Goal: Task Accomplishment & Management: Use online tool/utility

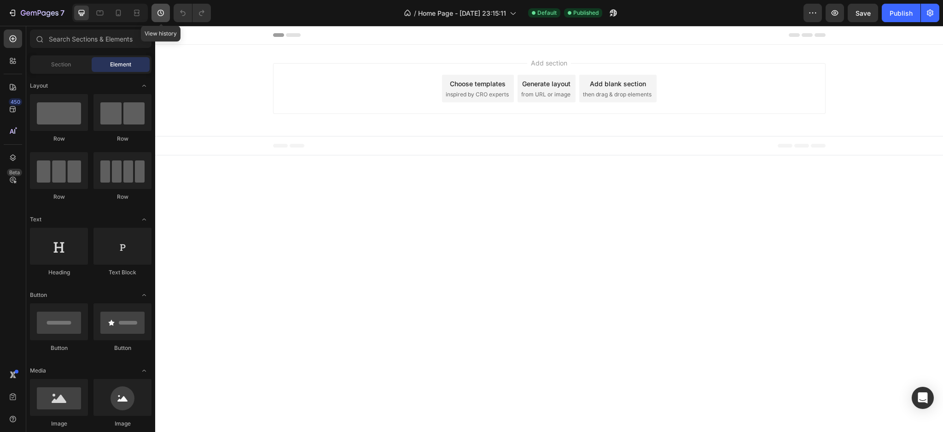
click at [163, 12] on icon "button" at bounding box center [160, 12] width 9 height 9
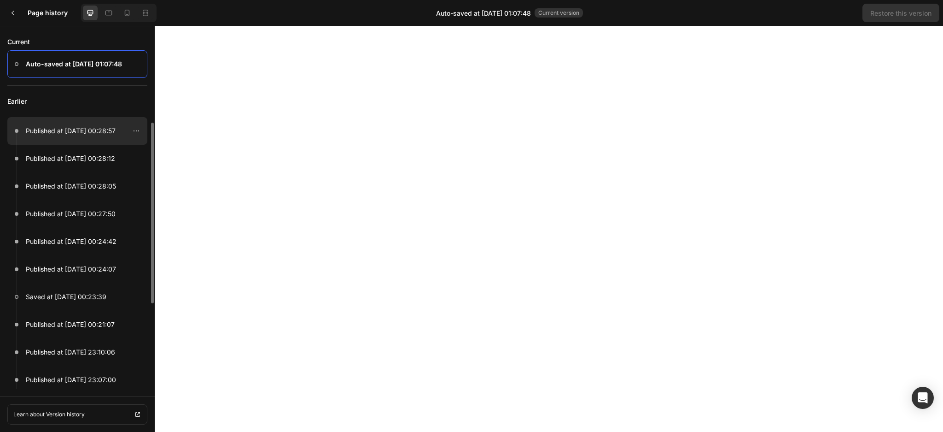
click at [78, 131] on p "Published at [DATE] 00:28:57" at bounding box center [71, 130] width 90 height 11
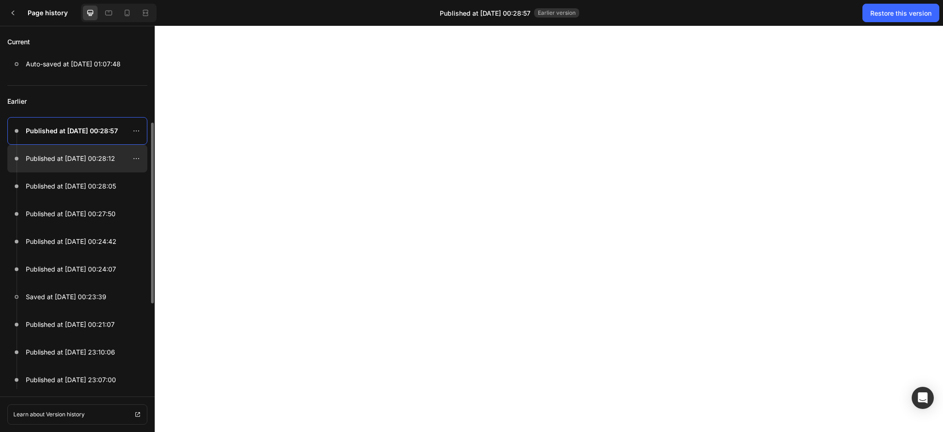
click at [78, 151] on div at bounding box center [77, 159] width 140 height 28
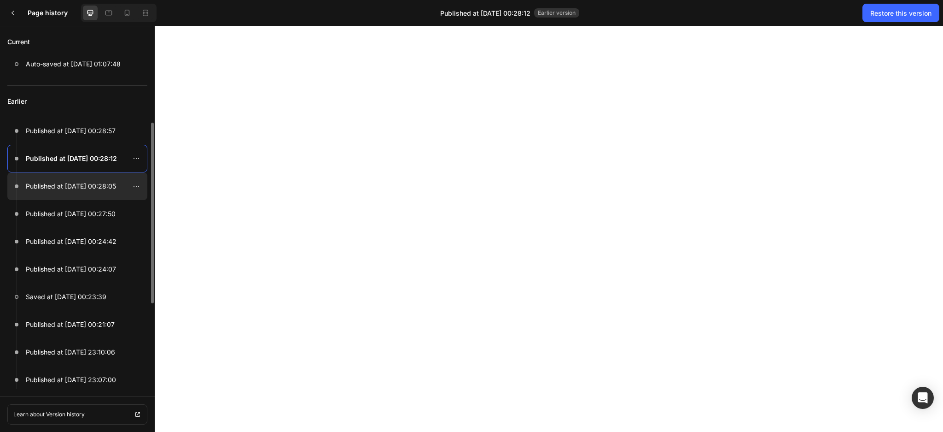
click at [78, 187] on p "Published at [DATE] 00:28:05" at bounding box center [71, 186] width 90 height 11
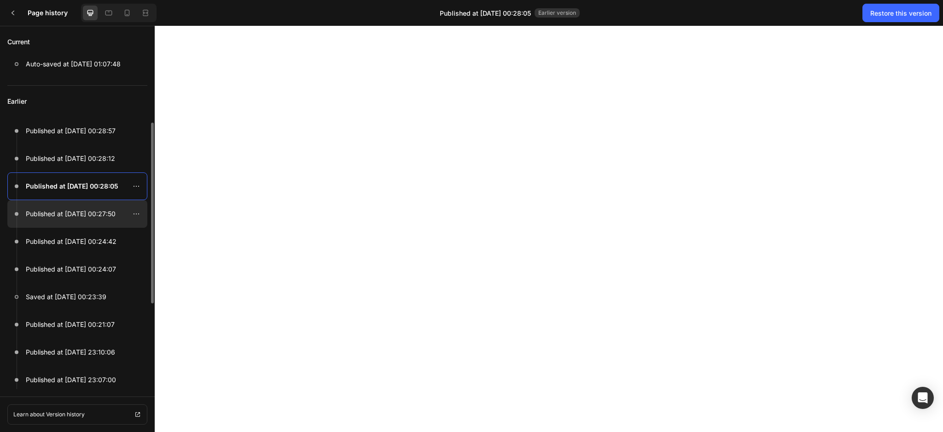
click at [74, 216] on p "Published at [DATE] 00:27:50" at bounding box center [71, 213] width 90 height 11
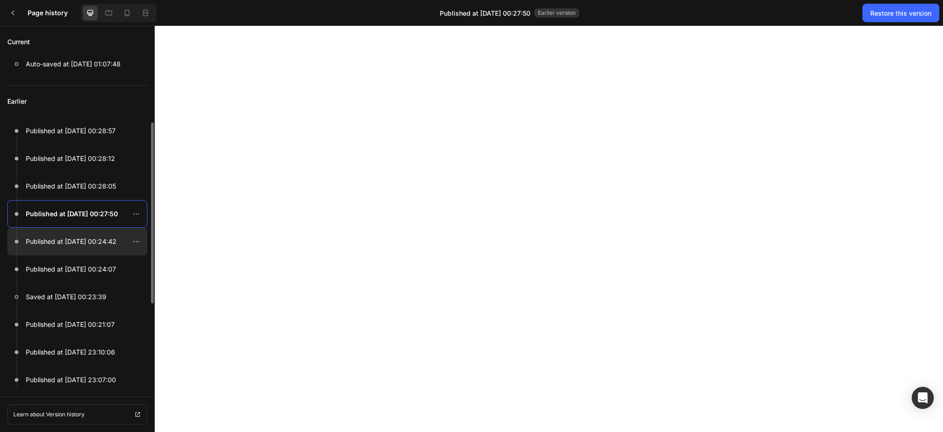
click at [73, 235] on div at bounding box center [77, 242] width 140 height 28
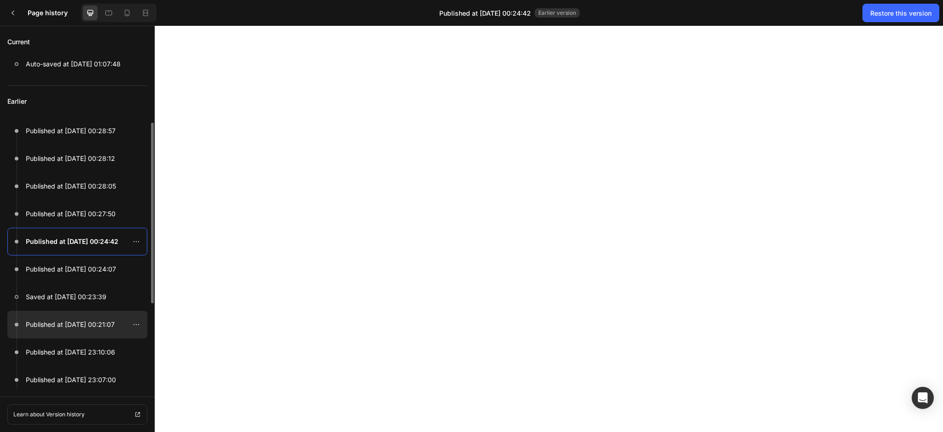
click at [95, 323] on p "Published at Sep 29, 00:21:07" at bounding box center [70, 324] width 89 height 11
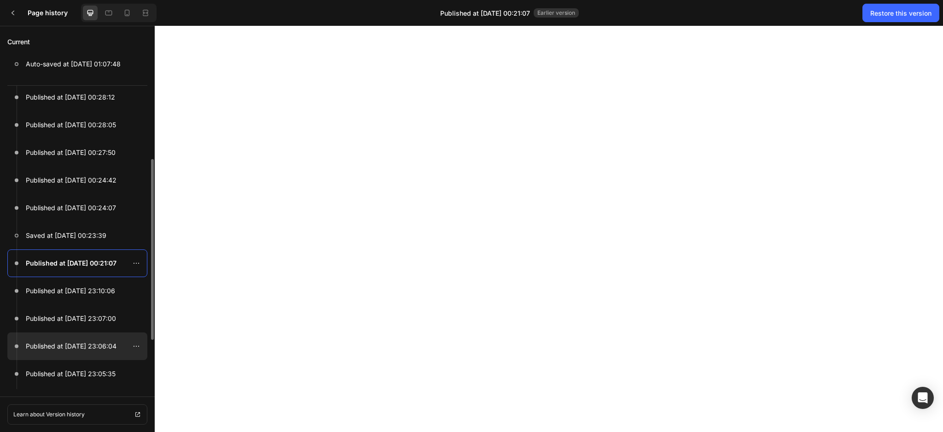
scroll to position [123, 0]
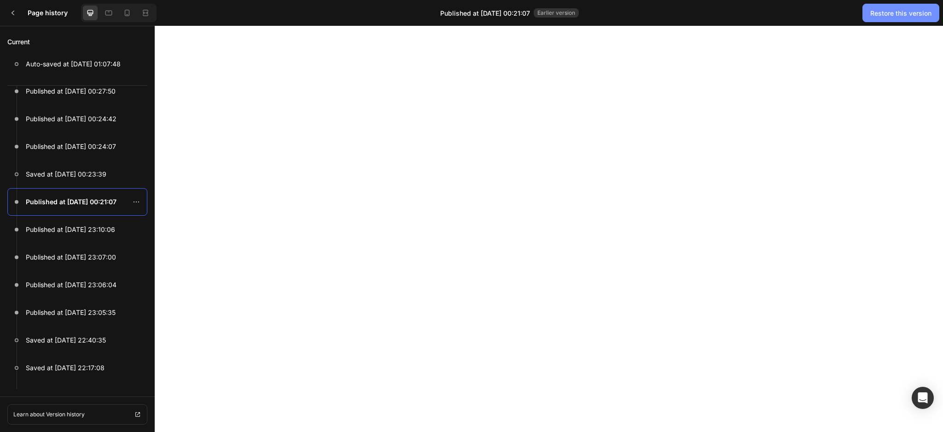
click at [879, 5] on button "Restore this version" at bounding box center [901, 13] width 77 height 18
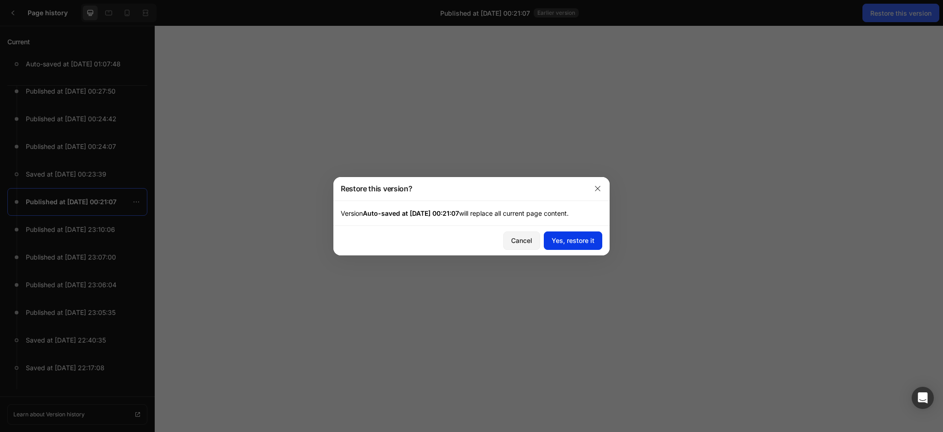
click at [582, 242] on div "Yes, restore it" at bounding box center [573, 240] width 43 height 10
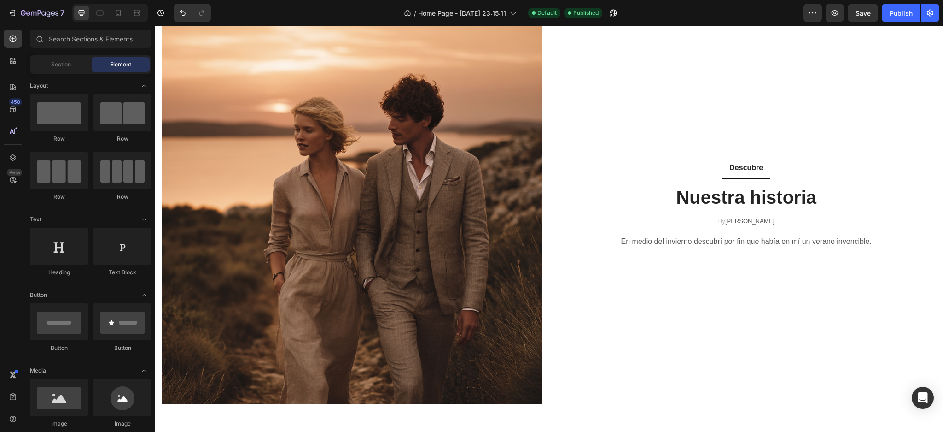
scroll to position [0, 0]
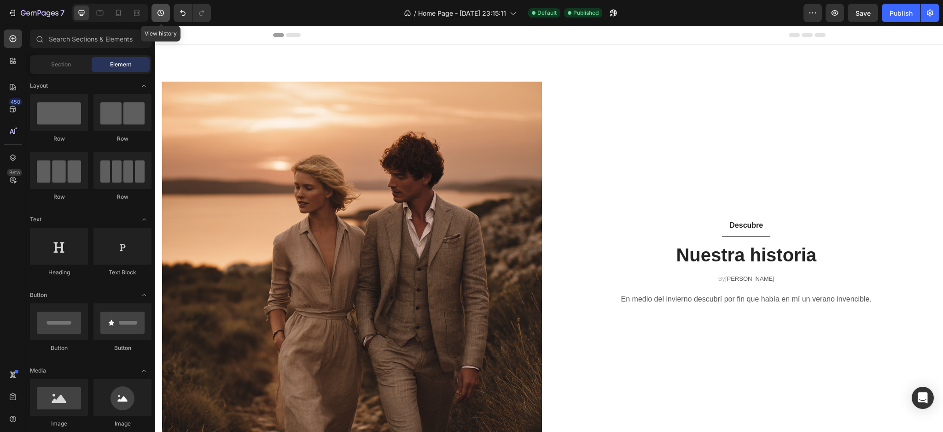
click at [165, 7] on button "button" at bounding box center [161, 13] width 18 height 18
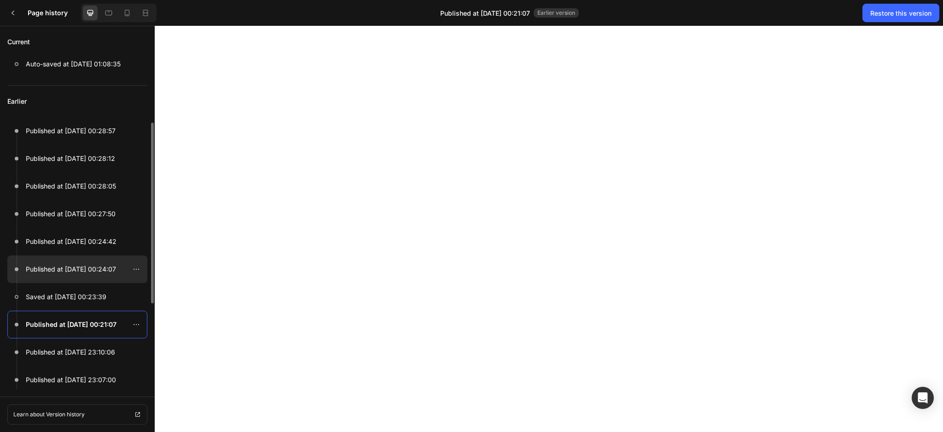
click at [70, 265] on p "Published at Sep 29, 00:24:07" at bounding box center [71, 268] width 90 height 11
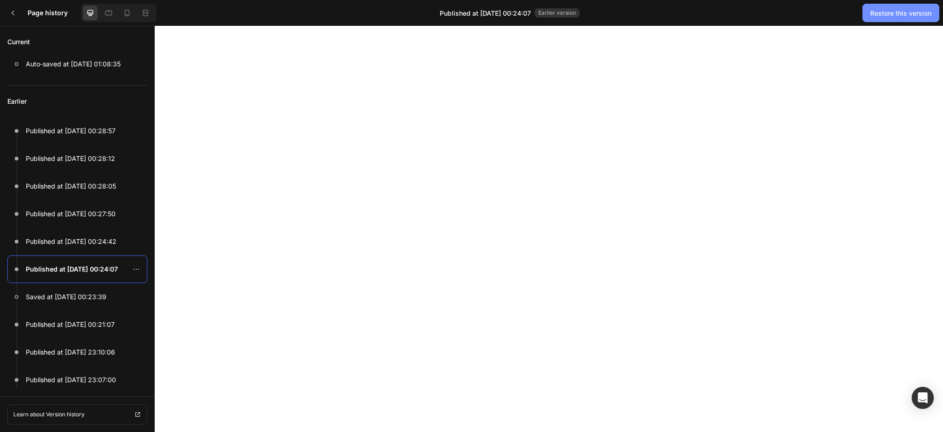
click at [887, 15] on div "Restore this version" at bounding box center [901, 13] width 61 height 10
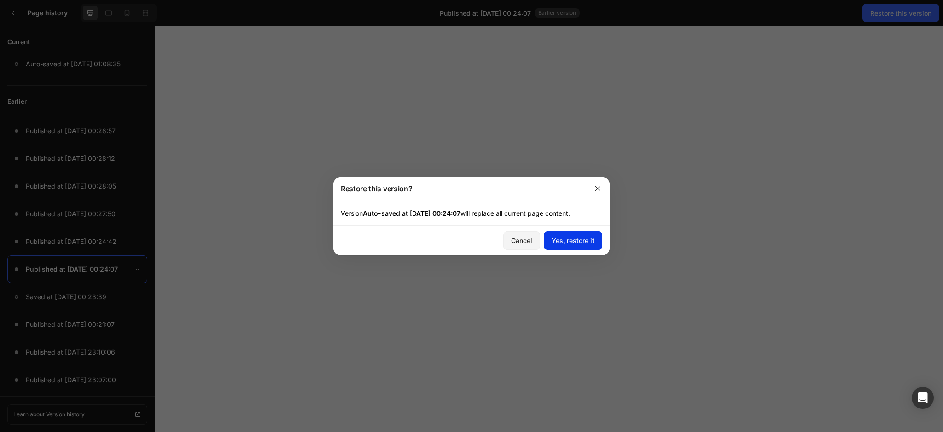
click at [583, 241] on div "Yes, restore it" at bounding box center [573, 240] width 43 height 10
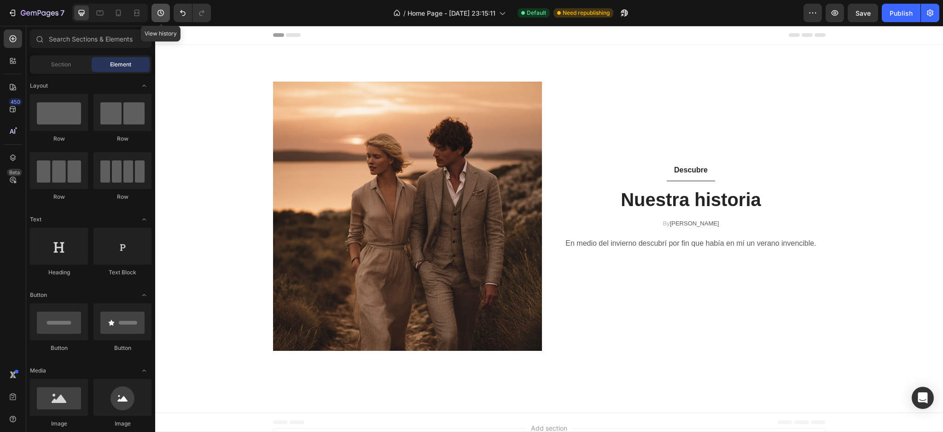
click at [163, 18] on button "button" at bounding box center [161, 13] width 18 height 18
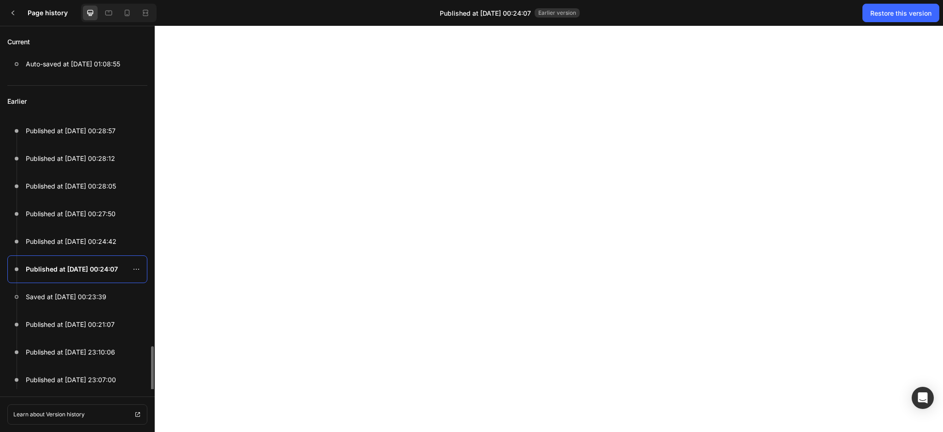
scroll to position [143, 0]
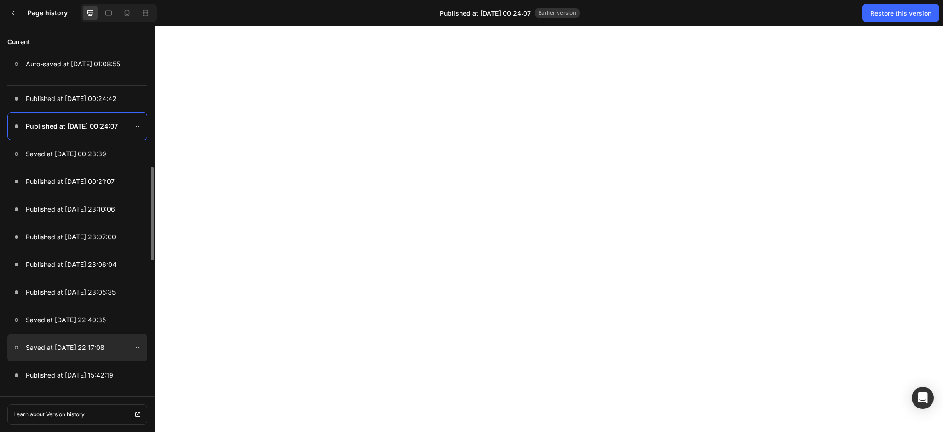
click at [71, 349] on p "Saved at Sep 28, 22:17:08" at bounding box center [65, 347] width 79 height 11
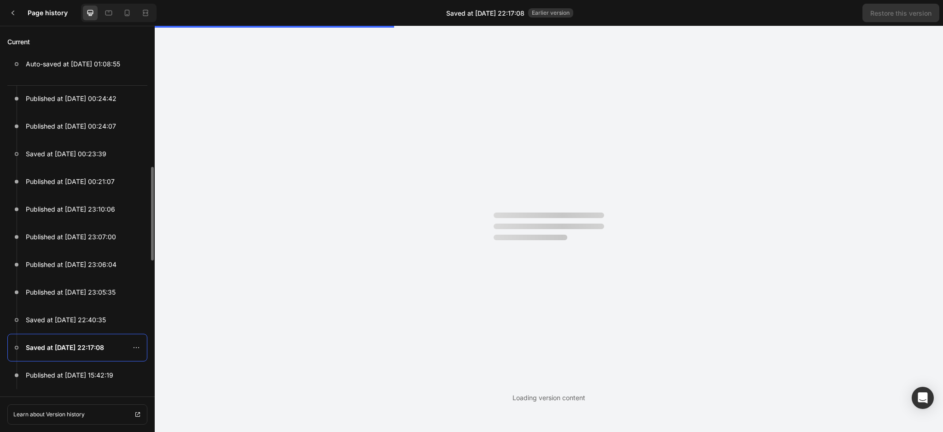
scroll to position [0, 0]
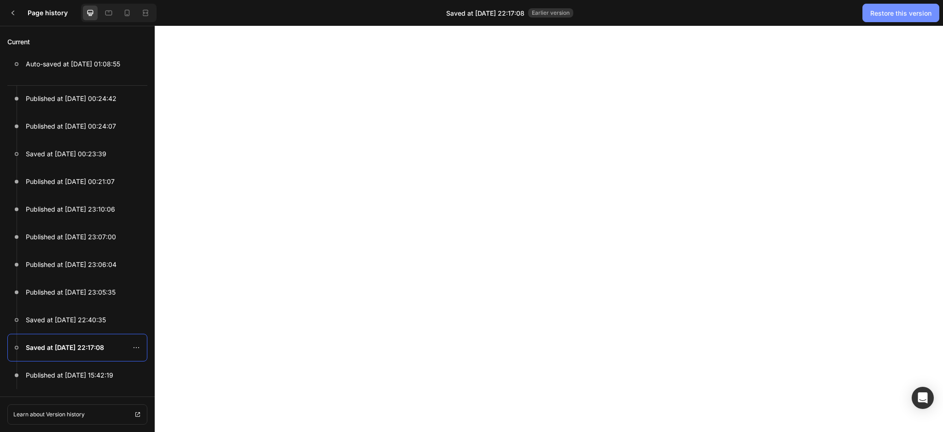
click at [879, 12] on div "Restore this version" at bounding box center [901, 13] width 61 height 10
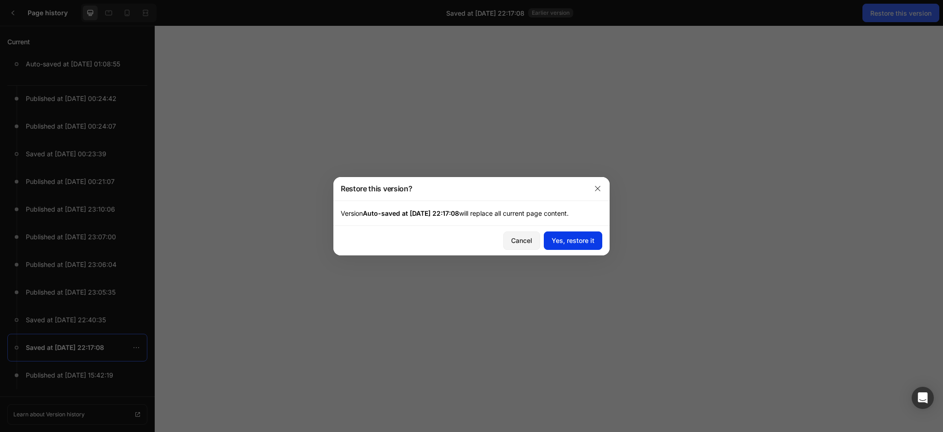
click at [573, 240] on div "Yes, restore it" at bounding box center [573, 240] width 43 height 10
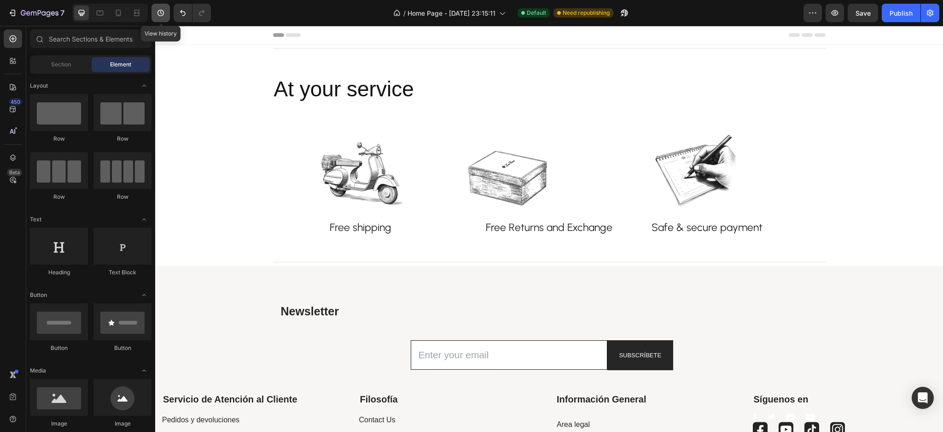
click at [159, 11] on icon "button" at bounding box center [160, 12] width 9 height 9
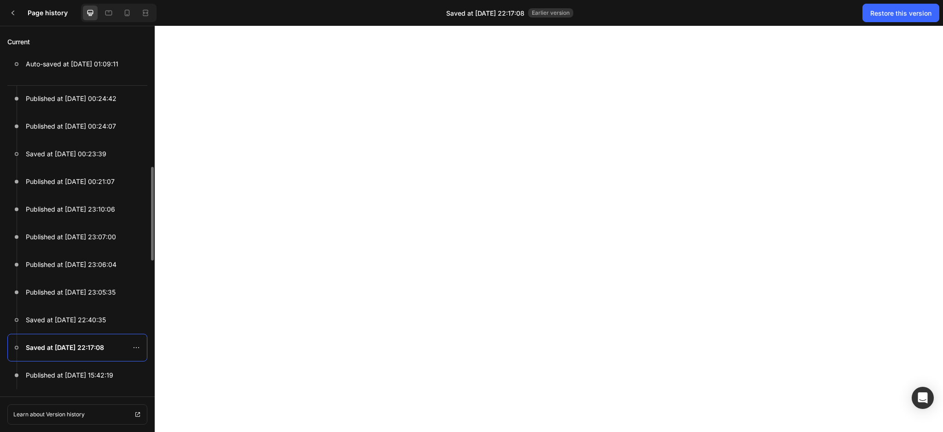
scroll to position [266, 0]
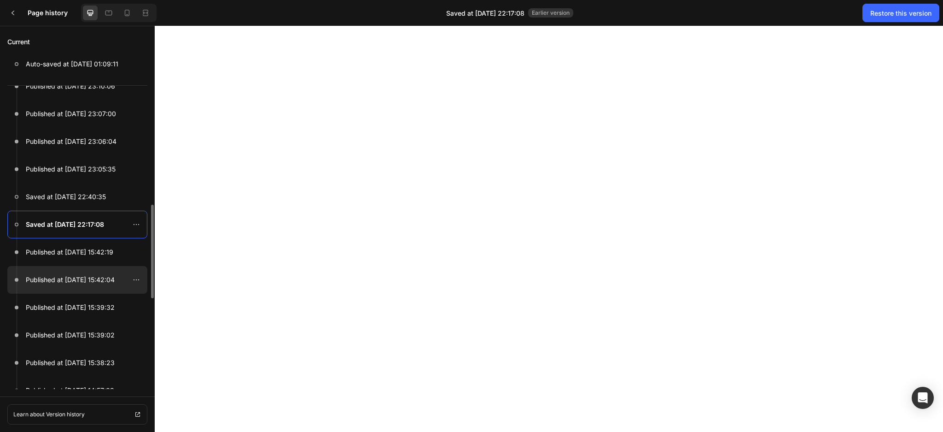
click at [78, 280] on p "Published at Sep 28, 15:42:04" at bounding box center [70, 279] width 89 height 11
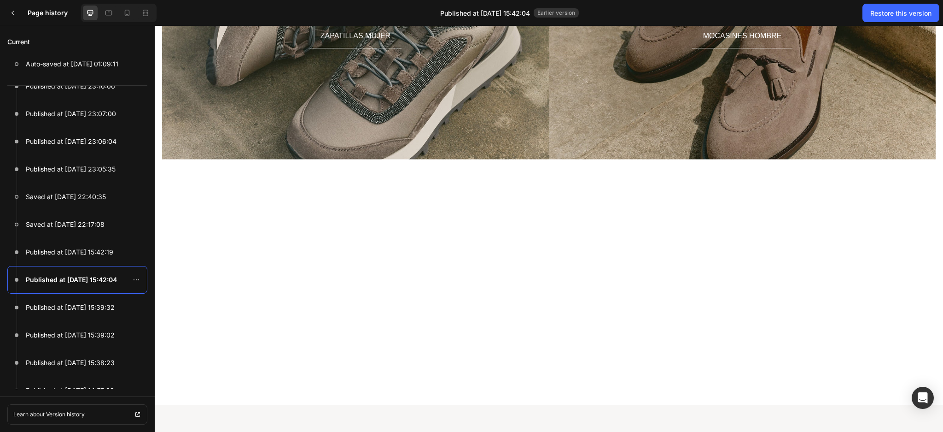
scroll to position [1583, 0]
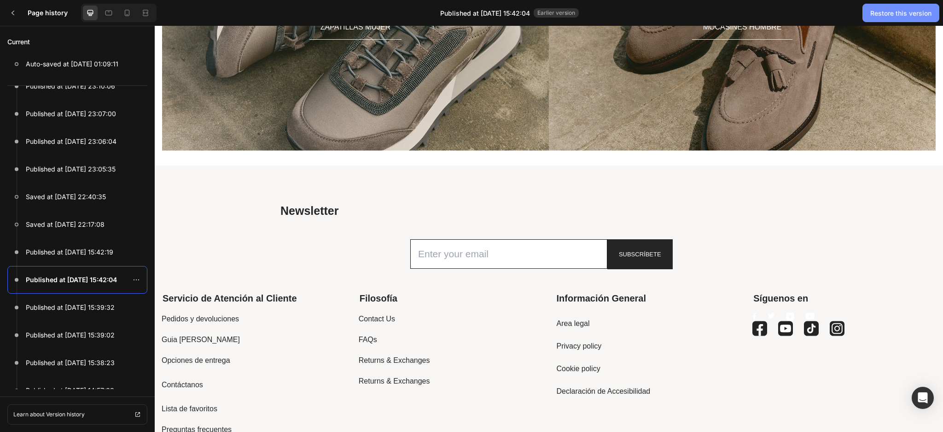
click at [906, 8] on div "Restore this version" at bounding box center [901, 13] width 61 height 10
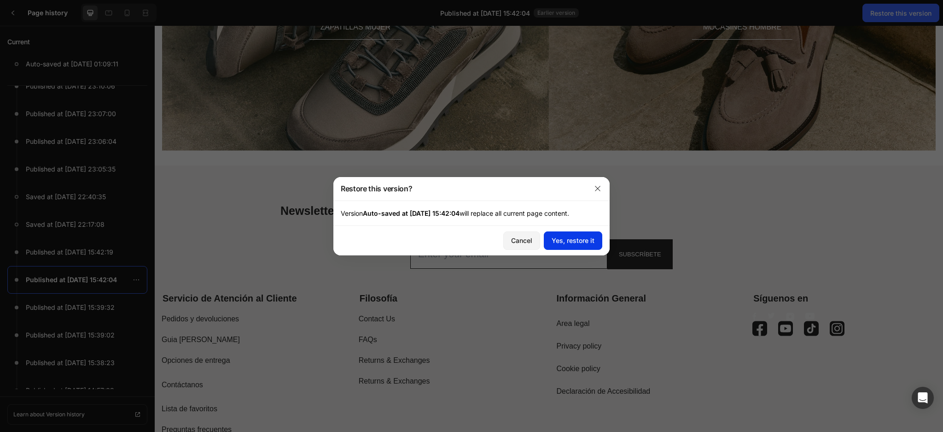
click at [579, 241] on div "Yes, restore it" at bounding box center [573, 240] width 43 height 10
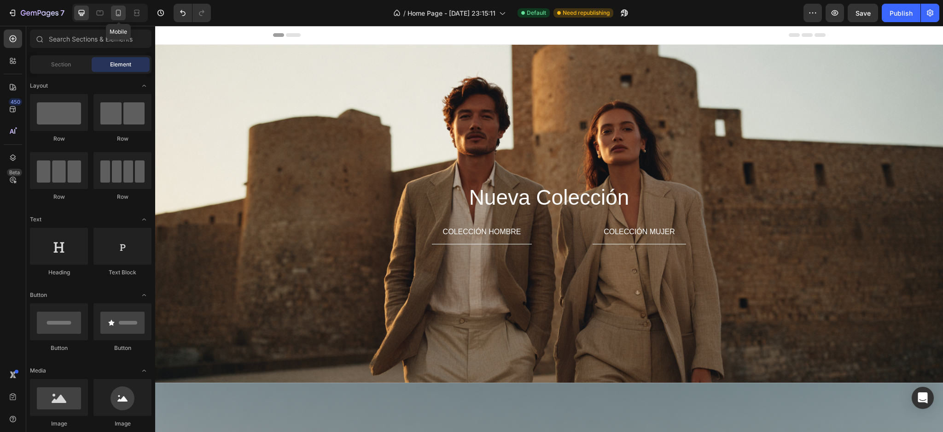
click at [119, 16] on icon at bounding box center [118, 13] width 5 height 6
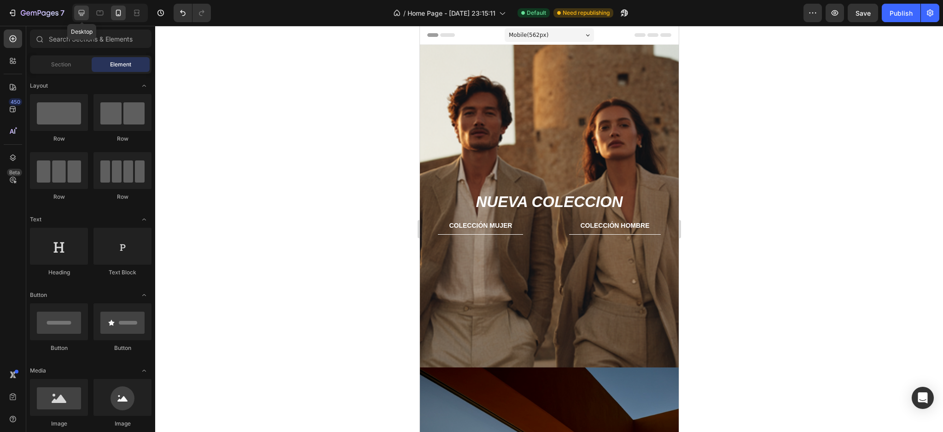
click at [77, 18] on div at bounding box center [81, 13] width 15 height 15
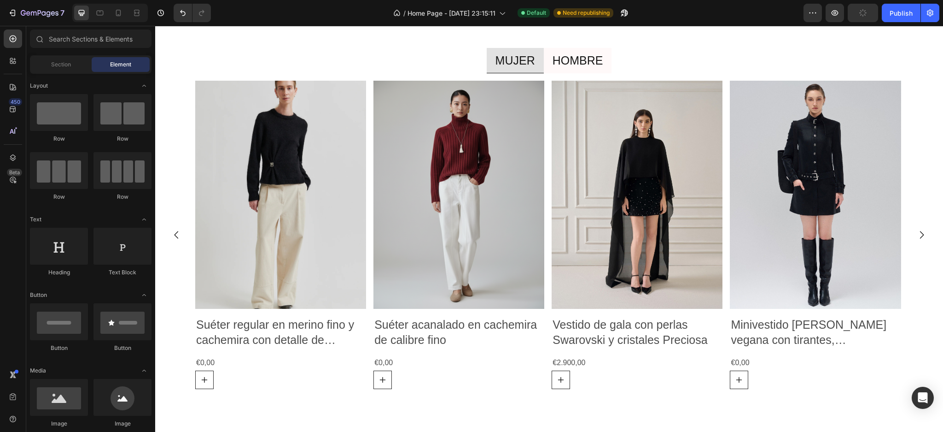
scroll to position [1257, 0]
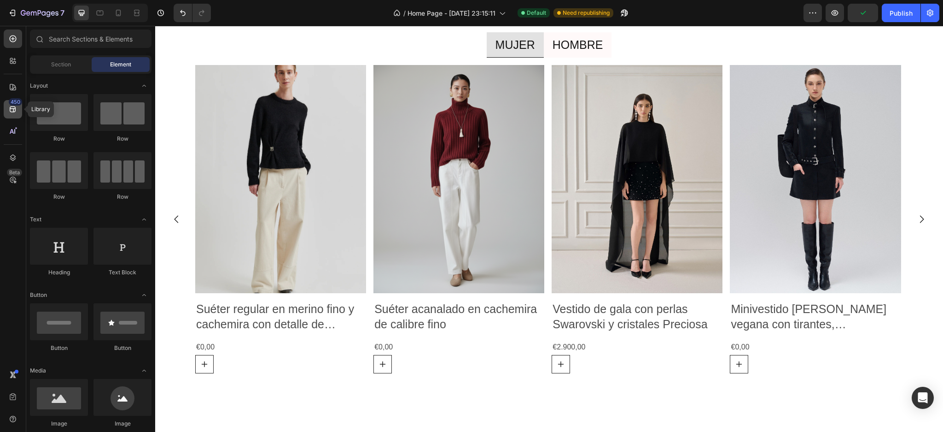
click at [15, 111] on icon at bounding box center [13, 109] width 6 height 6
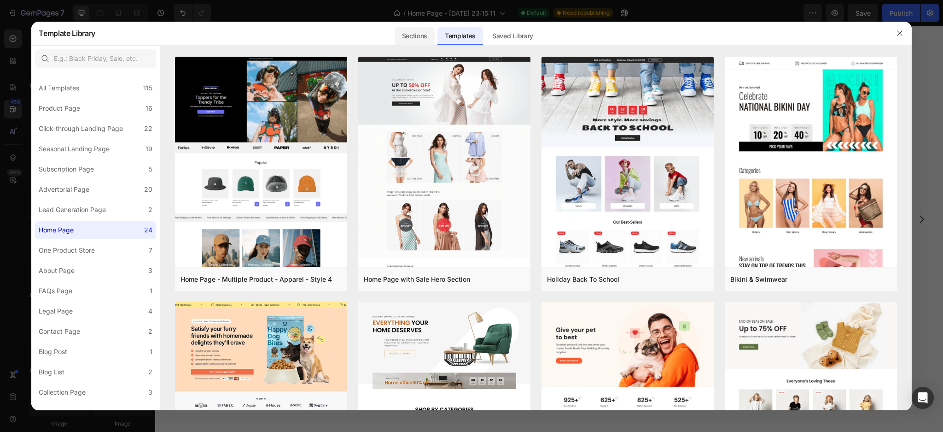
click at [424, 36] on div "Sections" at bounding box center [415, 36] width 40 height 18
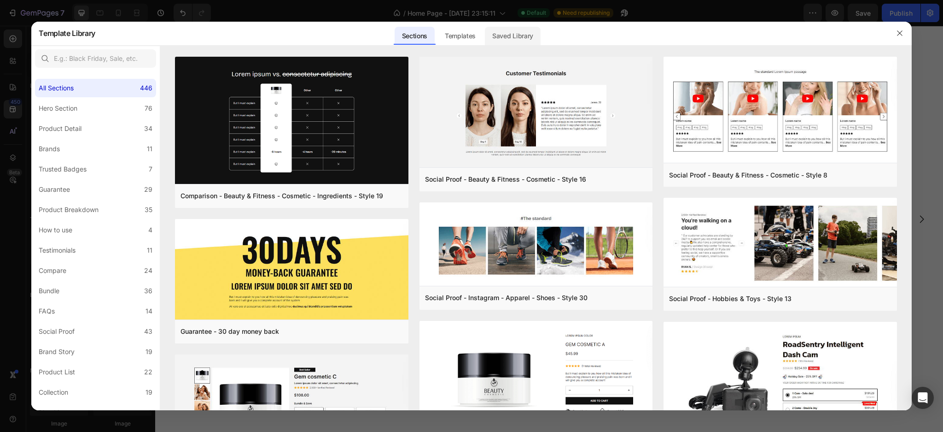
click at [514, 38] on div "Saved Library" at bounding box center [513, 36] width 56 height 18
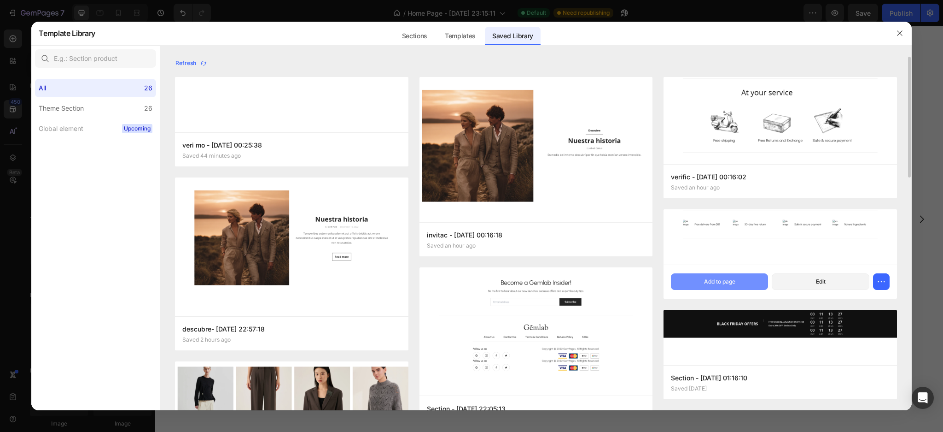
click at [718, 279] on div "Add to page" at bounding box center [719, 281] width 31 height 8
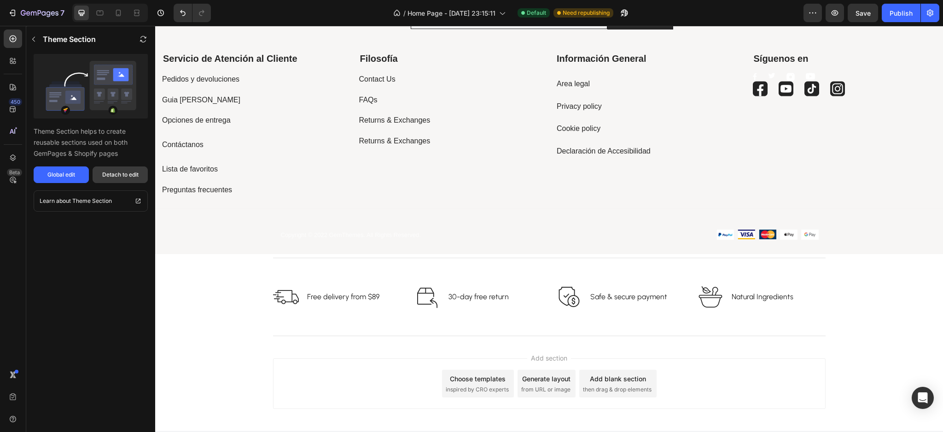
scroll to position [2372, 0]
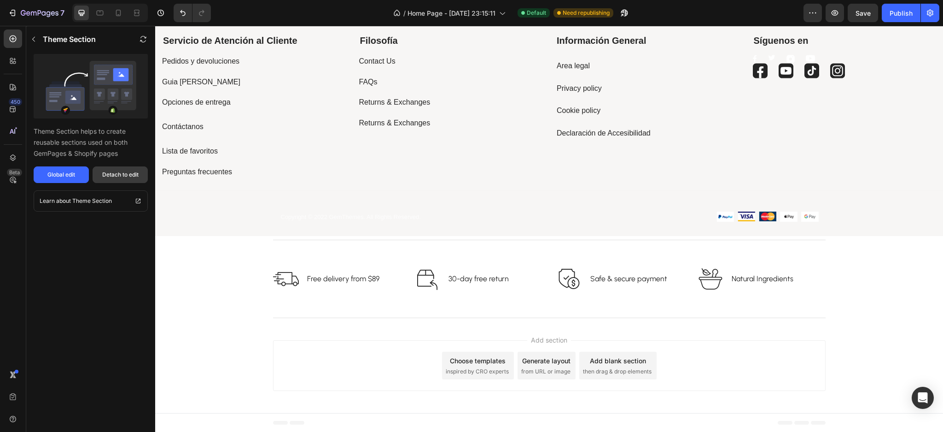
click at [118, 177] on div "Detach to edit" at bounding box center [120, 174] width 36 height 8
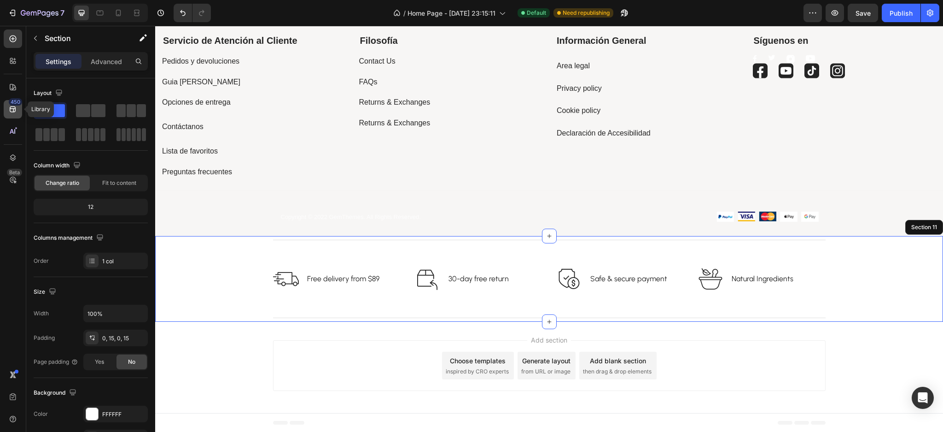
click at [13, 105] on icon at bounding box center [12, 109] width 9 height 9
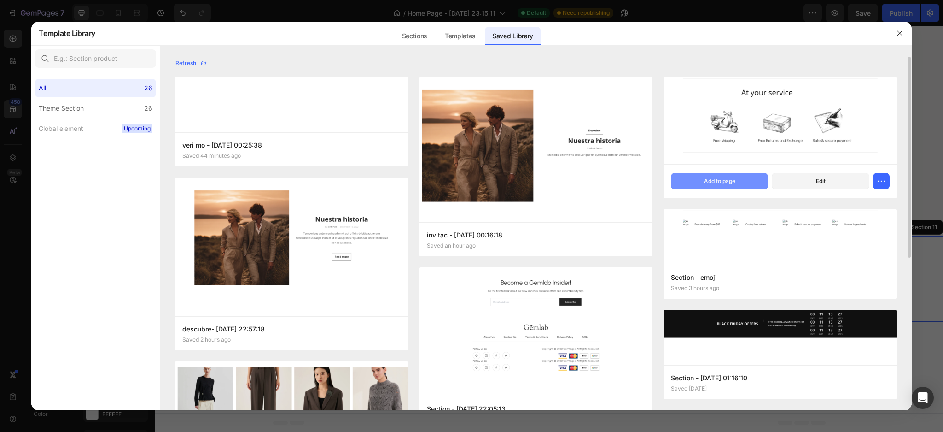
click at [720, 183] on div "Add to page" at bounding box center [719, 181] width 31 height 8
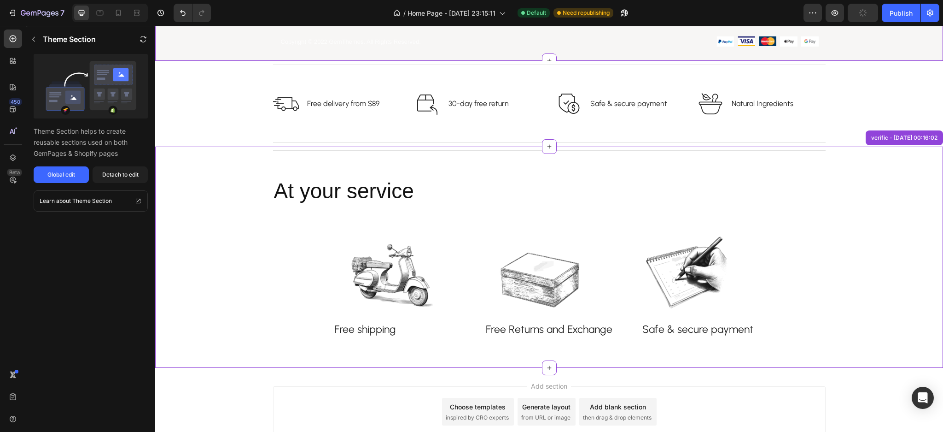
scroll to position [2593, 0]
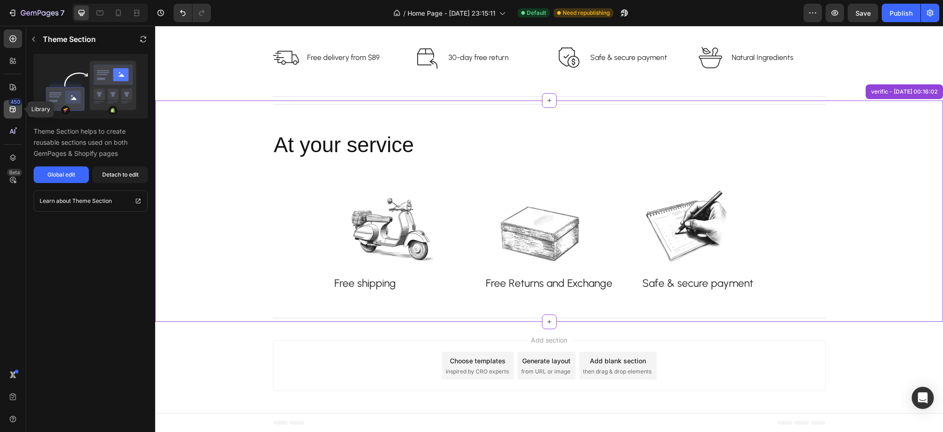
click at [18, 108] on div "450" at bounding box center [13, 109] width 18 height 18
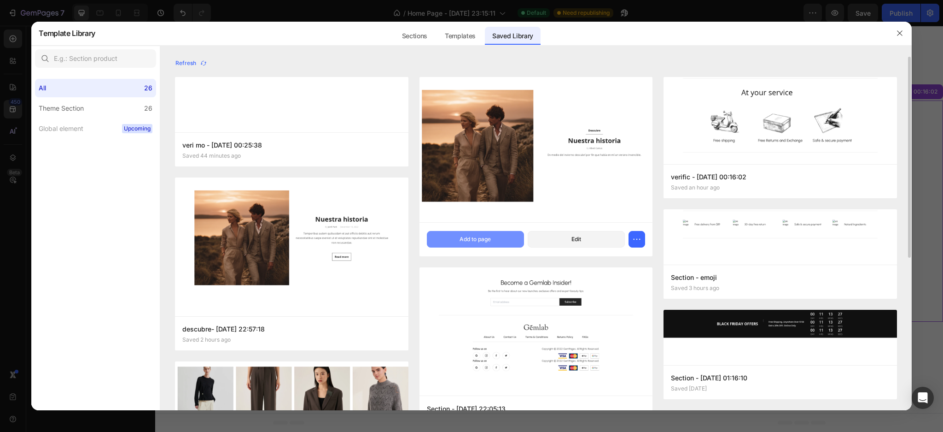
click at [445, 235] on button "Add to page" at bounding box center [475, 239] width 97 height 17
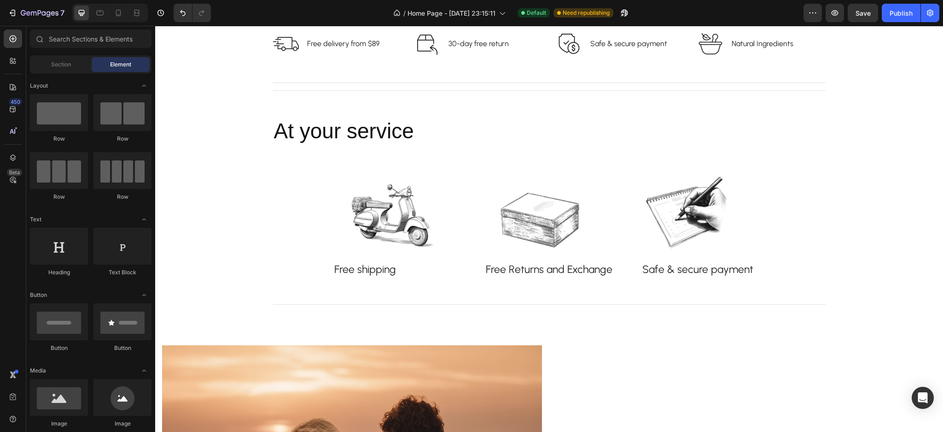
scroll to position [2425, 0]
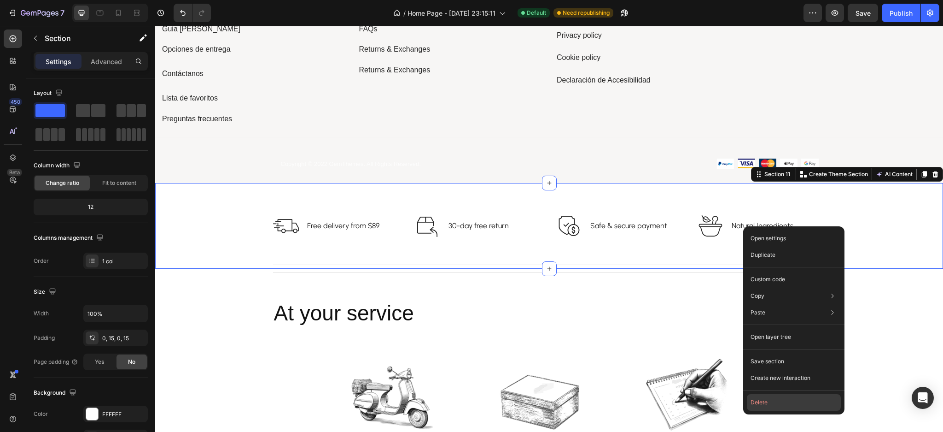
click at [765, 396] on button "Delete" at bounding box center [794, 402] width 94 height 17
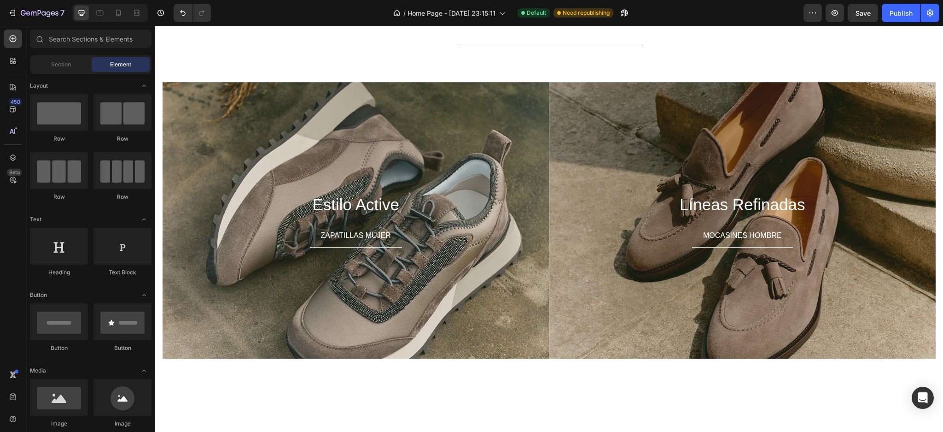
scroll to position [1537, 0]
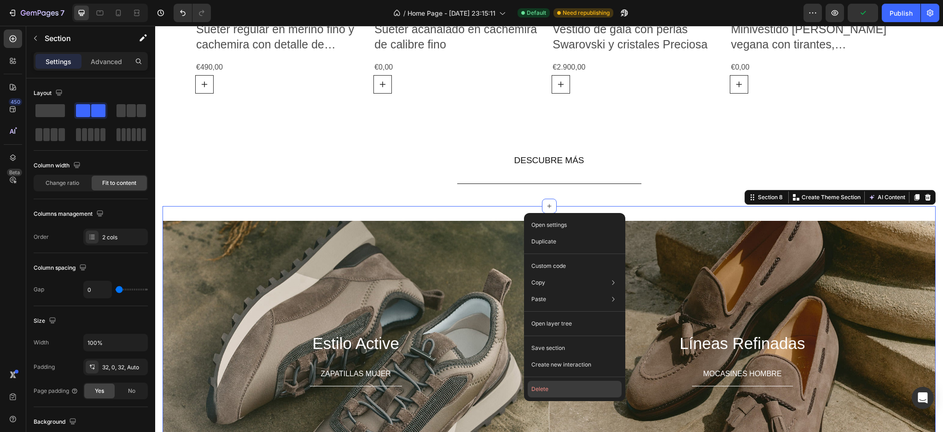
click at [557, 382] on button "Delete" at bounding box center [575, 388] width 94 height 17
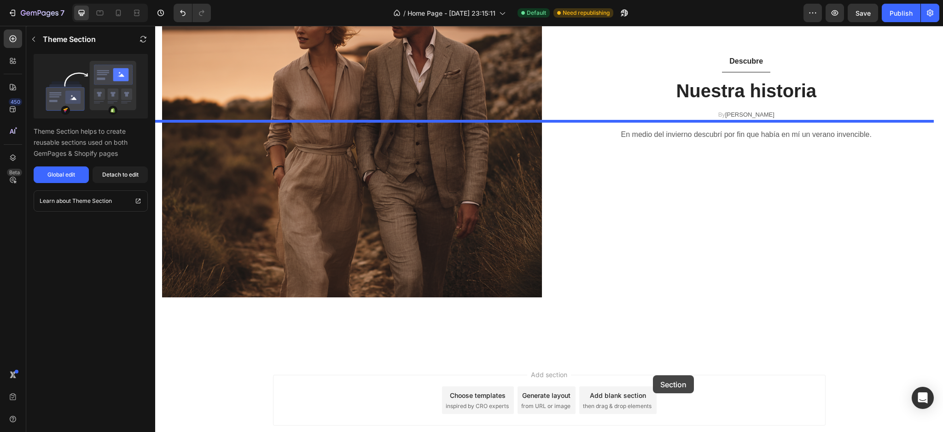
scroll to position [2672, 0]
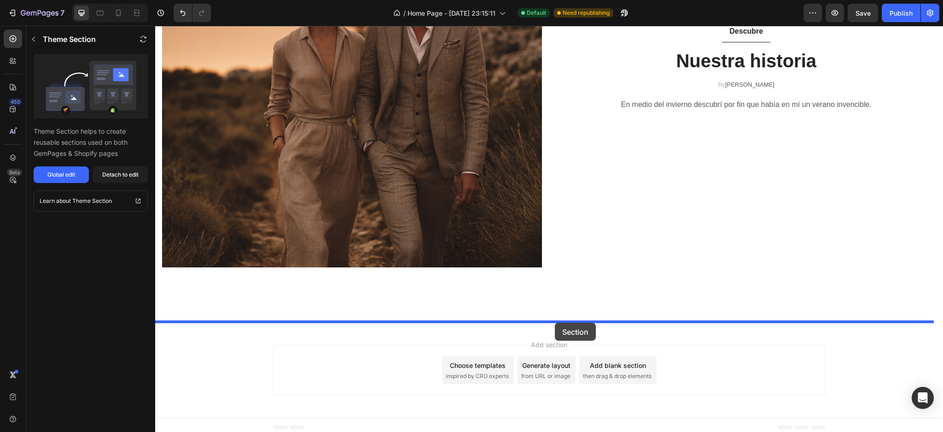
drag, startPoint x: 728, startPoint y: 59, endPoint x: 555, endPoint y: 322, distance: 314.9
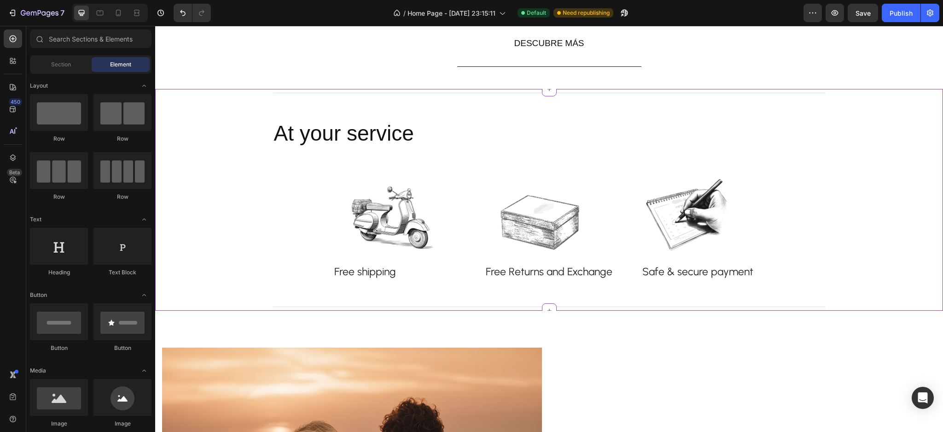
scroll to position [1589, 0]
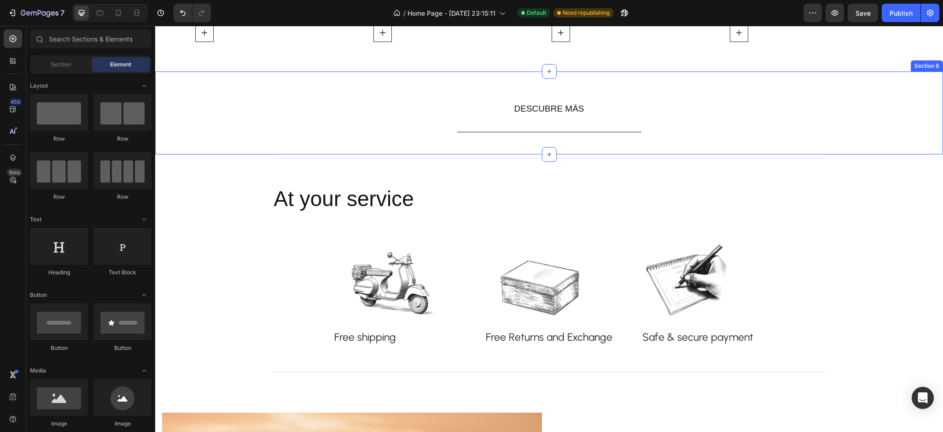
click at [677, 140] on div "DESCUBRE MÁS Button Row Section 6" at bounding box center [549, 112] width 788 height 83
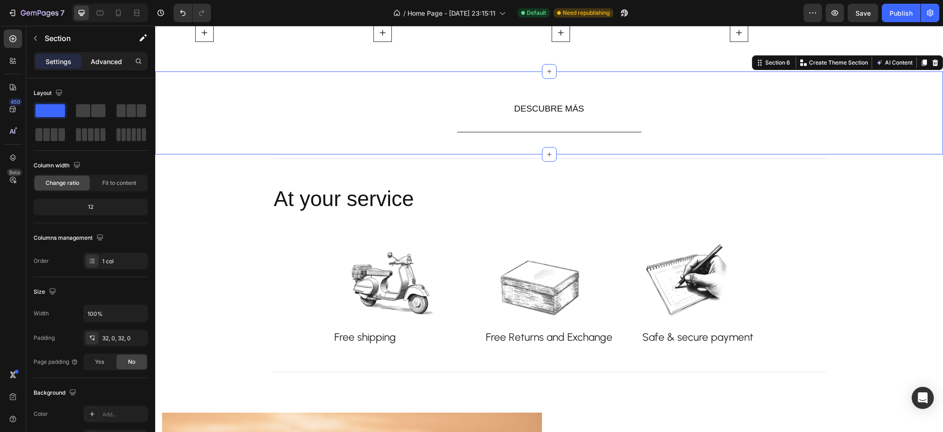
click at [119, 62] on p "Advanced" at bounding box center [106, 62] width 31 height 10
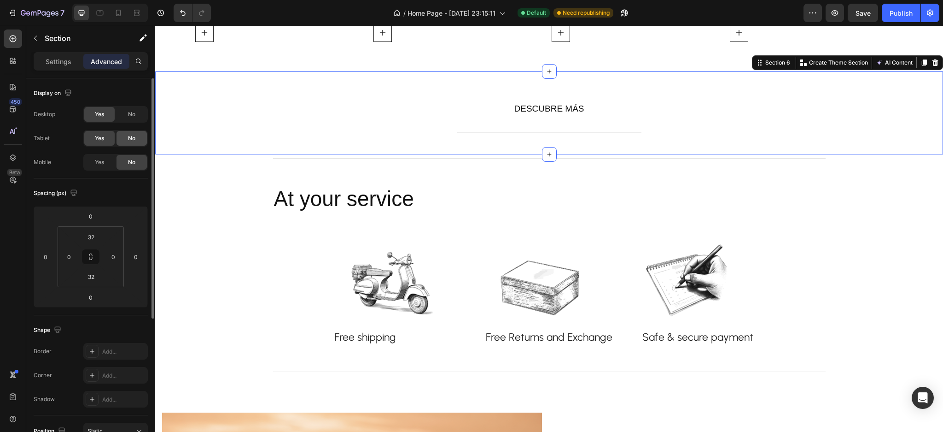
click at [128, 132] on div "No" at bounding box center [132, 138] width 30 height 15
click at [126, 119] on div "No" at bounding box center [132, 114] width 30 height 15
click at [809, 62] on p "Create Theme Section" at bounding box center [838, 62] width 59 height 8
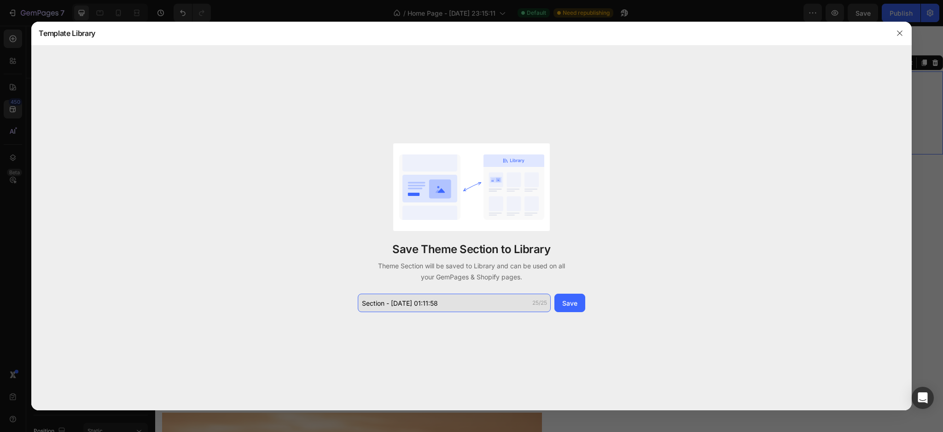
click at [385, 301] on input "Section - Sep 29 01:11:58" at bounding box center [454, 302] width 193 height 18
click at [384, 307] on input "Section - Sep 29 01:11:58" at bounding box center [454, 302] width 193 height 18
drag, startPoint x: 382, startPoint y: 305, endPoint x: 366, endPoint y: 305, distance: 16.6
click at [366, 305] on input "Section - Sep 29 01:11:58" at bounding box center [454, 302] width 193 height 18
type input "descubn - Sep 29 01:11:58"
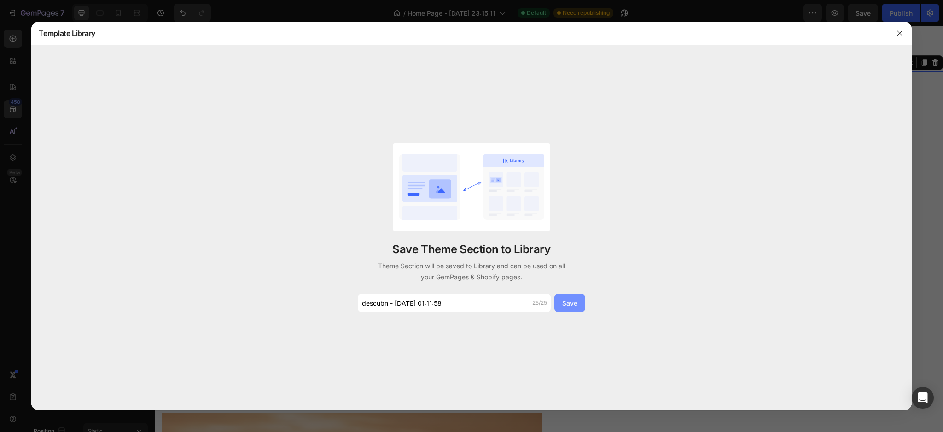
click at [562, 298] on div "Save" at bounding box center [569, 303] width 15 height 10
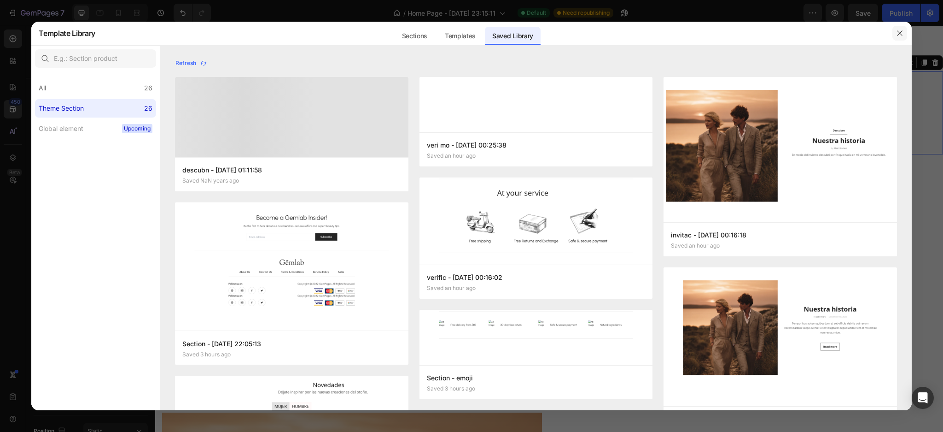
click at [897, 31] on icon "button" at bounding box center [899, 32] width 7 height 7
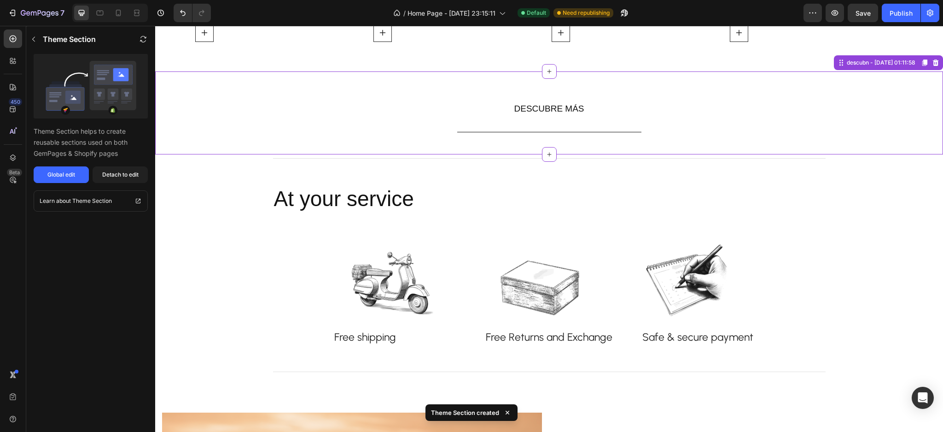
click at [932, 62] on icon at bounding box center [935, 62] width 7 height 7
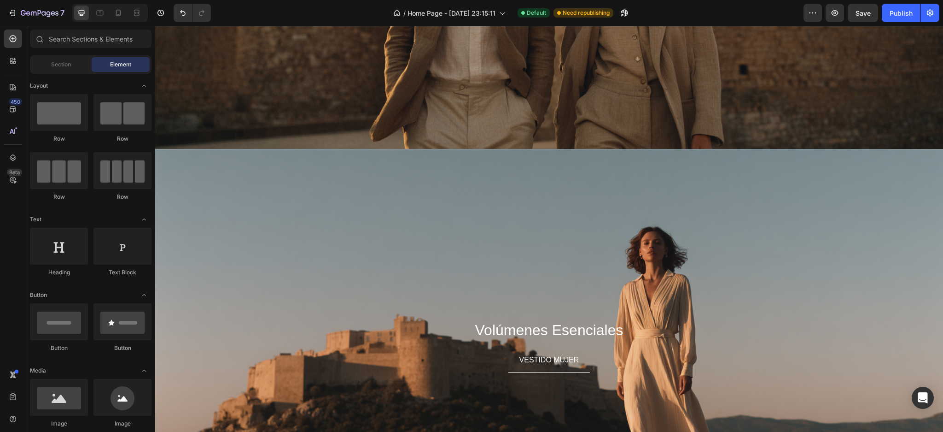
scroll to position [222, 0]
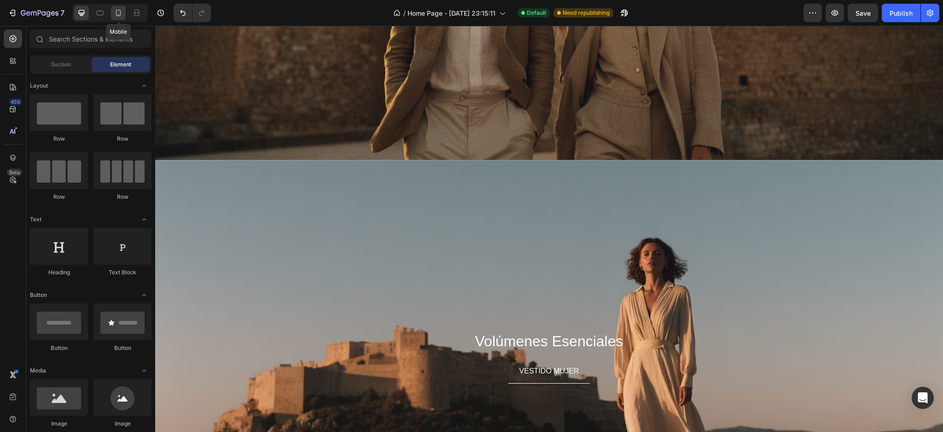
click at [114, 16] on icon at bounding box center [118, 12] width 9 height 9
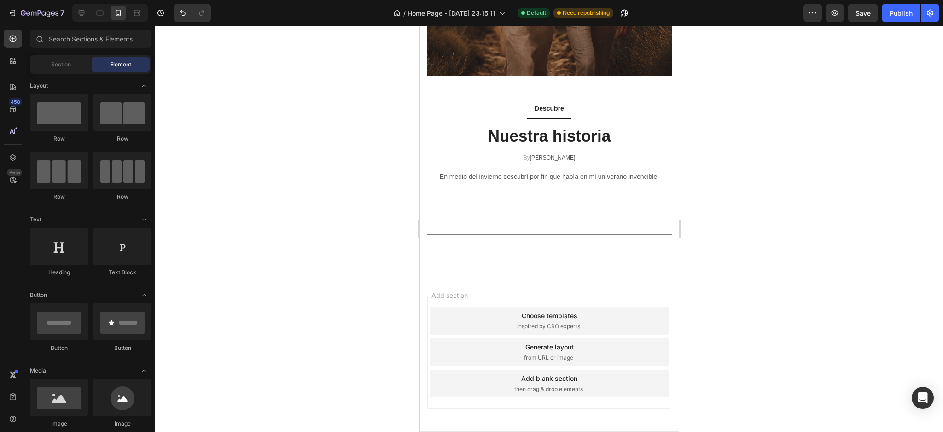
scroll to position [2765, 0]
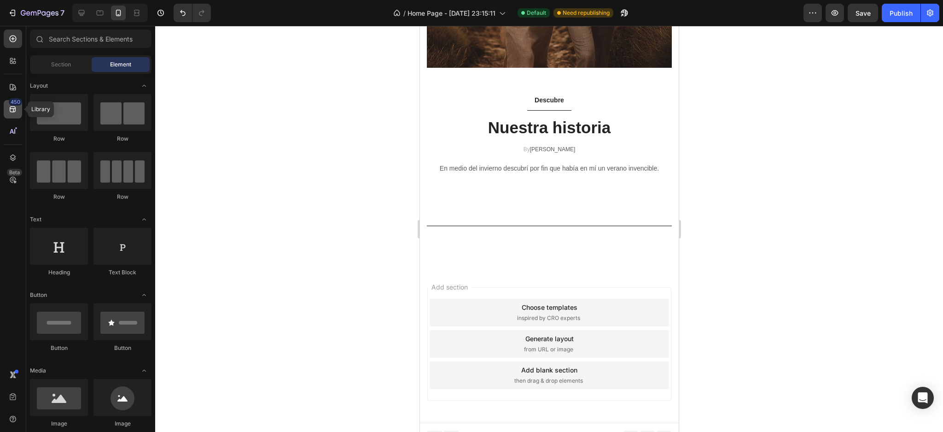
click at [10, 108] on icon at bounding box center [13, 109] width 6 height 6
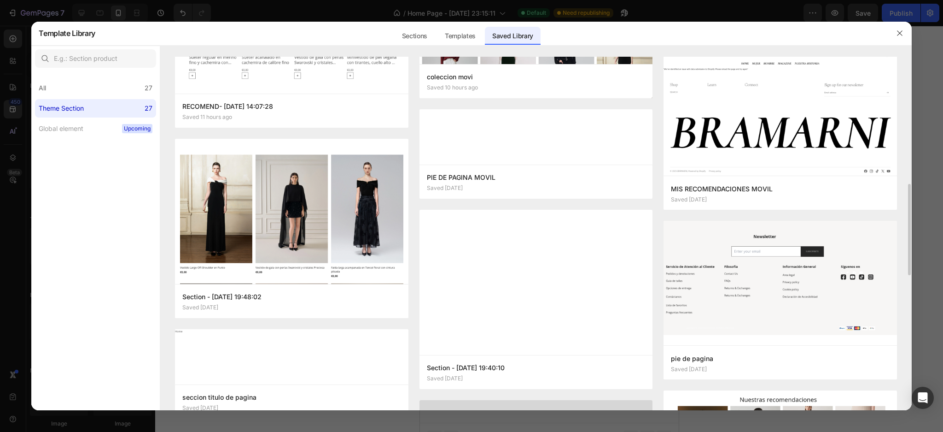
scroll to position [553, 0]
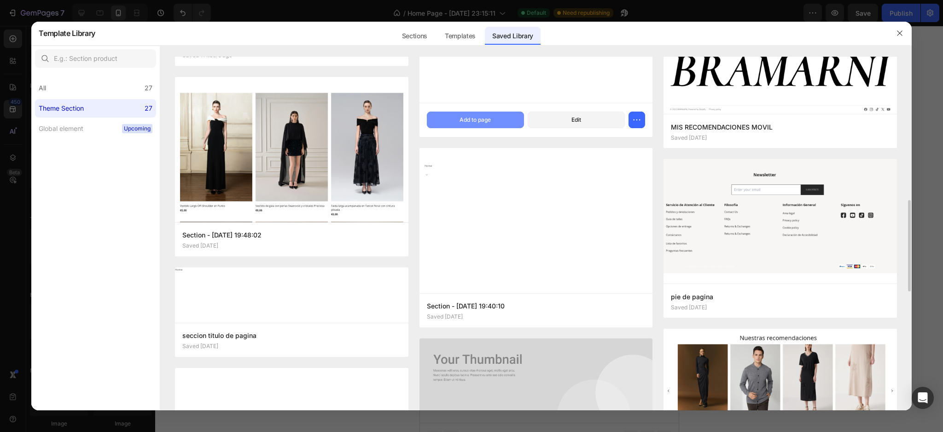
click at [457, 123] on button "Add to page" at bounding box center [475, 119] width 97 height 17
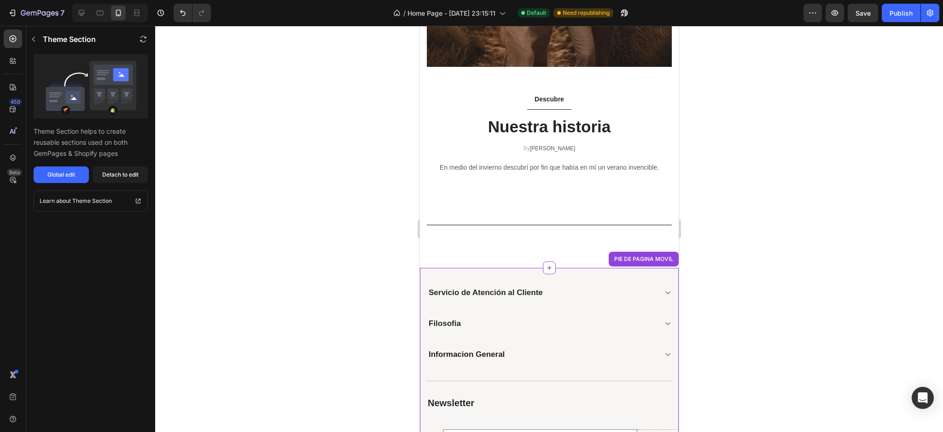
scroll to position [2997, 0]
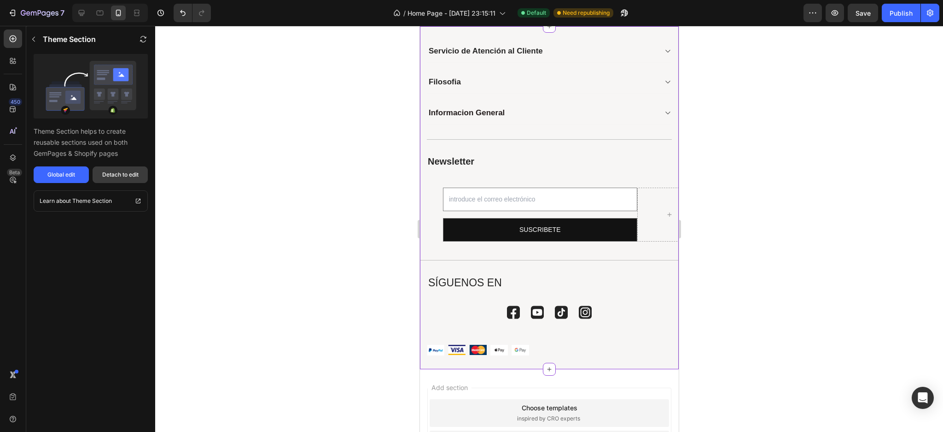
click at [137, 175] on div "Detach to edit" at bounding box center [120, 174] width 36 height 8
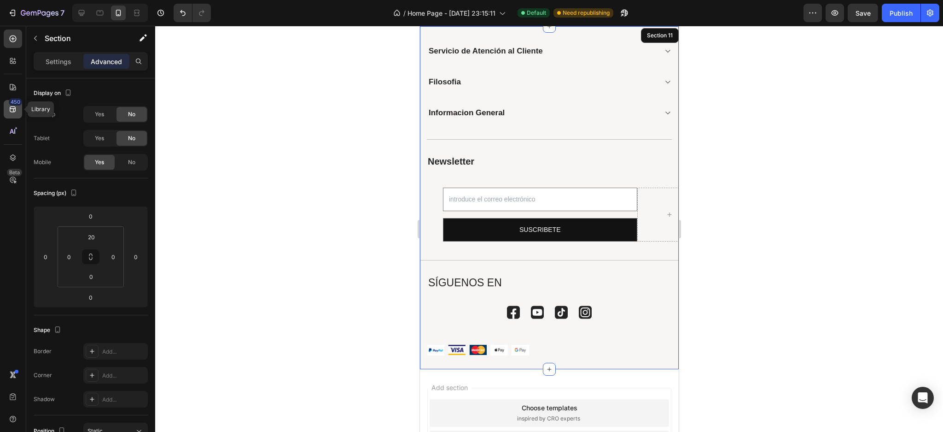
click at [12, 103] on div "450" at bounding box center [15, 101] width 13 height 7
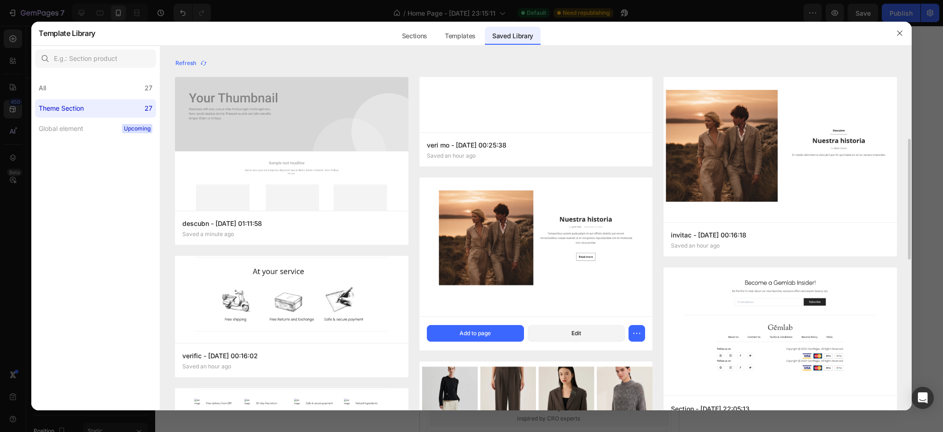
scroll to position [0, 0]
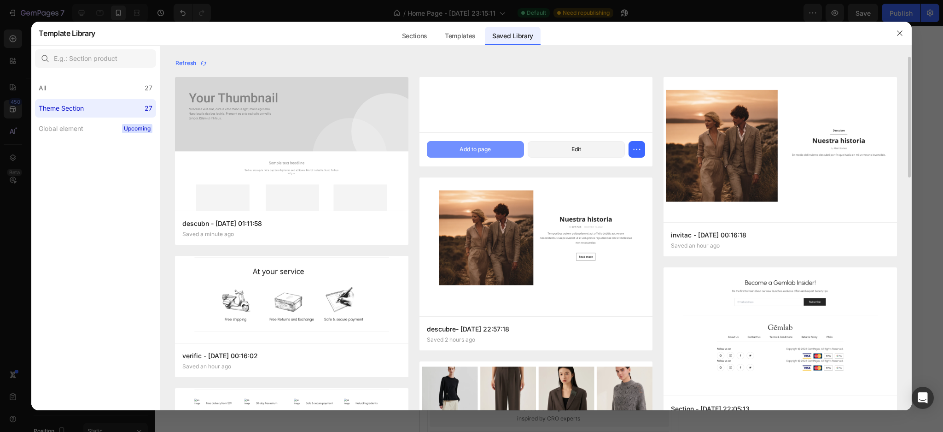
click at [496, 150] on button "Add to page" at bounding box center [475, 149] width 97 height 17
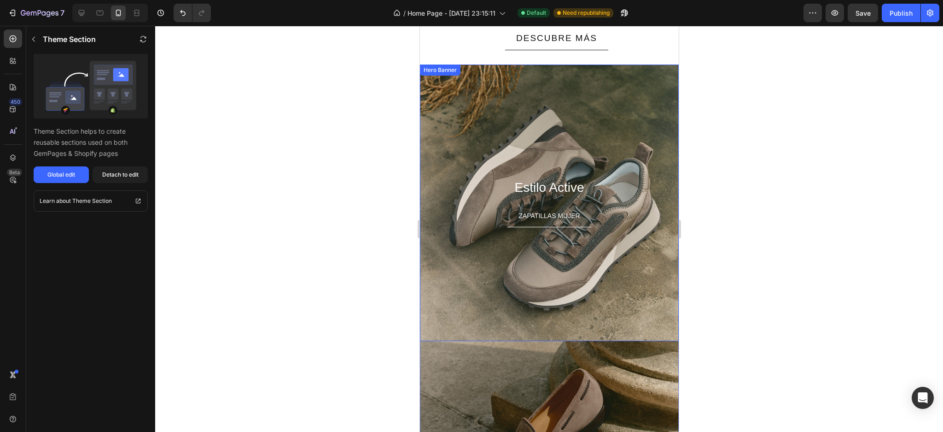
scroll to position [1928, 0]
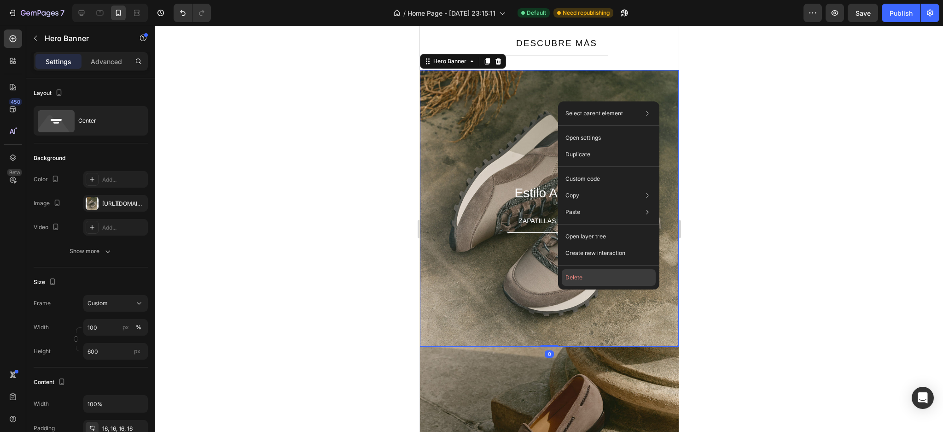
click at [590, 271] on button "Delete" at bounding box center [609, 277] width 94 height 17
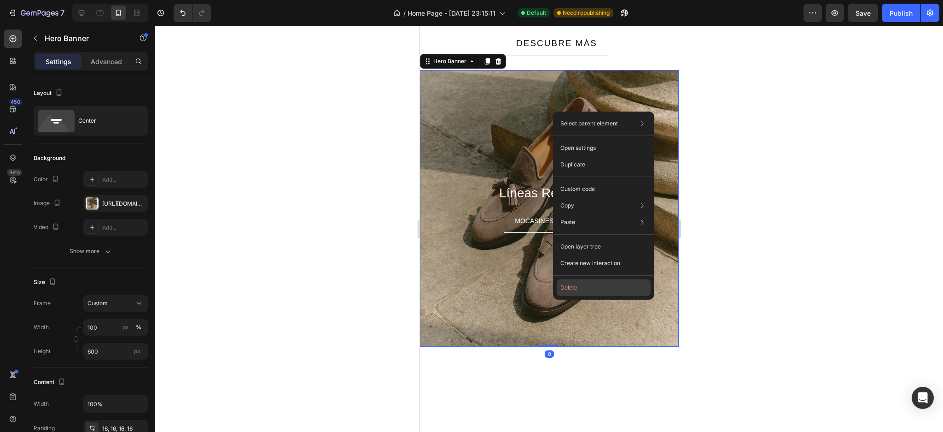
click at [584, 282] on button "Delete" at bounding box center [604, 287] width 94 height 17
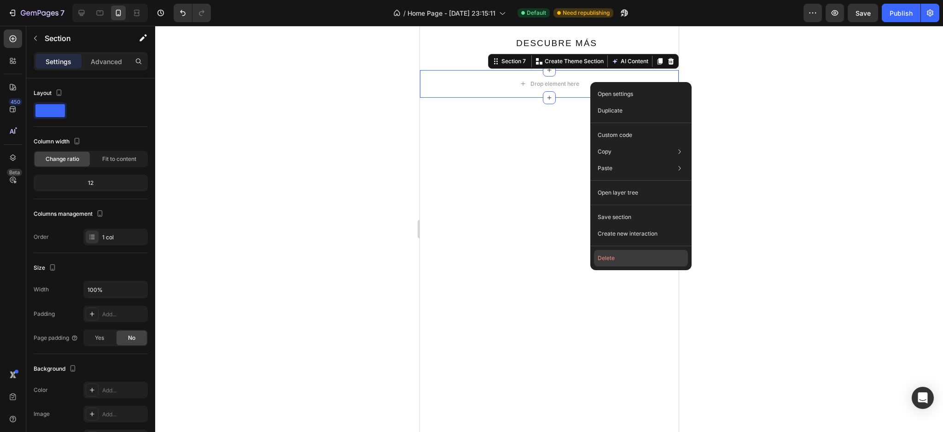
click at [620, 265] on button "Delete" at bounding box center [641, 258] width 94 height 17
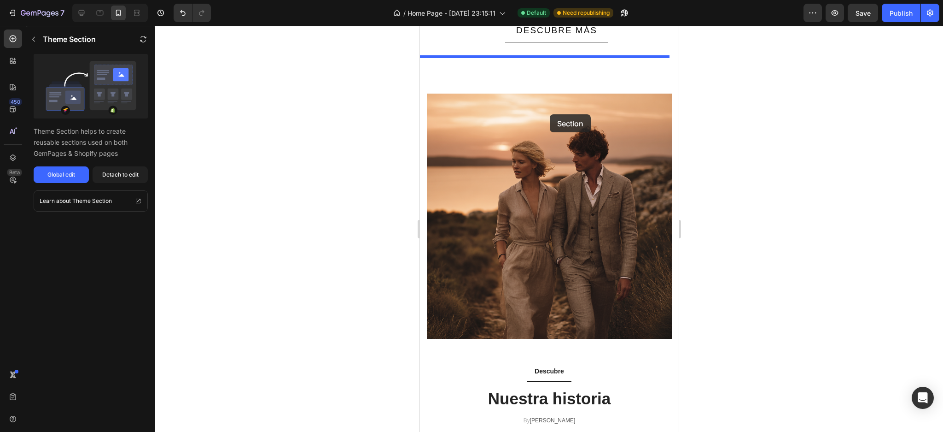
scroll to position [1900, 0]
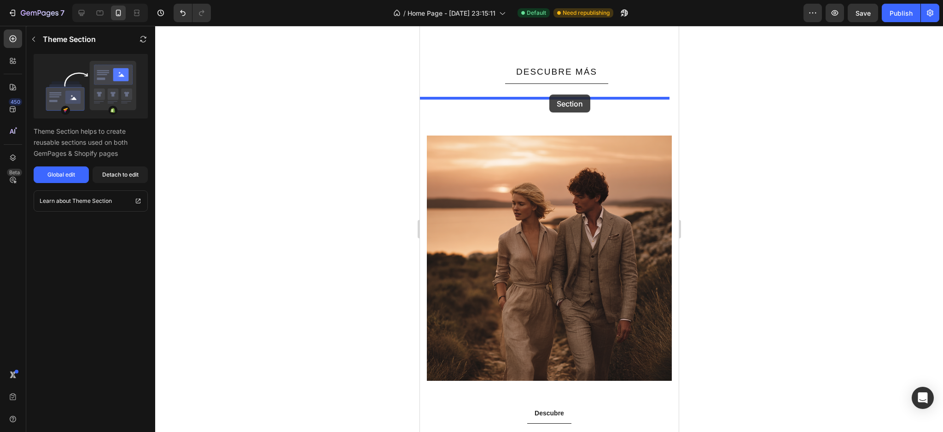
drag, startPoint x: 614, startPoint y: 265, endPoint x: 549, endPoint y: 94, distance: 182.4
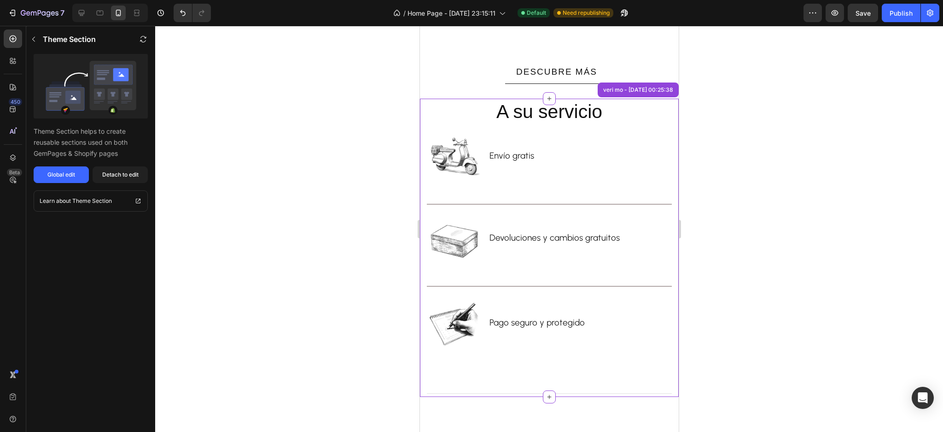
click at [702, 250] on div at bounding box center [549, 229] width 788 height 406
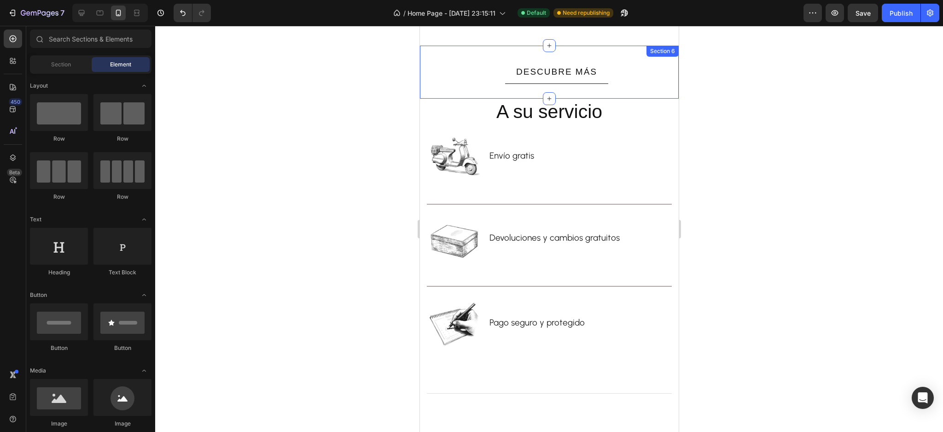
click at [449, 84] on div "DESCUBRE MÁS Button Row Section 6" at bounding box center [549, 72] width 259 height 53
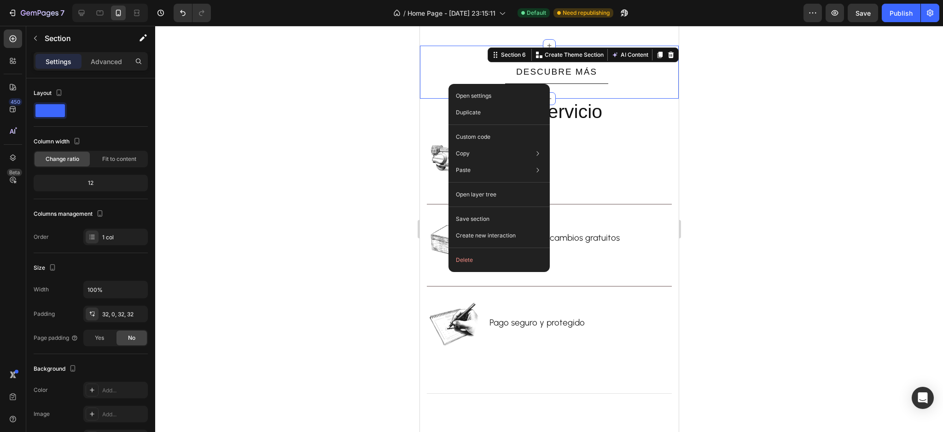
click at [799, 250] on div at bounding box center [549, 229] width 788 height 406
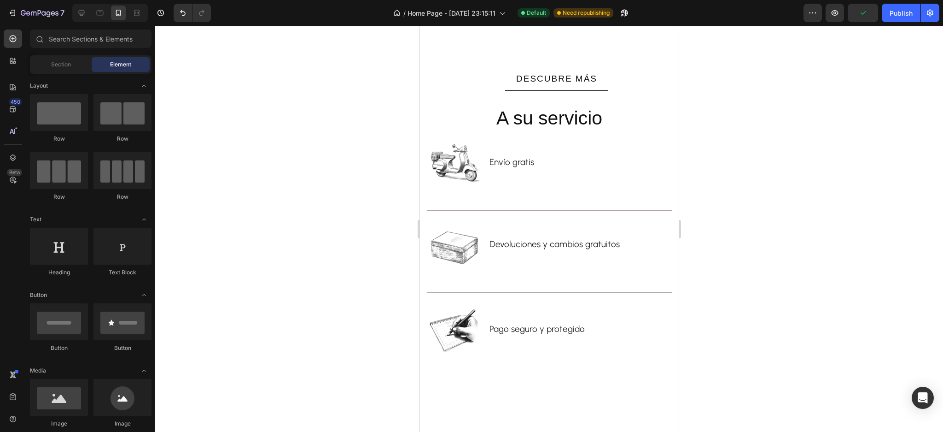
drag, startPoint x: 1115, startPoint y: 310, endPoint x: 1100, endPoint y: 304, distance: 16.3
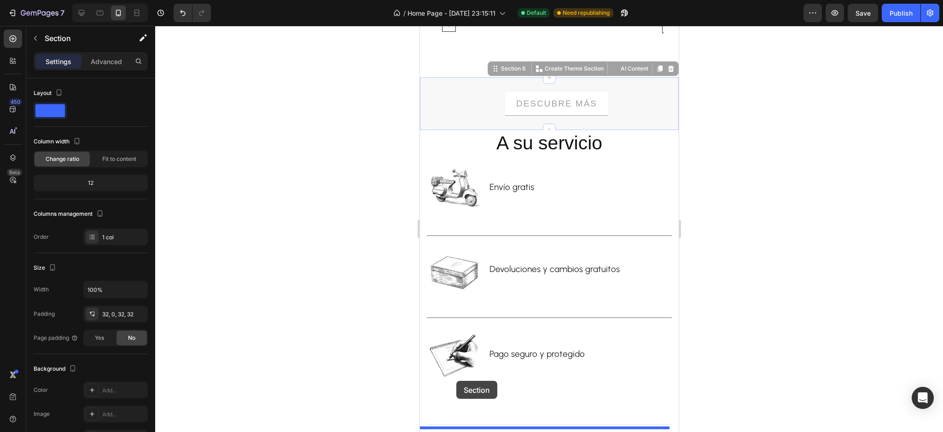
drag, startPoint x: 430, startPoint y: 109, endPoint x: 461, endPoint y: 395, distance: 287.7
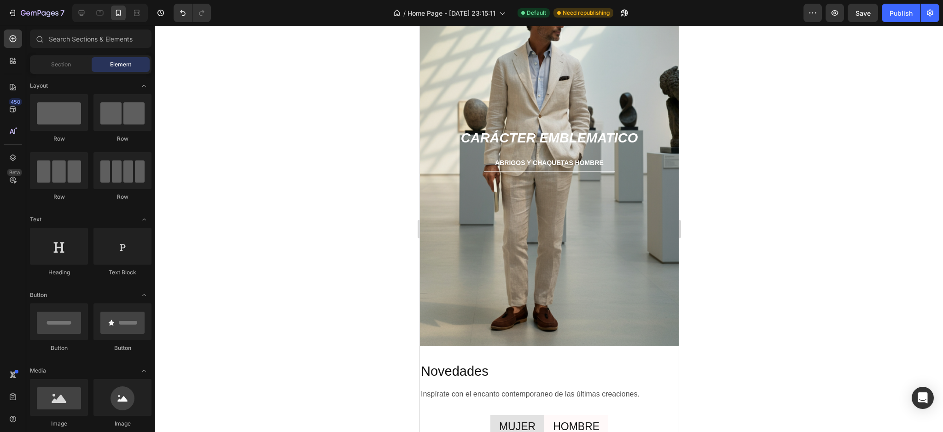
scroll to position [1009, 0]
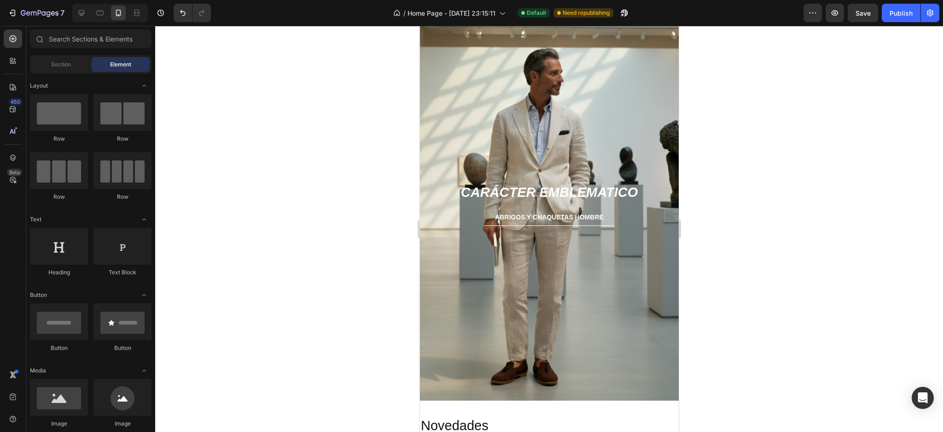
drag, startPoint x: 672, startPoint y: 297, endPoint x: 1162, endPoint y: 187, distance: 501.5
click at [898, 13] on div "Publish" at bounding box center [901, 13] width 23 height 10
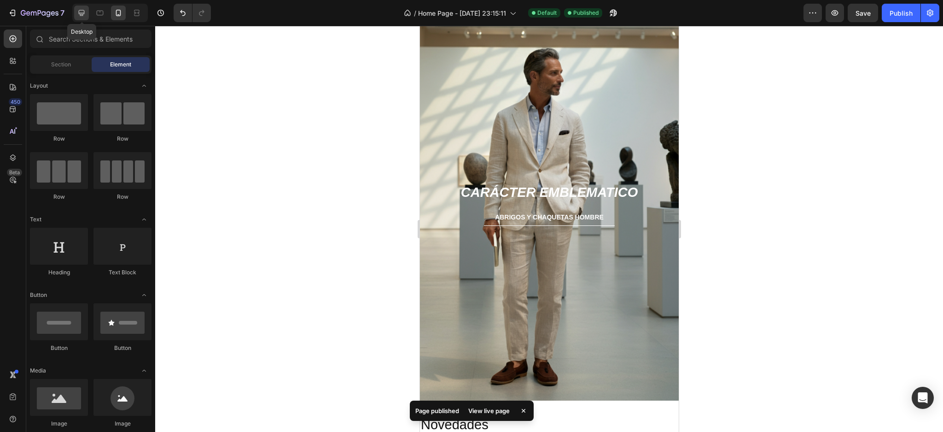
click at [79, 13] on icon at bounding box center [82, 13] width 6 height 6
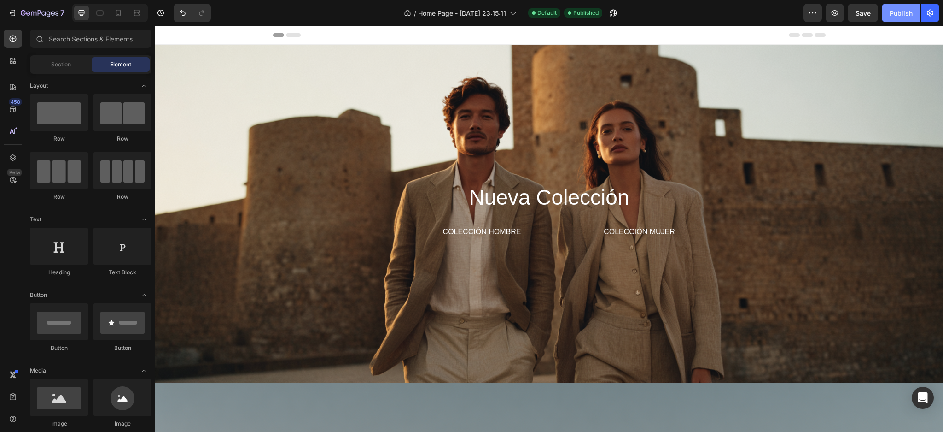
click at [892, 15] on div "Publish" at bounding box center [901, 13] width 23 height 10
click at [26, 19] on button "7" at bounding box center [36, 13] width 65 height 18
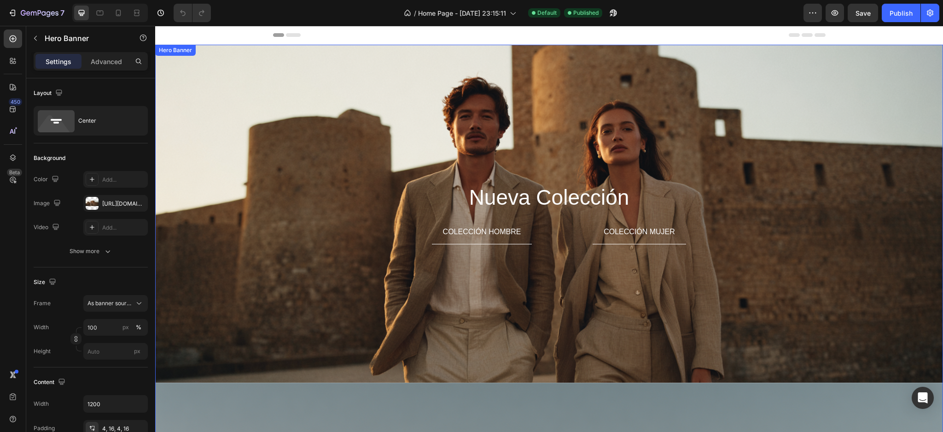
click at [484, 121] on div "Overlay" at bounding box center [549, 214] width 788 height 338
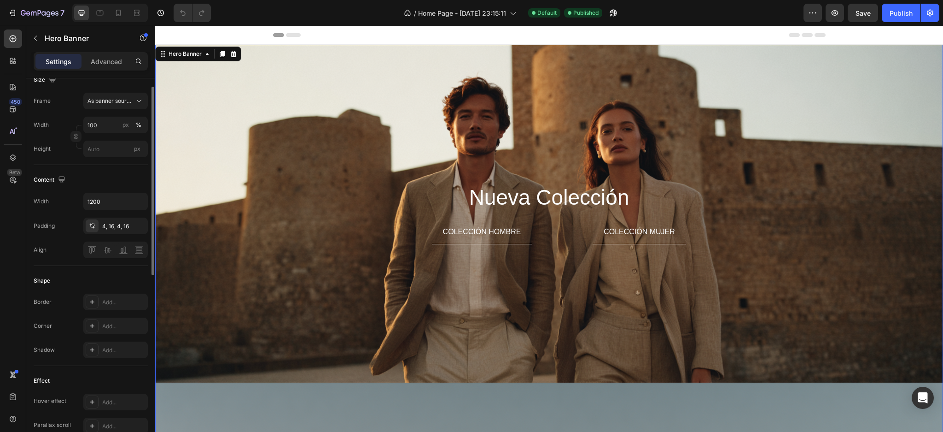
scroll to position [79, 0]
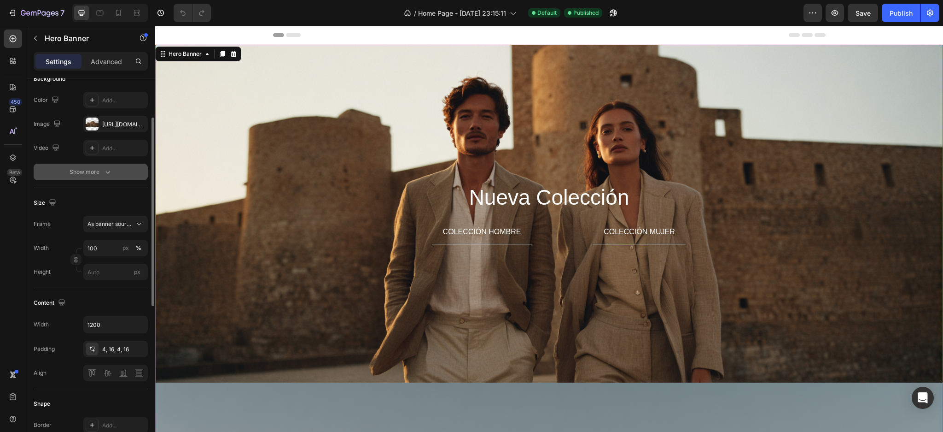
click at [106, 176] on button "Show more" at bounding box center [91, 172] width 114 height 17
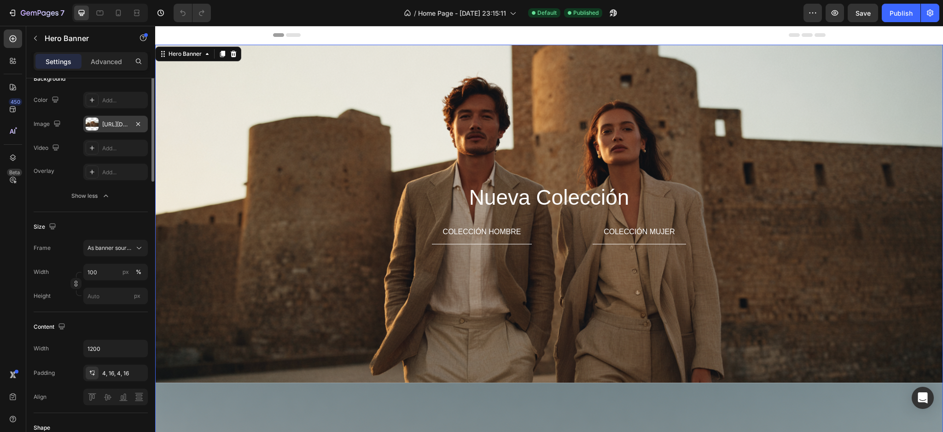
scroll to position [0, 0]
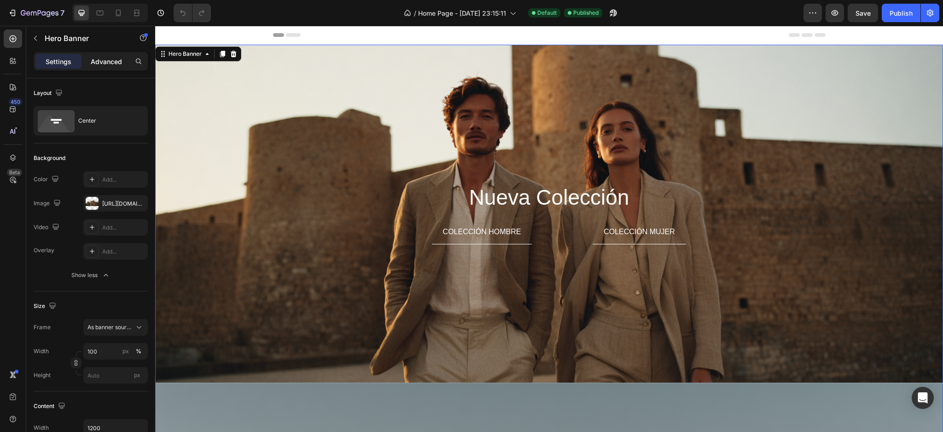
click at [91, 59] on p "Advanced" at bounding box center [106, 62] width 31 height 10
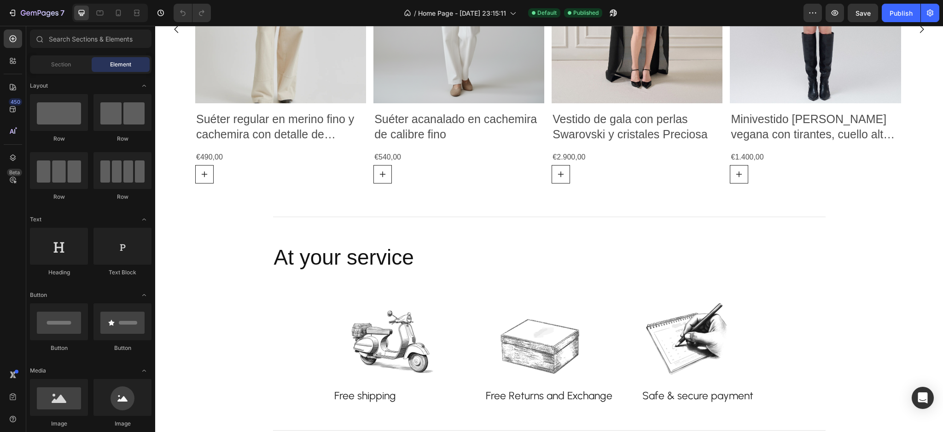
scroll to position [1482, 0]
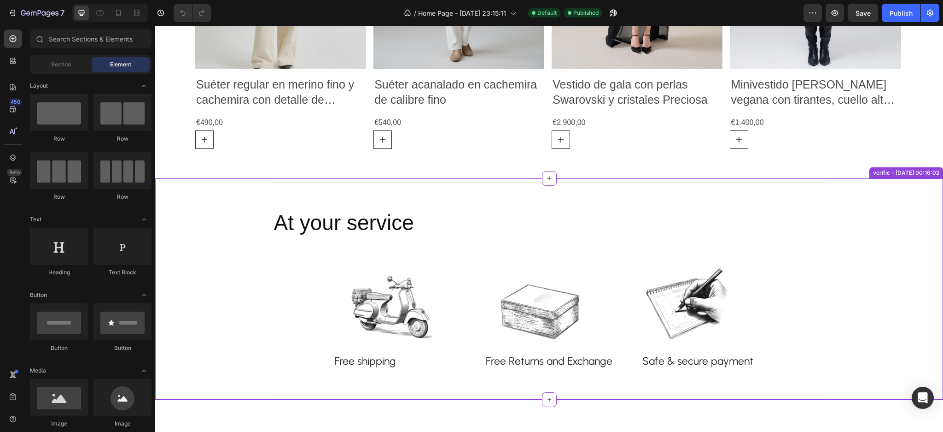
click at [448, 222] on h2 "At your service" at bounding box center [549, 222] width 553 height 29
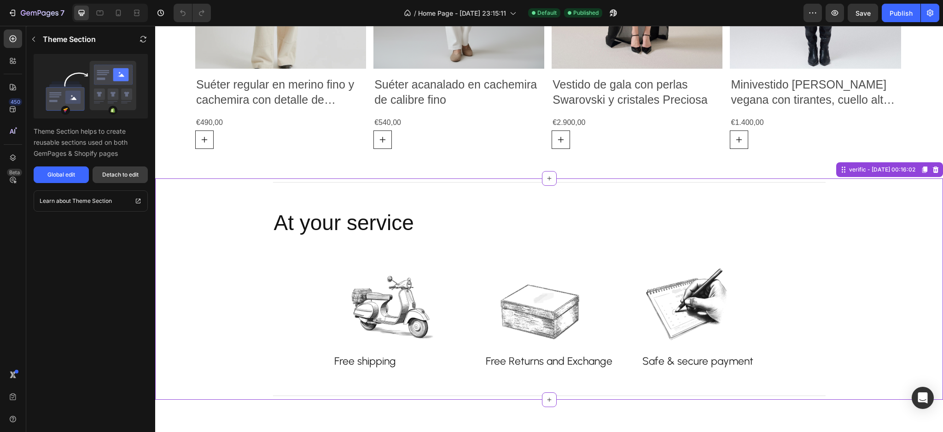
click at [113, 174] on div "Detach to edit" at bounding box center [120, 174] width 36 height 8
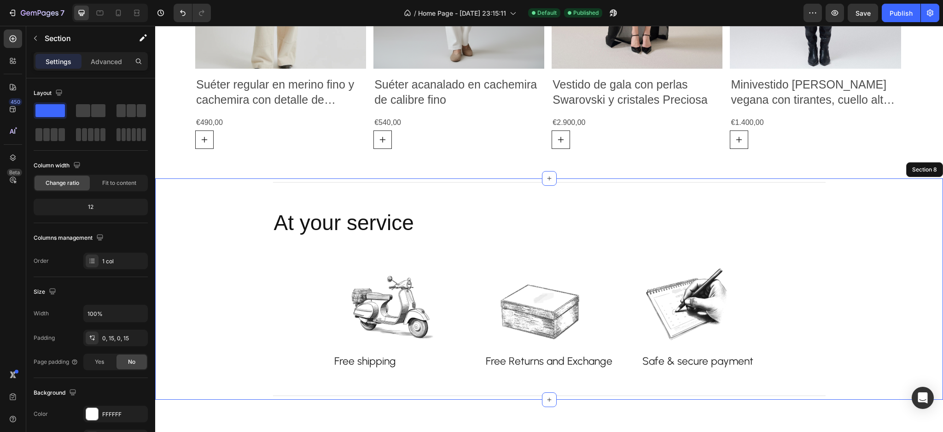
click at [444, 222] on h2 "At your service" at bounding box center [549, 222] width 553 height 29
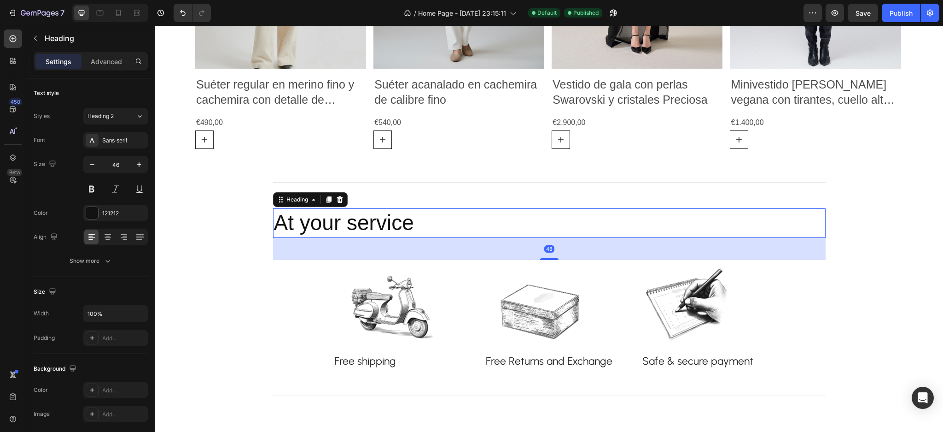
click at [448, 225] on h2 "At your service" at bounding box center [549, 222] width 553 height 29
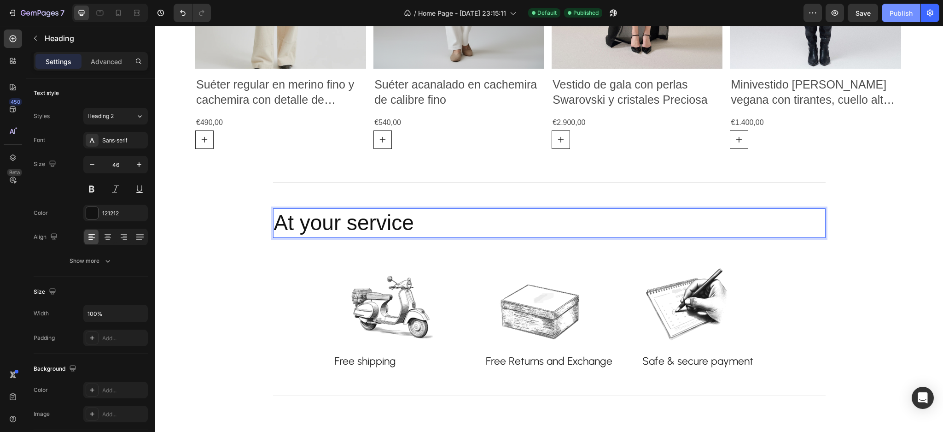
click at [895, 15] on div "Publish" at bounding box center [901, 13] width 23 height 10
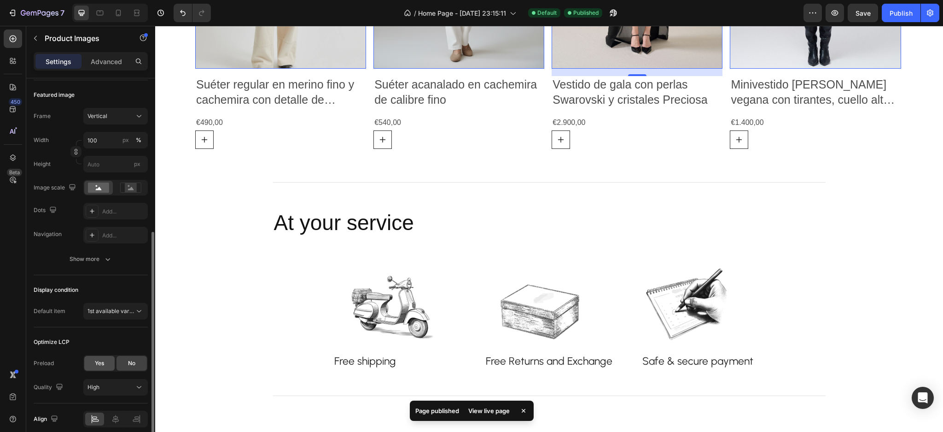
scroll to position [162, 0]
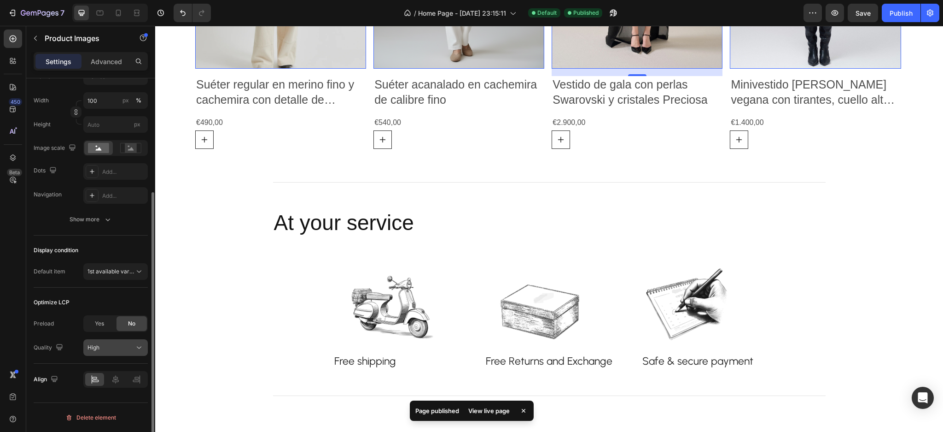
click at [106, 346] on div "High" at bounding box center [111, 347] width 47 height 8
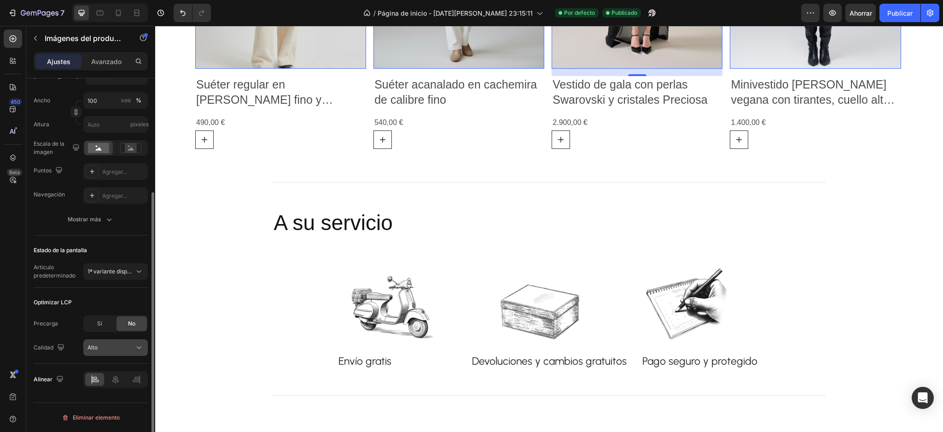
click at [105, 351] on div "Alto" at bounding box center [111, 347] width 47 height 8
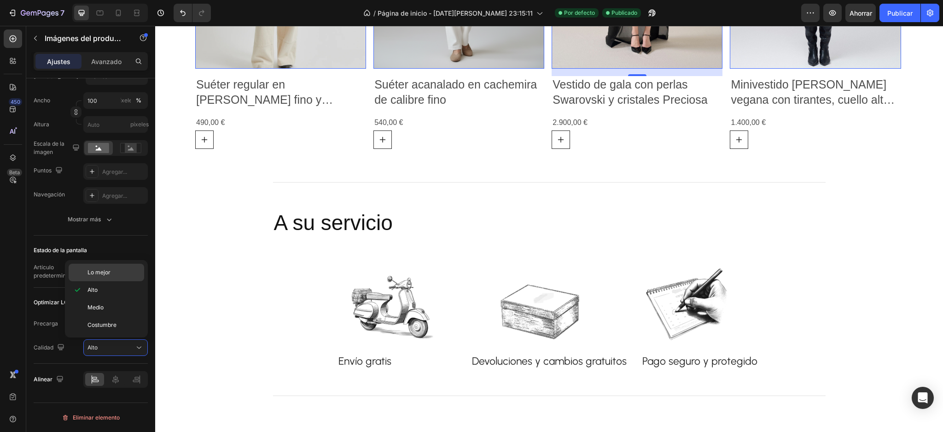
click at [98, 278] on div "Lo mejor" at bounding box center [107, 272] width 76 height 18
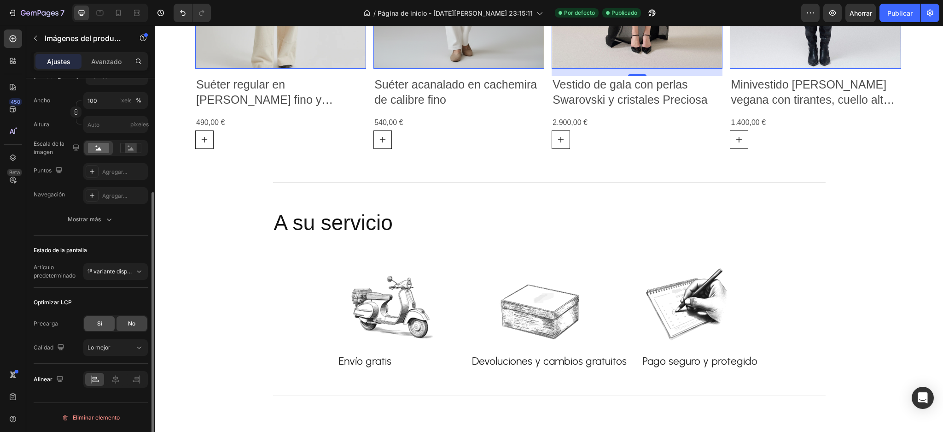
click at [88, 322] on div "Sí" at bounding box center [99, 323] width 30 height 15
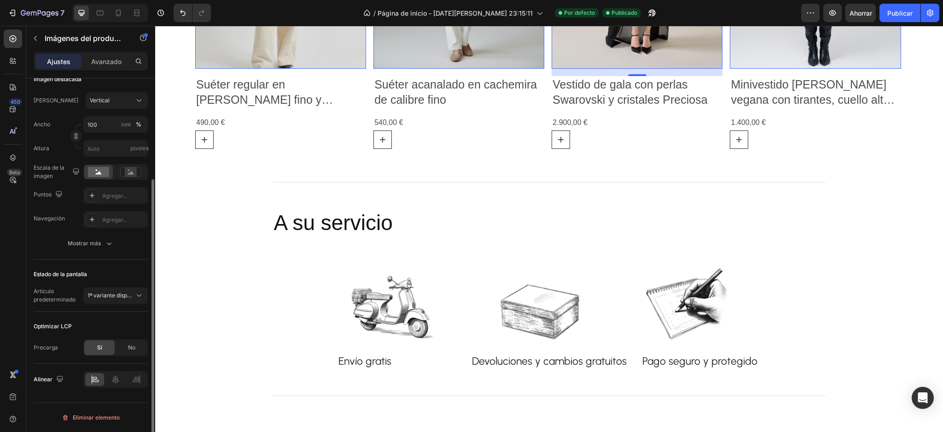
scroll to position [138, 0]
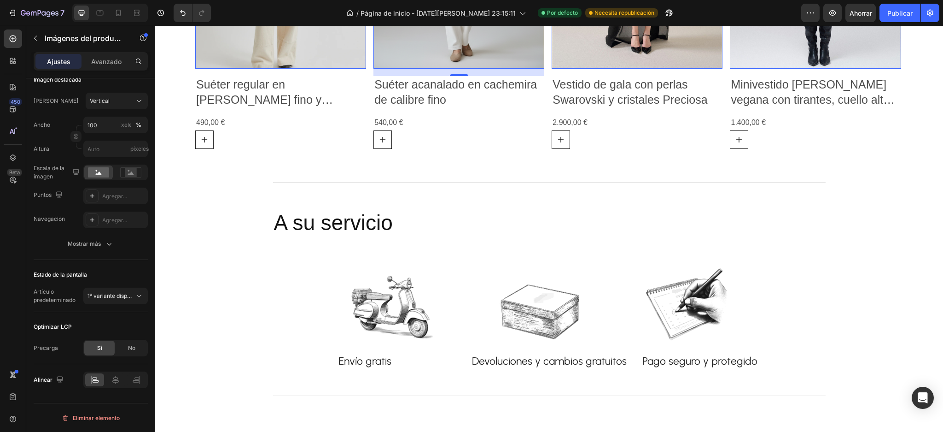
click at [102, 250] on button "Mostrar más" at bounding box center [91, 243] width 114 height 17
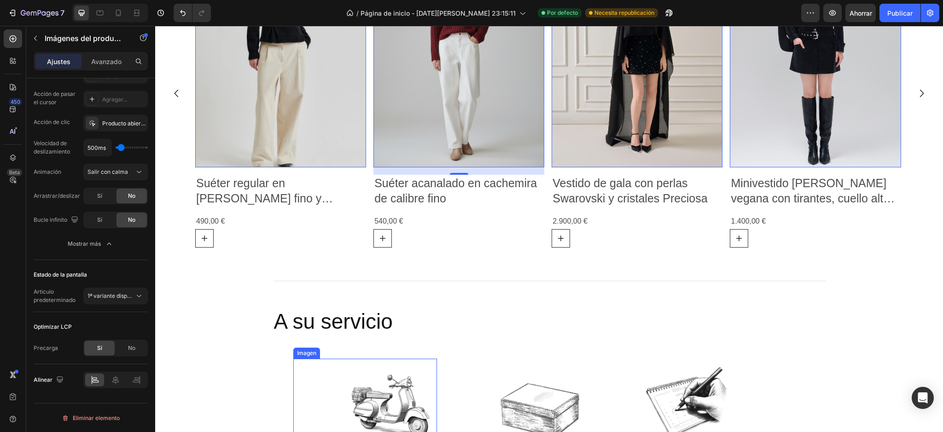
scroll to position [1359, 0]
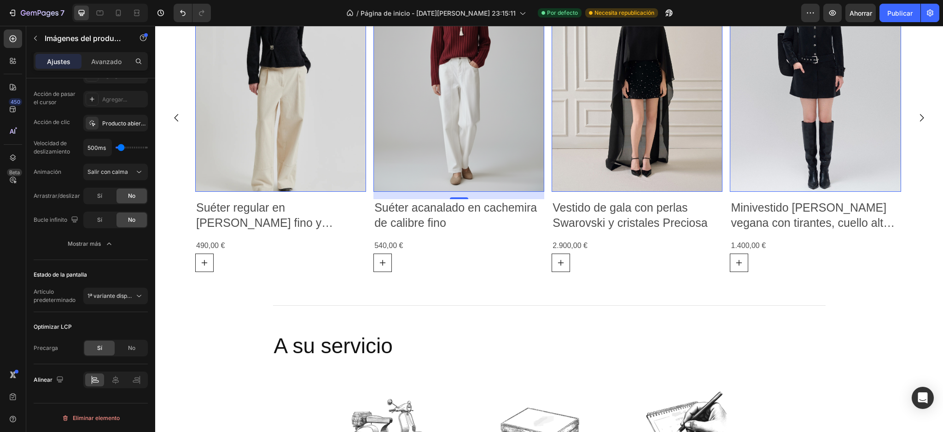
click at [318, 154] on img at bounding box center [280, 78] width 171 height 228
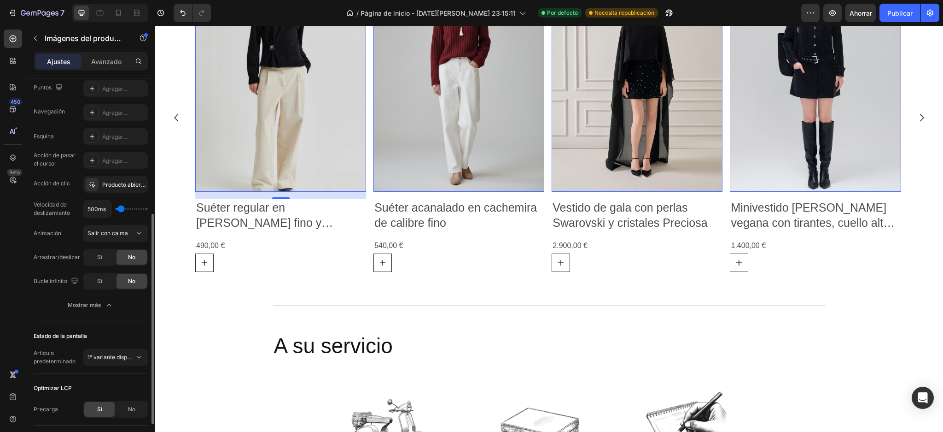
scroll to position [306, 0]
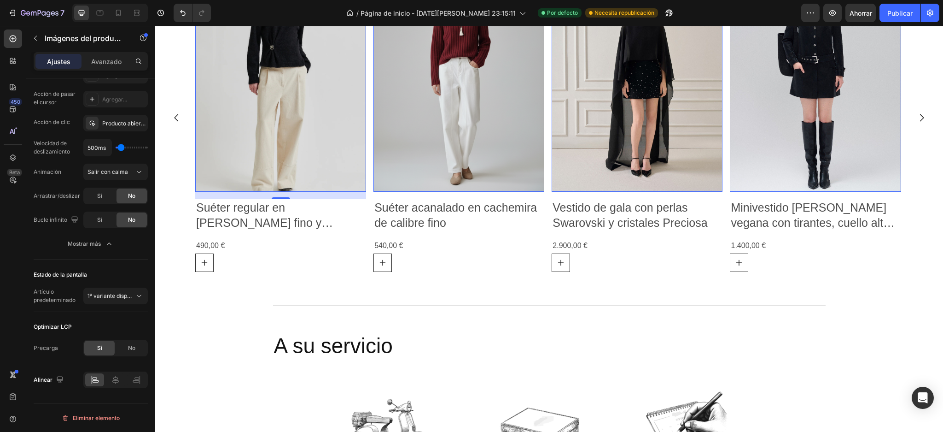
click at [591, 125] on img at bounding box center [637, 78] width 171 height 228
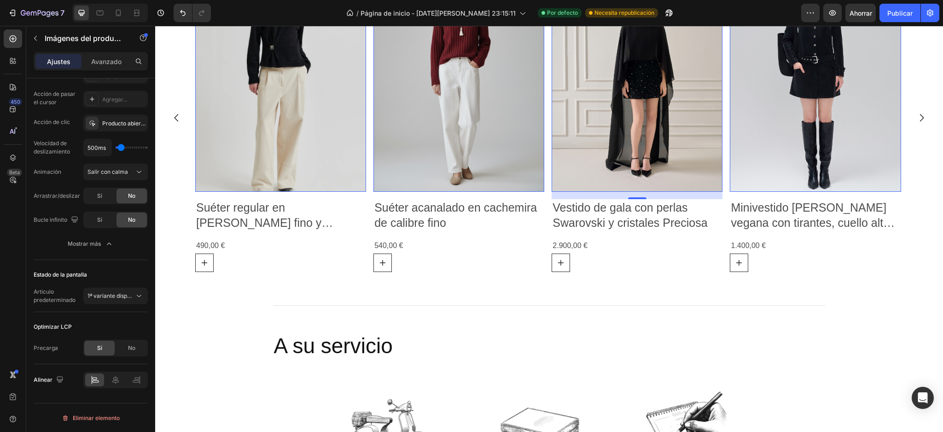
click at [756, 117] on img at bounding box center [815, 78] width 171 height 228
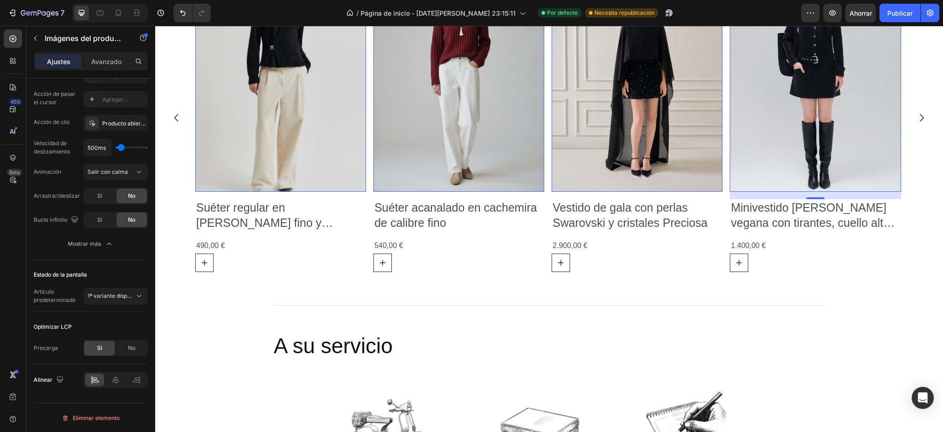
click at [612, 144] on img at bounding box center [637, 78] width 171 height 228
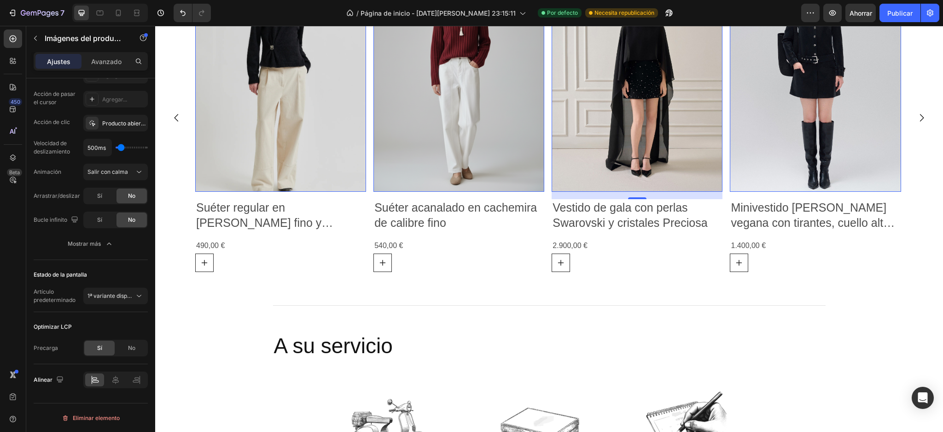
click at [532, 144] on img at bounding box center [459, 78] width 171 height 228
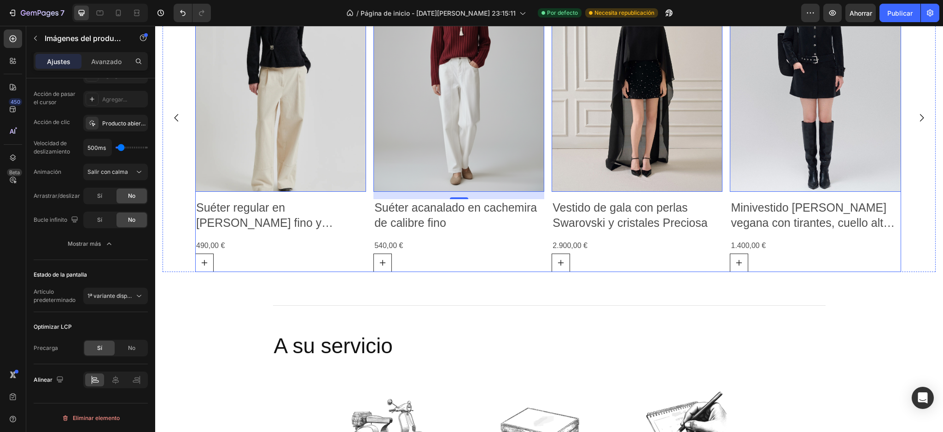
click at [548, 156] on div "Imágenes del producto 0 Suéter regular en merino fino y cachemira con detalle d…" at bounding box center [548, 118] width 706 height 308
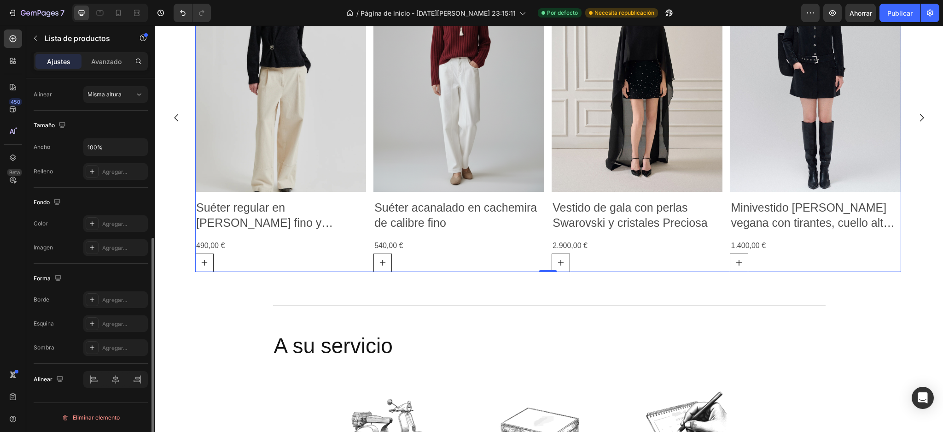
scroll to position [273, 0]
click at [574, 120] on img at bounding box center [637, 78] width 171 height 228
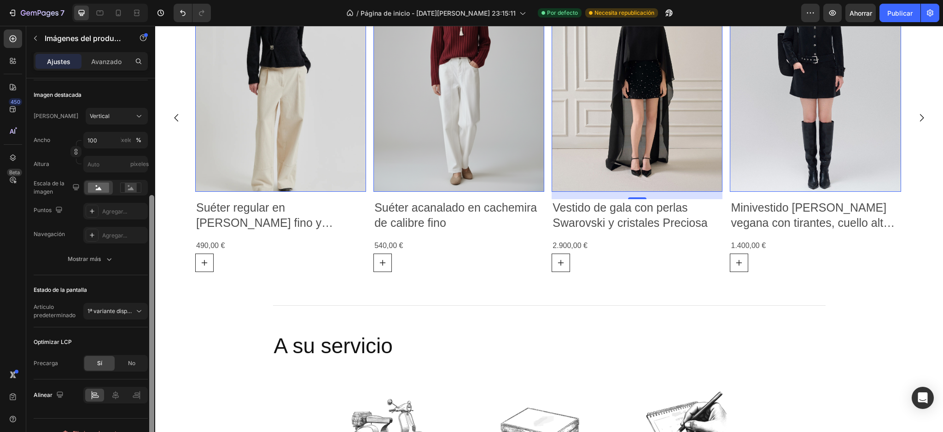
scroll to position [138, 0]
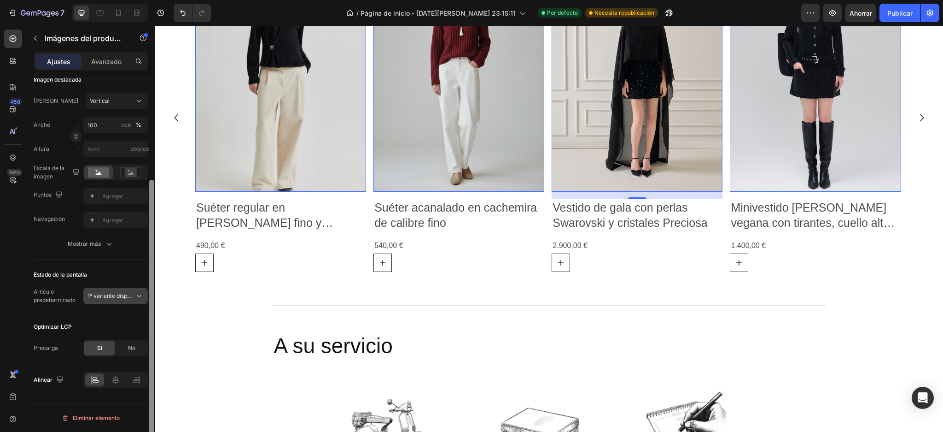
drag, startPoint x: 151, startPoint y: 256, endPoint x: 146, endPoint y: 302, distance: 45.8
click at [146, 302] on div "Disposición Solo destacados Fuente del producto Vestido de gala con perlas Swar…" at bounding box center [90, 268] width 129 height 380
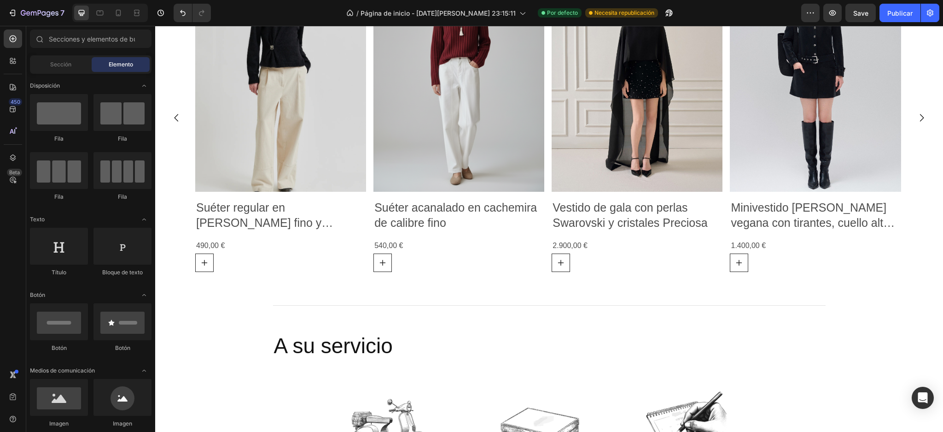
scroll to position [1286, 0]
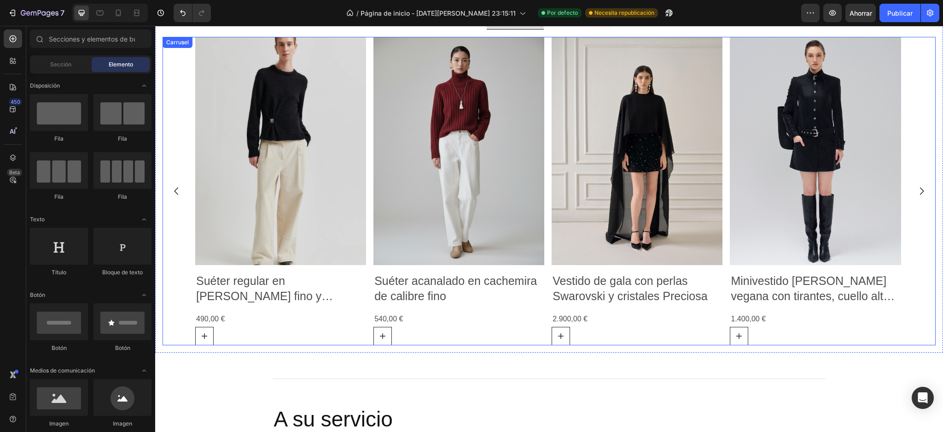
click at [917, 191] on icon "Carrusel Siguiente Flecha" at bounding box center [922, 191] width 11 height 11
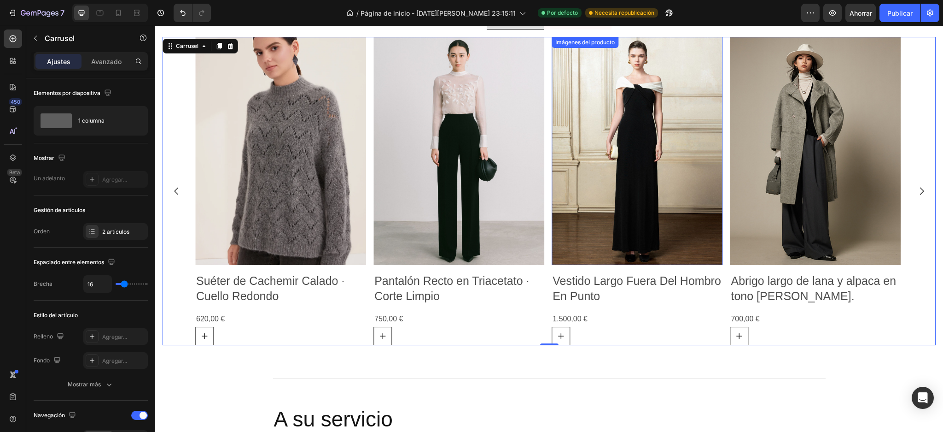
click at [639, 206] on img at bounding box center [637, 151] width 171 height 228
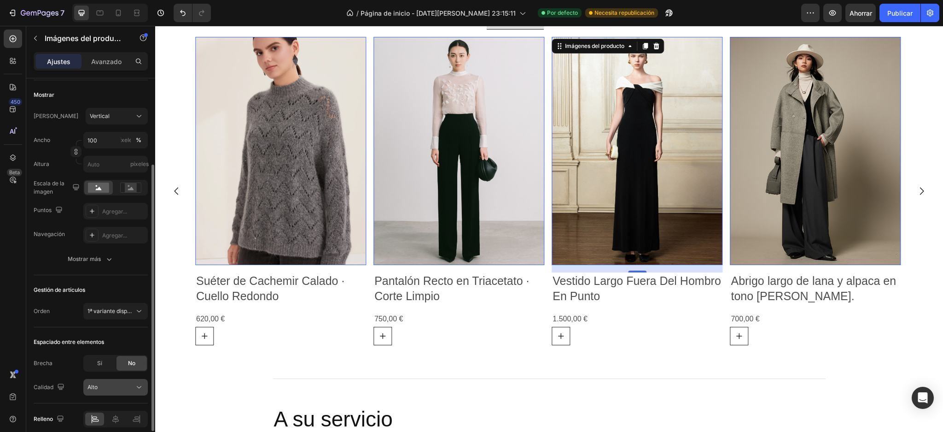
scroll to position [162, 0]
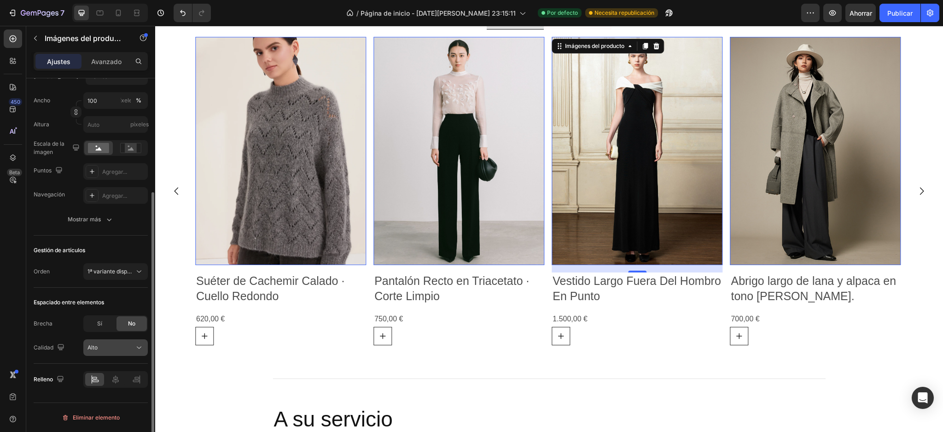
click at [129, 348] on div "Alto" at bounding box center [111, 347] width 47 height 8
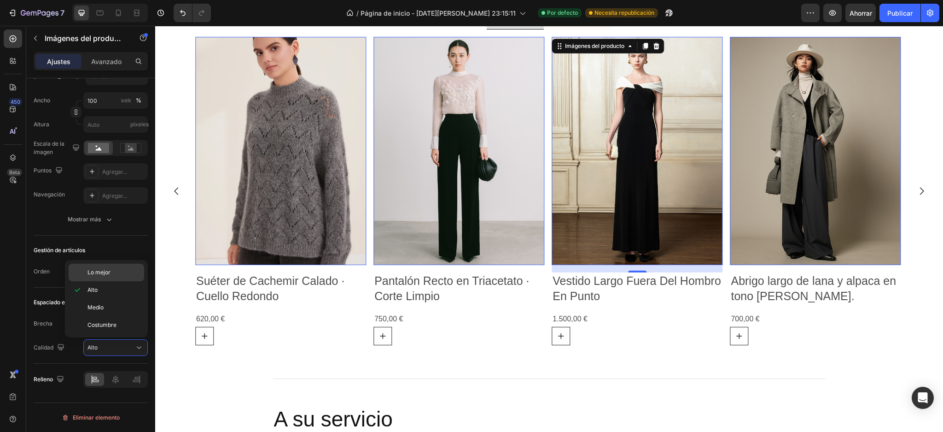
click at [119, 275] on p "Lo mejor" at bounding box center [114, 272] width 53 height 8
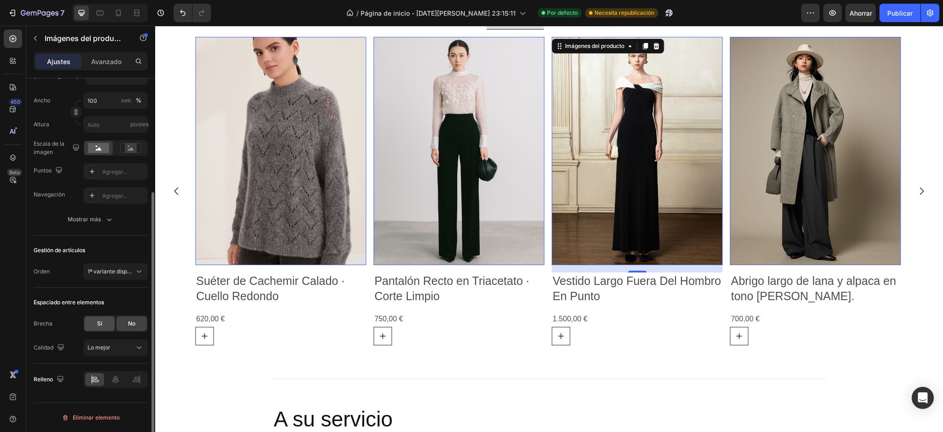
click at [101, 322] on font "Sí" at bounding box center [99, 323] width 5 height 7
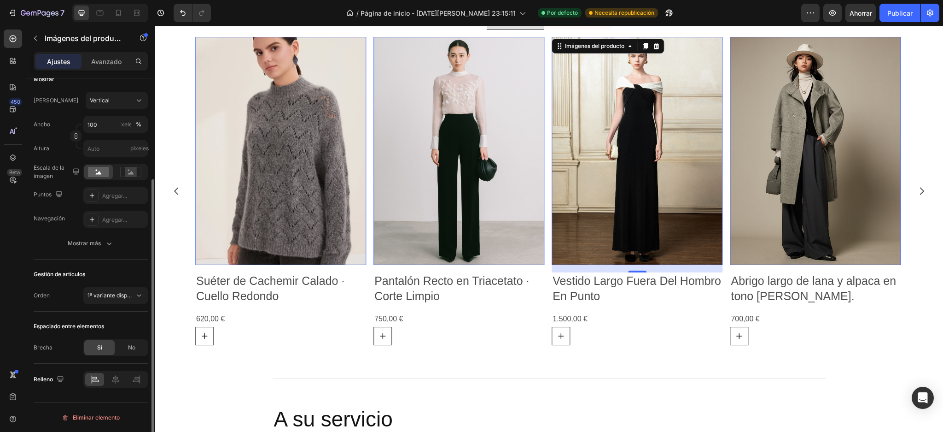
scroll to position [138, 0]
click at [128, 347] on font "No" at bounding box center [131, 347] width 7 height 7
click at [99, 350] on font "Sí" at bounding box center [99, 347] width 5 height 7
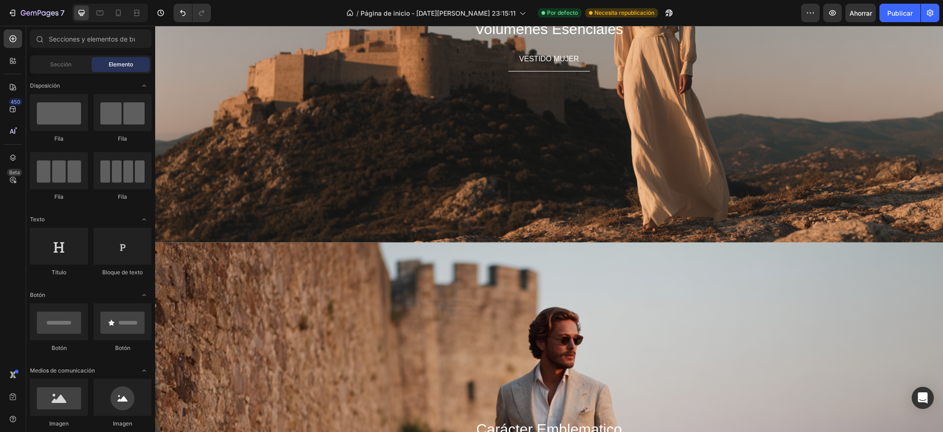
scroll to position [740, 0]
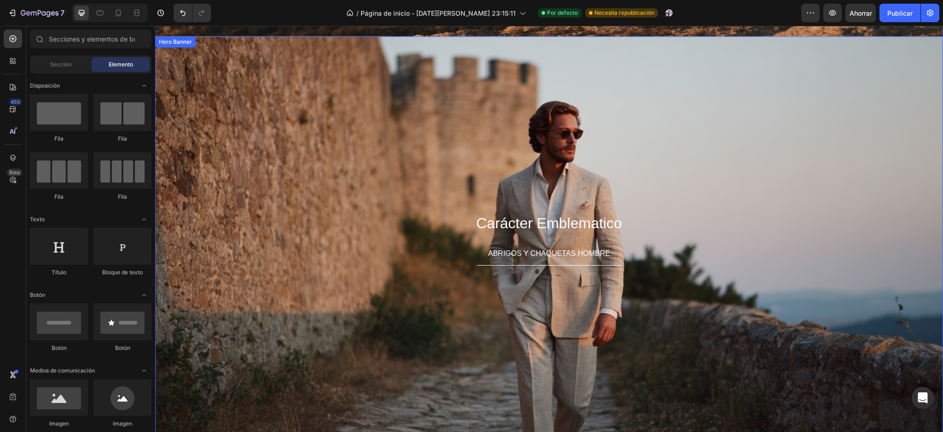
click at [738, 181] on div "Background Image" at bounding box center [549, 239] width 788 height 406
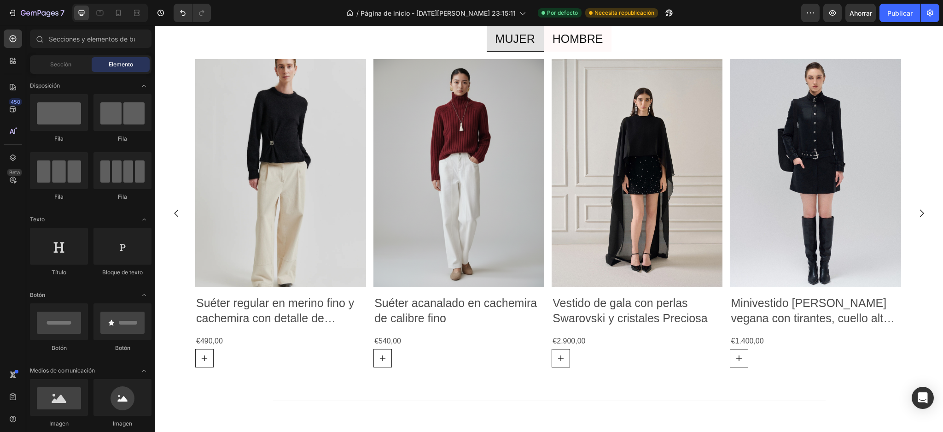
scroll to position [1250, 0]
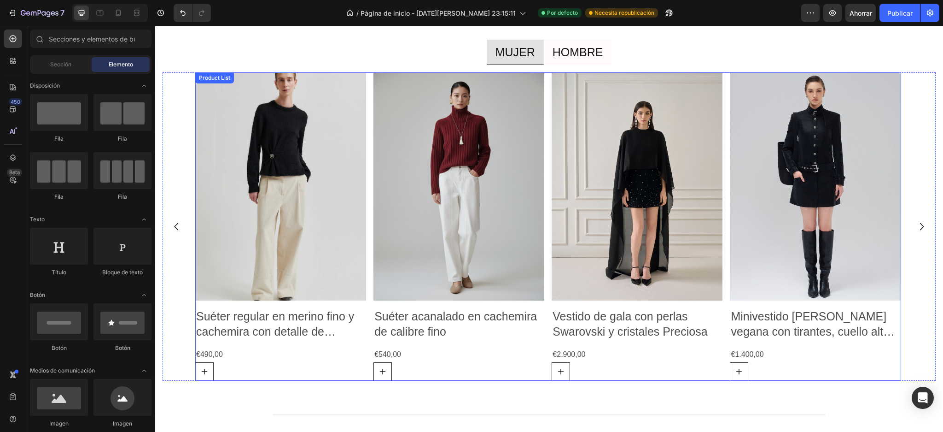
click at [728, 129] on div "Product Images Suéter regular en merino fino y cachemira con detalle de fruncid…" at bounding box center [548, 226] width 706 height 308
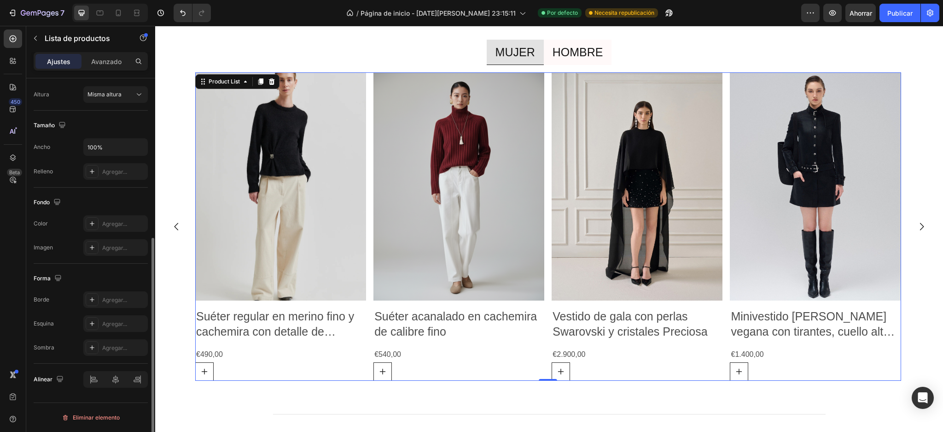
scroll to position [273, 0]
click at [97, 66] on div "Avanzado" at bounding box center [106, 61] width 46 height 15
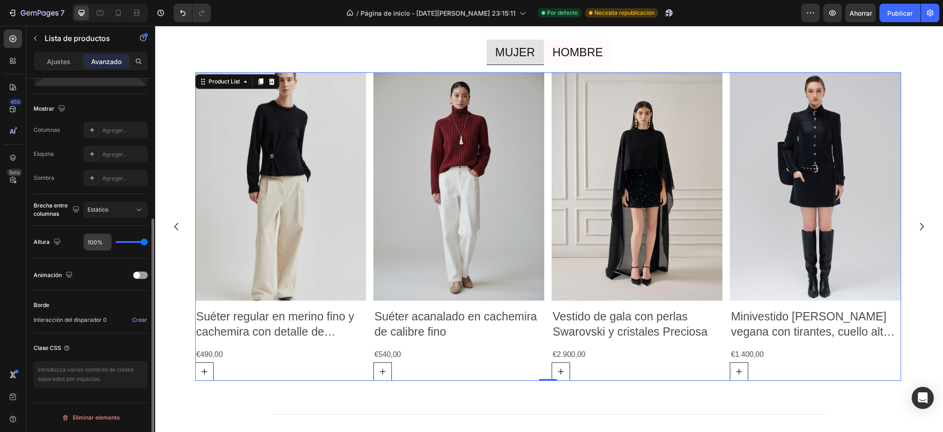
scroll to position [221, 0]
click at [587, 192] on img at bounding box center [637, 186] width 171 height 228
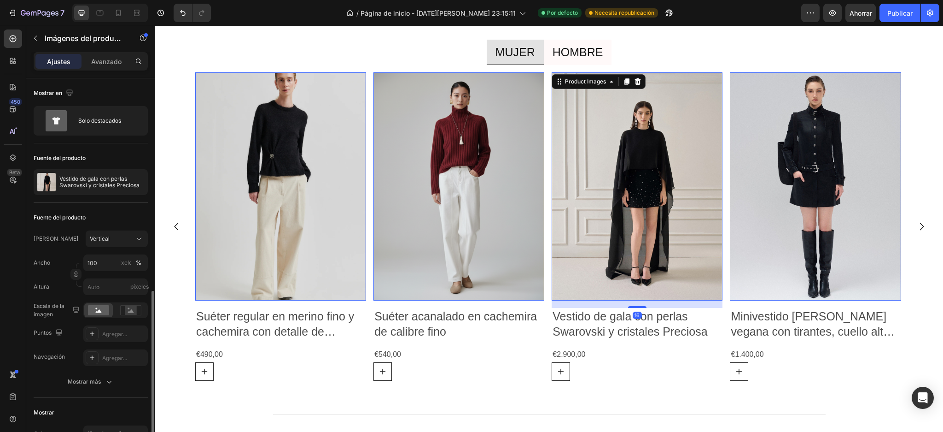
scroll to position [138, 0]
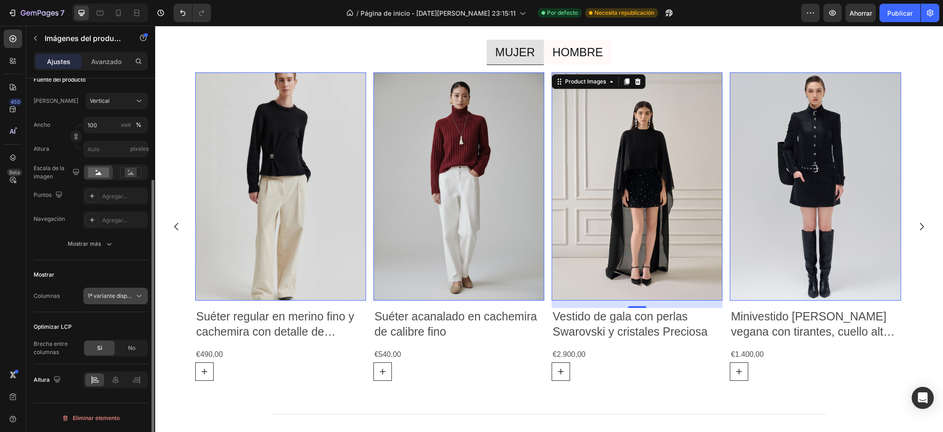
click at [128, 294] on font "1ª variante disponible" at bounding box center [115, 295] width 55 height 7
click at [99, 246] on font "Mostrar más" at bounding box center [84, 243] width 33 height 7
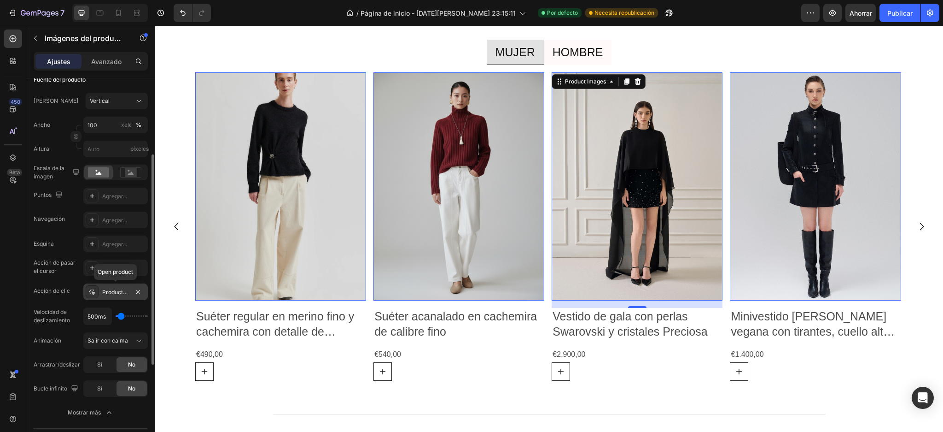
click at [111, 291] on font "Producto abierto" at bounding box center [124, 291] width 44 height 7
click at [58, 288] on font "Acción de clic" at bounding box center [52, 290] width 36 height 7
click at [91, 269] on icon at bounding box center [91, 267] width 7 height 7
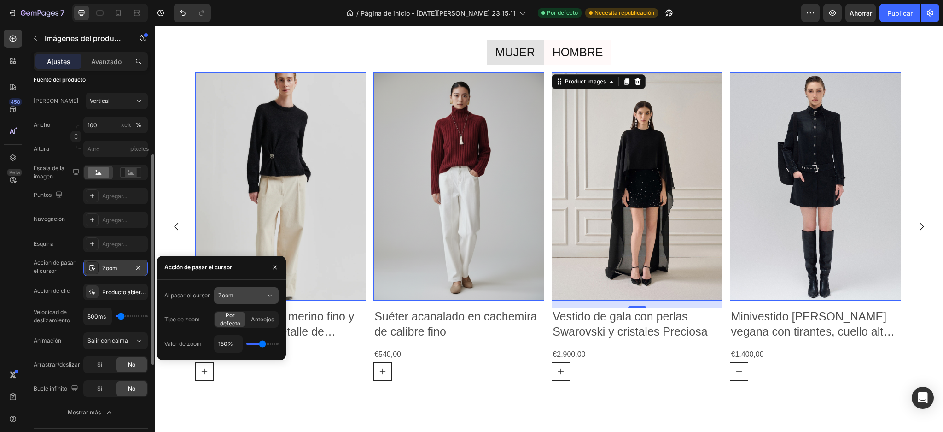
click at [232, 293] on font "Zoom" at bounding box center [225, 295] width 15 height 7
click at [236, 338] on font "Mostrar otra imagen" at bounding box center [244, 335] width 53 height 7
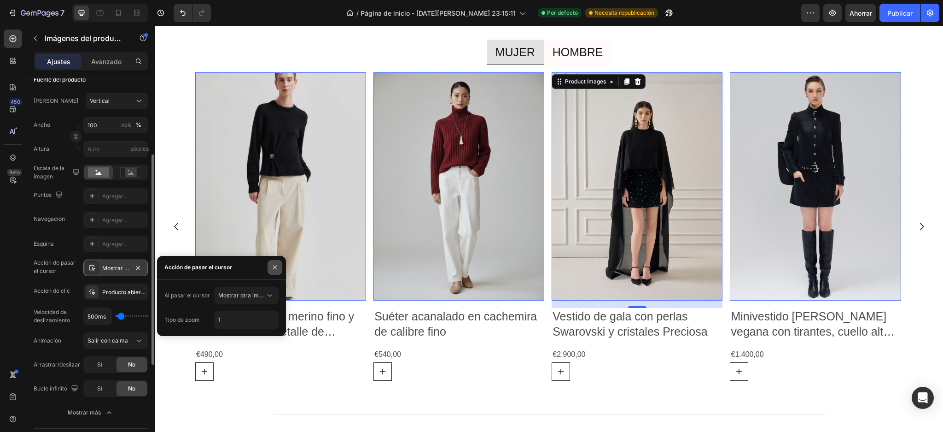
click at [273, 269] on icon "button" at bounding box center [274, 266] width 7 height 7
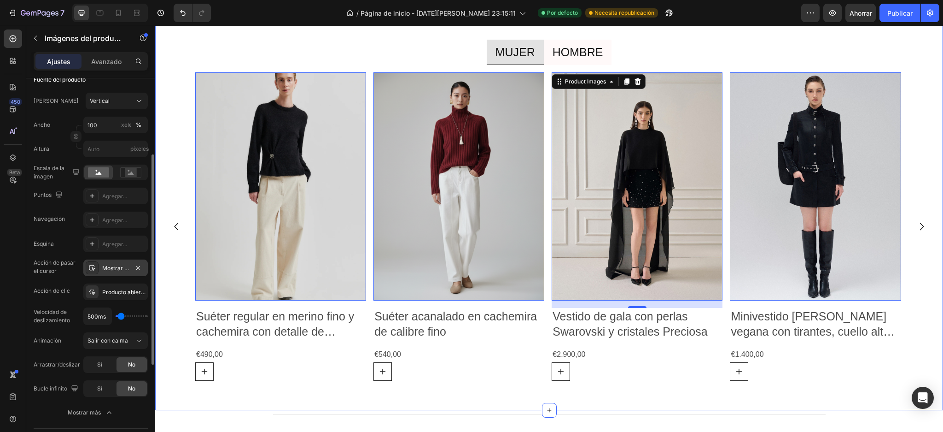
click at [251, 395] on div "Novedades Heading Déjate inspirar por las nuevas creaciones del otoño. Text Blo…" at bounding box center [549, 186] width 788 height 420
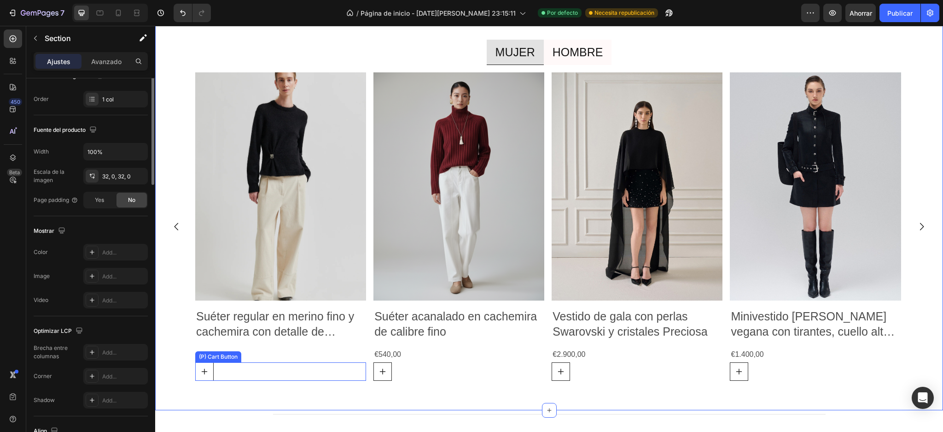
scroll to position [0, 0]
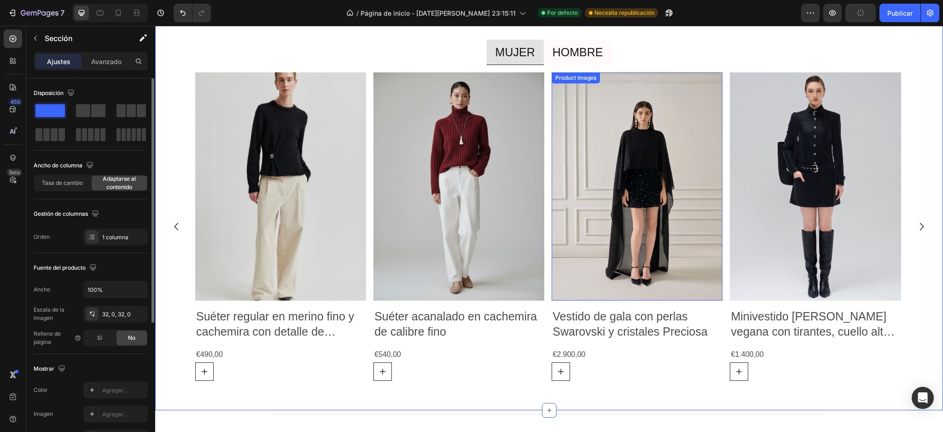
click at [680, 232] on img at bounding box center [637, 186] width 171 height 228
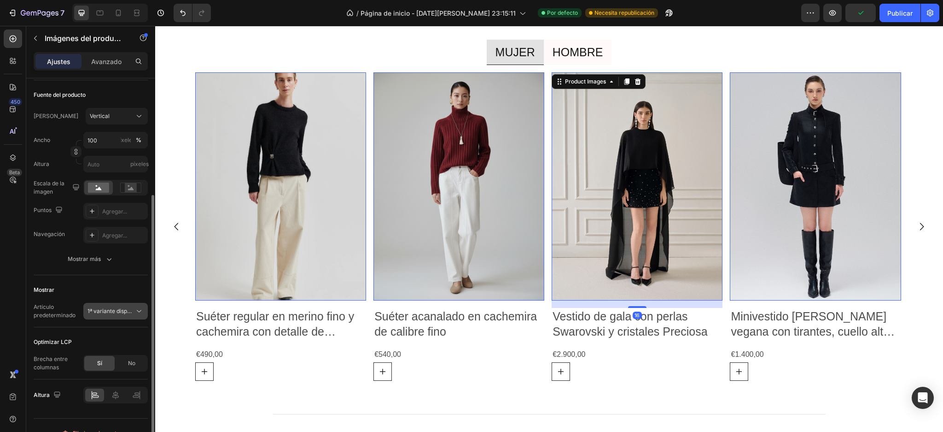
scroll to position [138, 0]
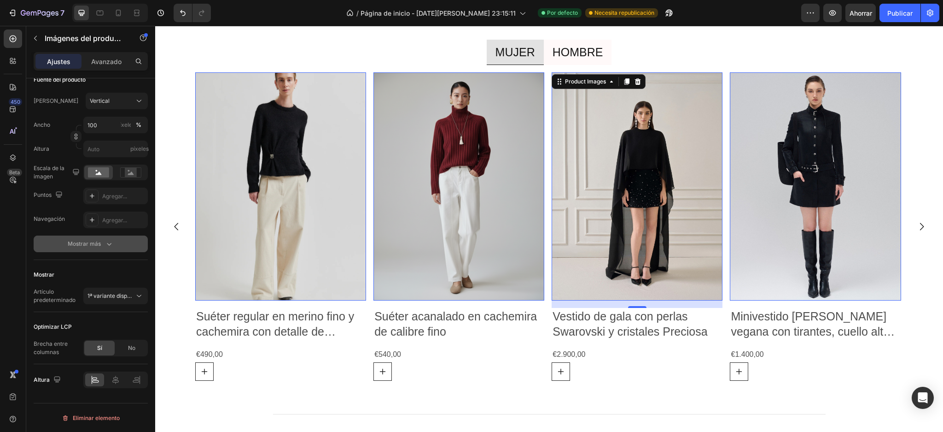
click at [115, 241] on button "Mostrar más" at bounding box center [91, 243] width 114 height 17
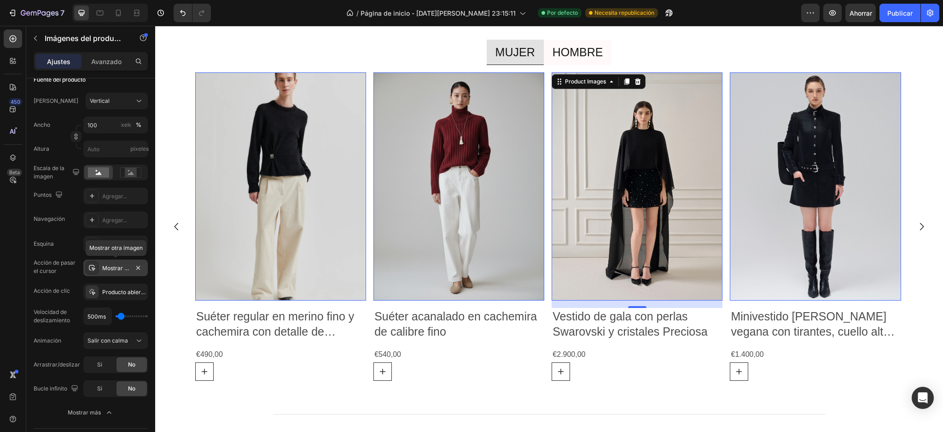
click at [113, 265] on font "Mostrar otra imagen" at bounding box center [128, 267] width 53 height 7
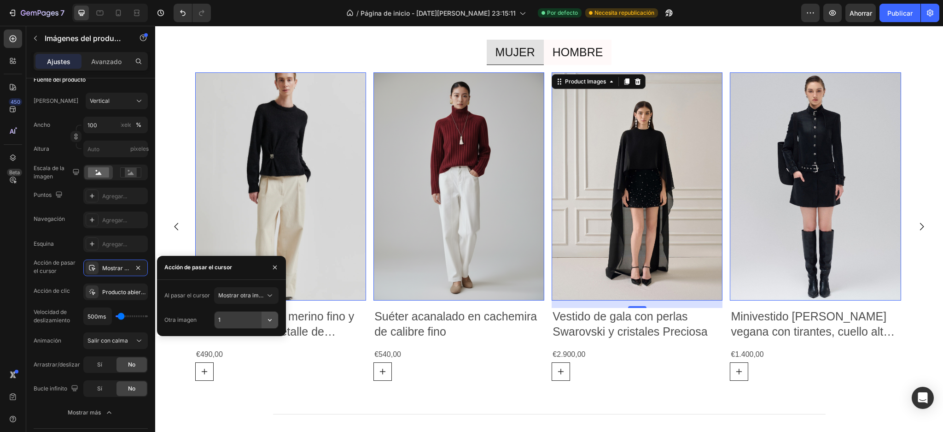
click at [269, 318] on icon "button" at bounding box center [269, 319] width 9 height 9
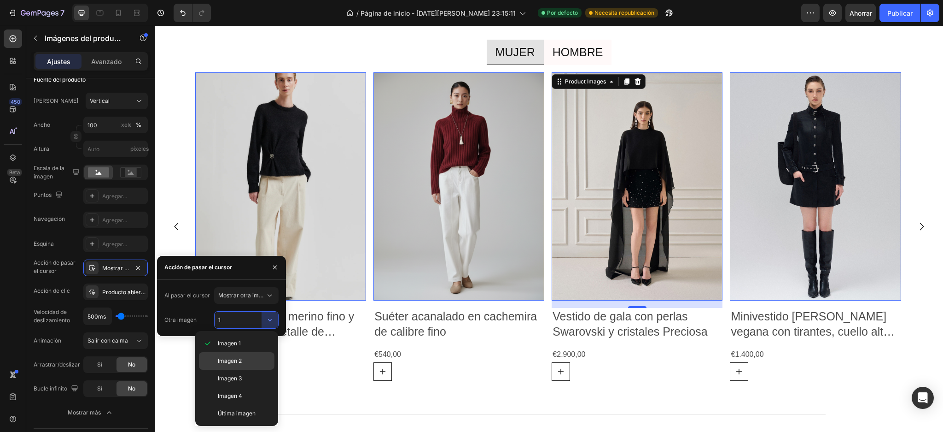
click at [246, 355] on div "Imagen 2" at bounding box center [237, 361] width 76 height 18
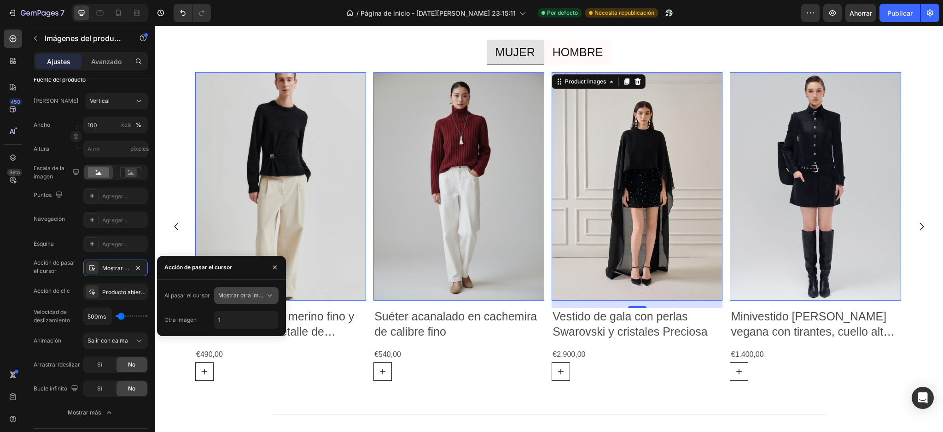
type input "2"
click at [272, 263] on icon "button" at bounding box center [274, 266] width 7 height 7
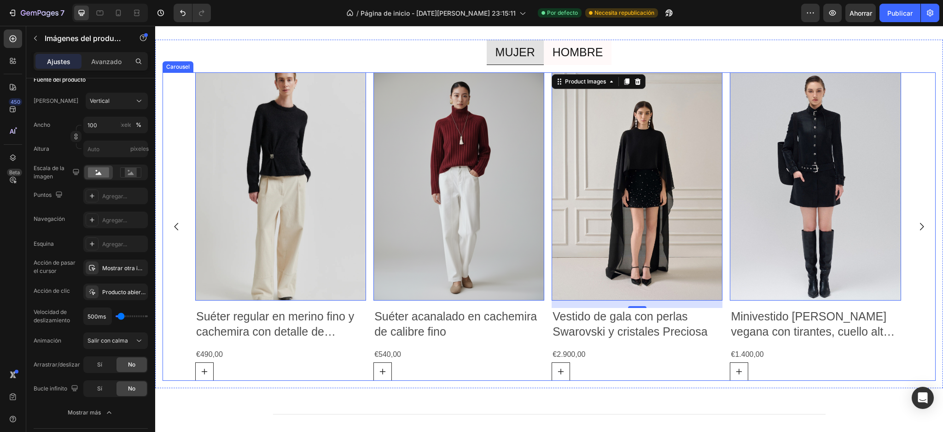
click at [917, 229] on icon "Carousel Next Arrow" at bounding box center [922, 226] width 11 height 11
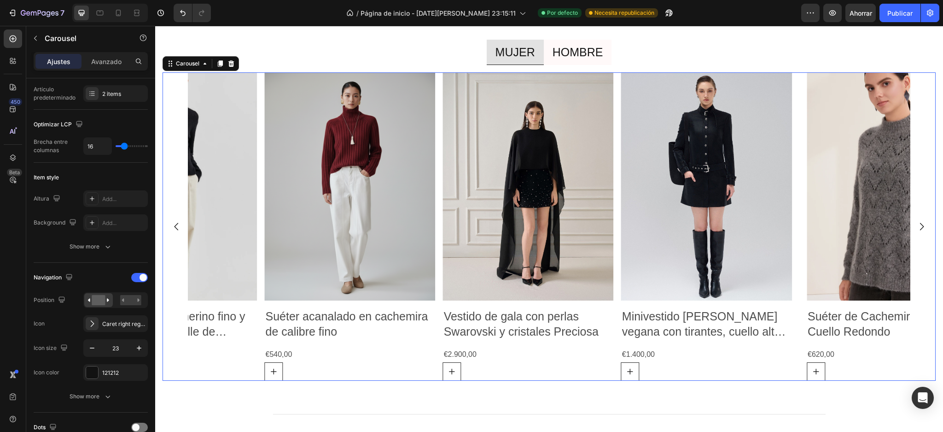
scroll to position [0, 0]
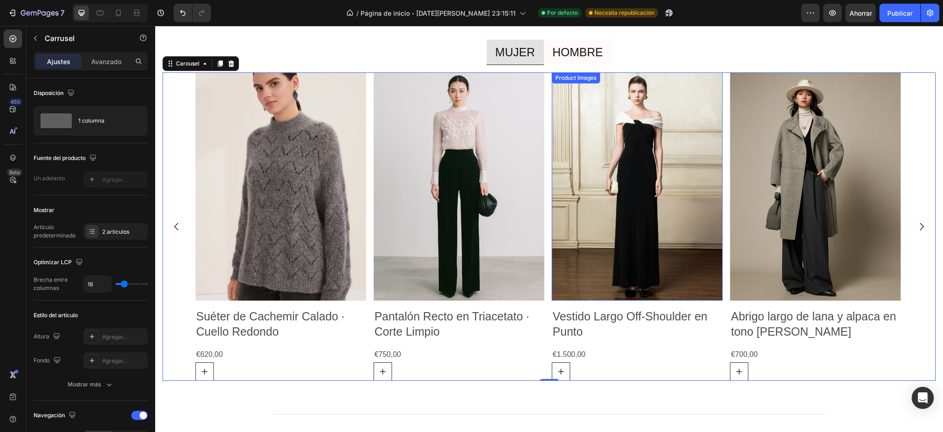
click at [572, 229] on img at bounding box center [637, 186] width 171 height 228
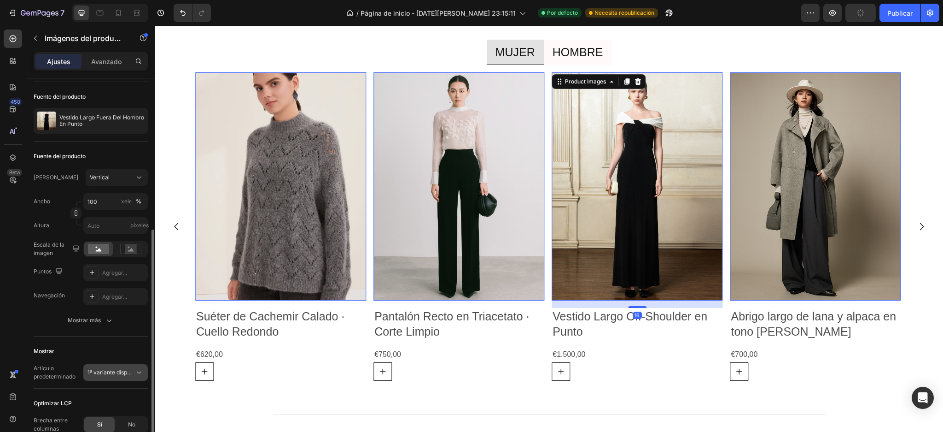
scroll to position [123, 0]
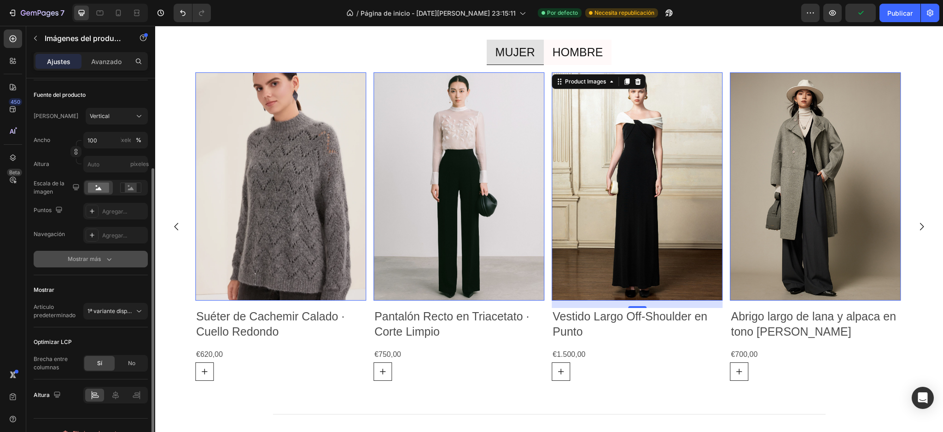
click at [109, 259] on icon "button" at bounding box center [109, 258] width 9 height 9
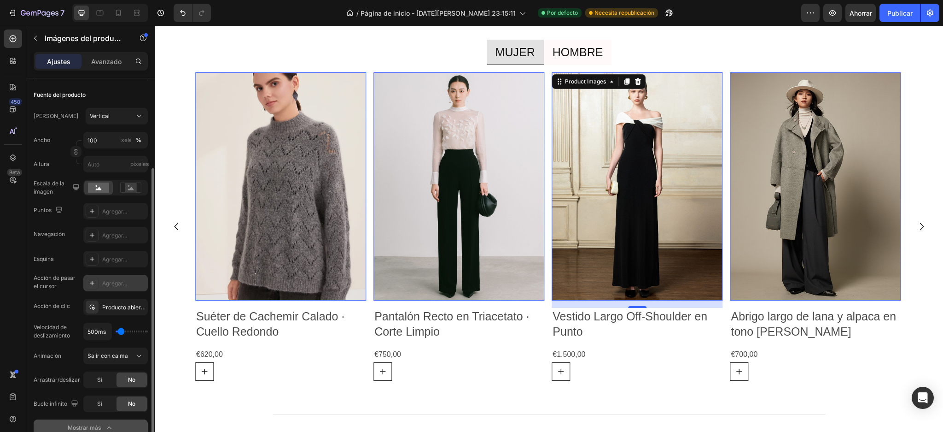
click at [115, 287] on div "Agregar..." at bounding box center [115, 283] width 64 height 17
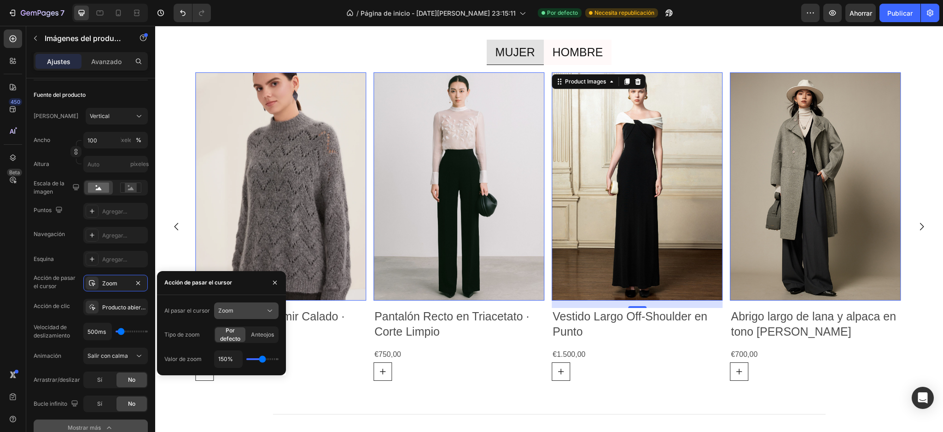
click at [225, 309] on font "Zoom" at bounding box center [225, 310] width 15 height 7
click at [225, 344] on div "Mostrar otra imagen" at bounding box center [237, 351] width 76 height 18
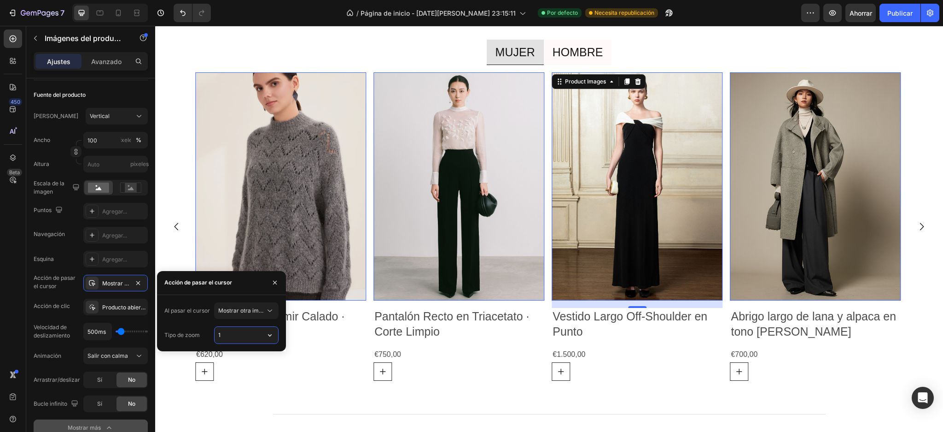
click at [229, 338] on input "1" at bounding box center [247, 335] width 64 height 17
click at [268, 334] on icon "button" at bounding box center [269, 334] width 9 height 9
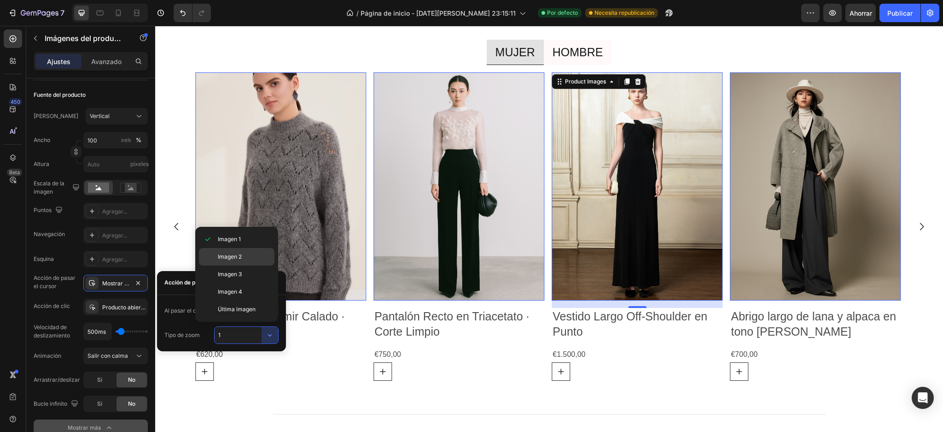
click at [228, 260] on font "Imagen 2" at bounding box center [230, 256] width 24 height 7
type input "2"
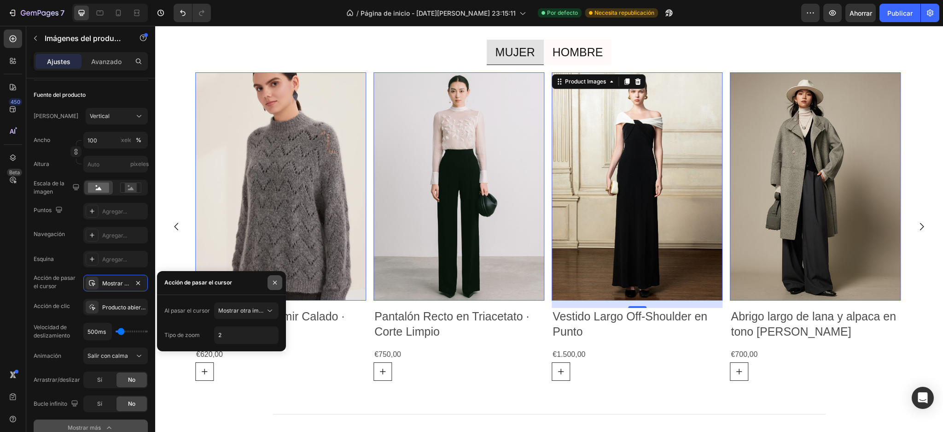
drag, startPoint x: 275, startPoint y: 283, endPoint x: 268, endPoint y: 284, distance: 7.0
click at [273, 283] on icon "button" at bounding box center [274, 282] width 7 height 7
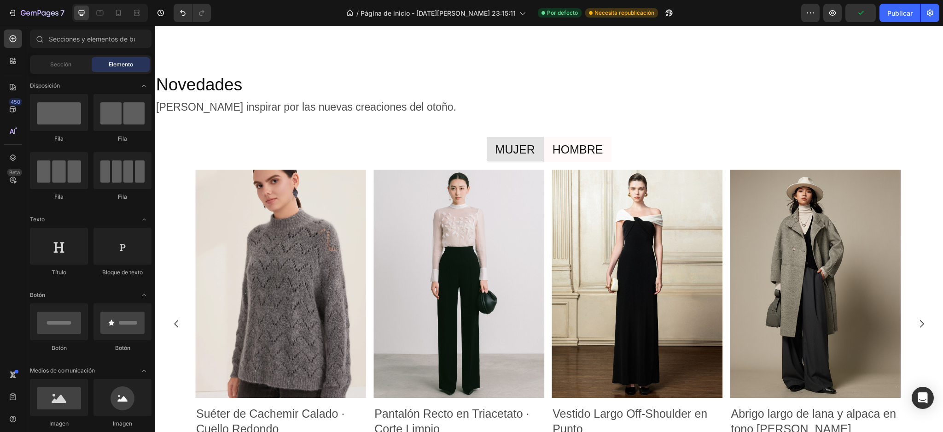
scroll to position [1234, 0]
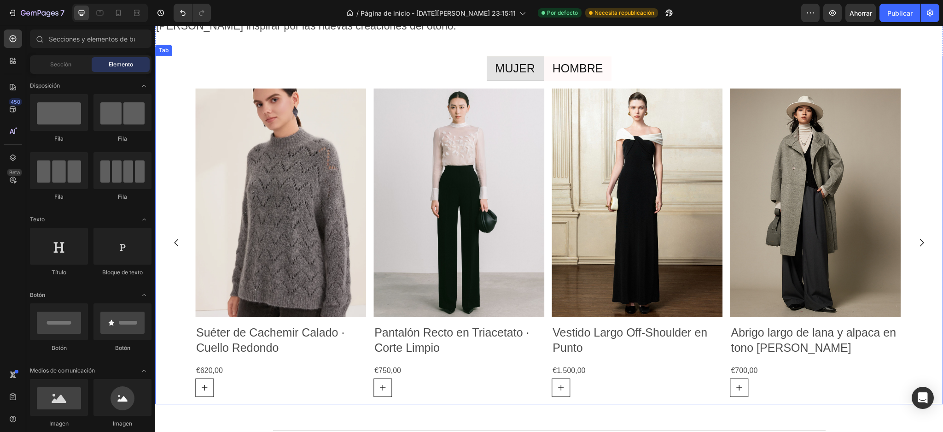
click at [575, 69] on p "HOMBRE" at bounding box center [578, 68] width 51 height 15
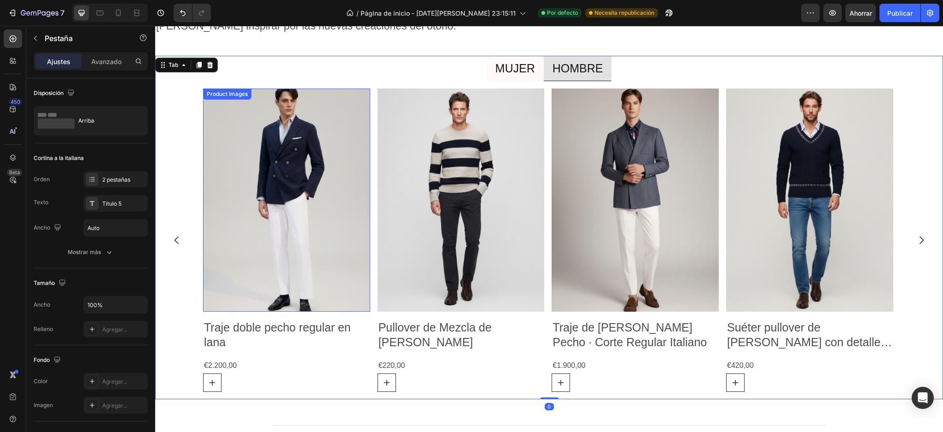
click at [308, 175] on img at bounding box center [286, 199] width 167 height 223
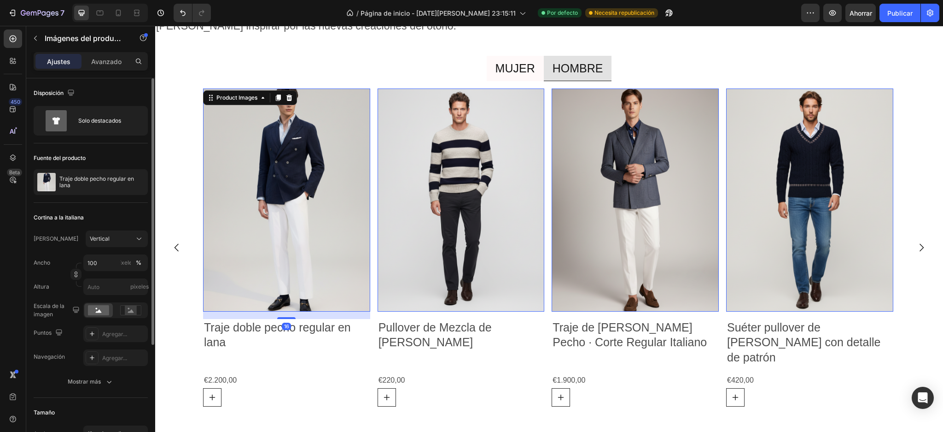
scroll to position [0, 0]
click at [90, 383] on font "Mostrar más" at bounding box center [84, 381] width 33 height 7
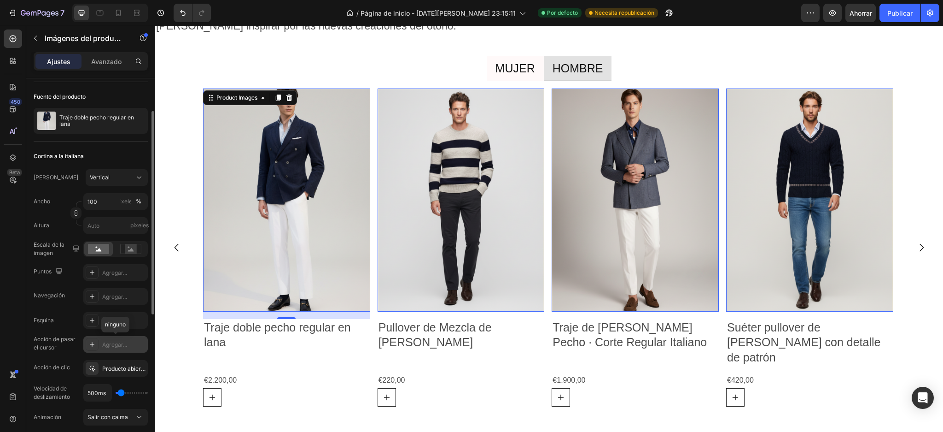
click at [105, 344] on font "Agregar..." at bounding box center [114, 344] width 25 height 7
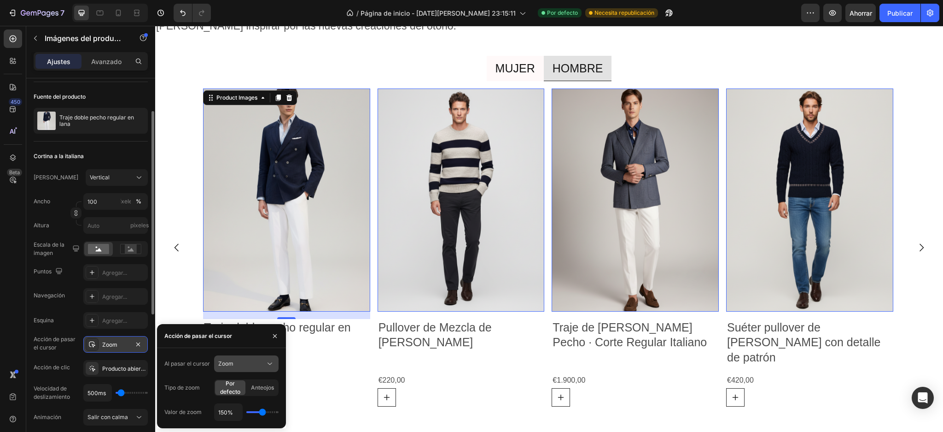
click at [258, 368] on button "Zoom" at bounding box center [246, 363] width 64 height 17
click at [236, 404] on font "Mostrar otra imagen" at bounding box center [244, 403] width 53 height 7
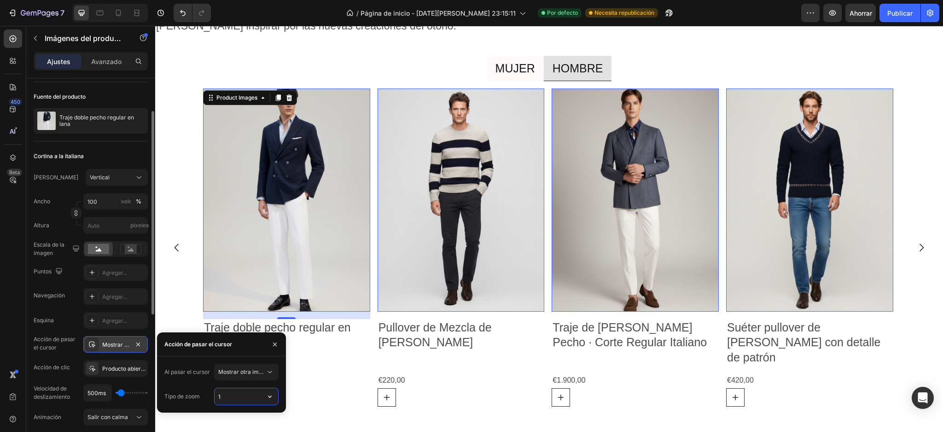
click at [231, 398] on input "1" at bounding box center [247, 396] width 64 height 17
click at [264, 398] on button "button" at bounding box center [270, 396] width 17 height 17
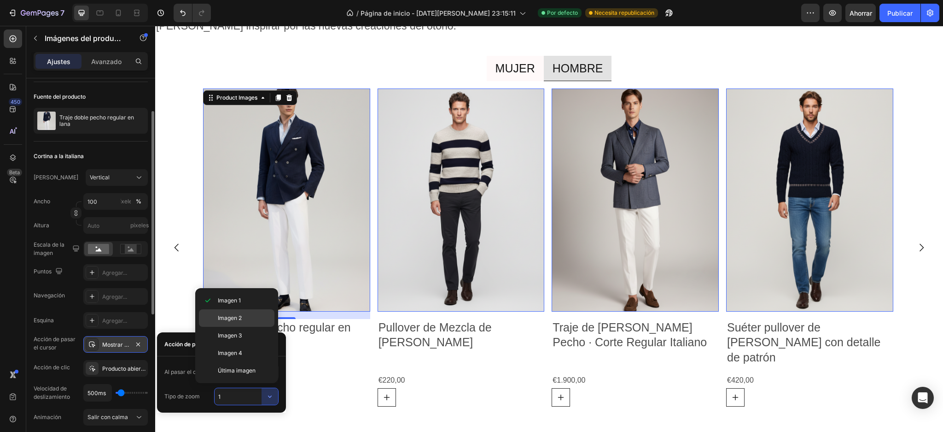
click at [227, 321] on font "Imagen 2" at bounding box center [230, 317] width 24 height 7
type input "2"
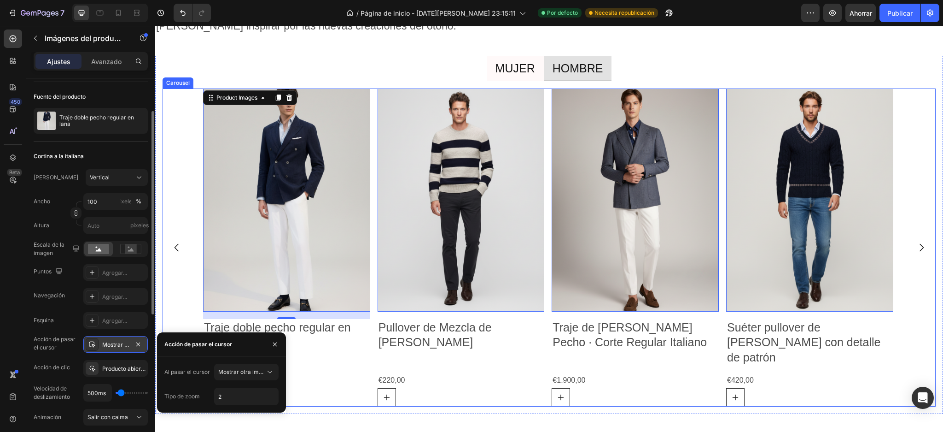
click at [916, 242] on icon "Carousel Next Arrow" at bounding box center [921, 247] width 11 height 11
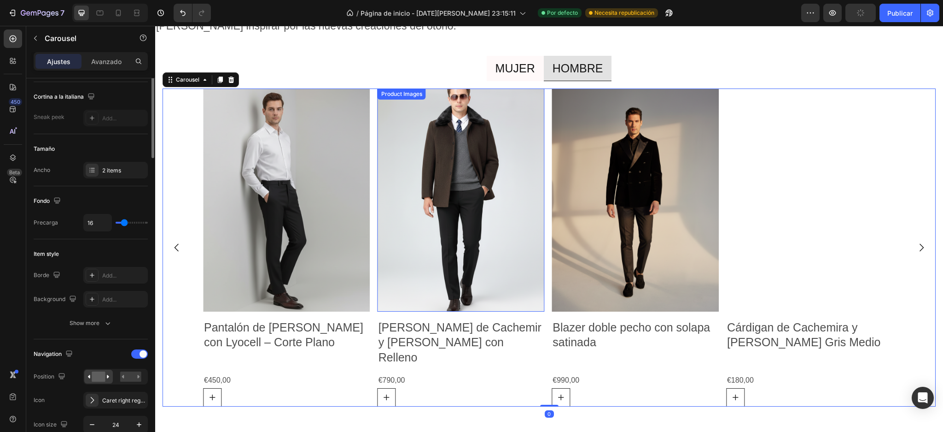
scroll to position [0, 0]
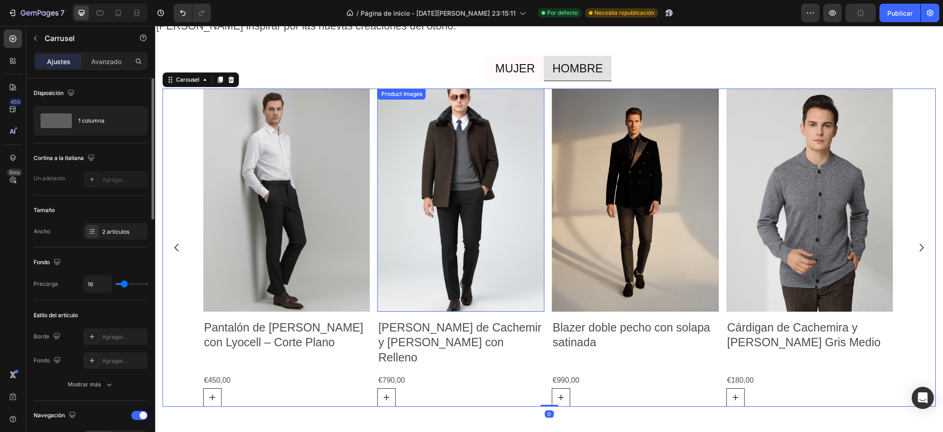
click at [474, 207] on img at bounding box center [461, 199] width 167 height 223
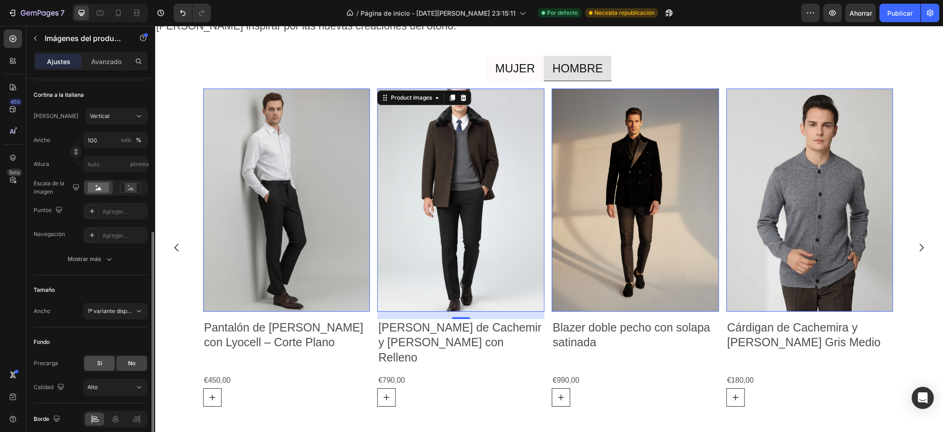
scroll to position [162, 0]
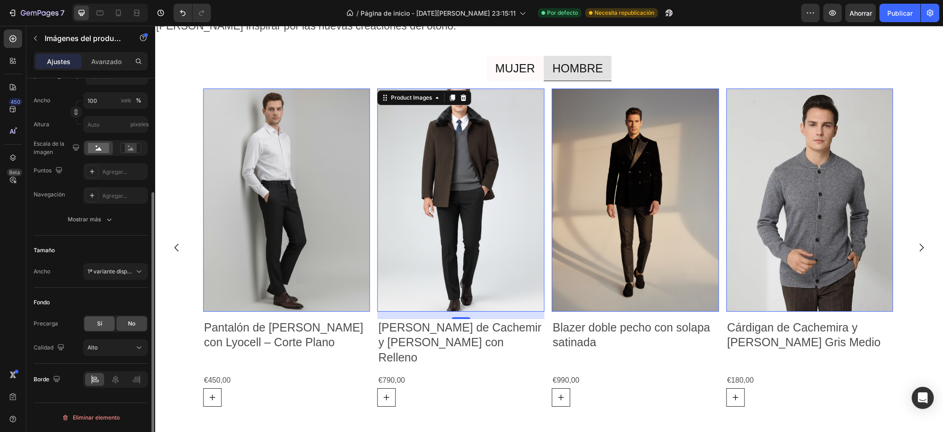
click at [91, 325] on div "Sí" at bounding box center [99, 323] width 30 height 15
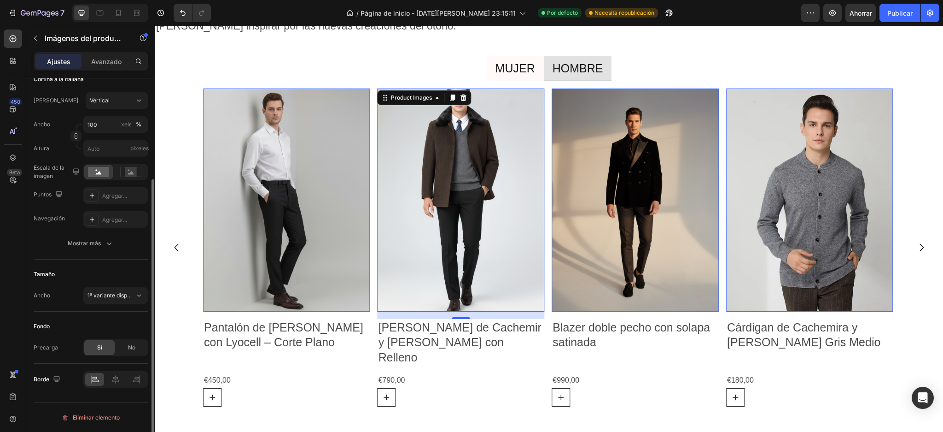
scroll to position [138, 0]
click at [108, 246] on icon "button" at bounding box center [109, 243] width 9 height 9
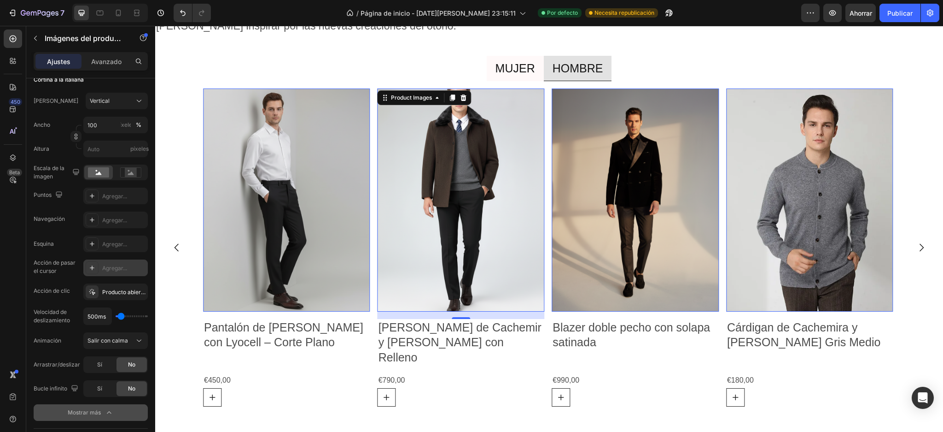
click at [124, 266] on font "Agregar..." at bounding box center [114, 267] width 25 height 7
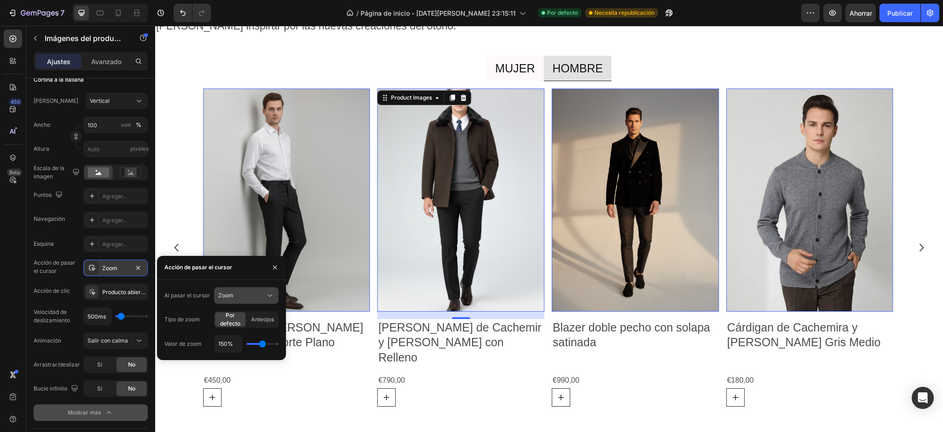
click at [263, 299] on div "Zoom" at bounding box center [246, 295] width 56 height 9
click at [224, 332] on font "Mostrar otra imagen" at bounding box center [244, 335] width 53 height 7
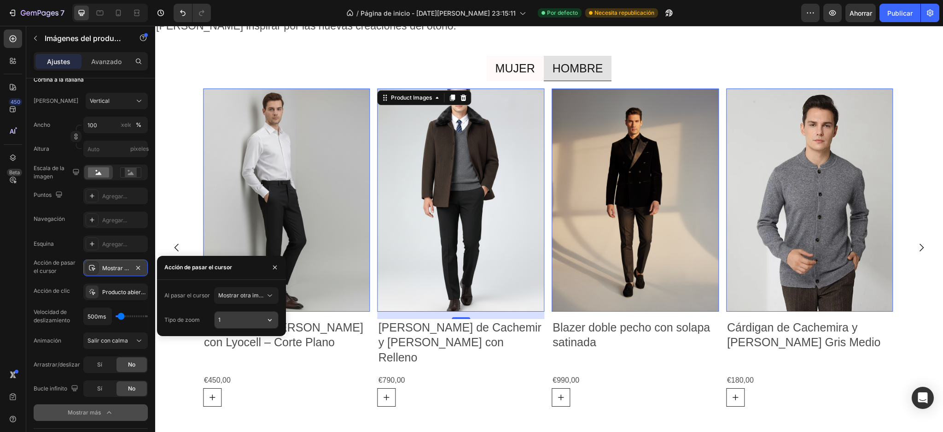
click at [249, 320] on input "1" at bounding box center [247, 319] width 64 height 17
click at [269, 319] on icon "button" at bounding box center [269, 319] width 9 height 9
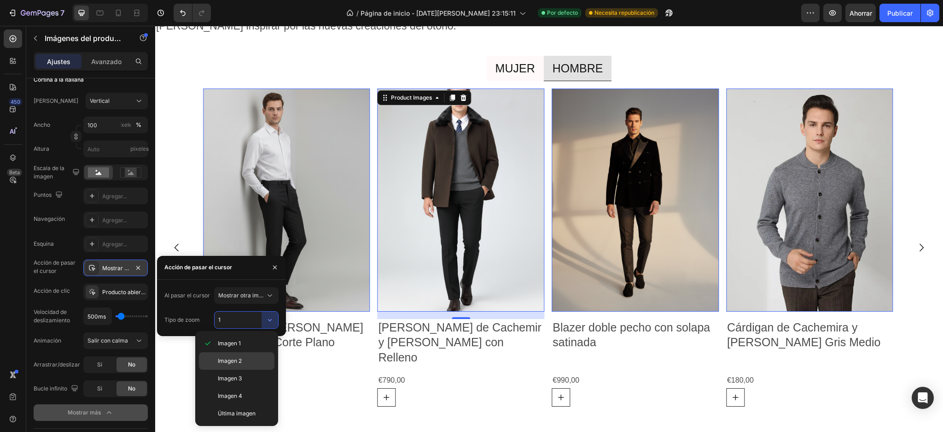
click at [217, 354] on div "Imagen 2" at bounding box center [237, 361] width 76 height 18
type input "2"
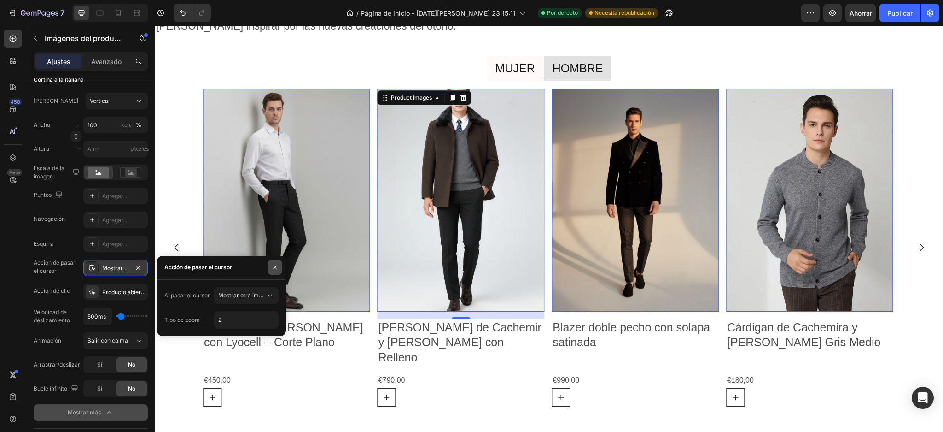
click at [275, 265] on icon "button" at bounding box center [274, 266] width 7 height 7
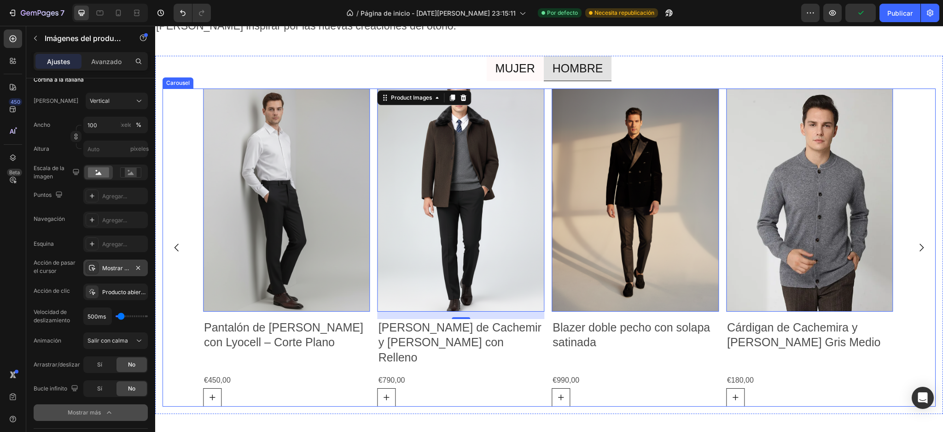
click at [175, 244] on icon "Carousel Back Arrow" at bounding box center [177, 248] width 4 height 8
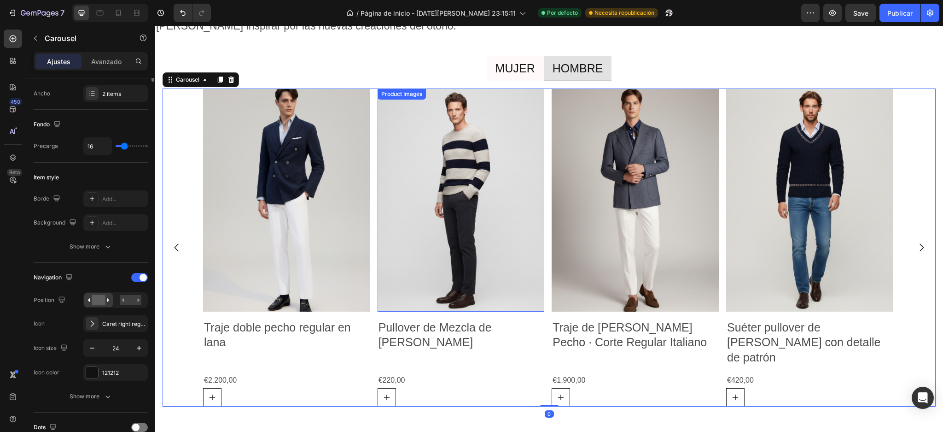
scroll to position [0, 0]
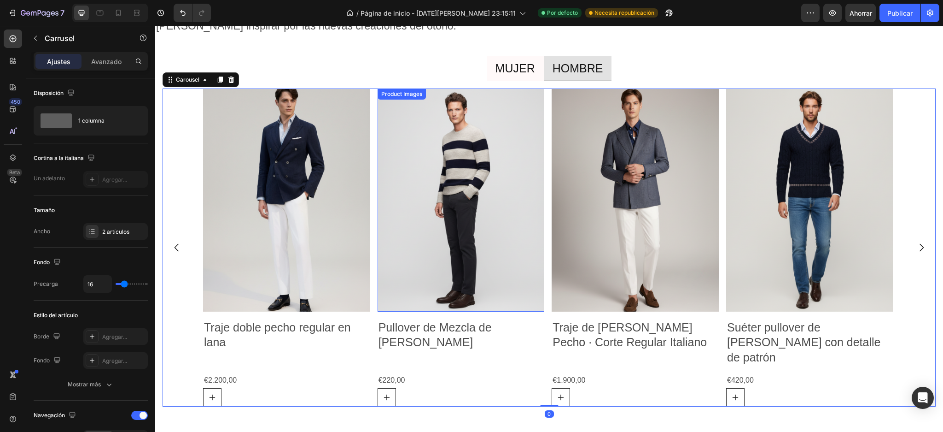
drag, startPoint x: 489, startPoint y: 224, endPoint x: 420, endPoint y: 240, distance: 70.4
click at [489, 224] on img at bounding box center [461, 199] width 167 height 223
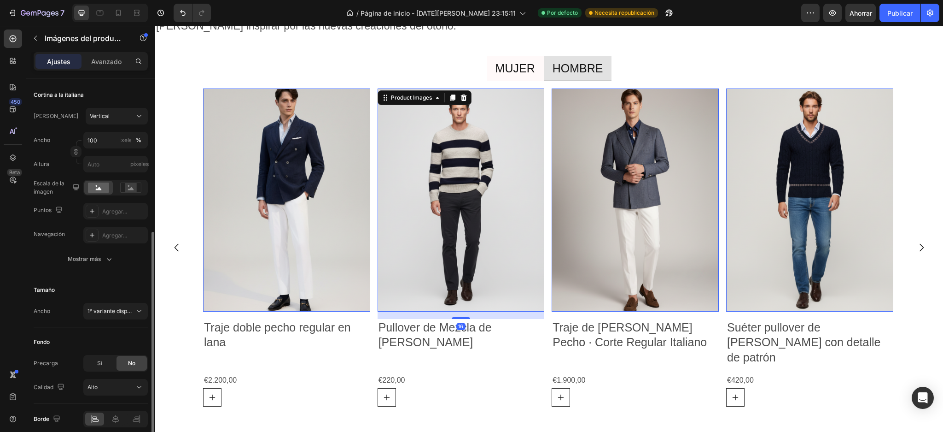
scroll to position [162, 0]
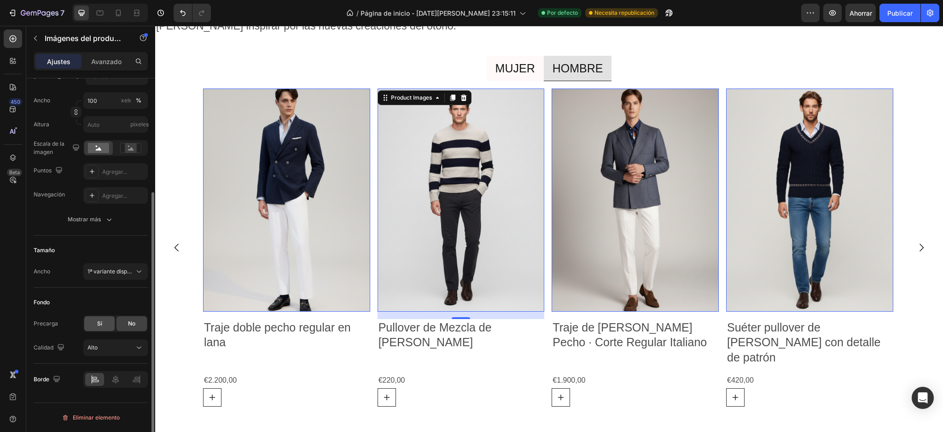
click at [105, 328] on div "Sí" at bounding box center [99, 323] width 30 height 15
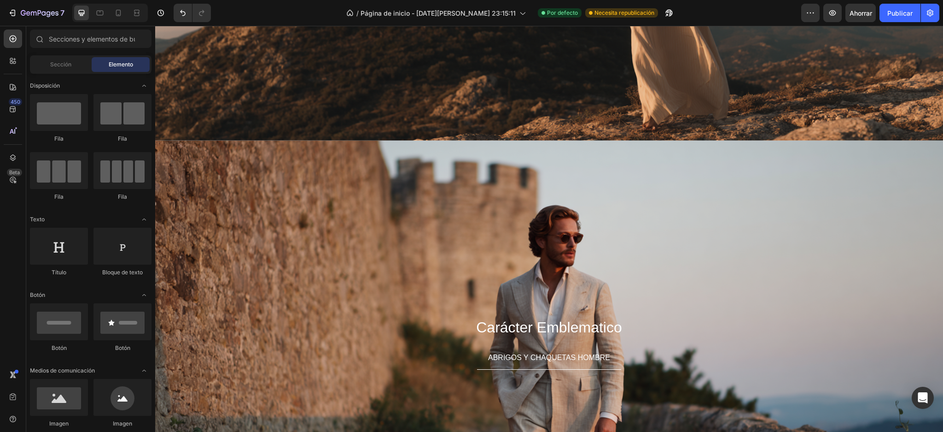
scroll to position [622, 0]
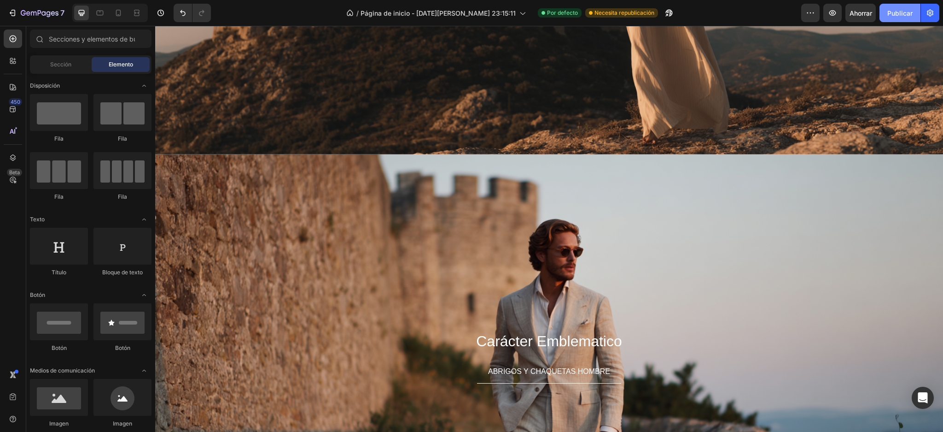
click at [898, 13] on font "Publicar" at bounding box center [900, 13] width 25 height 8
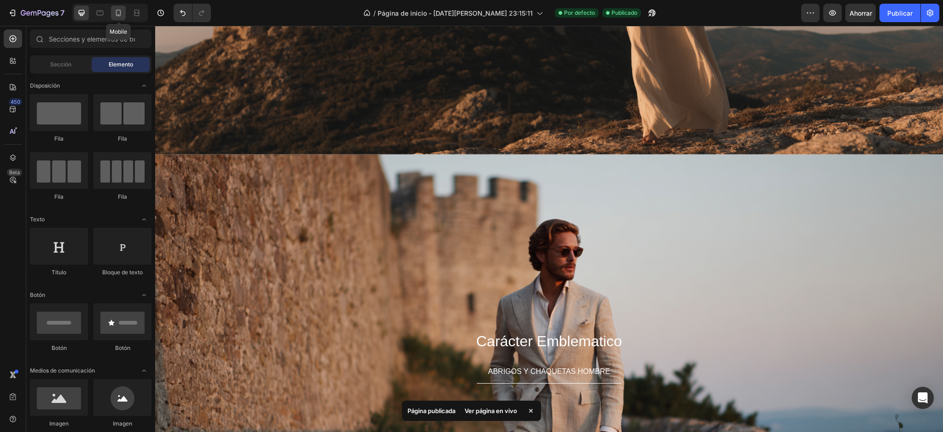
click at [122, 17] on icon at bounding box center [118, 12] width 9 height 9
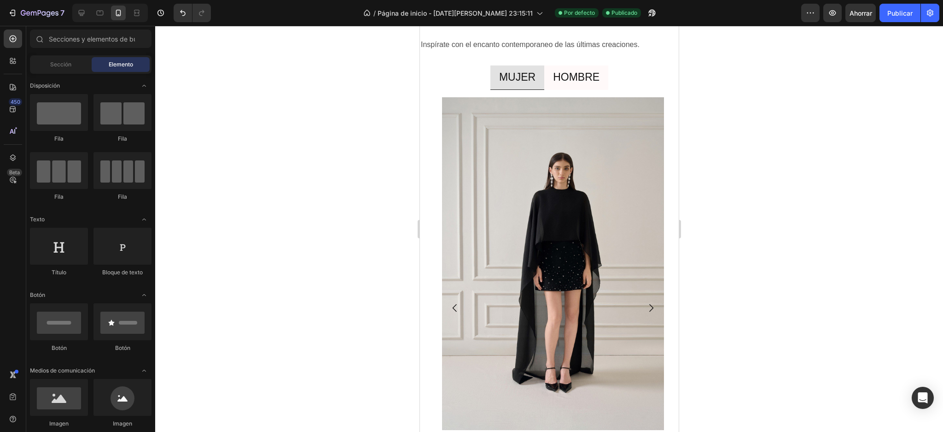
scroll to position [1416, 0]
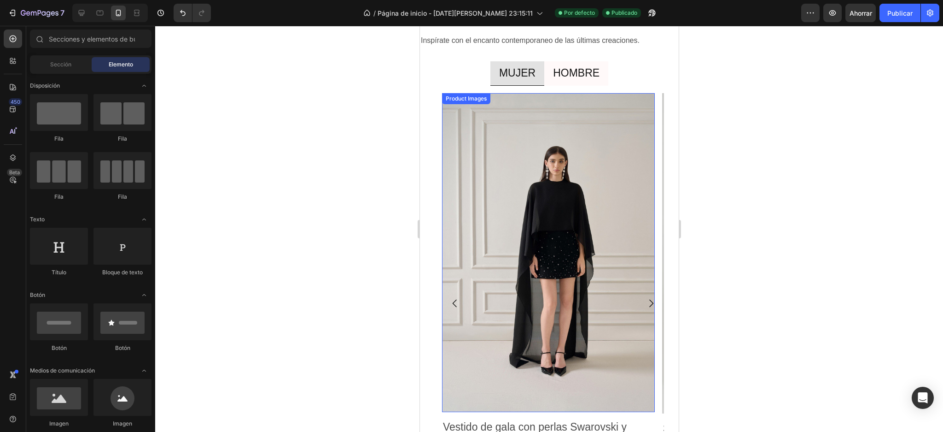
click at [626, 257] on img at bounding box center [548, 252] width 213 height 319
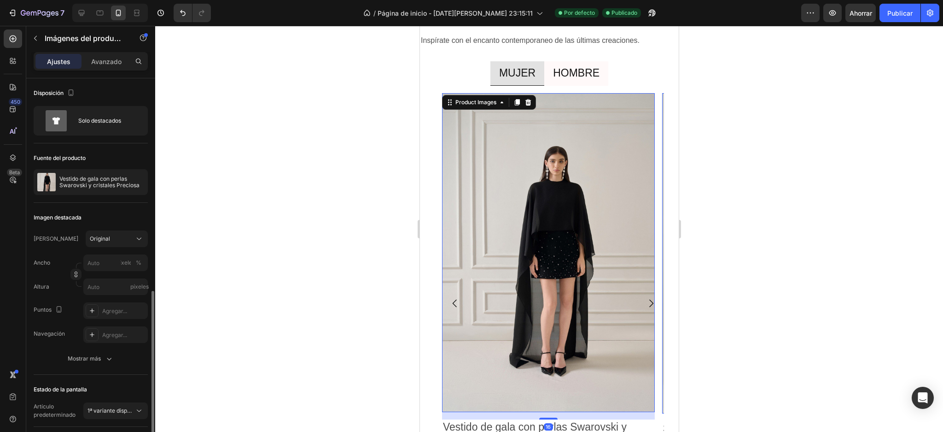
scroll to position [139, 0]
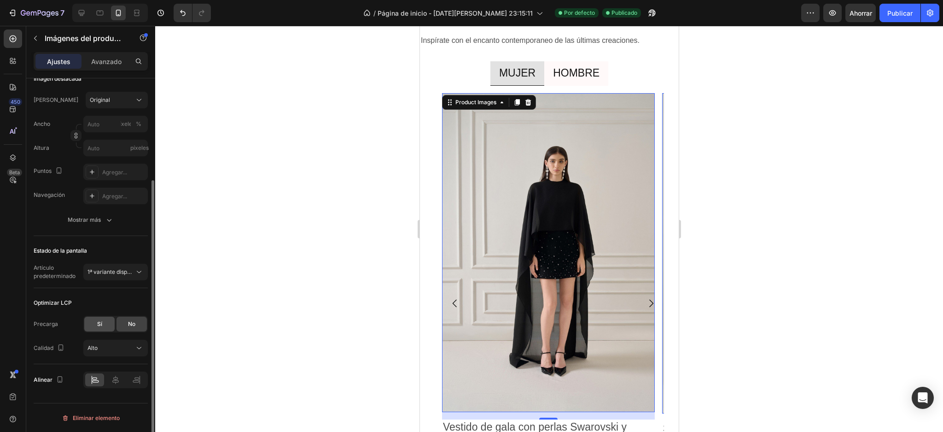
click at [99, 321] on font "Sí" at bounding box center [99, 323] width 5 height 7
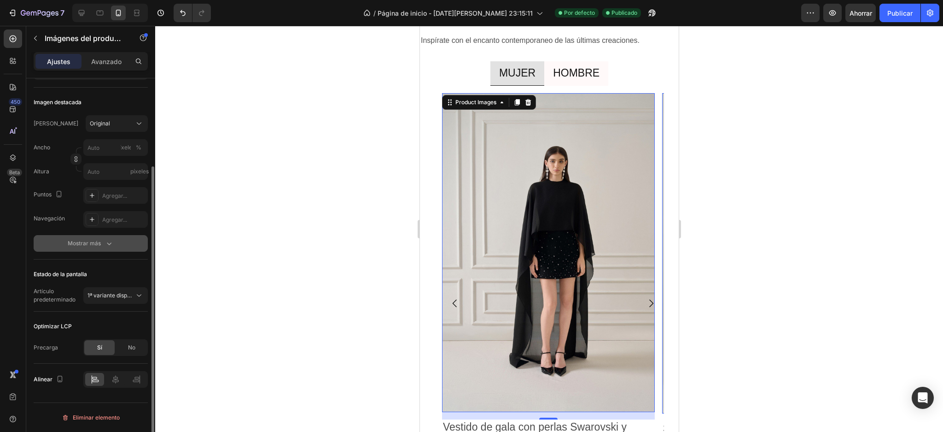
scroll to position [115, 0]
click at [102, 242] on div "Mostrar más" at bounding box center [91, 243] width 46 height 9
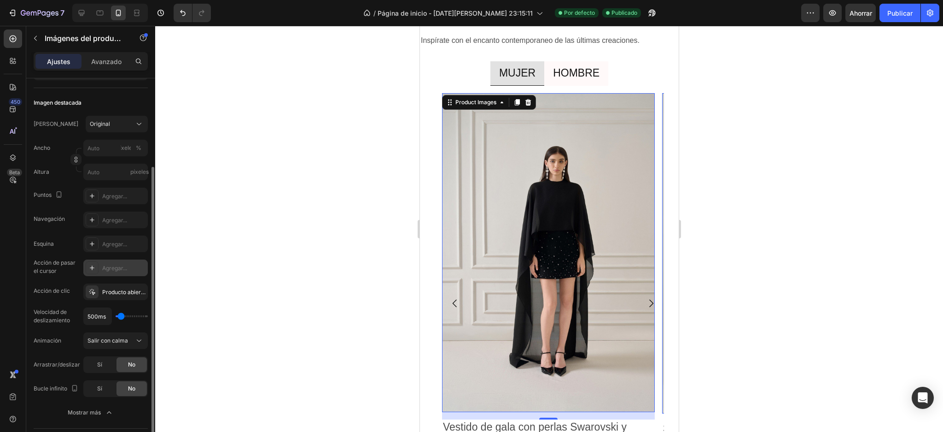
click at [104, 266] on font "Agregar..." at bounding box center [114, 267] width 25 height 7
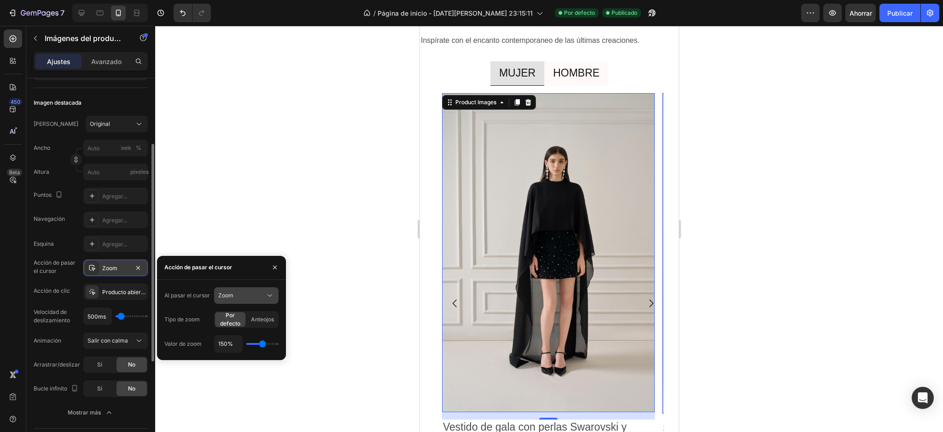
click at [247, 293] on div "Zoom" at bounding box center [241, 295] width 47 height 8
click at [239, 330] on div "Mostrar otra imagen" at bounding box center [237, 336] width 76 height 18
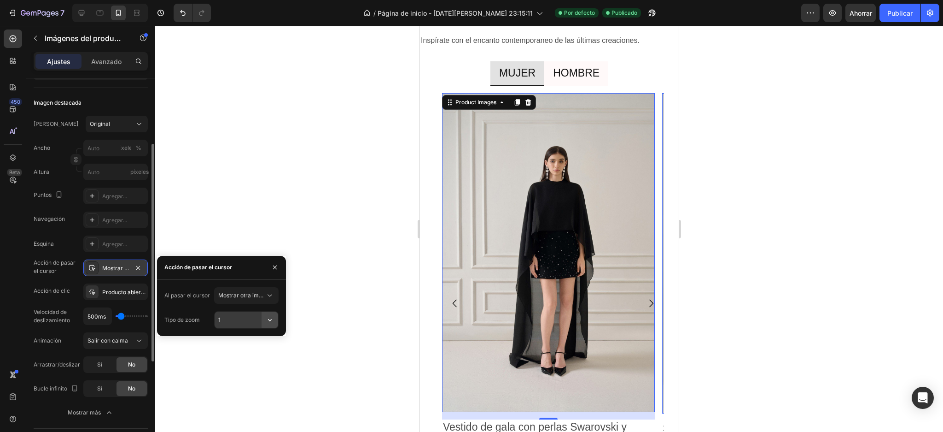
click at [267, 320] on icon "button" at bounding box center [269, 319] width 9 height 9
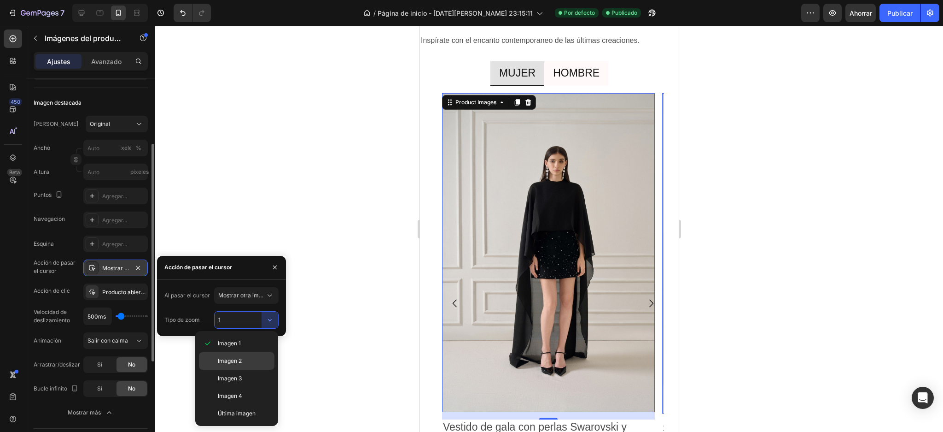
click at [235, 354] on div "Imagen 2" at bounding box center [237, 361] width 76 height 18
type input "2"
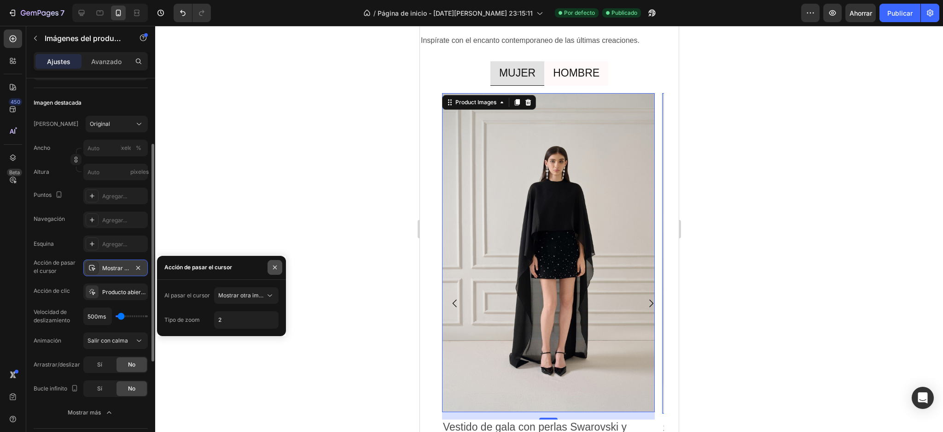
click at [276, 266] on icon "button" at bounding box center [275, 267] width 4 height 4
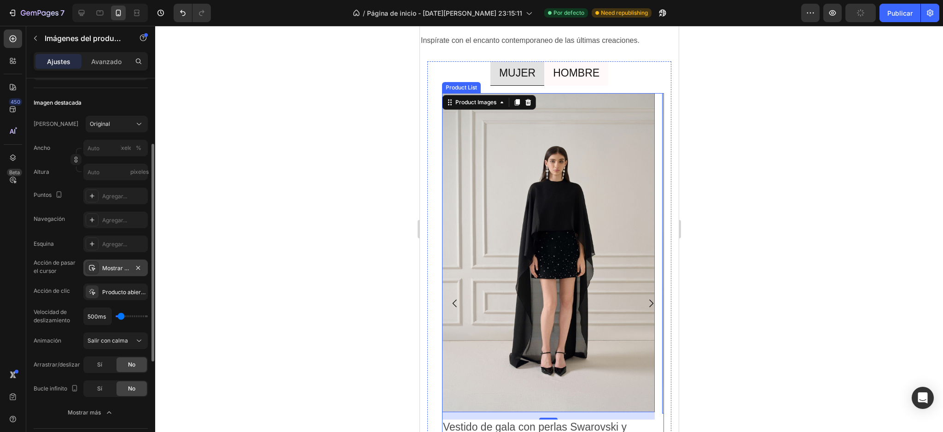
click at [645, 303] on icon "Carousel Next Arrow" at bounding box center [650, 303] width 11 height 11
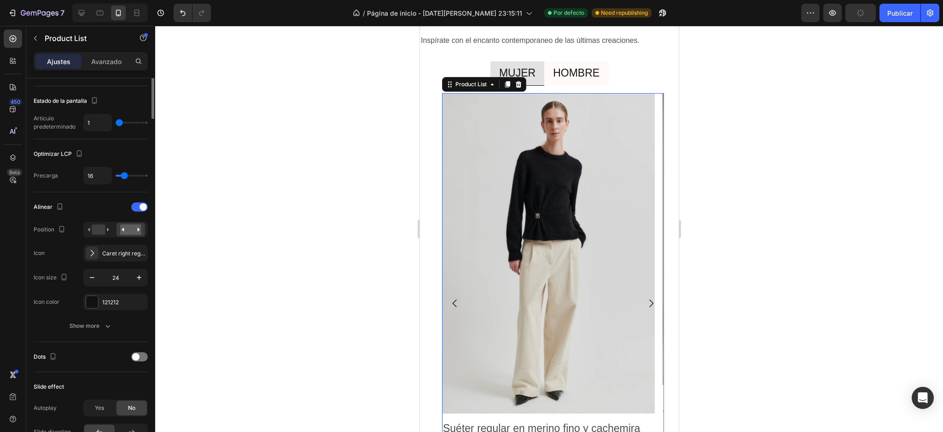
scroll to position [0, 0]
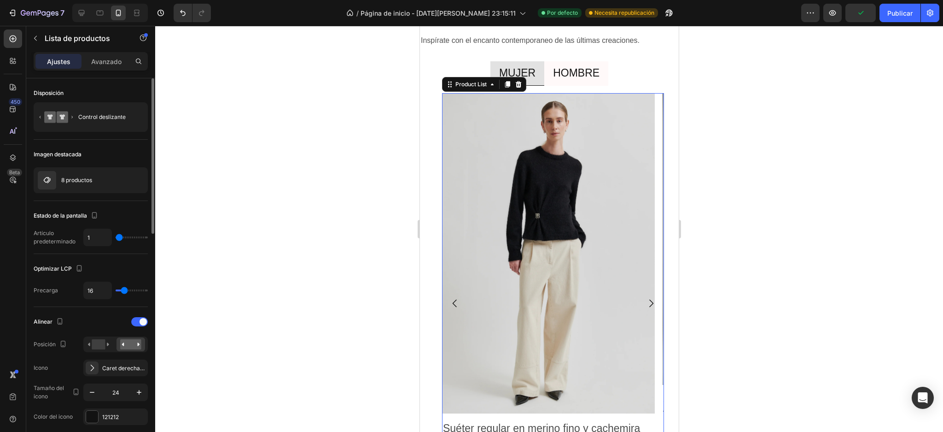
click at [645, 299] on icon "Carousel Next Arrow" at bounding box center [650, 303] width 11 height 11
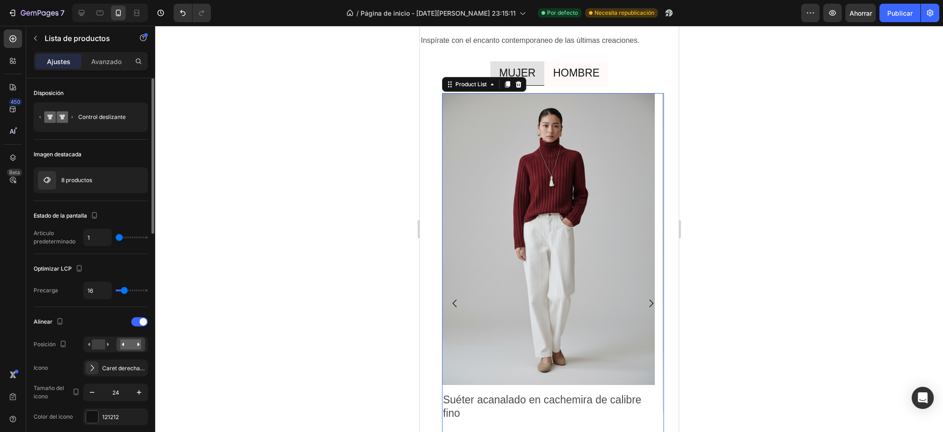
click at [645, 301] on icon "Carousel Next Arrow" at bounding box center [650, 303] width 11 height 11
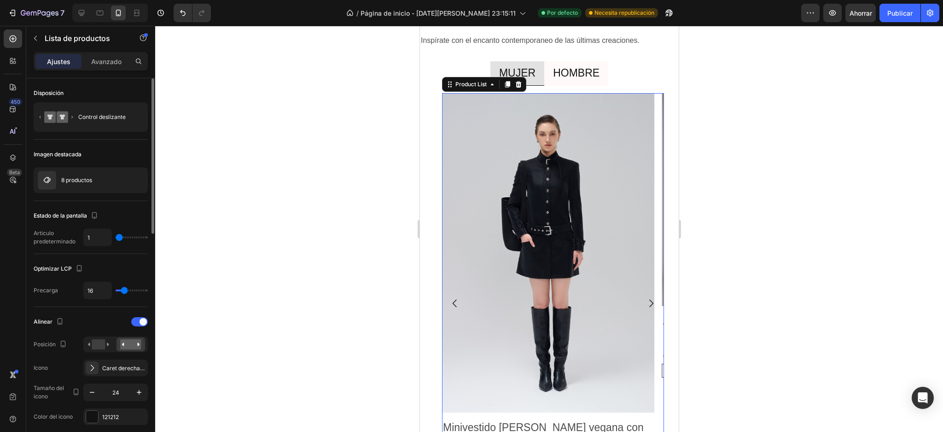
click at [648, 301] on button "Carousel Next Arrow" at bounding box center [651, 303] width 26 height 26
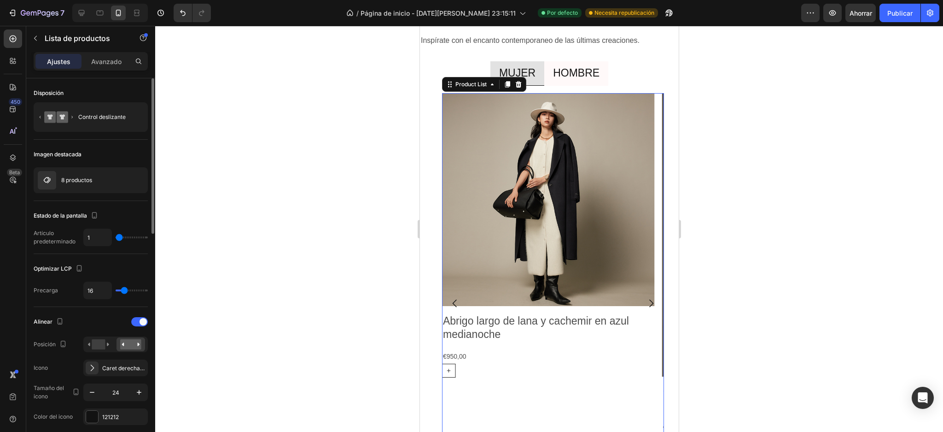
click at [649, 302] on icon "Carousel Next Arrow" at bounding box center [651, 303] width 4 height 8
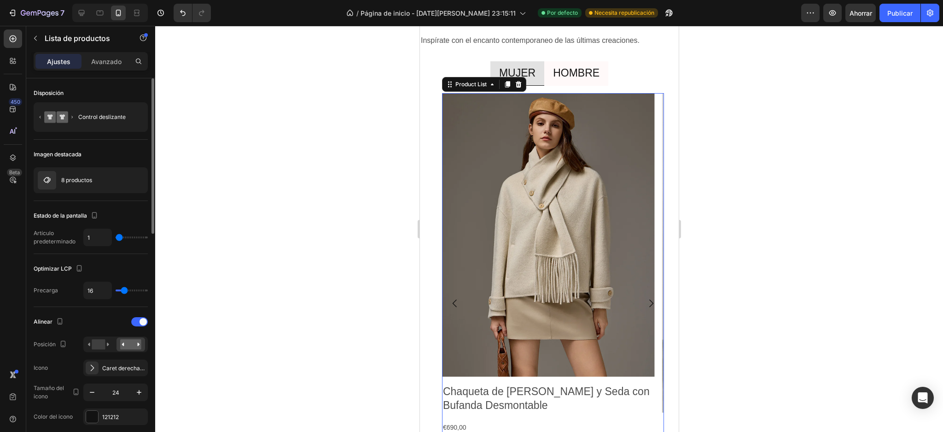
click at [457, 302] on icon "Carousel Back Arrow" at bounding box center [454, 303] width 11 height 11
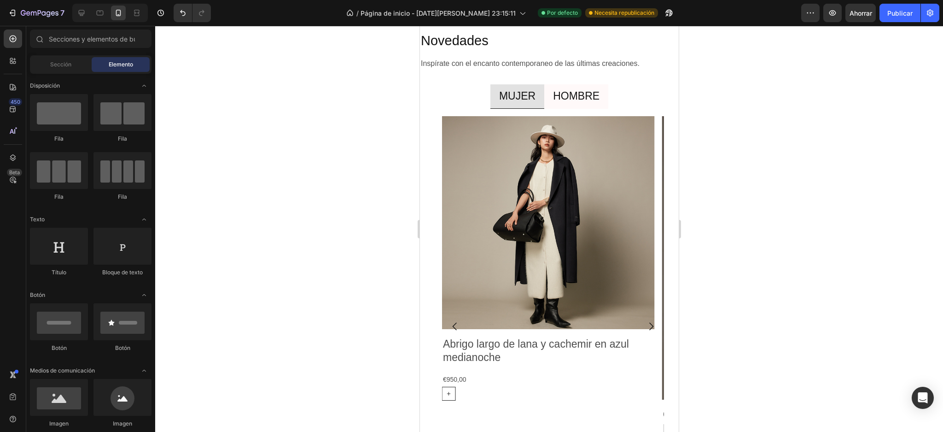
scroll to position [1389, 0]
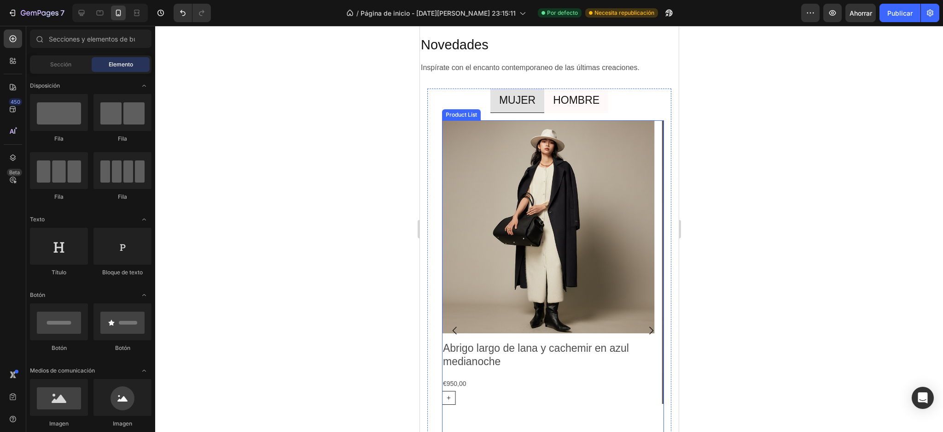
click at [645, 327] on icon "Carousel Next Arrow" at bounding box center [650, 330] width 11 height 11
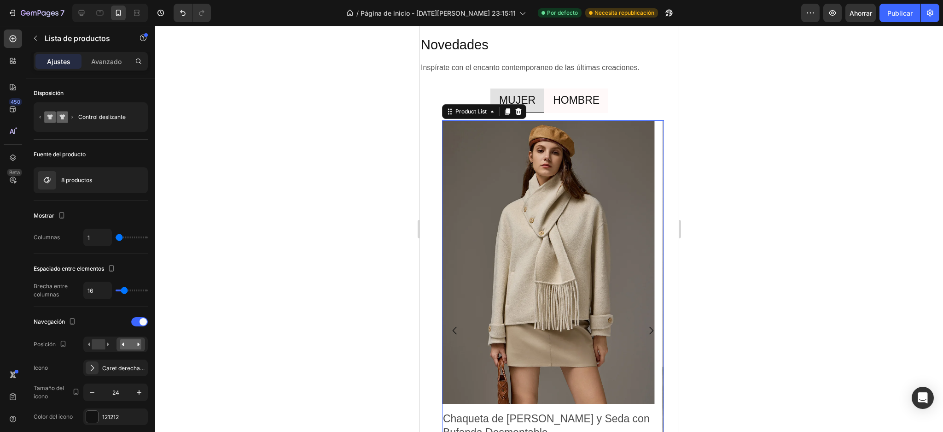
click at [645, 327] on icon "Carousel Next Arrow" at bounding box center [650, 330] width 11 height 11
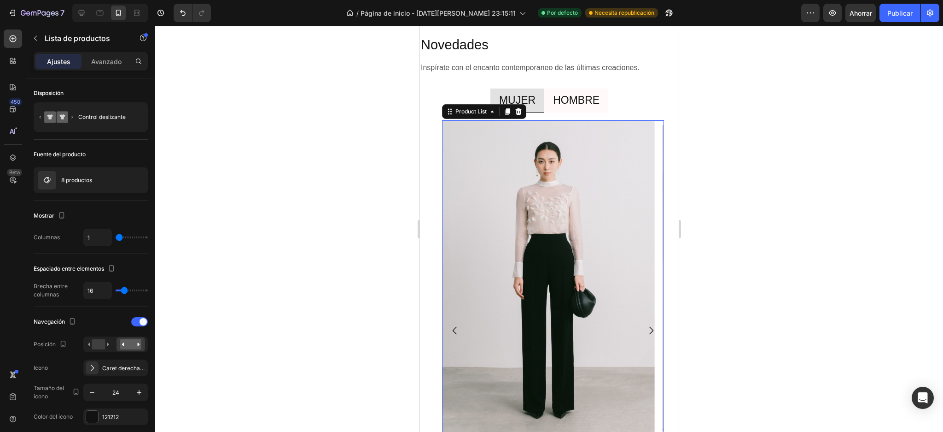
click at [645, 327] on icon "Carousel Next Arrow" at bounding box center [650, 330] width 11 height 11
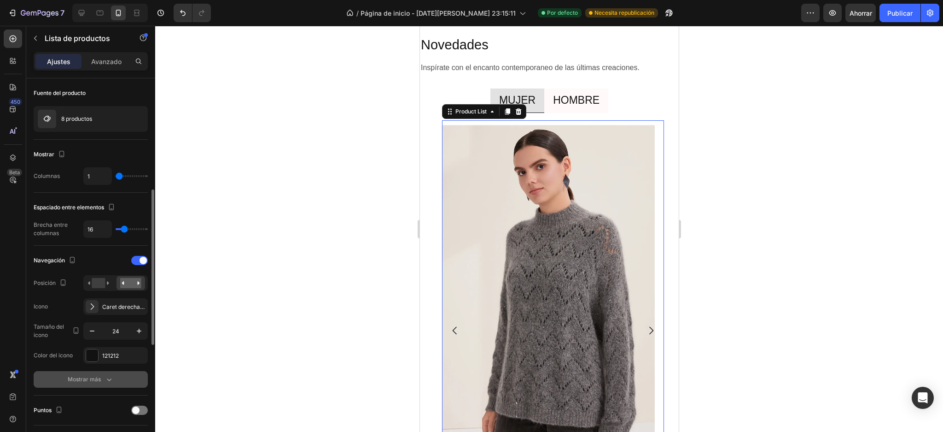
scroll to position [123, 0]
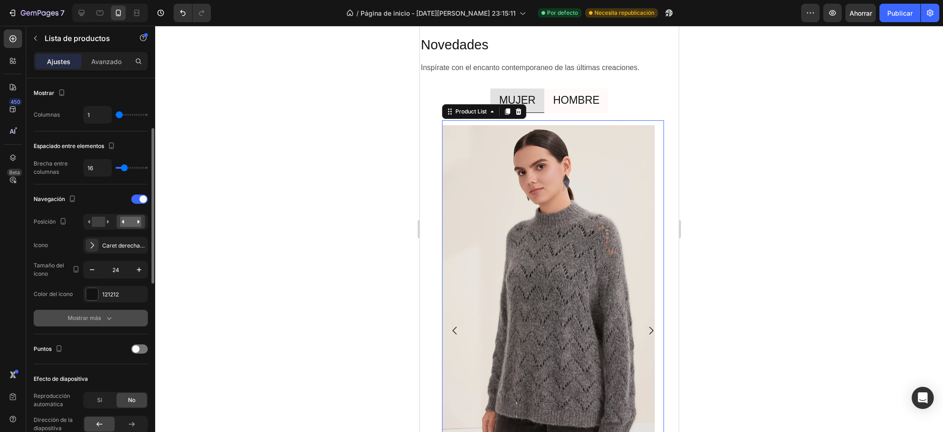
click at [101, 319] on div "Mostrar más" at bounding box center [91, 317] width 46 height 9
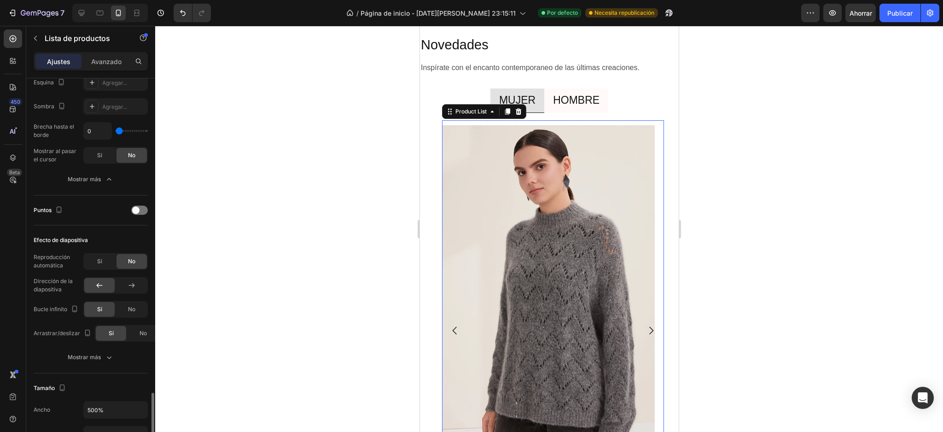
scroll to position [553, 0]
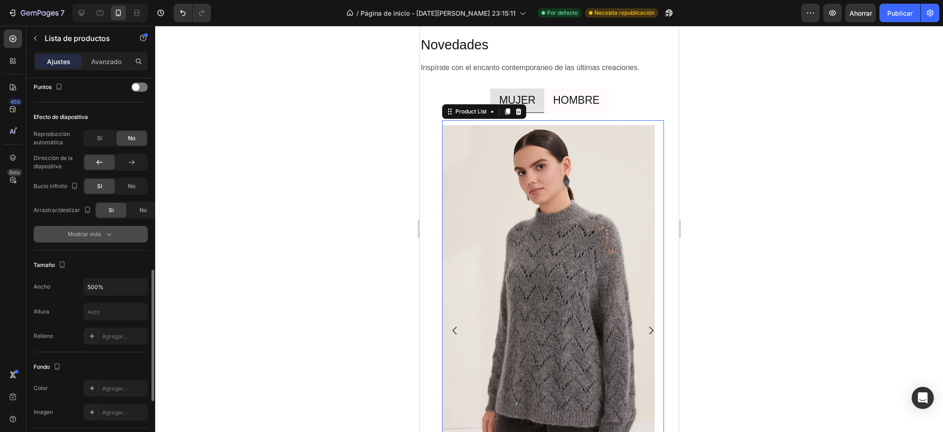
click at [97, 234] on font "Mostrar más" at bounding box center [84, 233] width 33 height 7
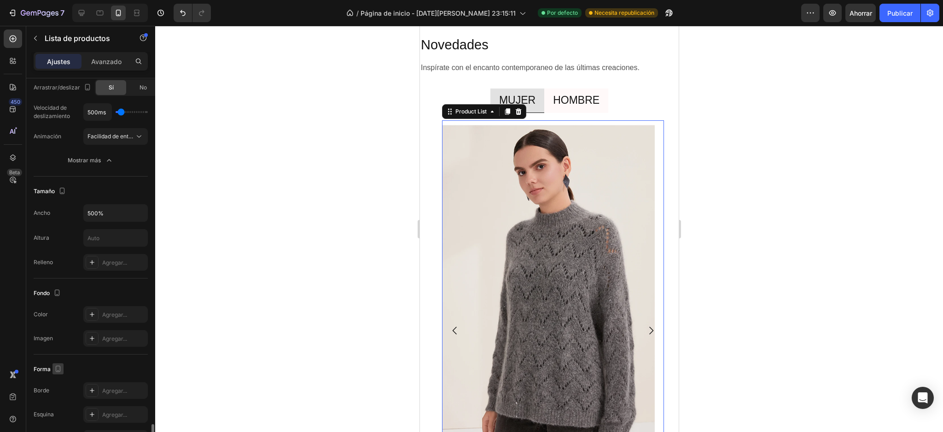
scroll to position [766, 0]
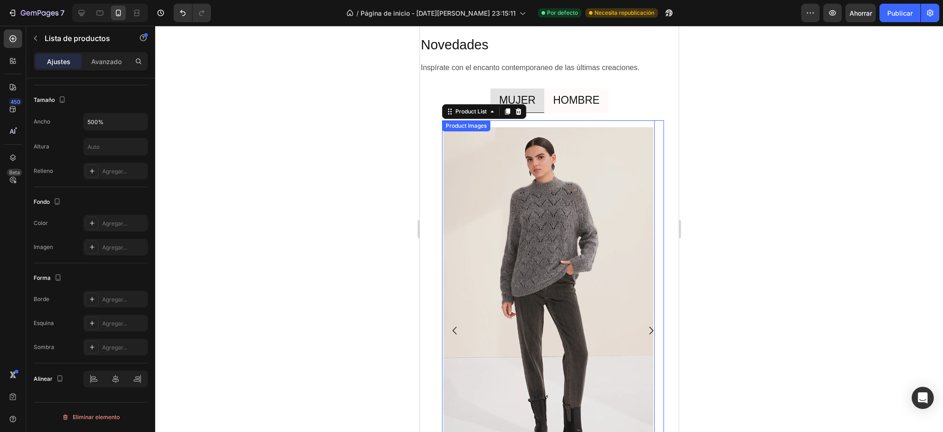
click at [525, 282] on img at bounding box center [548, 294] width 213 height 349
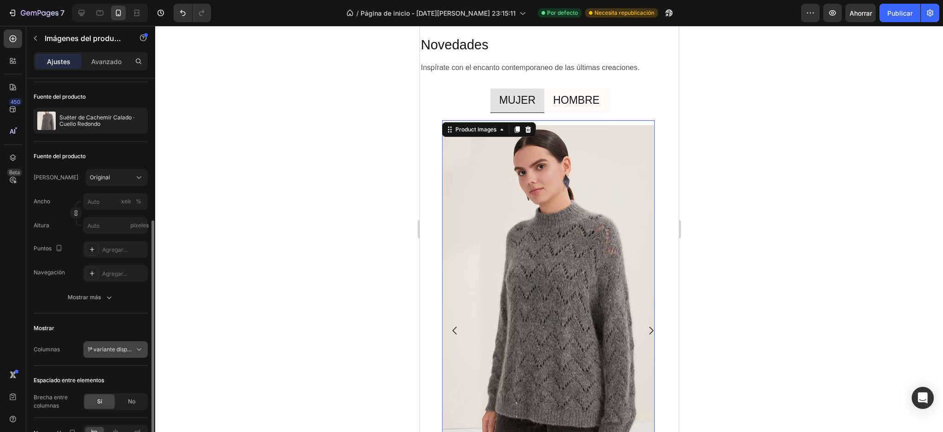
scroll to position [115, 0]
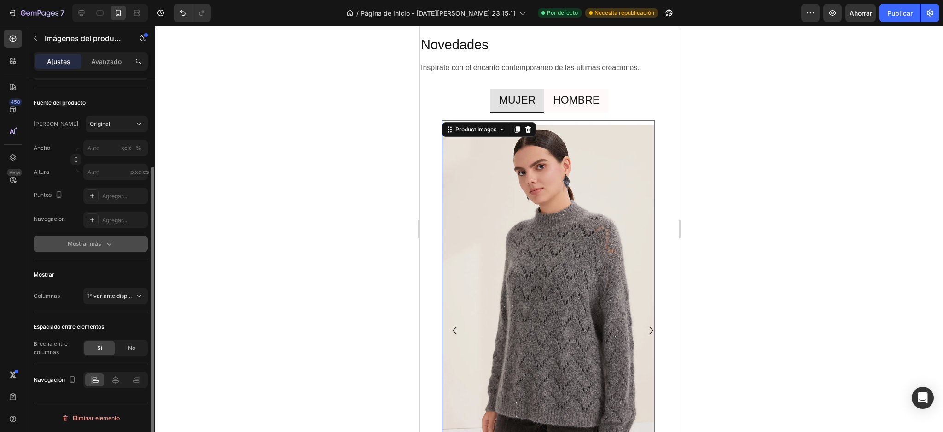
click at [107, 243] on icon "button" at bounding box center [109, 244] width 5 height 3
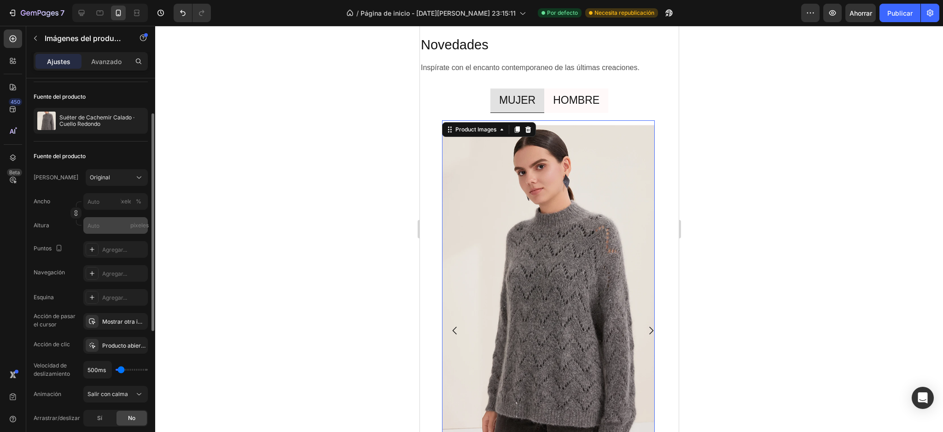
scroll to position [0, 0]
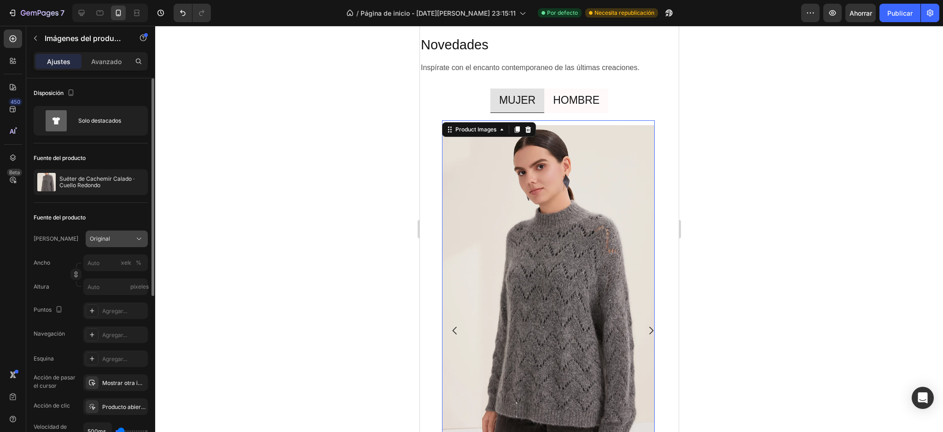
click at [139, 244] on button "Original" at bounding box center [117, 238] width 62 height 17
click at [129, 280] on div "Vertical" at bounding box center [115, 278] width 53 height 9
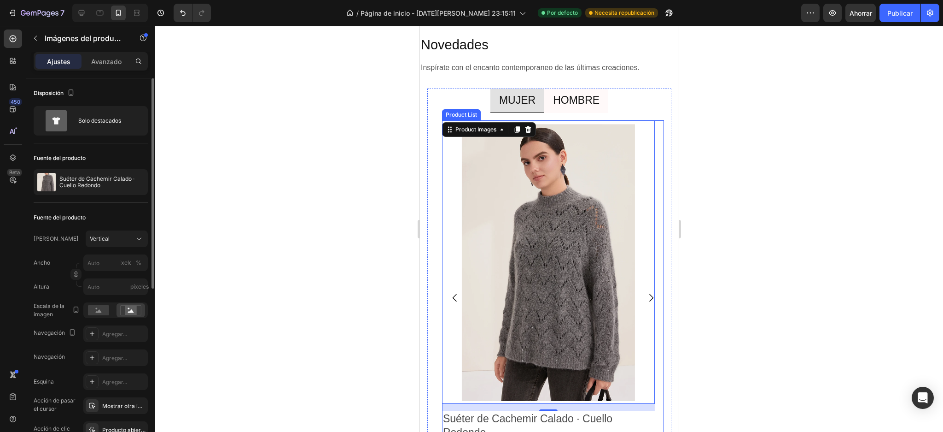
click at [452, 295] on icon "Carousel Back Arrow" at bounding box center [454, 297] width 11 height 11
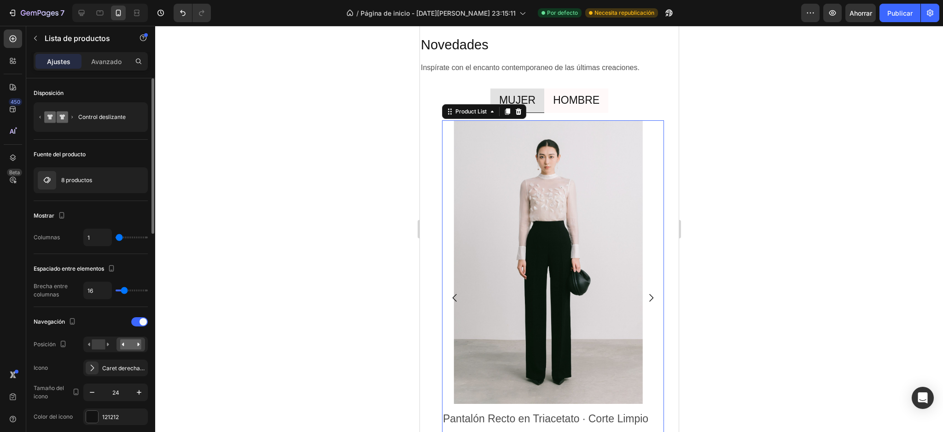
click at [452, 295] on icon "Carousel Back Arrow" at bounding box center [454, 297] width 11 height 11
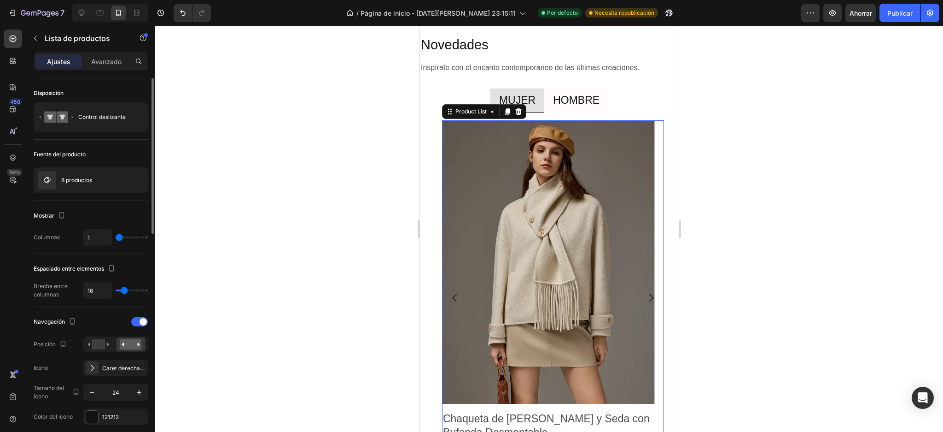
click at [452, 295] on icon "Carousel Back Arrow" at bounding box center [454, 297] width 11 height 11
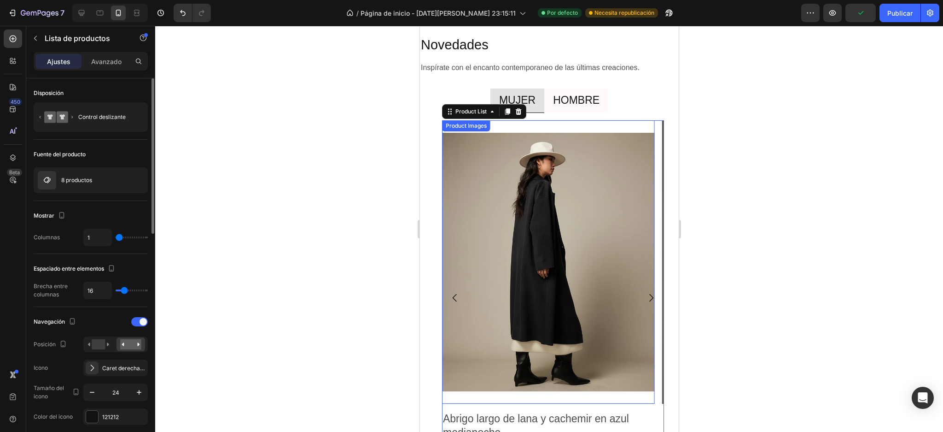
click at [510, 284] on img at bounding box center [548, 262] width 213 height 284
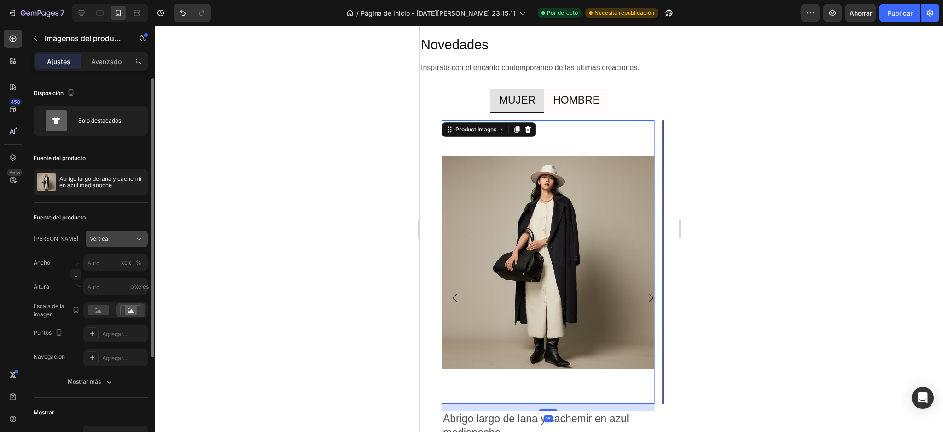
click at [131, 239] on div "Vertical" at bounding box center [111, 238] width 43 height 8
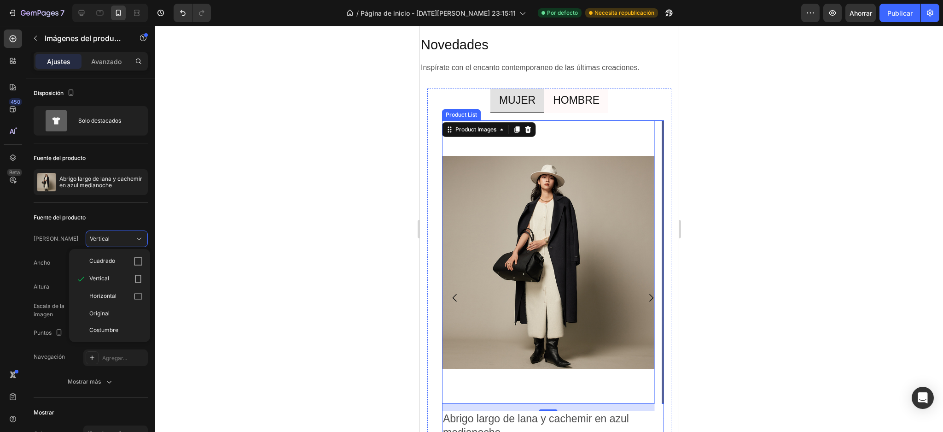
click at [457, 292] on icon "Carousel Back Arrow" at bounding box center [454, 297] width 11 height 11
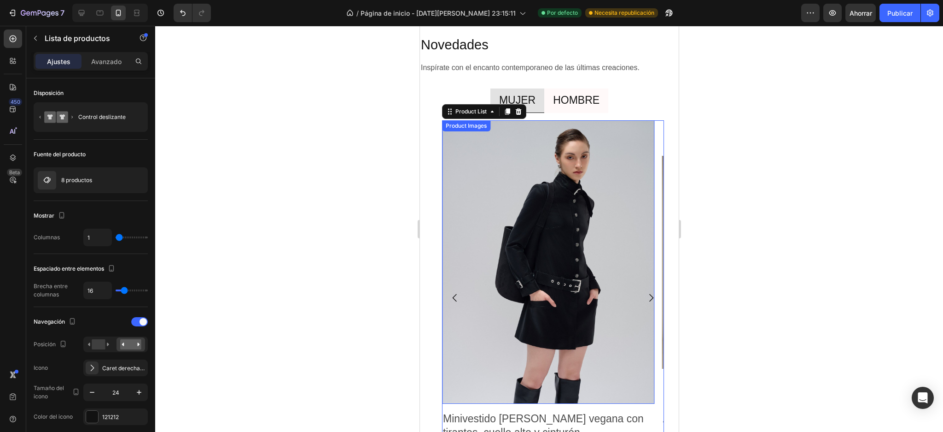
click at [543, 263] on img at bounding box center [548, 262] width 213 height 284
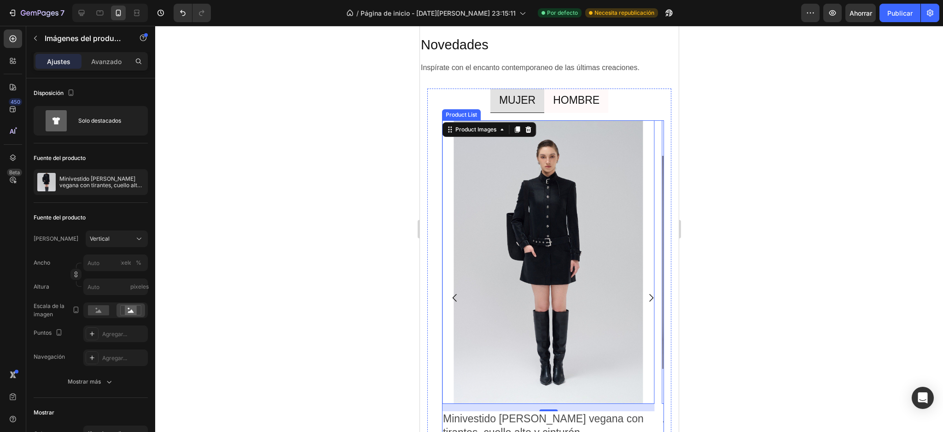
click at [455, 295] on icon "Carousel Back Arrow" at bounding box center [454, 298] width 4 height 8
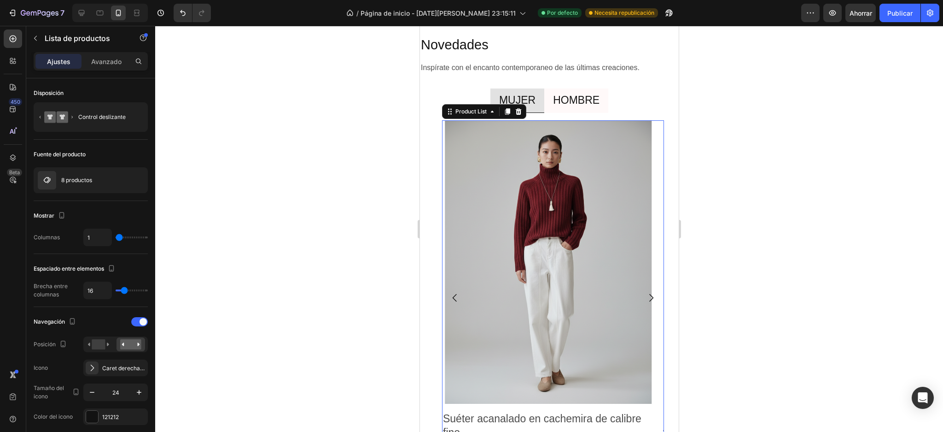
click at [458, 295] on icon "Carousel Back Arrow" at bounding box center [454, 297] width 11 height 11
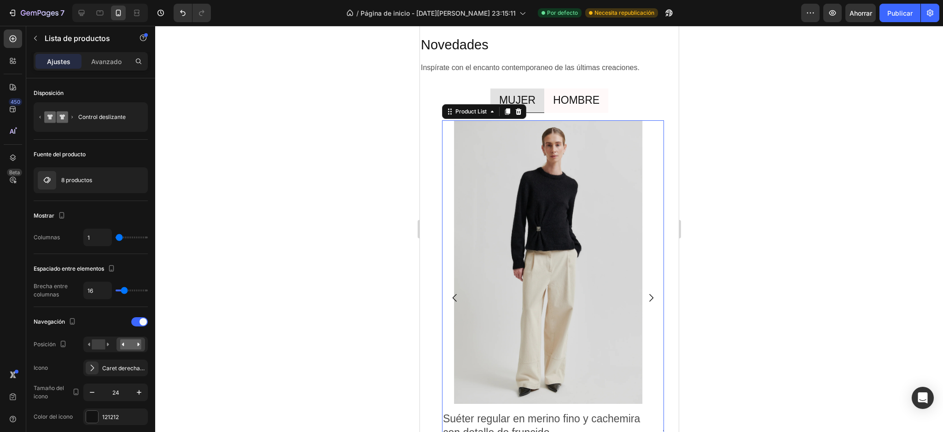
click at [645, 296] on icon "Carousel Next Arrow" at bounding box center [650, 297] width 11 height 11
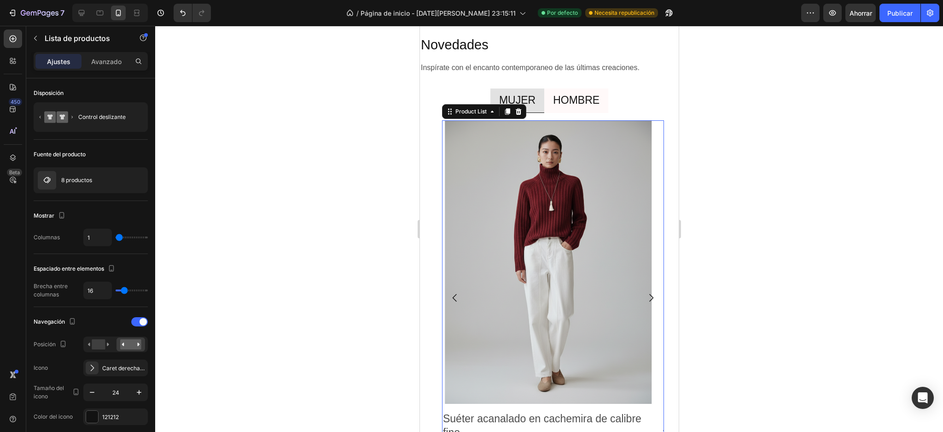
click at [645, 296] on icon "Carousel Next Arrow" at bounding box center [650, 297] width 11 height 11
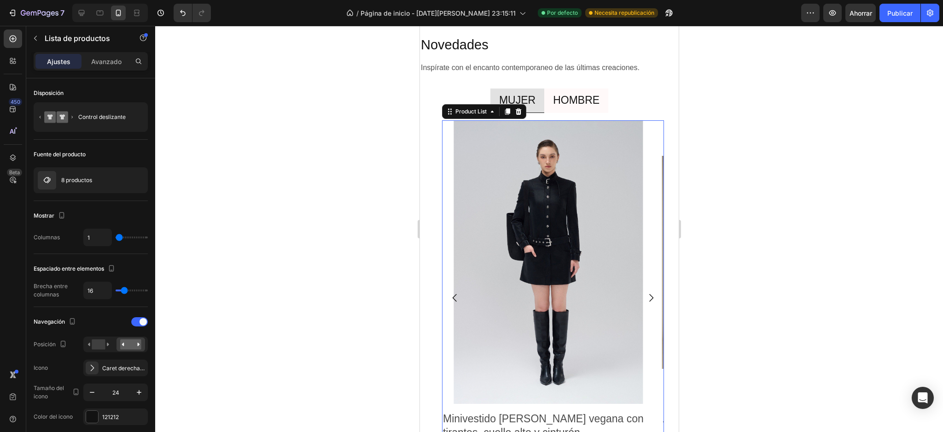
click at [645, 296] on icon "Carousel Next Arrow" at bounding box center [650, 297] width 11 height 11
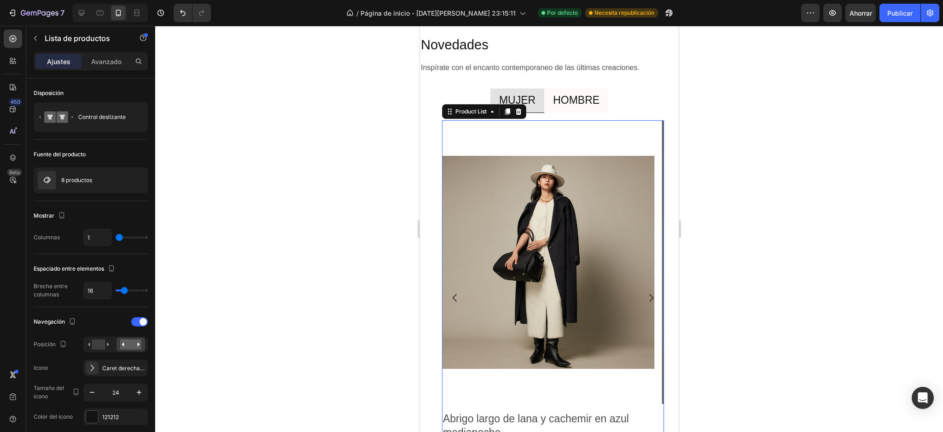
click at [645, 296] on icon "Carousel Next Arrow" at bounding box center [650, 297] width 11 height 11
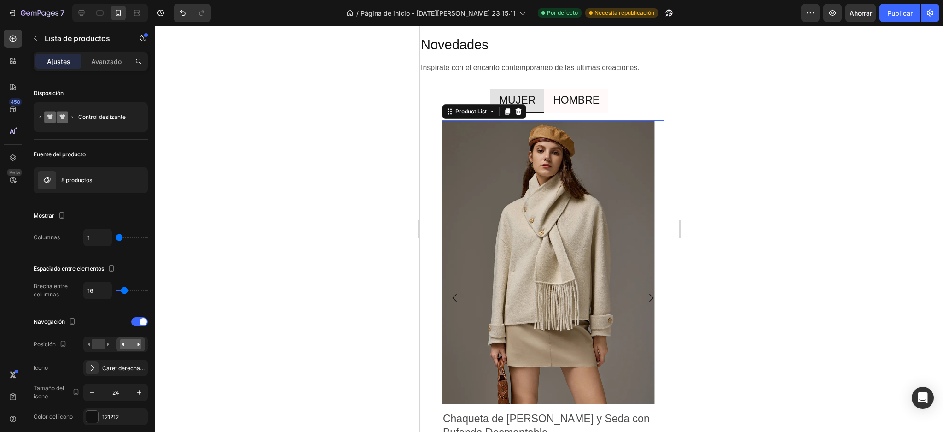
click at [457, 299] on icon "Carousel Back Arrow" at bounding box center [454, 297] width 11 height 11
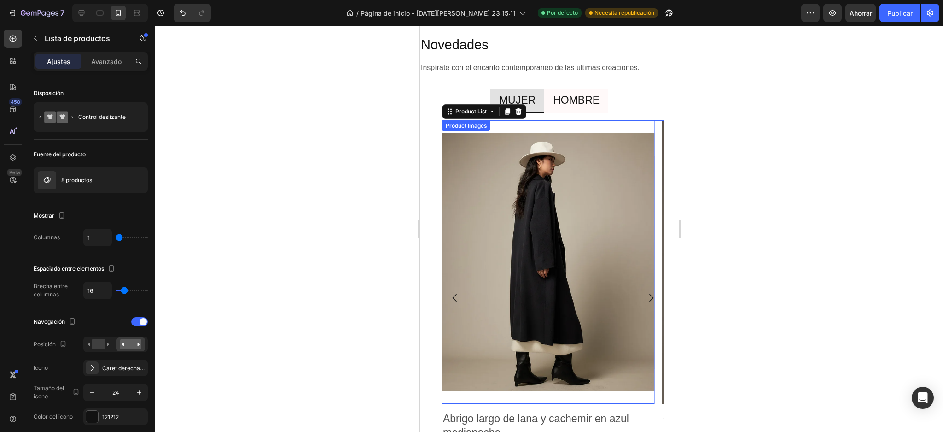
click at [498, 269] on img at bounding box center [548, 262] width 213 height 284
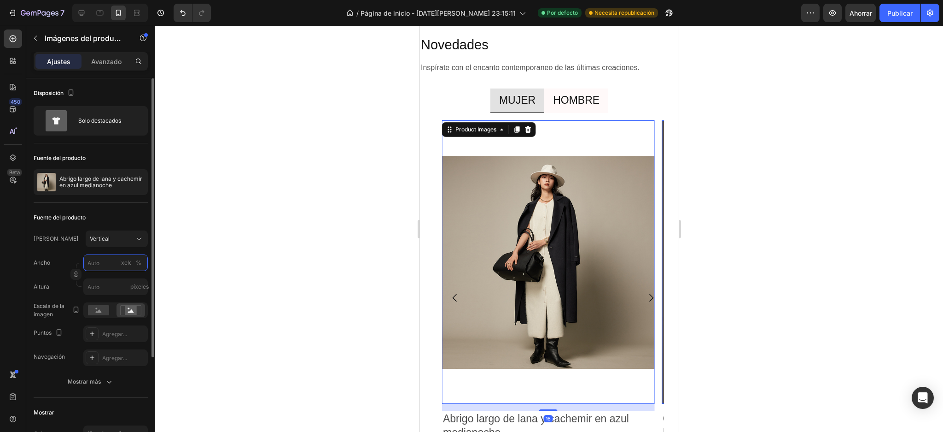
click at [102, 261] on input "píxeles %" at bounding box center [115, 262] width 64 height 17
click at [102, 283] on p "Lleno 100%" at bounding box center [113, 285] width 53 height 8
type input "100"
click at [102, 285] on input "píxeles" at bounding box center [115, 286] width 64 height 17
click at [116, 242] on div "Vertical" at bounding box center [111, 238] width 43 height 8
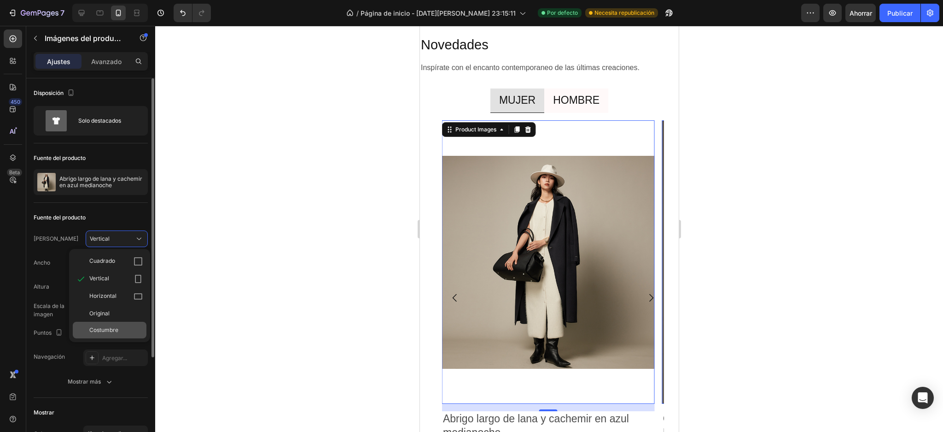
click at [114, 327] on font "Costumbre" at bounding box center [103, 329] width 29 height 7
click at [113, 268] on input "100" at bounding box center [115, 262] width 64 height 17
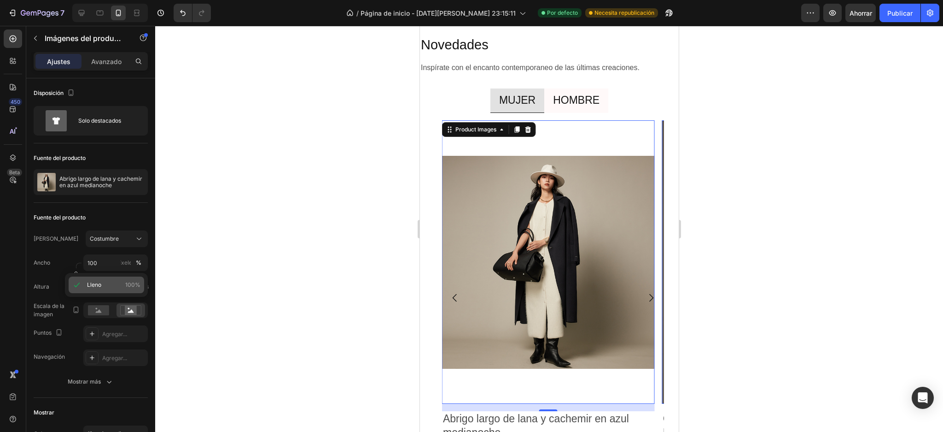
click at [109, 288] on p "Lleno 100%" at bounding box center [113, 285] width 53 height 8
click at [102, 286] on input "píxeles" at bounding box center [115, 286] width 64 height 17
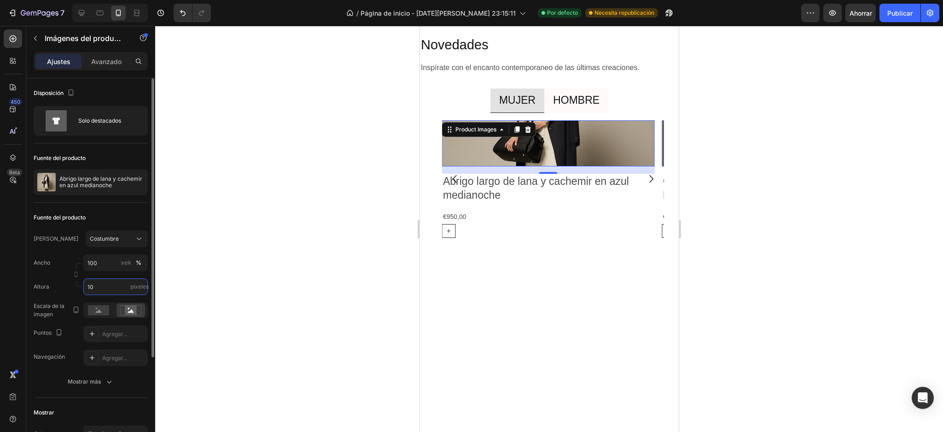
type input "1"
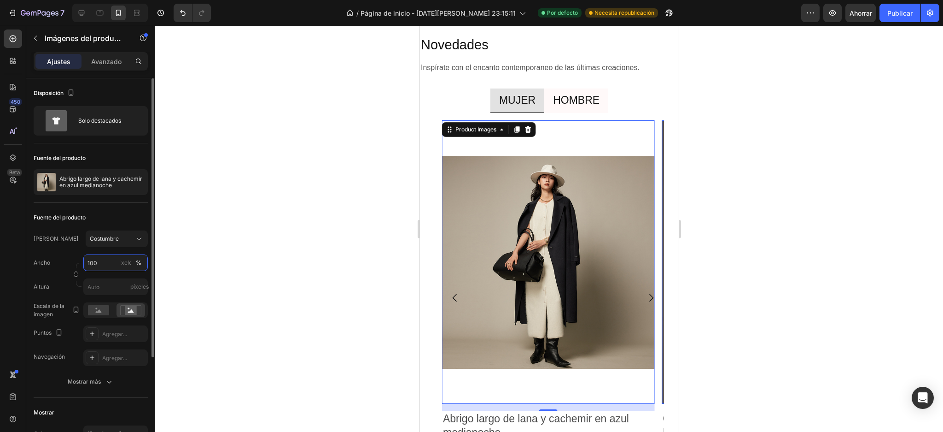
click at [105, 265] on input "100" at bounding box center [115, 262] width 64 height 17
type input "120"
click at [101, 286] on input "píxeles" at bounding box center [115, 286] width 64 height 17
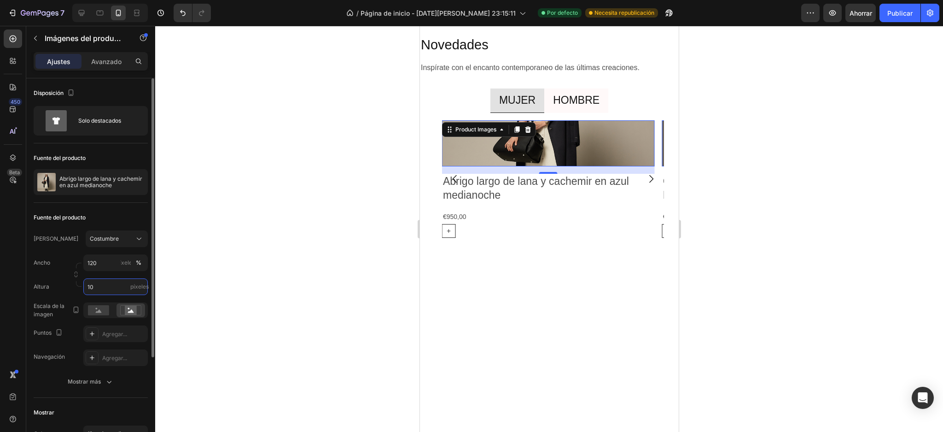
type input "1"
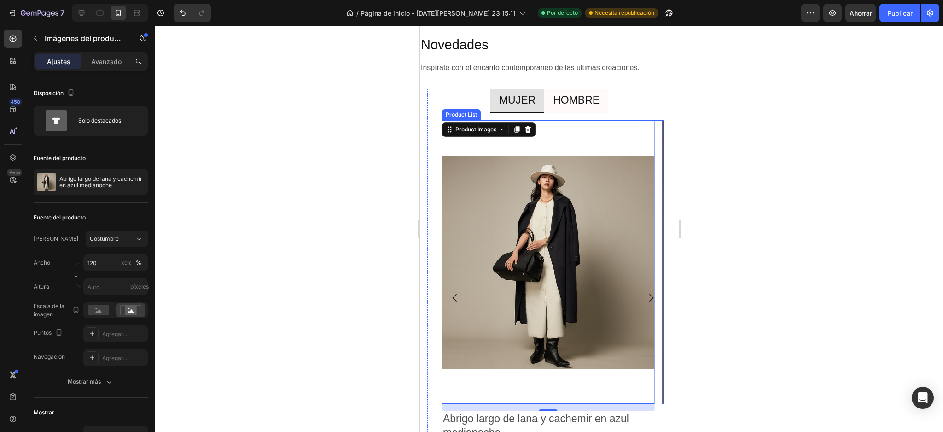
click at [450, 299] on icon "Carousel Back Arrow" at bounding box center [454, 297] width 11 height 11
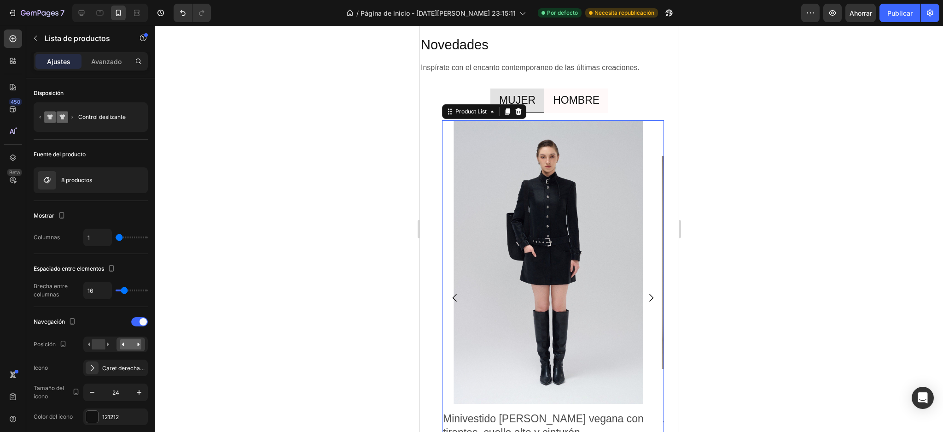
click at [455, 294] on icon "Carousel Back Arrow" at bounding box center [454, 298] width 4 height 8
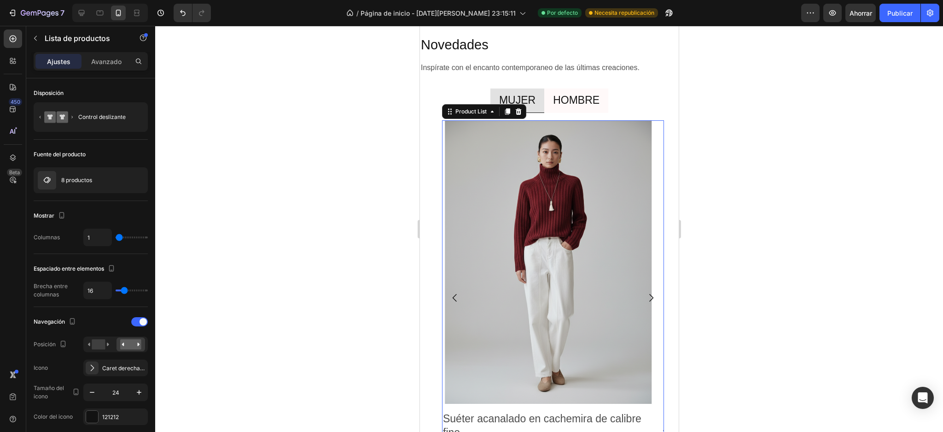
click at [455, 294] on icon "Carousel Back Arrow" at bounding box center [454, 298] width 4 height 8
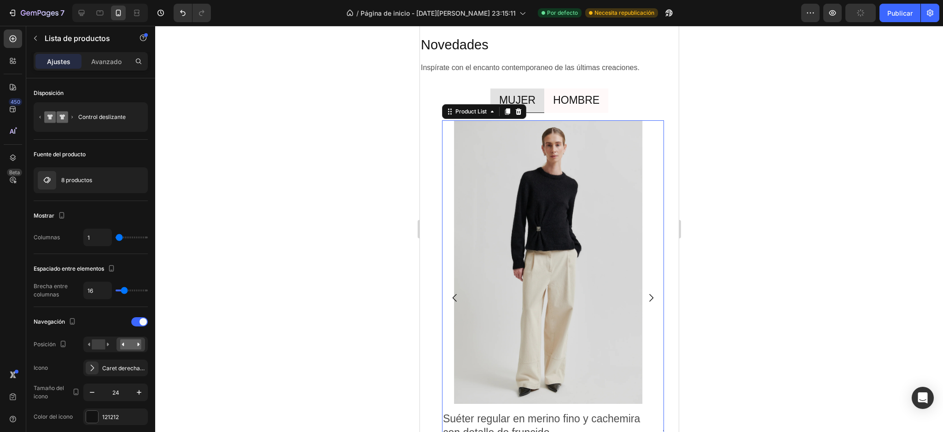
click at [455, 294] on icon "Carousel Back Arrow" at bounding box center [454, 298] width 4 height 8
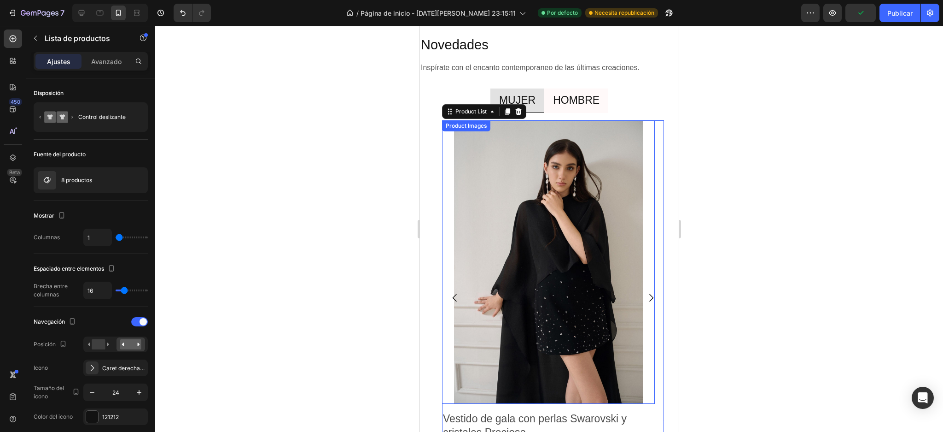
click at [500, 235] on img at bounding box center [548, 262] width 213 height 284
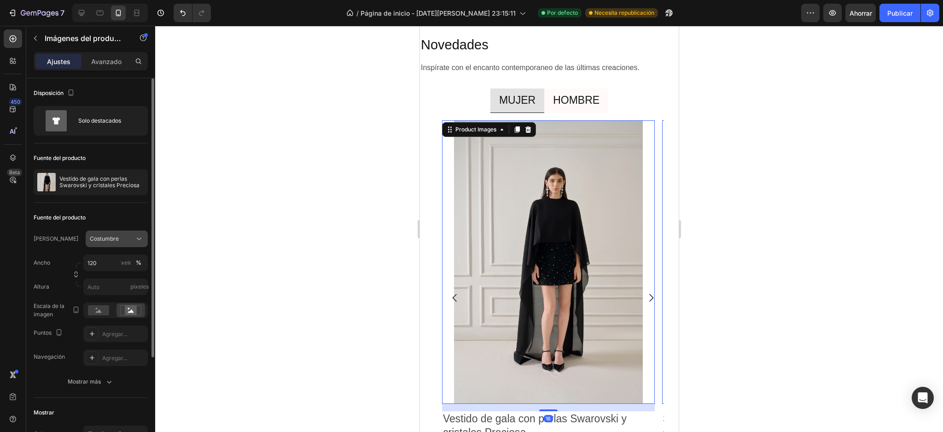
click at [130, 235] on div "Costumbre" at bounding box center [111, 238] width 43 height 8
click at [123, 314] on div "Original" at bounding box center [115, 313] width 53 height 8
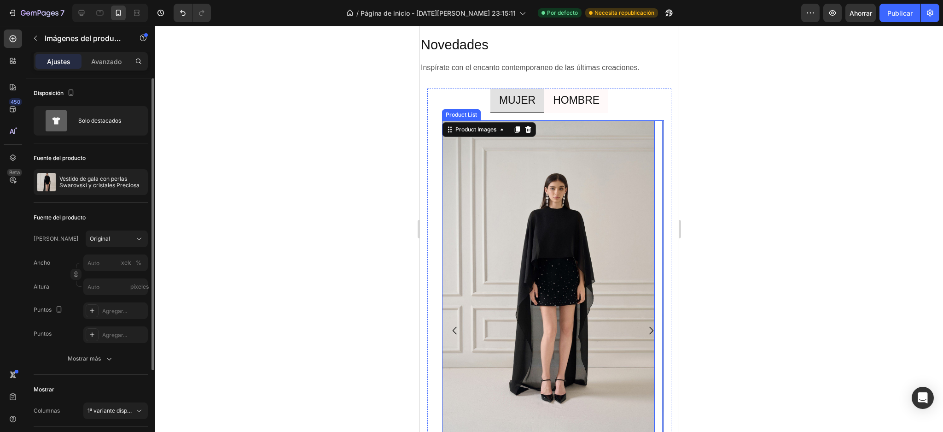
click at [645, 325] on icon "Carousel Next Arrow" at bounding box center [650, 330] width 11 height 11
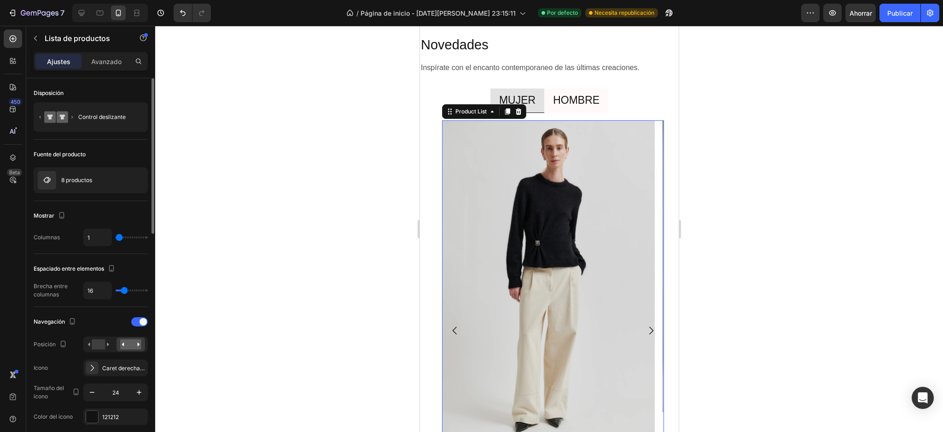
click at [645, 325] on icon "Carousel Next Arrow" at bounding box center [650, 330] width 11 height 11
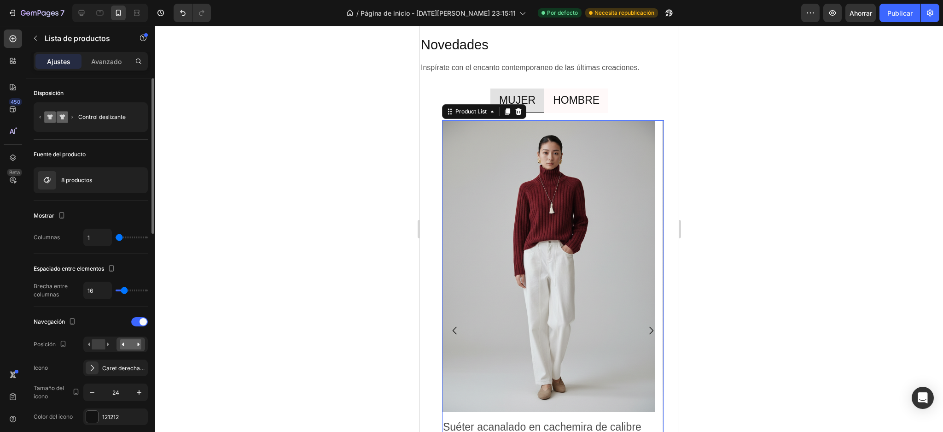
click at [645, 325] on icon "Carousel Next Arrow" at bounding box center [650, 330] width 11 height 11
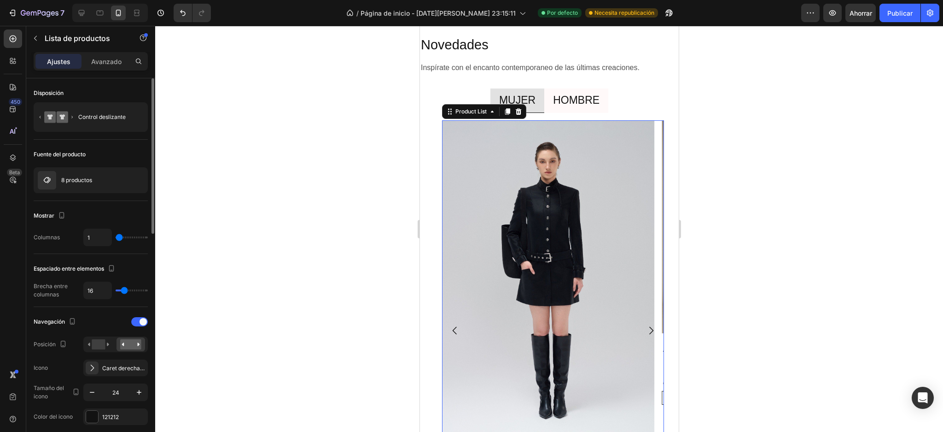
click at [645, 325] on icon "Carousel Next Arrow" at bounding box center [650, 330] width 11 height 11
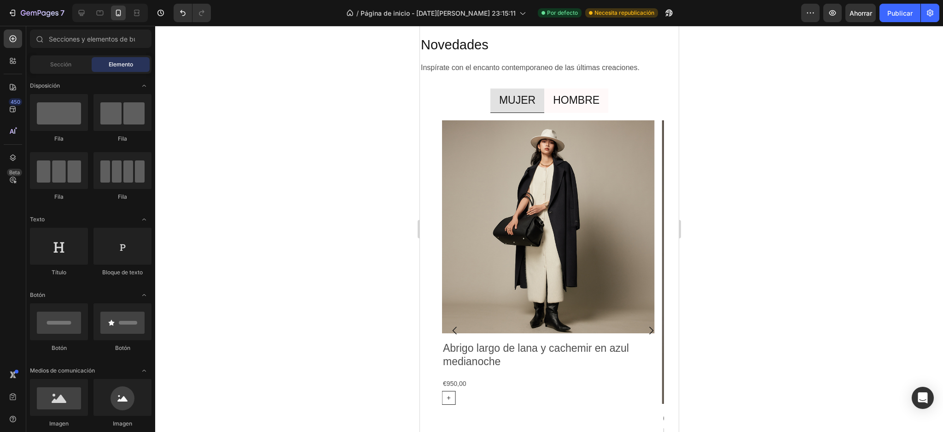
scroll to position [1528, 0]
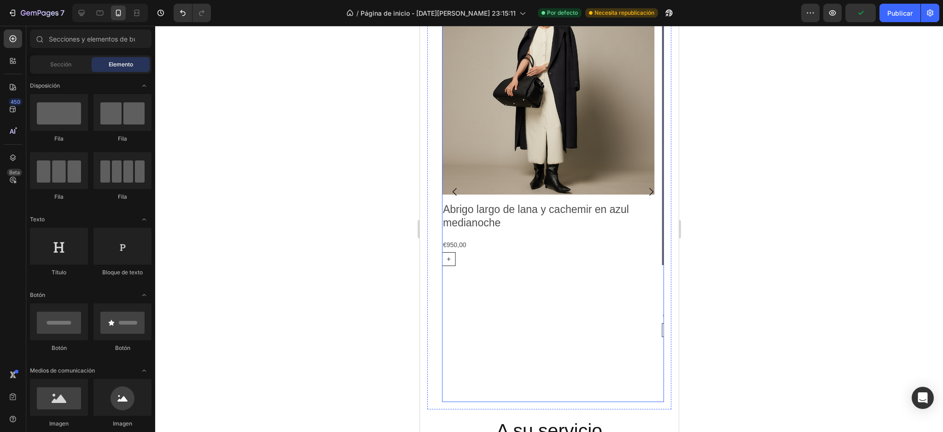
click at [645, 190] on icon "Carousel Next Arrow" at bounding box center [650, 191] width 11 height 11
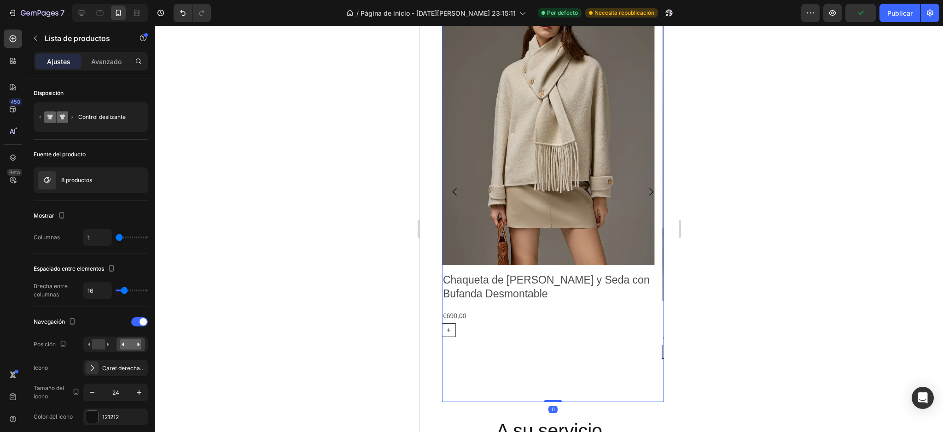
click at [649, 190] on icon "Carousel Next Arrow" at bounding box center [651, 191] width 4 height 8
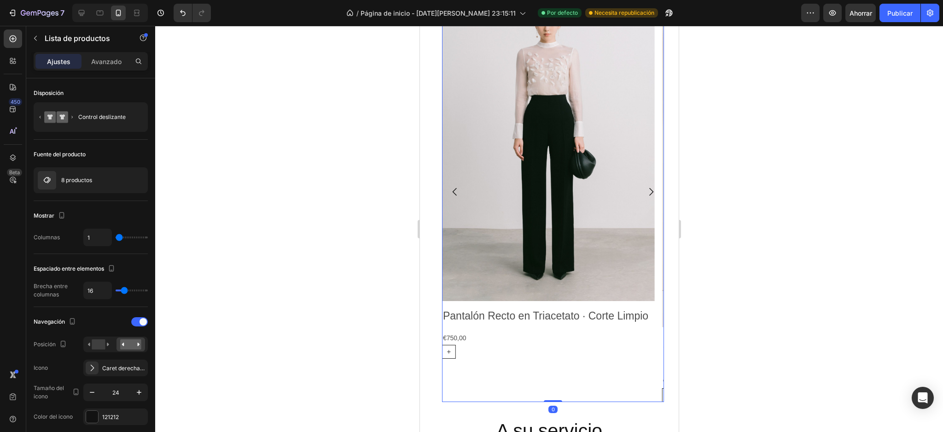
click at [649, 190] on icon "Carousel Next Arrow" at bounding box center [651, 191] width 4 height 8
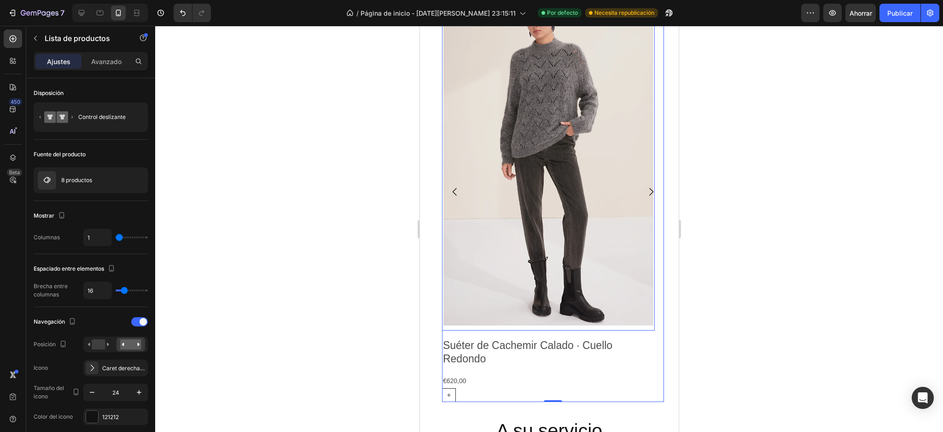
click at [605, 199] on img at bounding box center [548, 156] width 213 height 349
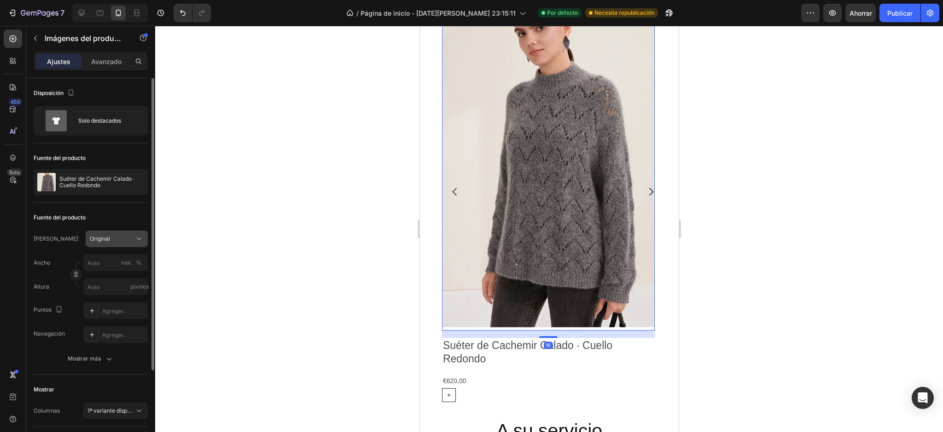
click at [133, 231] on button "Original" at bounding box center [117, 238] width 62 height 17
click at [134, 261] on icon at bounding box center [138, 261] width 9 height 9
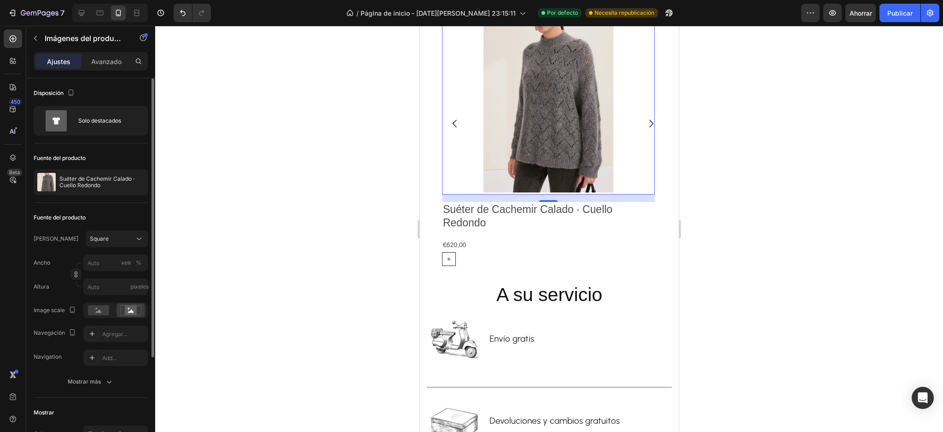
scroll to position [1460, 0]
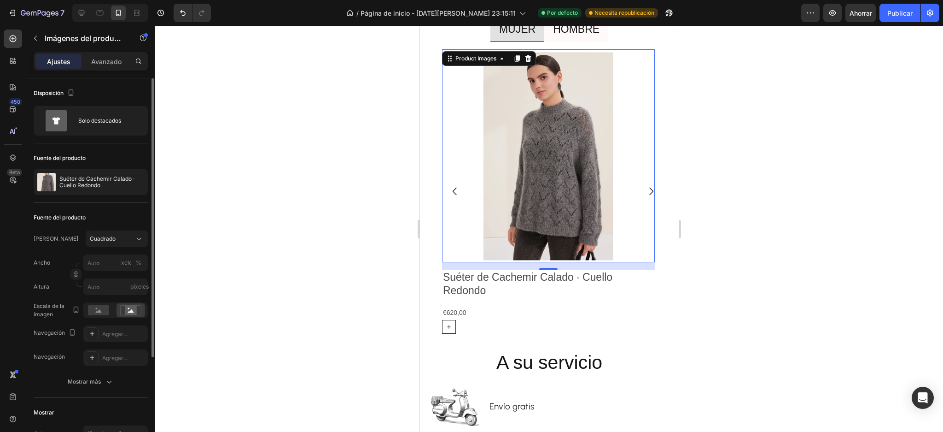
click at [127, 248] on div "Marco Cuadrado Ancho píxeles % Altura píxeles" at bounding box center [91, 262] width 114 height 64
click at [128, 238] on div "Cuadrado" at bounding box center [111, 238] width 43 height 8
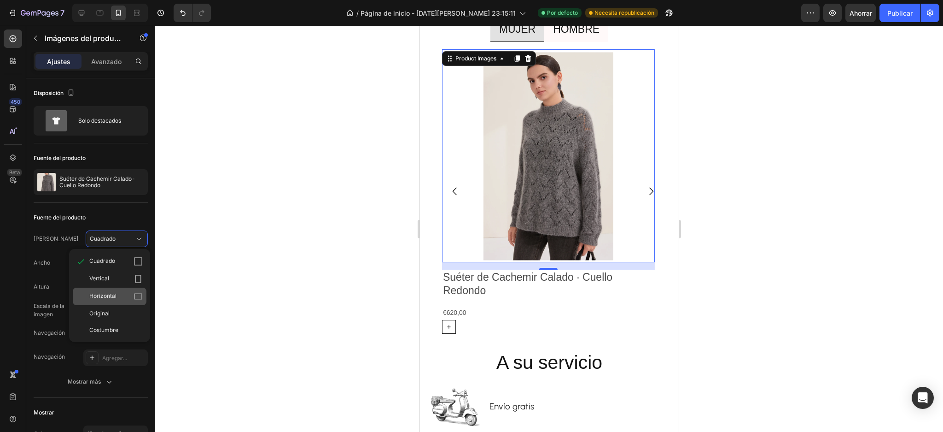
click at [138, 293] on icon at bounding box center [138, 296] width 8 height 6
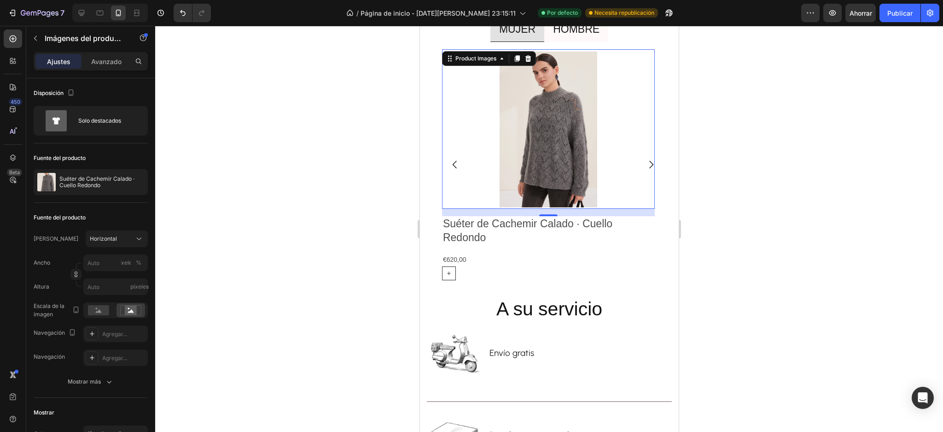
scroll to position [1433, 0]
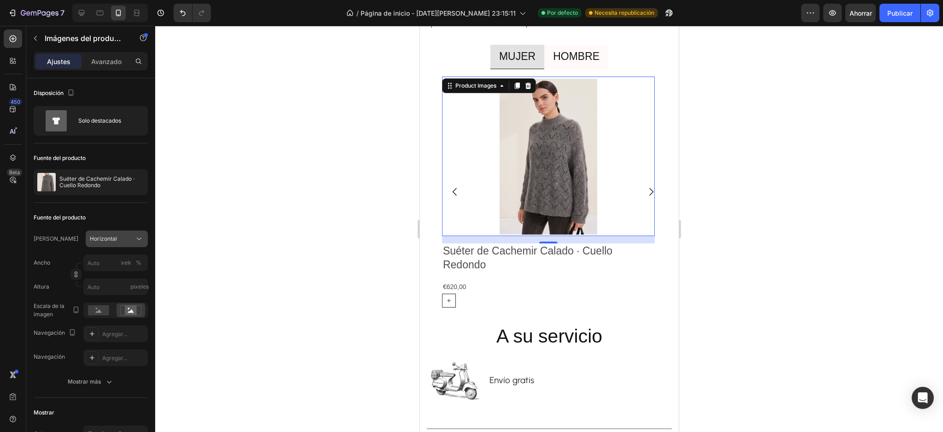
click at [134, 240] on icon at bounding box center [138, 238] width 9 height 9
click at [122, 312] on div "Original" at bounding box center [115, 313] width 53 height 8
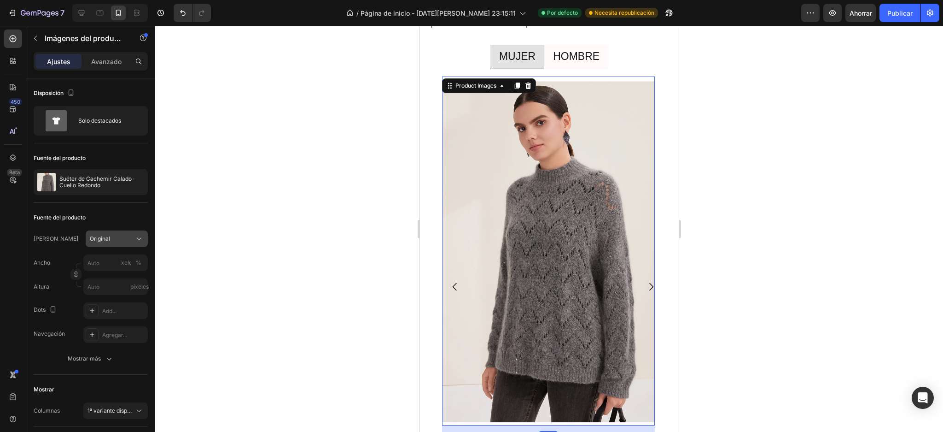
click at [137, 235] on icon at bounding box center [138, 238] width 9 height 9
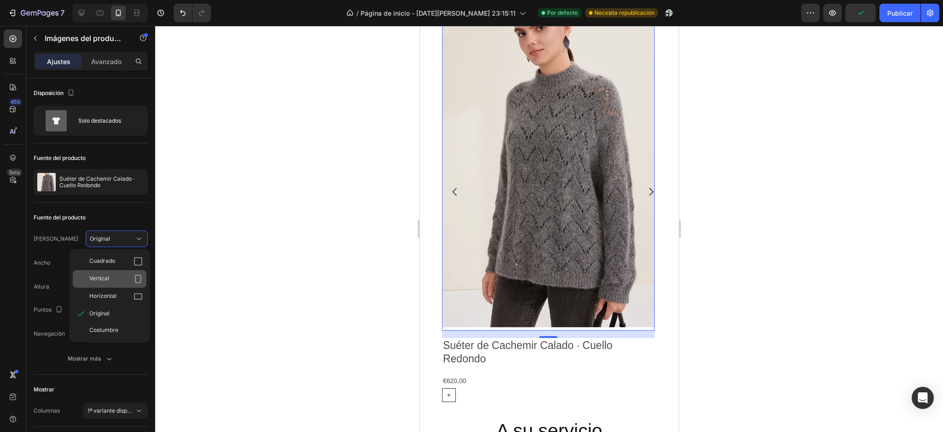
click at [124, 276] on div "Vertical" at bounding box center [115, 278] width 53 height 9
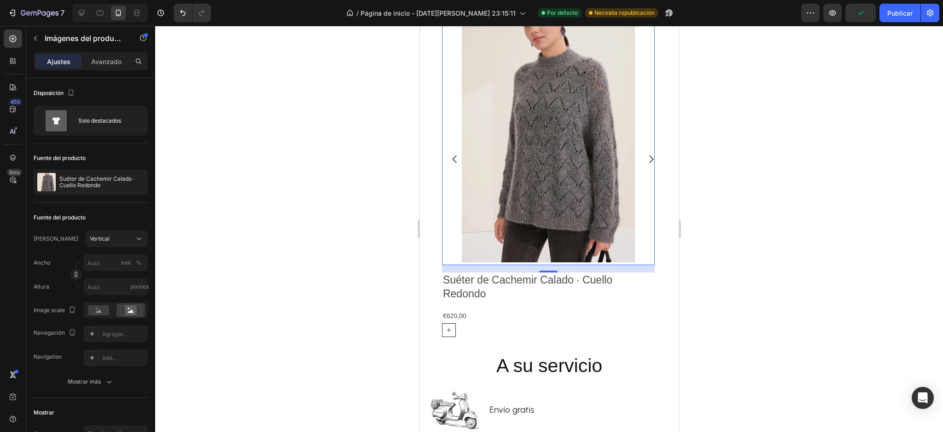
scroll to position [1495, 0]
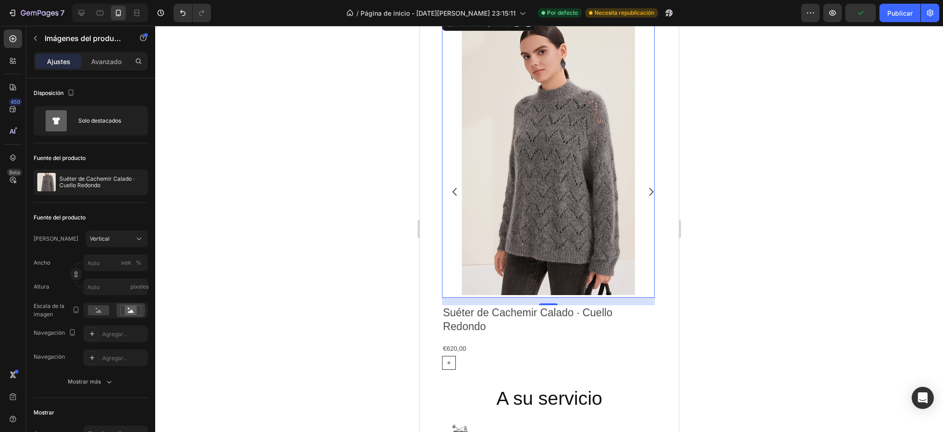
click at [269, 241] on div at bounding box center [549, 229] width 788 height 406
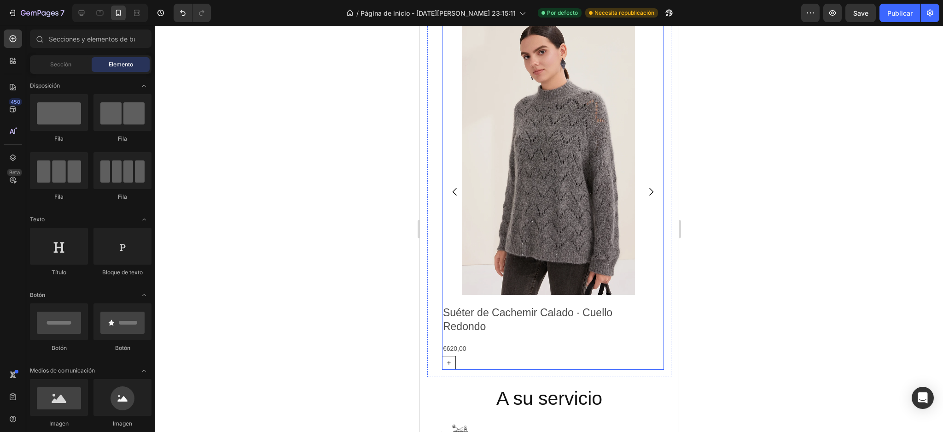
click at [450, 194] on icon "Carousel Back Arrow" at bounding box center [454, 191] width 11 height 11
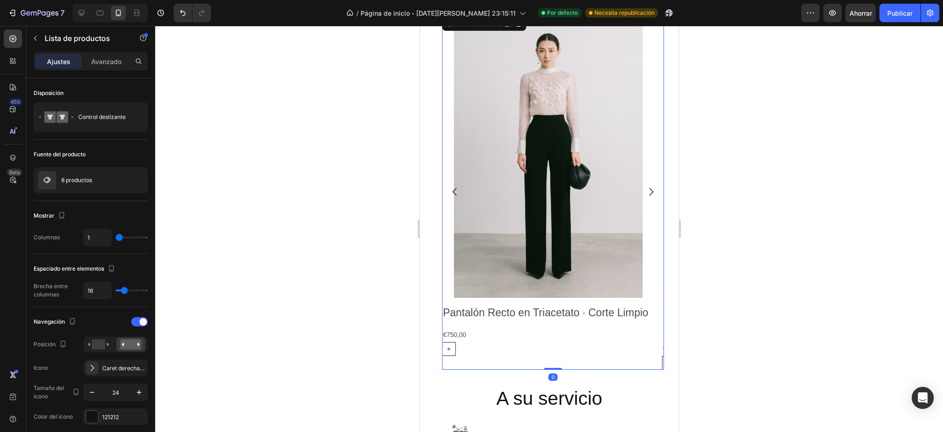
click at [454, 190] on icon "Carousel Back Arrow" at bounding box center [454, 192] width 4 height 8
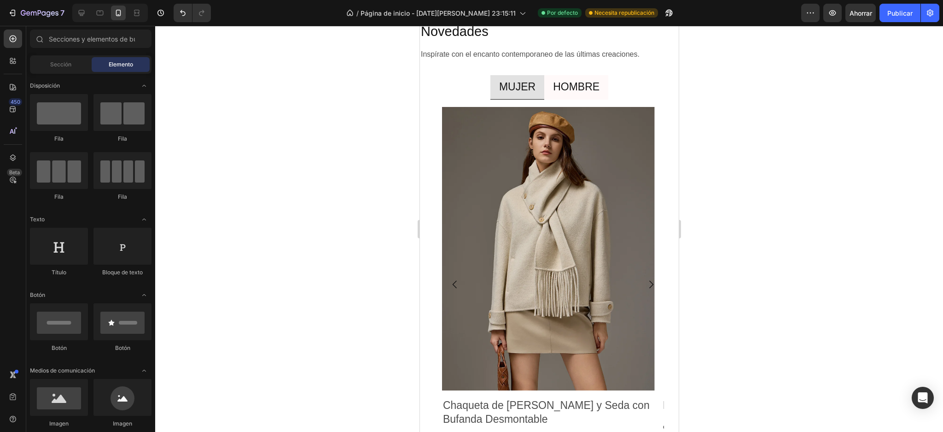
scroll to position [1398, 0]
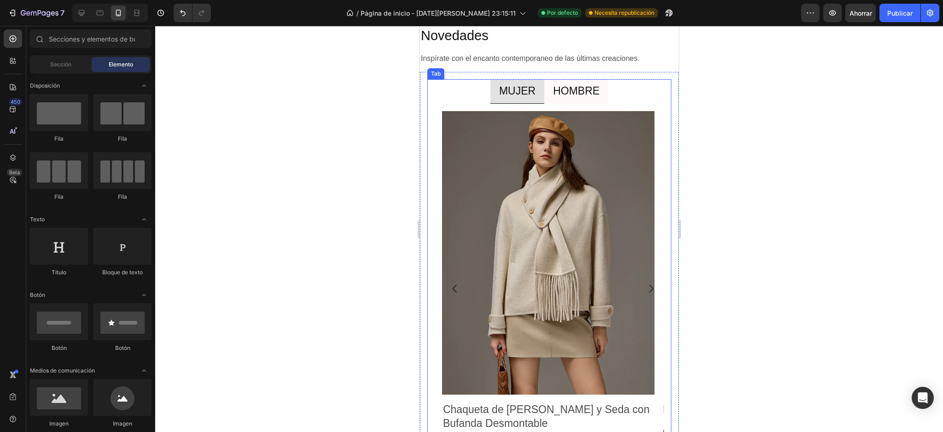
click at [575, 94] on p "HOMBRE" at bounding box center [576, 91] width 47 height 14
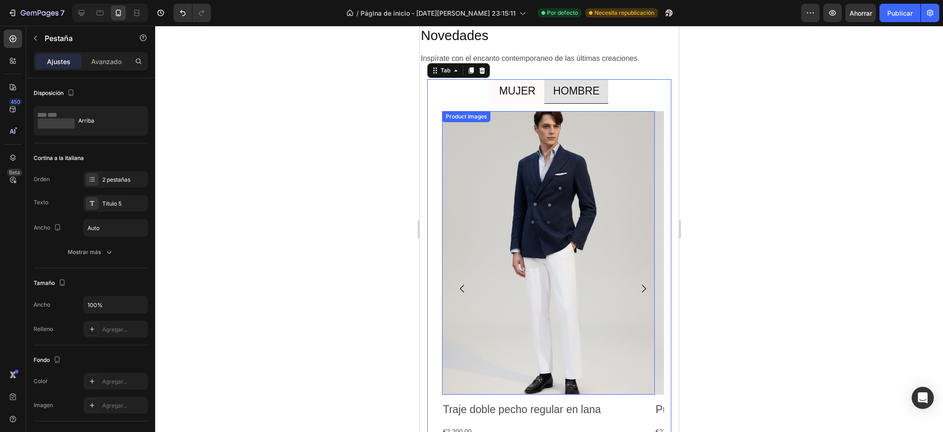
click at [564, 199] on img at bounding box center [548, 253] width 213 height 284
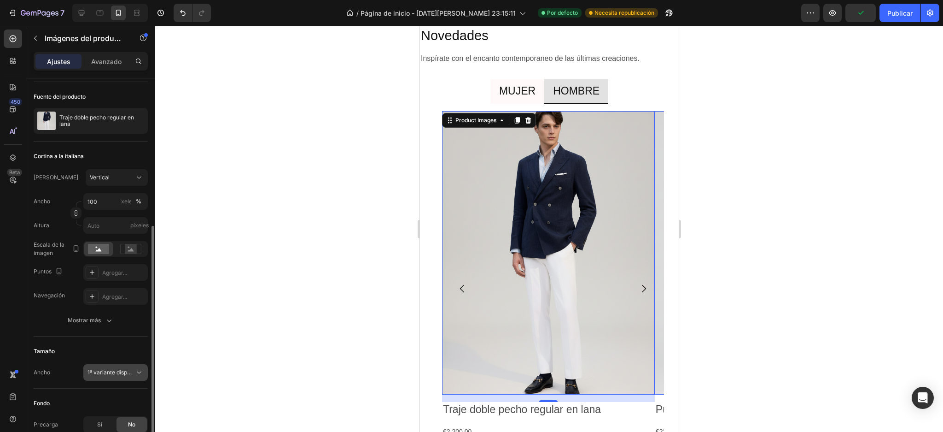
scroll to position [123, 0]
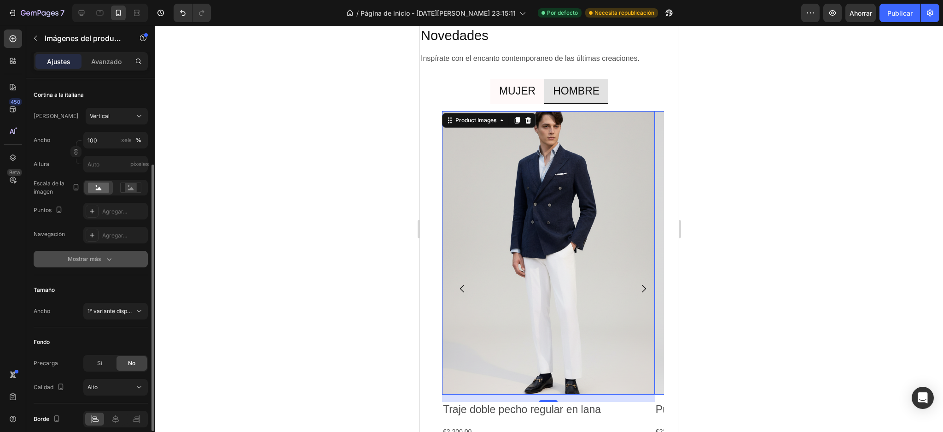
click at [98, 262] on font "Mostrar más" at bounding box center [84, 258] width 33 height 7
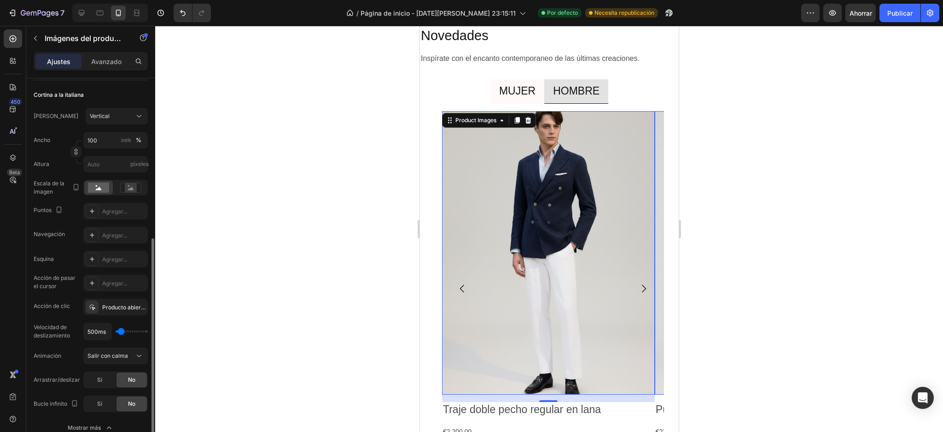
scroll to position [184, 0]
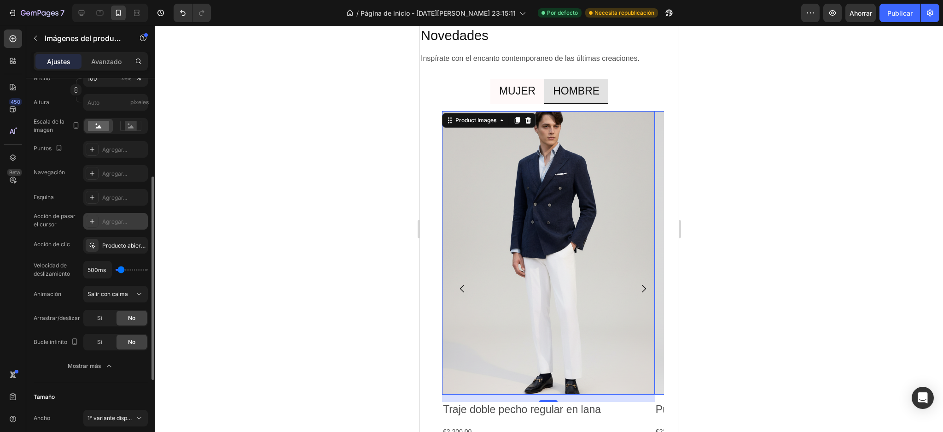
click at [120, 223] on font "Agregar..." at bounding box center [114, 221] width 25 height 7
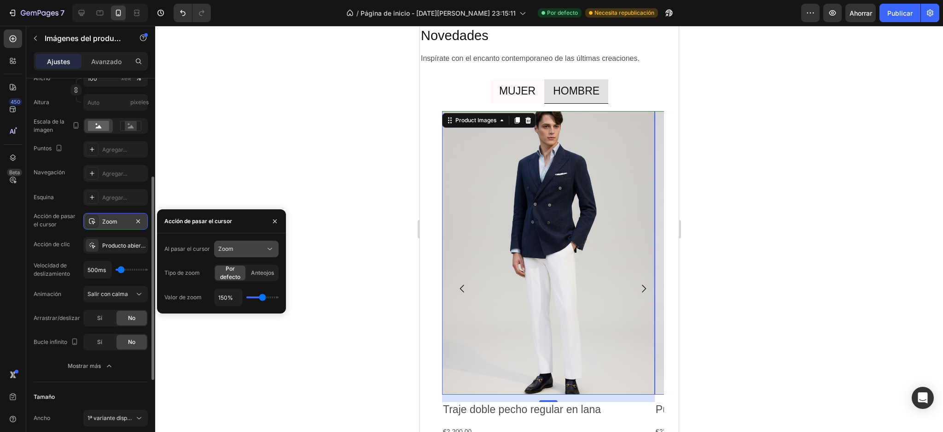
click at [267, 246] on icon at bounding box center [269, 248] width 9 height 9
click at [245, 286] on font "Mostrar otra imagen" at bounding box center [244, 288] width 53 height 7
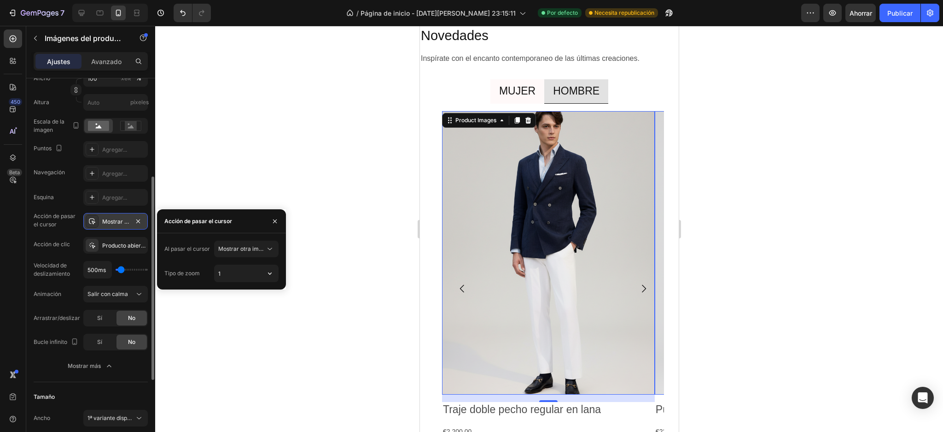
click at [264, 268] on button "button" at bounding box center [270, 273] width 17 height 17
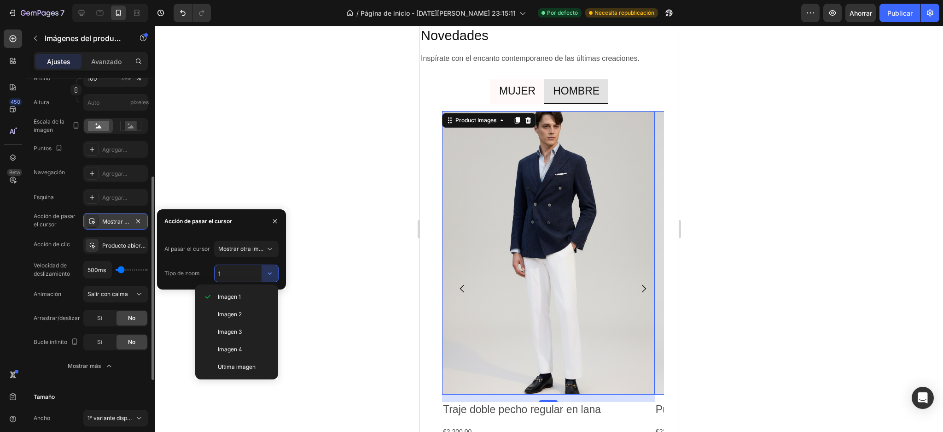
click at [238, 310] on font "Imagen 2" at bounding box center [230, 313] width 24 height 7
type input "2"
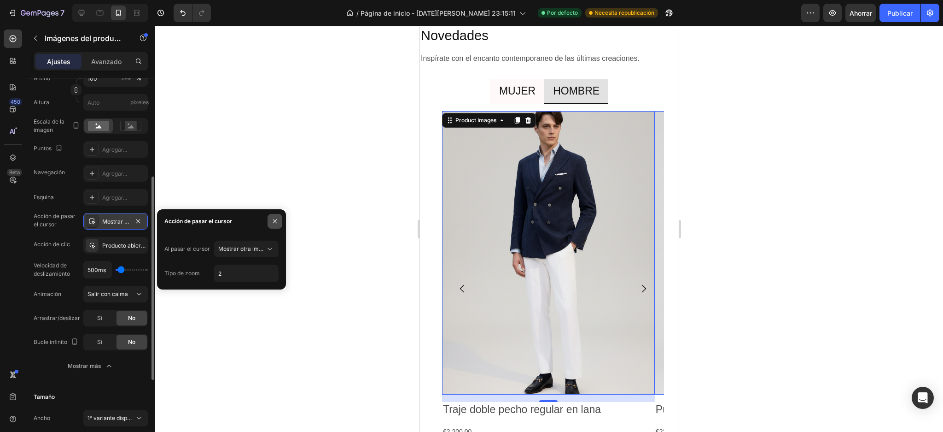
click at [279, 219] on button "button" at bounding box center [275, 221] width 15 height 15
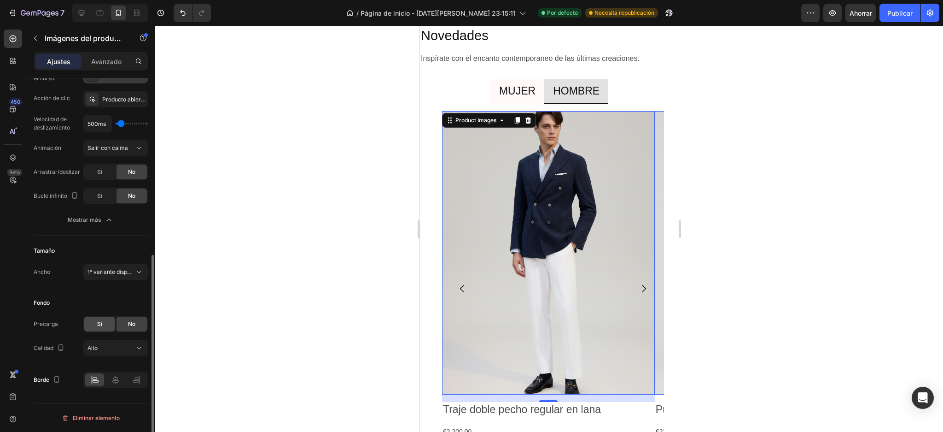
click at [98, 320] on font "Sí" at bounding box center [99, 323] width 5 height 7
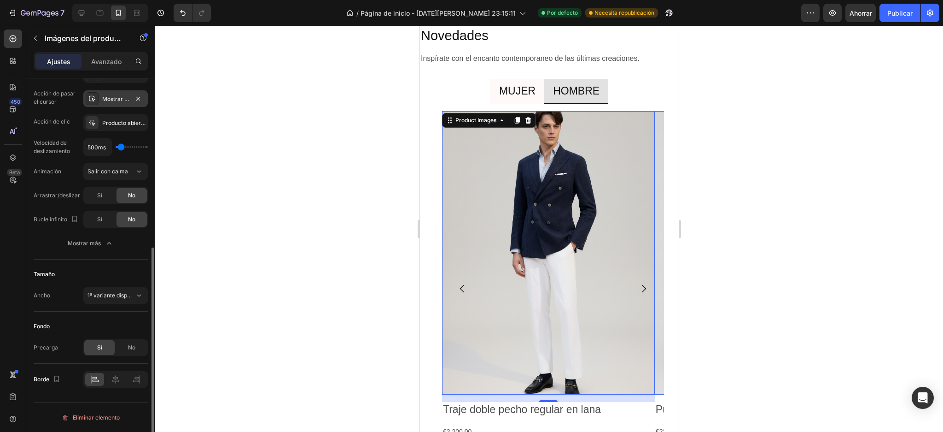
scroll to position [306, 0]
click at [638, 292] on icon "Carousel Next Arrow" at bounding box center [643, 288] width 11 height 11
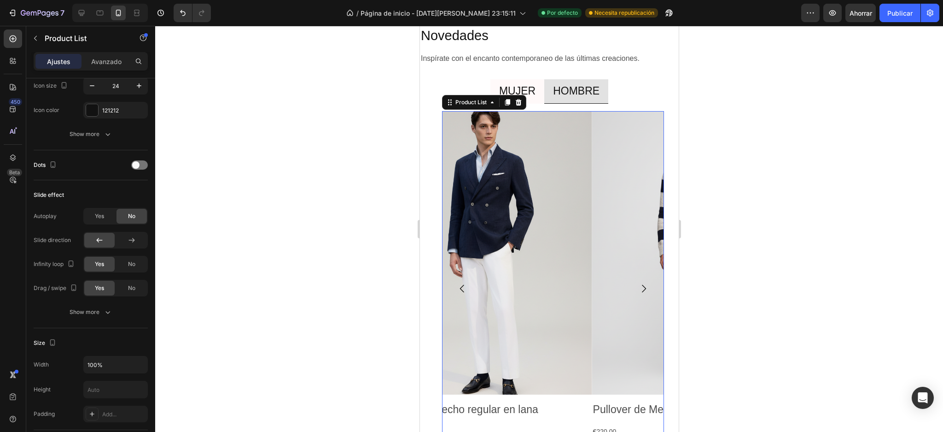
scroll to position [0, 0]
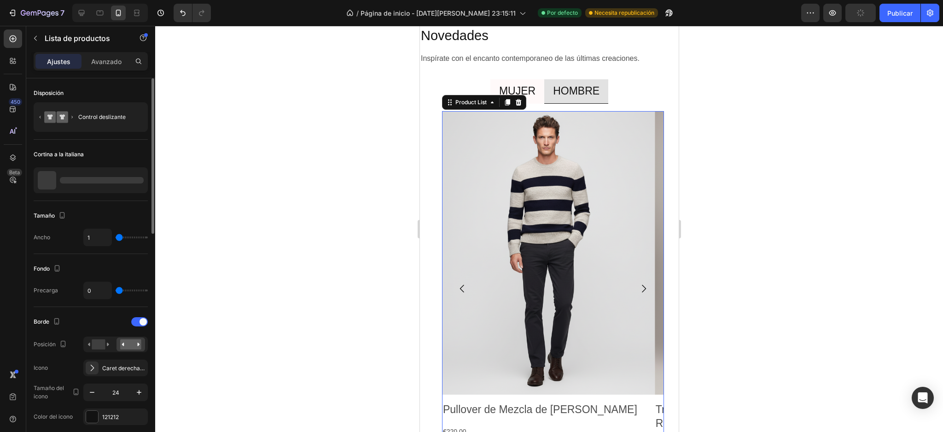
click at [638, 288] on icon "Carousel Next Arrow" at bounding box center [643, 288] width 11 height 11
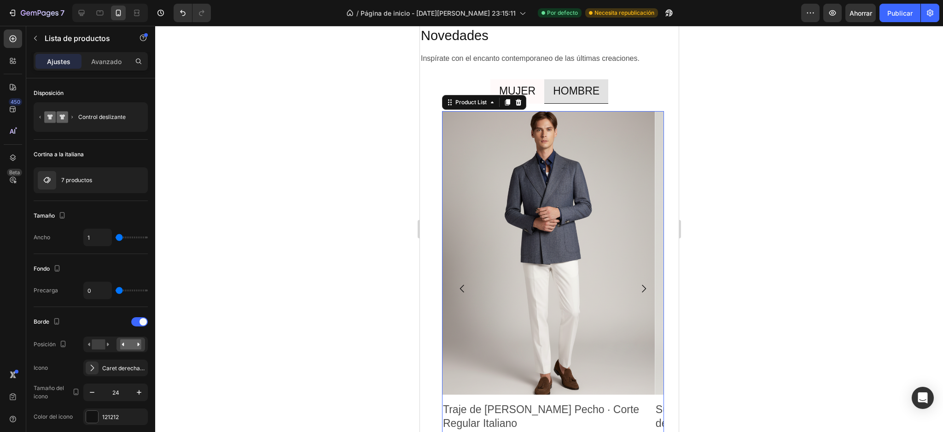
click at [638, 285] on icon "Carousel Next Arrow" at bounding box center [643, 288] width 11 height 11
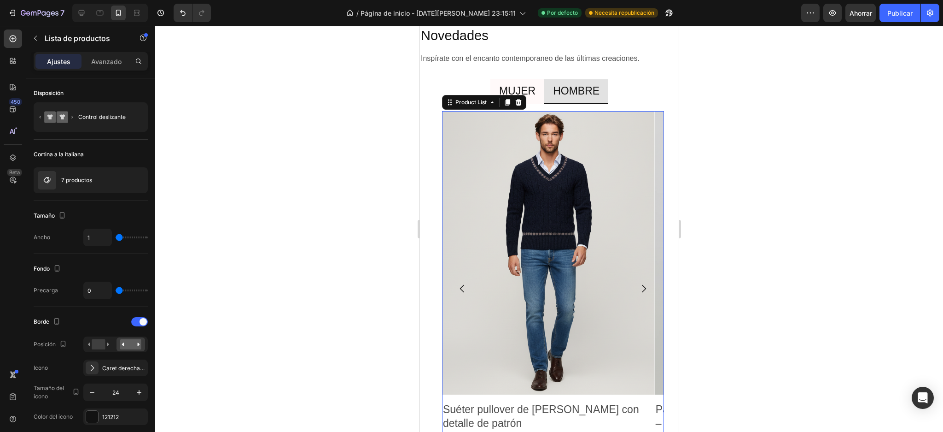
click at [638, 290] on icon "Carousel Next Arrow" at bounding box center [643, 288] width 11 height 11
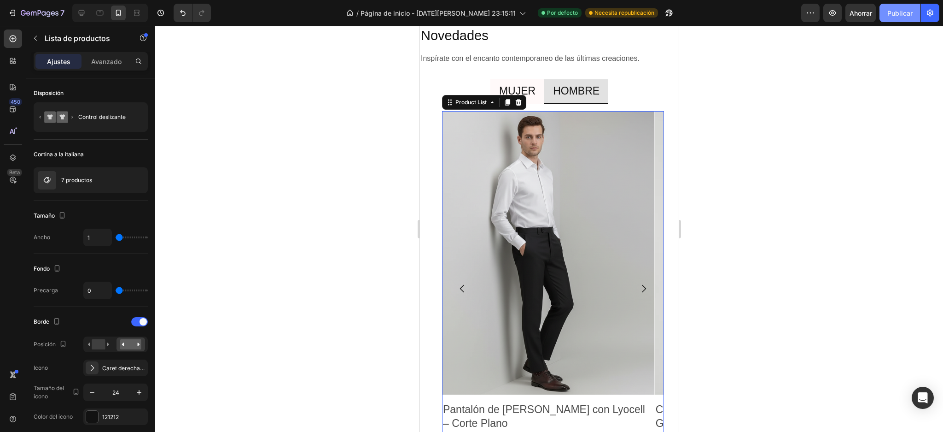
click at [904, 13] on font "Publicar" at bounding box center [900, 13] width 25 height 8
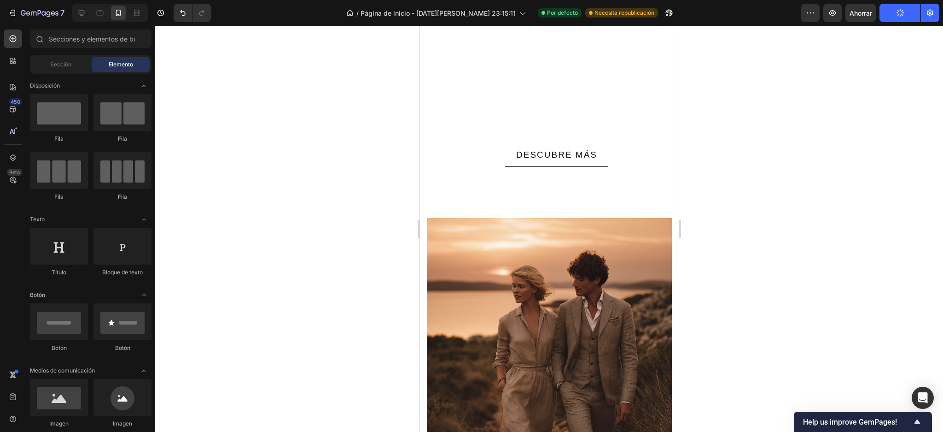
scroll to position [2200, 0]
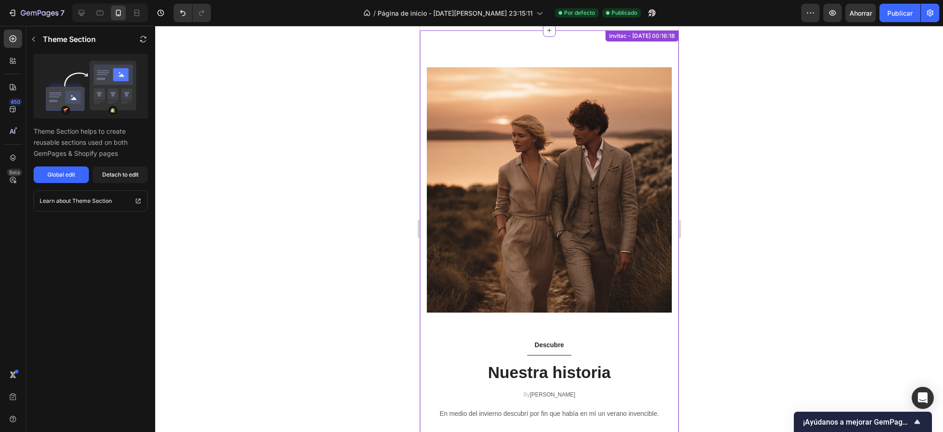
click at [591, 254] on img at bounding box center [549, 189] width 245 height 245
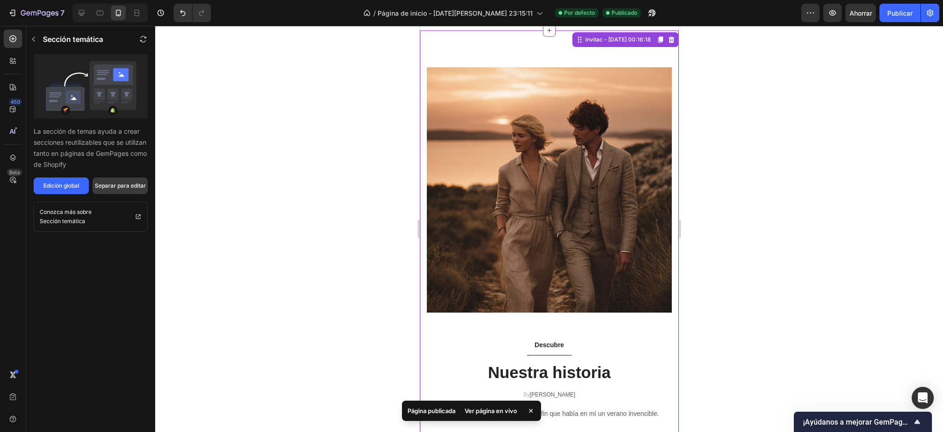
click at [127, 182] on font "Separar para editar" at bounding box center [120, 185] width 51 height 7
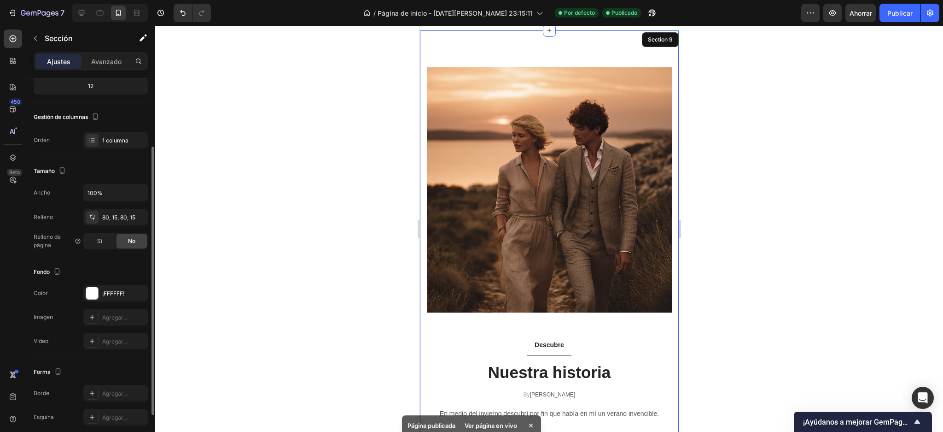
scroll to position [158, 0]
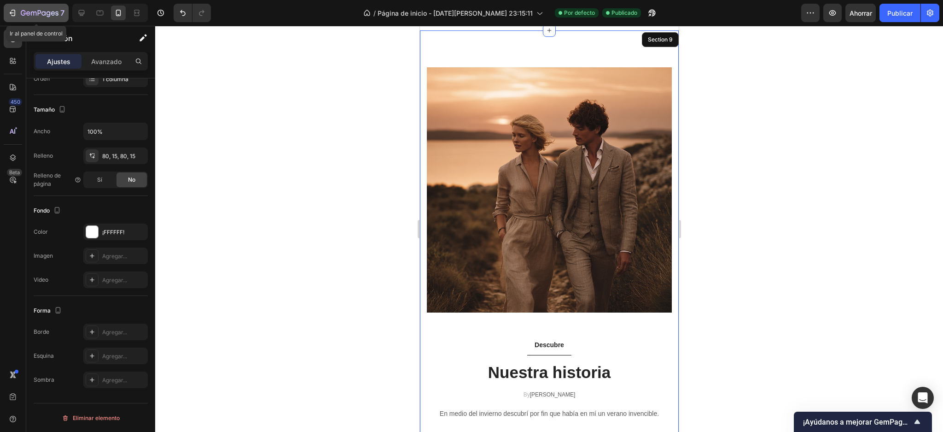
click at [54, 13] on icon "button" at bounding box center [53, 13] width 4 height 4
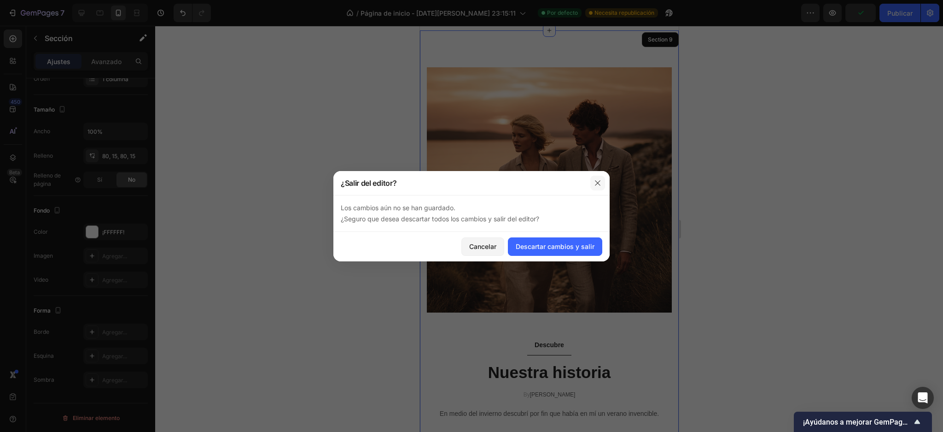
click at [600, 179] on icon "button" at bounding box center [597, 182] width 7 height 7
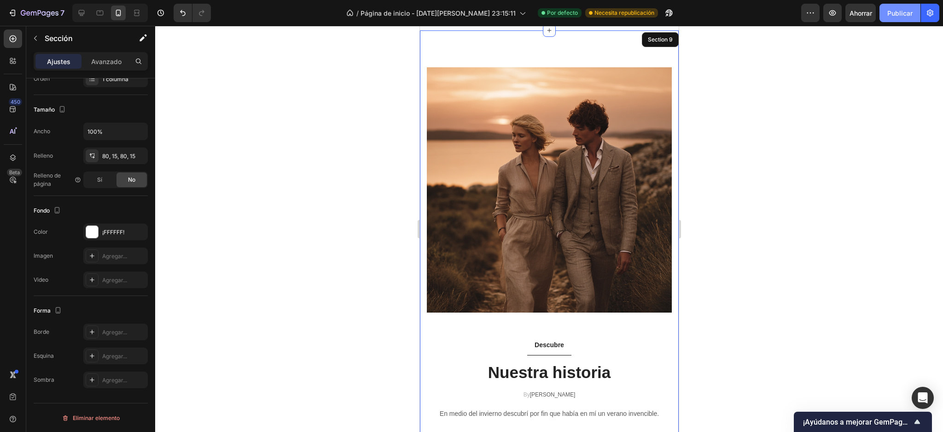
click at [917, 13] on button "Publicar" at bounding box center [900, 13] width 41 height 18
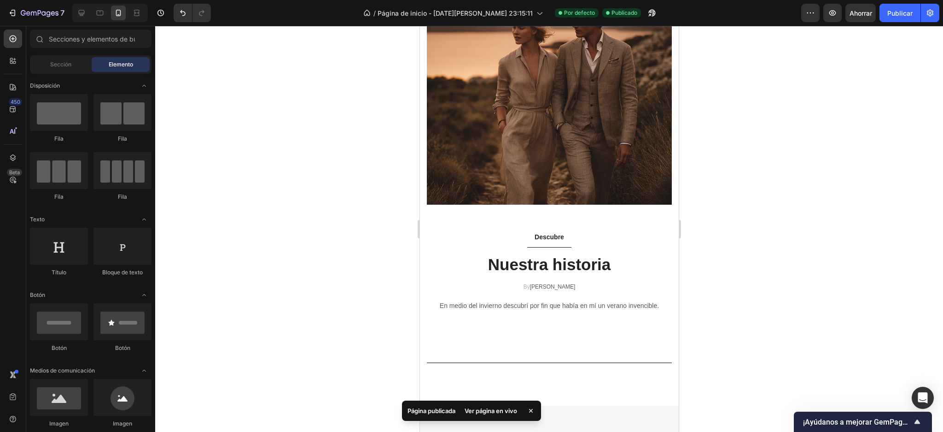
scroll to position [2176, 0]
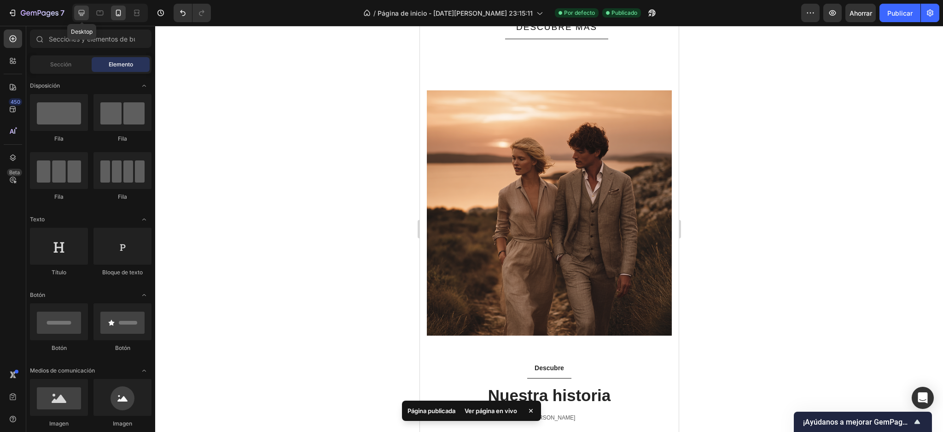
click at [80, 10] on icon at bounding box center [82, 13] width 6 height 6
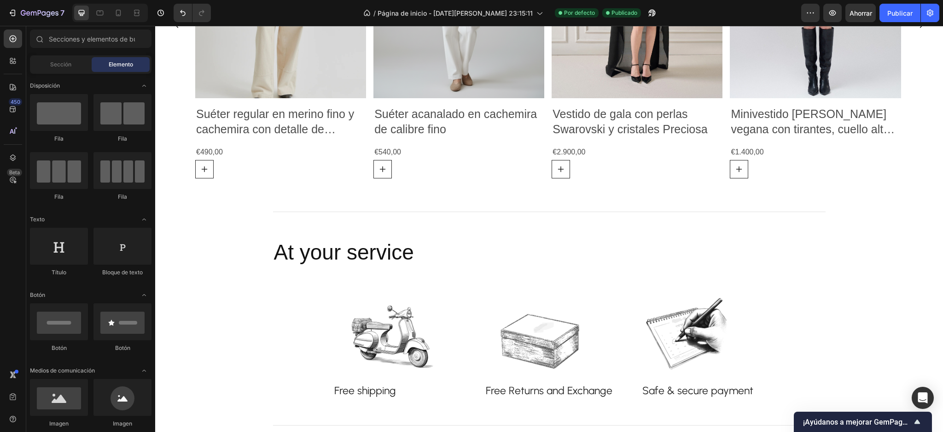
scroll to position [548, 0]
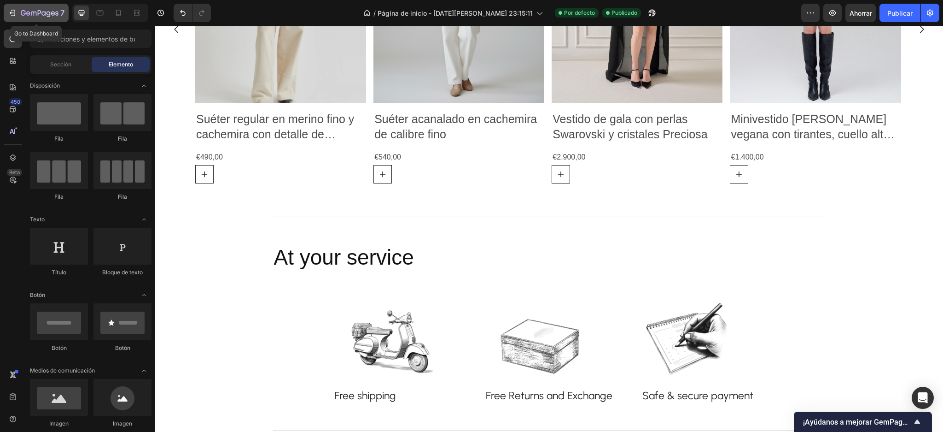
click at [30, 12] on icon "button" at bounding box center [40, 14] width 38 height 8
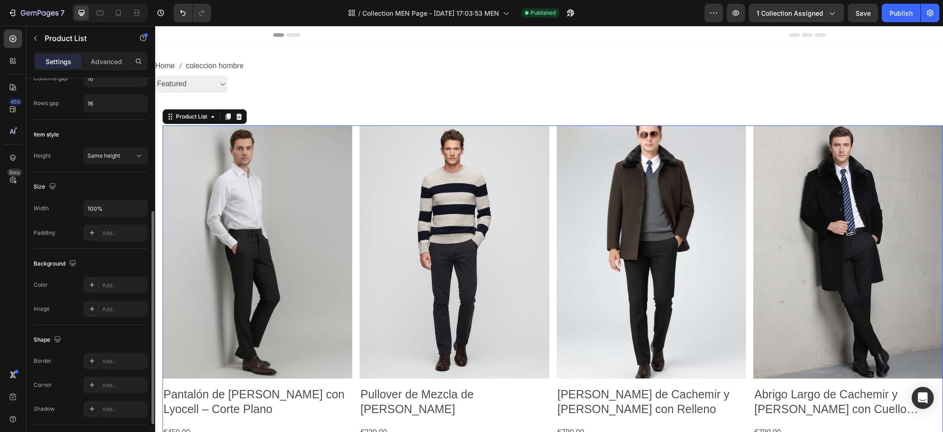
scroll to position [114, 0]
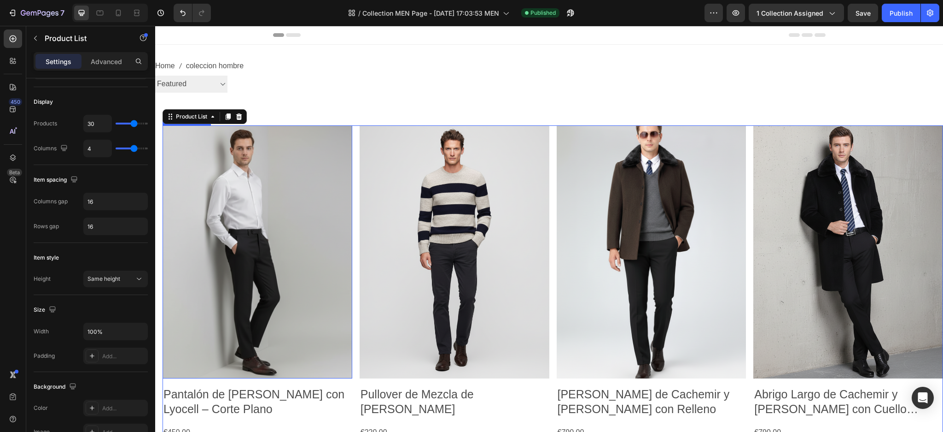
drag, startPoint x: 318, startPoint y: 213, endPoint x: 310, endPoint y: 216, distance: 8.5
click at [318, 213] on img at bounding box center [258, 251] width 190 height 253
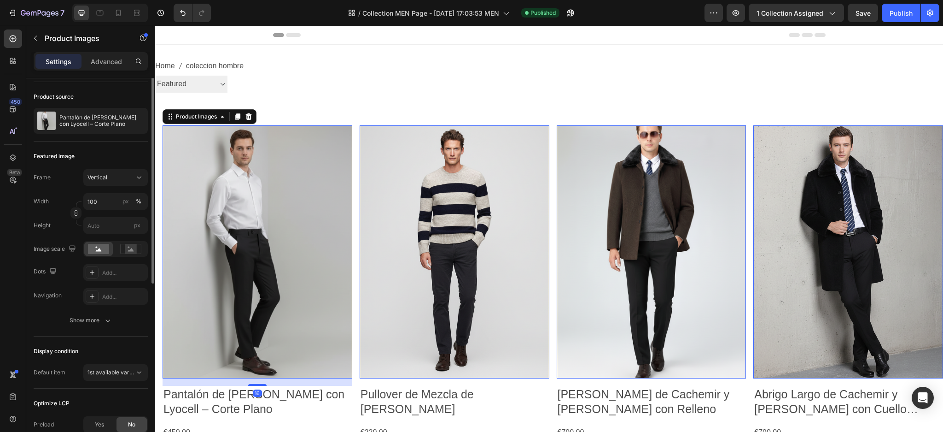
scroll to position [123, 0]
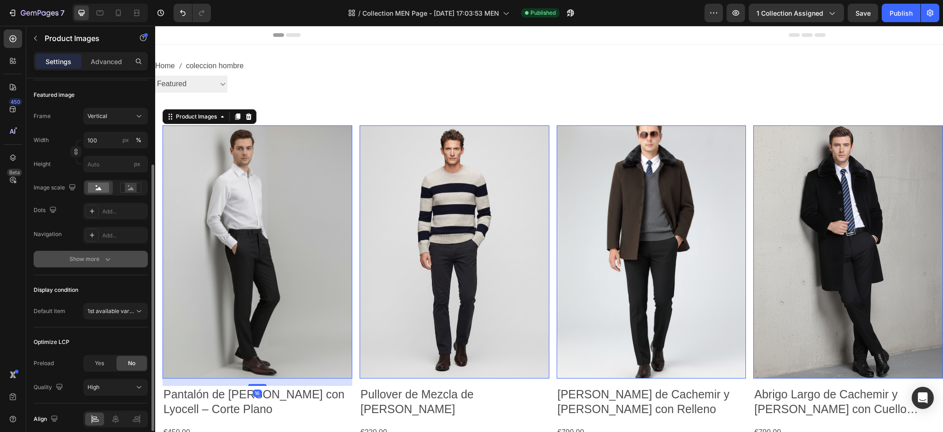
click at [108, 257] on icon "button" at bounding box center [107, 258] width 9 height 9
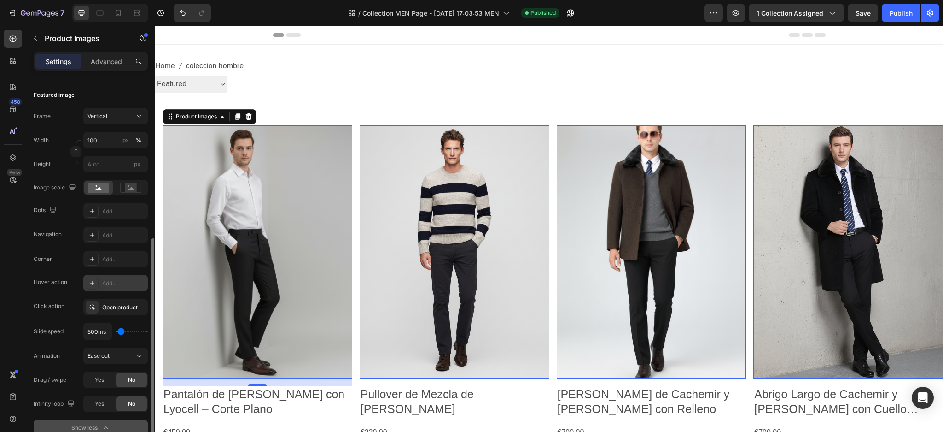
scroll to position [184, 0]
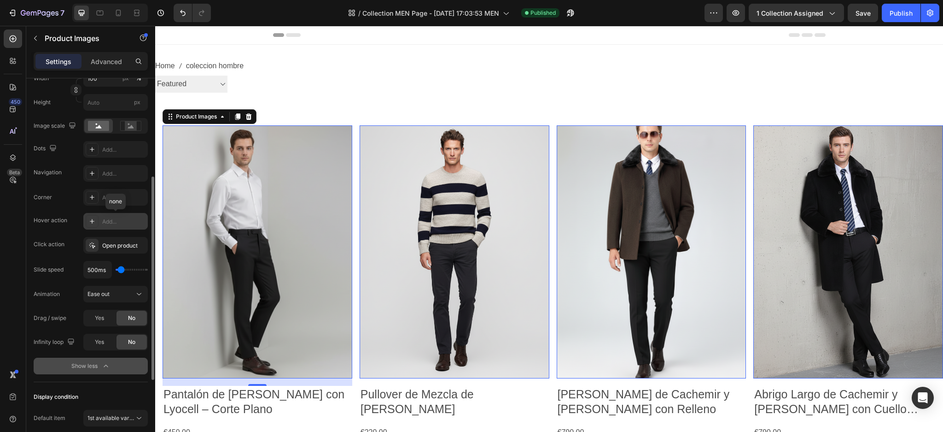
click at [110, 221] on div "Add..." at bounding box center [123, 221] width 43 height 8
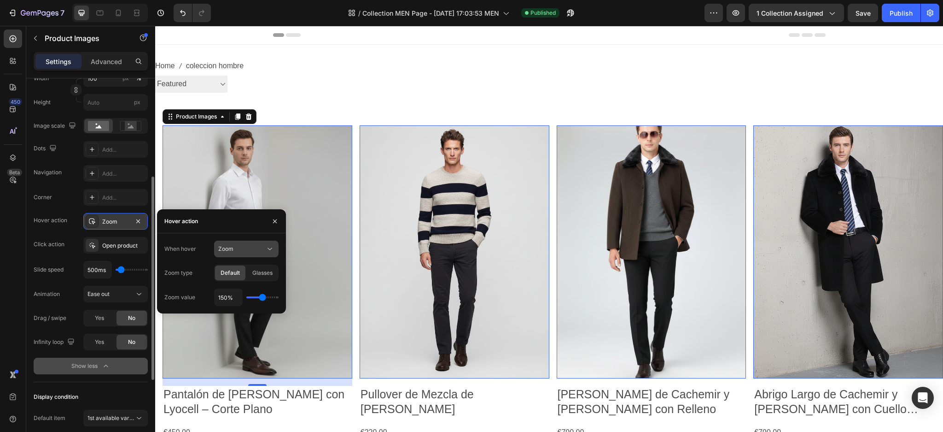
click at [246, 248] on div "Zoom" at bounding box center [241, 249] width 47 height 8
click at [232, 287] on span "Show other image" at bounding box center [241, 289] width 47 height 8
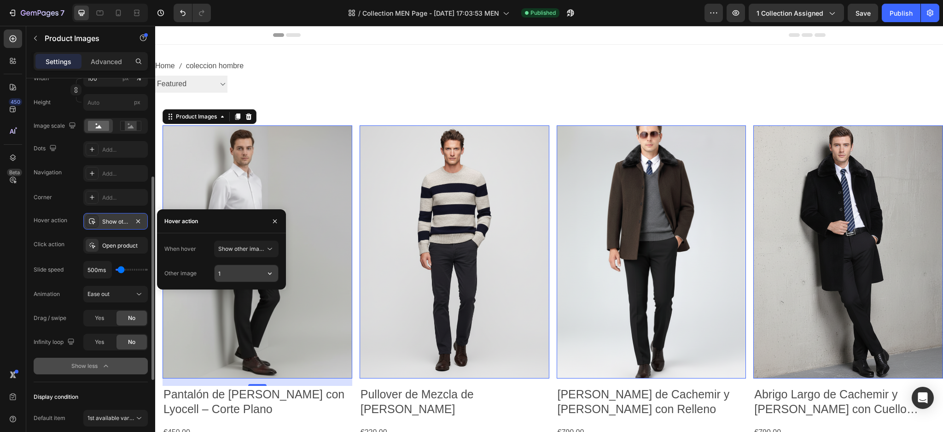
click at [246, 271] on input "1" at bounding box center [247, 273] width 64 height 17
click at [270, 272] on icon "button" at bounding box center [269, 273] width 9 height 9
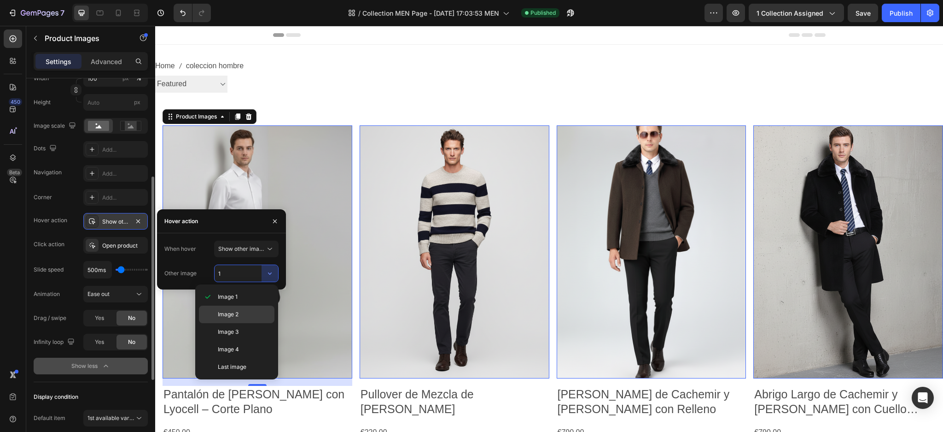
click at [222, 308] on div "Image 2" at bounding box center [237, 314] width 76 height 18
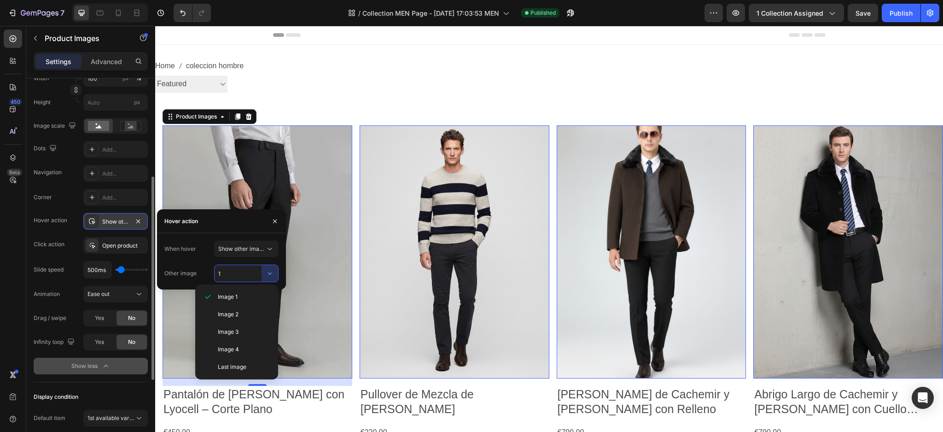
type input "2"
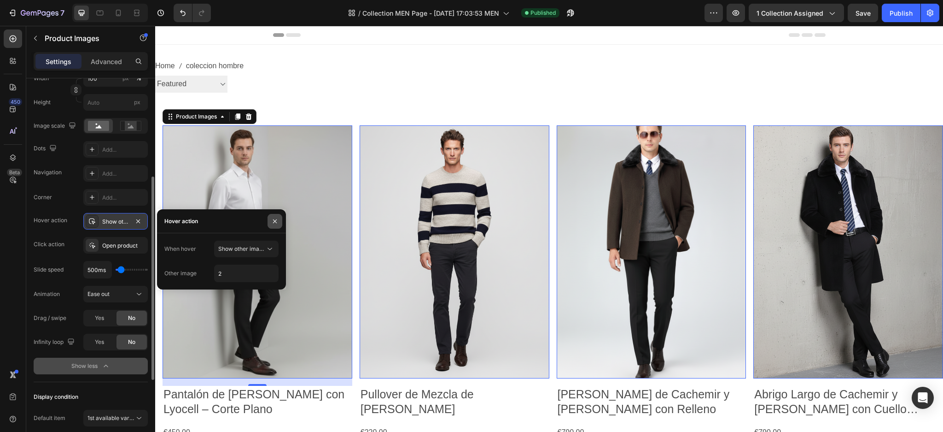
click at [271, 225] on button "button" at bounding box center [275, 221] width 15 height 15
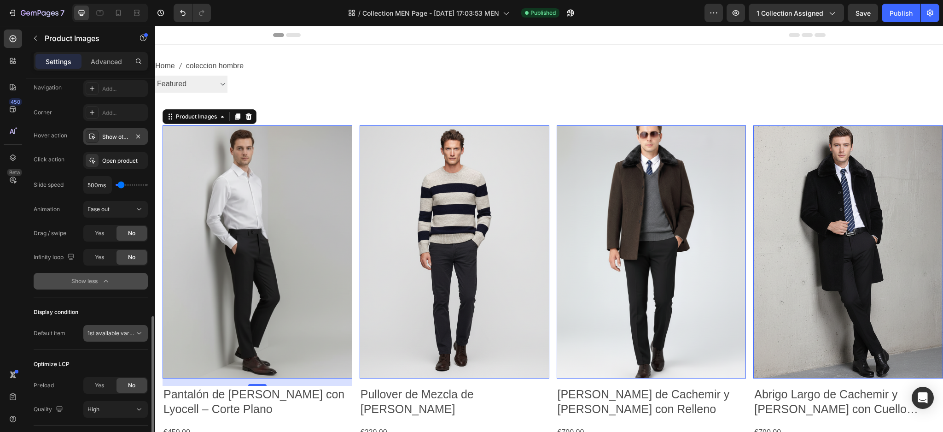
scroll to position [330, 0]
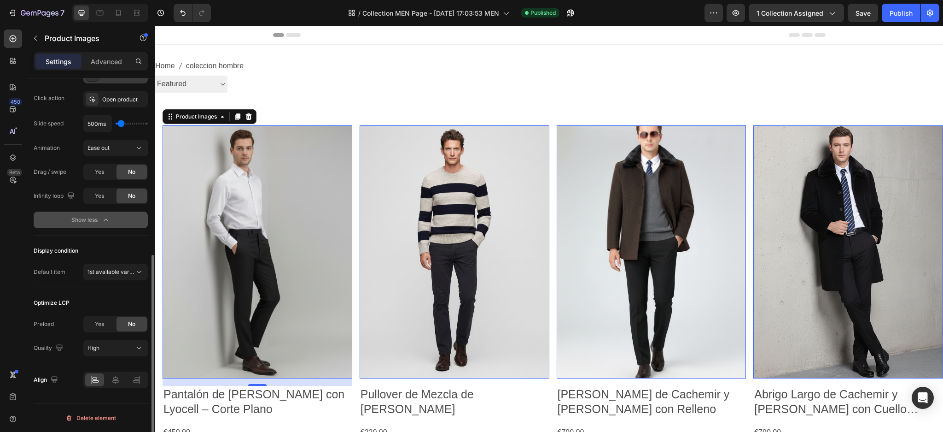
click at [90, 319] on div "Yes" at bounding box center [99, 323] width 30 height 15
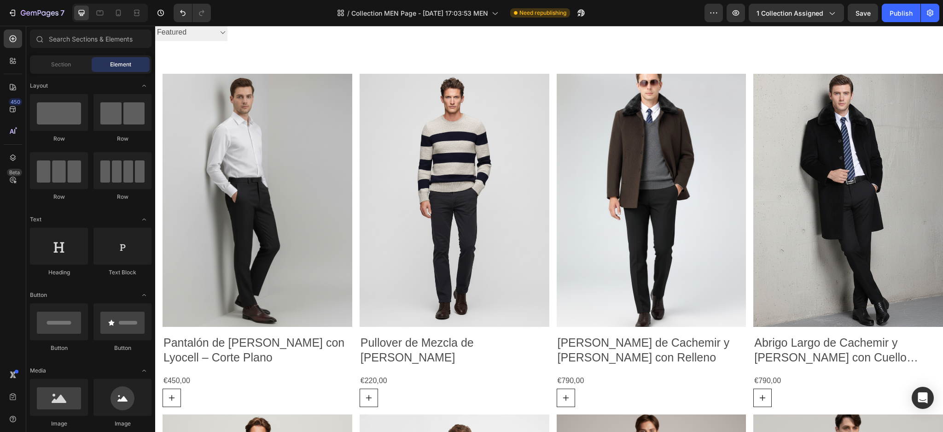
scroll to position [0, 0]
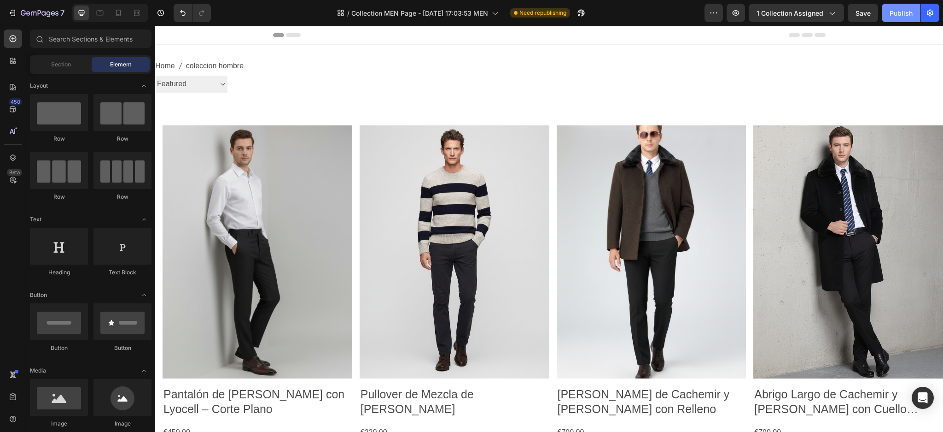
click at [908, 17] on div "Publish" at bounding box center [901, 13] width 23 height 10
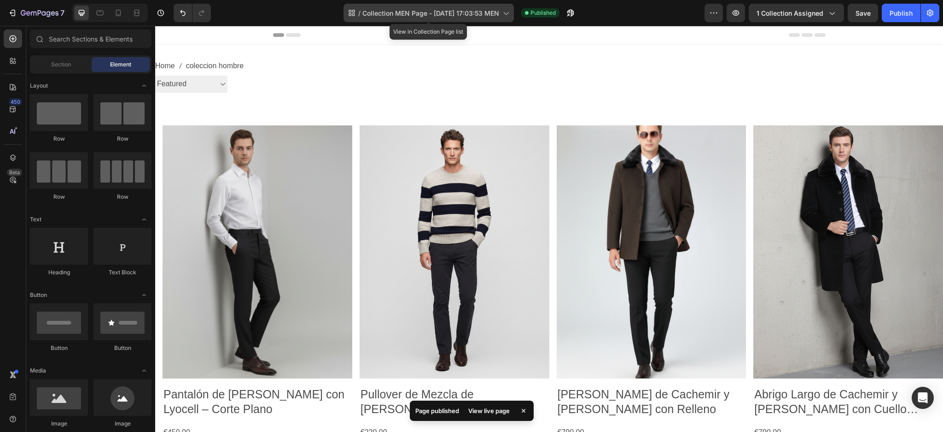
click at [503, 17] on icon at bounding box center [505, 12] width 9 height 9
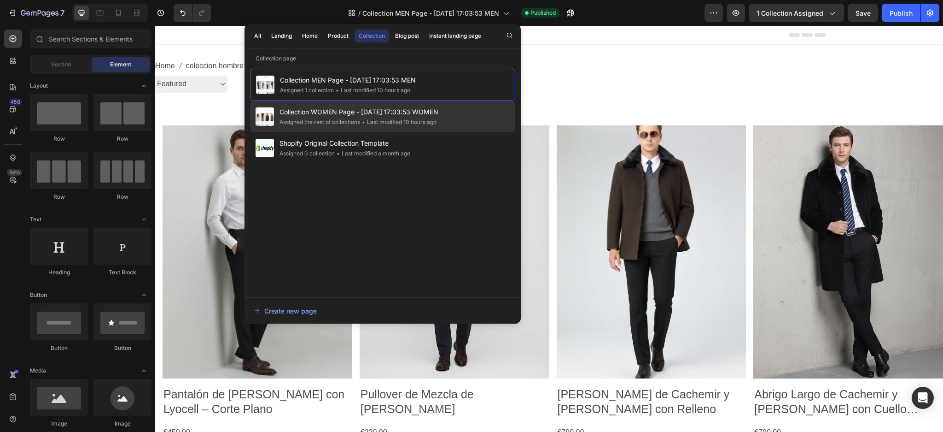
click at [367, 112] on span "Collection WOMEN Page - Aug 17, 17:03:53 WOMEN" at bounding box center [359, 111] width 159 height 11
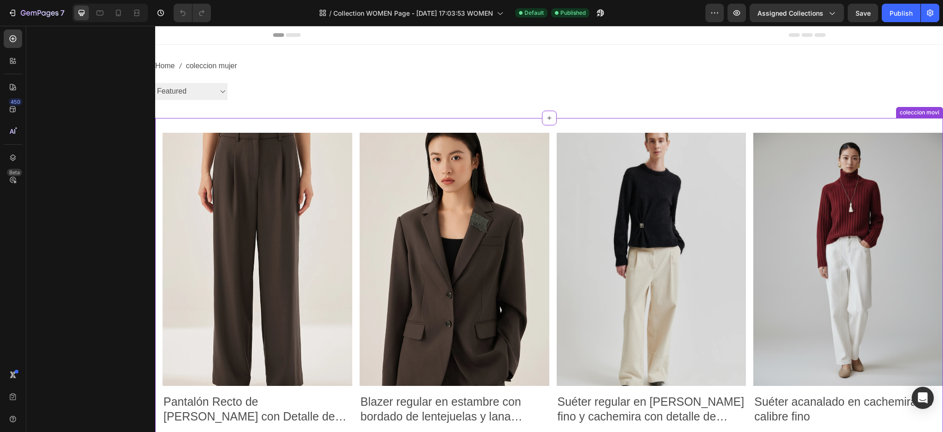
click at [486, 197] on img at bounding box center [455, 259] width 190 height 253
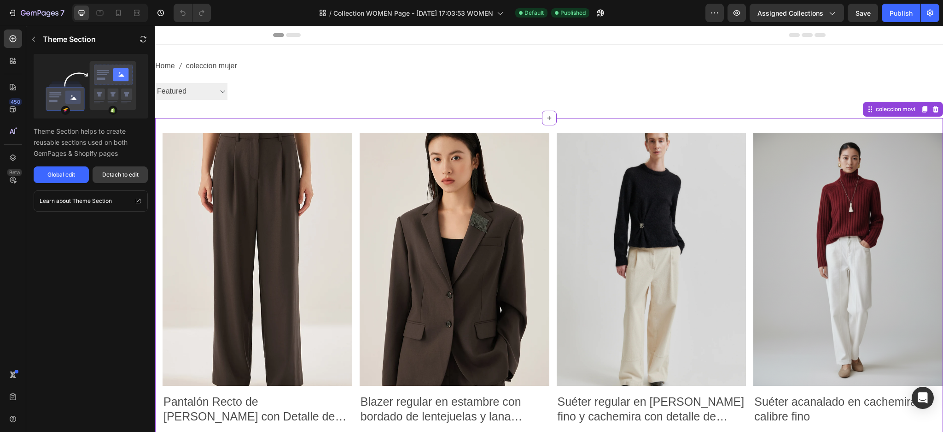
click at [133, 180] on button "Detach to edit" at bounding box center [120, 174] width 55 height 17
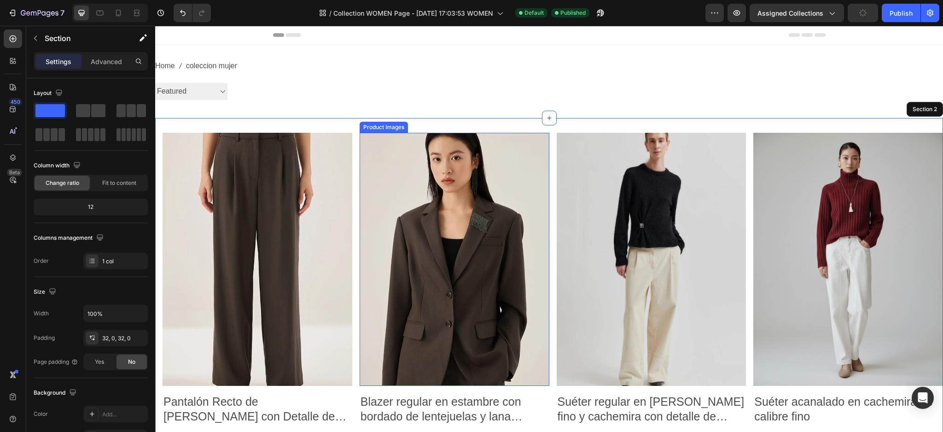
click at [472, 254] on img at bounding box center [455, 259] width 190 height 253
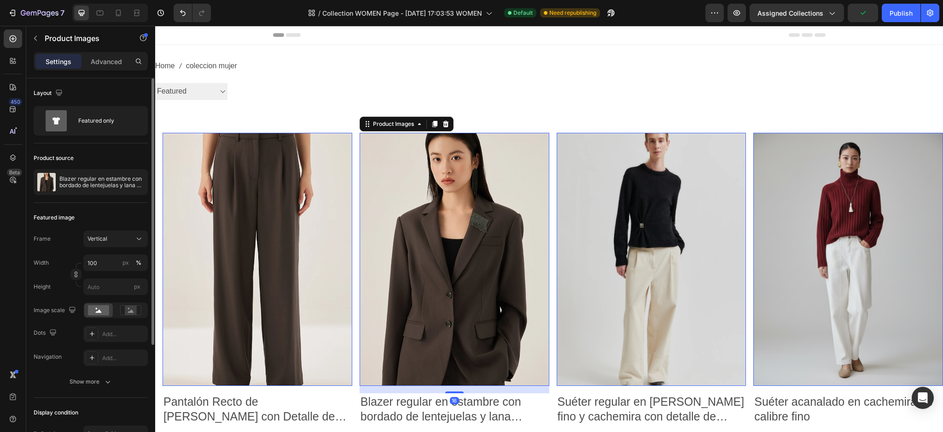
scroll to position [123, 0]
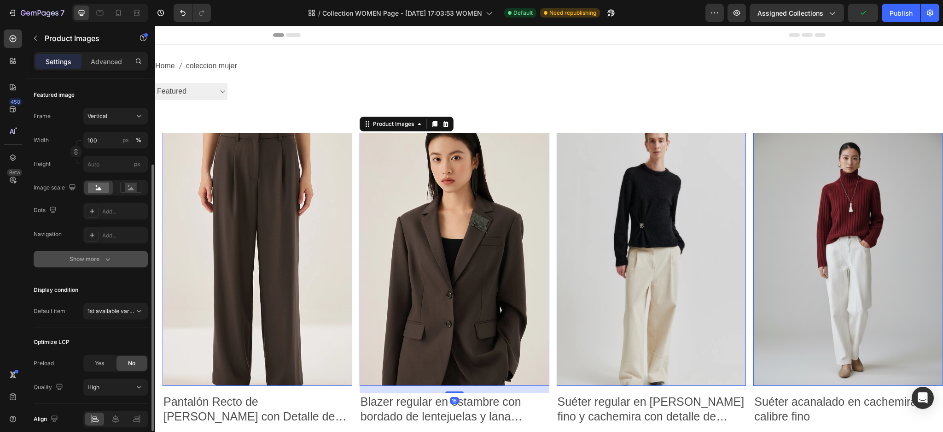
click at [106, 255] on icon "button" at bounding box center [107, 258] width 9 height 9
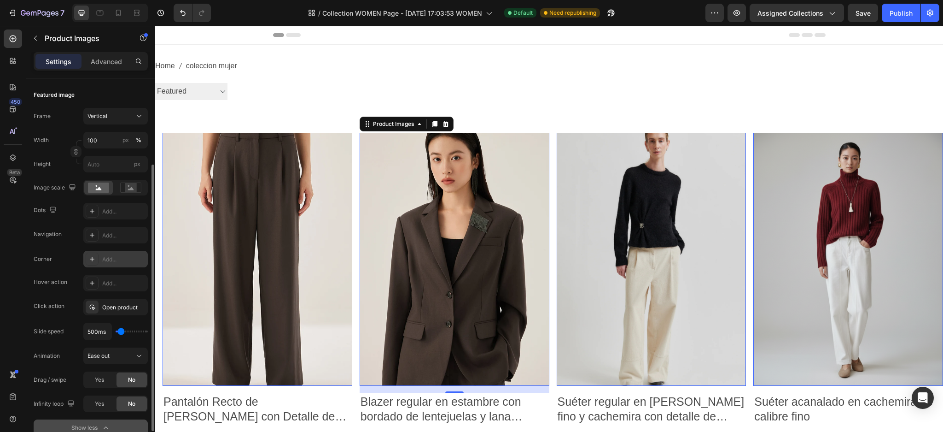
scroll to position [184, 0]
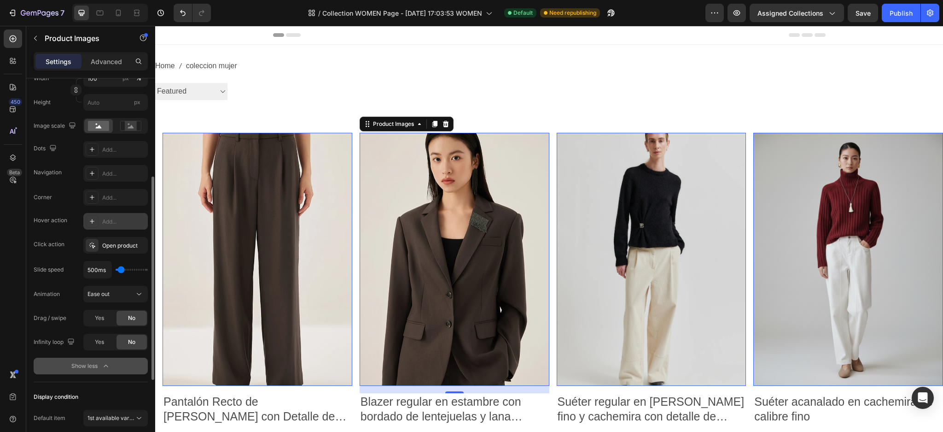
click at [100, 222] on div "Add..." at bounding box center [115, 221] width 64 height 17
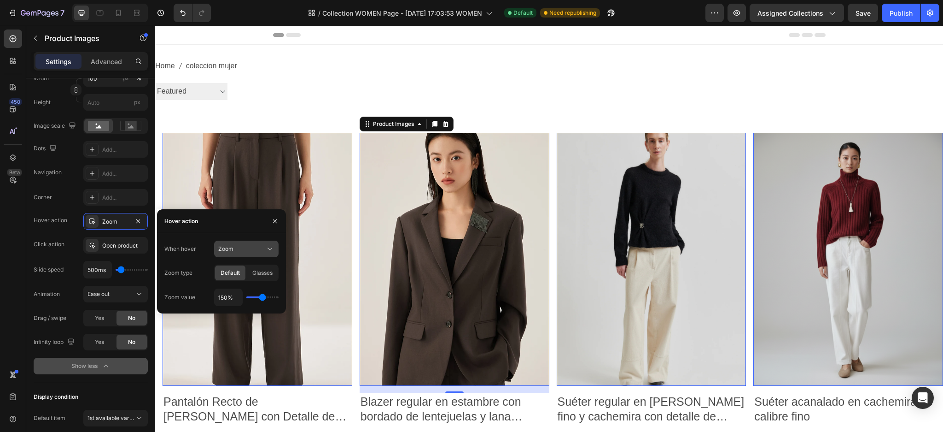
click at [264, 249] on div "Zoom" at bounding box center [241, 249] width 47 height 8
click at [237, 289] on span "Show other image" at bounding box center [241, 289] width 47 height 8
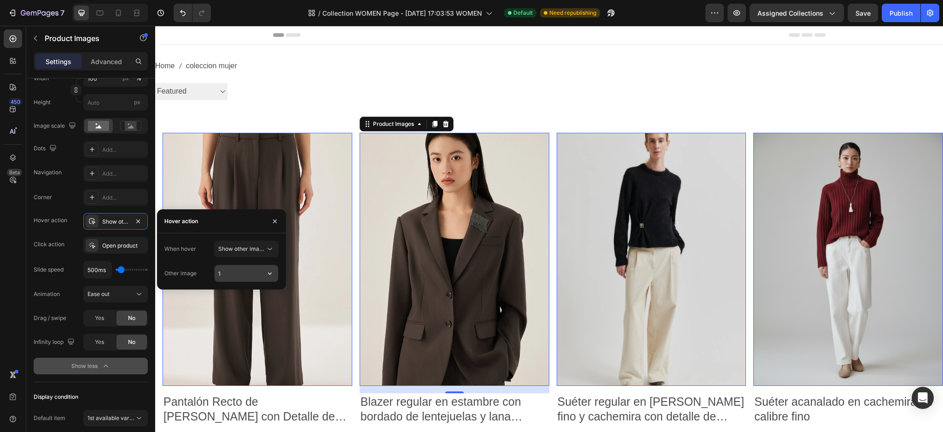
click at [247, 271] on input "1" at bounding box center [247, 273] width 64 height 17
click at [268, 272] on icon "button" at bounding box center [269, 273] width 9 height 9
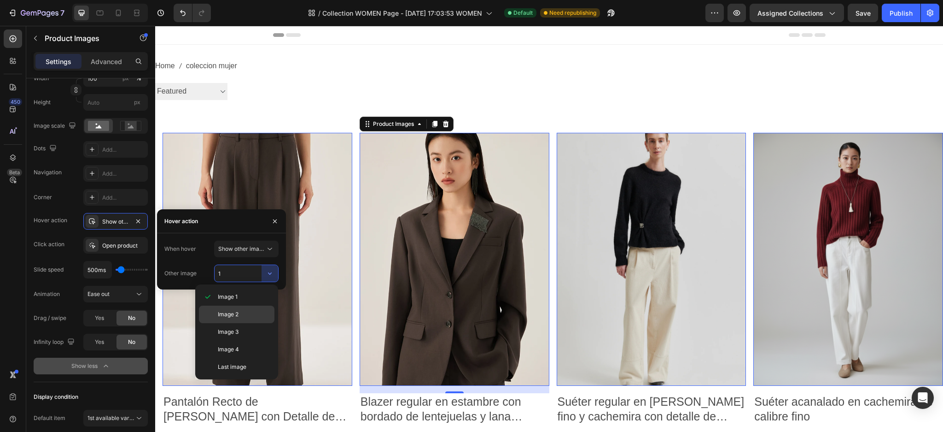
drag, startPoint x: 245, startPoint y: 312, endPoint x: 44, endPoint y: 303, distance: 200.6
click at [245, 312] on p "Image 2" at bounding box center [244, 314] width 53 height 8
type input "2"
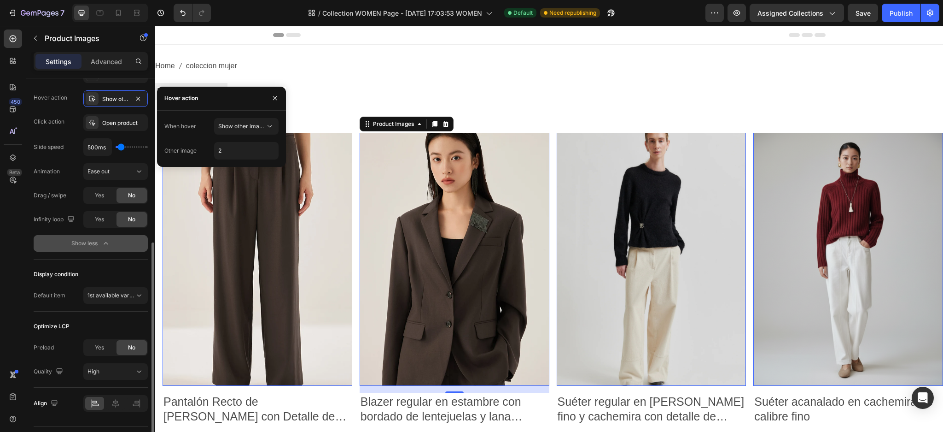
scroll to position [330, 0]
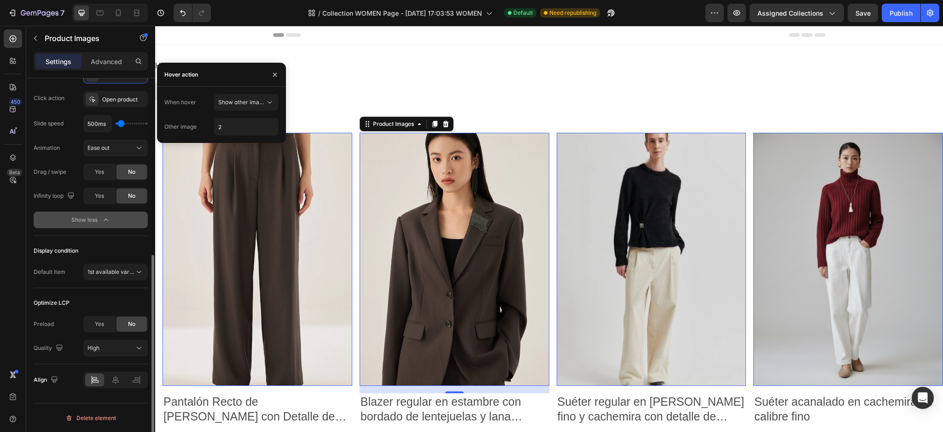
click at [99, 324] on span "Yes" at bounding box center [99, 324] width 9 height 8
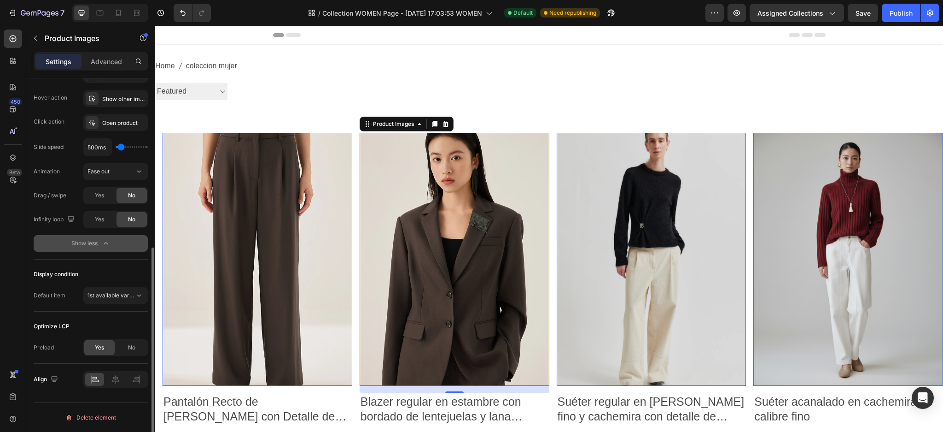
scroll to position [306, 0]
click at [907, 16] on div "Publish" at bounding box center [901, 13] width 23 height 10
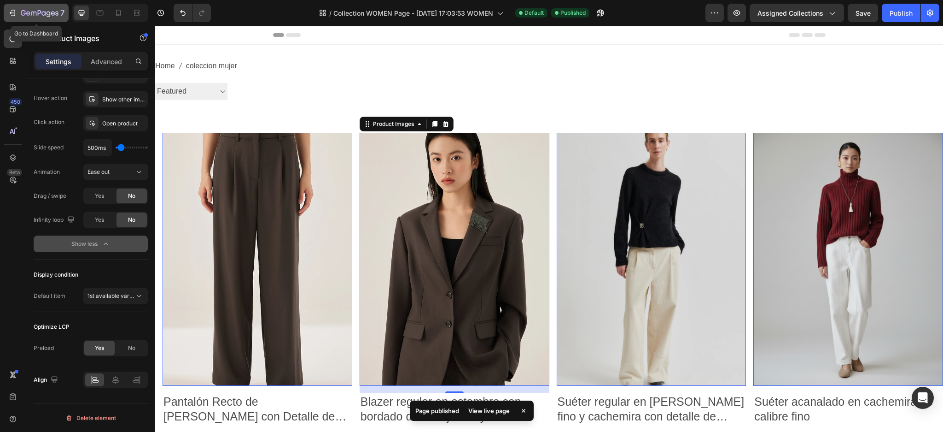
click at [13, 12] on icon "button" at bounding box center [12, 12] width 9 height 9
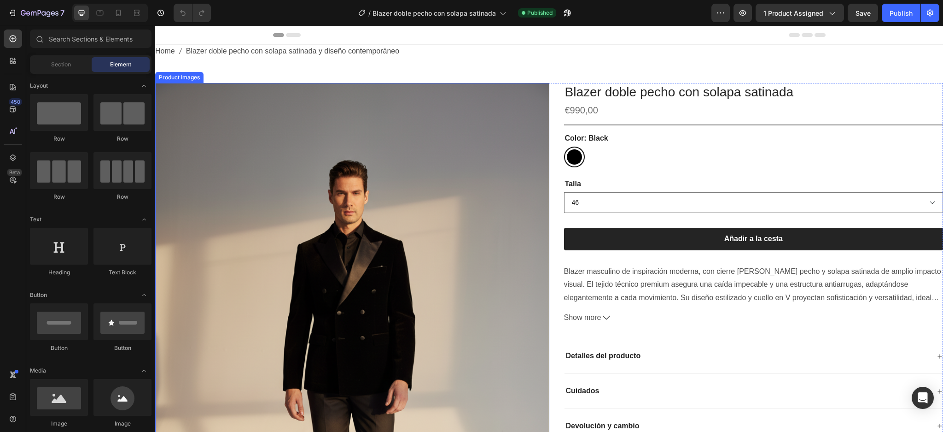
click at [357, 175] on img at bounding box center [352, 378] width 394 height 591
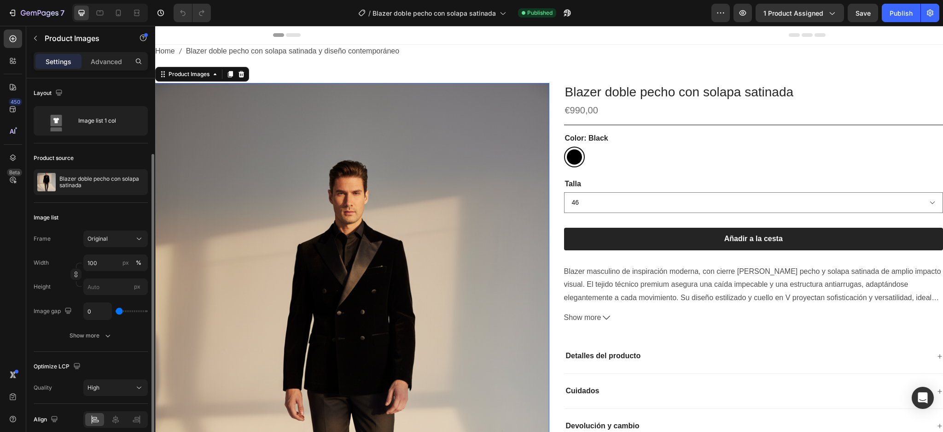
scroll to position [40, 0]
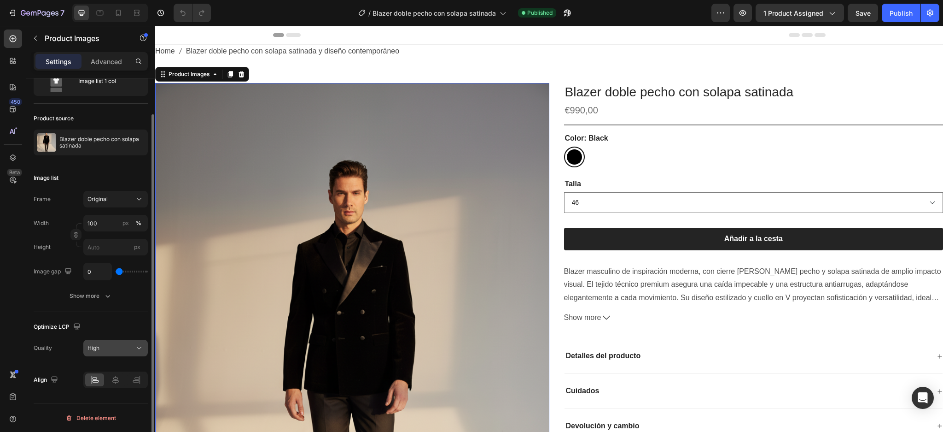
click at [136, 348] on icon at bounding box center [138, 347] width 9 height 9
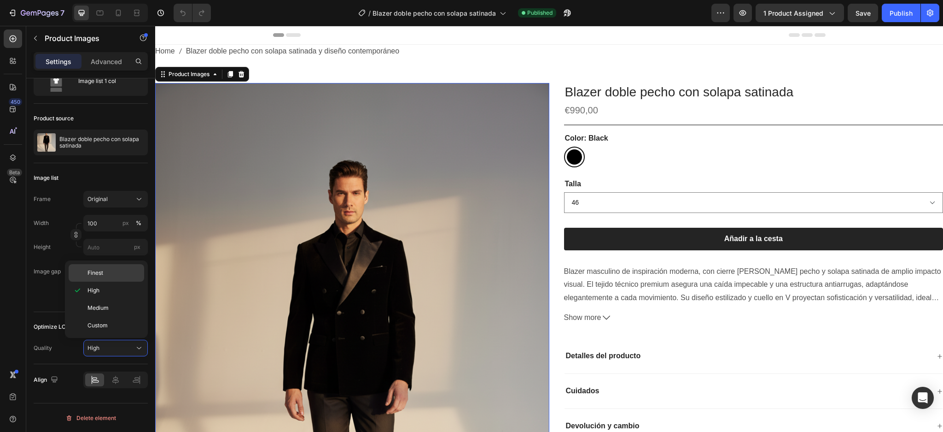
click at [117, 275] on p "Finest" at bounding box center [114, 273] width 53 height 8
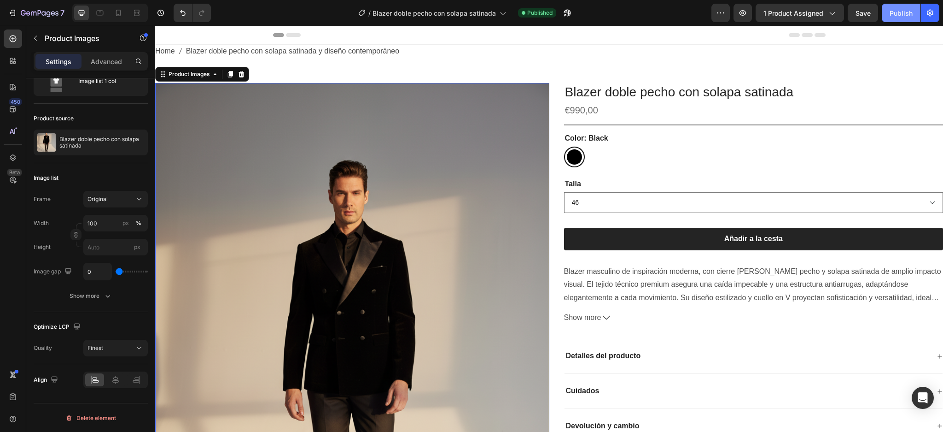
click at [907, 8] on div "Publish" at bounding box center [901, 13] width 23 height 10
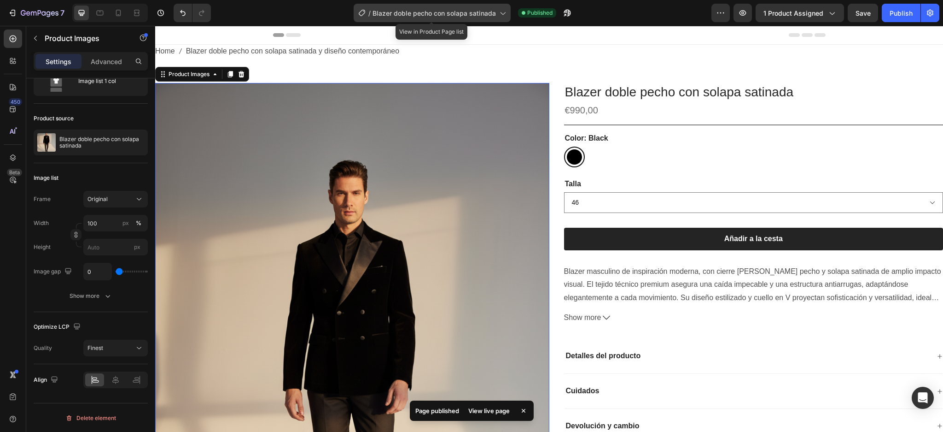
click at [498, 13] on icon at bounding box center [502, 12] width 9 height 9
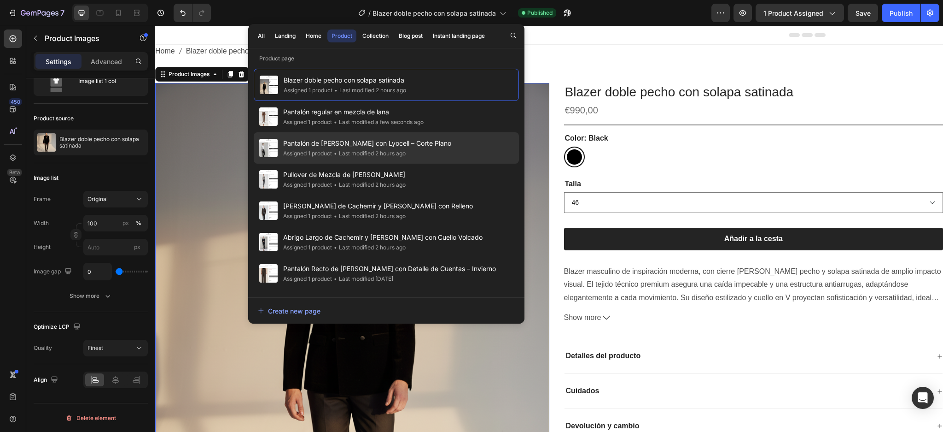
click at [441, 147] on div "Pantalón de Lana con Lyocell – Corte Plano Assigned 1 product • Last modified 2…" at bounding box center [386, 147] width 265 height 31
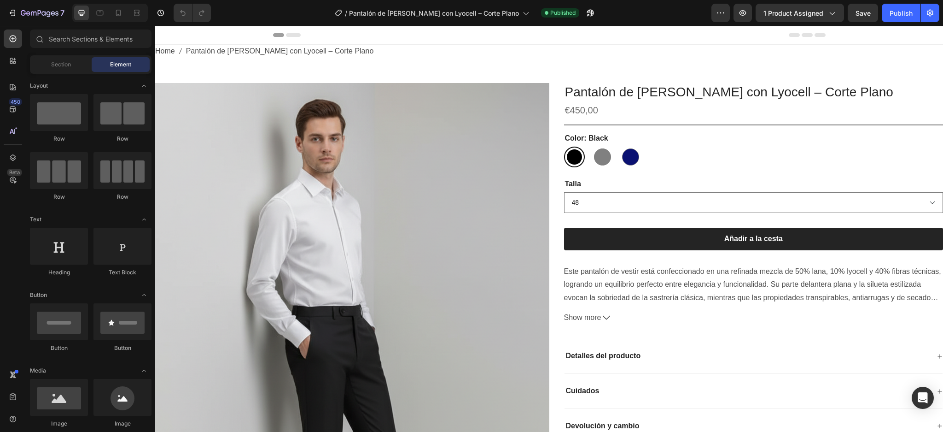
click at [431, 147] on img at bounding box center [352, 353] width 394 height 540
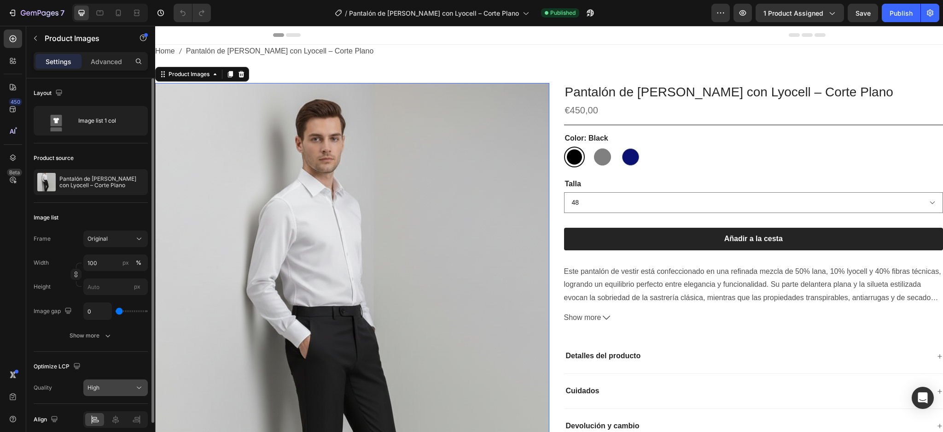
click at [123, 384] on div "High" at bounding box center [111, 387] width 47 height 8
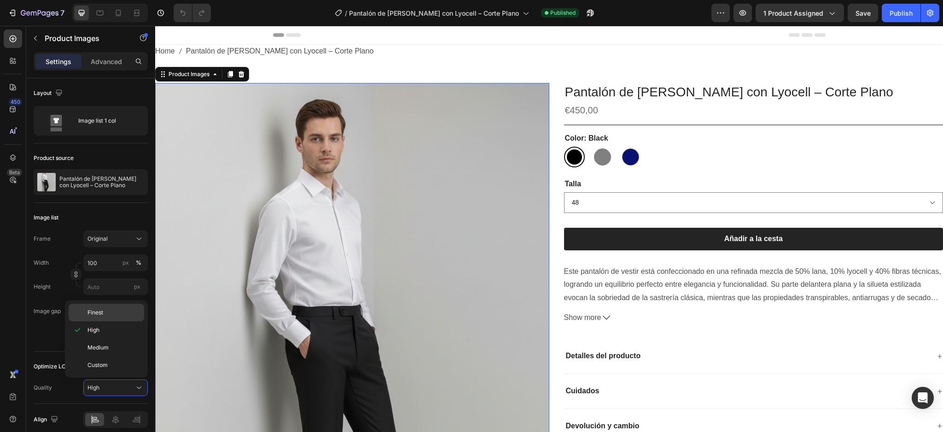
click at [111, 317] on div "Finest" at bounding box center [107, 313] width 76 height 18
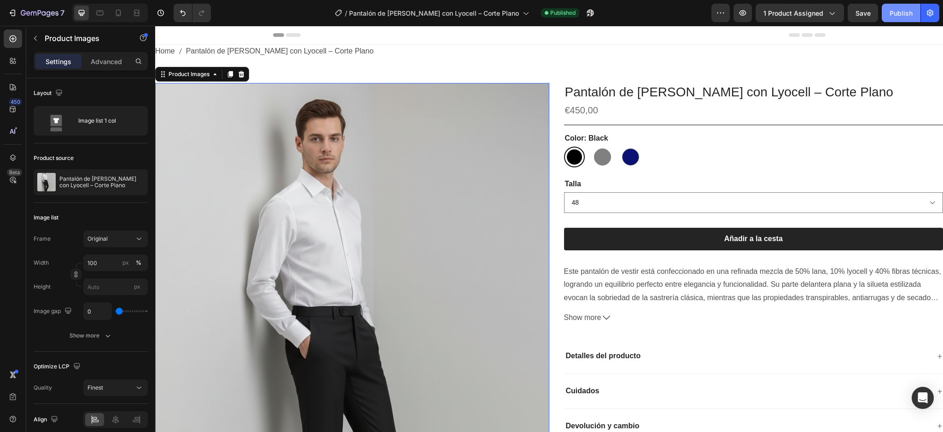
click at [887, 15] on button "Publish" at bounding box center [901, 13] width 39 height 18
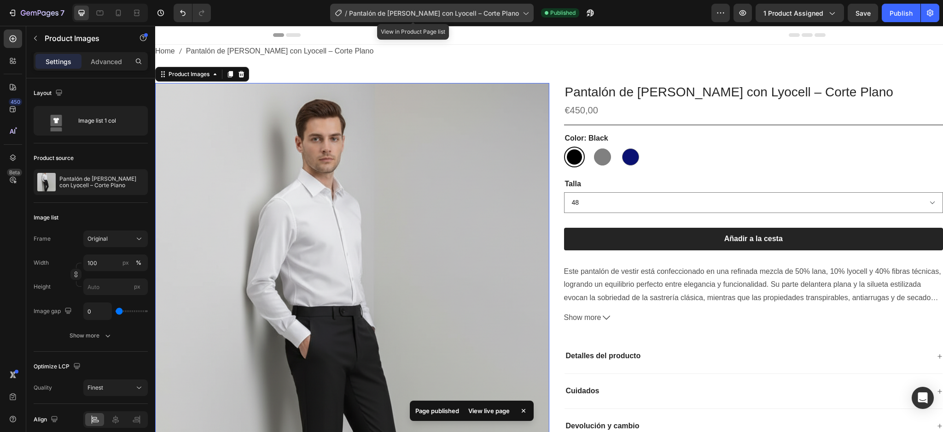
click at [496, 15] on span "Pantalón de [PERSON_NAME] con Lyocell – Corte Plano" at bounding box center [434, 13] width 170 height 10
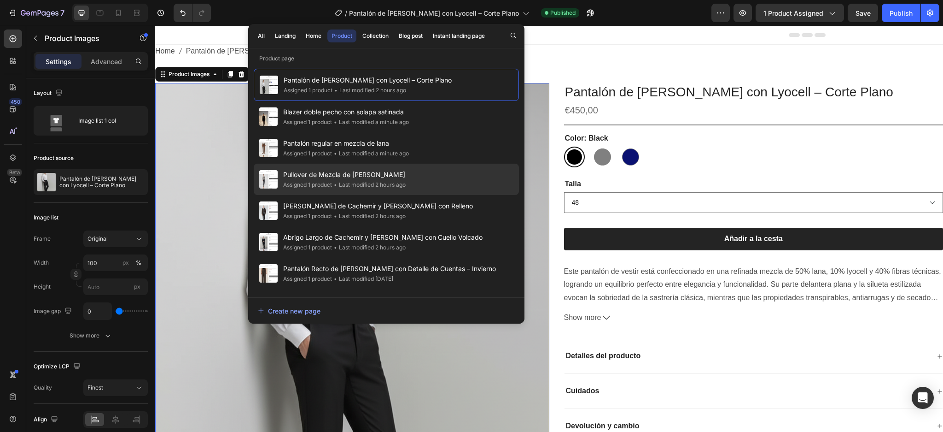
click at [347, 187] on div "• Last modified 2 hours ago" at bounding box center [369, 184] width 74 height 9
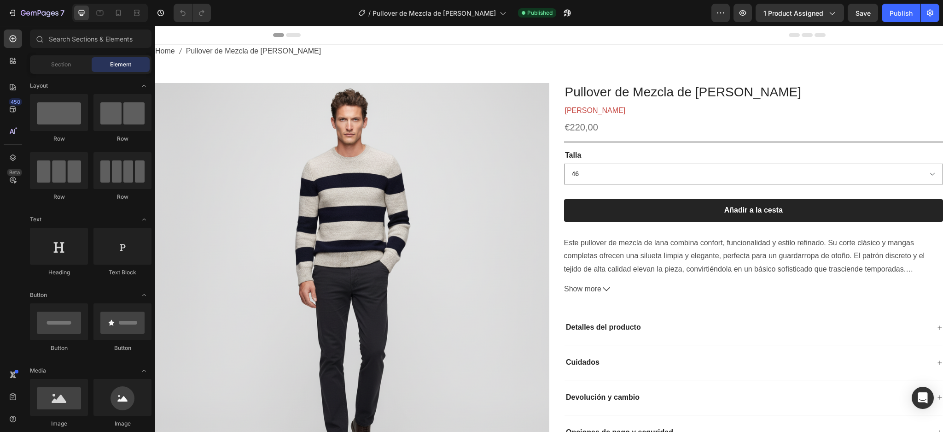
click at [347, 187] on img at bounding box center [352, 280] width 394 height 394
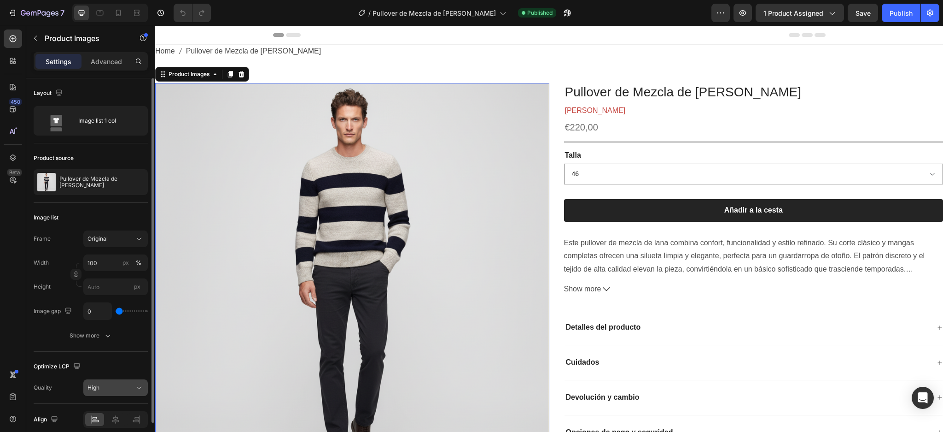
click at [101, 392] on button "High" at bounding box center [115, 387] width 64 height 17
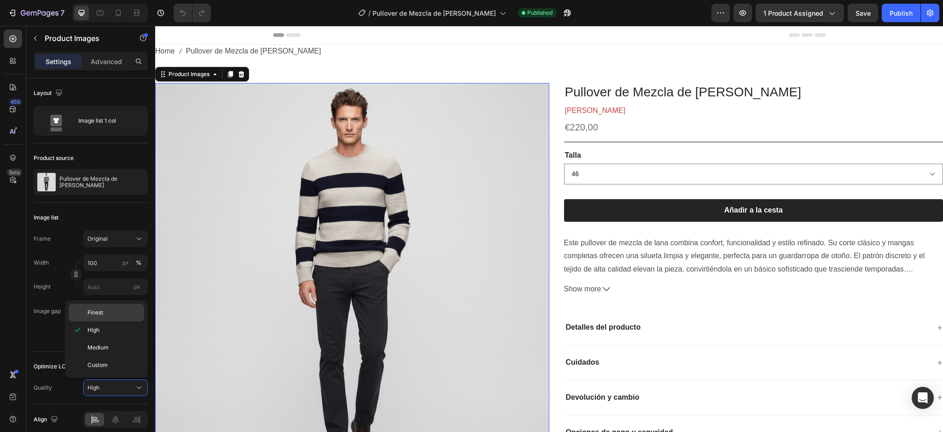
click at [106, 315] on p "Finest" at bounding box center [114, 312] width 53 height 8
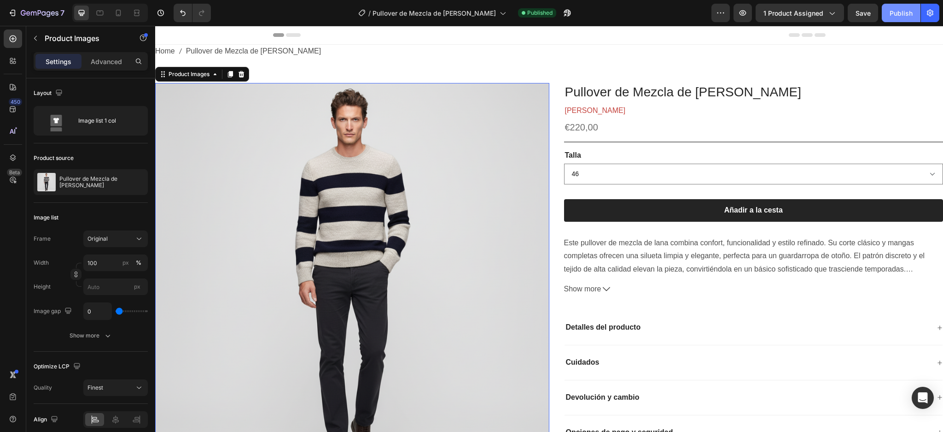
click at [907, 10] on div "Publish" at bounding box center [901, 13] width 23 height 10
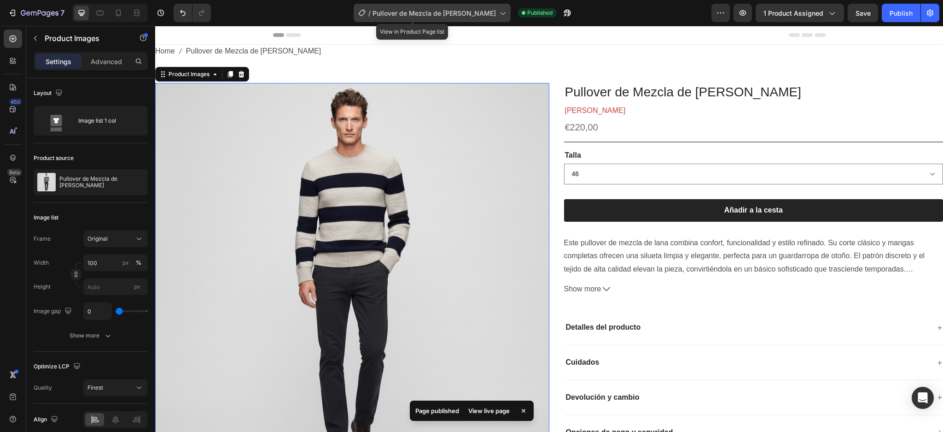
click at [498, 17] on icon at bounding box center [502, 12] width 9 height 9
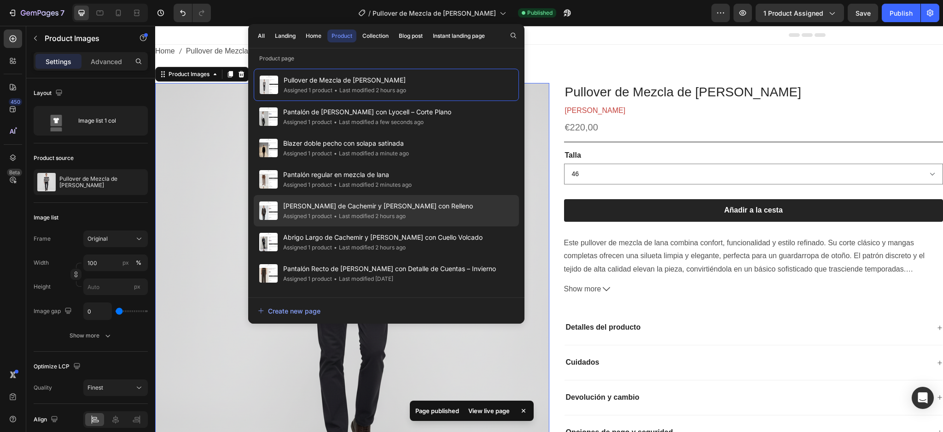
click at [356, 204] on span "[PERSON_NAME] de Cachemir y [PERSON_NAME] con Relleno" at bounding box center [378, 205] width 190 height 11
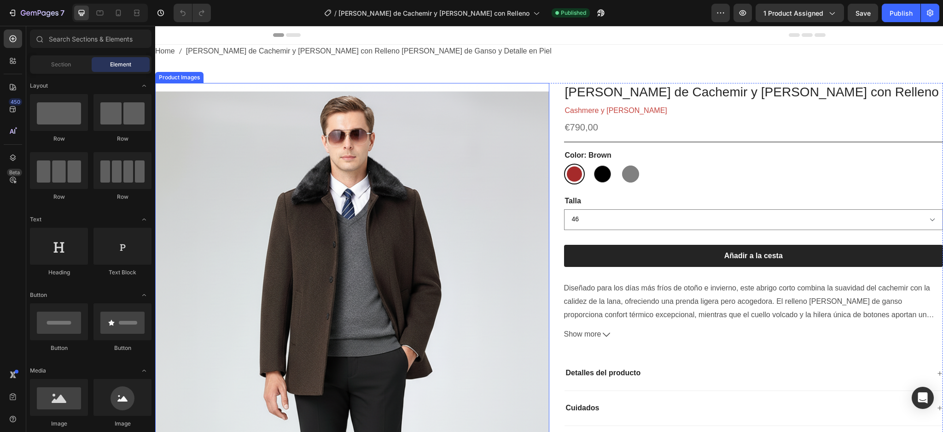
click at [370, 180] on img at bounding box center [352, 378] width 394 height 591
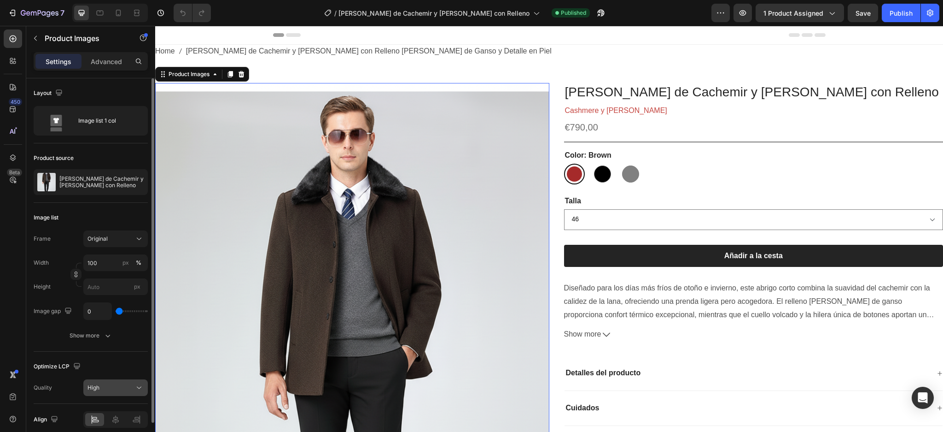
click at [120, 384] on div "High" at bounding box center [111, 387] width 47 height 8
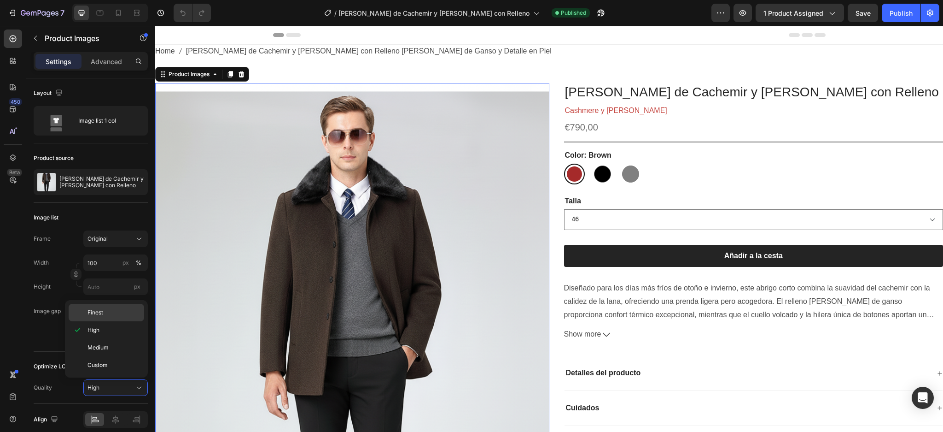
click at [107, 315] on p "Finest" at bounding box center [114, 312] width 53 height 8
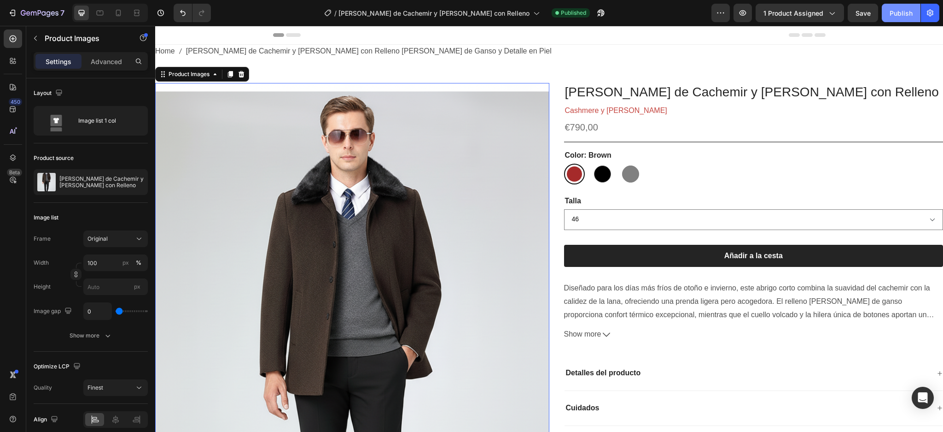
click at [894, 14] on div "Publish" at bounding box center [901, 13] width 23 height 10
click at [114, 13] on icon at bounding box center [118, 12] width 9 height 9
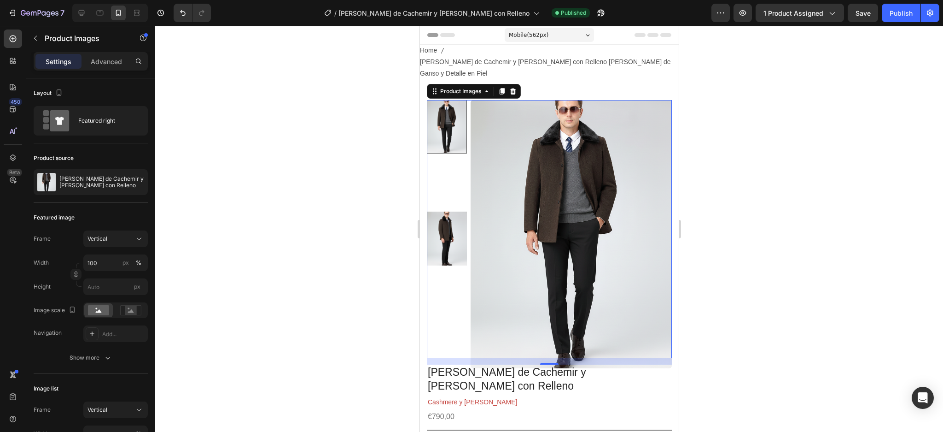
scroll to position [30, 0]
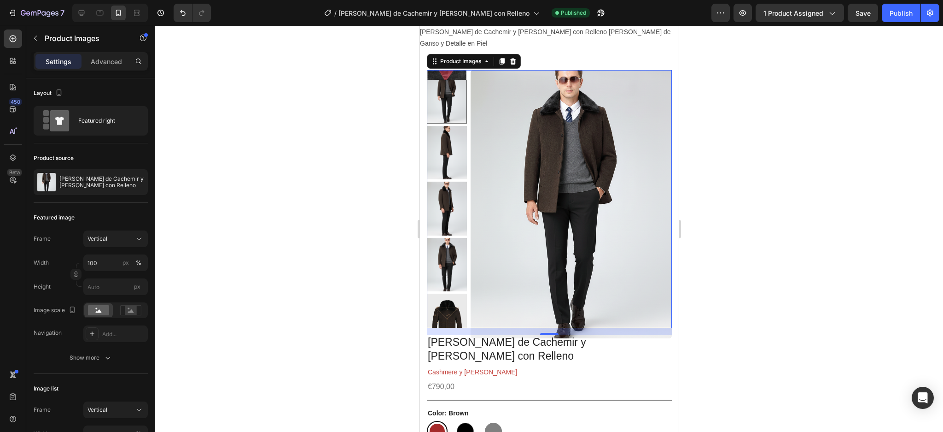
click at [525, 224] on img at bounding box center [570, 204] width 201 height 268
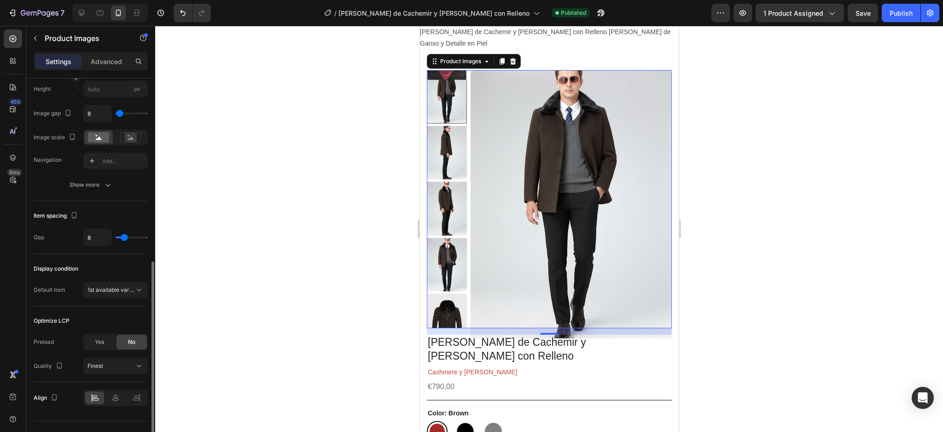
scroll to position [368, 0]
click at [124, 363] on div "Finest" at bounding box center [111, 366] width 47 height 8
click at [37, 335] on div "Preload" at bounding box center [44, 341] width 20 height 15
click at [88, 346] on div "Yes" at bounding box center [99, 341] width 30 height 15
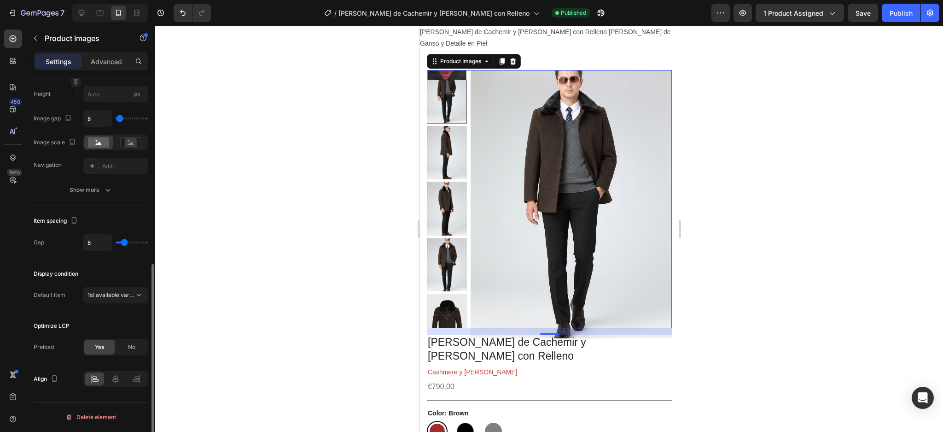
scroll to position [363, 0]
click at [905, 10] on div "Publish" at bounding box center [901, 13] width 23 height 10
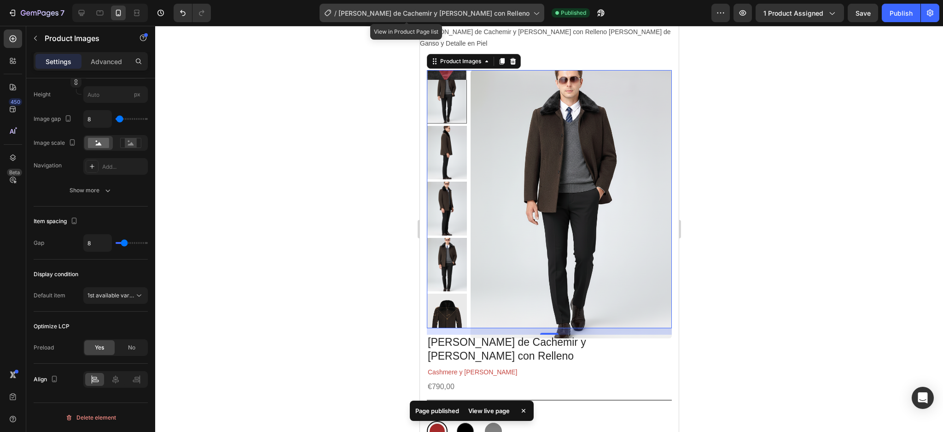
click at [501, 11] on span "[PERSON_NAME] de Cachemir y [PERSON_NAME] con Relleno" at bounding box center [434, 13] width 191 height 10
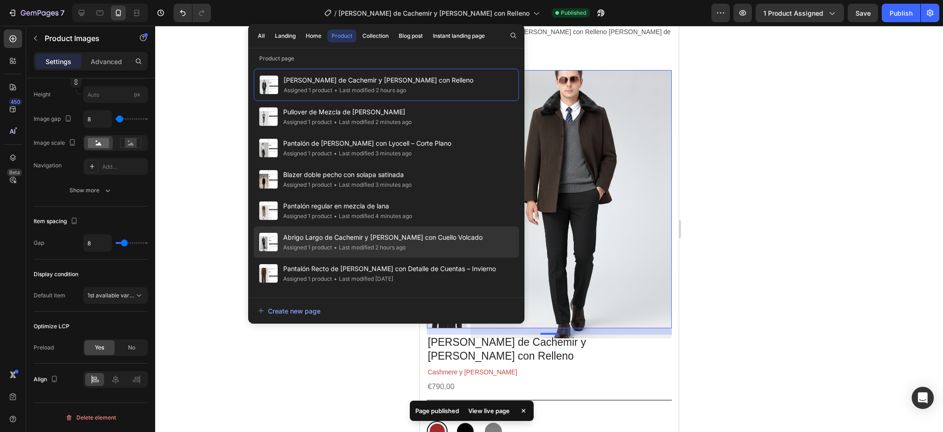
click at [371, 236] on span "Abrigo Largo de Cachemir y [PERSON_NAME] con Cuello Volcado" at bounding box center [382, 237] width 199 height 11
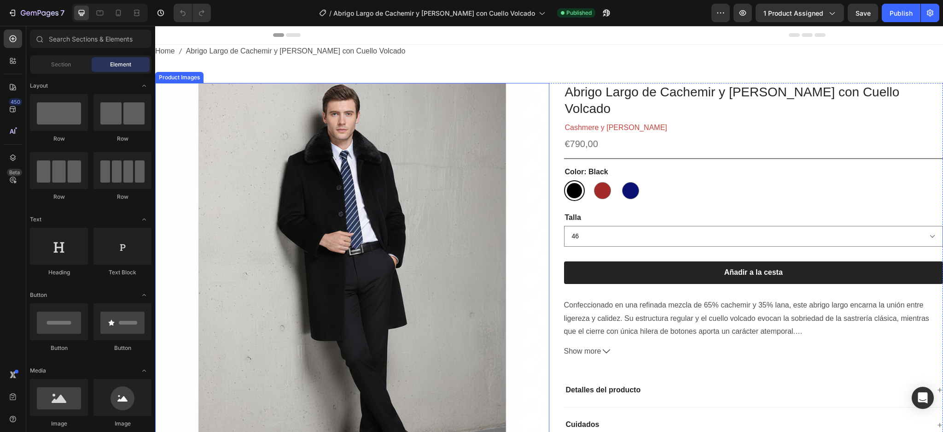
click at [402, 176] on img at bounding box center [352, 280] width 394 height 394
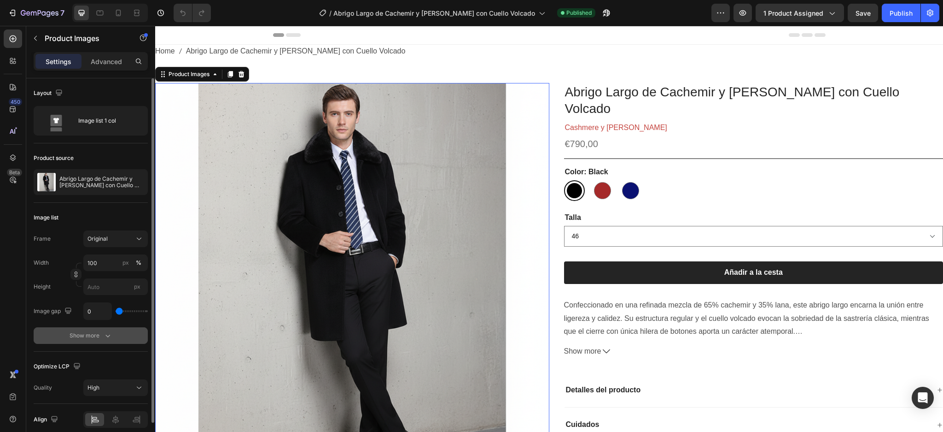
scroll to position [40, 0]
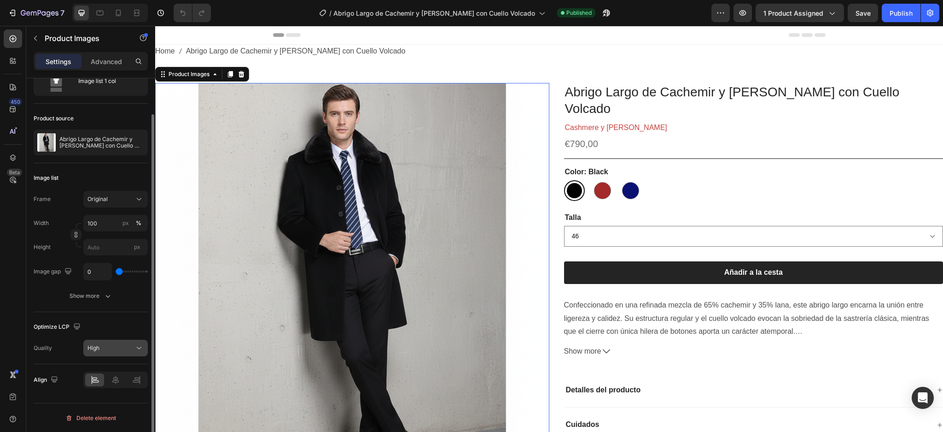
click at [134, 343] on icon at bounding box center [138, 347] width 9 height 9
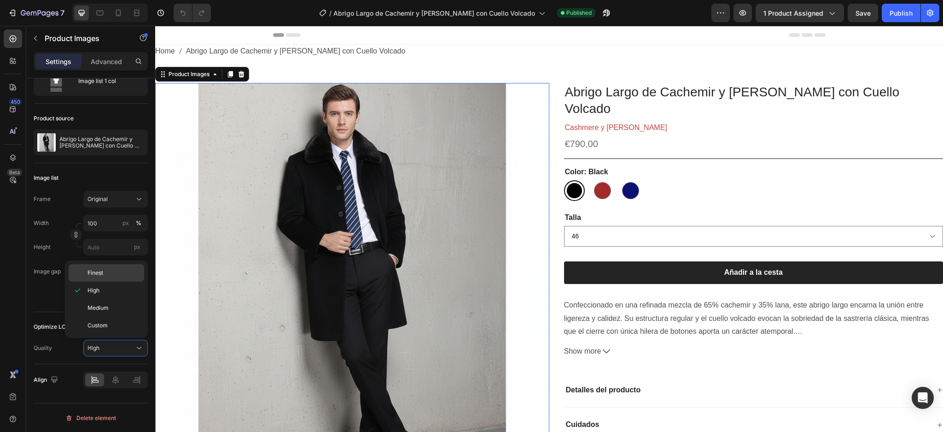
click at [99, 273] on span "Finest" at bounding box center [96, 273] width 16 height 8
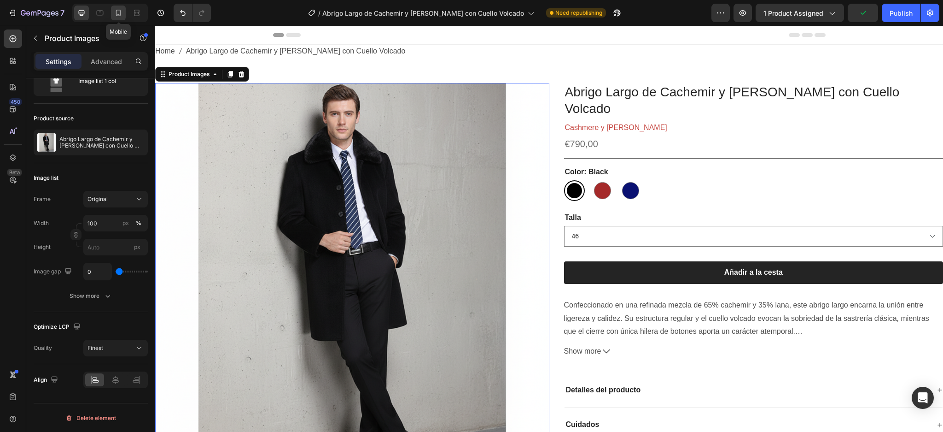
click at [114, 13] on icon at bounding box center [118, 12] width 9 height 9
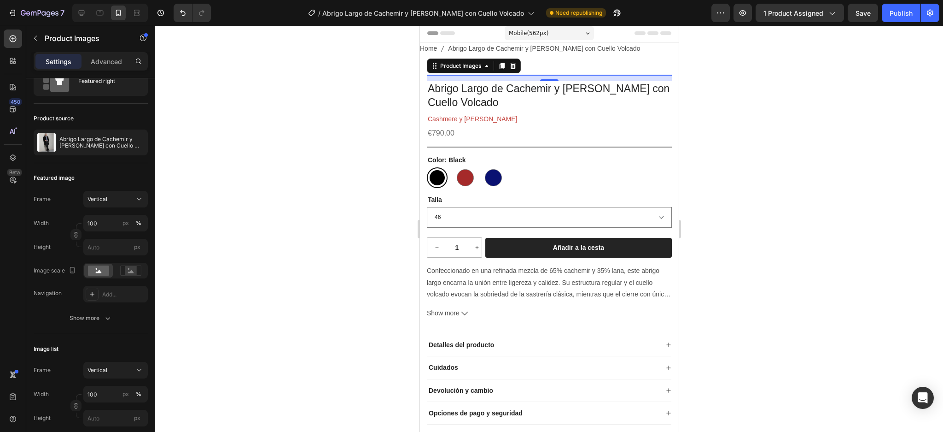
scroll to position [18, 0]
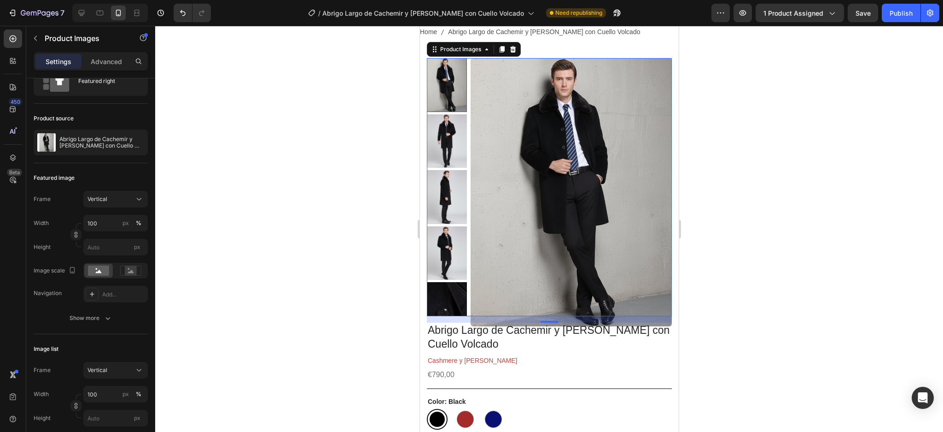
click at [579, 185] on img at bounding box center [570, 192] width 201 height 268
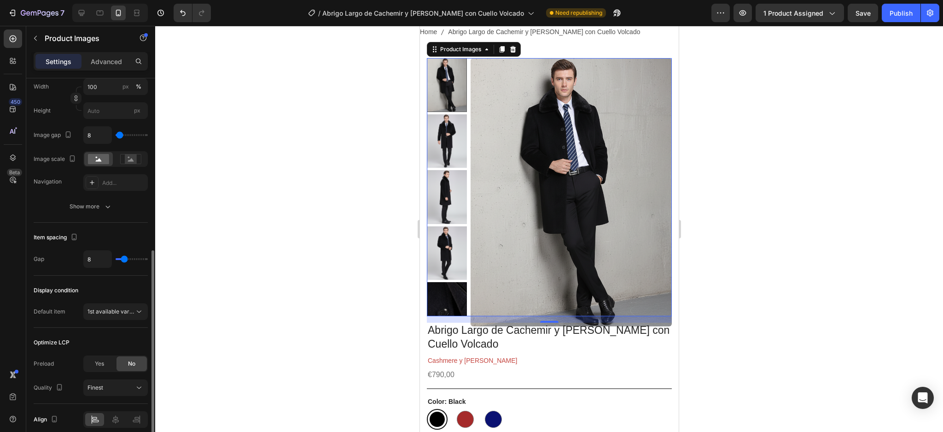
scroll to position [387, 0]
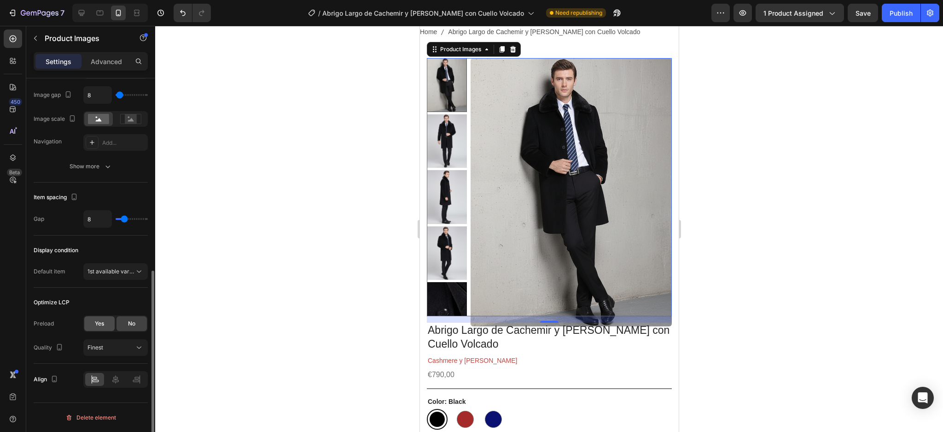
click at [101, 322] on span "Yes" at bounding box center [99, 323] width 9 height 8
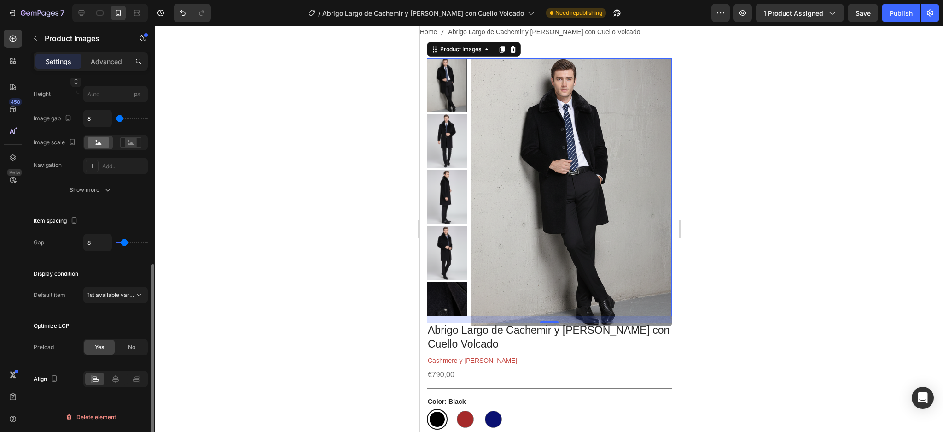
scroll to position [363, 0]
click at [83, 8] on icon at bounding box center [81, 12] width 9 height 9
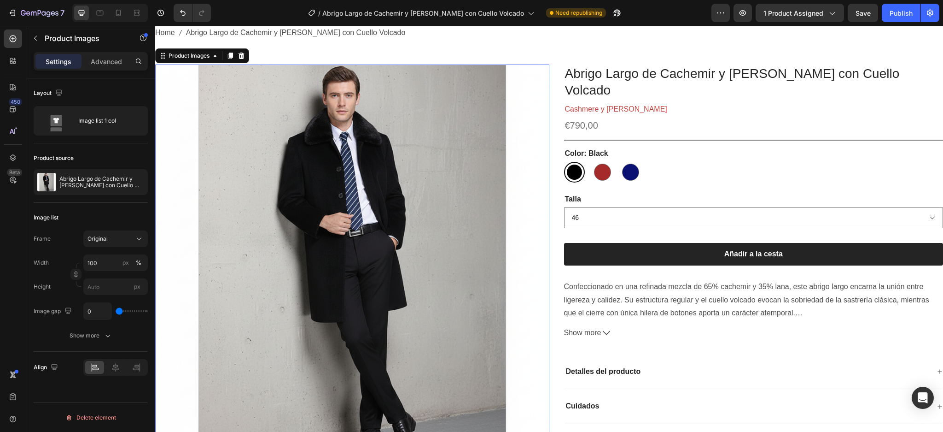
scroll to position [25, 0]
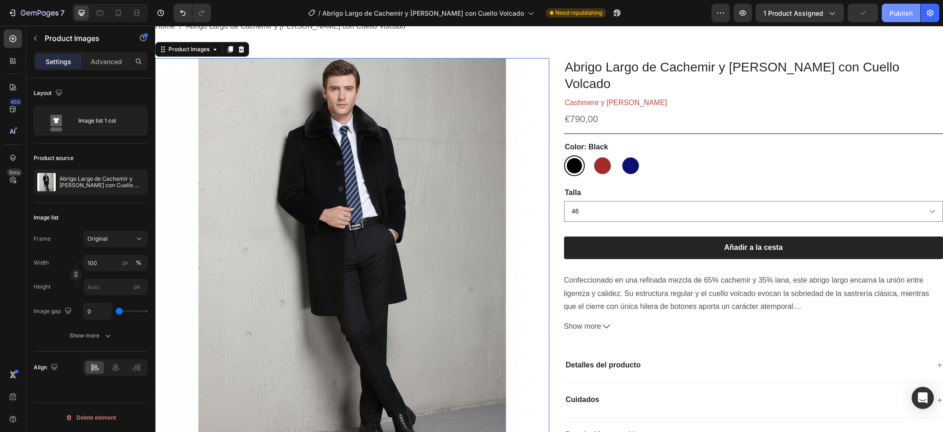
click at [890, 14] on button "Publish" at bounding box center [901, 13] width 39 height 18
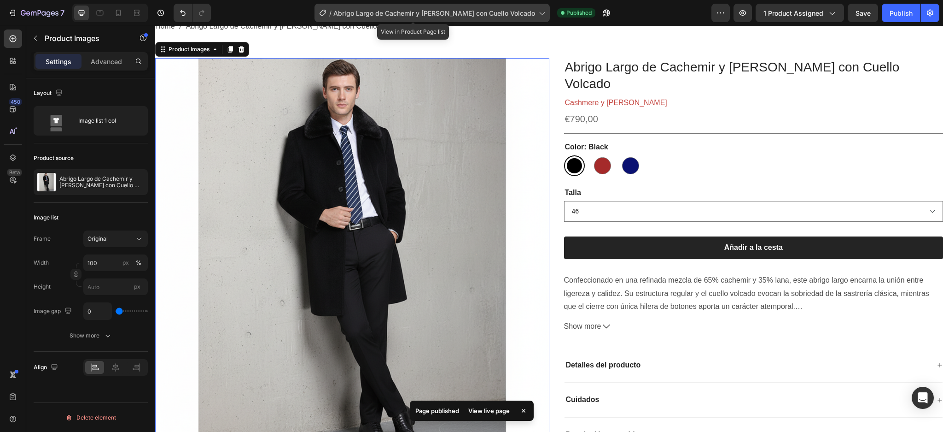
click at [537, 16] on icon at bounding box center [541, 12] width 9 height 9
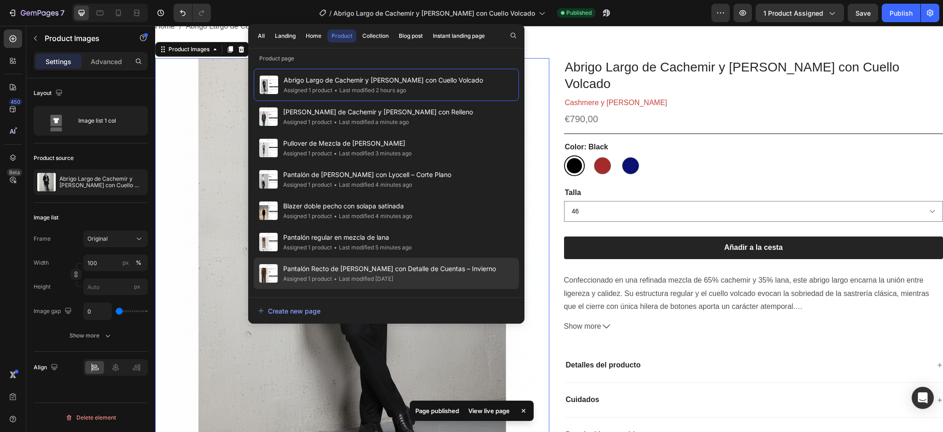
click at [388, 265] on span "Pantalón Recto de [PERSON_NAME] con Detalle de Cuentas – Invierno" at bounding box center [389, 268] width 213 height 11
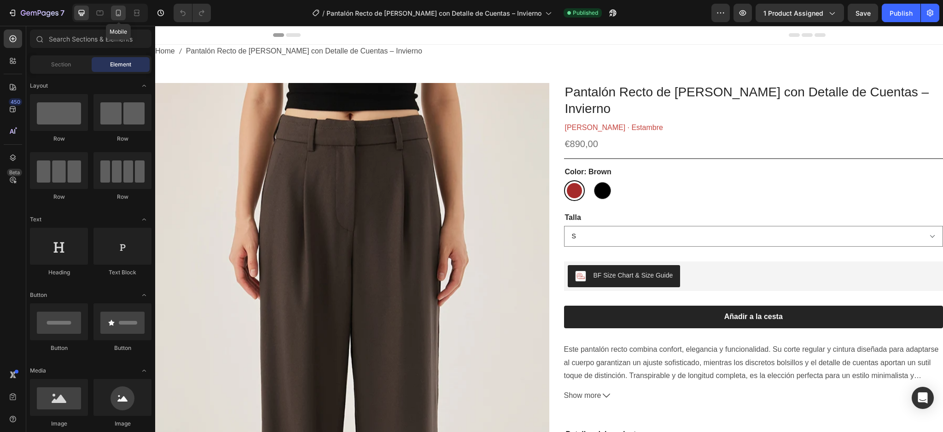
click at [117, 12] on icon at bounding box center [118, 12] width 9 height 9
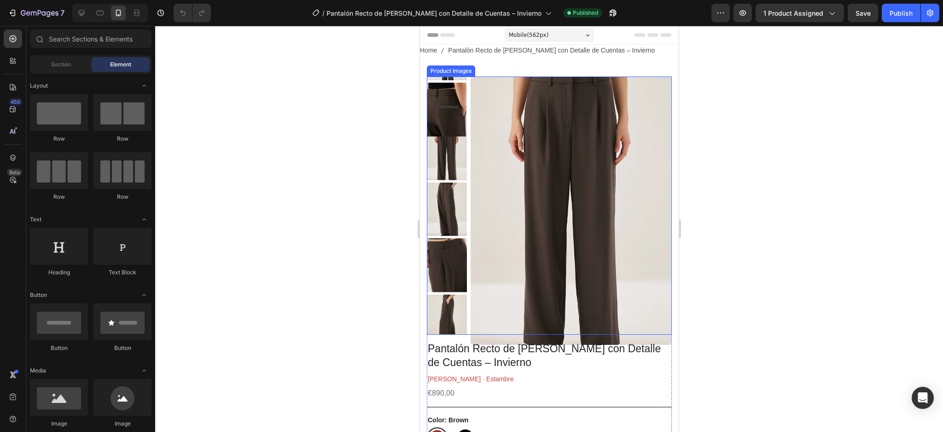
click at [545, 143] on img at bounding box center [570, 210] width 201 height 268
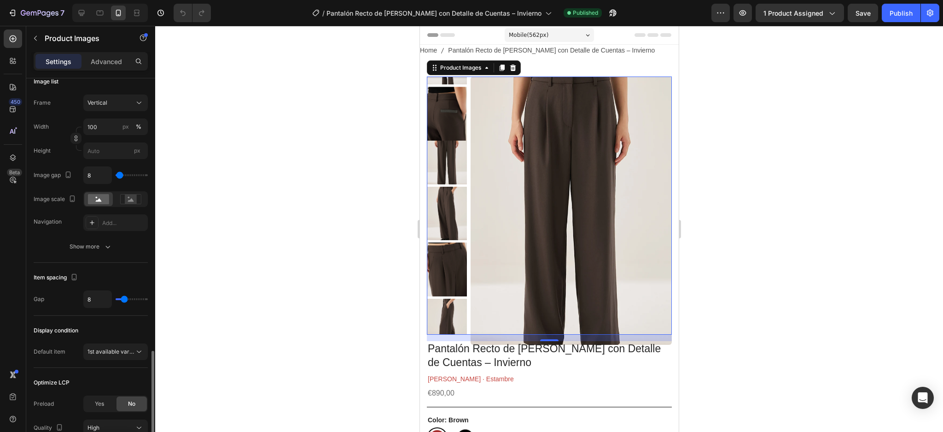
scroll to position [387, 0]
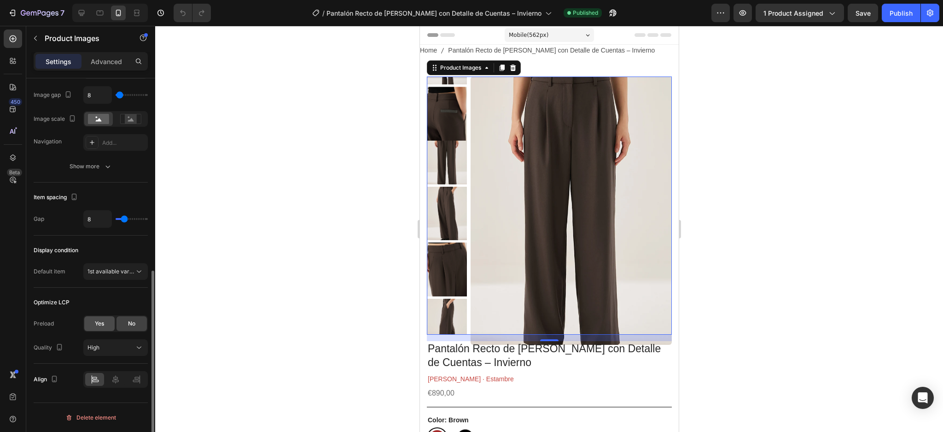
click at [99, 325] on span "Yes" at bounding box center [99, 323] width 9 height 8
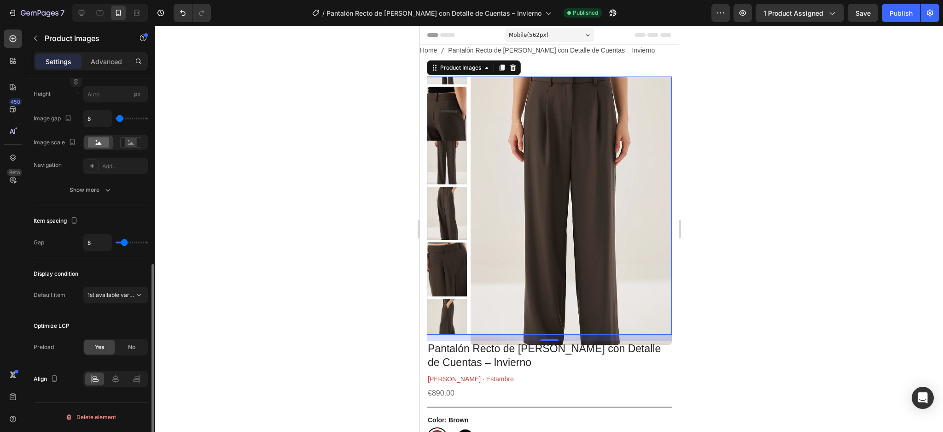
scroll to position [363, 0]
click at [84, 15] on icon at bounding box center [81, 12] width 9 height 9
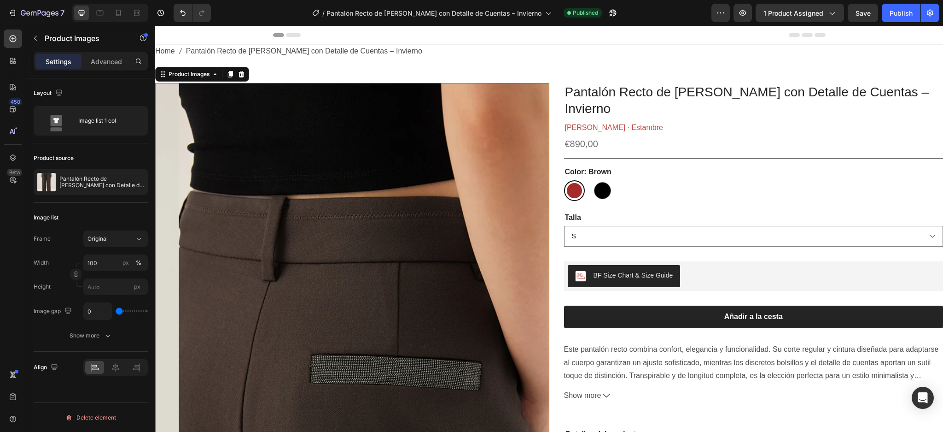
scroll to position [25, 0]
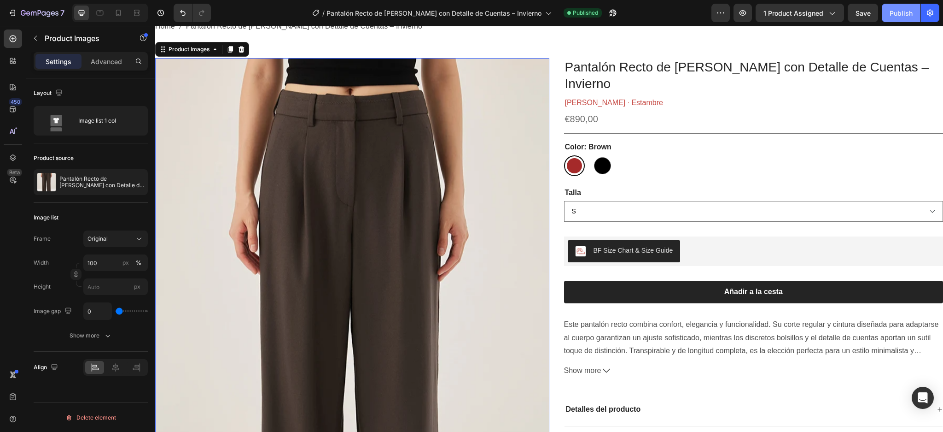
click at [884, 11] on button "Publish" at bounding box center [901, 13] width 39 height 18
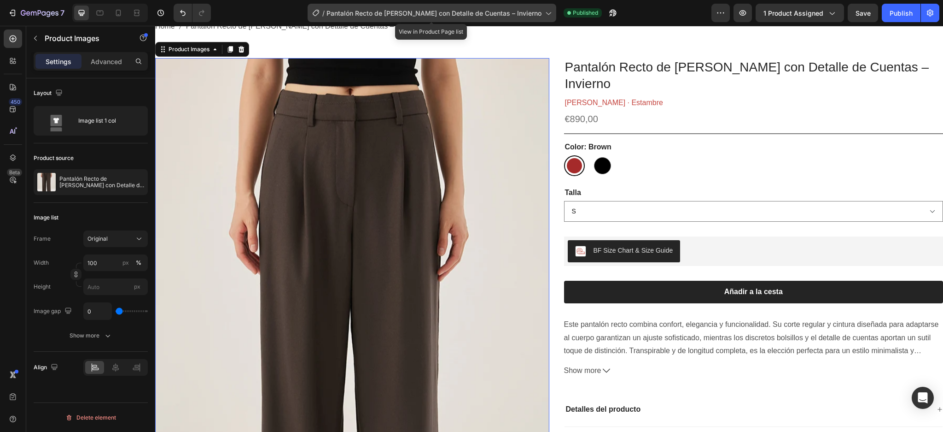
click at [540, 18] on div "/ Pantalón Recto de [PERSON_NAME] con Detalle de Cuentas – Invierno" at bounding box center [432, 13] width 249 height 18
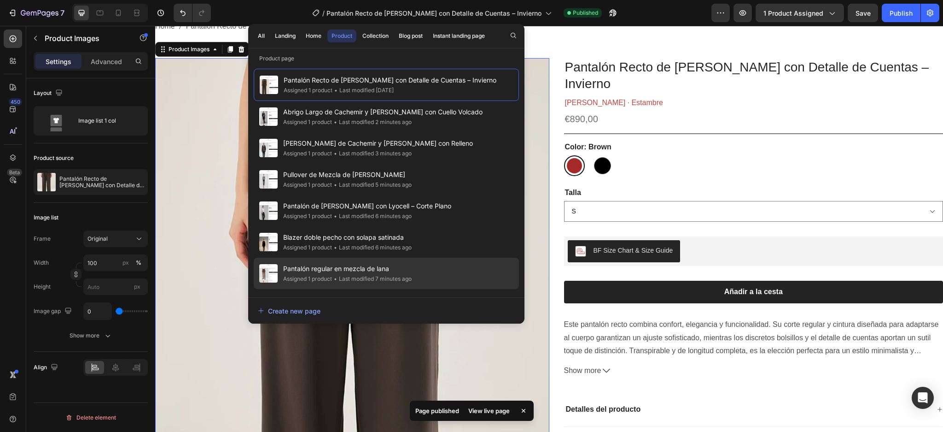
click at [364, 269] on span "Pantalón regular en mezcla de lana" at bounding box center [347, 268] width 129 height 11
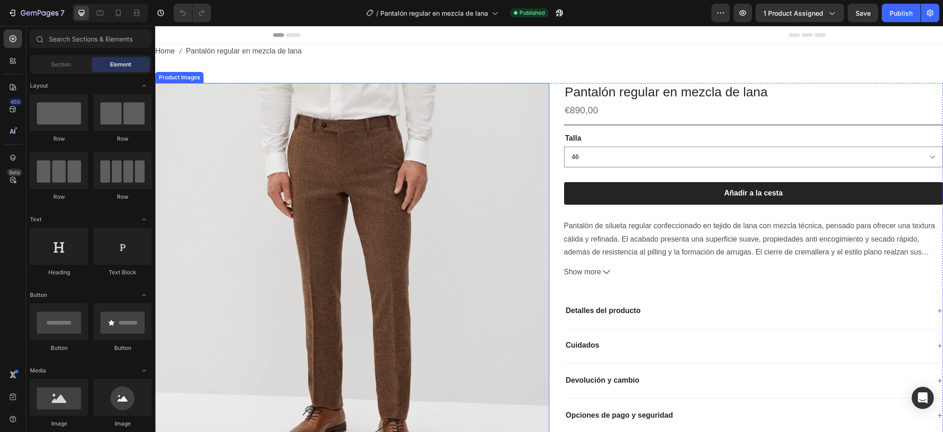
click at [342, 259] on img at bounding box center [352, 280] width 394 height 394
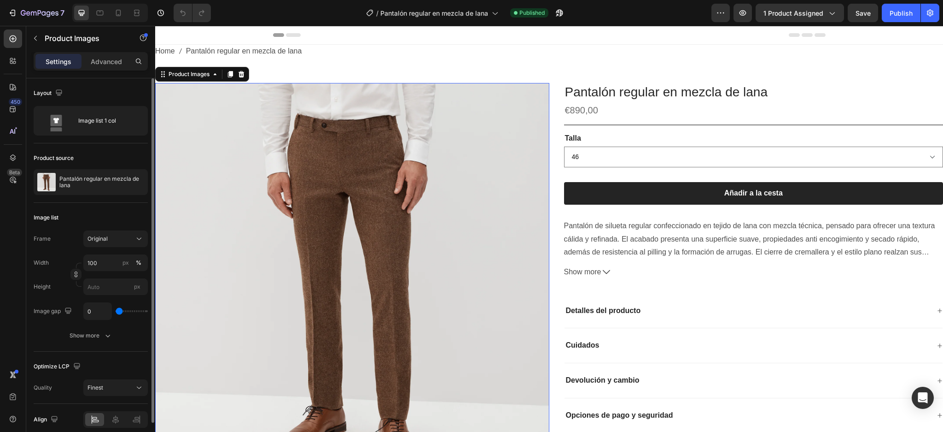
scroll to position [40, 0]
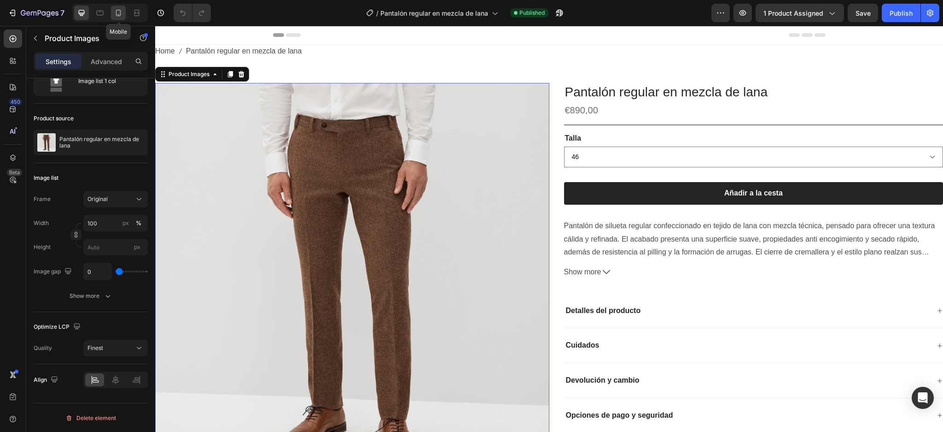
click at [122, 12] on icon at bounding box center [118, 12] width 9 height 9
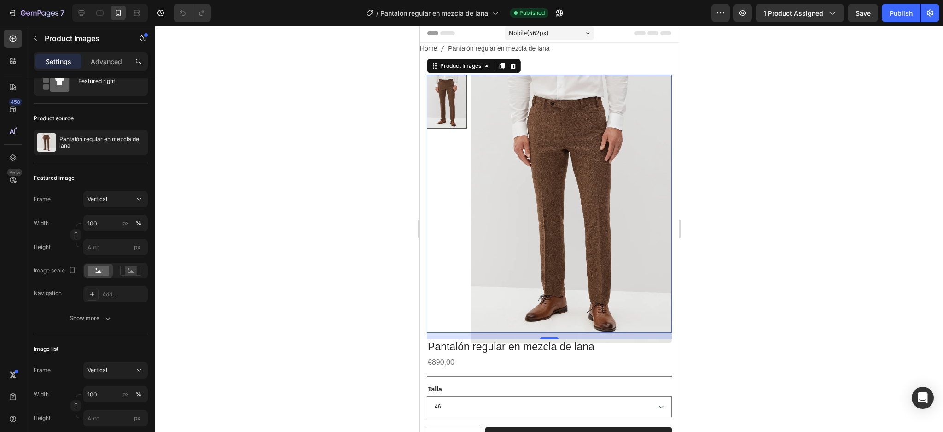
scroll to position [18, 0]
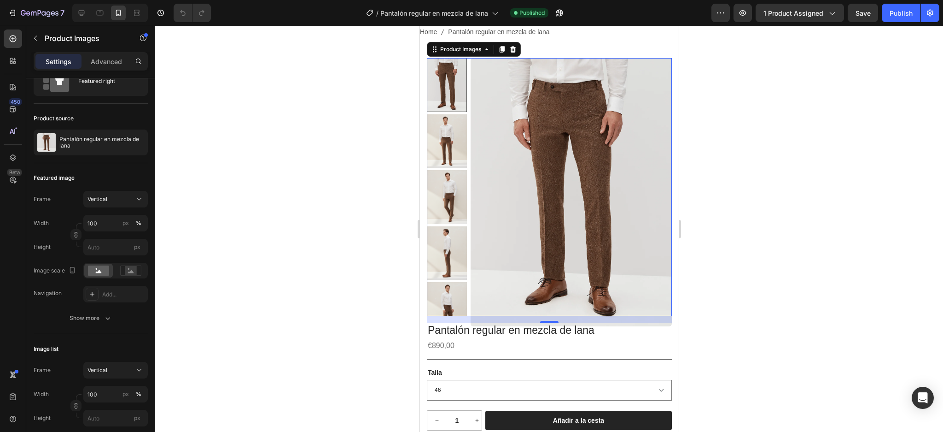
click at [486, 200] on img at bounding box center [570, 192] width 201 height 268
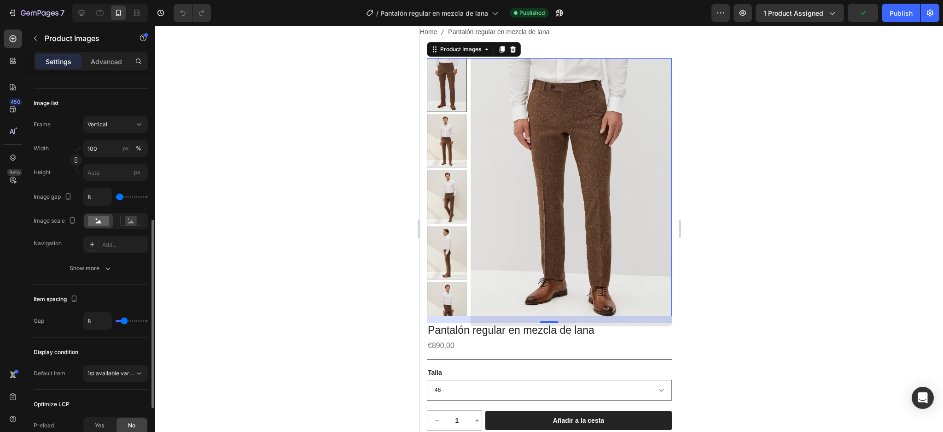
scroll to position [387, 0]
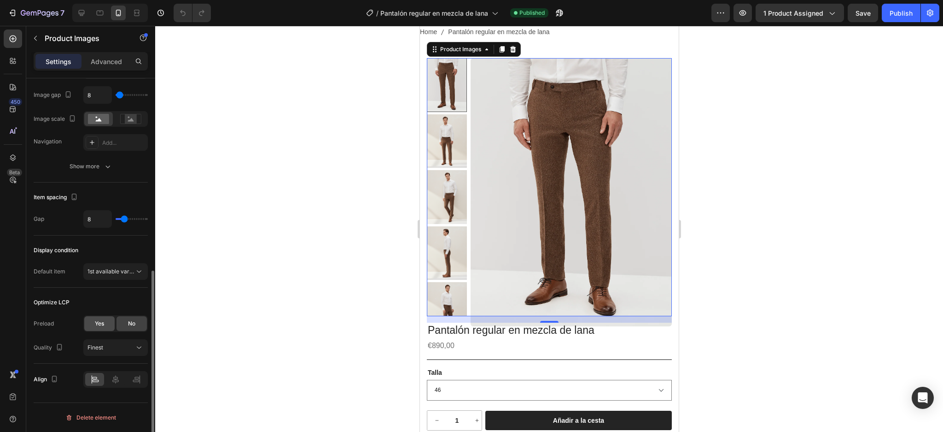
click at [105, 325] on div "Yes" at bounding box center [99, 323] width 30 height 15
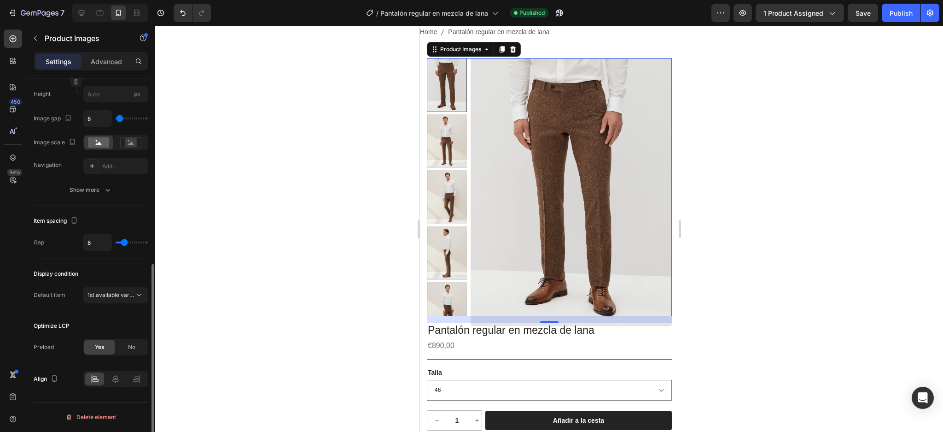
scroll to position [363, 0]
click at [905, 10] on div "Publish" at bounding box center [901, 13] width 23 height 10
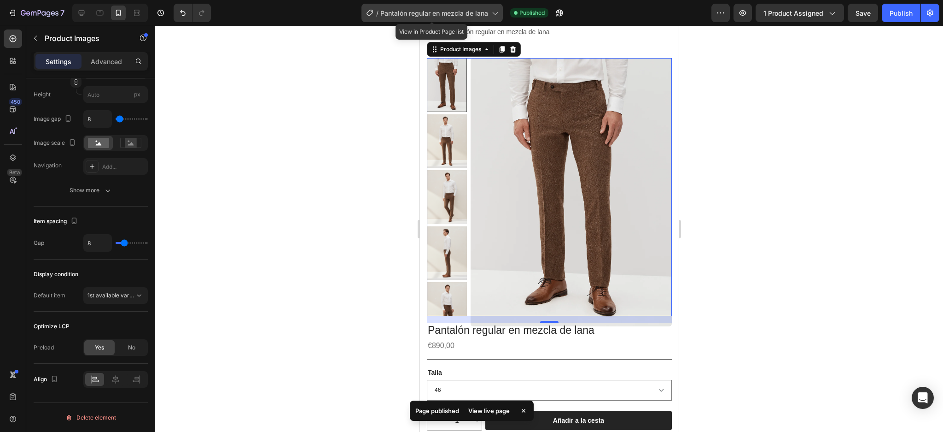
click at [497, 12] on icon at bounding box center [494, 12] width 9 height 9
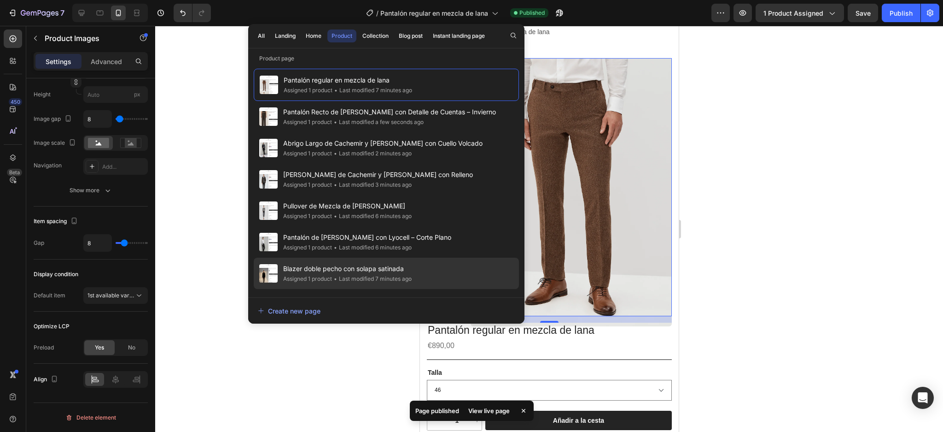
click at [401, 268] on span "Blazer doble pecho con solapa satinada" at bounding box center [347, 268] width 129 height 11
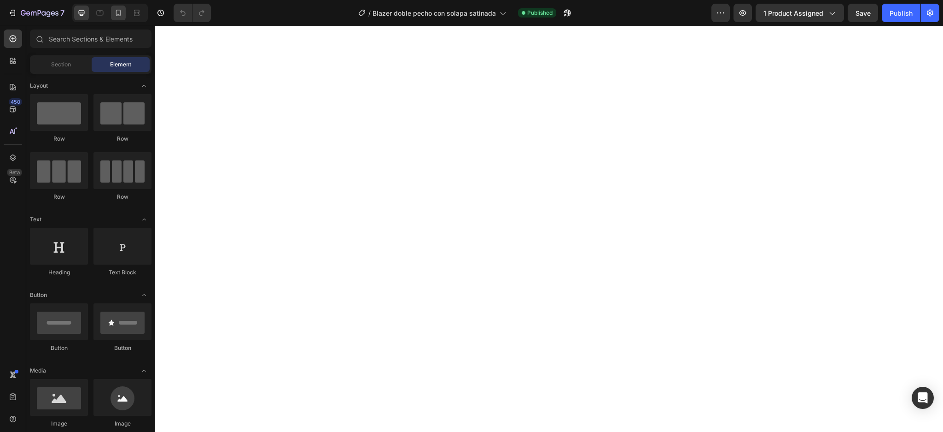
click at [113, 13] on div at bounding box center [118, 13] width 15 height 15
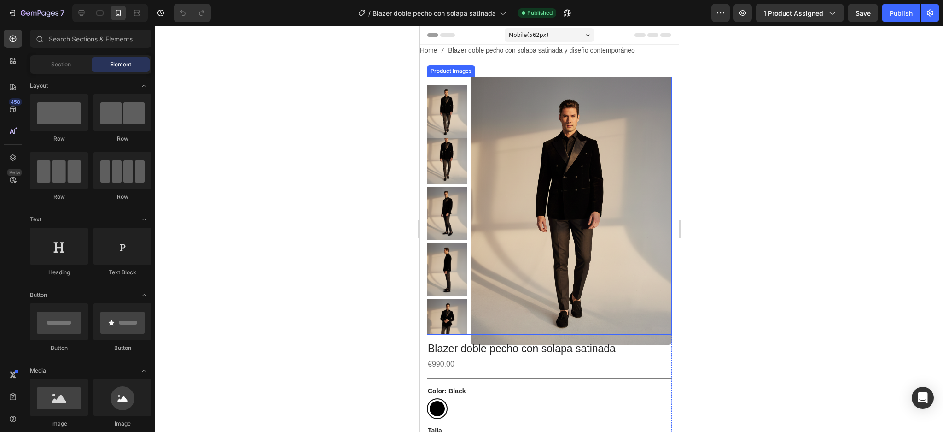
click at [589, 165] on img at bounding box center [570, 210] width 201 height 268
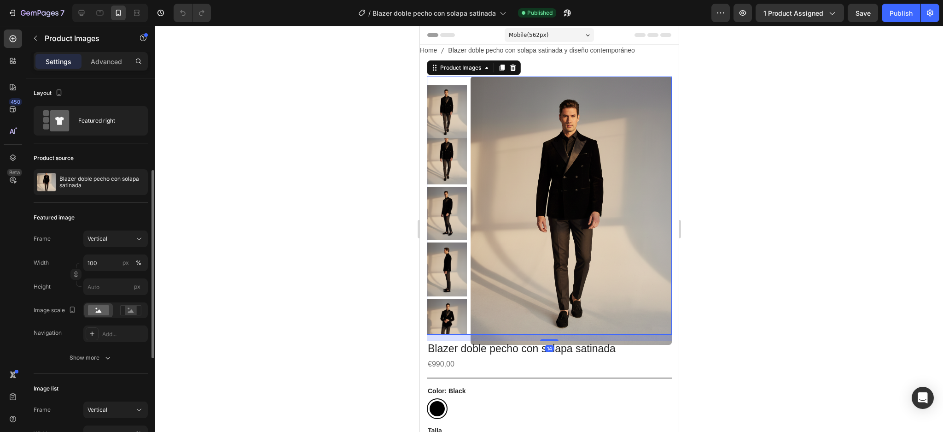
scroll to position [61, 0]
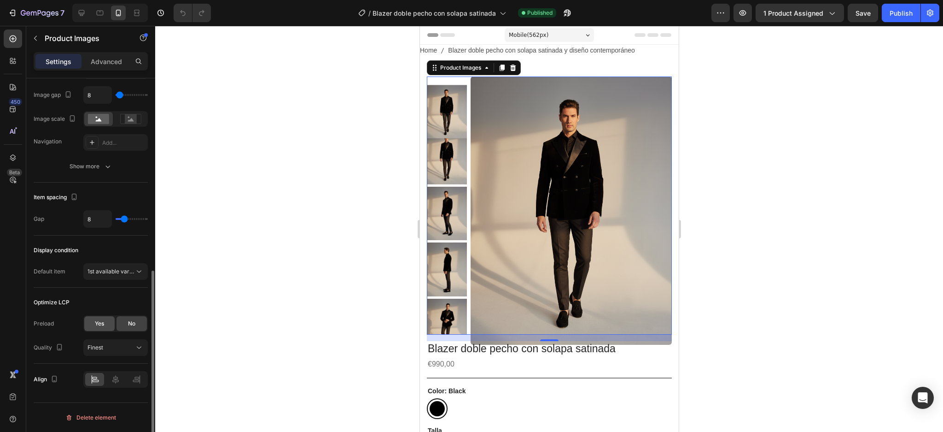
click at [103, 325] on span "Yes" at bounding box center [99, 323] width 9 height 8
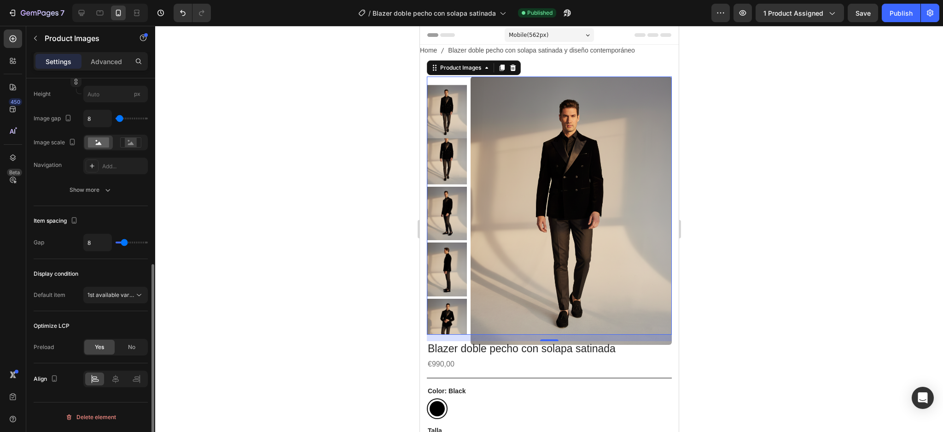
scroll to position [363, 0]
click at [883, 12] on button "Publish" at bounding box center [901, 13] width 39 height 18
click at [579, 34] on div "Mobile ( 562 px)" at bounding box center [548, 35] width 89 height 14
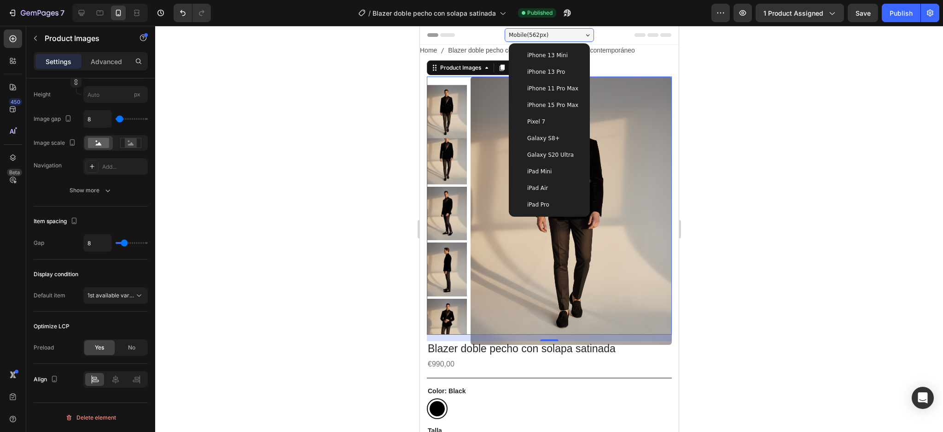
click at [563, 103] on span "iPhone 15 Pro Max" at bounding box center [552, 104] width 51 height 9
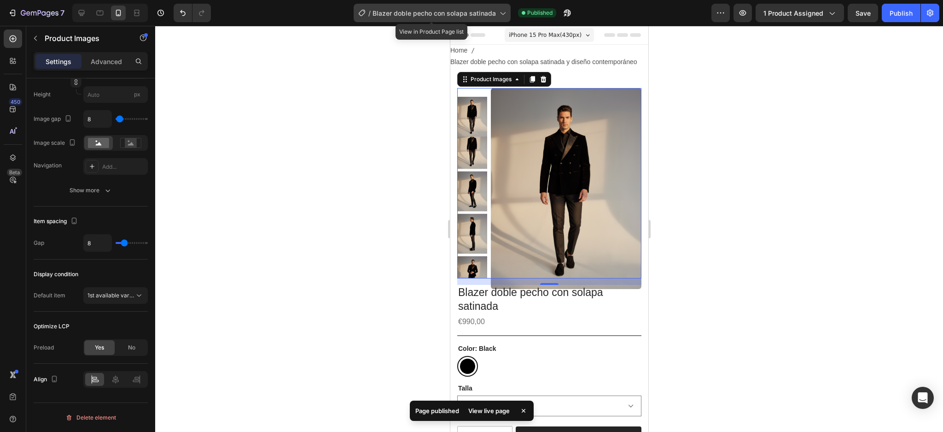
click at [495, 9] on span "Blazer doble pecho con solapa satinada" at bounding box center [434, 13] width 123 height 10
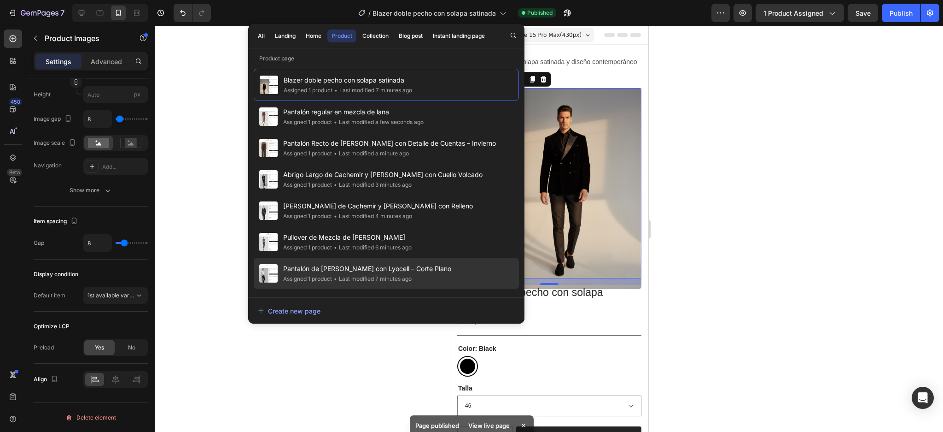
click at [395, 276] on div "• Last modified 7 minutes ago" at bounding box center [372, 278] width 80 height 9
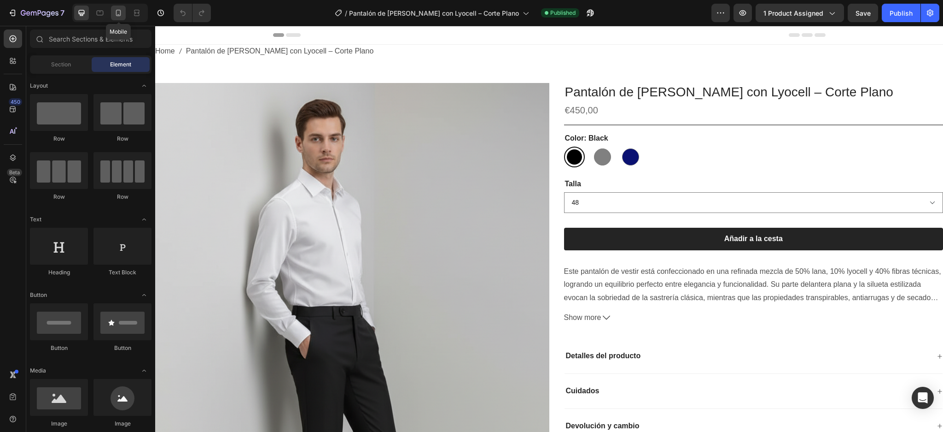
click at [117, 14] on icon at bounding box center [118, 12] width 9 height 9
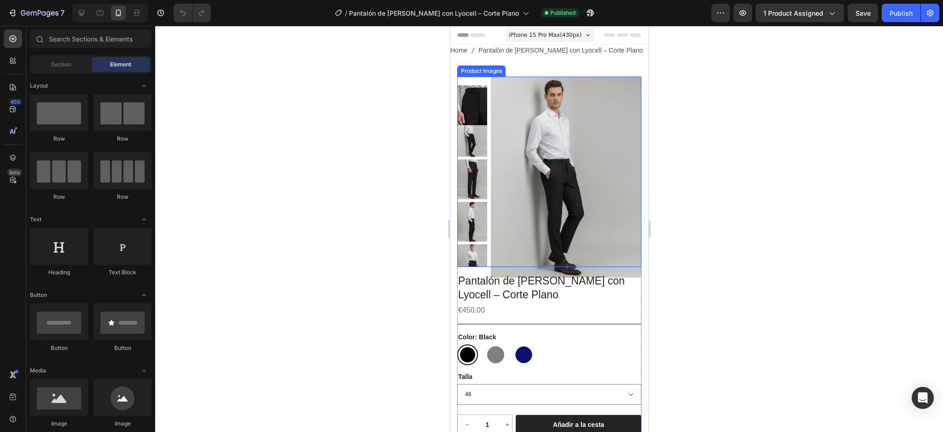
click at [564, 148] on img at bounding box center [566, 176] width 151 height 201
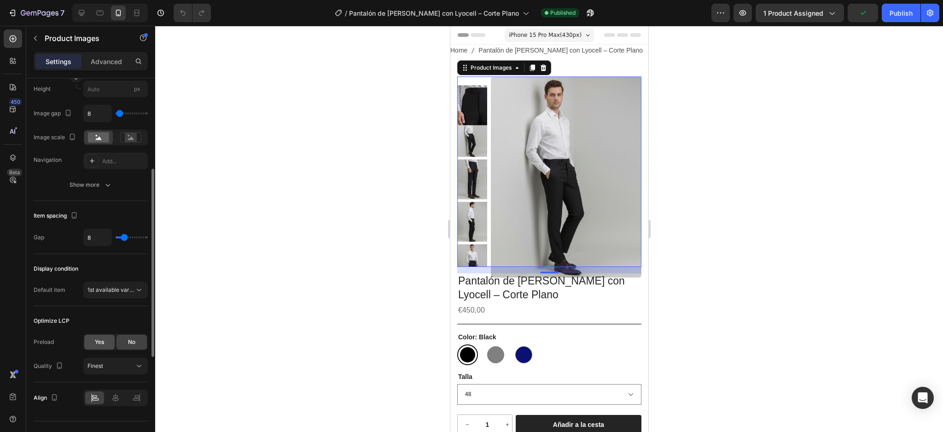
scroll to position [387, 0]
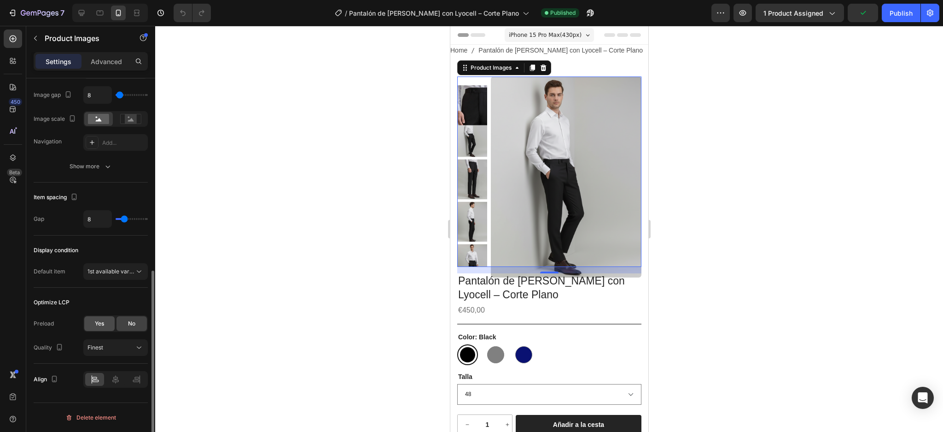
click at [106, 326] on div "Yes" at bounding box center [99, 323] width 30 height 15
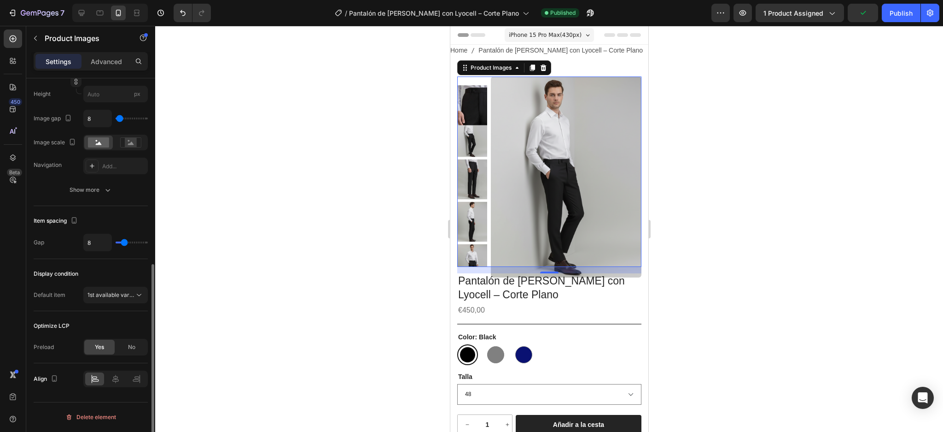
scroll to position [363, 0]
click at [894, 17] on div "Publish" at bounding box center [901, 13] width 23 height 10
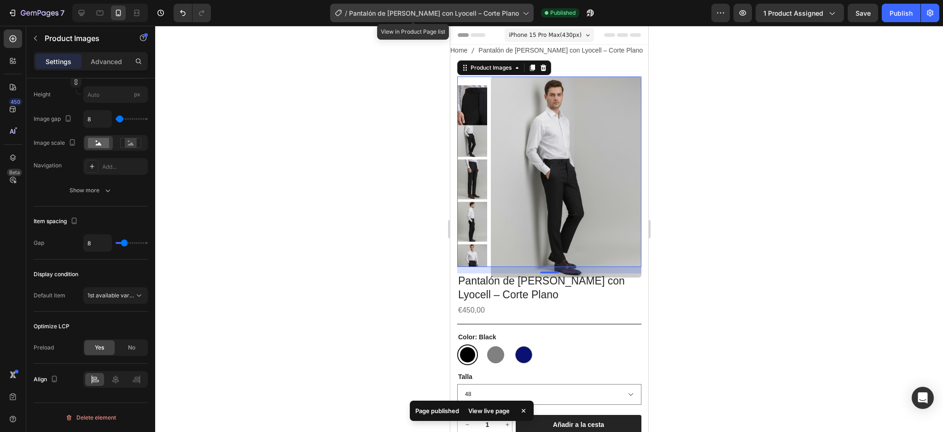
click at [524, 13] on icon at bounding box center [526, 13] width 5 height 3
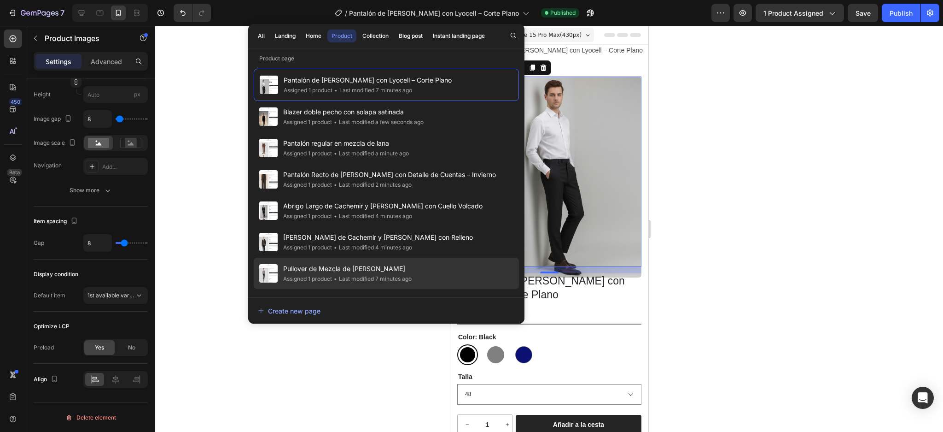
click at [394, 272] on span "Pullover de Mezcla de [PERSON_NAME]" at bounding box center [347, 268] width 129 height 11
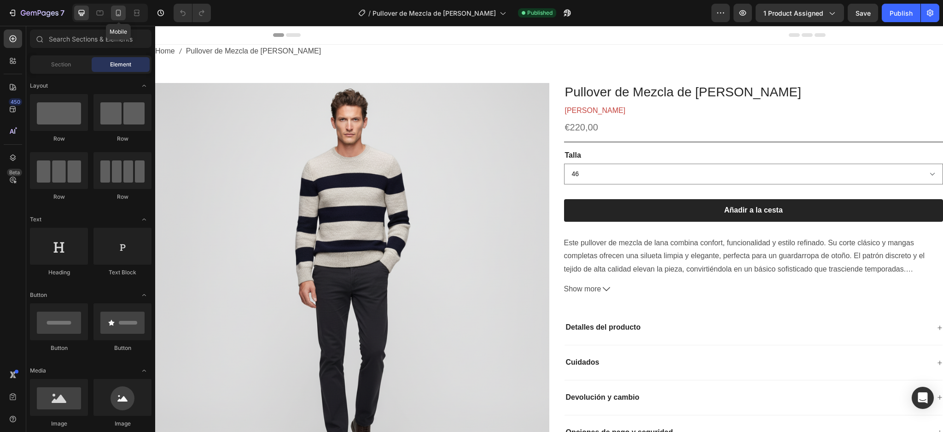
click at [121, 16] on icon at bounding box center [118, 12] width 9 height 9
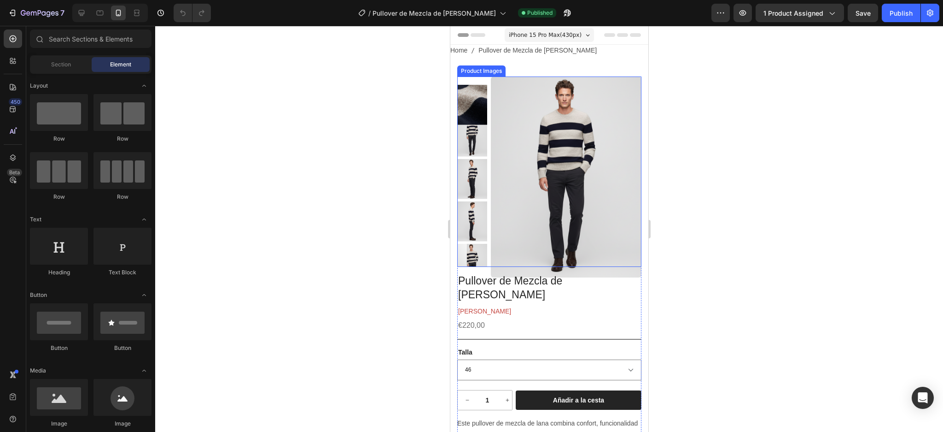
click at [521, 148] on img at bounding box center [566, 176] width 151 height 201
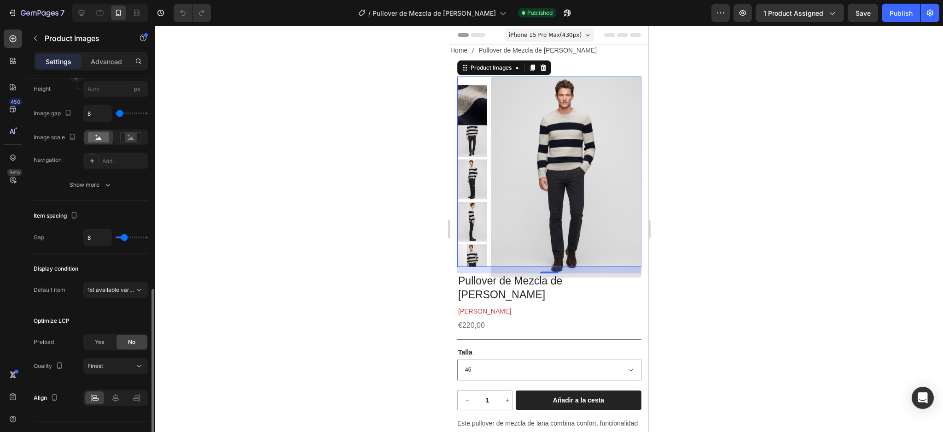
scroll to position [387, 0]
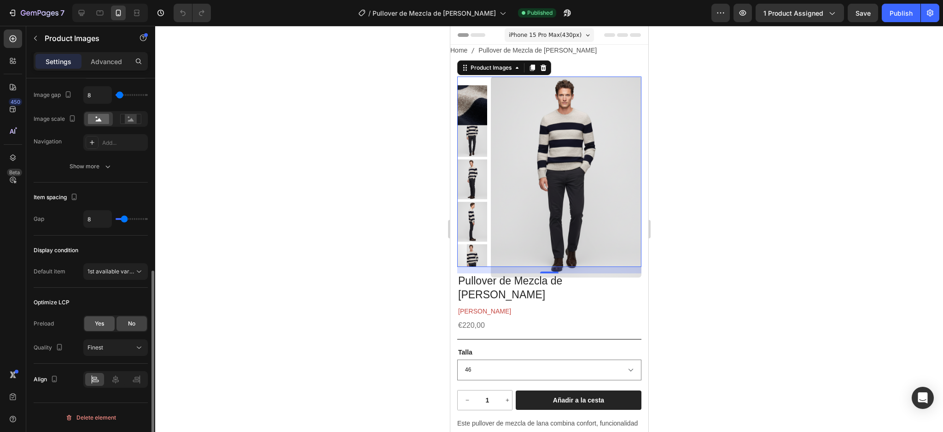
click at [107, 324] on div "Yes" at bounding box center [99, 323] width 30 height 15
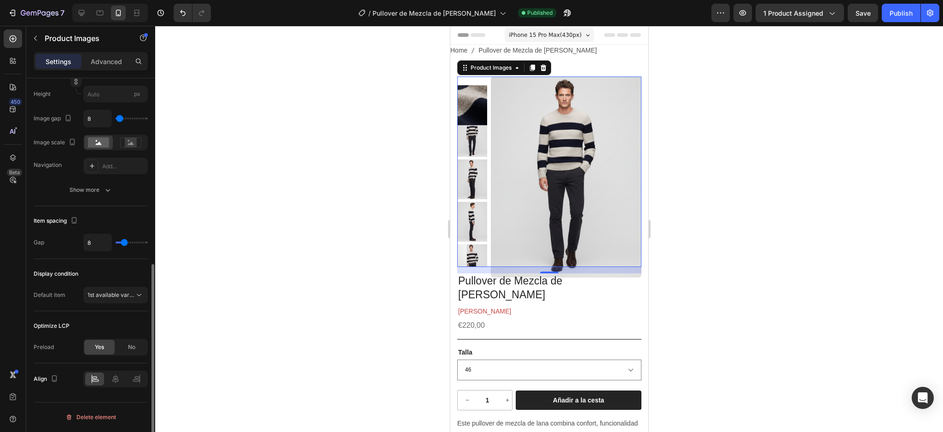
scroll to position [363, 0]
click at [902, 13] on div "Publish" at bounding box center [901, 13] width 23 height 10
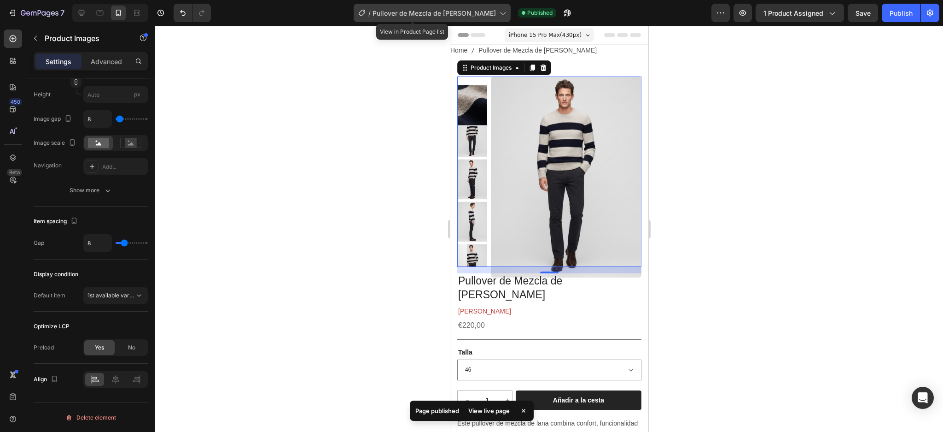
click at [498, 15] on icon at bounding box center [502, 12] width 9 height 9
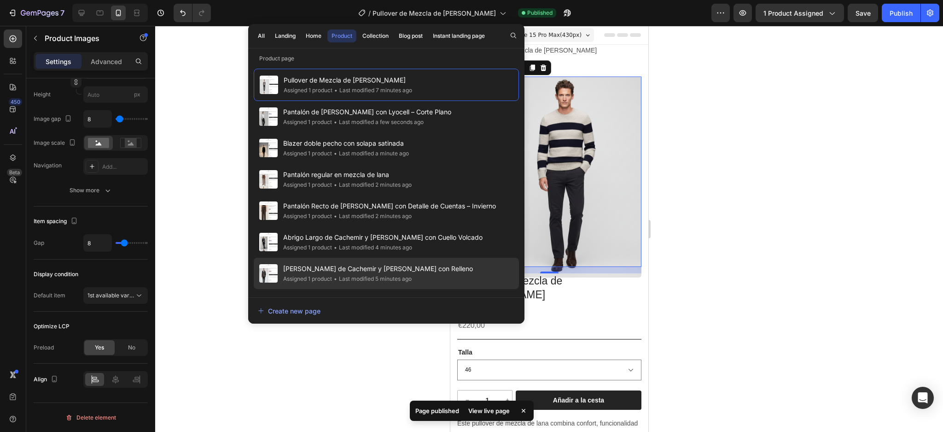
click at [370, 265] on span "[PERSON_NAME] de Cachemir y [PERSON_NAME] con Relleno" at bounding box center [378, 268] width 190 height 11
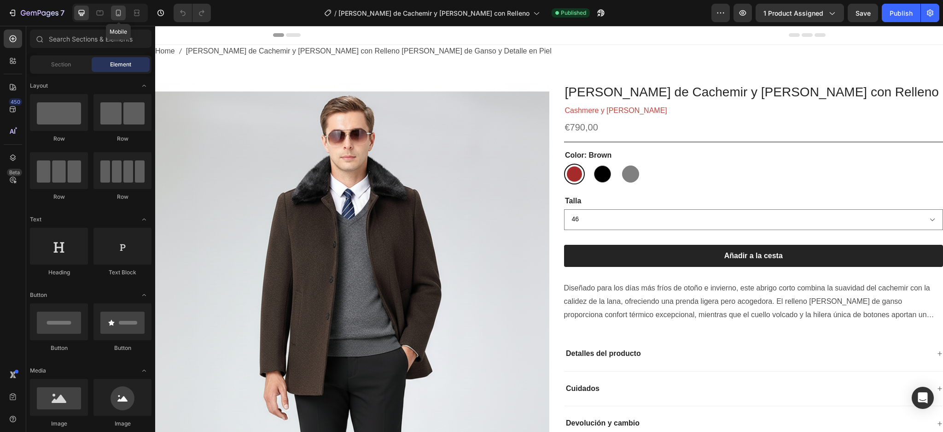
click at [115, 18] on div at bounding box center [118, 13] width 15 height 15
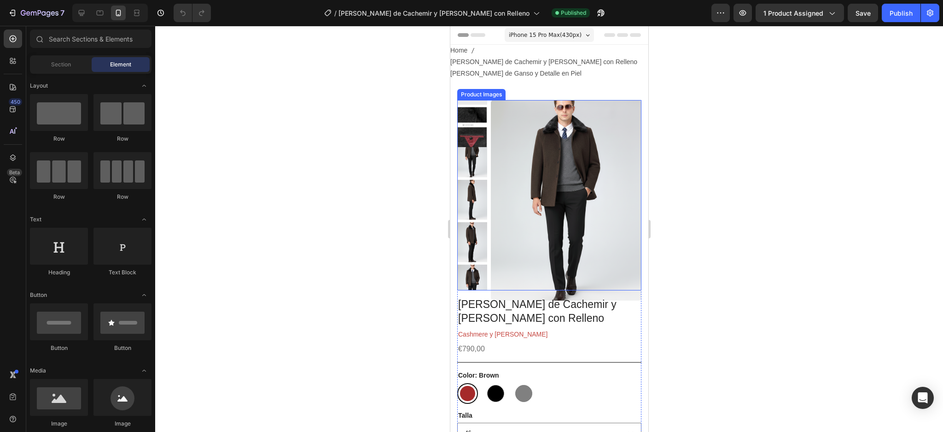
click at [530, 118] on img at bounding box center [566, 200] width 151 height 201
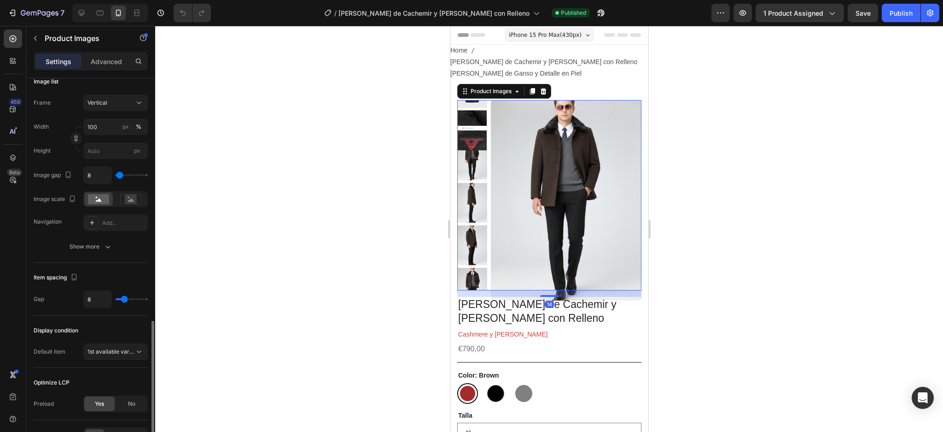
scroll to position [363, 0]
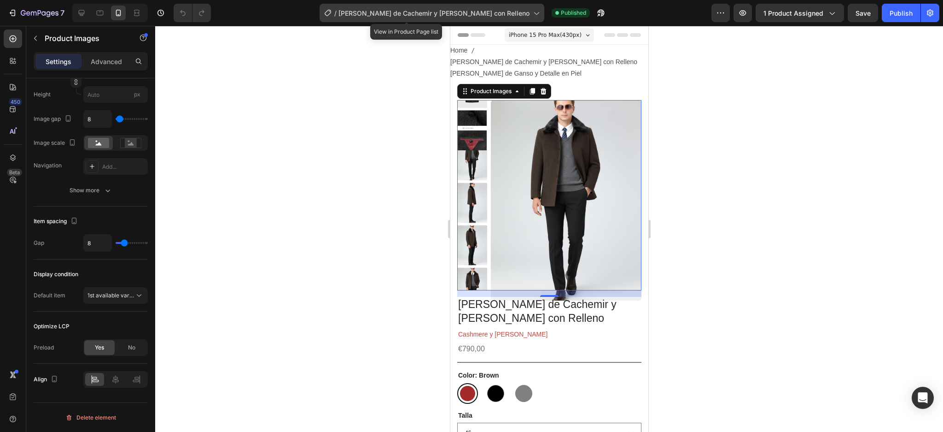
click at [532, 13] on icon at bounding box center [536, 12] width 9 height 9
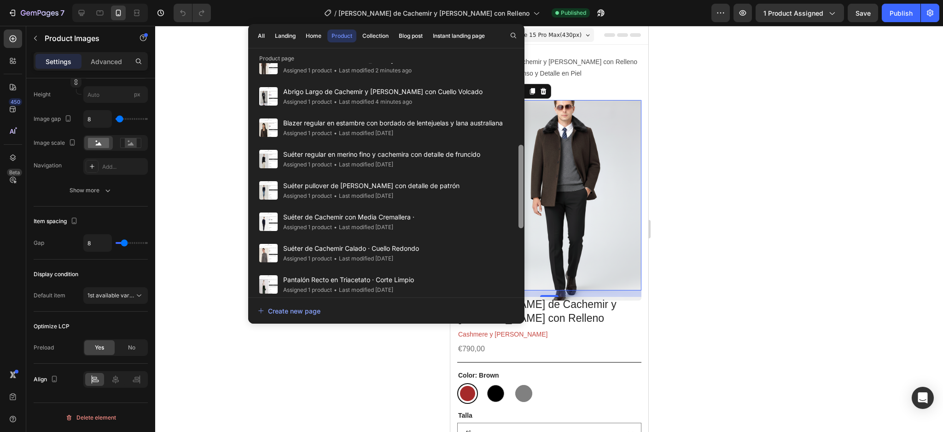
scroll to position [193, 0]
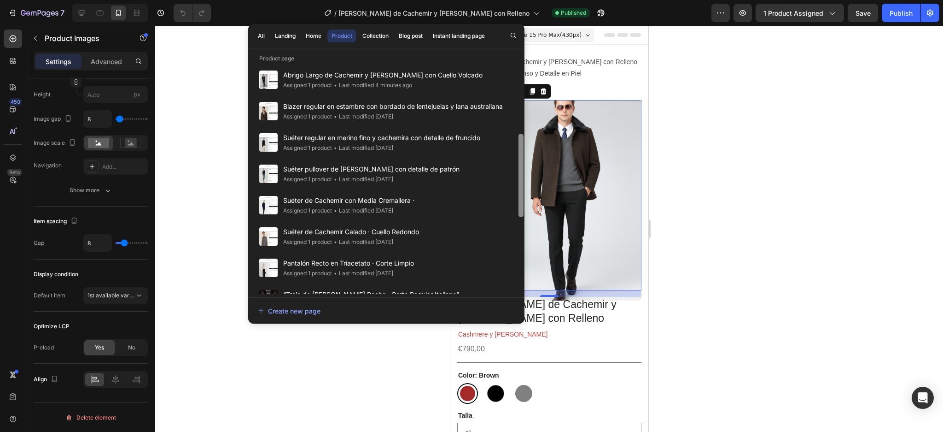
drag, startPoint x: 521, startPoint y: 134, endPoint x: 520, endPoint y: 159, distance: 25.8
click at [520, 159] on div at bounding box center [521, 175] width 5 height 83
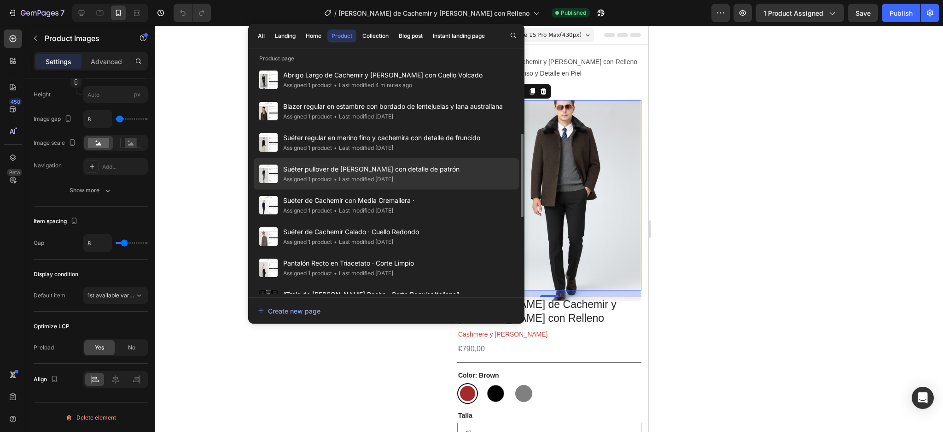
scroll to position [70, 0]
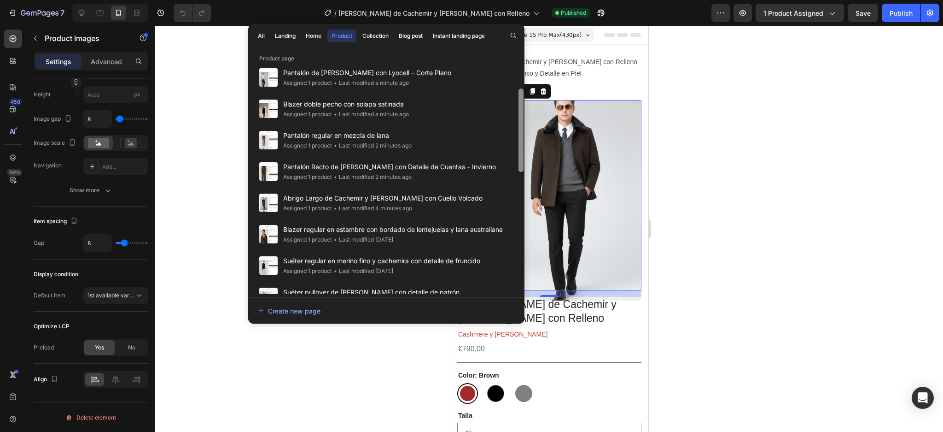
click at [522, 150] on div at bounding box center [521, 129] width 5 height 83
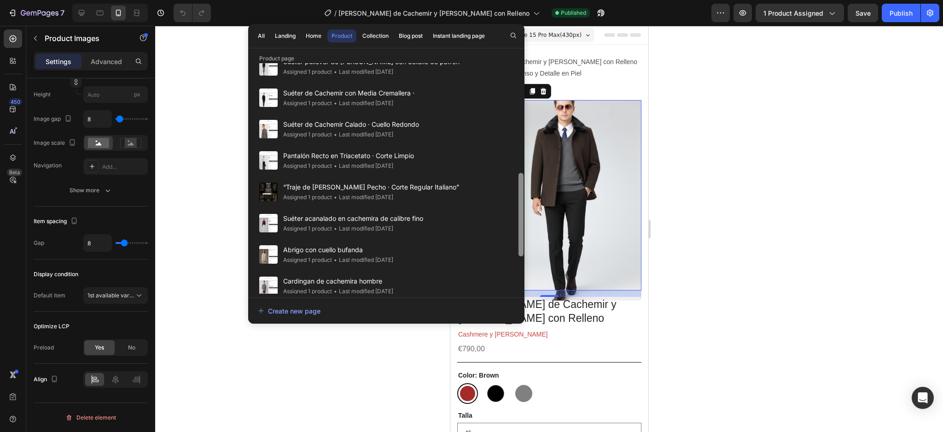
drag, startPoint x: 517, startPoint y: 120, endPoint x: 522, endPoint y: 106, distance: 14.7
click at [522, 106] on div at bounding box center [521, 178] width 7 height 230
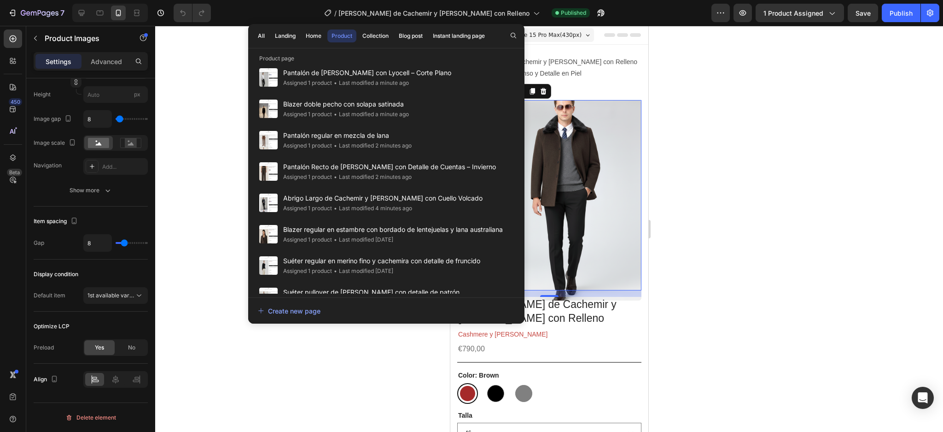
drag, startPoint x: 523, startPoint y: 105, endPoint x: 518, endPoint y: 123, distance: 18.4
click at [522, 293] on div at bounding box center [521, 408] width 7 height 230
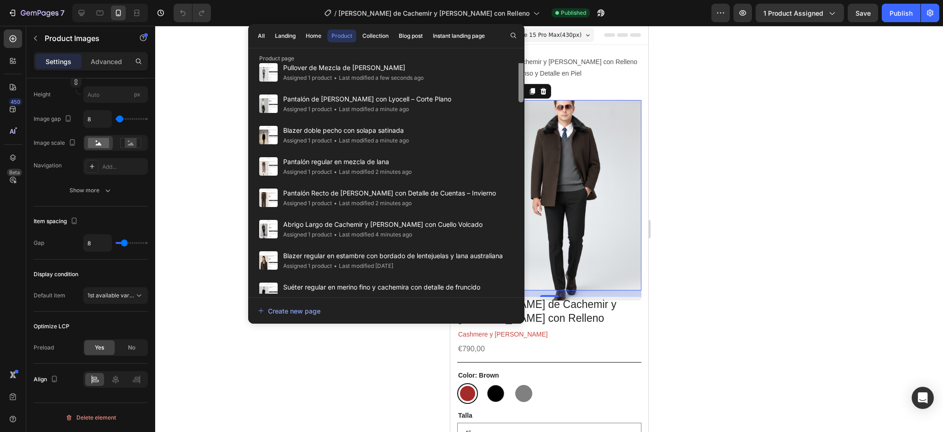
scroll to position [0, 0]
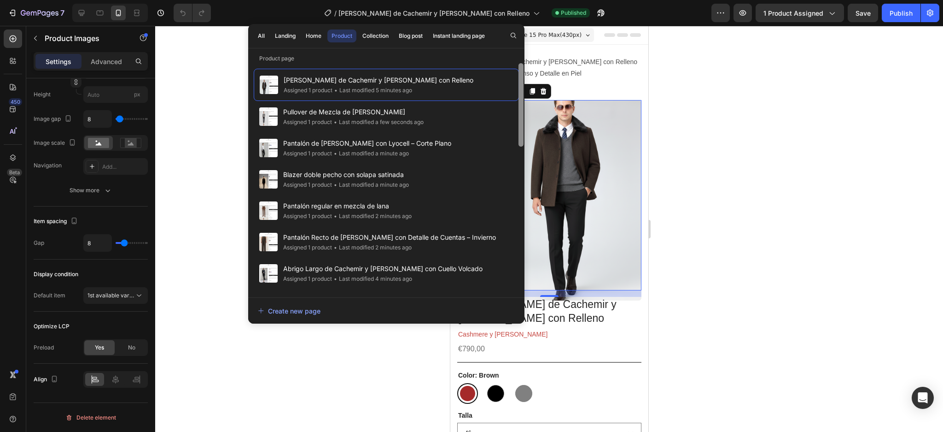
drag, startPoint x: 520, startPoint y: 142, endPoint x: 518, endPoint y: 71, distance: 71.0
click at [519, 71] on div at bounding box center [521, 104] width 5 height 83
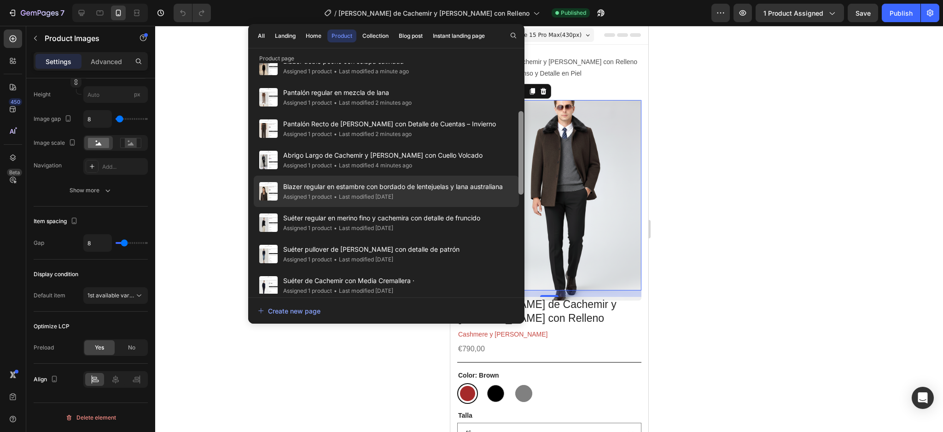
scroll to position [120, 0]
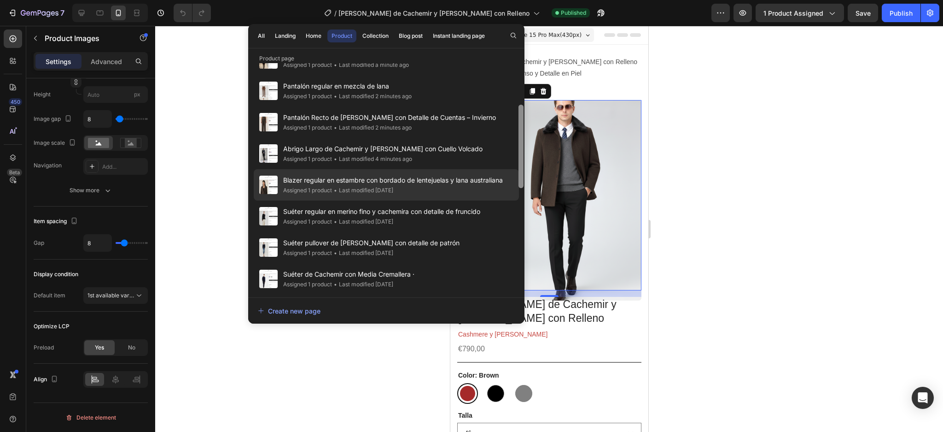
drag, startPoint x: 520, startPoint y: 137, endPoint x: 513, endPoint y: 196, distance: 59.0
click at [513, 182] on div "Abrigo Corto de Cachemir y Lana con Relleno Assigned 1 product • Last modified …" at bounding box center [386, 178] width 276 height 230
click at [514, 183] on div "Blazer regular en estambre con bordado de lentejuelas y lana australiana Assign…" at bounding box center [386, 184] width 265 height 31
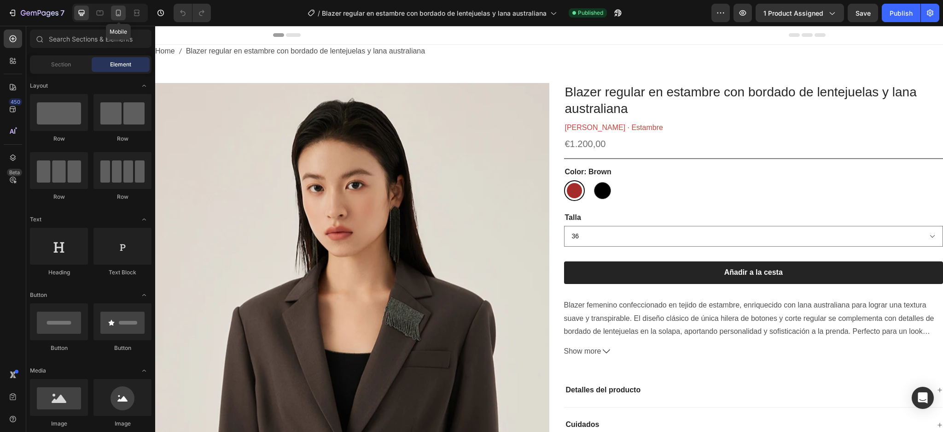
click at [118, 17] on icon at bounding box center [118, 12] width 9 height 9
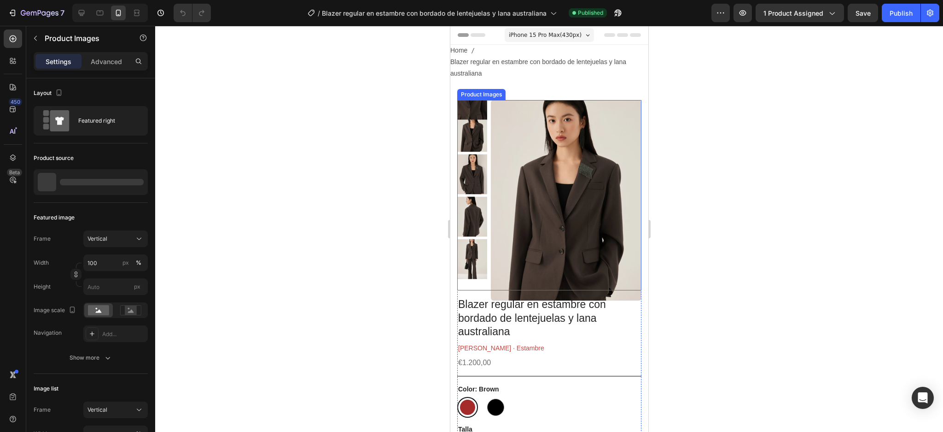
click at [524, 128] on img at bounding box center [566, 200] width 151 height 201
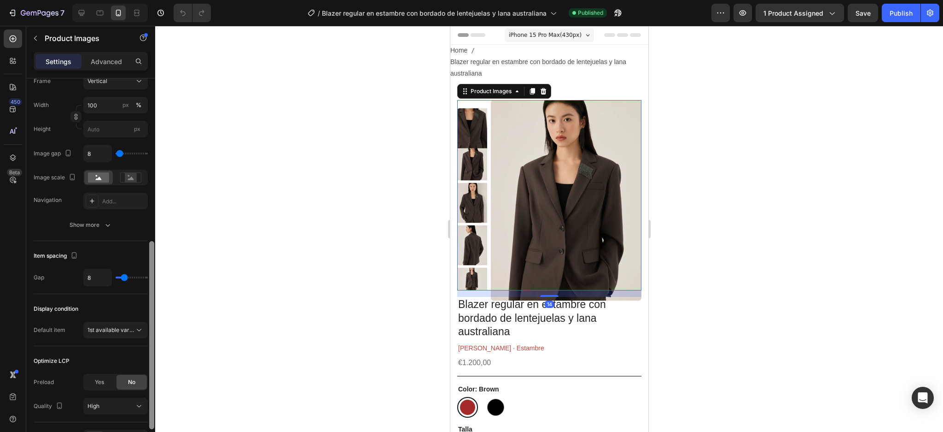
drag, startPoint x: 152, startPoint y: 267, endPoint x: 157, endPoint y: 373, distance: 105.6
click at [157, 0] on div "7 Version history / Blazer regular en estambre con bordado de lentejuelas y lan…" at bounding box center [471, 0] width 943 height 0
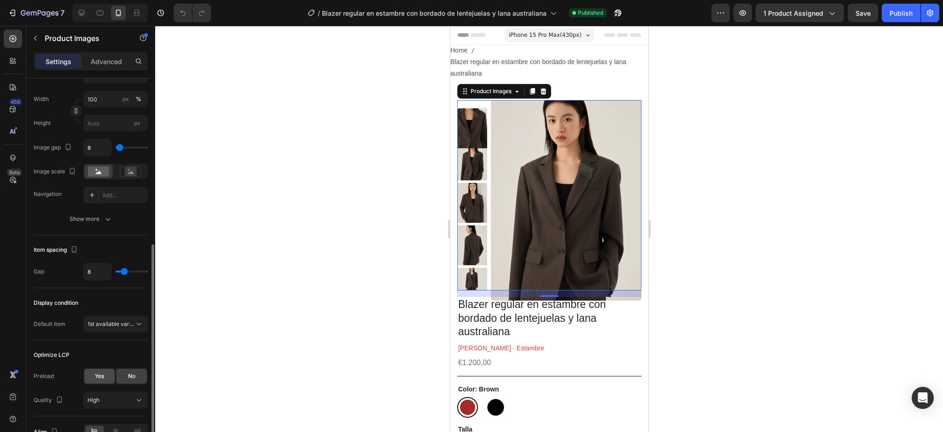
click at [112, 378] on div "Yes" at bounding box center [99, 375] width 30 height 15
click at [895, 9] on div "Publish" at bounding box center [901, 13] width 23 height 10
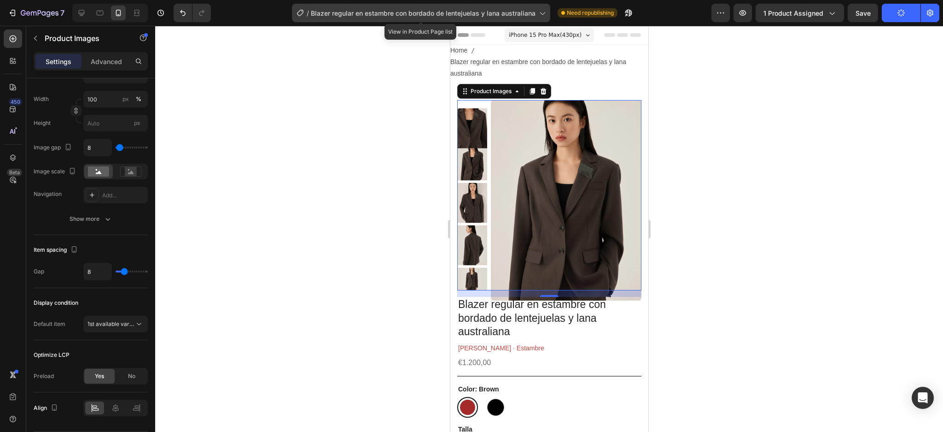
click at [538, 15] on icon at bounding box center [542, 12] width 9 height 9
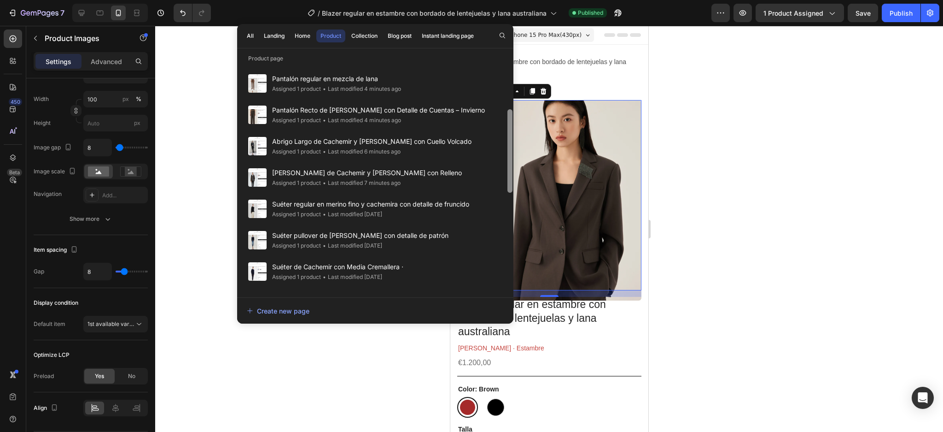
scroll to position [131, 0]
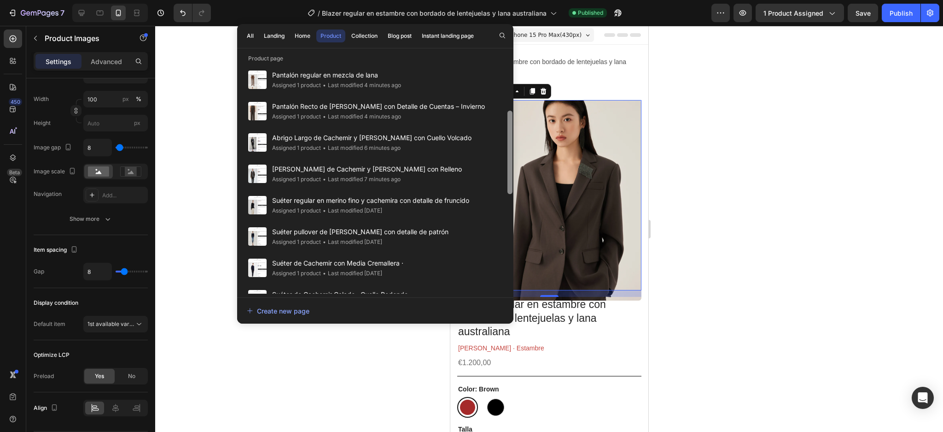
drag, startPoint x: 509, startPoint y: 99, endPoint x: 507, endPoint y: 147, distance: 48.0
click at [508, 147] on div at bounding box center [510, 152] width 5 height 83
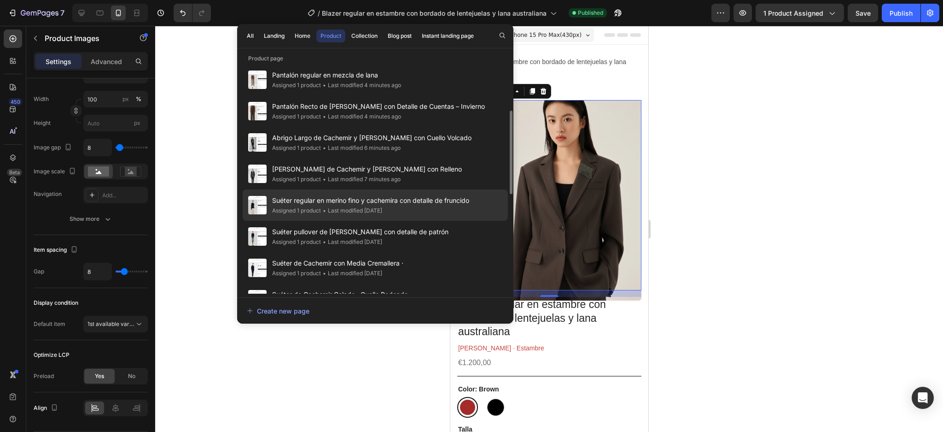
click at [482, 201] on div "Suéter regular en [PERSON_NAME] fino y cachemira con detalle de fruncido Assign…" at bounding box center [375, 204] width 265 height 31
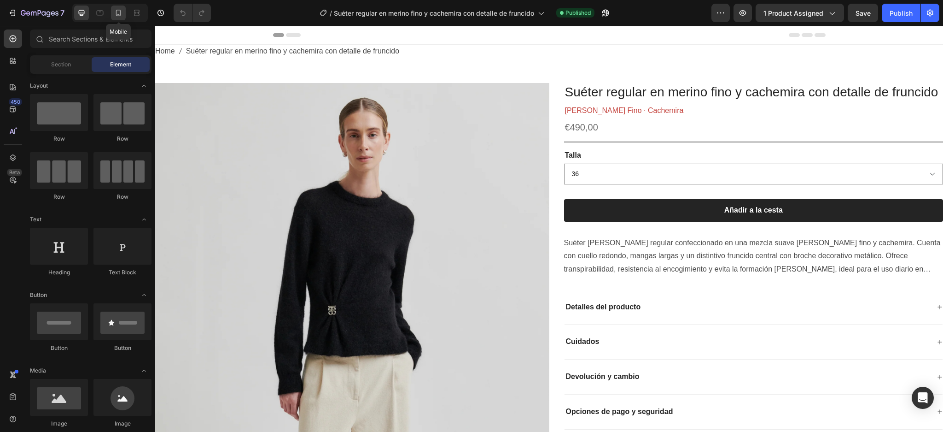
click at [123, 14] on div at bounding box center [118, 13] width 15 height 15
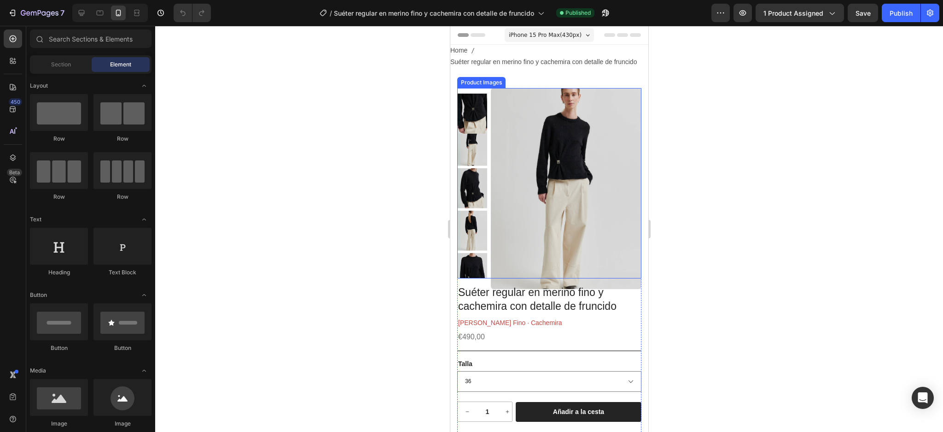
click at [539, 102] on img at bounding box center [566, 188] width 151 height 201
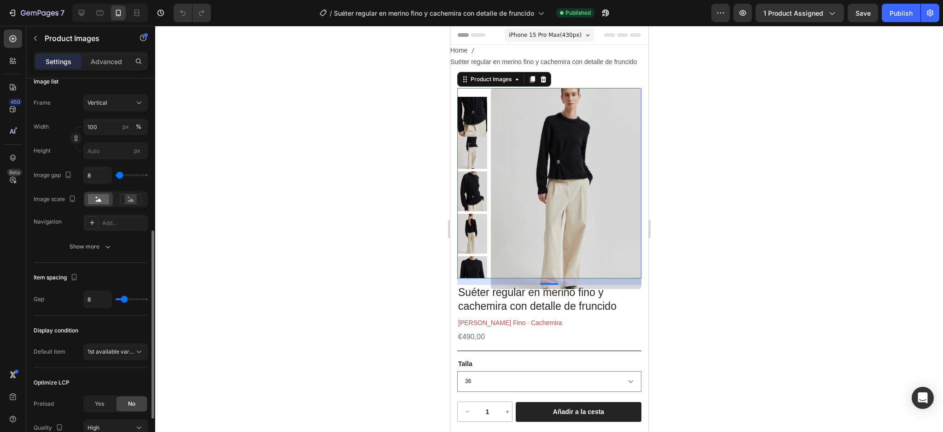
scroll to position [368, 0]
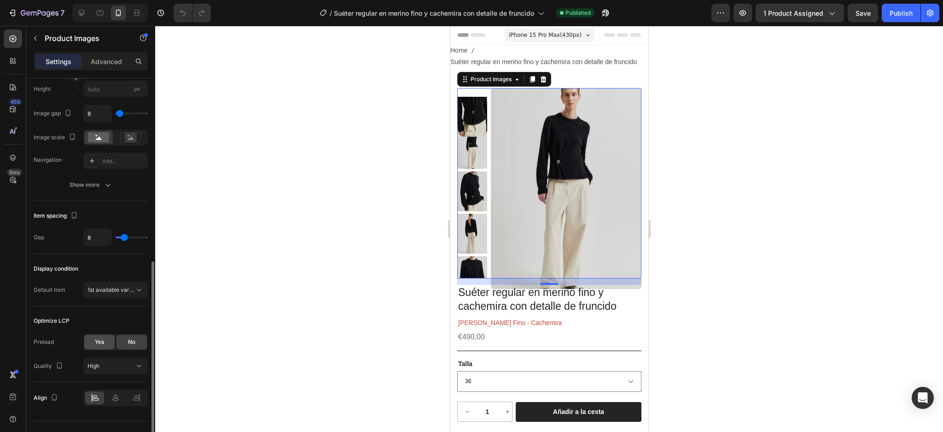
click at [104, 345] on span "Yes" at bounding box center [99, 342] width 9 height 8
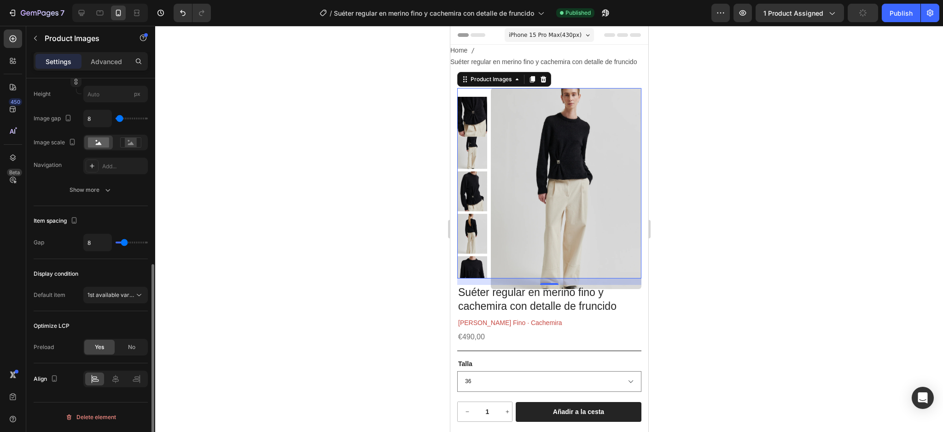
scroll to position [363, 0]
click at [895, 12] on div "Publish" at bounding box center [901, 13] width 23 height 10
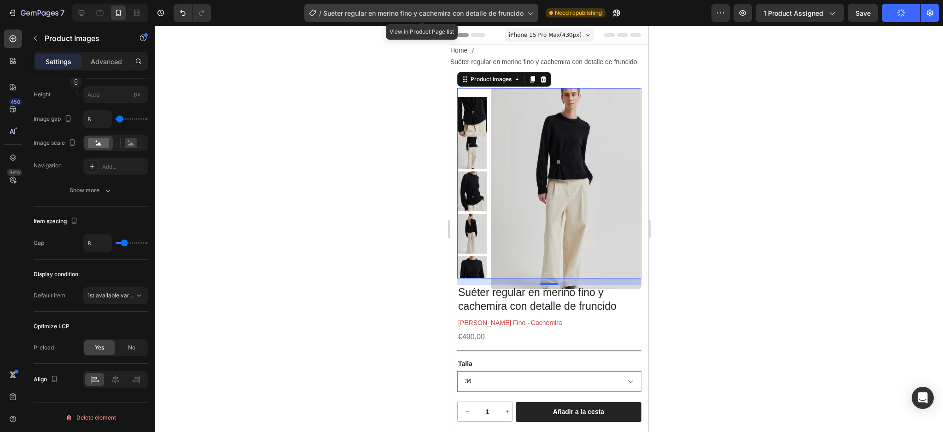
click at [531, 7] on div "/ Suéter regular en [PERSON_NAME] fino y cachemira con detalle de fruncido" at bounding box center [421, 13] width 234 height 18
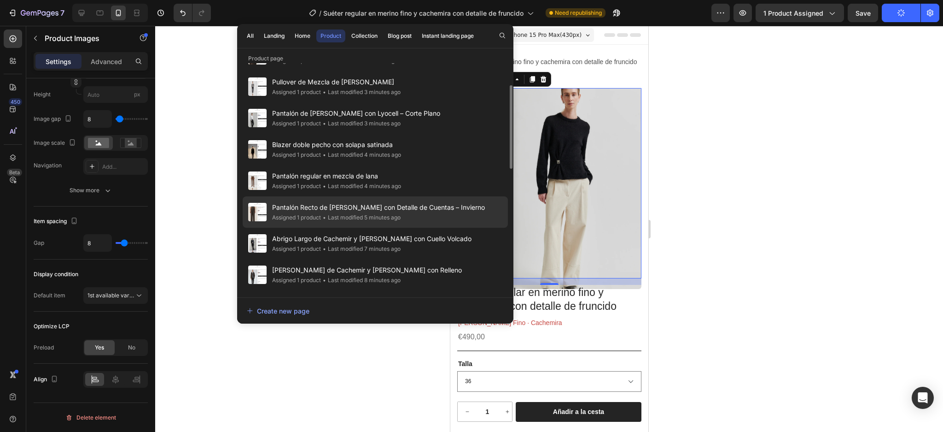
scroll to position [123, 0]
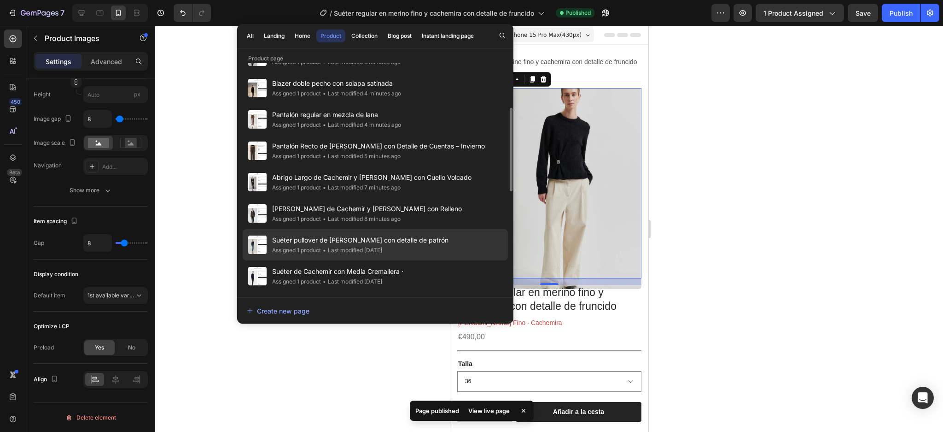
click at [439, 243] on span "Suéter pullover de [PERSON_NAME] con detalle de patrón" at bounding box center [360, 239] width 176 height 11
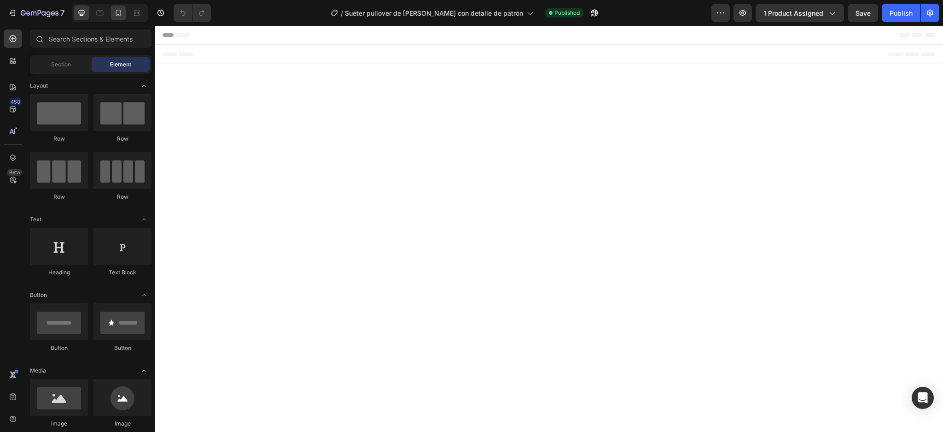
click at [111, 11] on div at bounding box center [118, 13] width 15 height 15
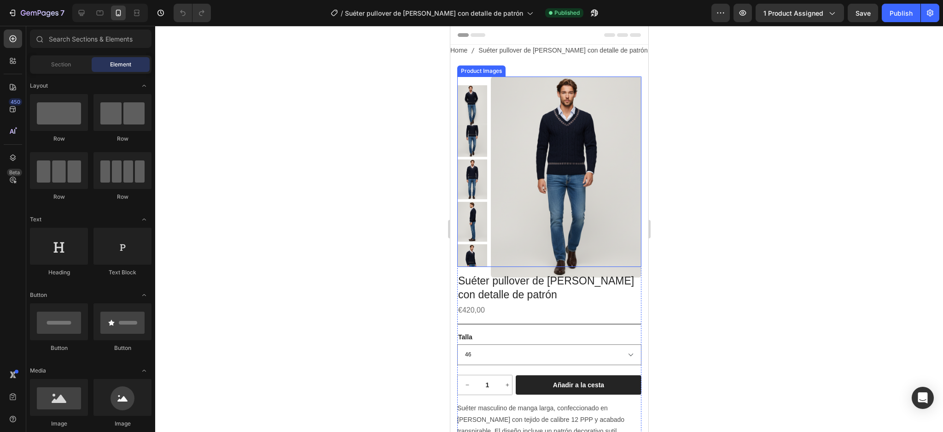
click at [517, 132] on img at bounding box center [566, 176] width 151 height 201
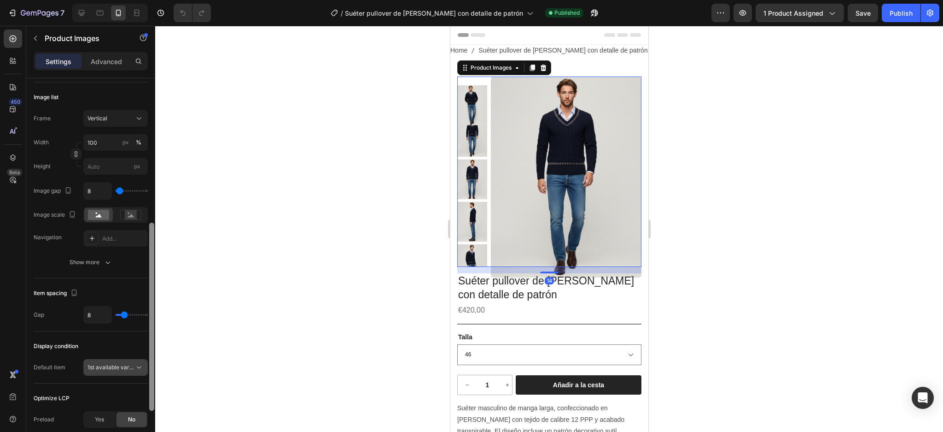
scroll to position [300, 0]
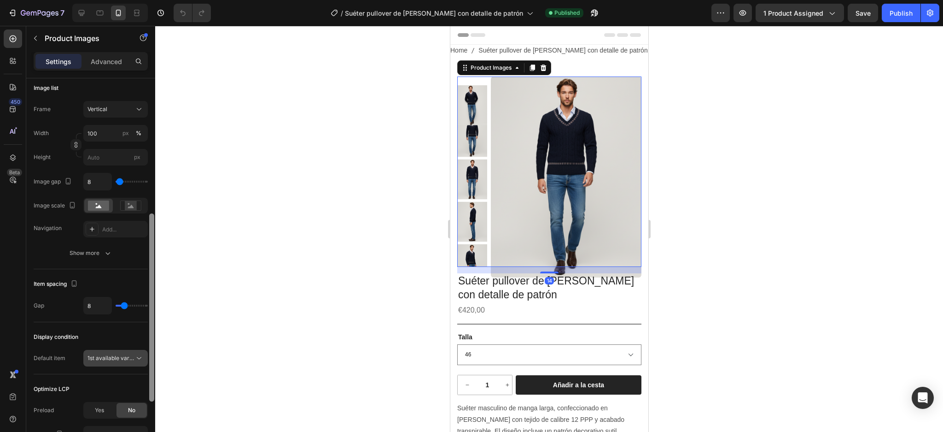
drag, startPoint x: 152, startPoint y: 209, endPoint x: 136, endPoint y: 353, distance: 145.1
click at [136, 353] on div "Layout Featured right Product source Suéter pullover de [PERSON_NAME] con detal…" at bounding box center [90, 268] width 129 height 380
click at [108, 403] on div "Yes" at bounding box center [99, 410] width 30 height 15
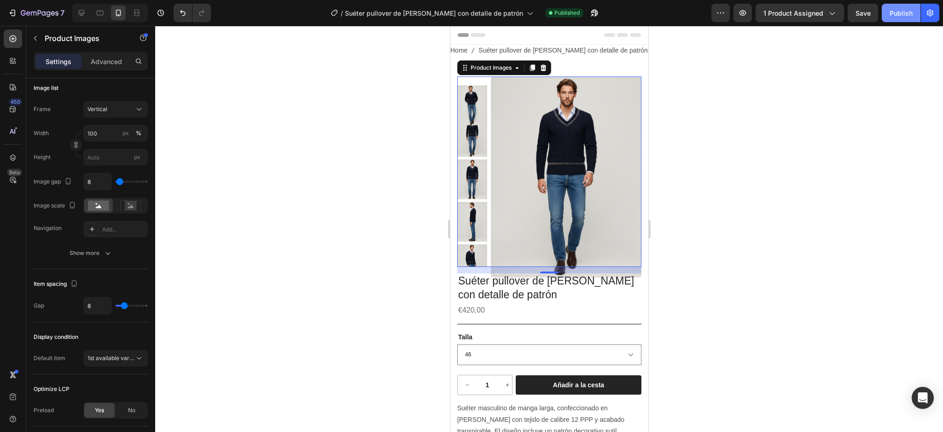
click at [907, 8] on div "Publish" at bounding box center [901, 13] width 23 height 10
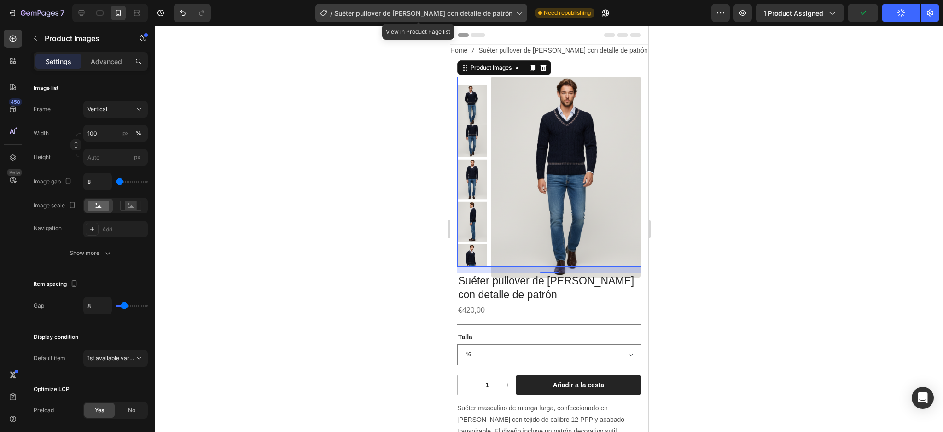
click at [522, 14] on div "/ [PERSON_NAME] pullover de [PERSON_NAME] con detalle de patrón" at bounding box center [422, 13] width 212 height 18
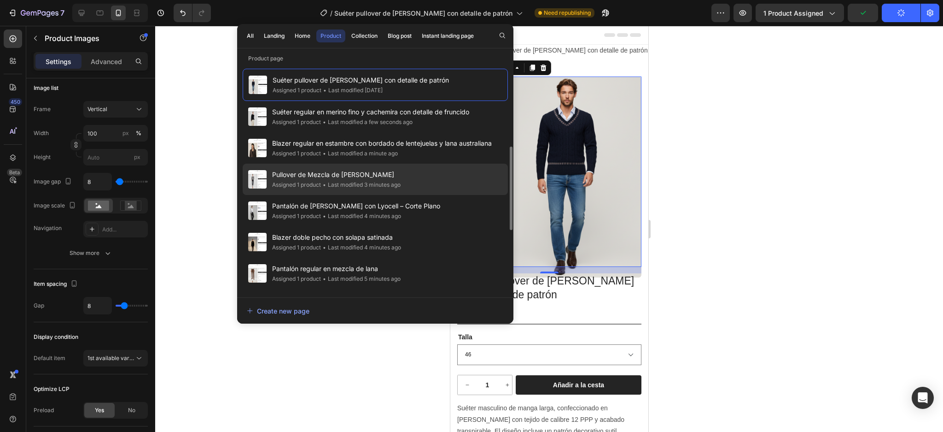
scroll to position [184, 0]
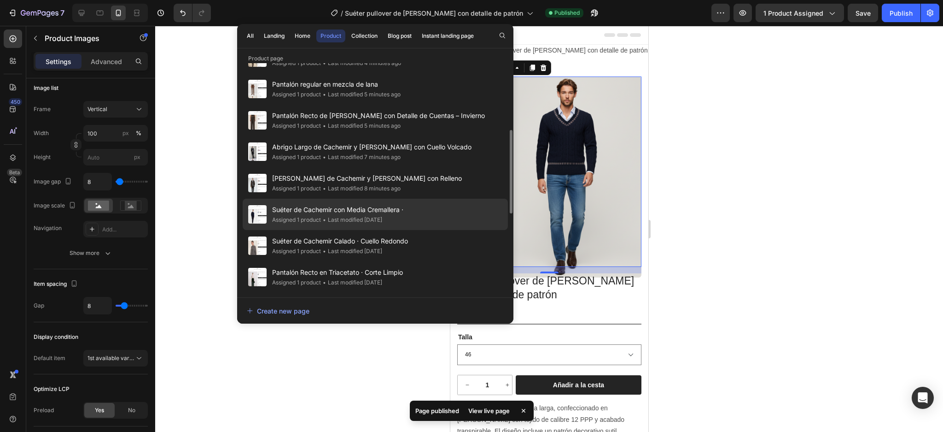
click at [408, 210] on div "Suéter de Cachemir con Media Cremallera · Assigned 1 product • Last modified [D…" at bounding box center [375, 214] width 265 height 31
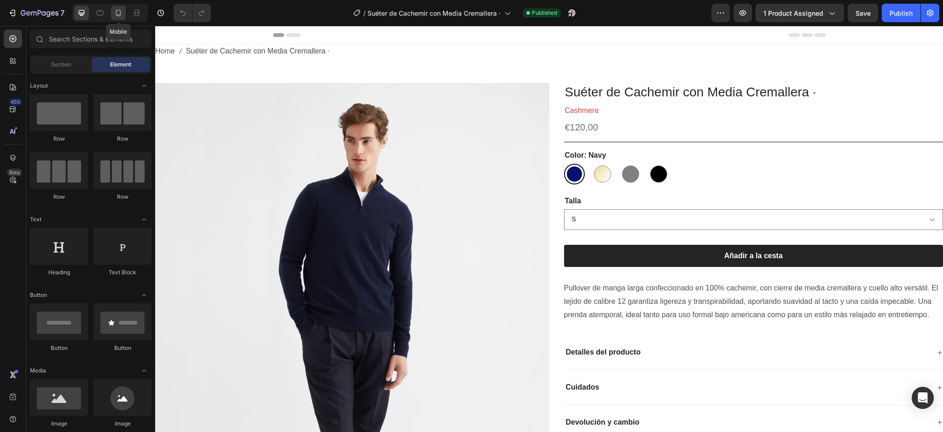
click at [116, 12] on icon at bounding box center [118, 13] width 5 height 6
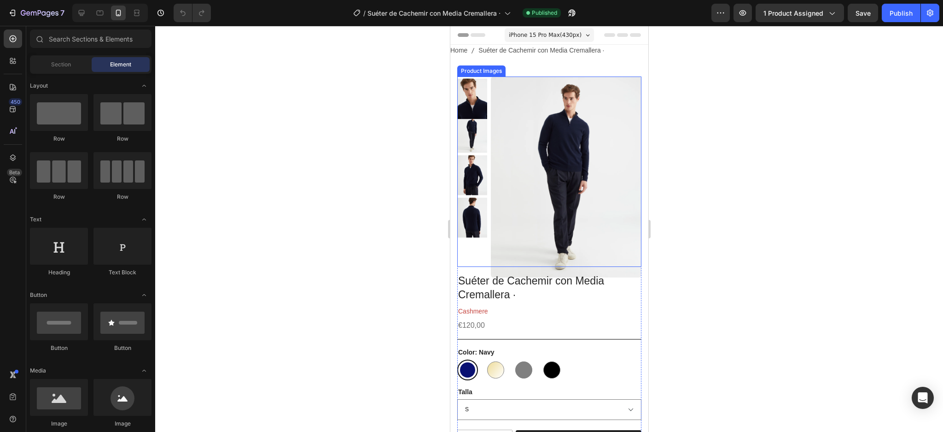
click at [598, 147] on img at bounding box center [566, 176] width 151 height 201
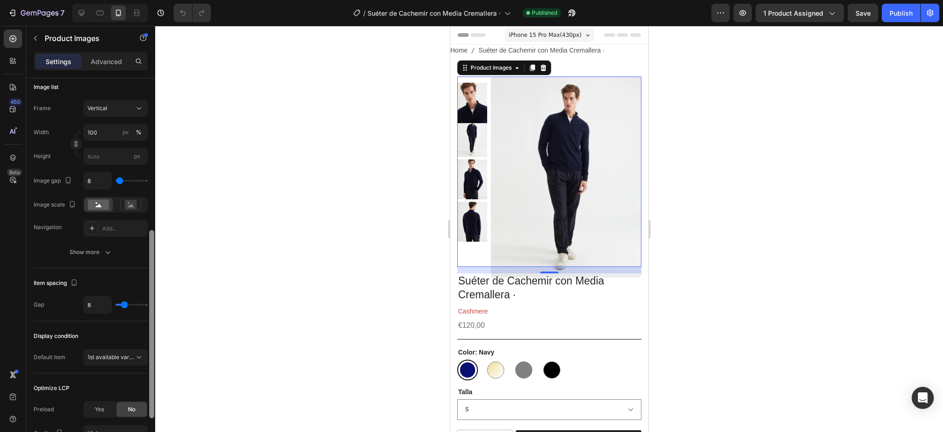
scroll to position [303, 0]
drag, startPoint x: 151, startPoint y: 233, endPoint x: 166, endPoint y: 383, distance: 150.9
click at [166, 0] on div "7 Version history / Suéter de Cachemir con Media Cremallera · Published Preview…" at bounding box center [471, 0] width 943 height 0
click at [101, 404] on span "Yes" at bounding box center [99, 407] width 9 height 8
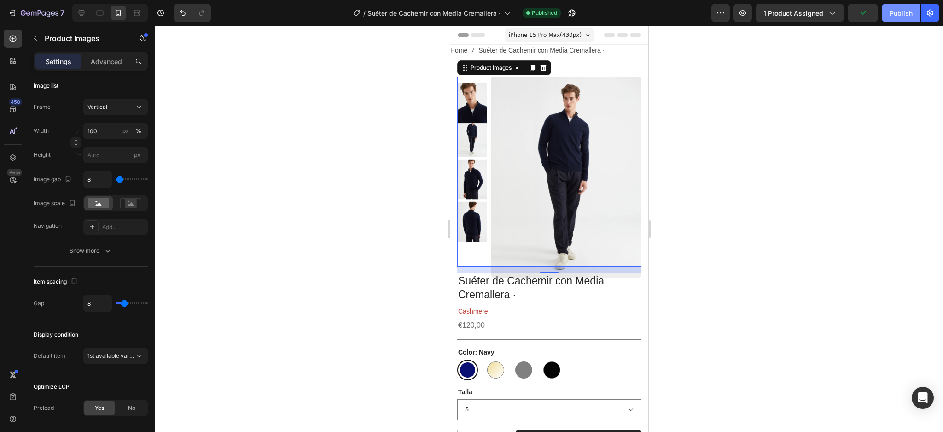
click at [908, 10] on div "Publish" at bounding box center [901, 13] width 23 height 10
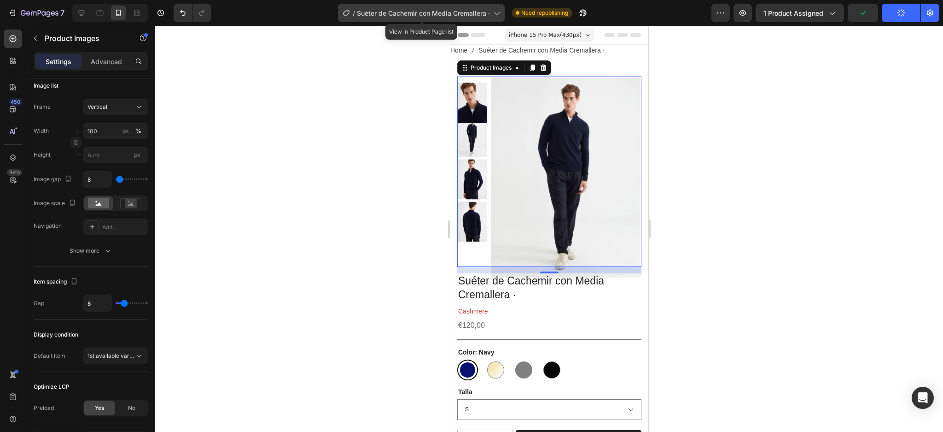
click at [495, 12] on icon at bounding box center [496, 12] width 9 height 9
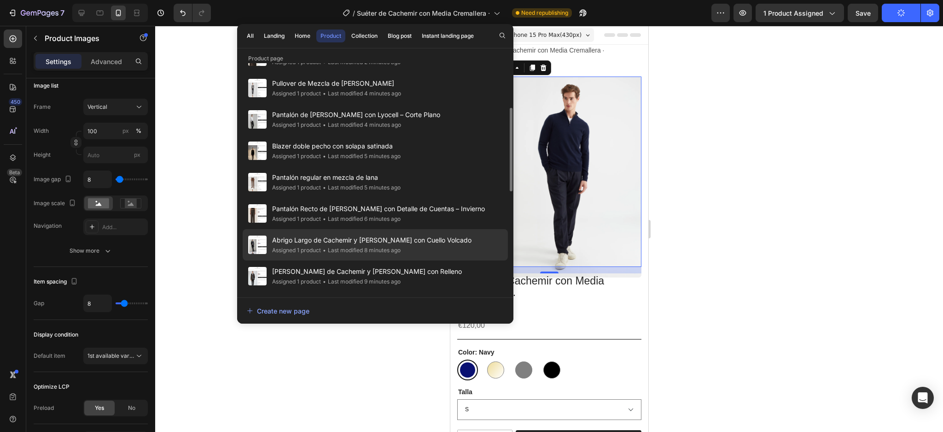
scroll to position [184, 0]
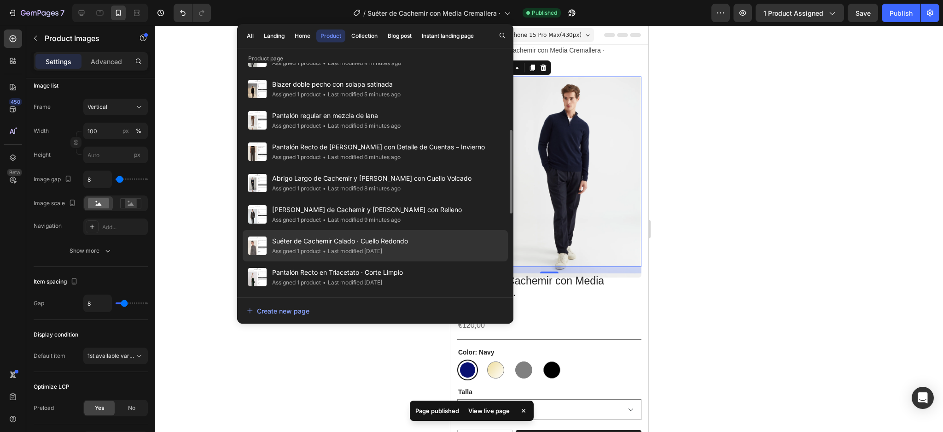
click at [424, 246] on div "Suéter de Cachemir Calado · Cuello Redondo Assigned 1 product • Last modified […" at bounding box center [375, 245] width 265 height 31
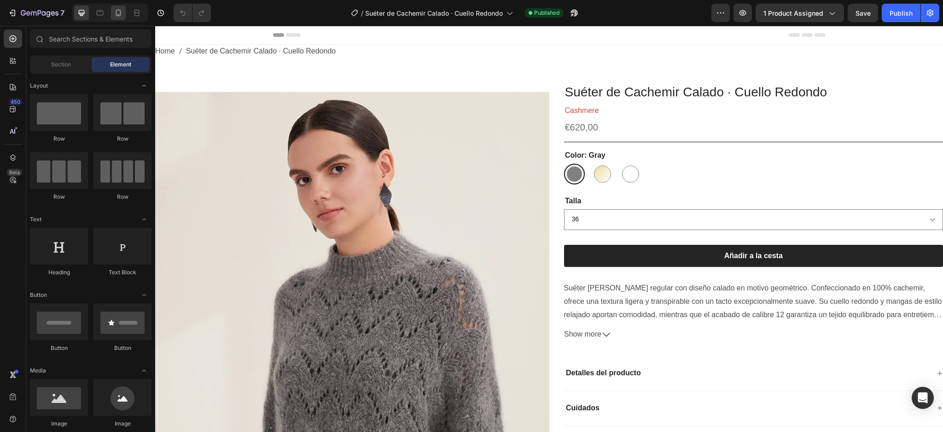
click at [123, 14] on icon at bounding box center [118, 12] width 9 height 9
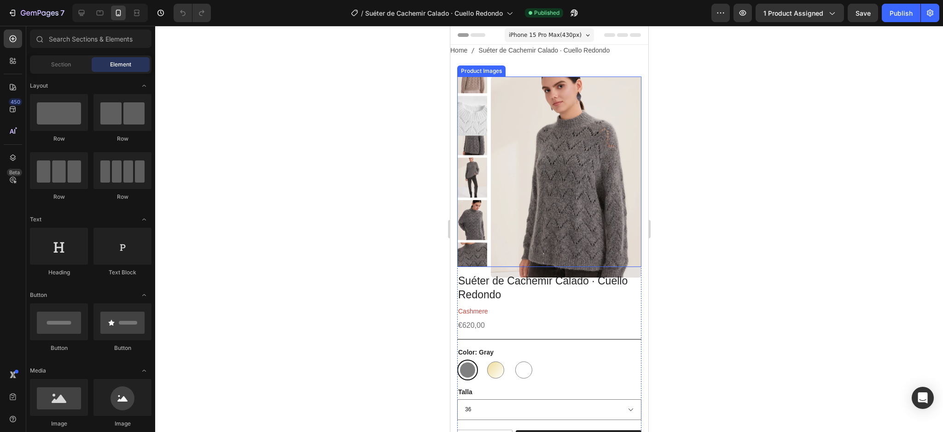
click at [539, 120] on img at bounding box center [566, 176] width 151 height 201
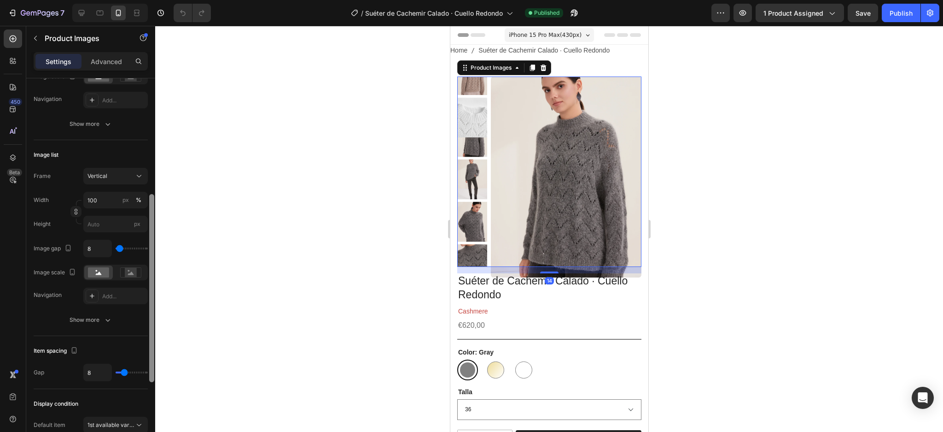
scroll to position [360, 0]
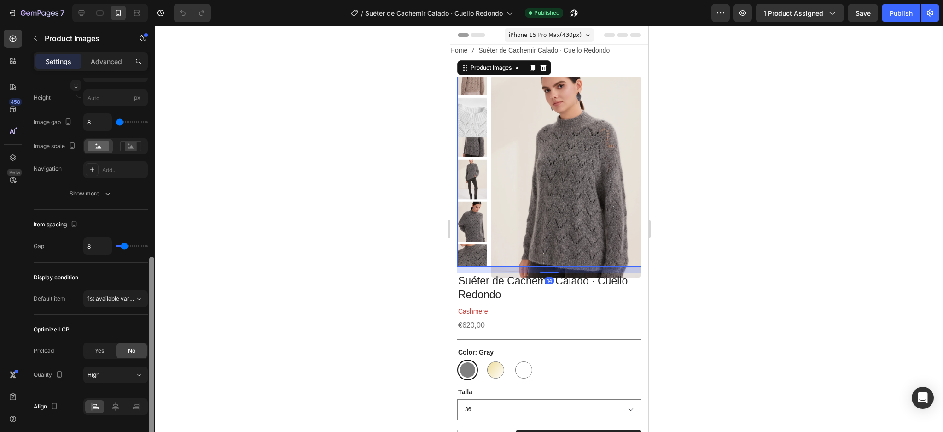
drag, startPoint x: 153, startPoint y: 153, endPoint x: 146, endPoint y: 332, distance: 178.8
click at [146, 332] on div "Layout Featured right Product source Suéter de Cachemir Calado · Cuello Redondo…" at bounding box center [90, 268] width 129 height 380
click at [99, 352] on span "Yes" at bounding box center [99, 350] width 9 height 8
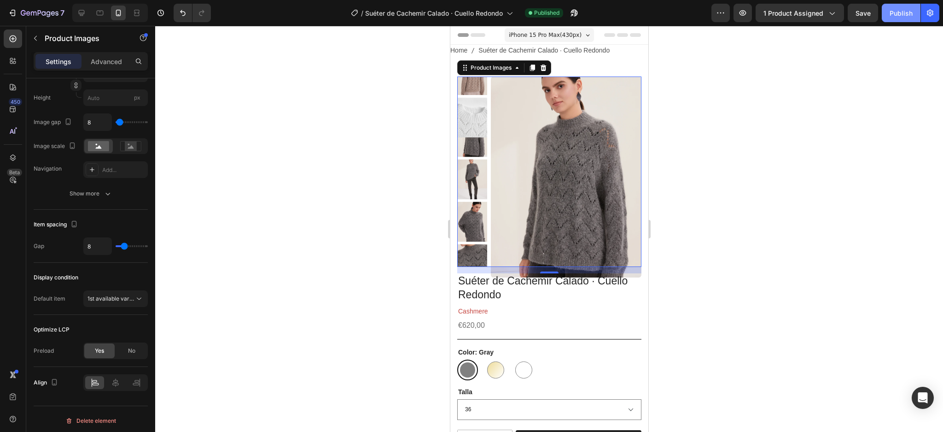
click at [907, 14] on div "Publish" at bounding box center [901, 13] width 23 height 10
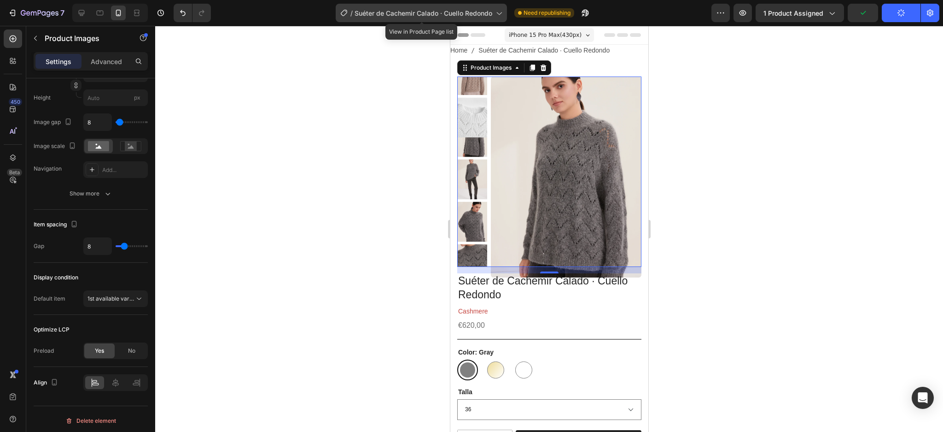
click at [498, 9] on icon at bounding box center [498, 12] width 9 height 9
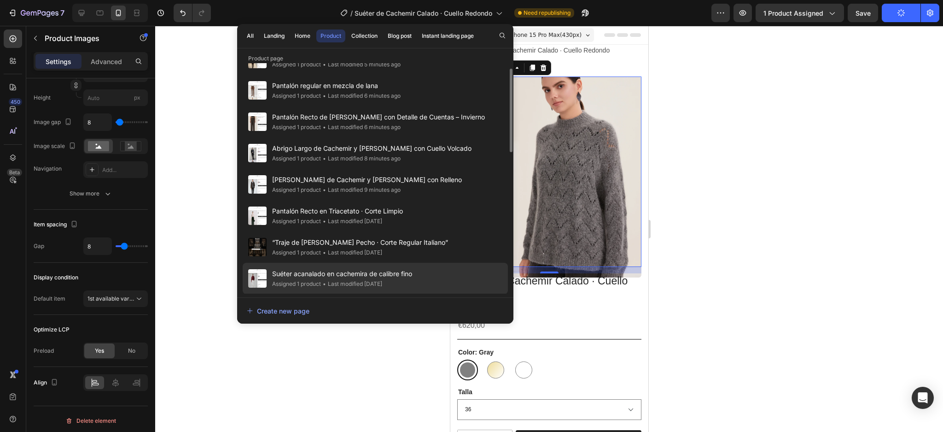
scroll to position [307, 0]
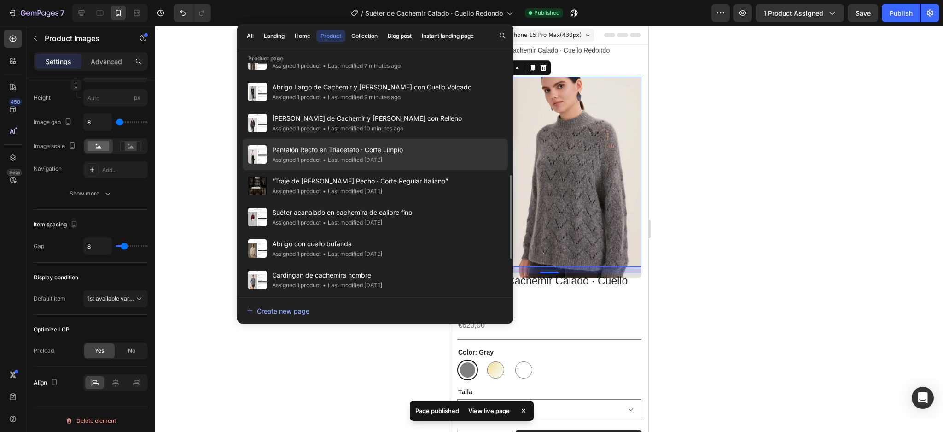
click at [424, 148] on div "Pantalón Recto en Triacetato · Corte Limpio Assigned 1 product • Last modified …" at bounding box center [375, 154] width 265 height 31
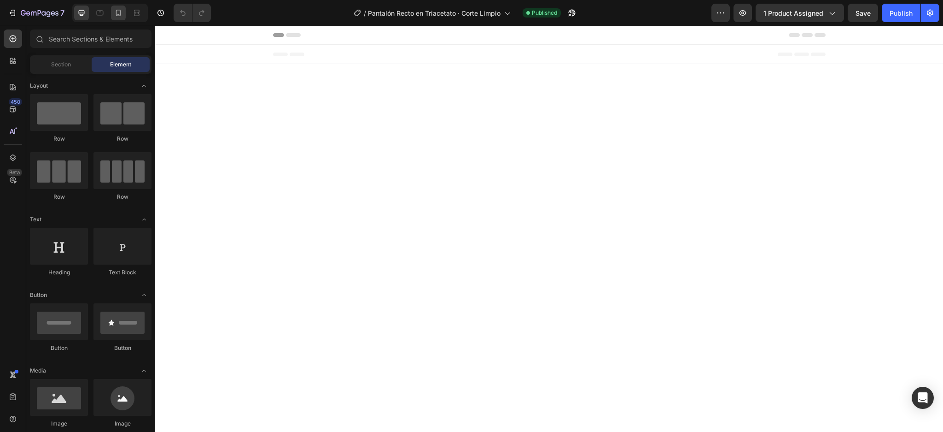
click at [122, 11] on icon at bounding box center [118, 12] width 9 height 9
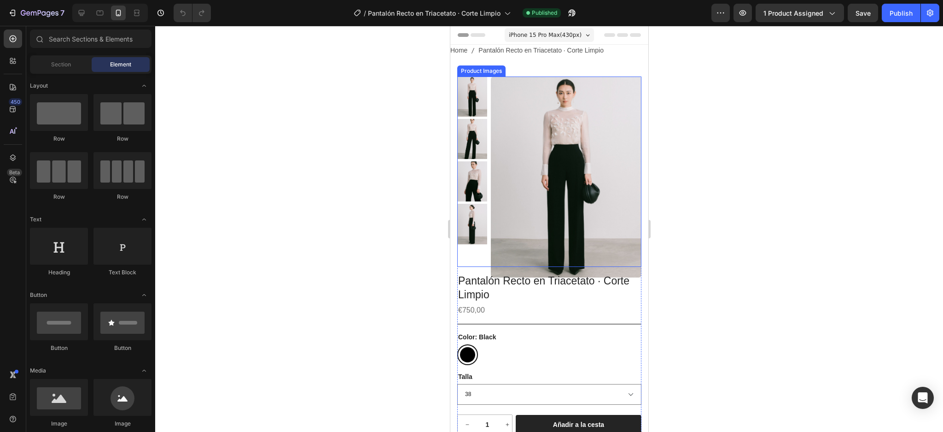
click at [563, 126] on img at bounding box center [566, 176] width 151 height 201
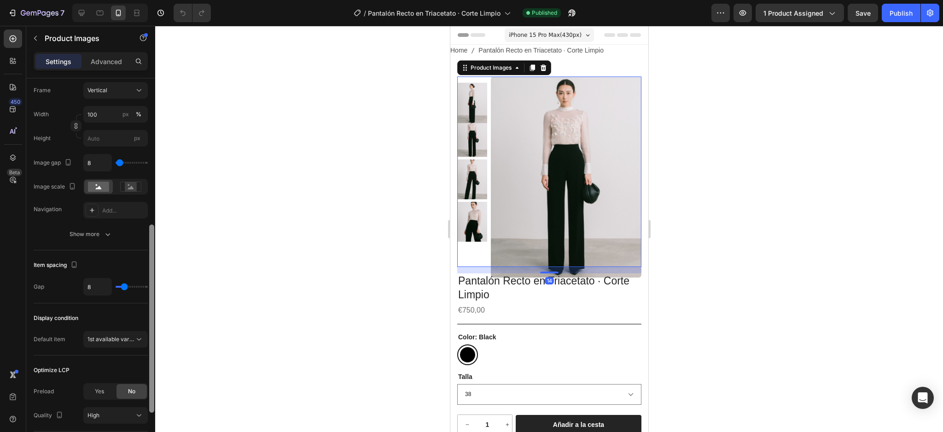
scroll to position [333, 0]
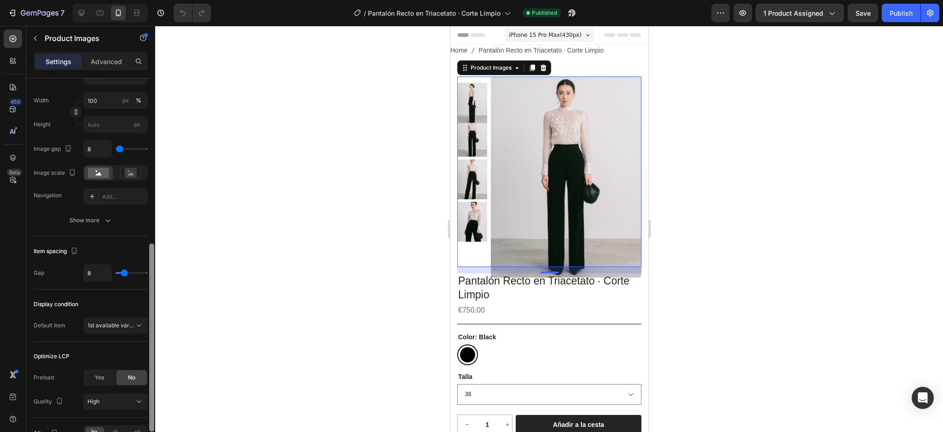
drag, startPoint x: 153, startPoint y: 231, endPoint x: 154, endPoint y: 396, distance: 165.4
click at [154, 396] on div at bounding box center [151, 337] width 5 height 188
click at [96, 378] on span "Yes" at bounding box center [99, 377] width 9 height 8
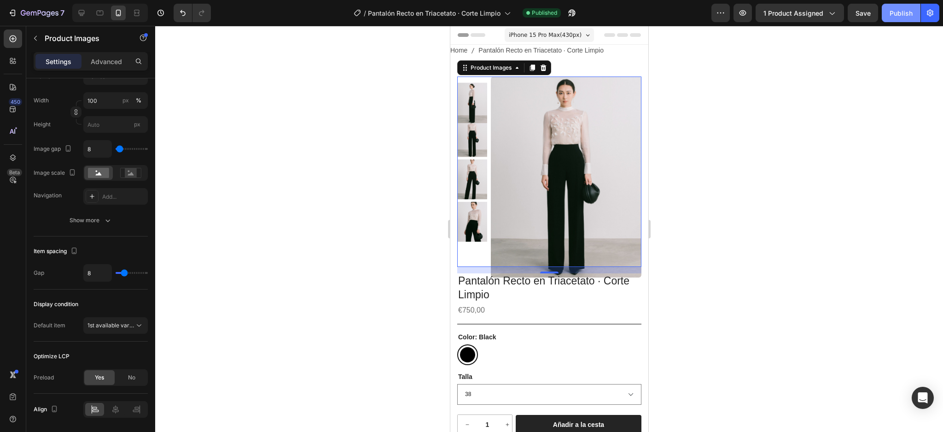
click at [896, 8] on div "Publish" at bounding box center [901, 13] width 23 height 10
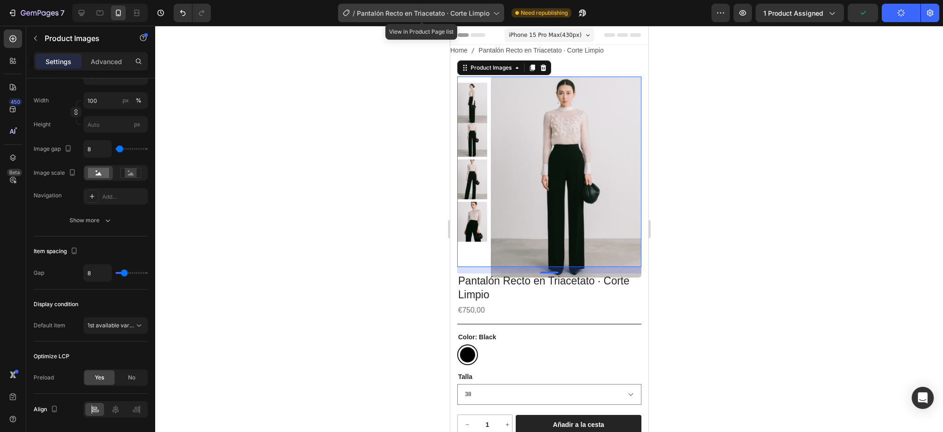
click at [490, 15] on span "Pantalón Recto en Triacetato · Corte Limpio" at bounding box center [423, 13] width 133 height 10
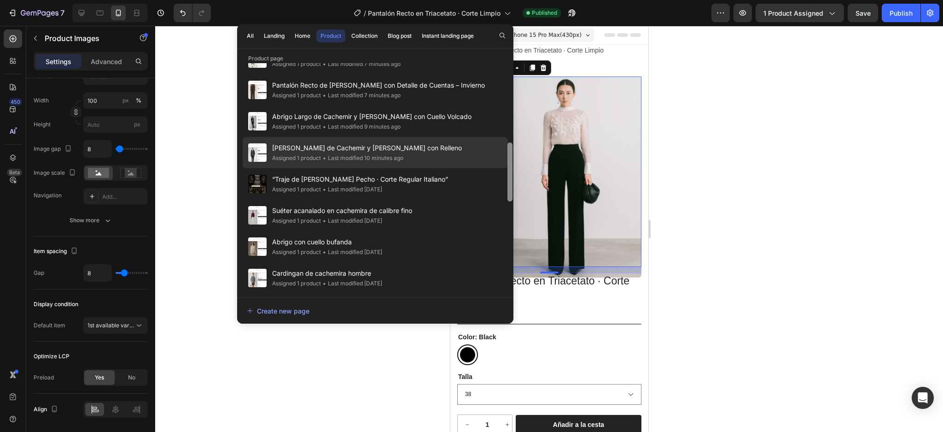
scroll to position [307, 0]
drag, startPoint x: 509, startPoint y: 245, endPoint x: 503, endPoint y: 158, distance: 87.7
click at [503, 158] on div "Pantalón Recto en Triacetato · Corte Limpio Assigned 1 product • Last modified …" at bounding box center [375, 178] width 276 height 230
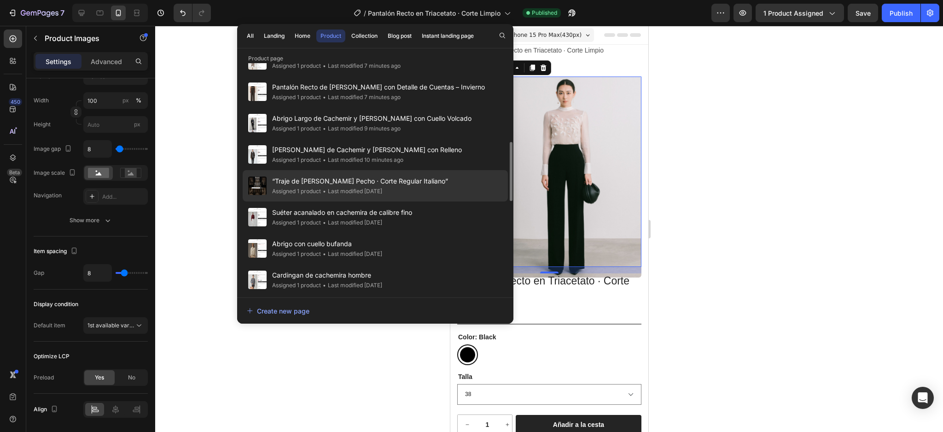
click at [440, 187] on div "Assigned 1 product • Last modified [DATE]" at bounding box center [360, 191] width 176 height 9
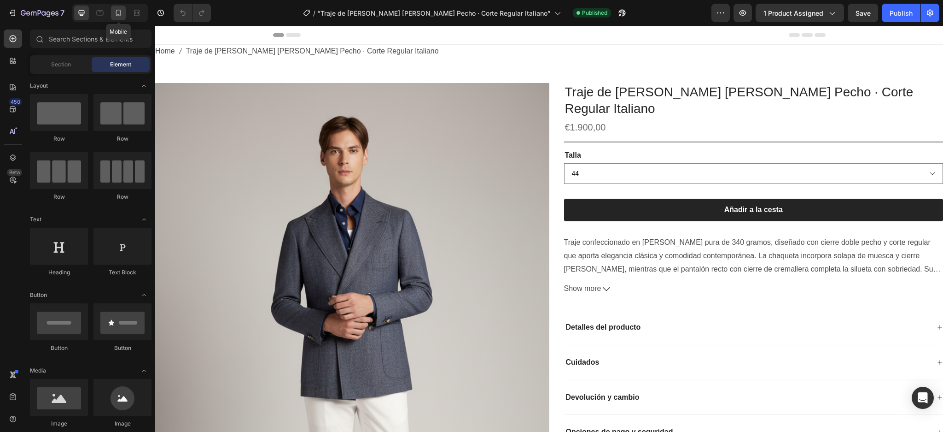
click at [120, 13] on icon at bounding box center [118, 12] width 9 height 9
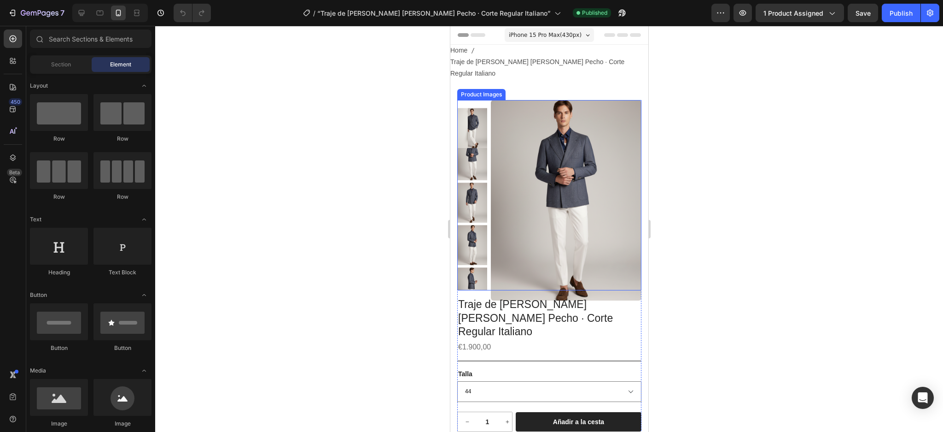
click at [538, 112] on img at bounding box center [566, 200] width 151 height 201
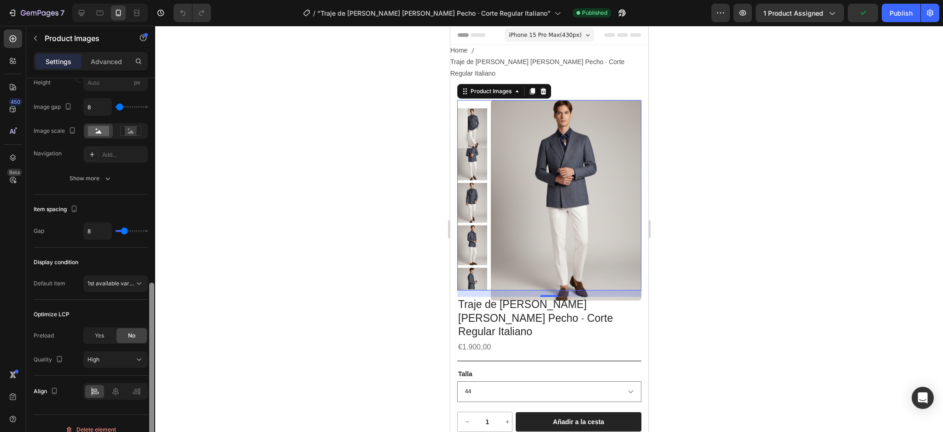
scroll to position [387, 0]
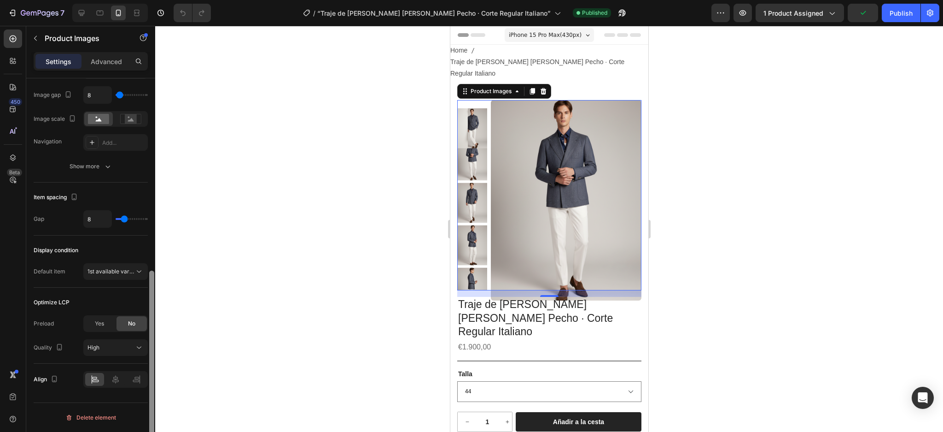
drag, startPoint x: 152, startPoint y: 268, endPoint x: 128, endPoint y: 365, distance: 99.9
click at [147, 378] on div "Layout Featured right Product source Traje de [PERSON_NAME] [PERSON_NAME] Pecho…" at bounding box center [90, 268] width 129 height 380
drag, startPoint x: 97, startPoint y: 328, endPoint x: 291, endPoint y: 244, distance: 210.8
click at [97, 327] on div "Yes" at bounding box center [99, 323] width 30 height 15
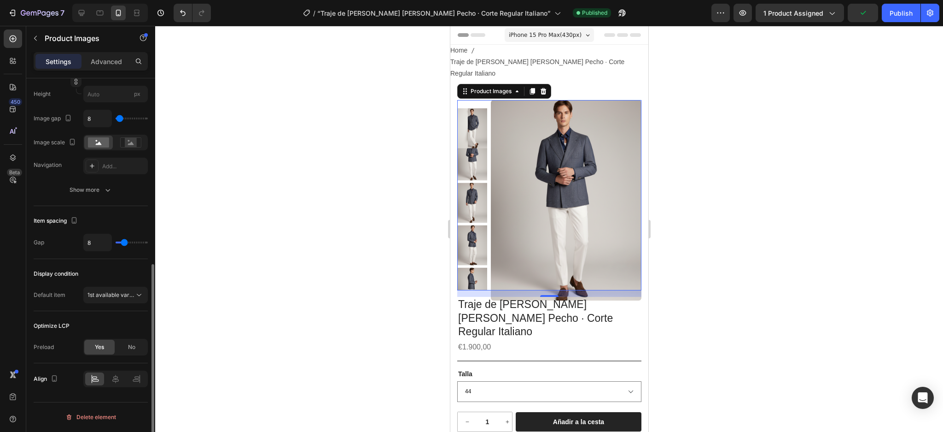
scroll to position [363, 0]
click at [901, 11] on div "Publish" at bounding box center [901, 13] width 23 height 10
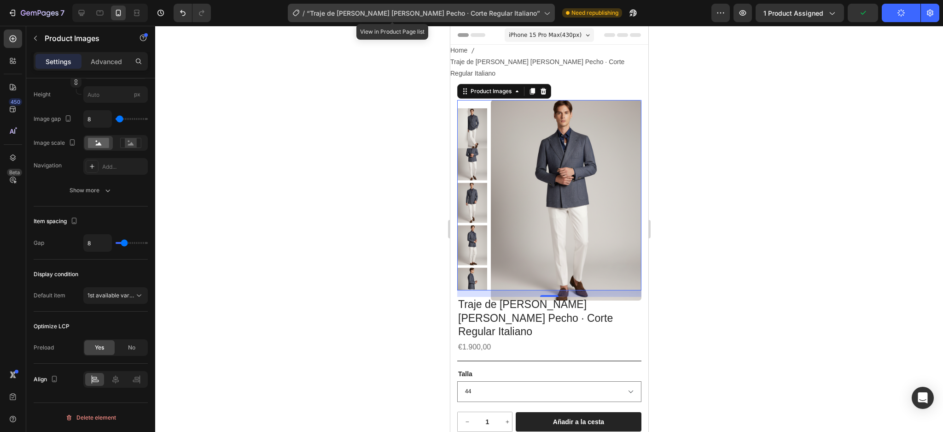
click at [542, 11] on icon at bounding box center [546, 12] width 9 height 9
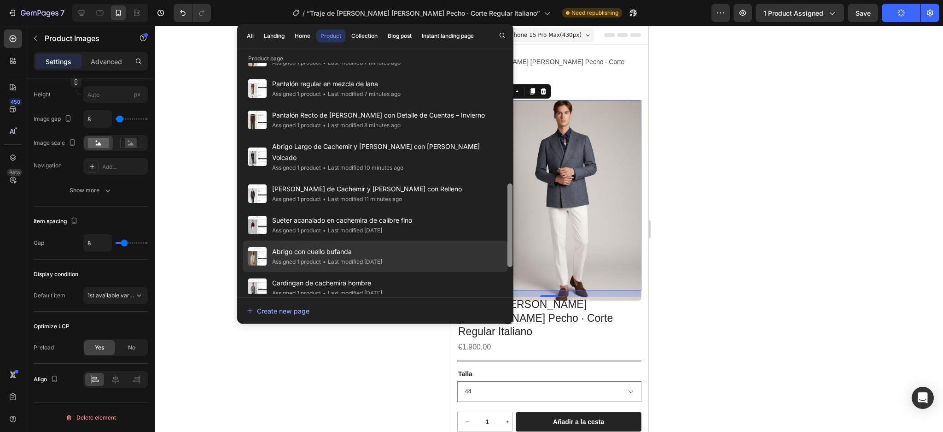
scroll to position [323, 0]
drag, startPoint x: 509, startPoint y: 128, endPoint x: 503, endPoint y: 218, distance: 90.5
click at [503, 218] on div "“Traje de Lana Pura Doble Pecho · Corte Regular Italiano” Assigned 1 product • …" at bounding box center [375, 178] width 276 height 230
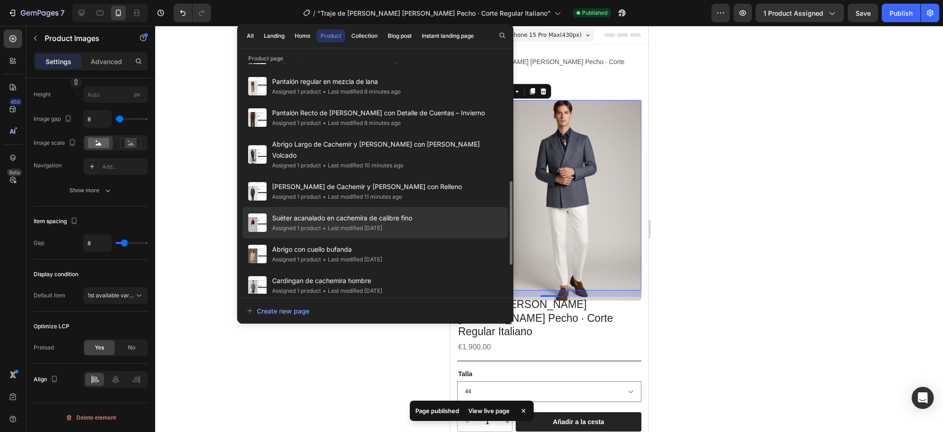
click at [452, 207] on div "Suéter acanalado en cachemira de calibre fino Assigned 1 product • Last modifie…" at bounding box center [375, 222] width 265 height 31
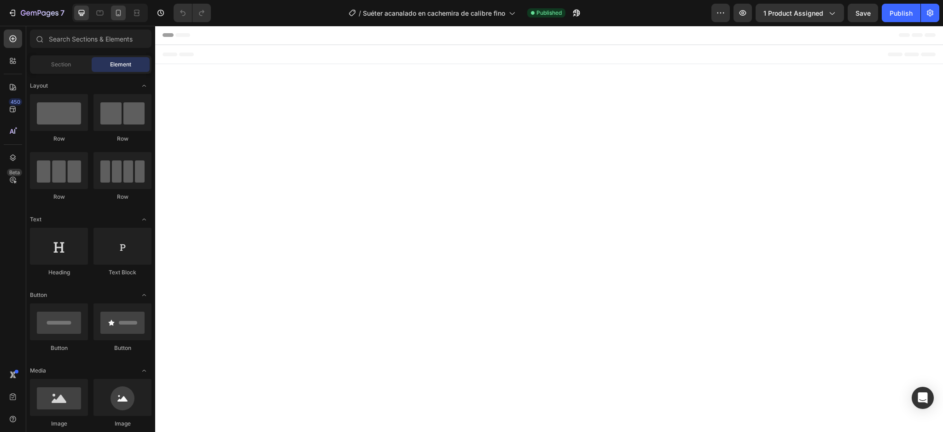
click at [112, 7] on div at bounding box center [118, 13] width 15 height 15
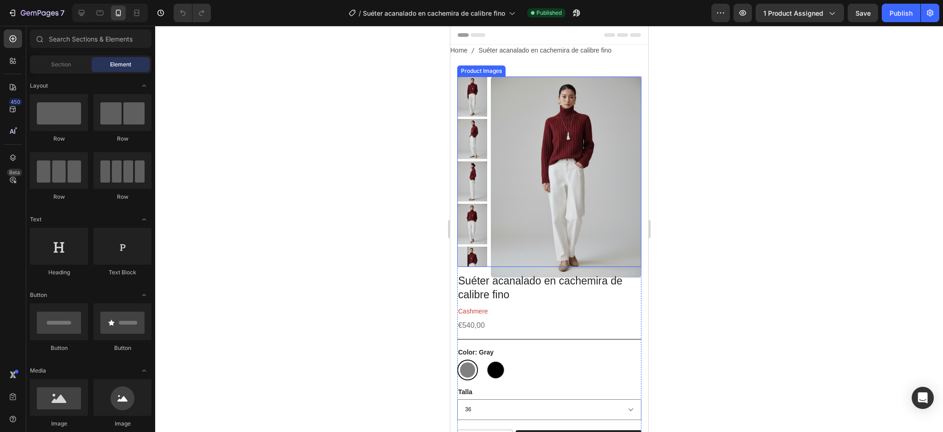
click at [515, 123] on img at bounding box center [566, 176] width 151 height 201
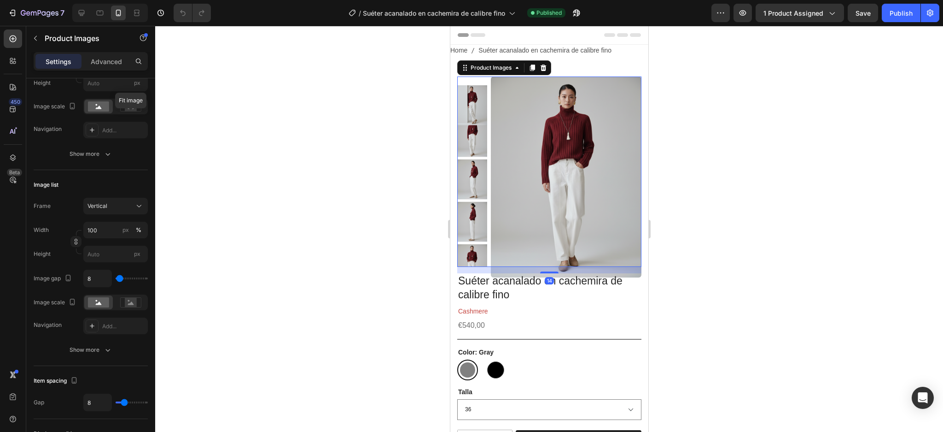
scroll to position [387, 0]
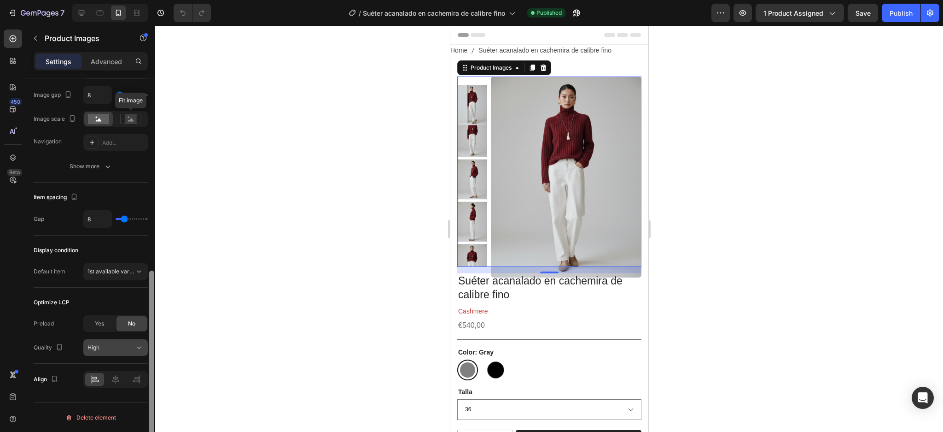
drag, startPoint x: 150, startPoint y: 138, endPoint x: 141, endPoint y: 345, distance: 207.9
click at [141, 345] on div "Layout Featured right Product source Suéter acanalado en cachemira de calibre f…" at bounding box center [90, 268] width 129 height 380
click at [106, 323] on div "Yes" at bounding box center [99, 323] width 30 height 15
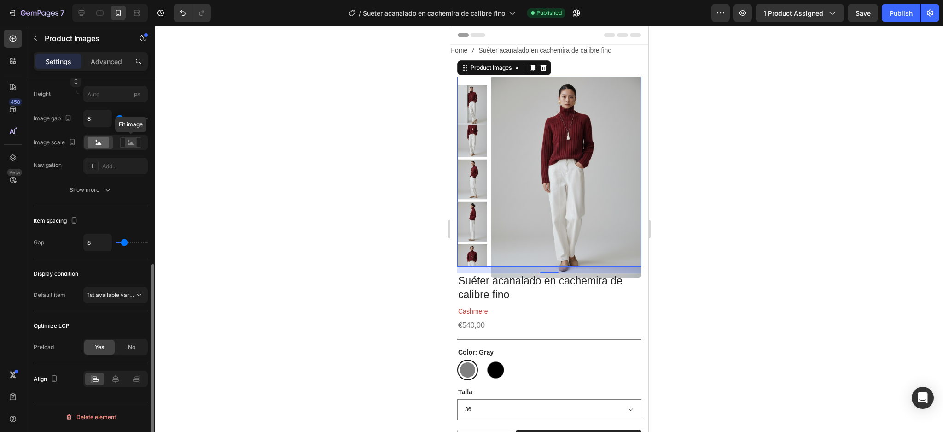
scroll to position [363, 0]
click at [895, 10] on div "Publish" at bounding box center [901, 13] width 23 height 10
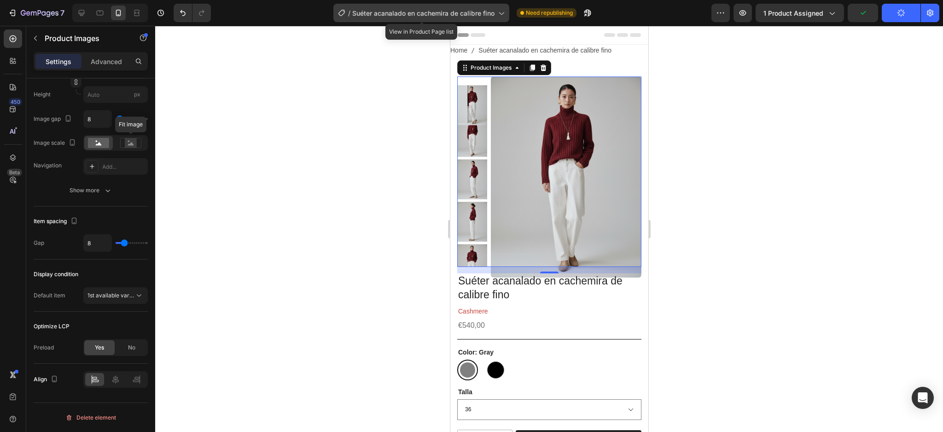
click at [506, 13] on div "/ Suéter acanalado en cachemira de calibre fino" at bounding box center [421, 13] width 176 height 18
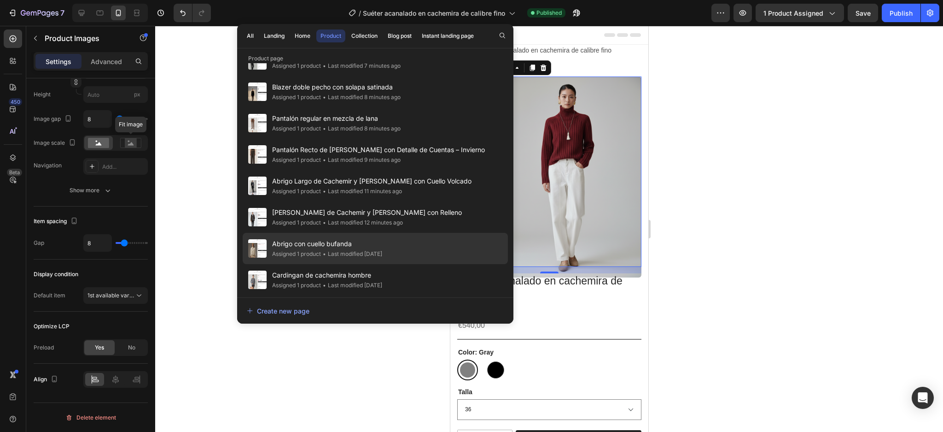
scroll to position [402, 0]
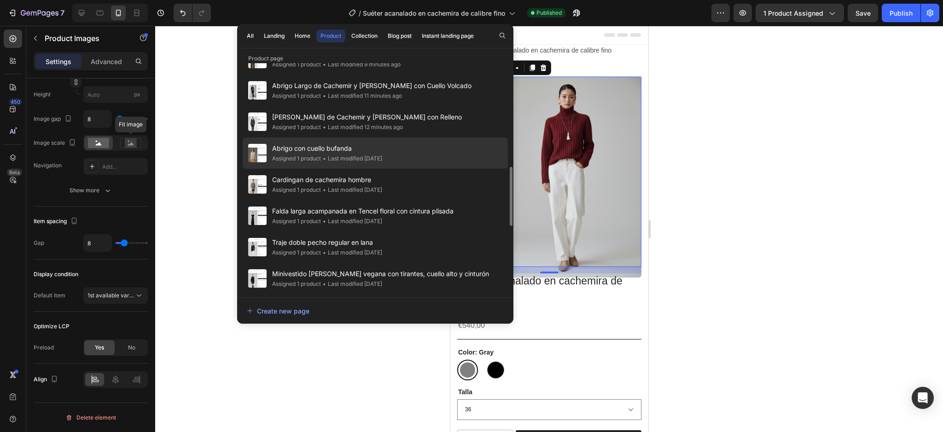
click at [405, 155] on div "Abrigo con cuello bufanda Assigned 1 product • Last modified 11 days ago" at bounding box center [375, 152] width 265 height 31
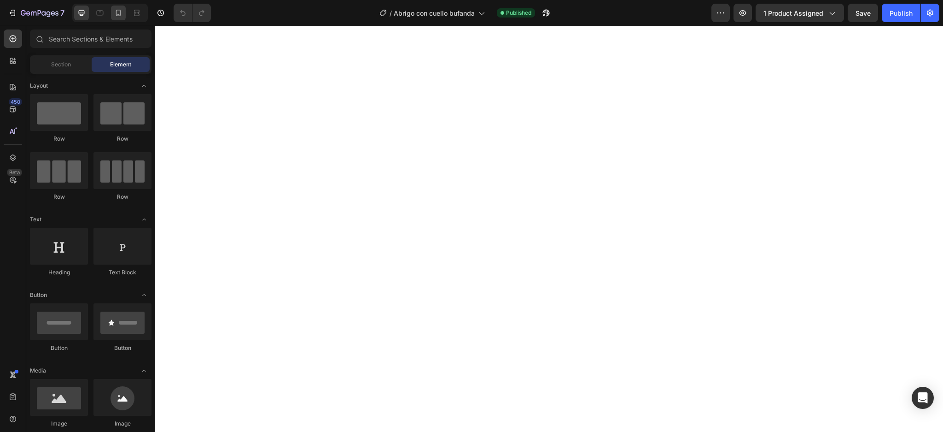
click at [112, 12] on div at bounding box center [118, 13] width 15 height 15
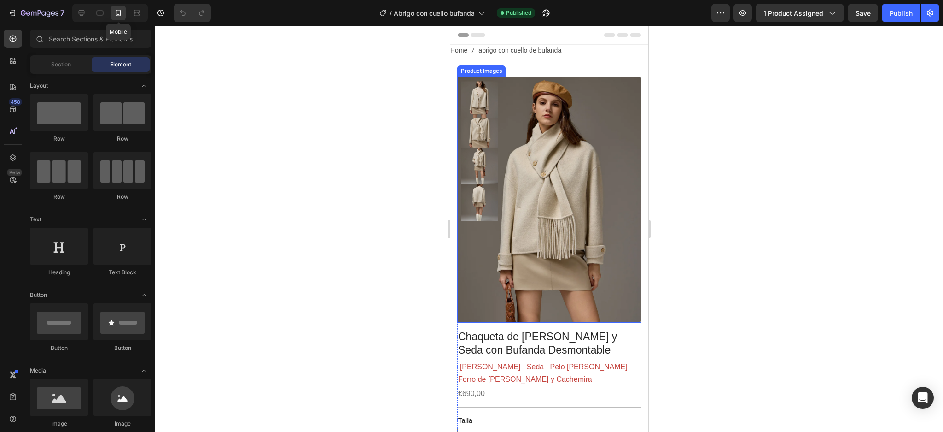
click at [518, 114] on img at bounding box center [549, 199] width 184 height 246
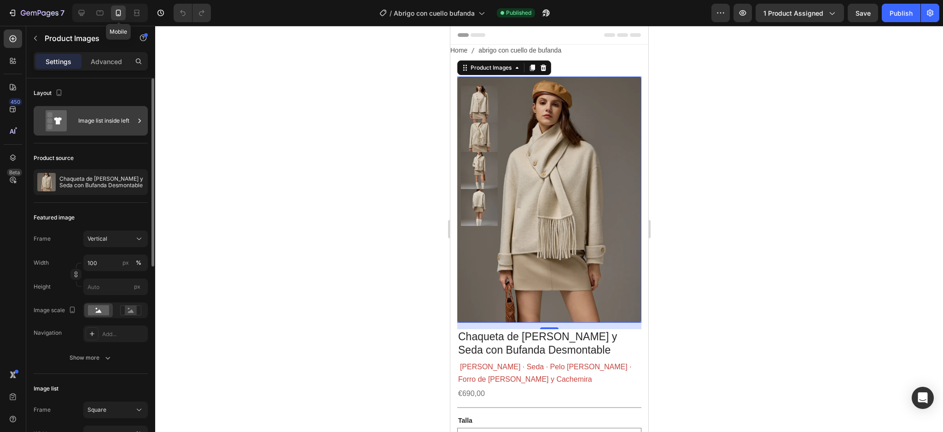
click at [90, 122] on div "Image list inside left" at bounding box center [106, 120] width 56 height 21
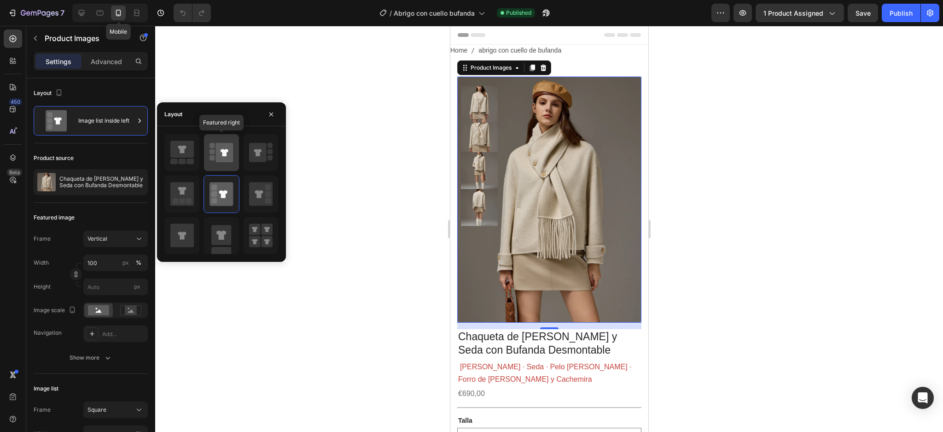
click at [213, 152] on rect at bounding box center [212, 151] width 5 height 5
type input "100"
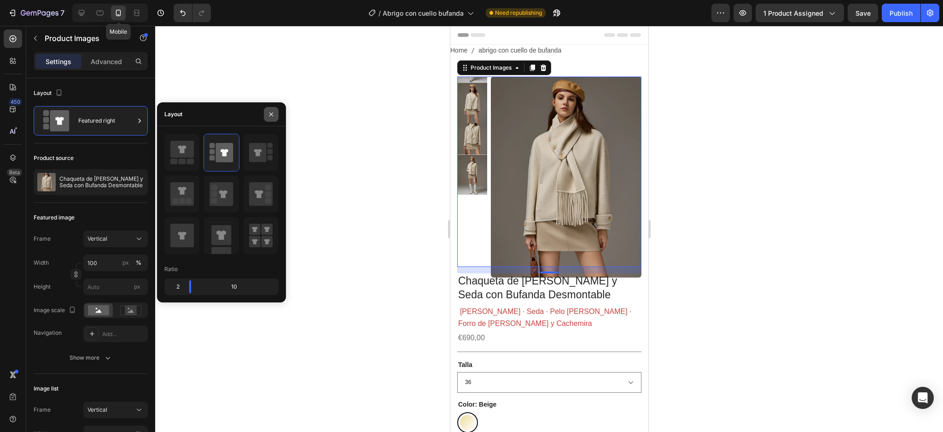
click at [269, 112] on icon "button" at bounding box center [271, 114] width 4 height 4
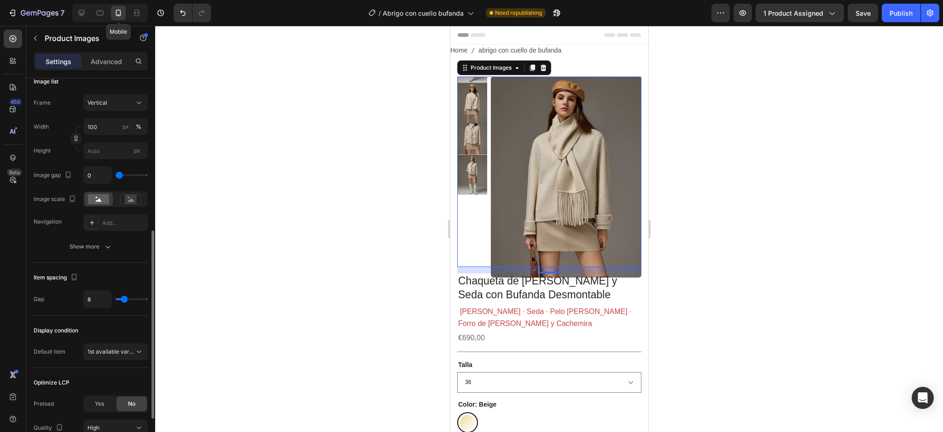
scroll to position [387, 0]
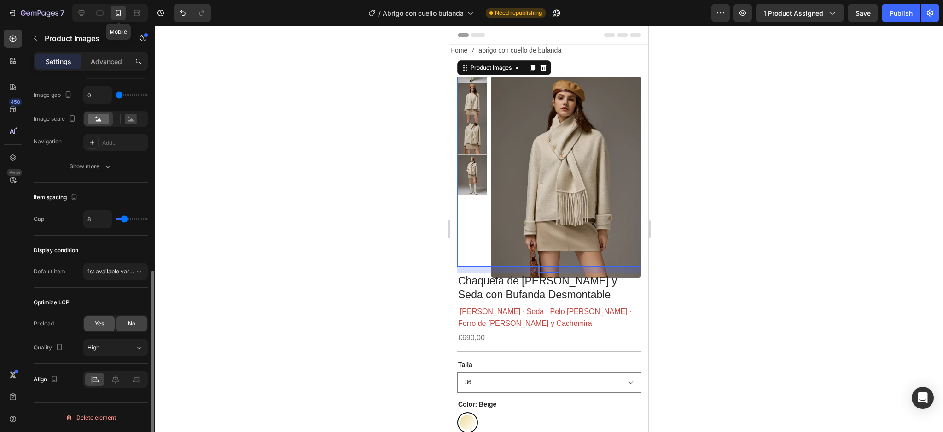
click at [98, 322] on span "Yes" at bounding box center [99, 323] width 9 height 8
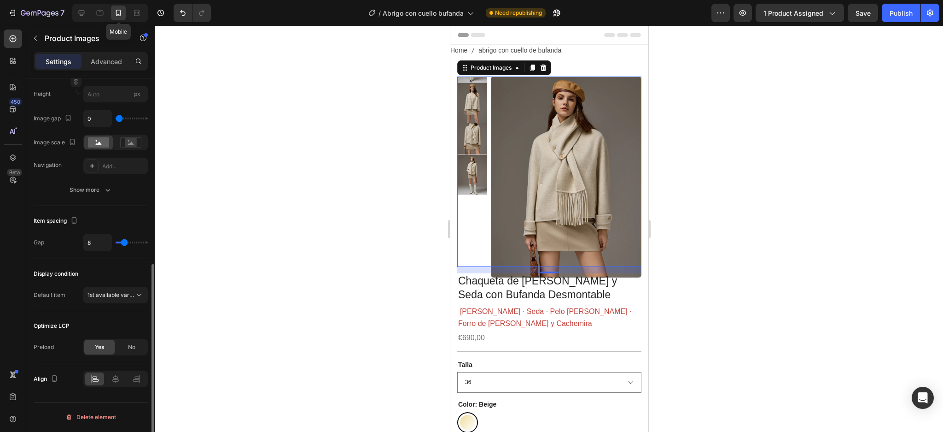
scroll to position [363, 0]
drag, startPoint x: 895, startPoint y: 7, endPoint x: 858, endPoint y: 11, distance: 36.5
click at [895, 8] on div "Publish" at bounding box center [901, 13] width 23 height 10
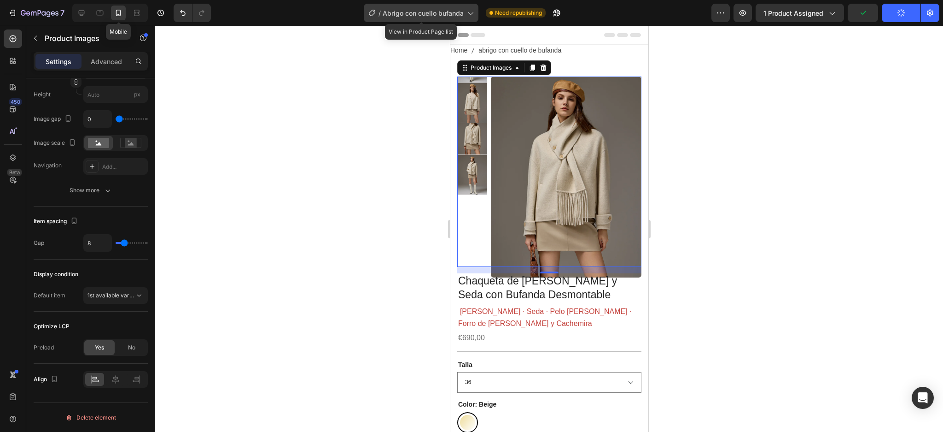
click at [476, 15] on div "/ Abrigo con cuello bufanda" at bounding box center [421, 13] width 115 height 18
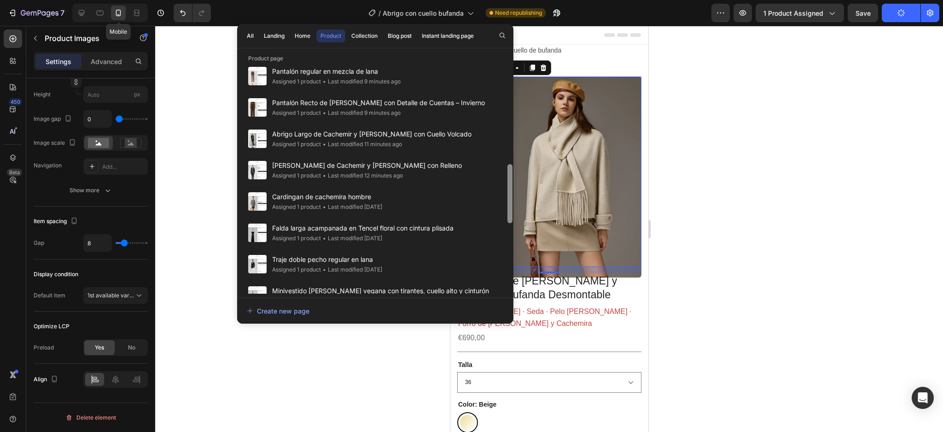
scroll to position [386, 0]
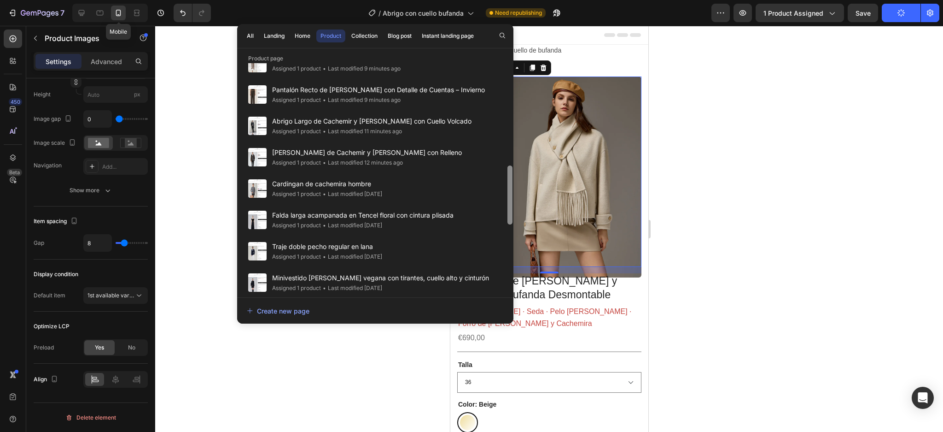
drag, startPoint x: 510, startPoint y: 123, endPoint x: 510, endPoint y: 224, distance: 101.3
click at [510, 224] on div at bounding box center [510, 194] width 5 height 59
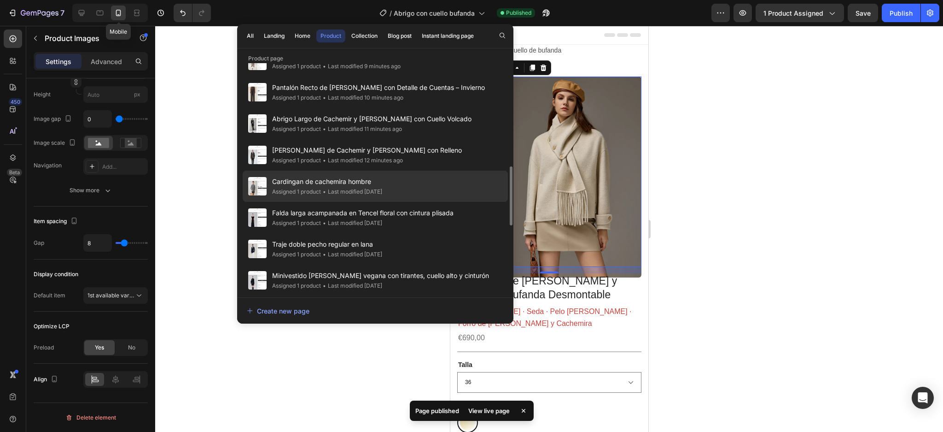
click at [454, 188] on div "Cardingan de cachemira hombre Assigned 1 product • Last modified [DATE]" at bounding box center [375, 185] width 265 height 31
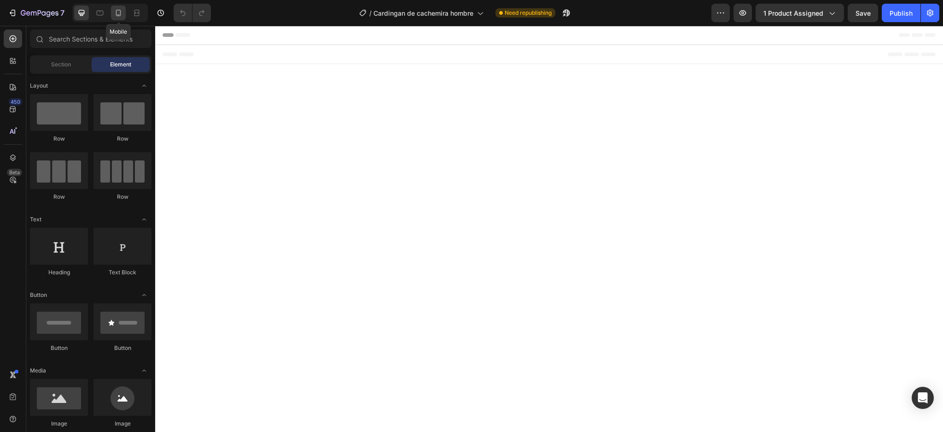
click at [119, 14] on icon at bounding box center [118, 12] width 9 height 9
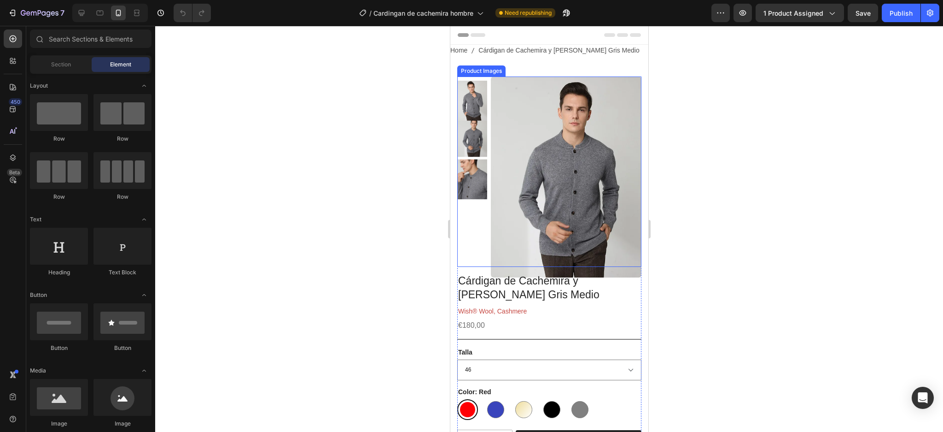
click at [544, 118] on img at bounding box center [566, 176] width 151 height 201
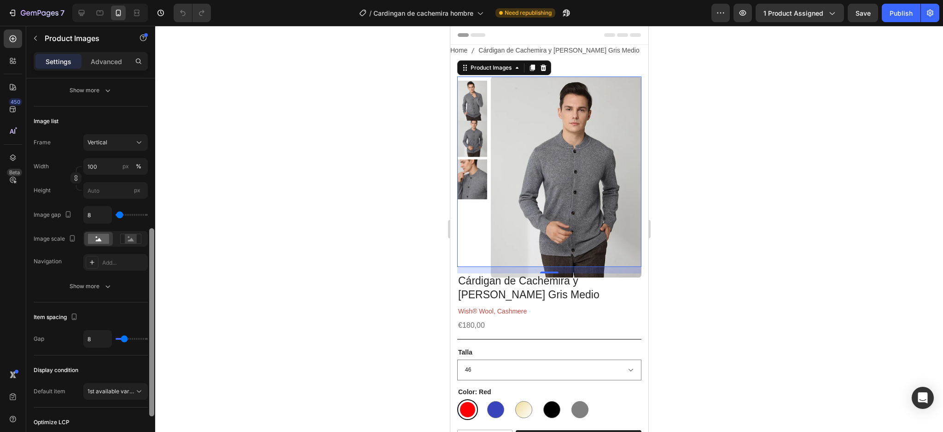
scroll to position [285, 0]
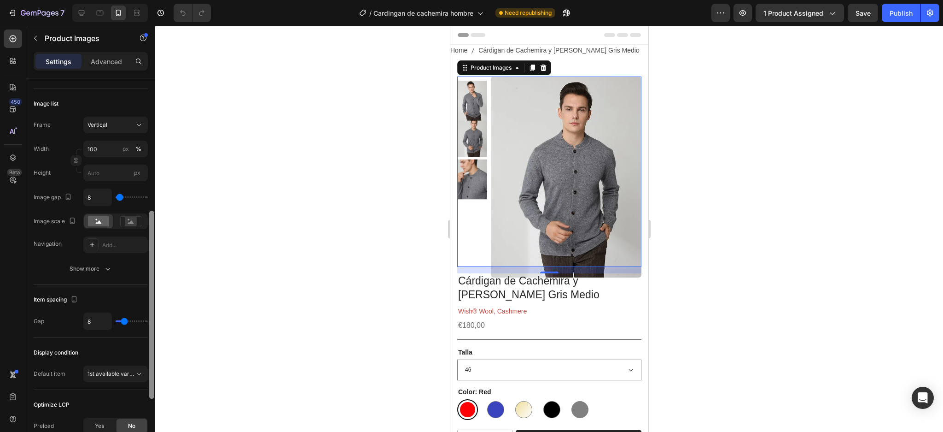
drag, startPoint x: 150, startPoint y: 218, endPoint x: 153, endPoint y: 360, distance: 141.4
click at [153, 360] on div at bounding box center [151, 305] width 5 height 188
click at [99, 421] on div "Yes" at bounding box center [99, 425] width 30 height 15
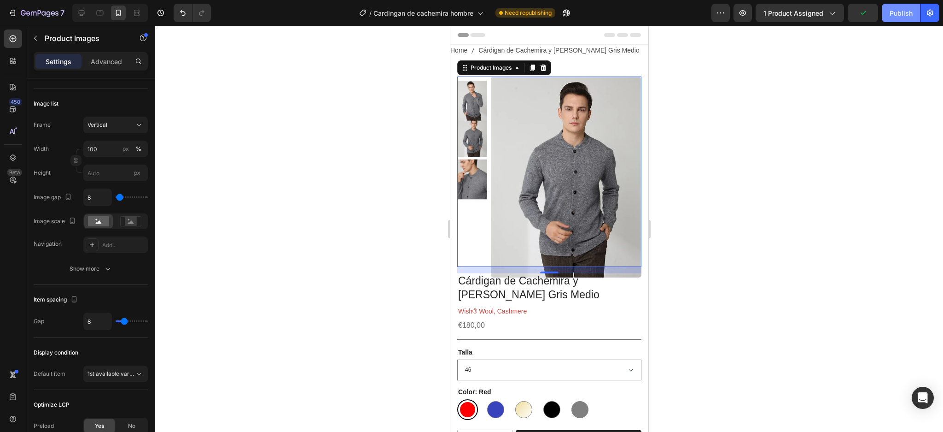
click at [916, 12] on button "Publish" at bounding box center [901, 13] width 39 height 18
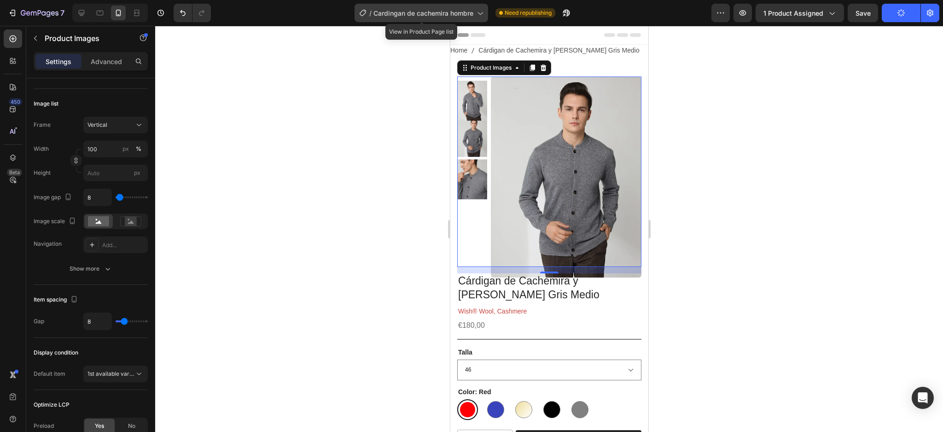
click at [482, 14] on icon at bounding box center [479, 12] width 9 height 9
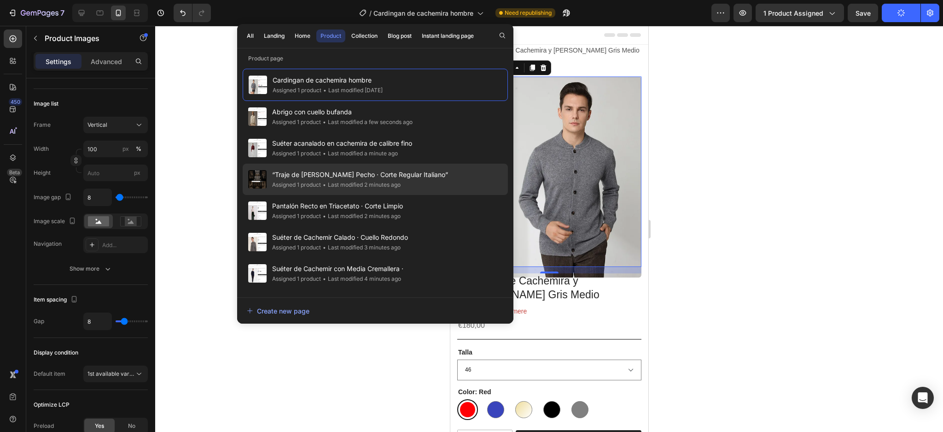
scroll to position [61, 0]
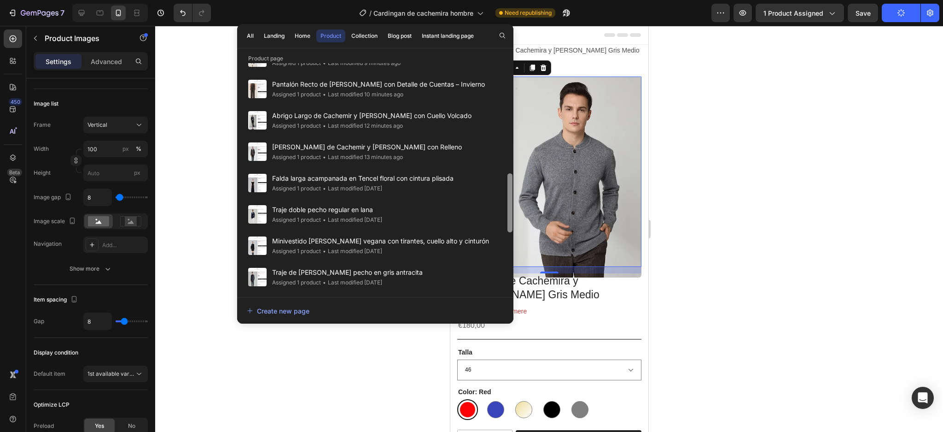
drag, startPoint x: 511, startPoint y: 104, endPoint x: 511, endPoint y: 241, distance: 136.8
click at [511, 241] on div at bounding box center [510, 177] width 7 height 230
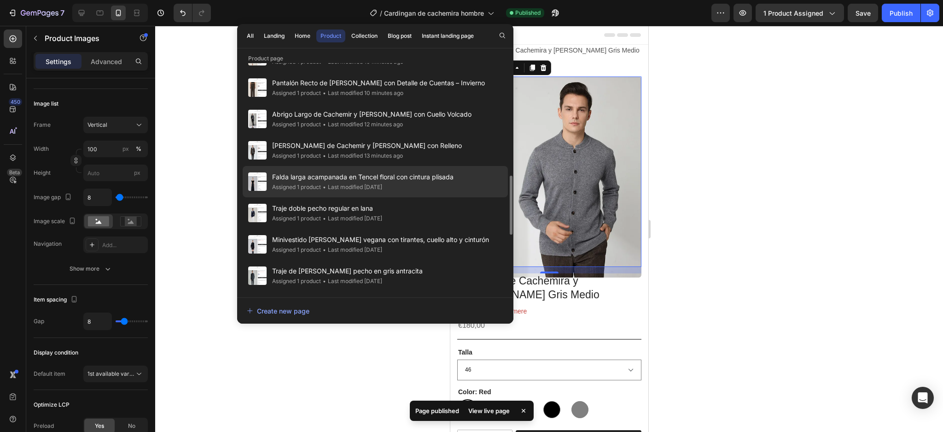
click at [476, 182] on div "Falda larga acampanada en Tencel floral con cintura plisada Assigned 1 product …" at bounding box center [375, 181] width 265 height 31
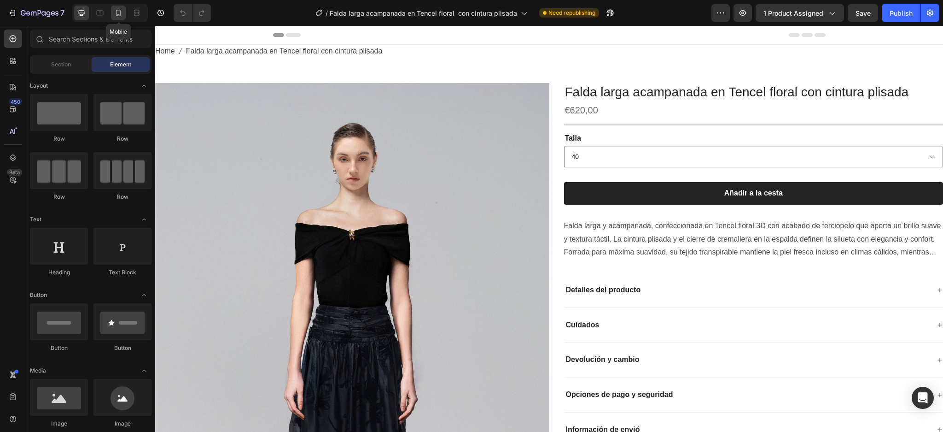
click at [116, 15] on icon at bounding box center [118, 12] width 9 height 9
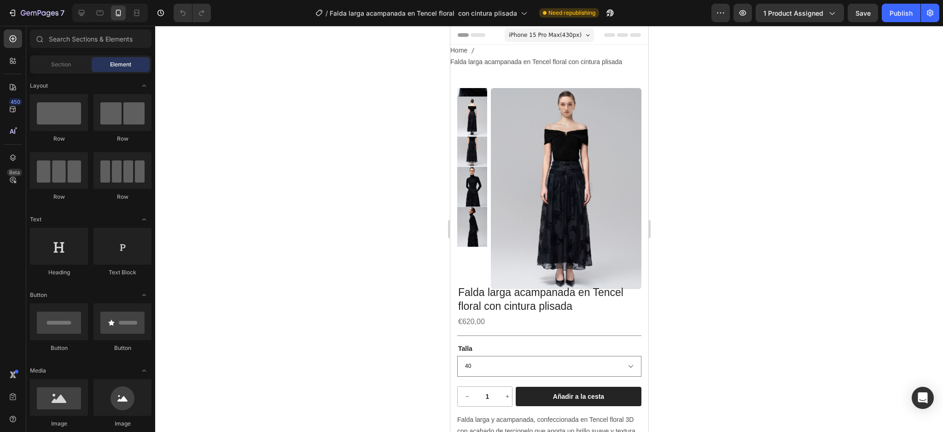
scroll to position [39, 0]
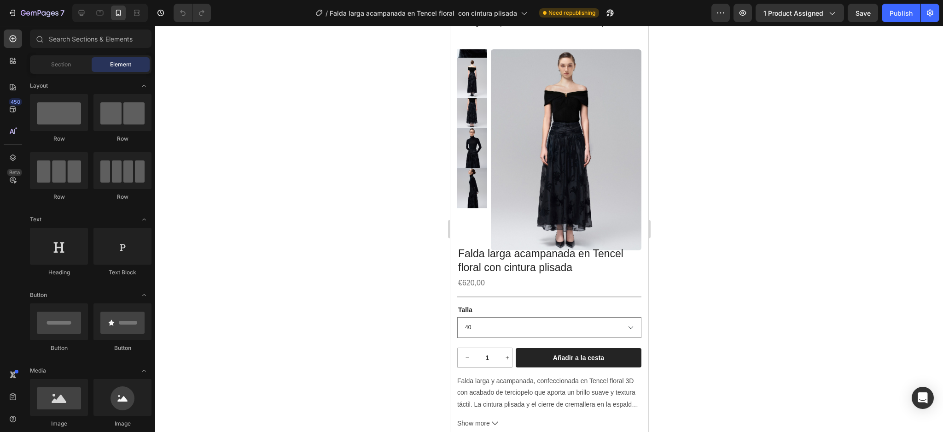
click at [584, 112] on img at bounding box center [566, 149] width 151 height 201
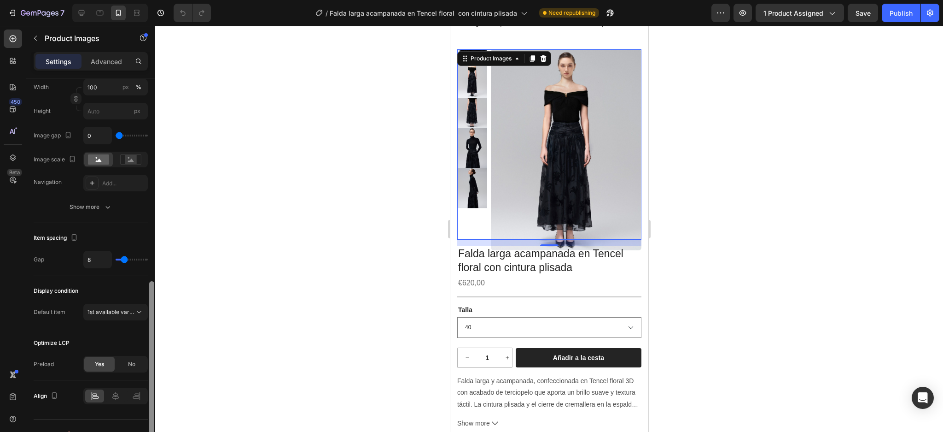
scroll to position [363, 0]
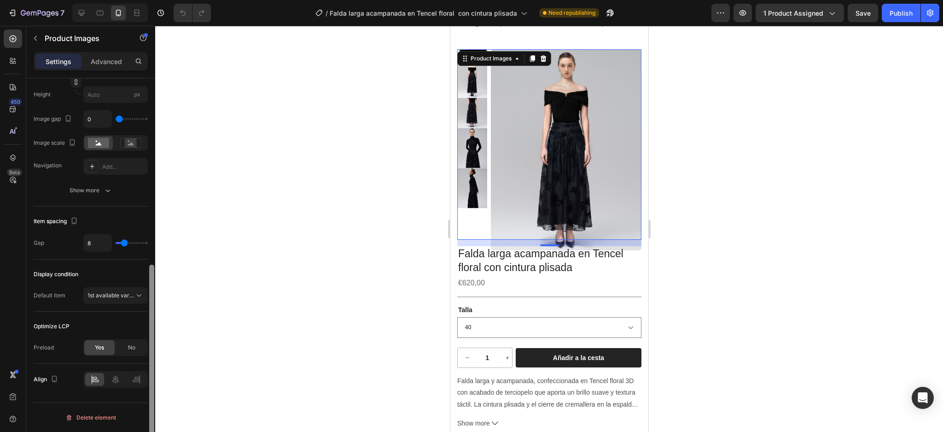
drag, startPoint x: 153, startPoint y: 146, endPoint x: 152, endPoint y: 309, distance: 162.6
click at [152, 309] on div at bounding box center [151, 361] width 5 height 194
click at [895, 13] on div "Publish" at bounding box center [901, 13] width 23 height 10
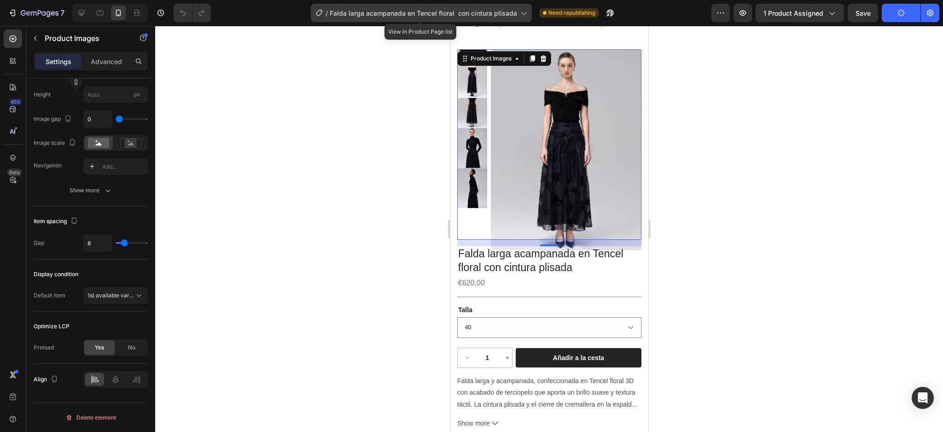
click at [528, 11] on div "/ Falda larga acampanada en Tencel floral con cintura plisada" at bounding box center [421, 13] width 221 height 18
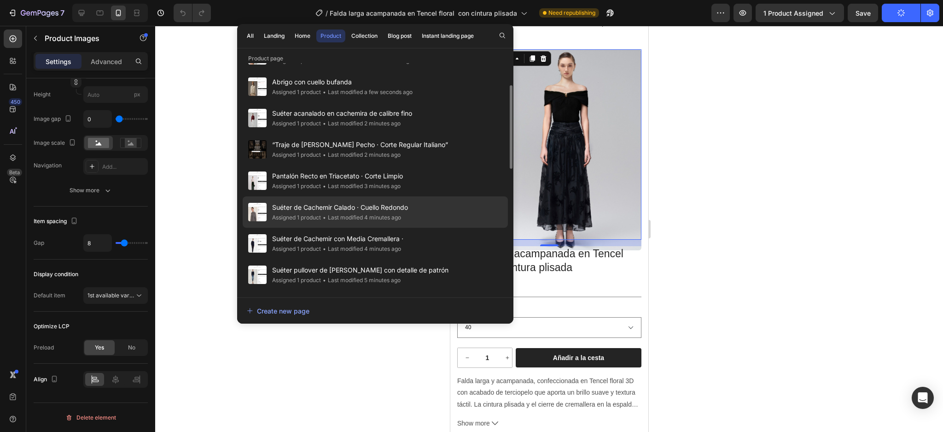
scroll to position [123, 0]
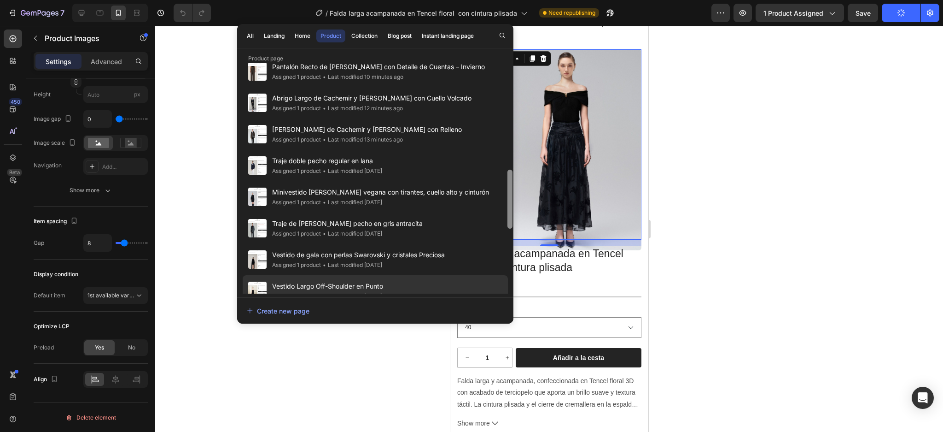
drag, startPoint x: 509, startPoint y: 147, endPoint x: 502, endPoint y: 279, distance: 132.0
click at [502, 279] on div "Falda larga acampanada en Tencel floral con cintura plisada Assigned 1 product …" at bounding box center [375, 178] width 276 height 230
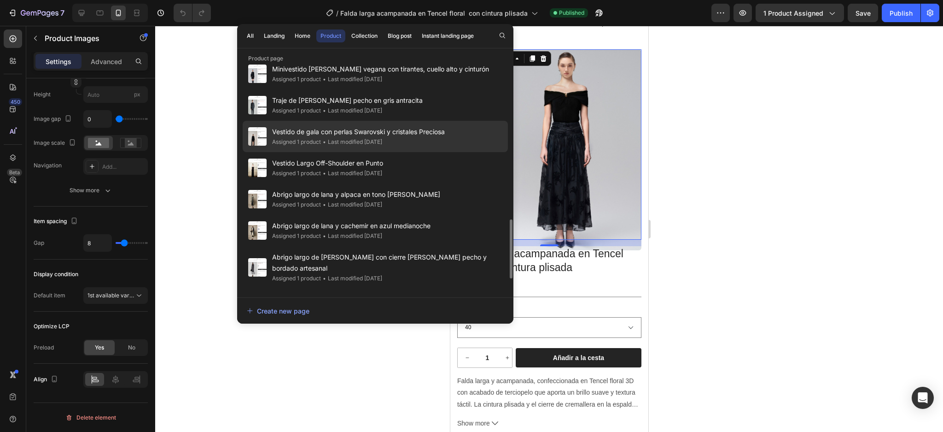
scroll to position [545, 0]
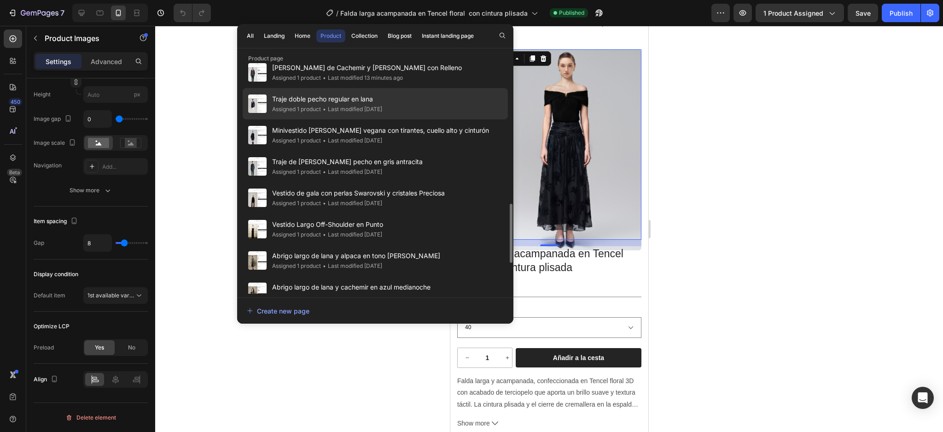
click at [436, 97] on div "Traje doble pecho regular en lana Assigned 1 product • Last modified [DATE]" at bounding box center [375, 103] width 265 height 31
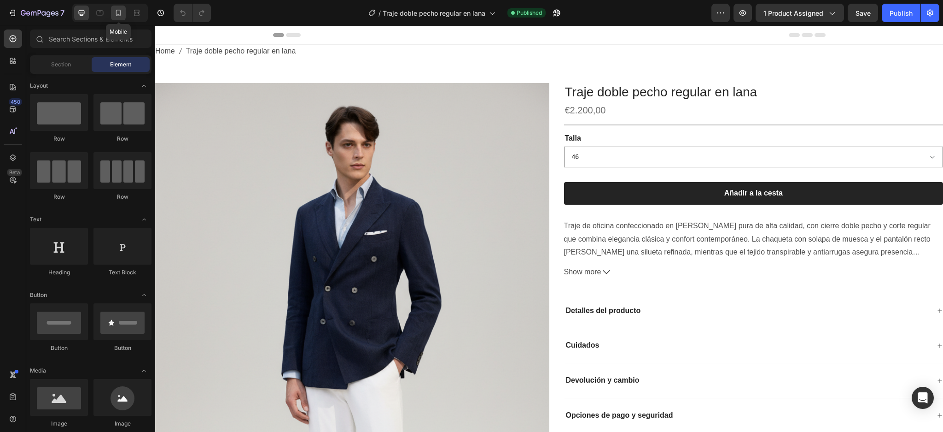
click at [116, 6] on div at bounding box center [118, 13] width 15 height 15
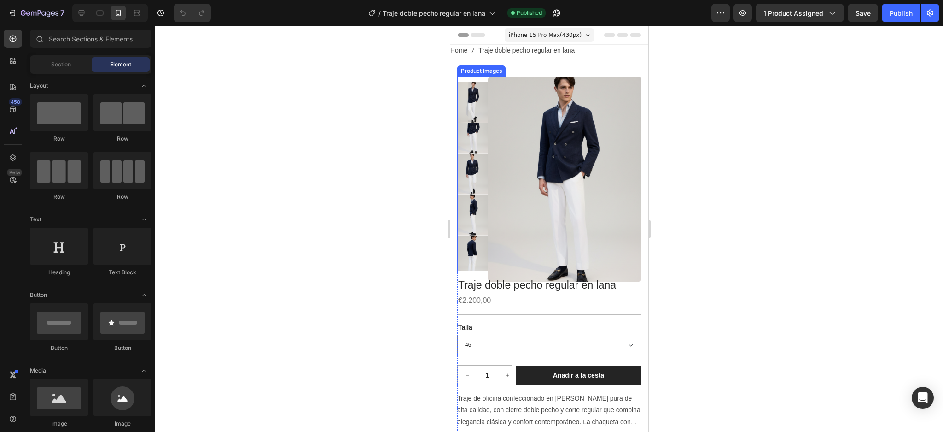
click at [552, 120] on img at bounding box center [564, 178] width 153 height 205
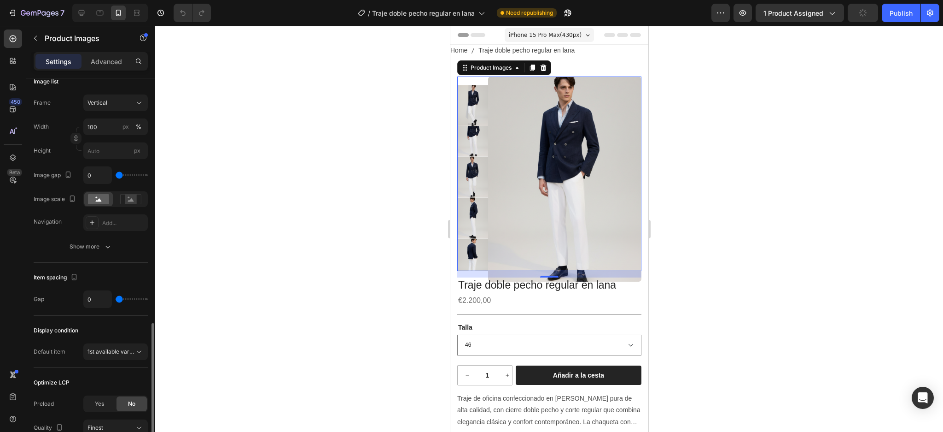
scroll to position [387, 0]
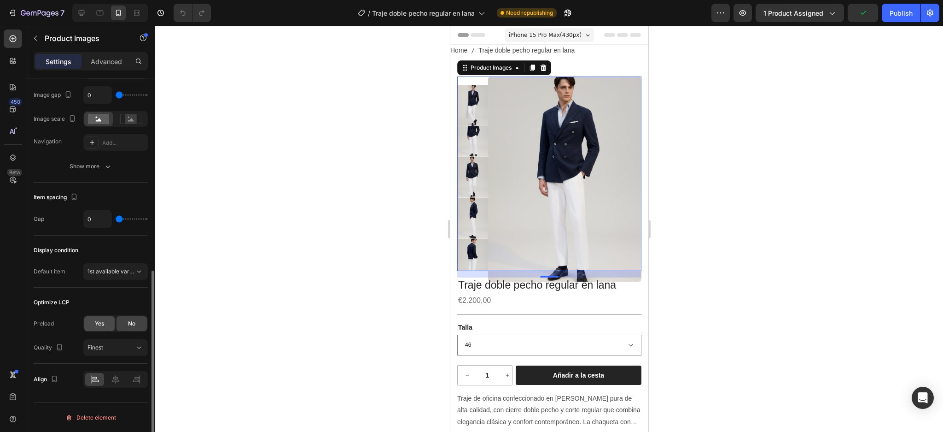
click at [108, 322] on div "Yes" at bounding box center [99, 323] width 30 height 15
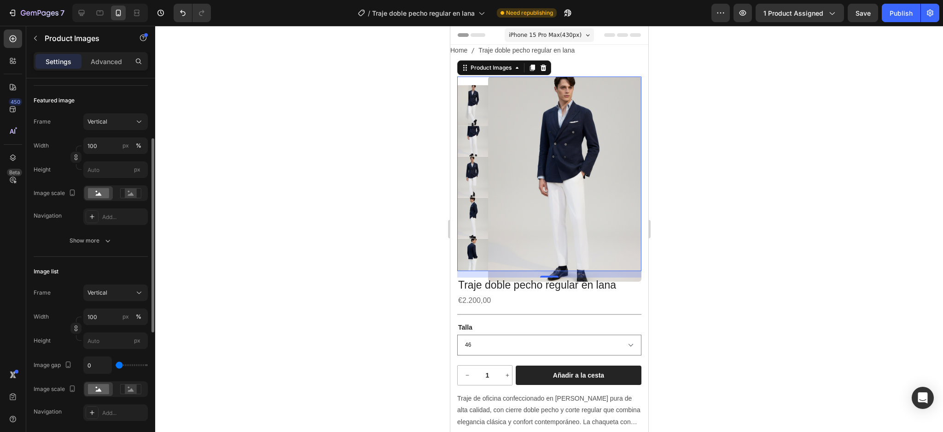
scroll to position [0, 0]
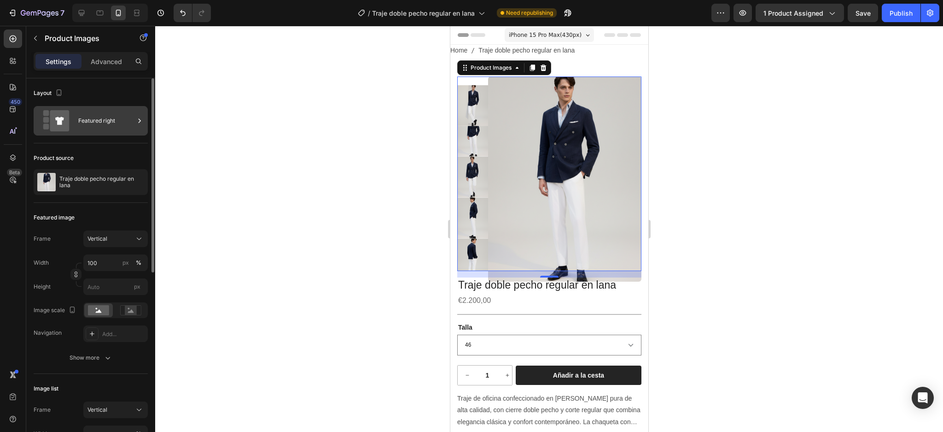
click at [122, 122] on div "Featured right" at bounding box center [106, 120] width 56 height 21
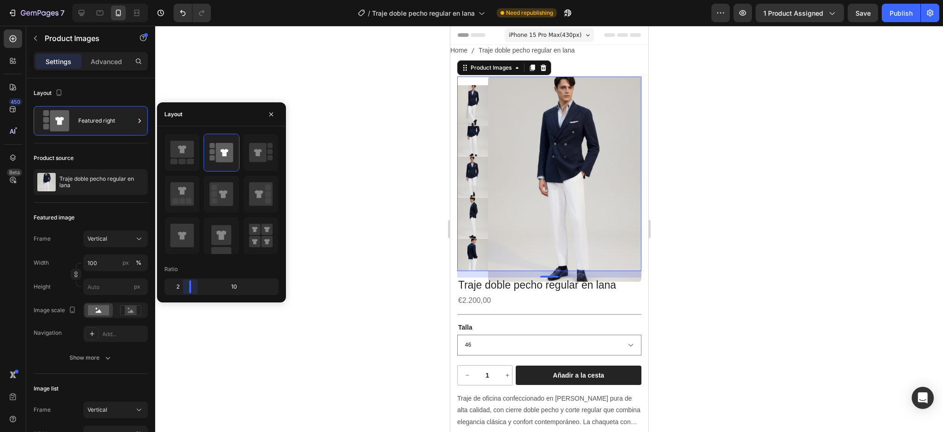
click at [188, 0] on body "7 Version history / Traje doble pecho regular en lana Need republishing Preview…" at bounding box center [471, 0] width 943 height 0
click at [273, 113] on icon "button" at bounding box center [271, 114] width 4 height 4
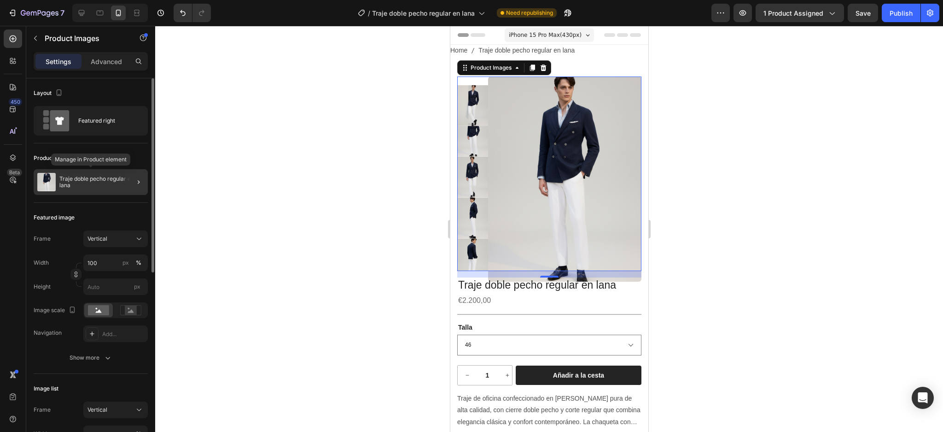
click at [102, 180] on p "Traje doble pecho regular en lana" at bounding box center [101, 181] width 85 height 13
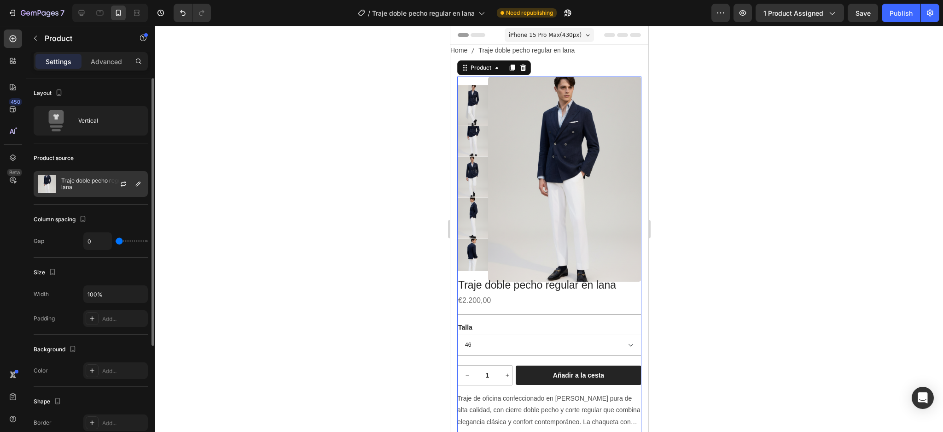
click at [96, 182] on p "Traje doble pecho regular en lana" at bounding box center [102, 183] width 82 height 13
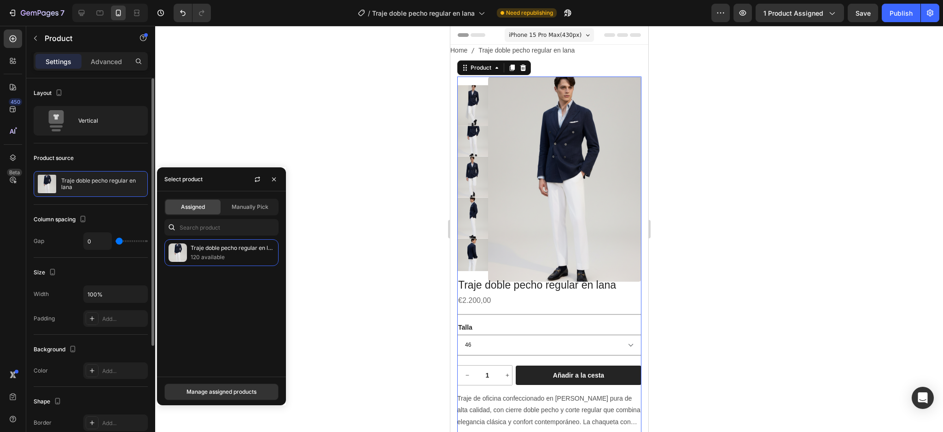
click at [101, 161] on div "Product source" at bounding box center [91, 158] width 114 height 15
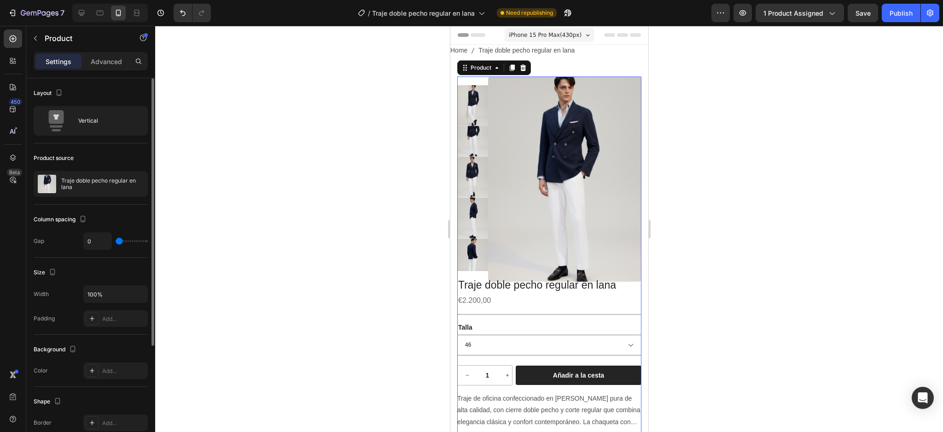
type input "2"
type input "5"
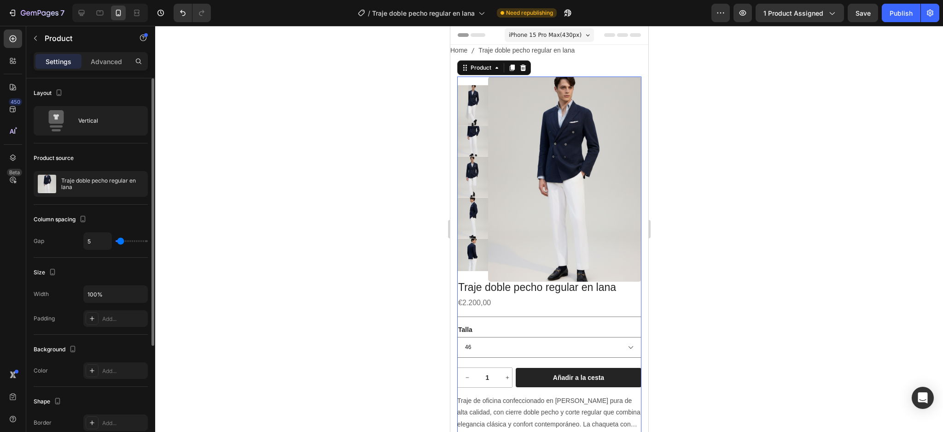
type input "7"
type input "8"
type input "3"
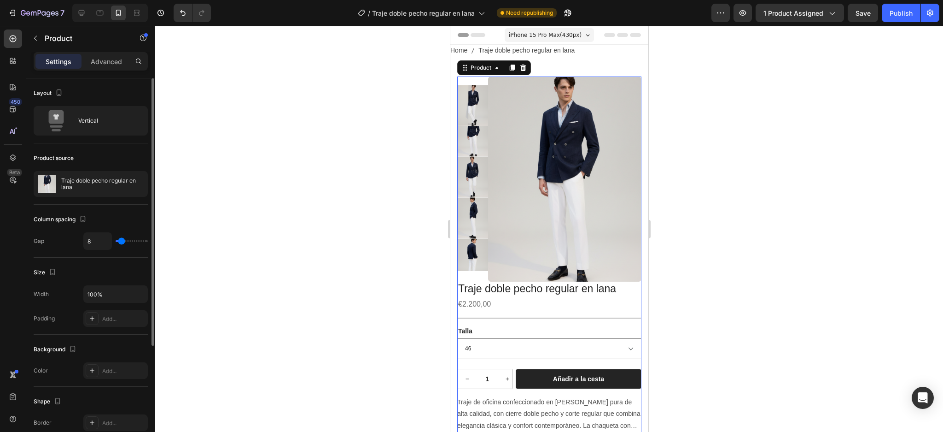
type input "3"
type input "0"
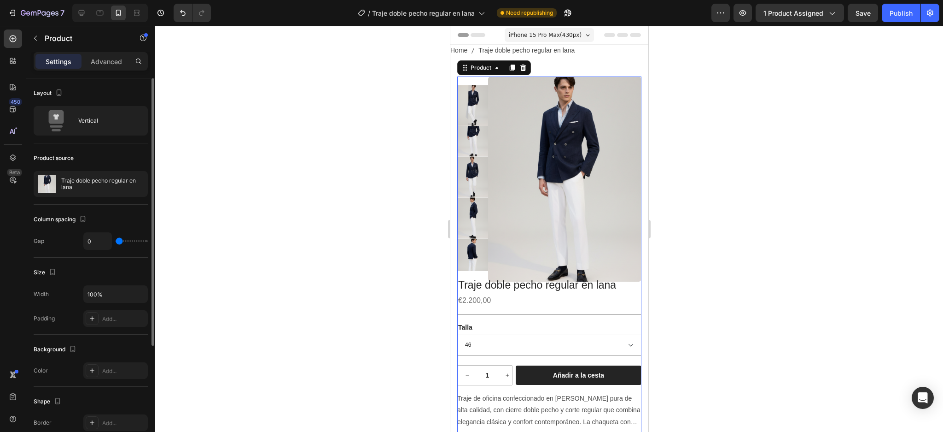
drag, startPoint x: 119, startPoint y: 242, endPoint x: 113, endPoint y: 240, distance: 6.1
click at [116, 240] on input "range" at bounding box center [132, 241] width 32 height 2
click at [113, 240] on div "0" at bounding box center [115, 241] width 64 height 18
click at [119, 240] on input "range" at bounding box center [132, 241] width 32 height 2
click at [99, 125] on div "Vertical" at bounding box center [106, 120] width 56 height 21
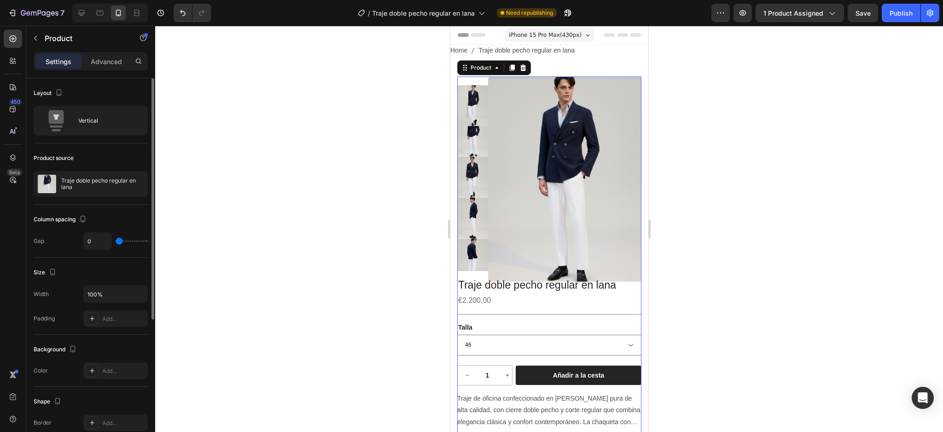
click at [99, 155] on div "Product source" at bounding box center [91, 158] width 114 height 15
click at [533, 177] on img at bounding box center [564, 178] width 153 height 205
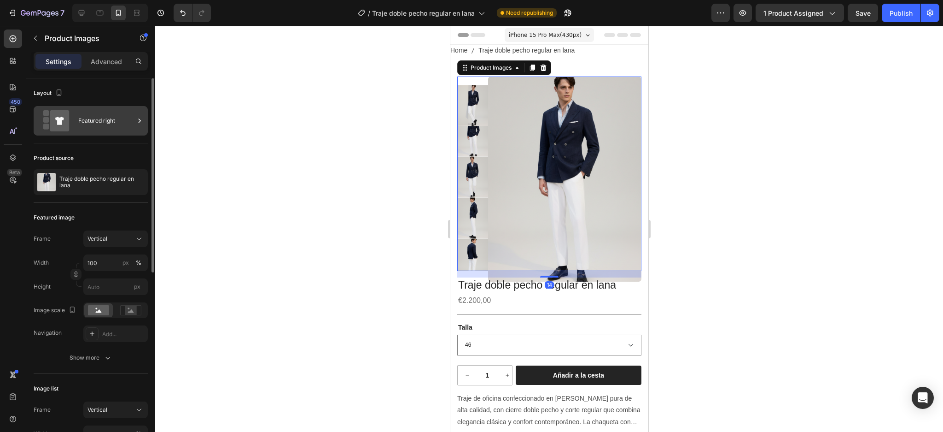
click at [111, 128] on div "Featured right" at bounding box center [106, 120] width 56 height 21
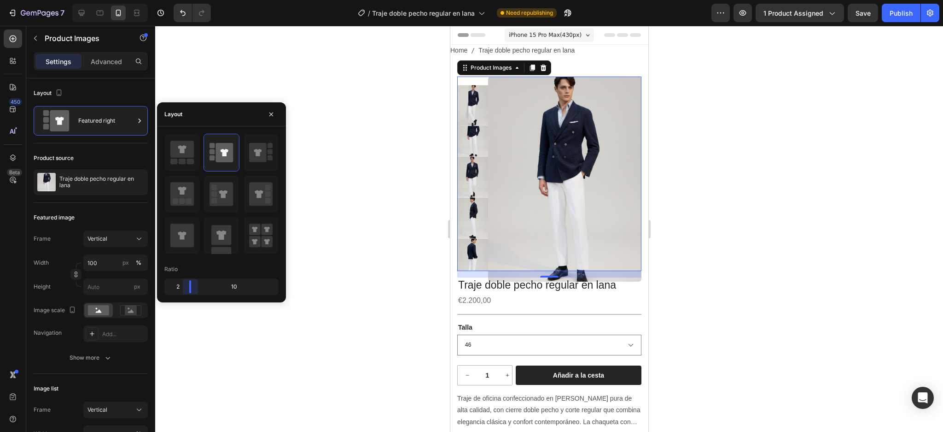
drag, startPoint x: 195, startPoint y: 288, endPoint x: 181, endPoint y: 285, distance: 14.5
click at [181, 0] on body "7 Version history / Traje doble pecho regular en lana Need republishing Preview…" at bounding box center [471, 0] width 943 height 0
click at [323, 206] on div at bounding box center [549, 229] width 788 height 406
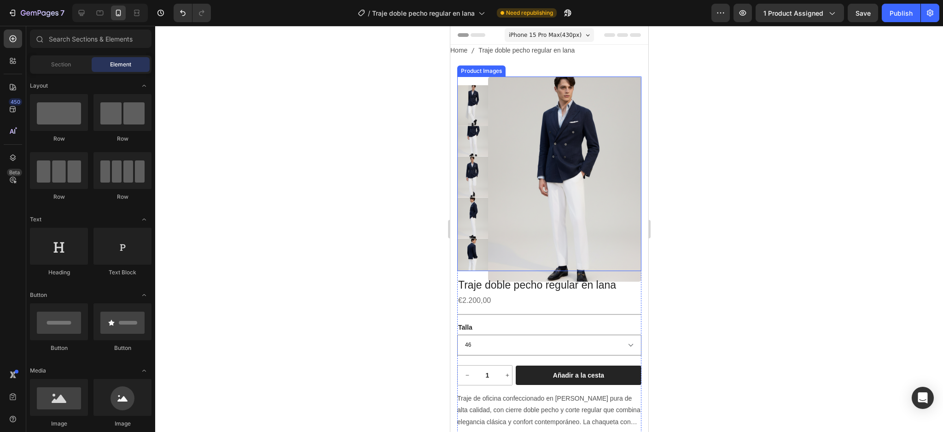
click at [542, 163] on img at bounding box center [564, 178] width 153 height 205
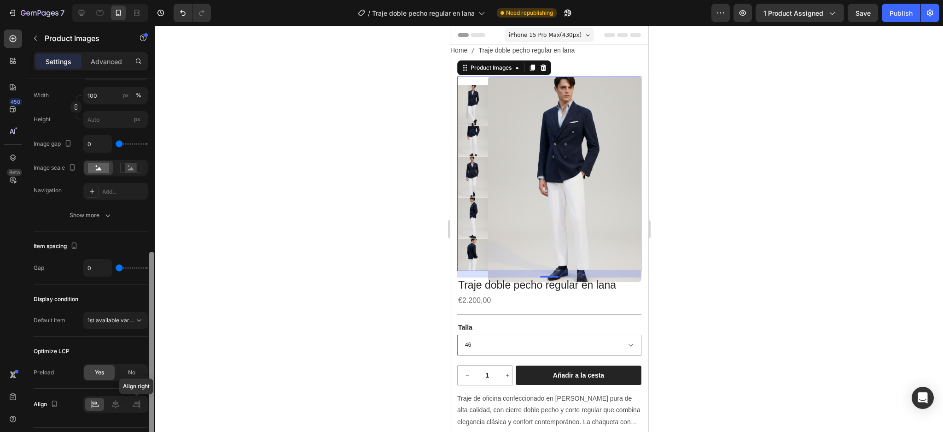
drag, startPoint x: 152, startPoint y: 262, endPoint x: 156, endPoint y: 405, distance: 143.3
click at [144, 409] on div "Layout Featured right Product source Traje doble pecho regular en lana Featured…" at bounding box center [90, 268] width 129 height 380
click at [887, 12] on button "Publish" at bounding box center [901, 13] width 39 height 18
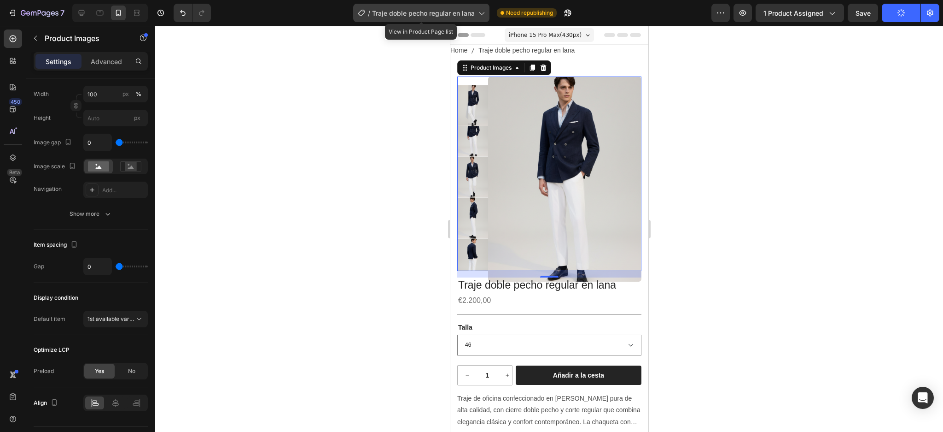
click at [480, 18] on div "/ Traje doble pecho regular en lana" at bounding box center [421, 13] width 136 height 18
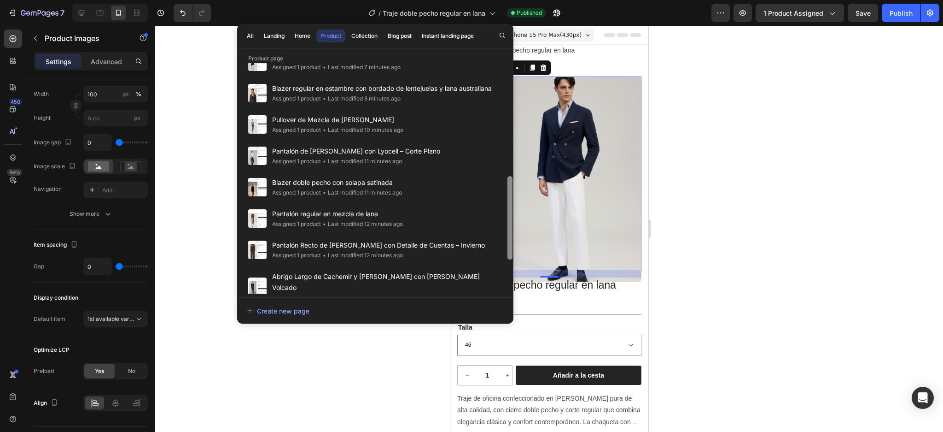
scroll to position [350, 0]
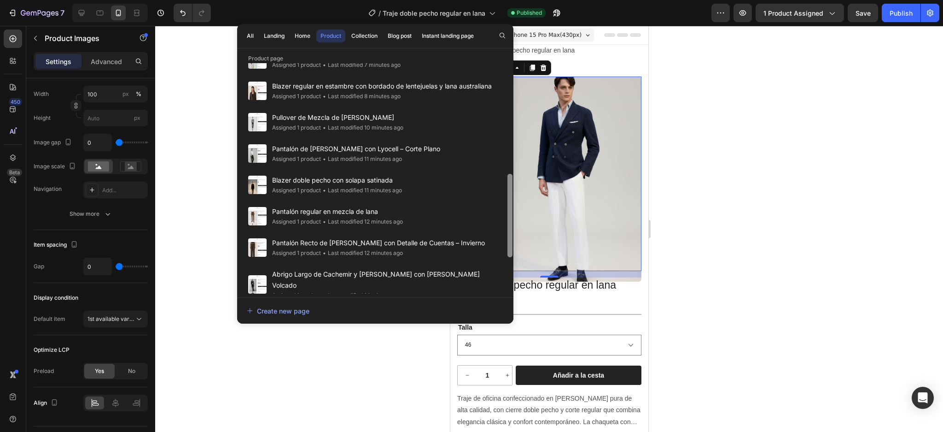
drag, startPoint x: 511, startPoint y: 126, endPoint x: 506, endPoint y: 231, distance: 105.6
click at [507, 231] on div at bounding box center [510, 166] width 7 height 230
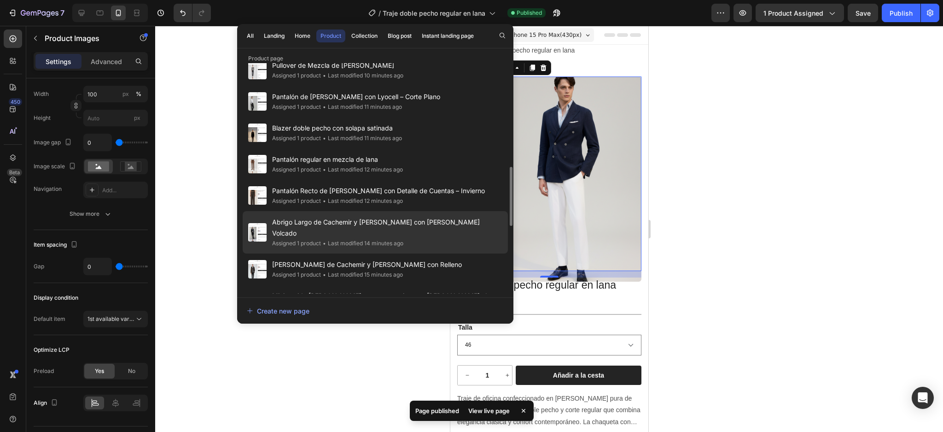
scroll to position [463, 0]
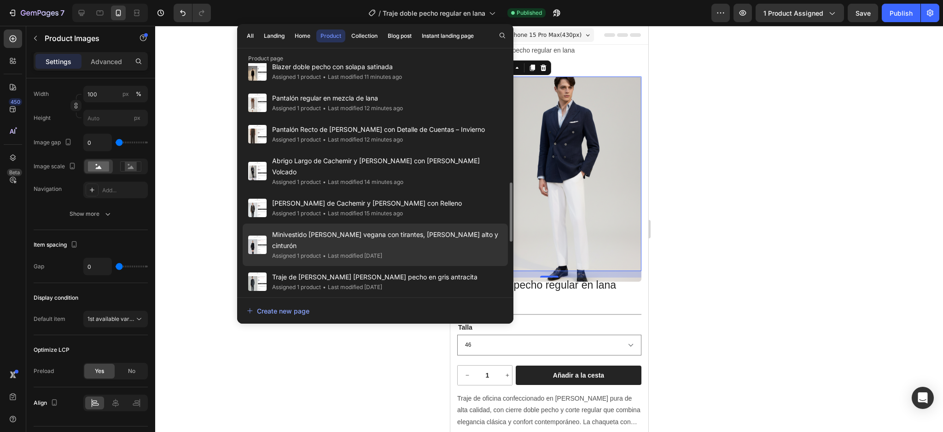
click at [450, 251] on div "Assigned 1 product • Last modified 12 days ago" at bounding box center [387, 255] width 230 height 9
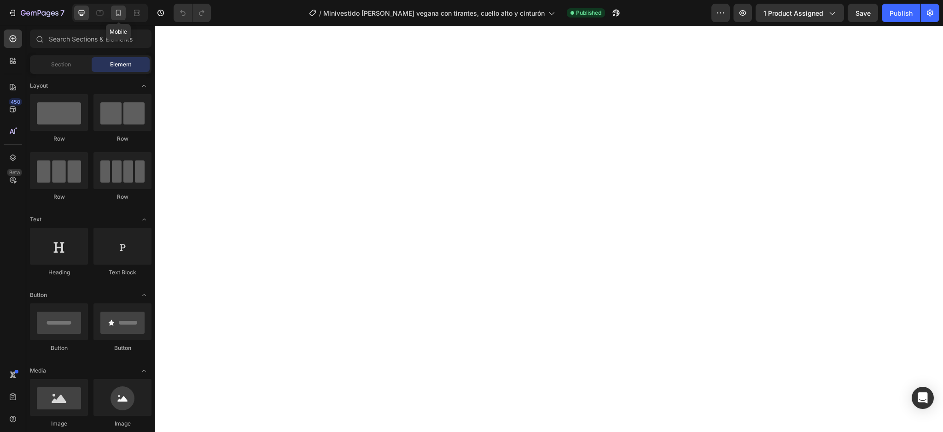
click at [119, 14] on icon at bounding box center [118, 14] width 2 height 1
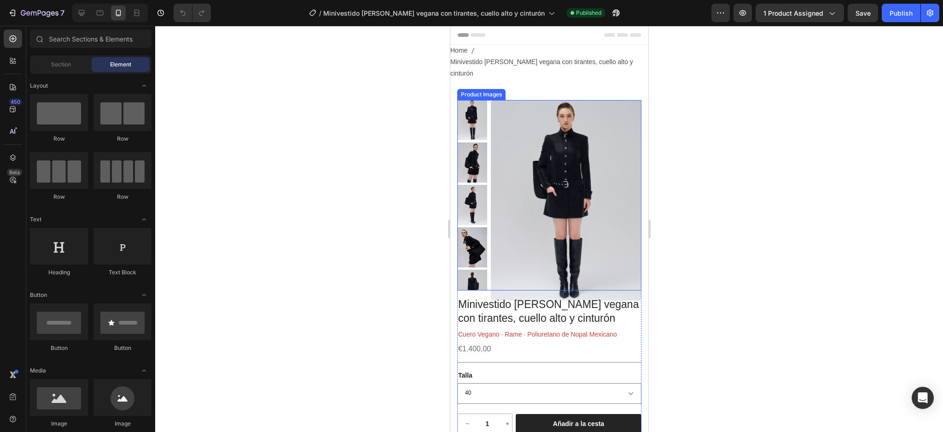
click at [553, 130] on img at bounding box center [566, 200] width 151 height 201
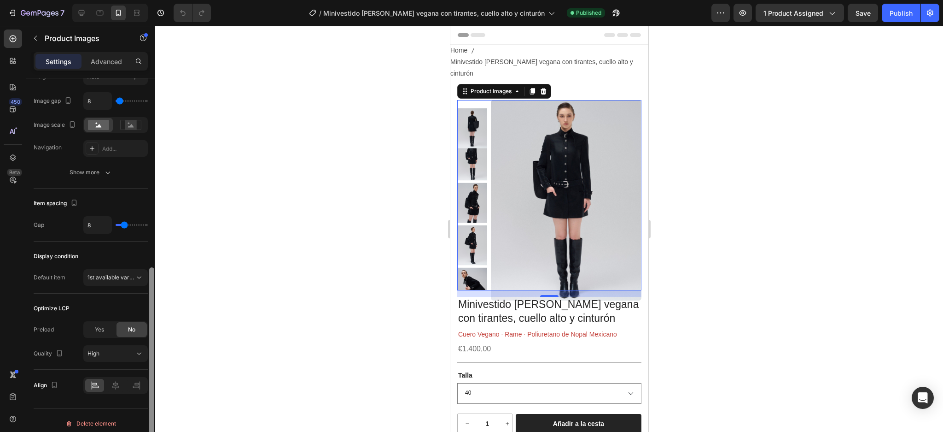
drag, startPoint x: 152, startPoint y: 205, endPoint x: 146, endPoint y: 395, distance: 189.9
click at [146, 395] on div "Layout Featured right Product source Minivestido [PERSON_NAME] vegana con tiran…" at bounding box center [90, 268] width 129 height 380
click at [92, 329] on div "Yes" at bounding box center [99, 328] width 30 height 15
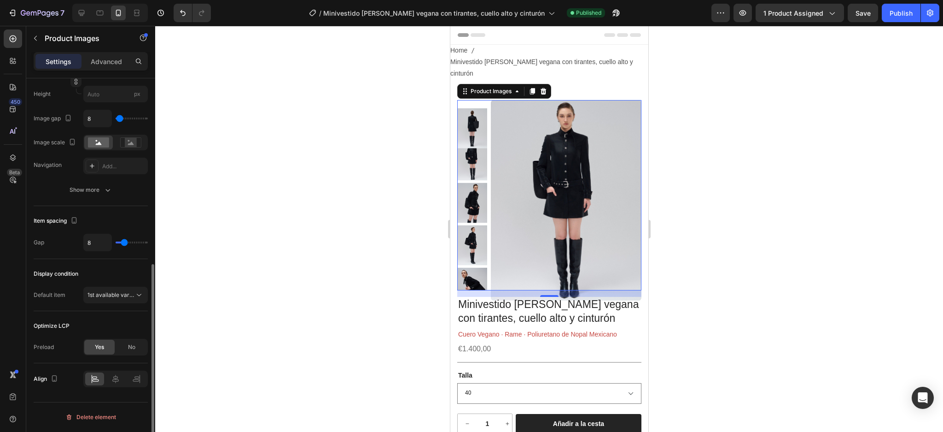
scroll to position [363, 0]
click at [906, 12] on div "Publish" at bounding box center [901, 13] width 23 height 10
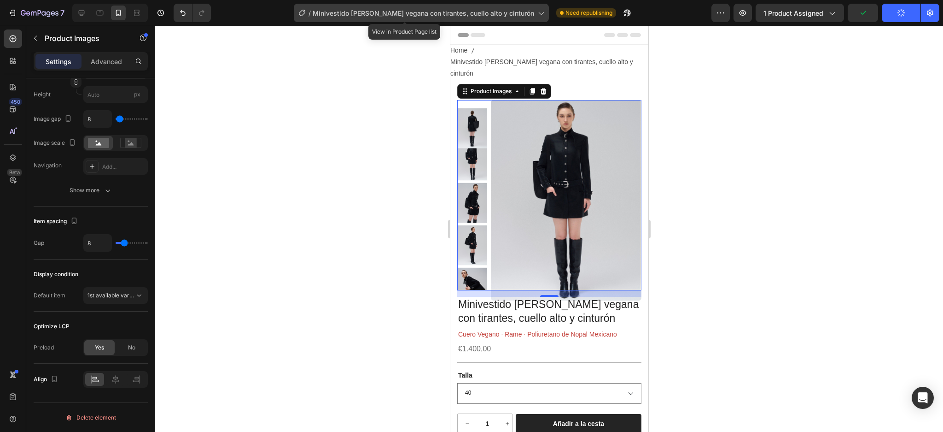
click at [516, 8] on span "Minivestido [PERSON_NAME] vegana con tirantes, cuello alto y cinturón" at bounding box center [424, 13] width 222 height 10
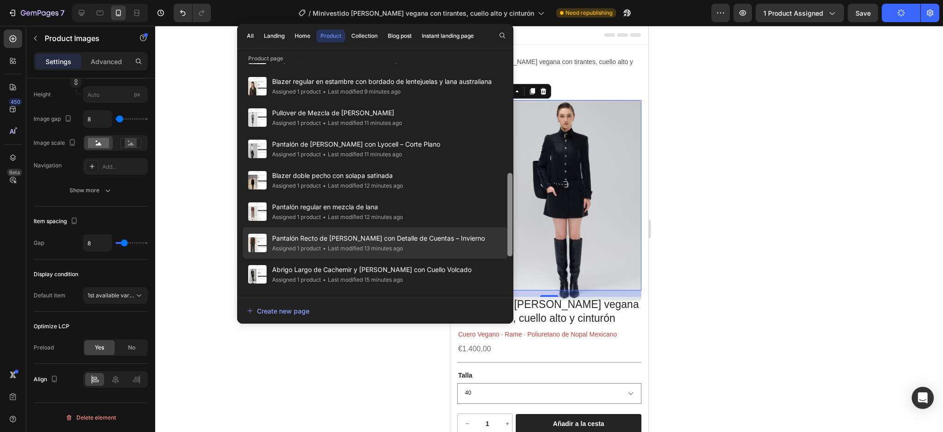
scroll to position [385, 0]
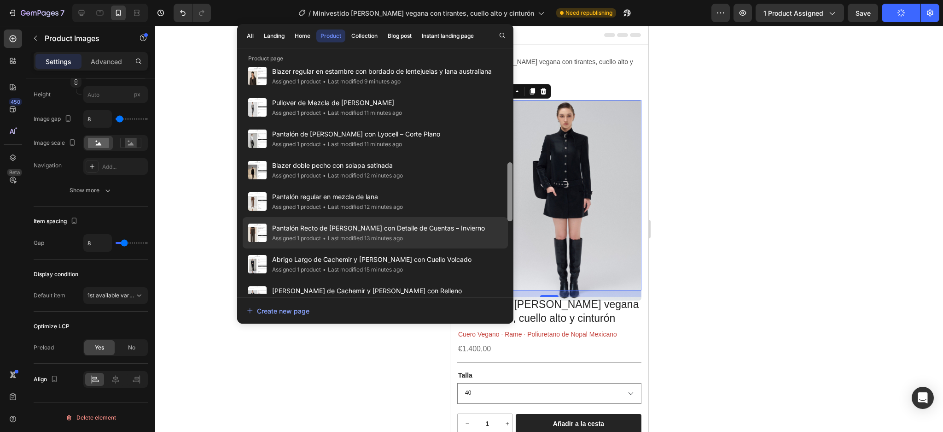
drag, startPoint x: 509, startPoint y: 143, endPoint x: 505, endPoint y: 235, distance: 92.7
click at [505, 235] on div "Minivestido de piel vegana con tirantes, cuello alto y cinturón Assigned 1 prod…" at bounding box center [375, 178] width 276 height 230
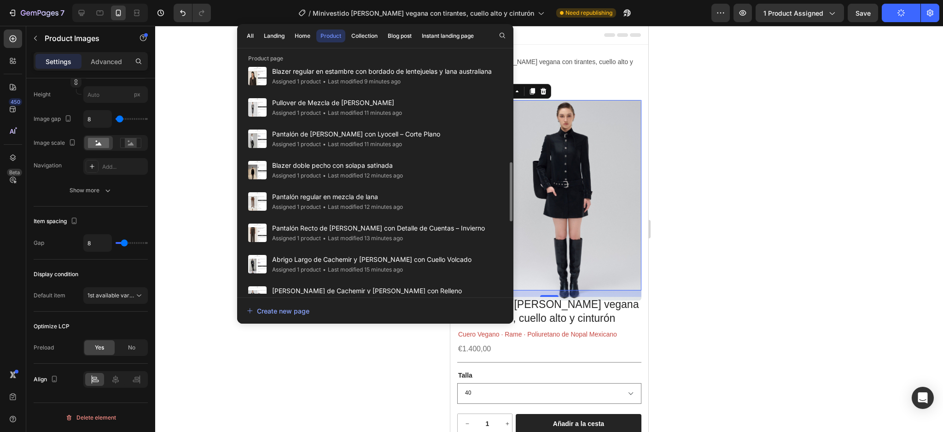
scroll to position [508, 0]
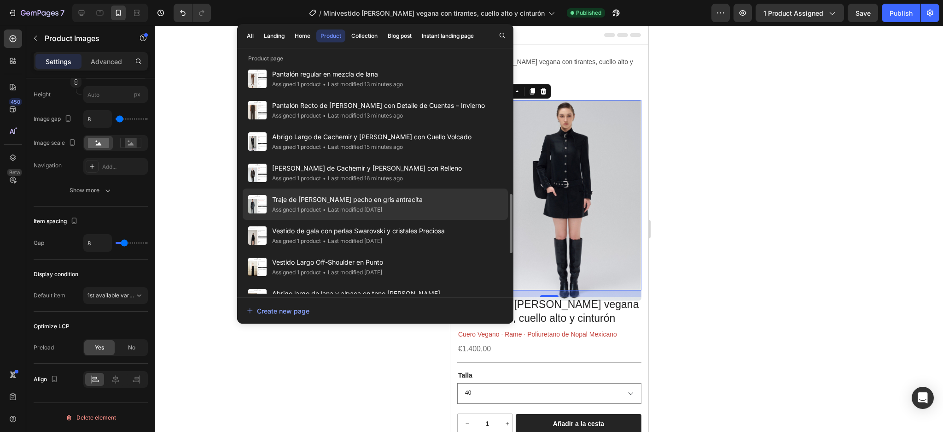
click at [439, 209] on div "Traje de lana virgen doble pecho en gris antracita Assigned 1 product • Last mo…" at bounding box center [375, 203] width 265 height 31
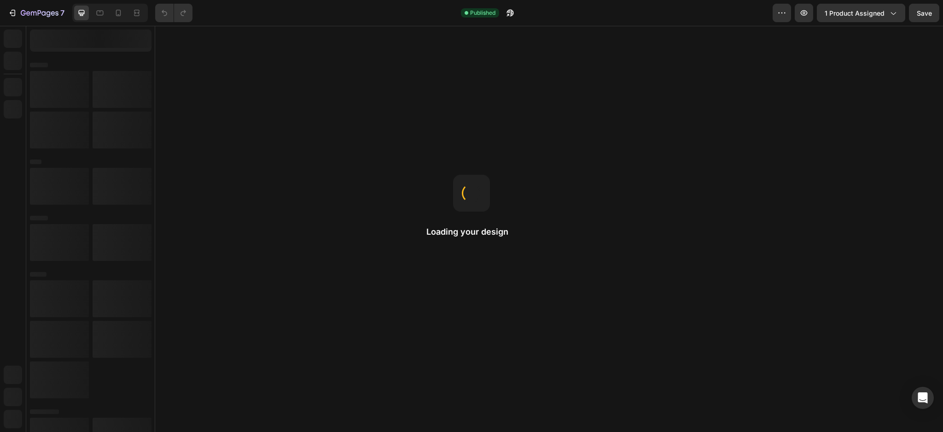
click at [117, 18] on div at bounding box center [118, 13] width 15 height 15
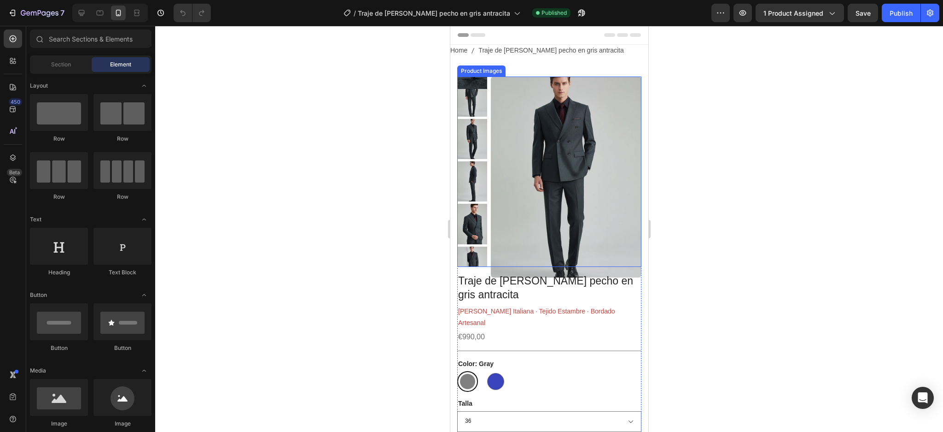
drag, startPoint x: 572, startPoint y: 60, endPoint x: 509, endPoint y: 114, distance: 82.3
click at [509, 114] on img at bounding box center [566, 176] width 151 height 201
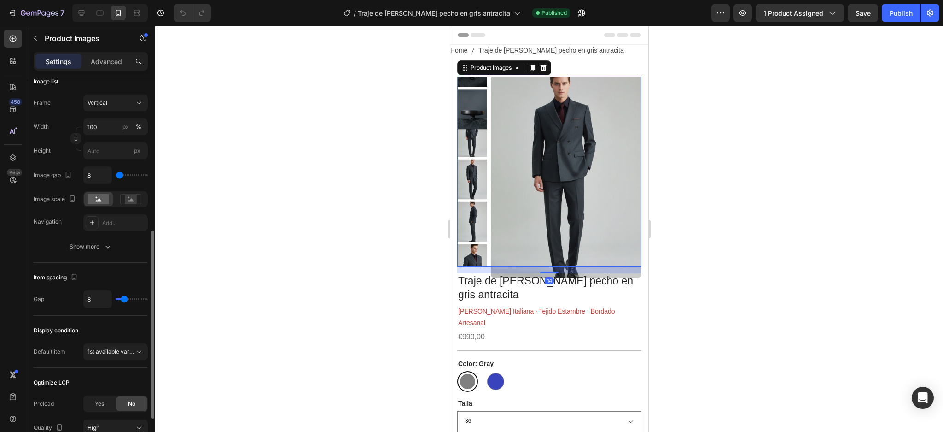
scroll to position [387, 0]
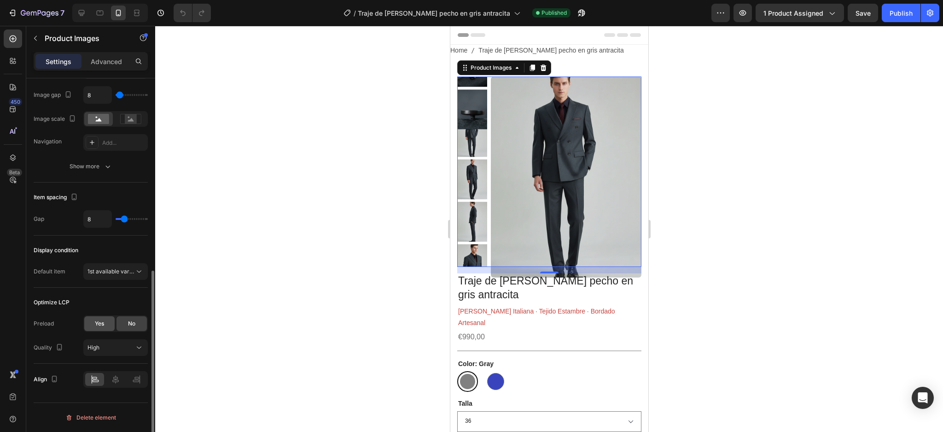
click at [102, 322] on span "Yes" at bounding box center [99, 323] width 9 height 8
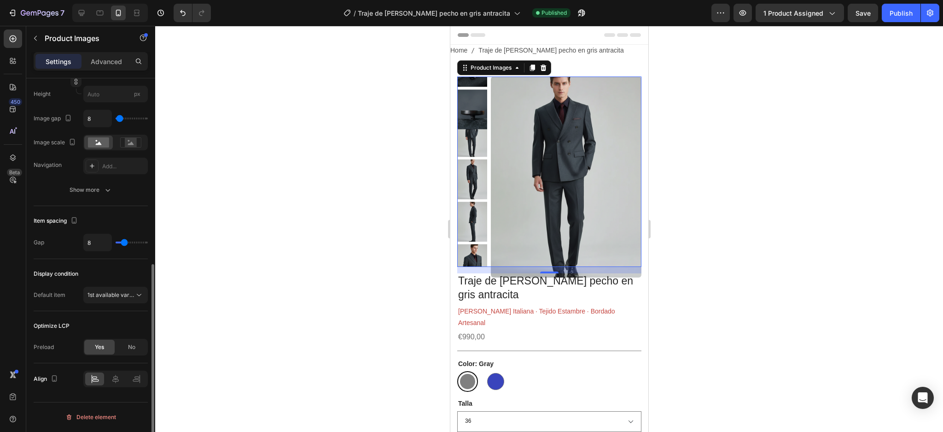
scroll to position [363, 0]
type input "6"
type input "5"
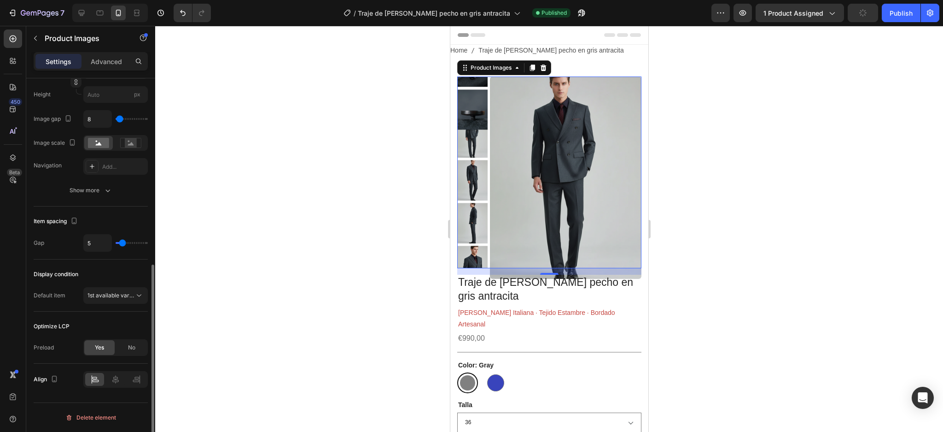
type input "3"
click at [121, 242] on input "range" at bounding box center [132, 243] width 32 height 2
type input "4"
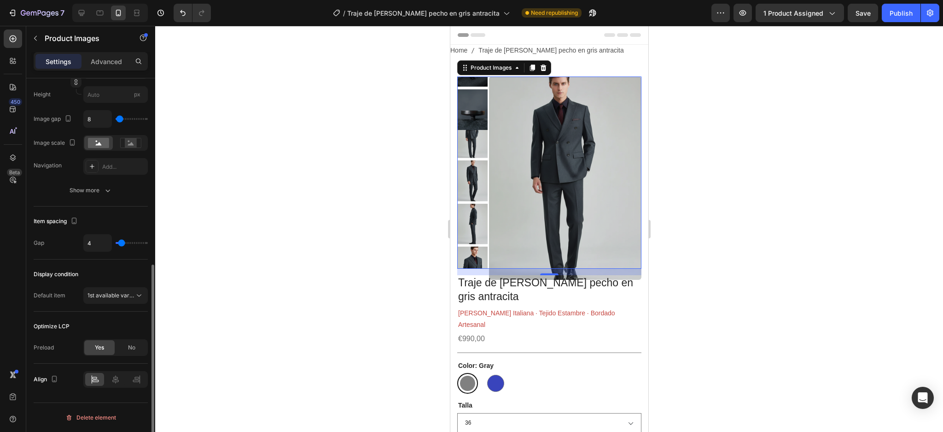
type input "3"
type input "0"
type input "1"
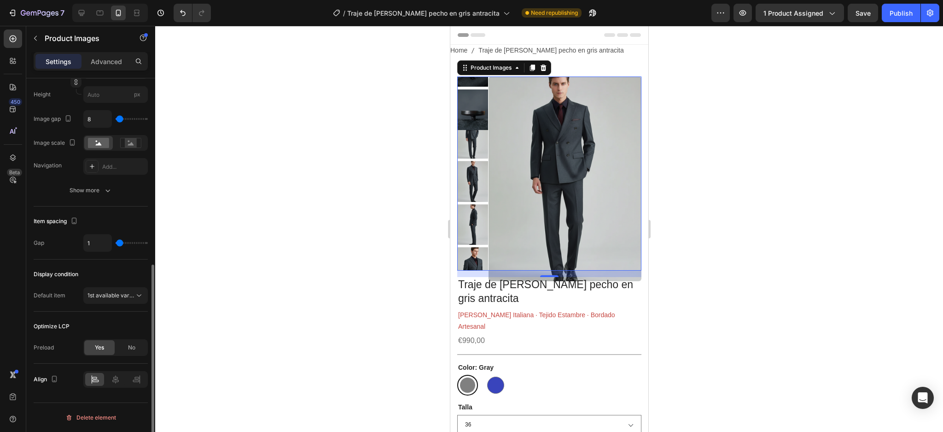
type input "1"
click at [120, 242] on input "range" at bounding box center [132, 243] width 32 height 2
type input "41"
type input "0"
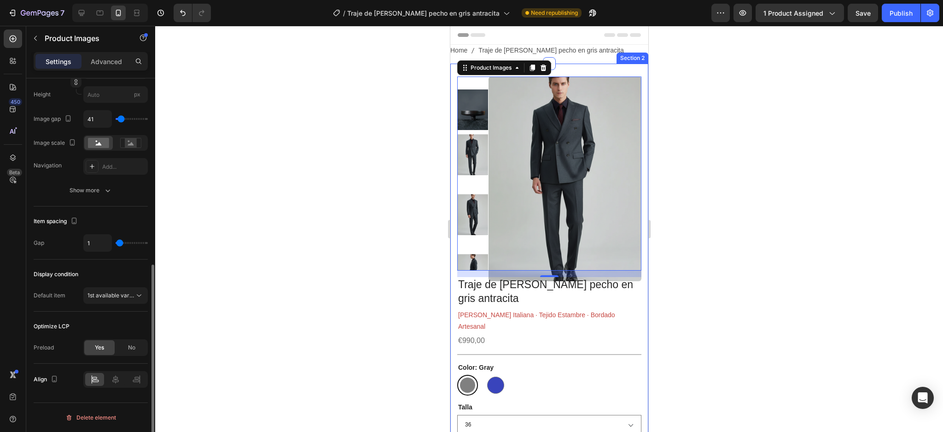
type input "0"
type input "2"
type input "12"
type input "0"
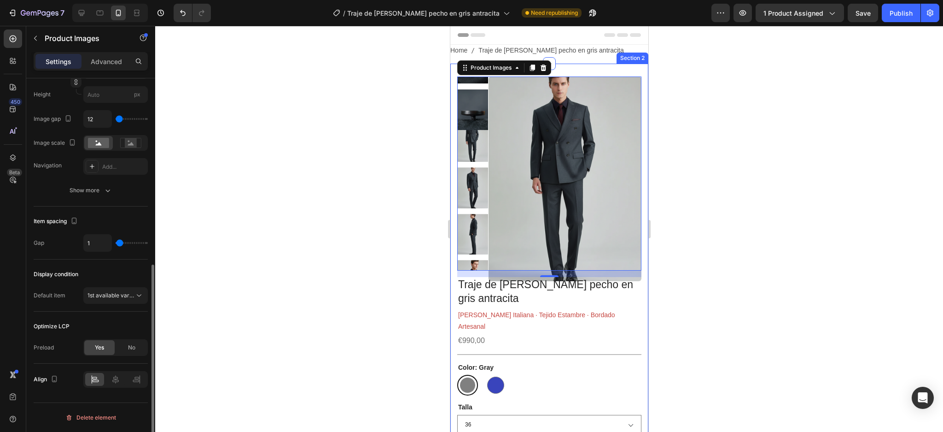
click at [116, 120] on input "range" at bounding box center [132, 119] width 32 height 2
type input "2"
type input "0"
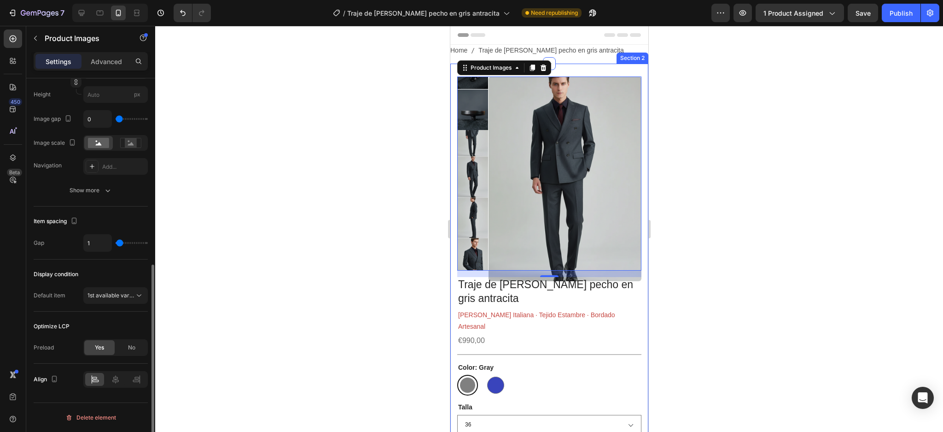
type input "2"
type input "12"
type input "2"
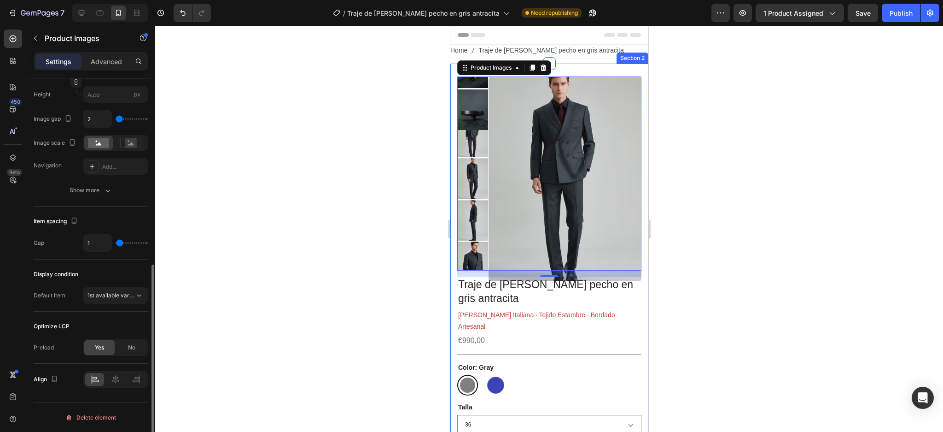
type input "2"
click at [119, 118] on input "range" at bounding box center [132, 119] width 32 height 2
click at [231, 113] on div at bounding box center [549, 229] width 788 height 406
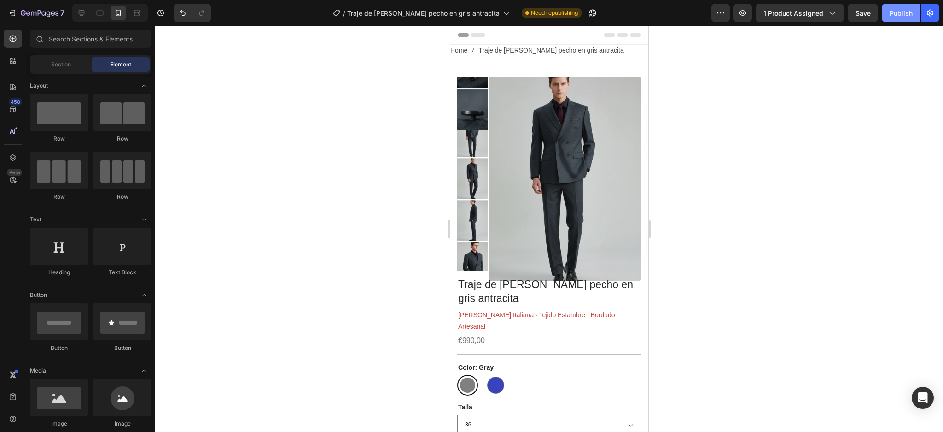
click at [910, 13] on div "Publish" at bounding box center [901, 13] width 23 height 10
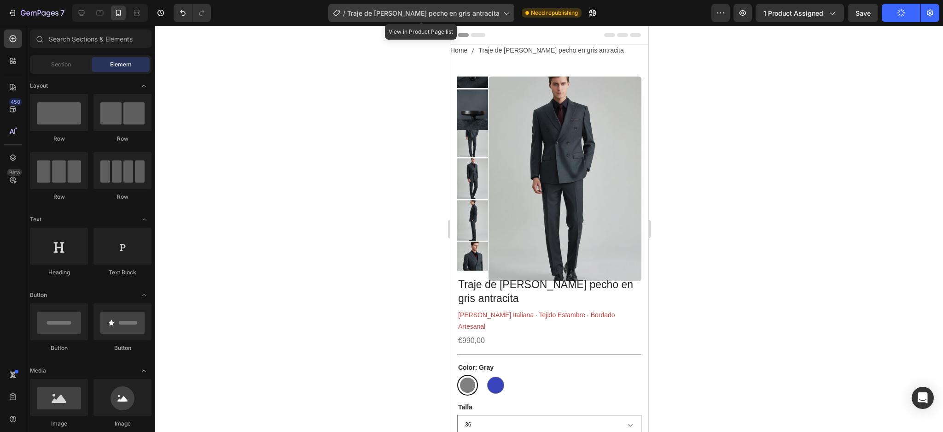
click at [502, 12] on icon at bounding box center [506, 12] width 9 height 9
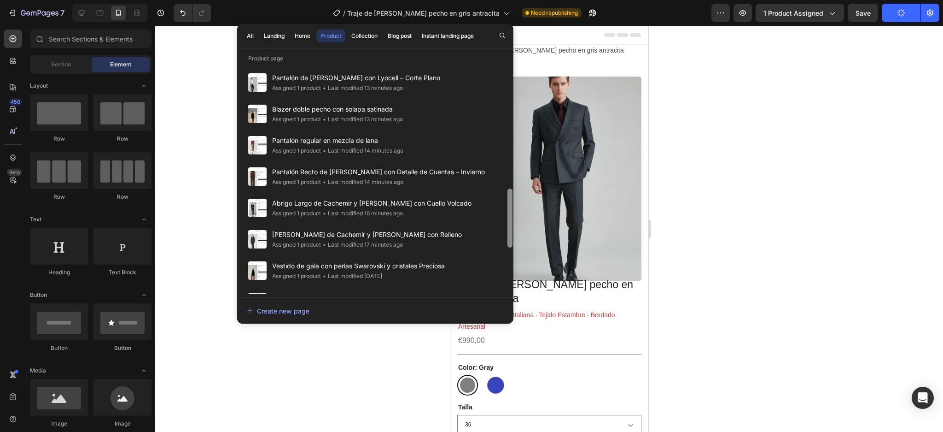
scroll to position [475, 0]
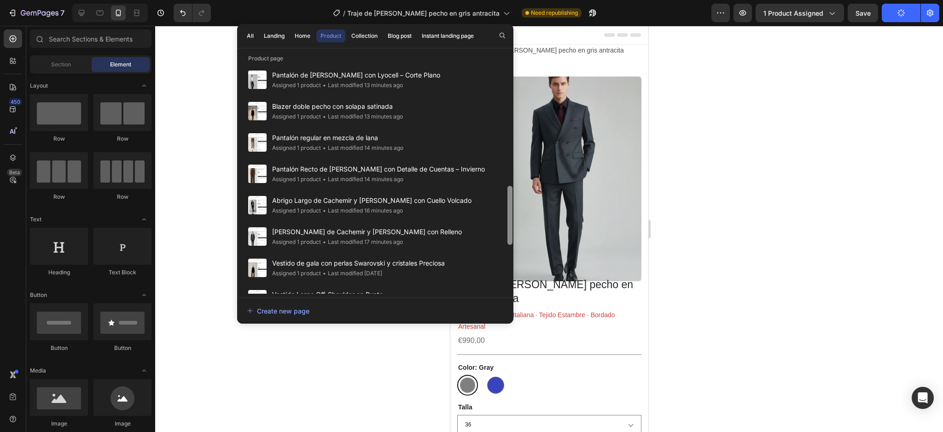
drag, startPoint x: 509, startPoint y: 135, endPoint x: 512, endPoint y: 258, distance: 123.0
click at [512, 258] on div at bounding box center [510, 178] width 7 height 230
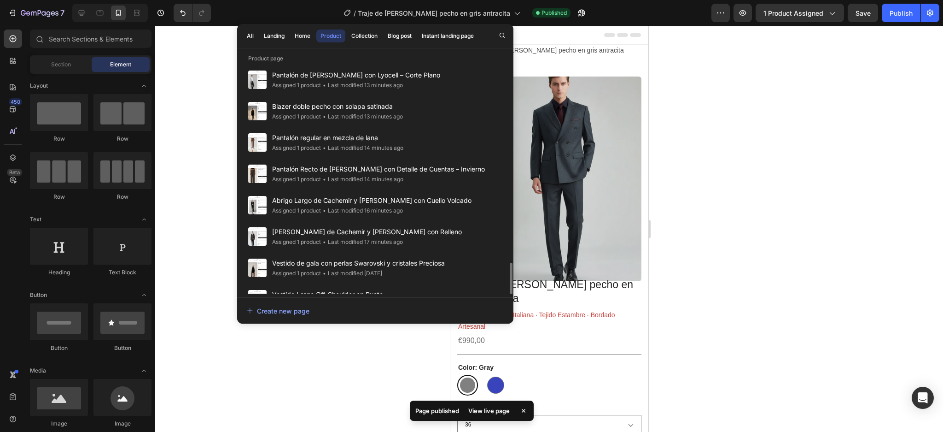
scroll to position [537, 0]
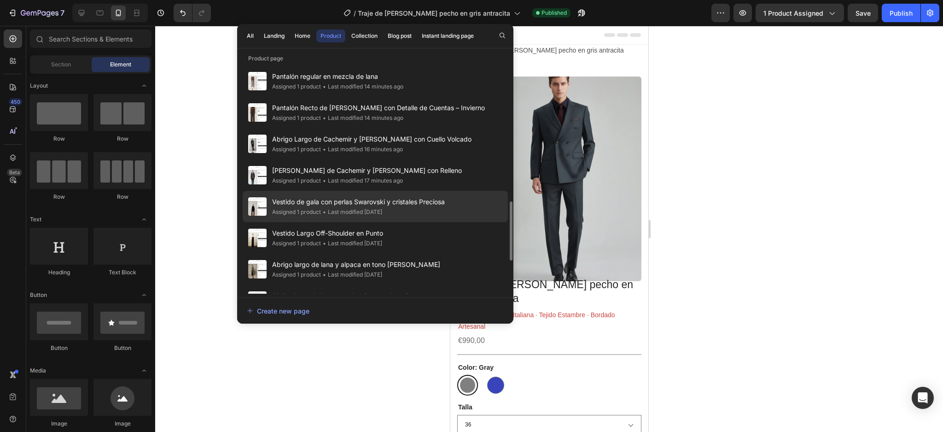
click at [437, 216] on div "Assigned 1 product • Last modified 12 days ago" at bounding box center [358, 211] width 173 height 9
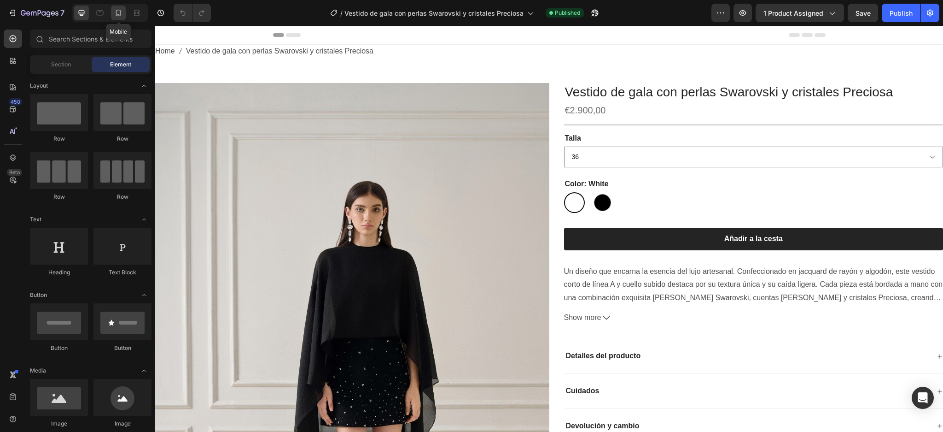
click at [119, 17] on icon at bounding box center [118, 12] width 9 height 9
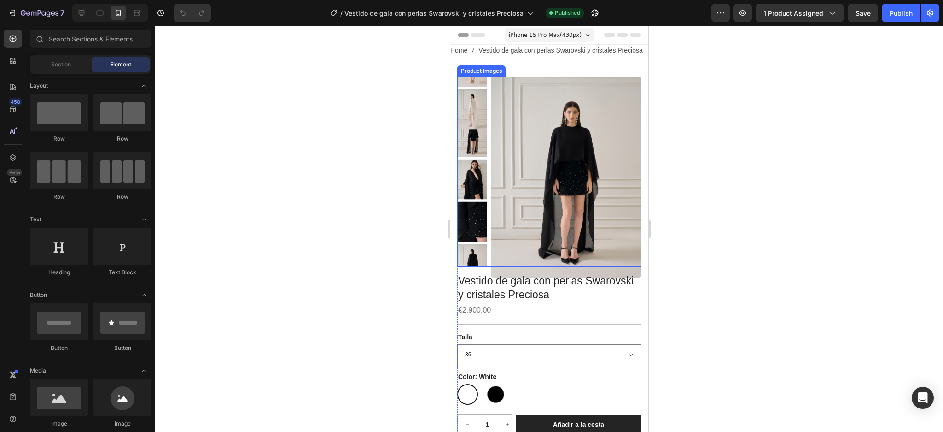
click at [538, 130] on img at bounding box center [566, 176] width 151 height 201
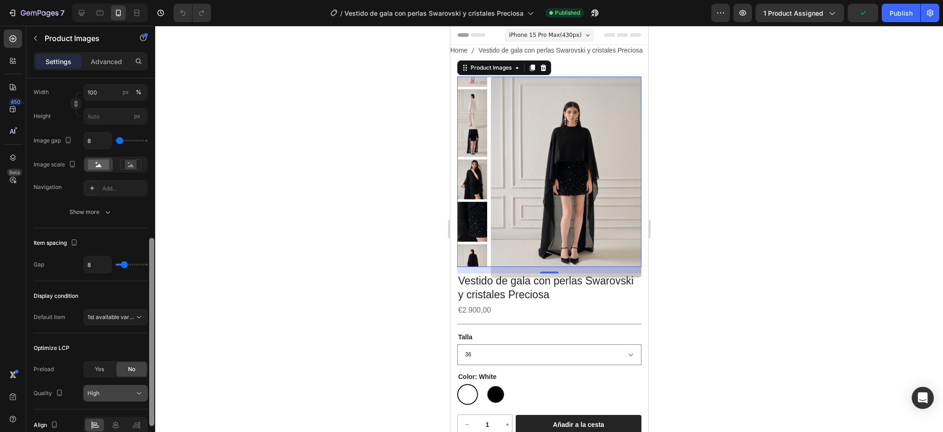
scroll to position [348, 0]
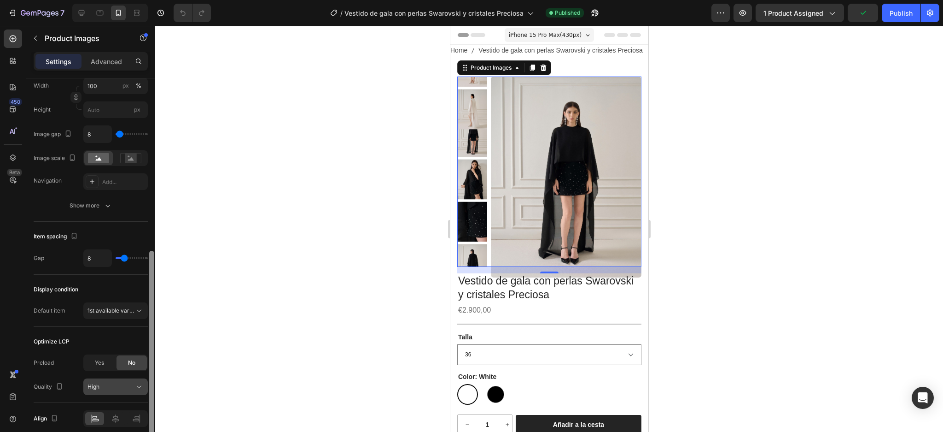
drag, startPoint x: 152, startPoint y: 215, endPoint x: 133, endPoint y: 383, distance: 169.7
click at [133, 383] on div "Layout Featured right Product source Vestido de gala con perlas Swarovski y cri…" at bounding box center [90, 268] width 129 height 380
click at [105, 369] on div "Yes" at bounding box center [99, 362] width 30 height 15
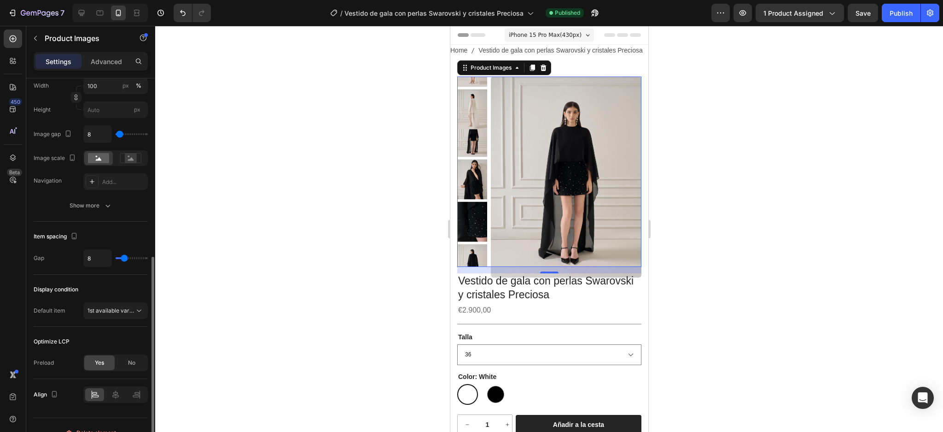
type input "4"
type input "3"
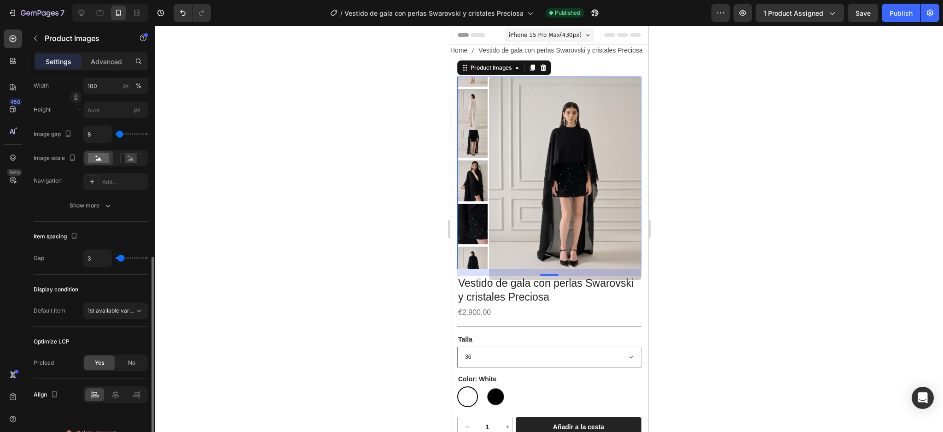
type input "3"
click at [121, 259] on input "range" at bounding box center [132, 258] width 32 height 2
type input "12"
type input "0"
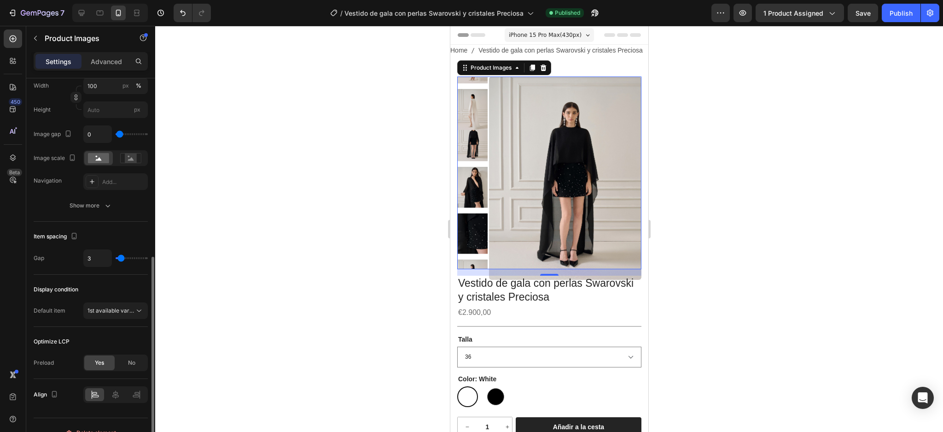
type input "0"
type input "2"
click at [119, 135] on input "range" at bounding box center [132, 134] width 32 height 2
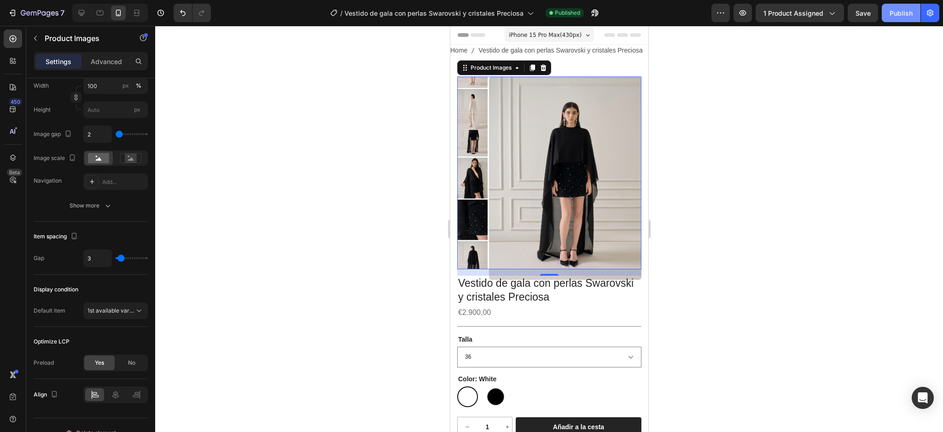
click at [910, 14] on div "Publish" at bounding box center [901, 13] width 23 height 10
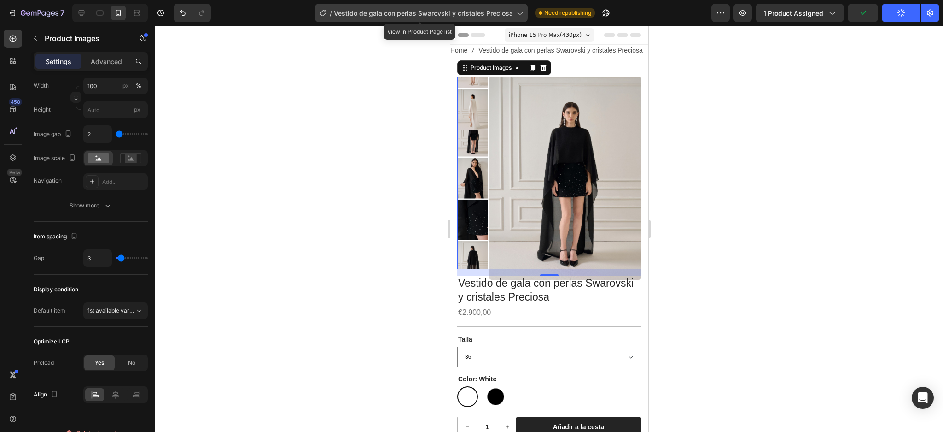
click at [515, 12] on icon at bounding box center [519, 12] width 9 height 9
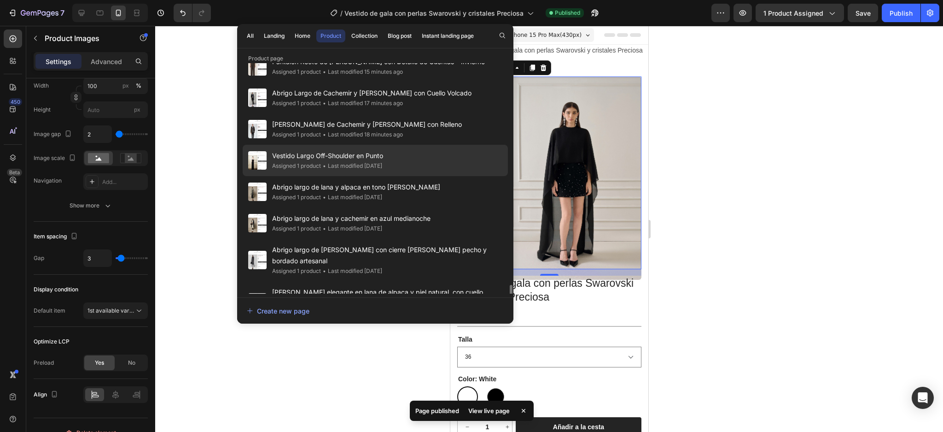
scroll to position [664, 0]
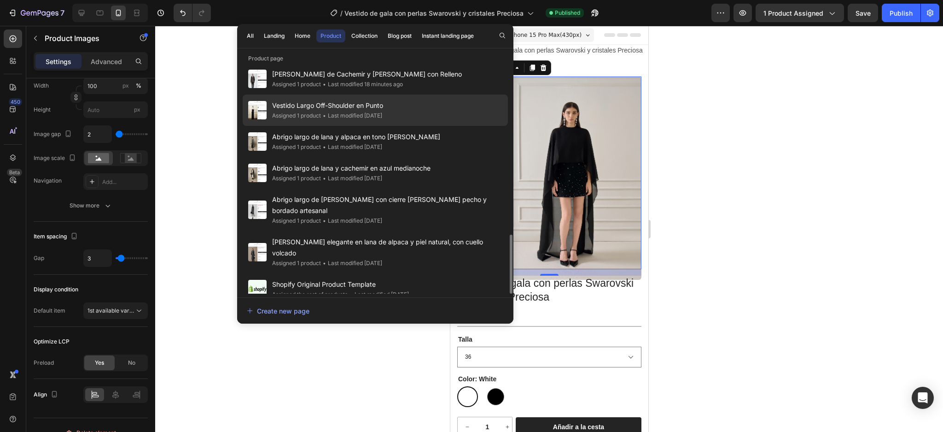
click at [419, 117] on div "Vestido Largo Off-Shoulder en Punto Assigned 1 product • Last modified 12 days …" at bounding box center [375, 109] width 265 height 31
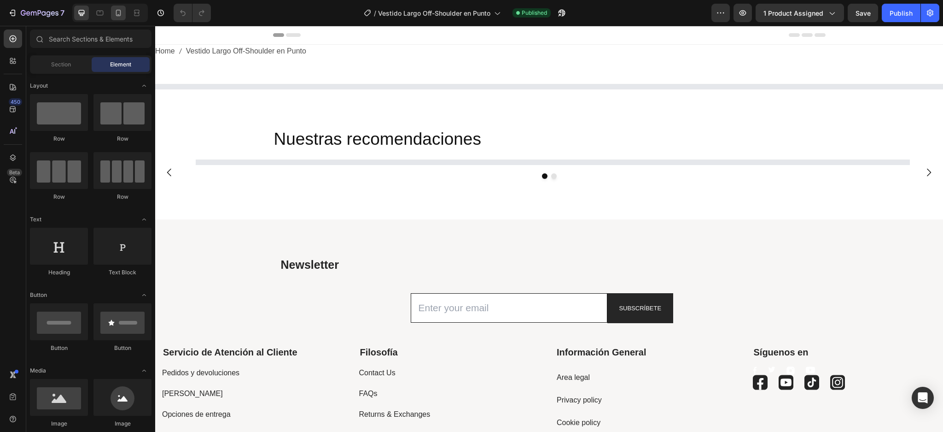
click at [117, 13] on icon at bounding box center [118, 12] width 9 height 9
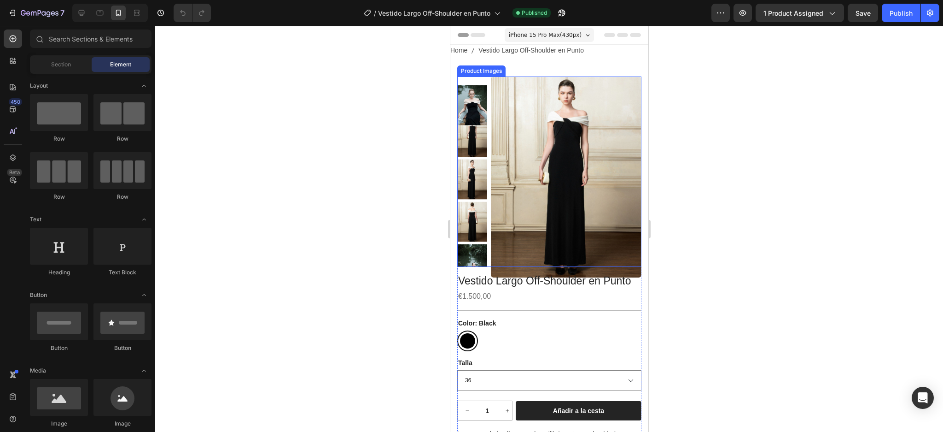
click at [573, 171] on img at bounding box center [566, 176] width 151 height 201
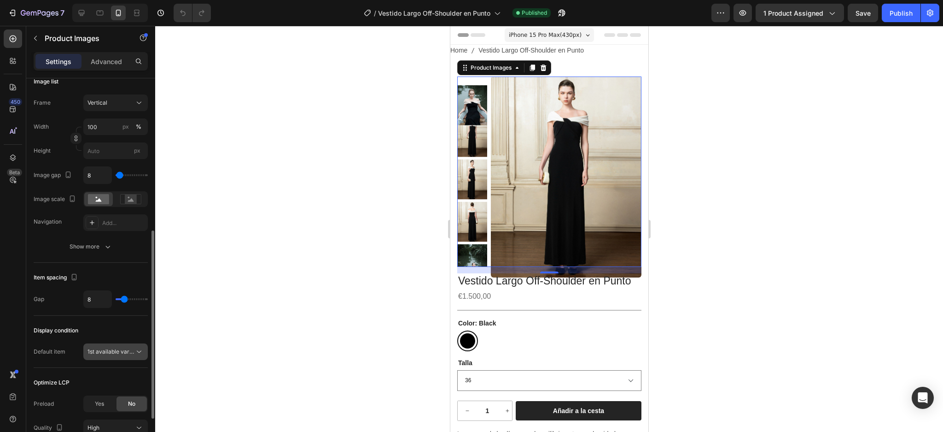
scroll to position [368, 0]
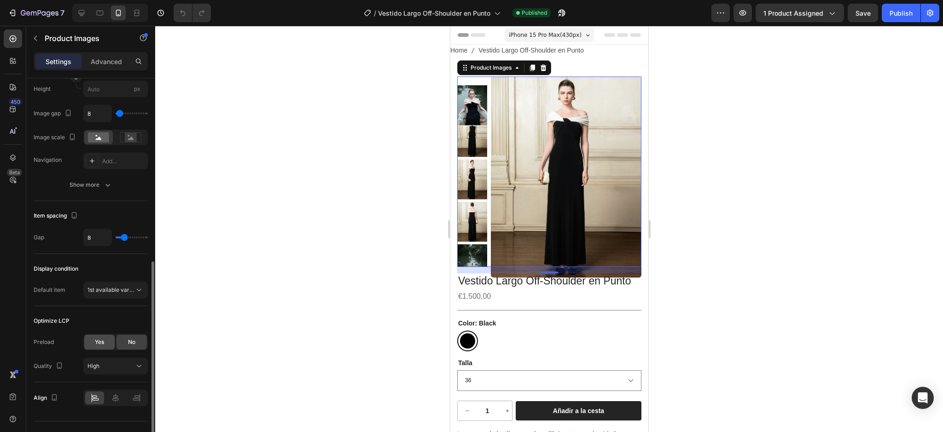
click at [107, 345] on div "Yes" at bounding box center [99, 341] width 30 height 15
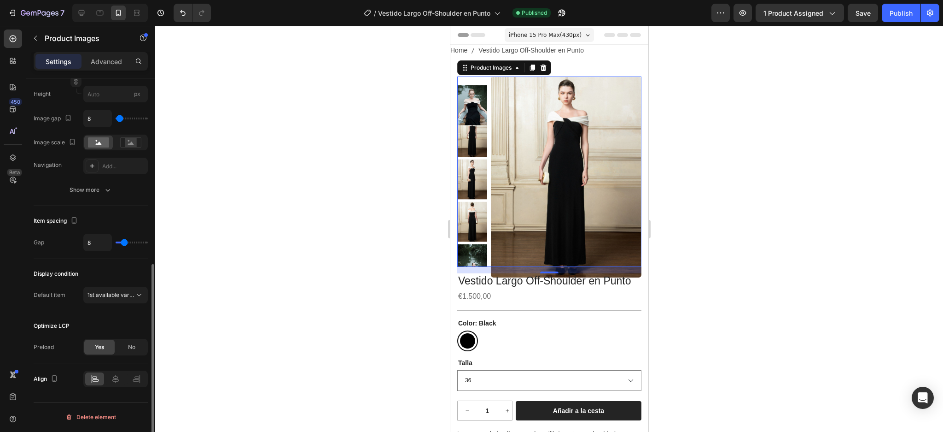
scroll to position [363, 0]
type input "2"
type input "1"
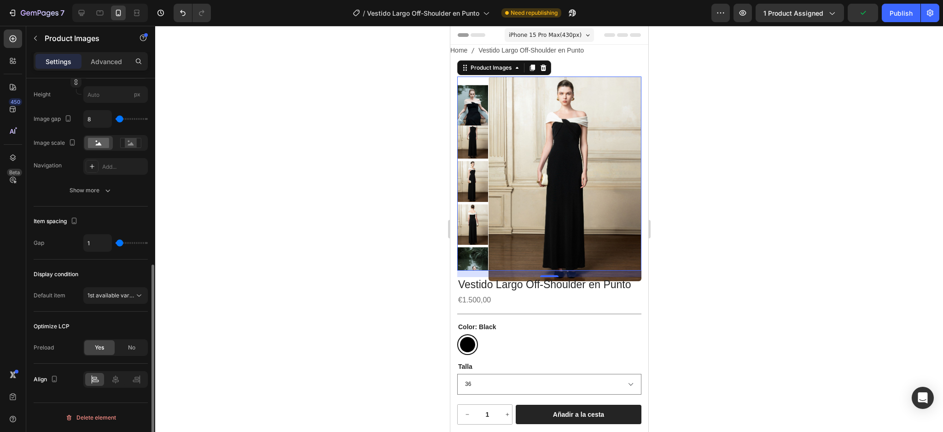
type input "1"
click at [120, 242] on input "range" at bounding box center [132, 243] width 32 height 2
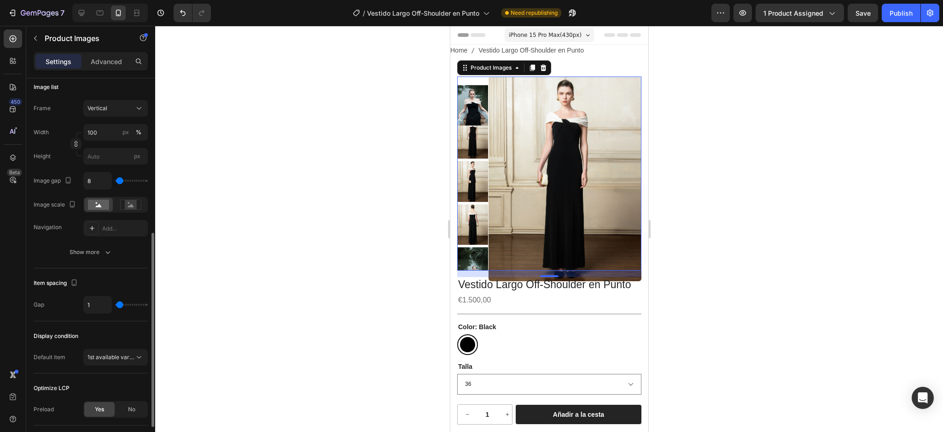
type input "0"
type input "2"
type input "12"
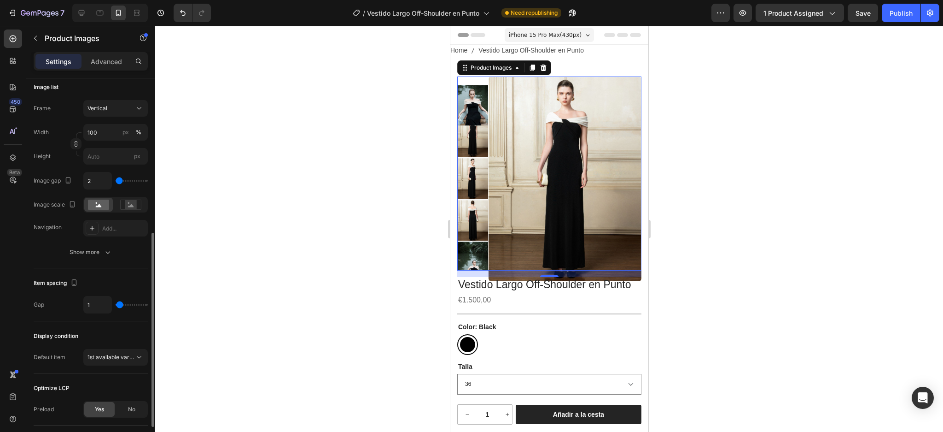
type input "12"
type input "2"
type input "0"
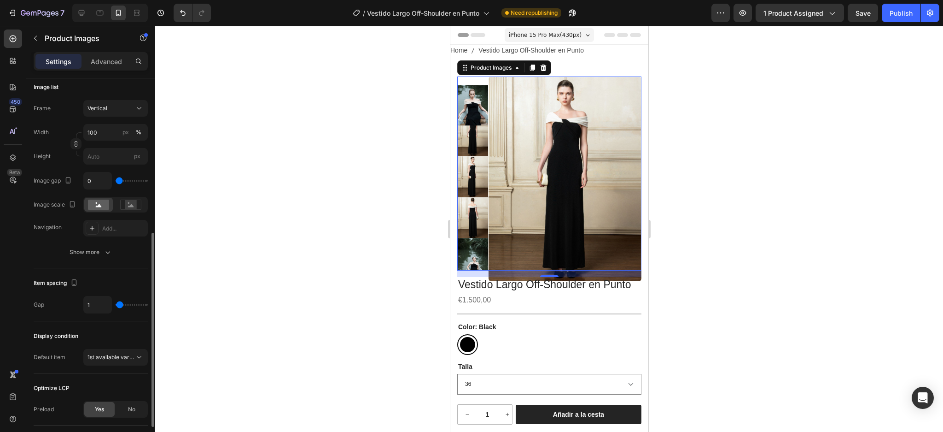
type input "2"
click at [119, 180] on input "range" at bounding box center [132, 181] width 32 height 2
click at [906, 14] on div "Publish" at bounding box center [901, 13] width 23 height 10
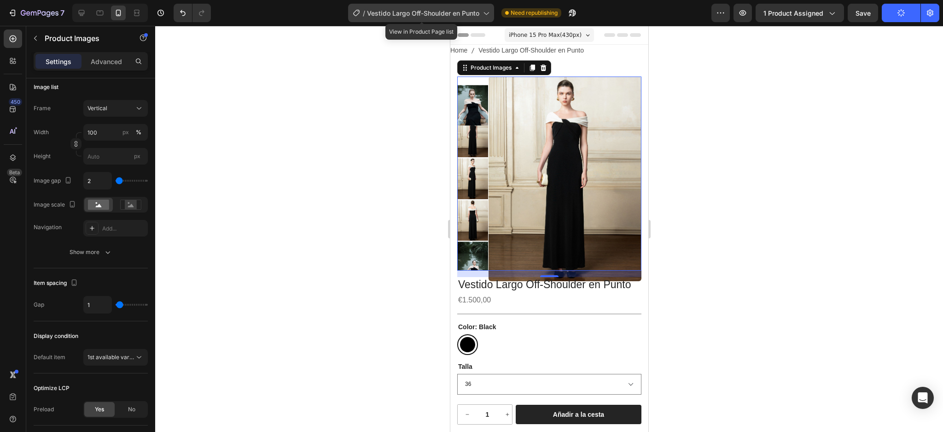
click at [475, 17] on span "Vestido Largo Off-Shoulder en Punto" at bounding box center [423, 13] width 112 height 10
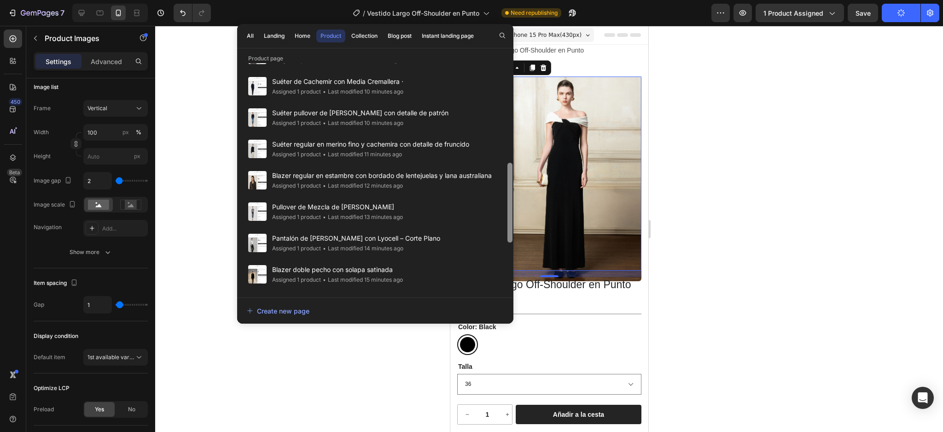
scroll to position [433, 0]
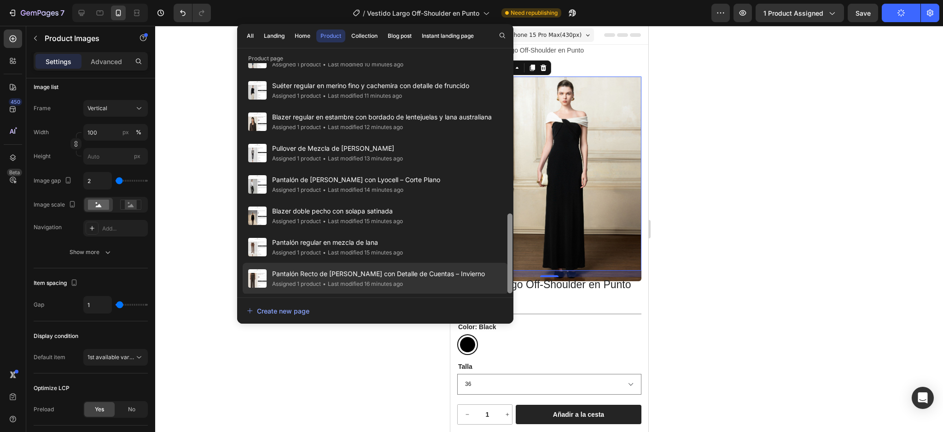
drag, startPoint x: 509, startPoint y: 100, endPoint x: 499, endPoint y: 281, distance: 180.8
click at [499, 281] on div "Vestido Largo Off-Shoulder en Punto Assigned 1 product • Last modified 12 days …" at bounding box center [375, 178] width 276 height 230
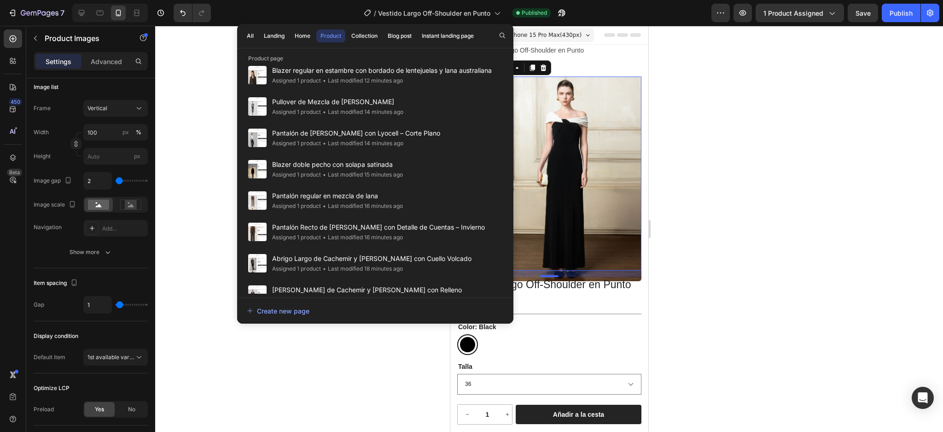
scroll to position [664, 0]
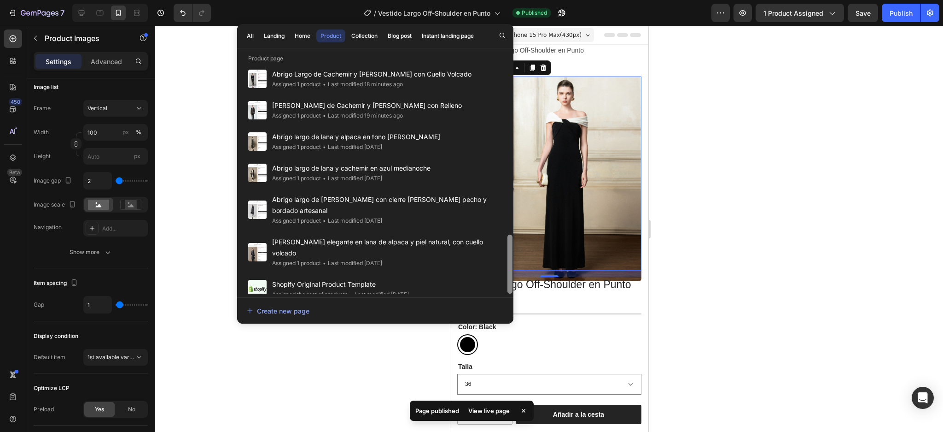
drag, startPoint x: 511, startPoint y: 211, endPoint x: 511, endPoint y: 279, distance: 68.2
click at [511, 279] on div at bounding box center [510, 263] width 5 height 59
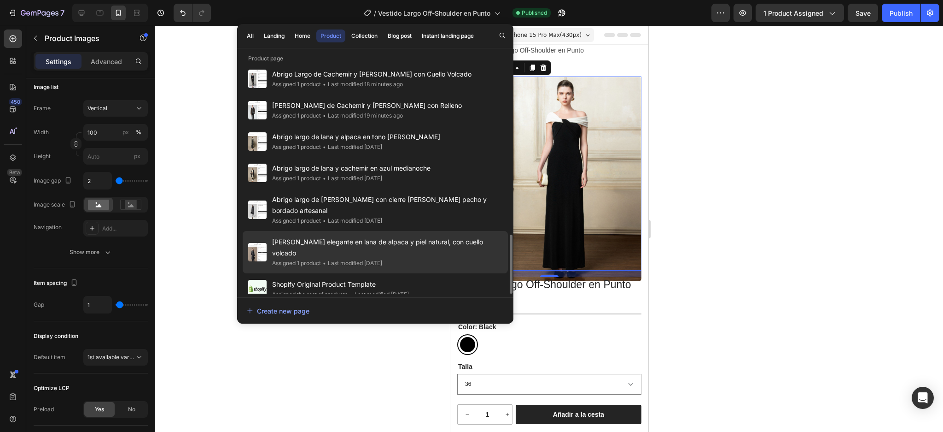
click at [372, 246] on span "Abrigo de corte elegante en lana de alpaca y piel natural, con cuello volcado" at bounding box center [387, 247] width 230 height 22
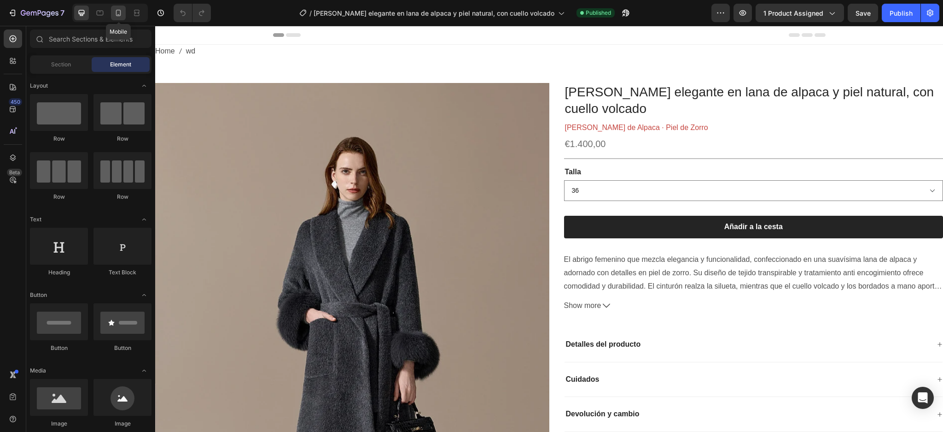
click at [116, 10] on icon at bounding box center [118, 12] width 9 height 9
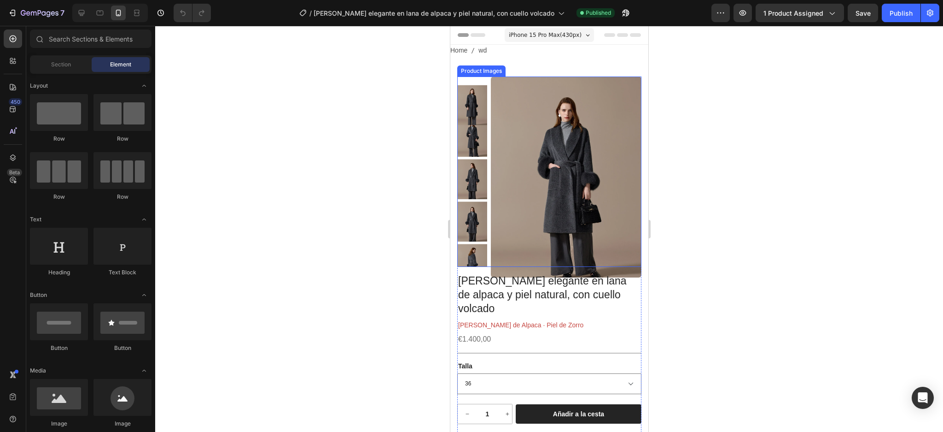
click at [531, 146] on img at bounding box center [566, 176] width 151 height 201
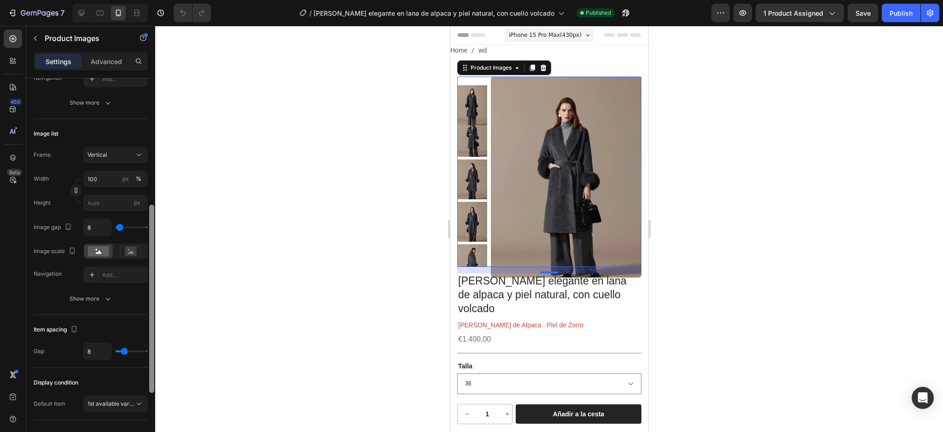
scroll to position [387, 0]
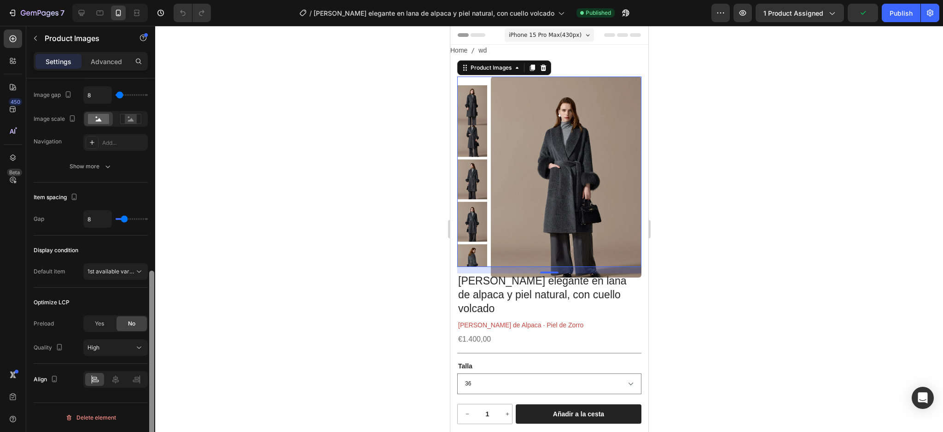
drag, startPoint x: 150, startPoint y: 246, endPoint x: 151, endPoint y: 336, distance: 90.3
click at [152, 336] on div at bounding box center [151, 364] width 5 height 188
click at [106, 317] on div "Yes" at bounding box center [99, 323] width 30 height 15
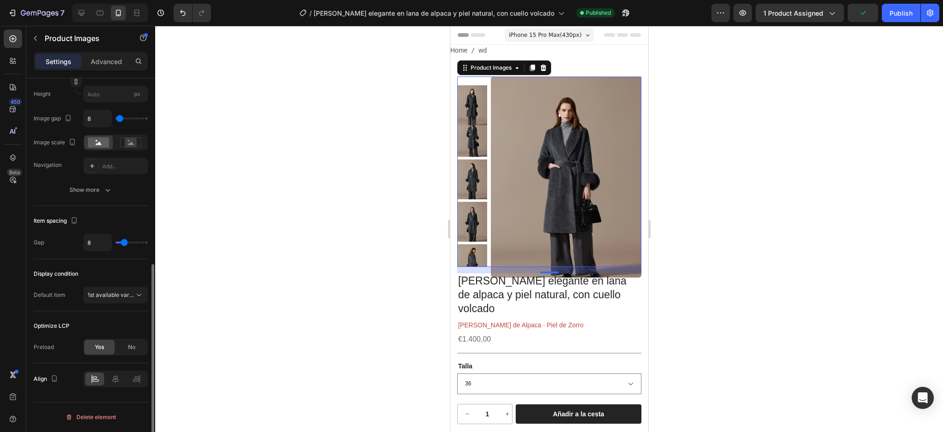
scroll to position [363, 0]
type input "3"
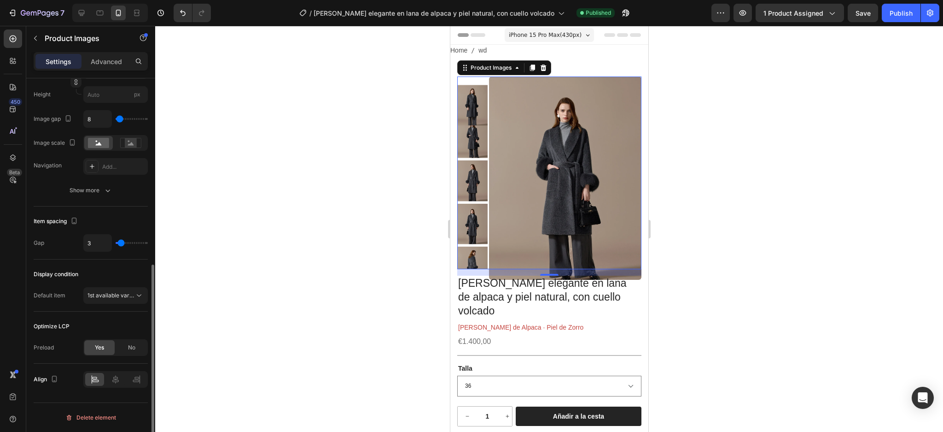
type input "2"
type input "1"
click at [120, 243] on input "range" at bounding box center [132, 243] width 32 height 2
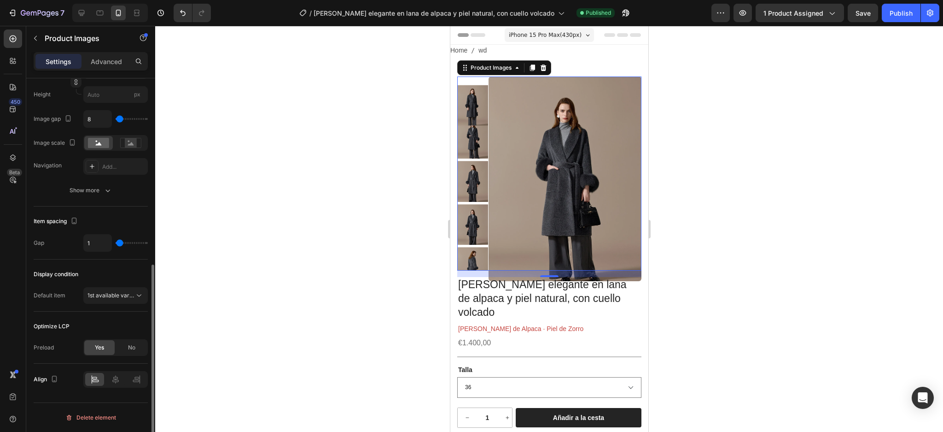
type input "0"
type input "2"
type input "12"
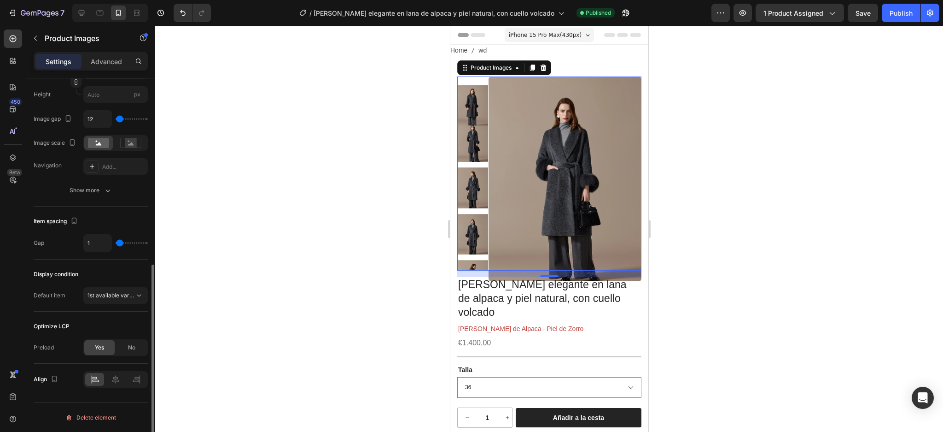
type input "12"
click at [120, 118] on input "range" at bounding box center [132, 119] width 32 height 2
type input "2"
click at [119, 118] on input "range" at bounding box center [132, 119] width 32 height 2
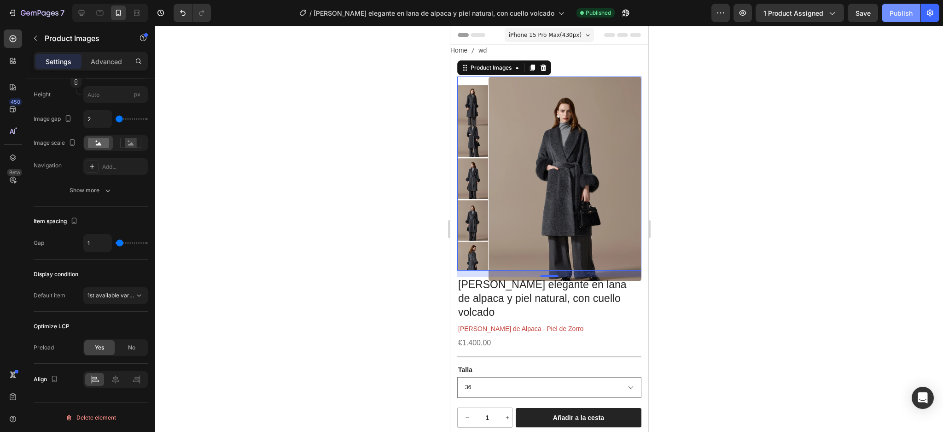
click at [887, 10] on button "Publish" at bounding box center [901, 13] width 39 height 18
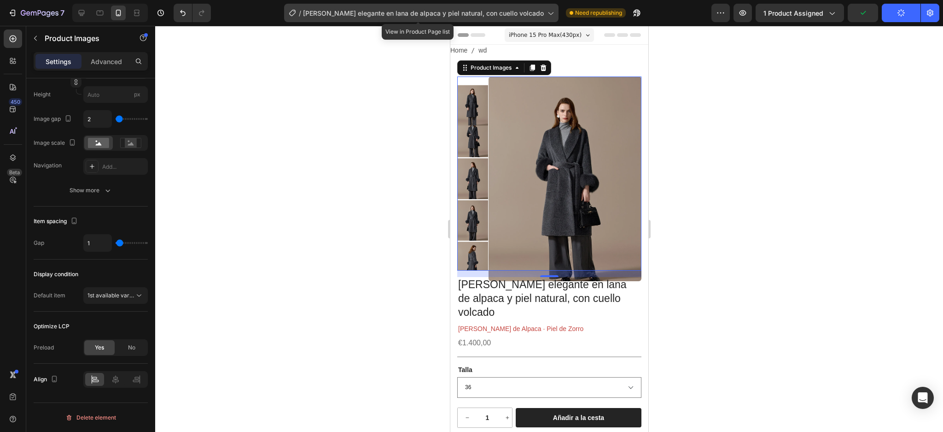
click at [535, 11] on span "[PERSON_NAME] elegante en lana de alpaca y piel natural, con cuello volcado" at bounding box center [423, 13] width 241 height 10
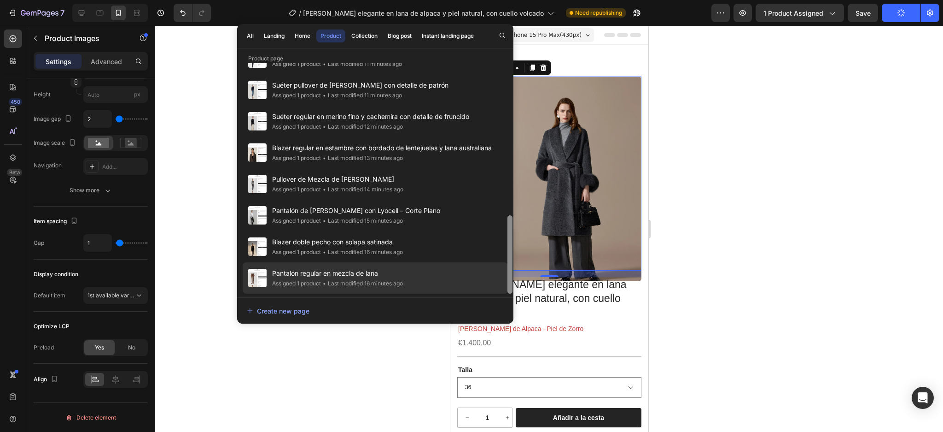
drag, startPoint x: 509, startPoint y: 123, endPoint x: 503, endPoint y: 244, distance: 121.8
click at [504, 243] on div "[PERSON_NAME] elegante en lana de alpaca y piel natural, con cuello volcado Ass…" at bounding box center [375, 178] width 276 height 230
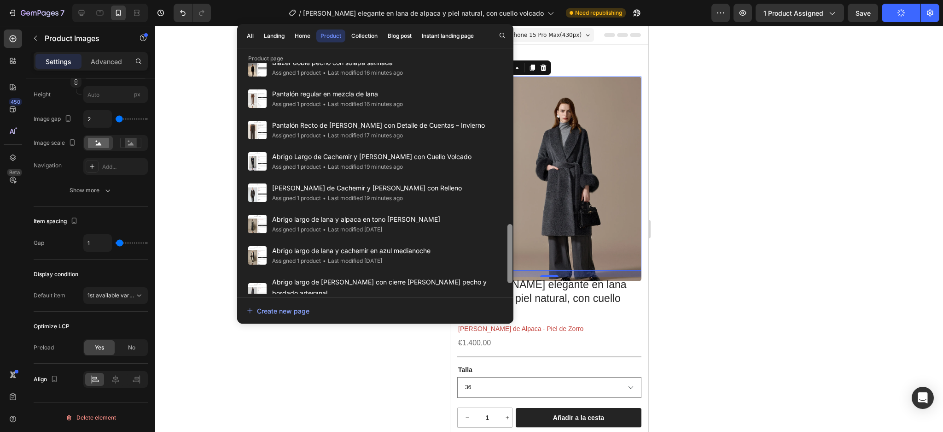
scroll to position [664, 0]
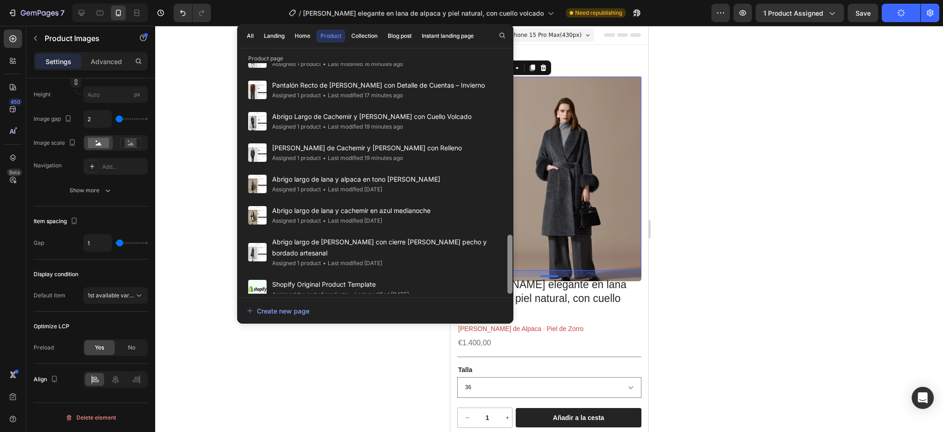
drag, startPoint x: 508, startPoint y: 204, endPoint x: 506, endPoint y: 275, distance: 71.0
click at [507, 275] on div at bounding box center [510, 178] width 7 height 230
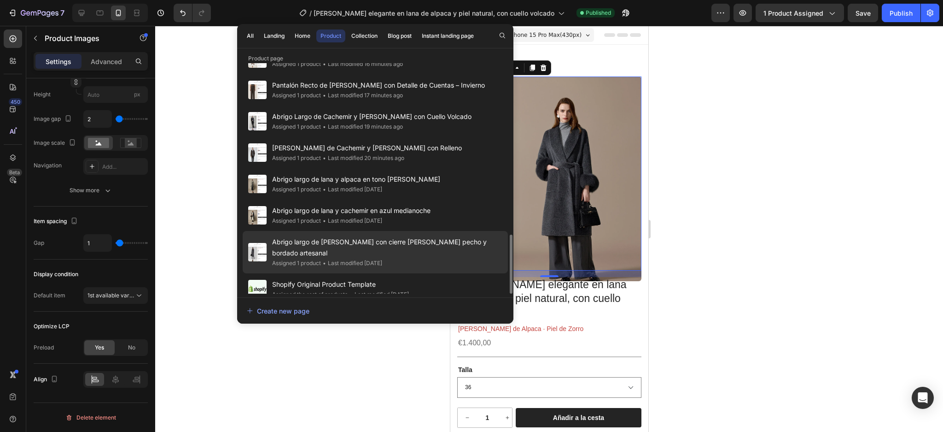
click at [406, 244] on span "Abrigo largo de [PERSON_NAME] con cierre [PERSON_NAME] pecho y bordado artesanal" at bounding box center [387, 247] width 230 height 22
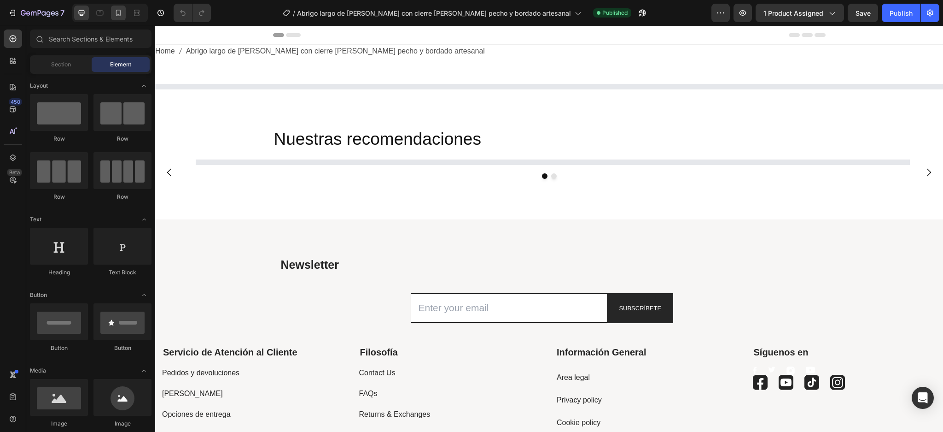
click at [116, 9] on icon at bounding box center [118, 12] width 9 height 9
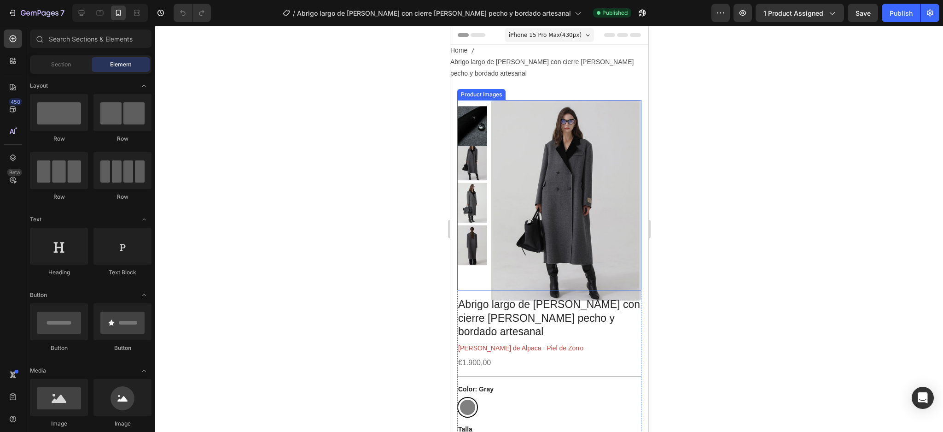
click at [532, 140] on img at bounding box center [566, 200] width 151 height 201
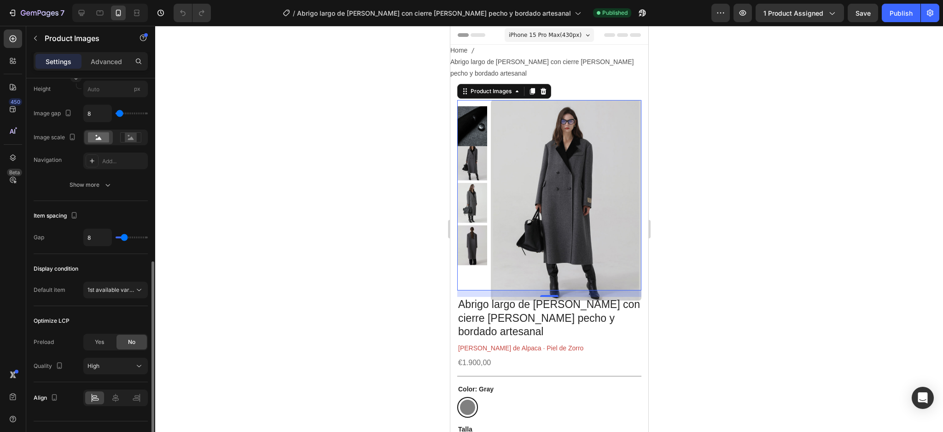
scroll to position [387, 0]
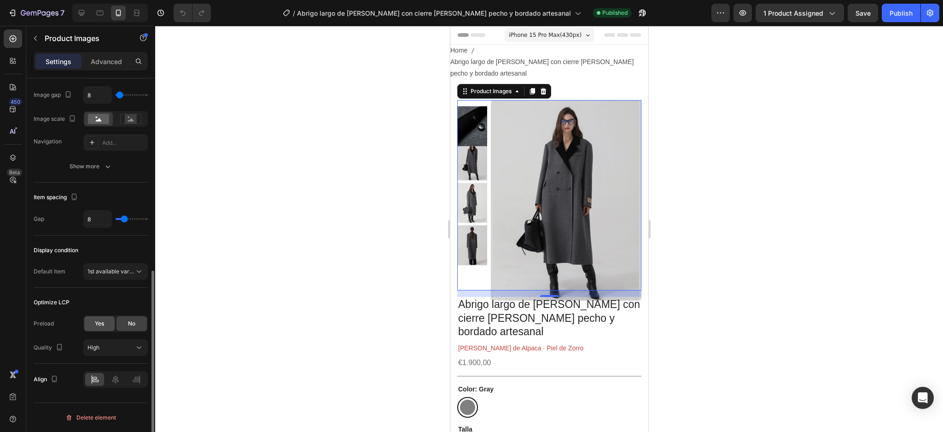
click at [97, 322] on span "Yes" at bounding box center [99, 323] width 9 height 8
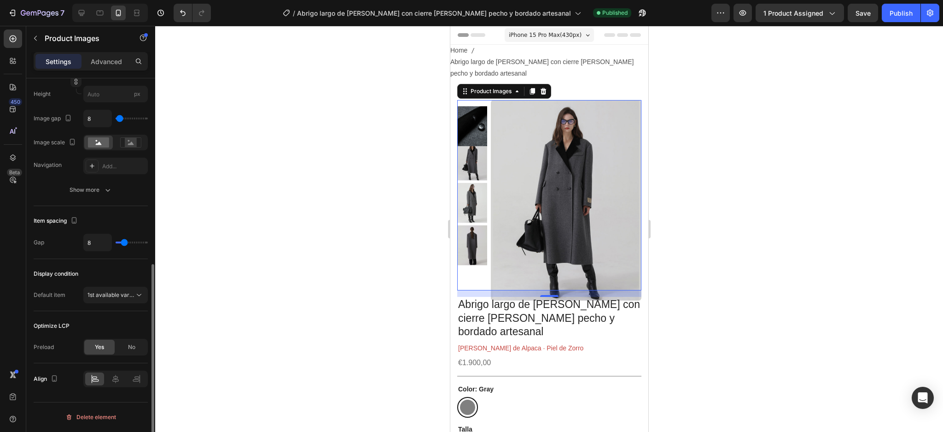
scroll to position [363, 0]
click at [120, 244] on div "8" at bounding box center [115, 243] width 64 height 18
type input "6"
type input "3"
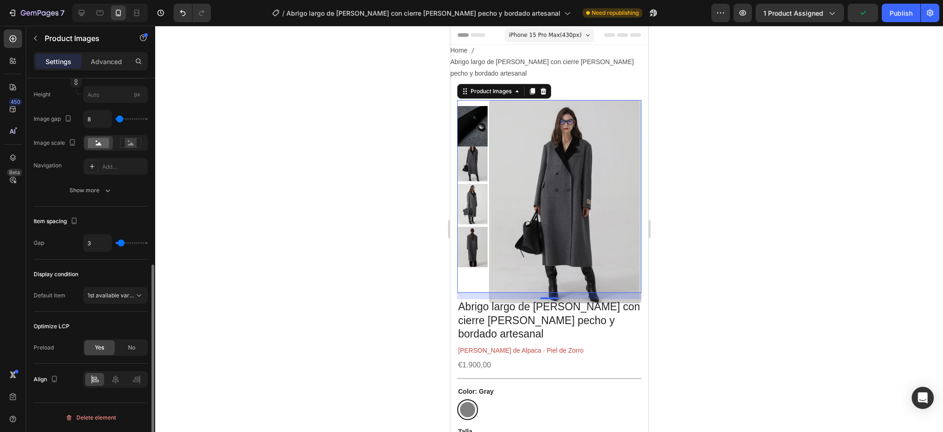
type input "3"
click at [121, 242] on input "range" at bounding box center [132, 243] width 32 height 2
type input "1"
click at [120, 242] on input "range" at bounding box center [132, 243] width 32 height 2
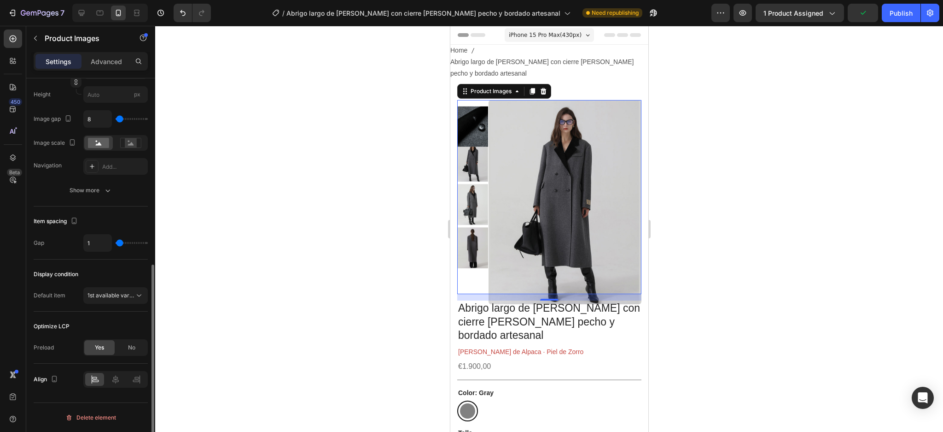
click at [120, 242] on input "range" at bounding box center [132, 243] width 32 height 2
type input "2"
click at [120, 242] on input "range" at bounding box center [132, 243] width 32 height 2
type input "0"
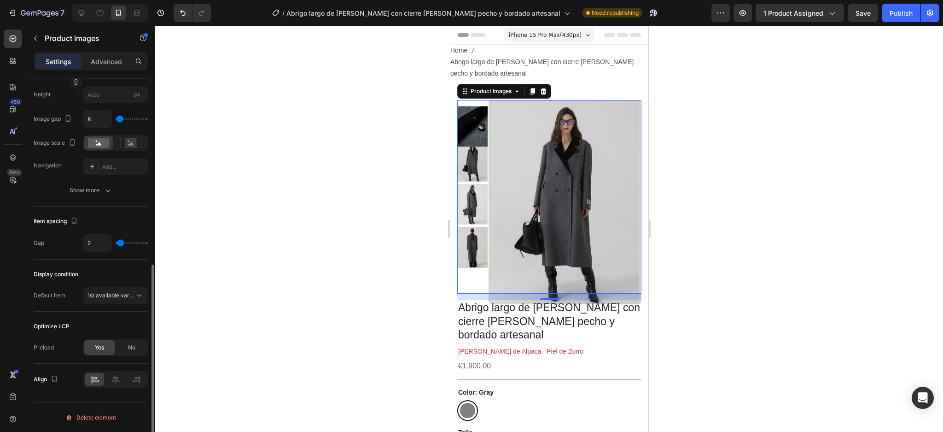
type input "0"
type input "2"
click at [119, 120] on input "range" at bounding box center [132, 119] width 32 height 2
click at [897, 19] on button "Publish" at bounding box center [901, 13] width 39 height 18
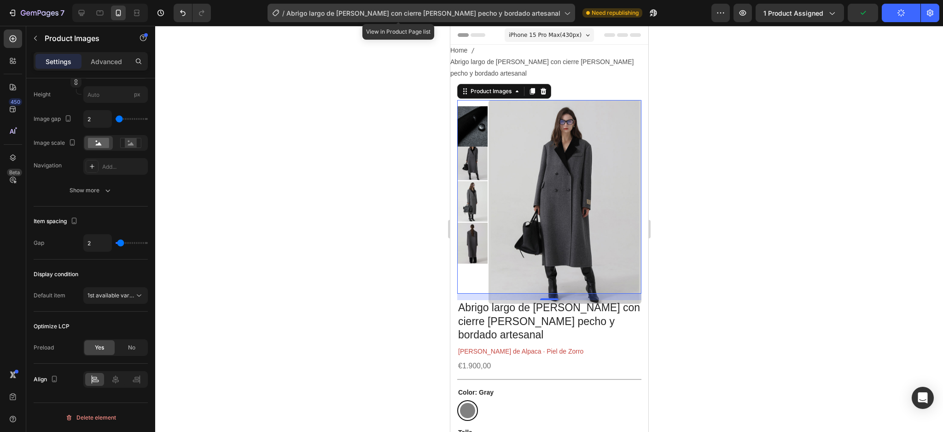
click at [536, 5] on div "/ Abrigo largo de [PERSON_NAME] con cierre [PERSON_NAME] pecho y bordado artesa…" at bounding box center [422, 13] width 308 height 18
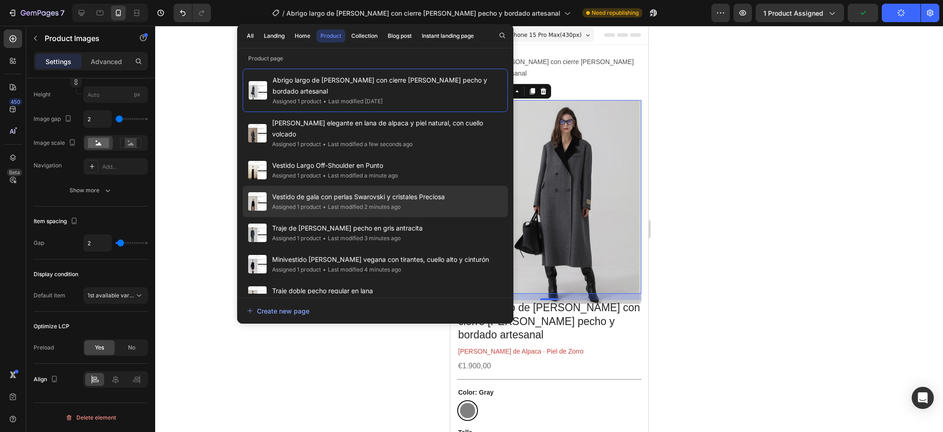
scroll to position [61, 0]
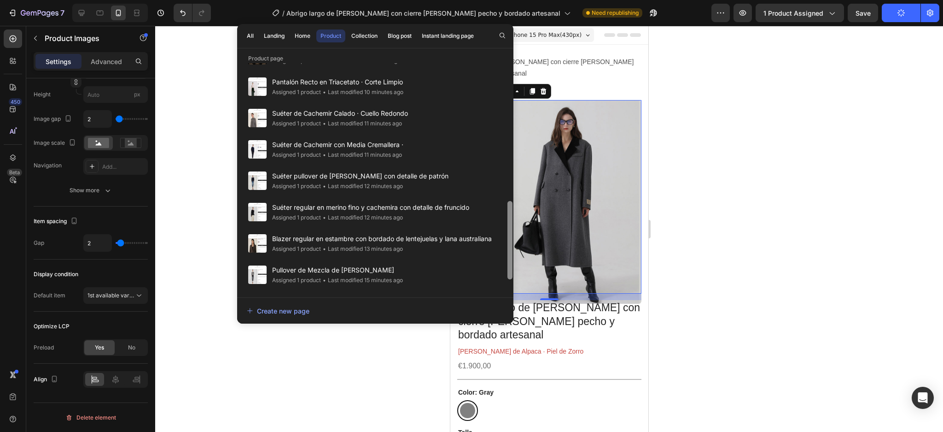
drag, startPoint x: 510, startPoint y: 94, endPoint x: 512, endPoint y: 210, distance: 115.2
click at [512, 210] on div at bounding box center [510, 240] width 5 height 78
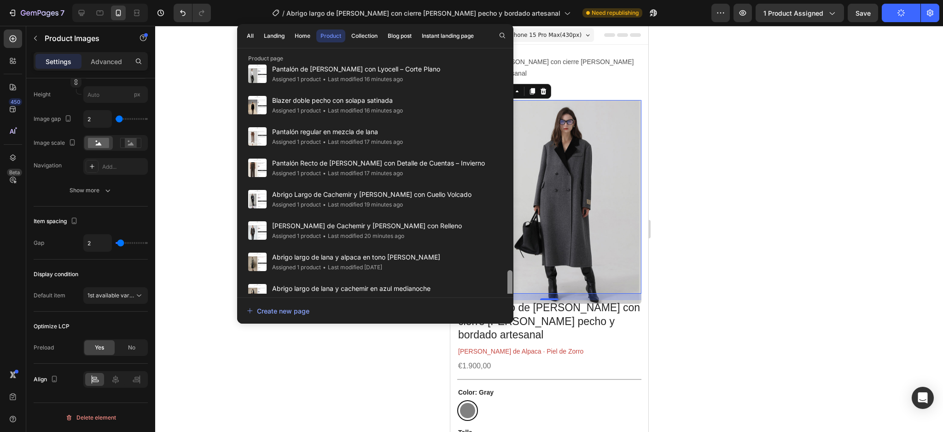
scroll to position [664, 0]
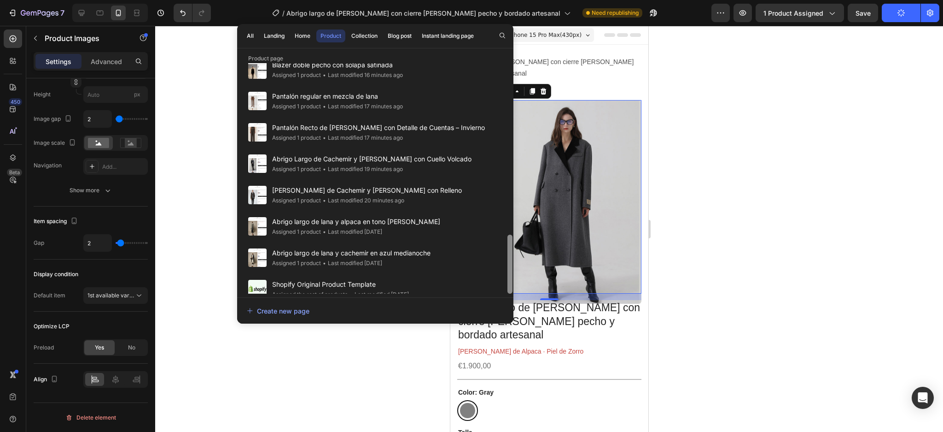
drag, startPoint x: 509, startPoint y: 175, endPoint x: 511, endPoint y: 251, distance: 76.0
click at [511, 251] on div at bounding box center [510, 263] width 5 height 59
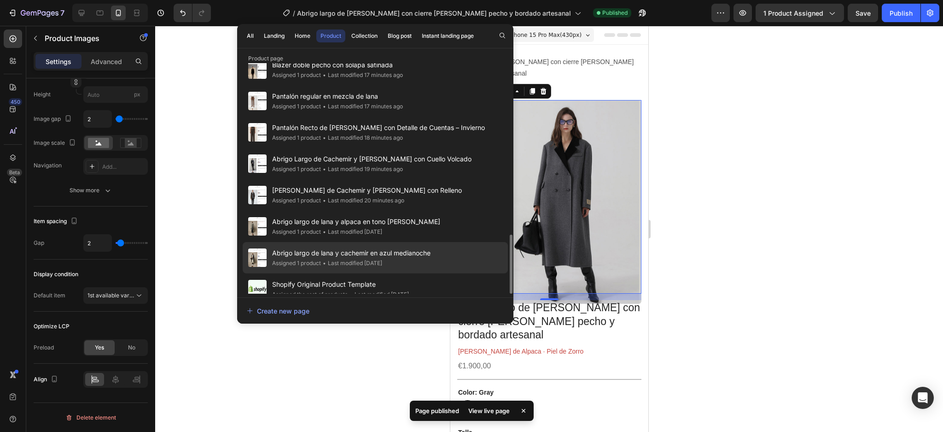
click at [429, 258] on div "Assigned 1 product • Last modified [DATE]" at bounding box center [351, 262] width 158 height 9
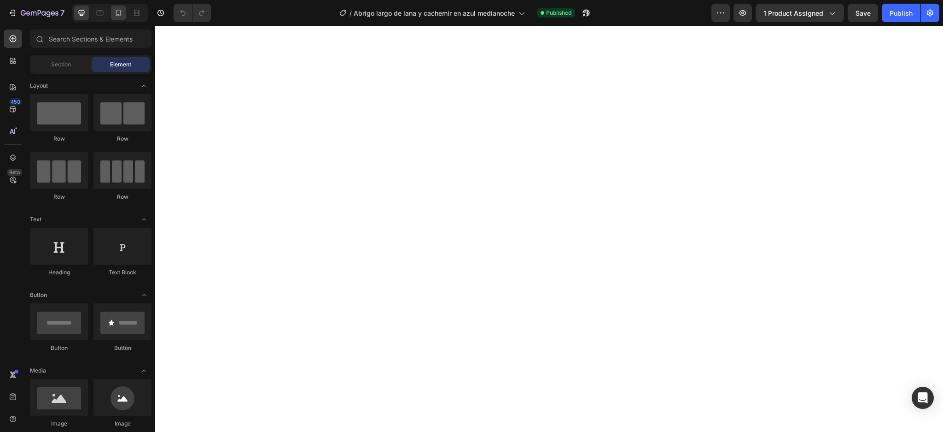
click at [118, 12] on icon at bounding box center [118, 12] width 9 height 9
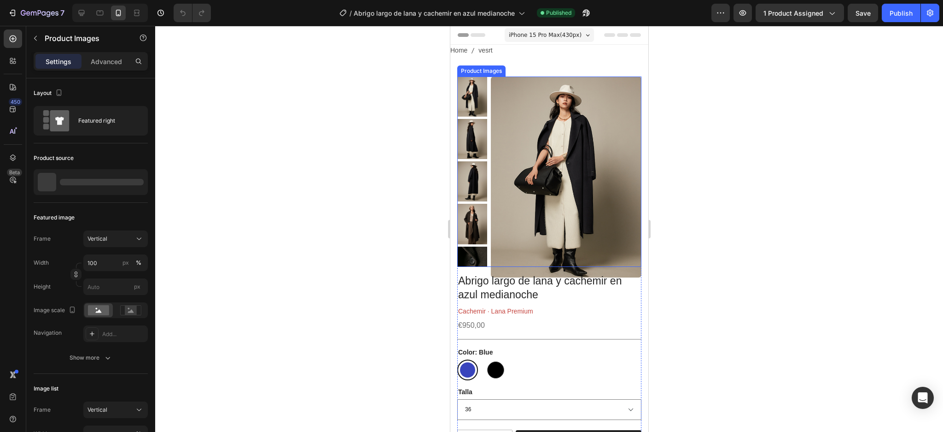
click at [545, 113] on img at bounding box center [566, 176] width 151 height 201
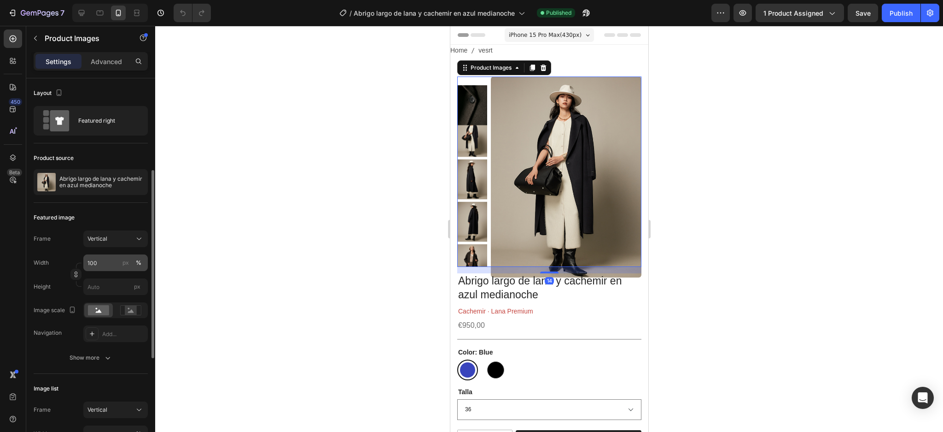
scroll to position [61, 0]
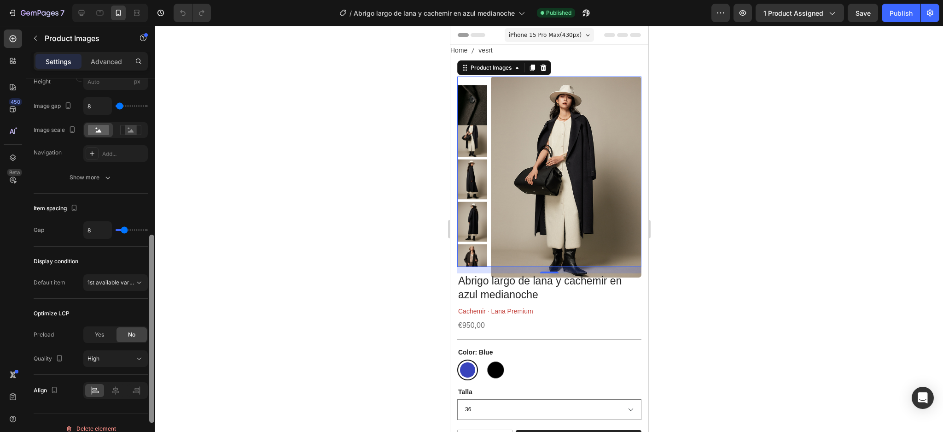
drag, startPoint x: 153, startPoint y: 195, endPoint x: 158, endPoint y: 351, distance: 156.7
click at [158, 0] on div "7 Version history / Abrigo largo de lana y cachemir en azul medianoche Publishe…" at bounding box center [471, 0] width 943 height 0
click at [109, 332] on div "Yes" at bounding box center [99, 333] width 30 height 15
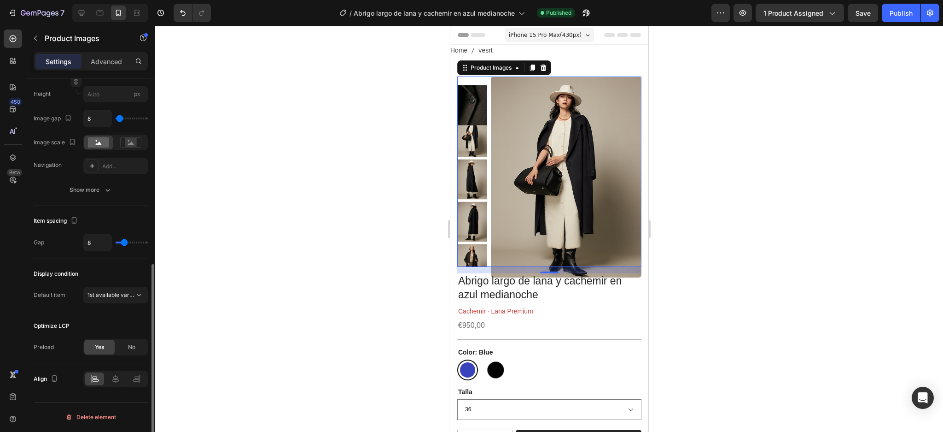
scroll to position [363, 0]
click at [96, 241] on input "8" at bounding box center [98, 242] width 28 height 17
type input "2"
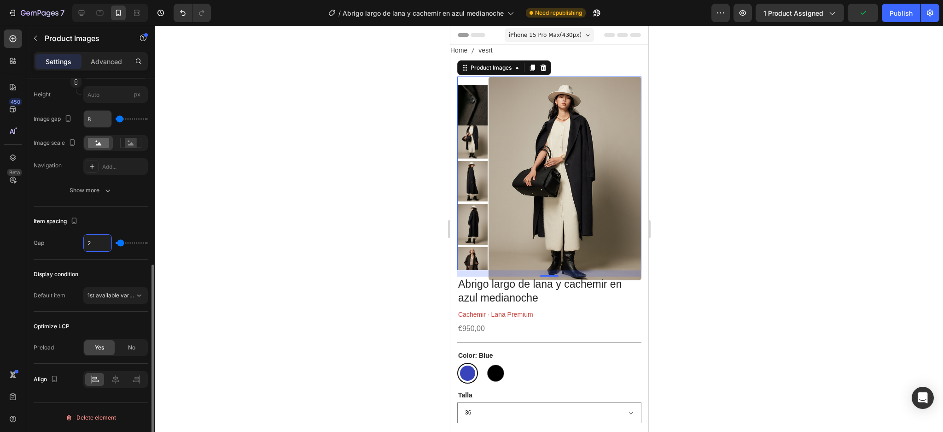
type input "2"
click at [88, 117] on input "8" at bounding box center [98, 119] width 28 height 17
type input "2"
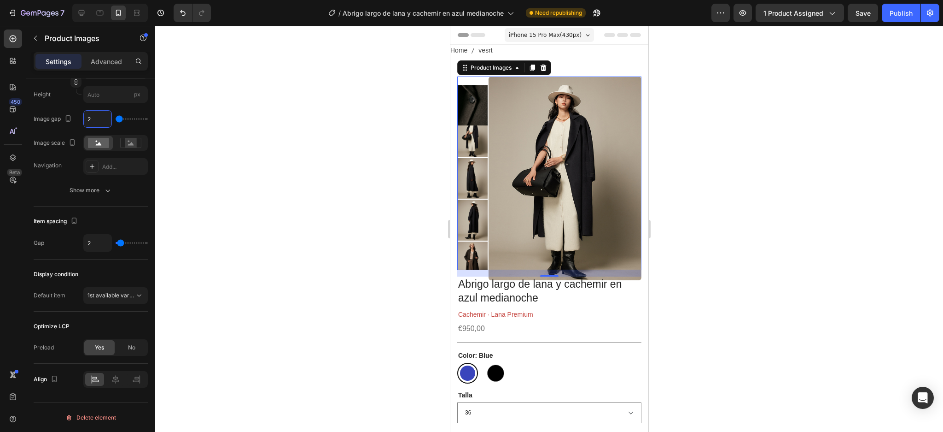
type input "2"
click at [900, 14] on div "Publish" at bounding box center [901, 13] width 23 height 10
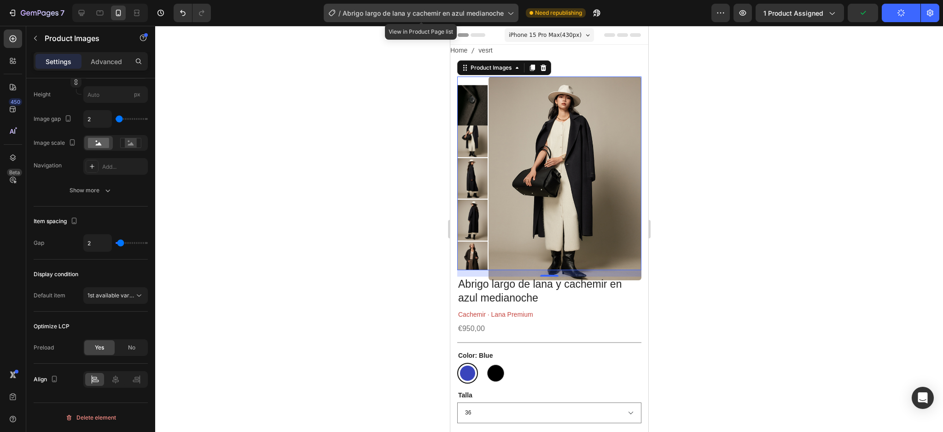
click at [498, 14] on span "Abrigo largo de lana y cachemir en azul medianoche" at bounding box center [423, 13] width 161 height 10
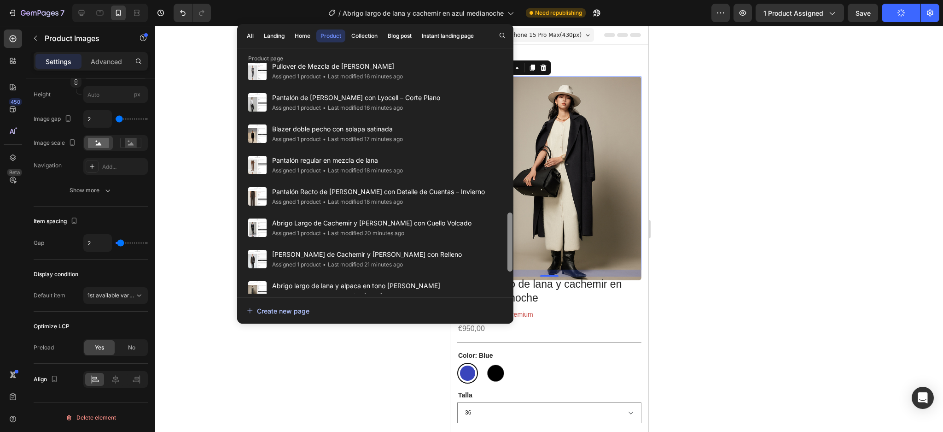
scroll to position [637, 0]
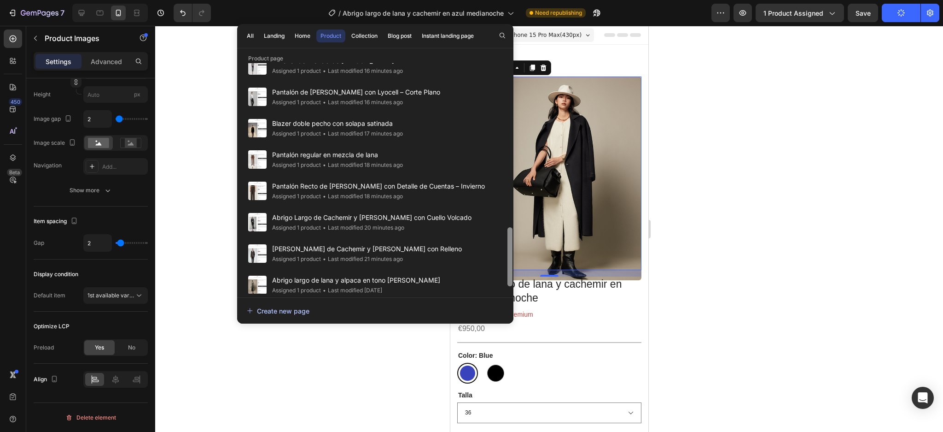
drag, startPoint x: 509, startPoint y: 105, endPoint x: 499, endPoint y: 302, distance: 197.0
click at [499, 302] on div "Product page Abrigo largo de lana y cachemir en azul medianoche Assigned 1 prod…" at bounding box center [375, 188] width 276 height 269
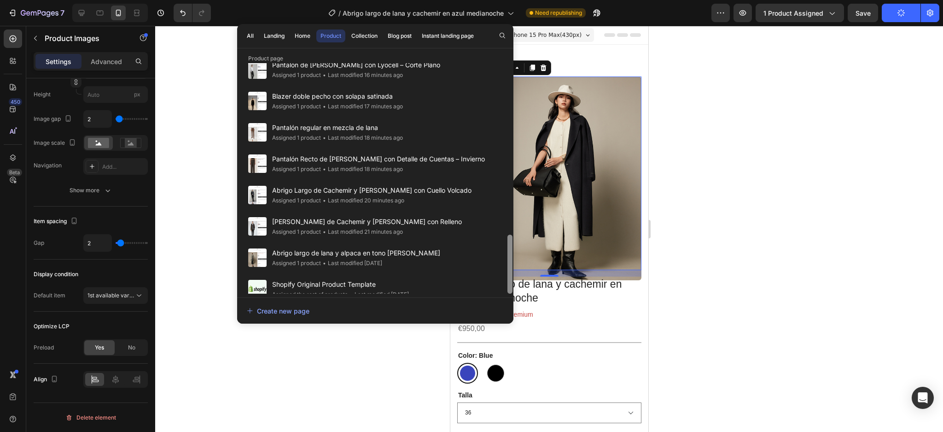
drag, startPoint x: 507, startPoint y: 266, endPoint x: 507, endPoint y: 284, distance: 18.0
click at [508, 284] on div at bounding box center [510, 263] width 5 height 59
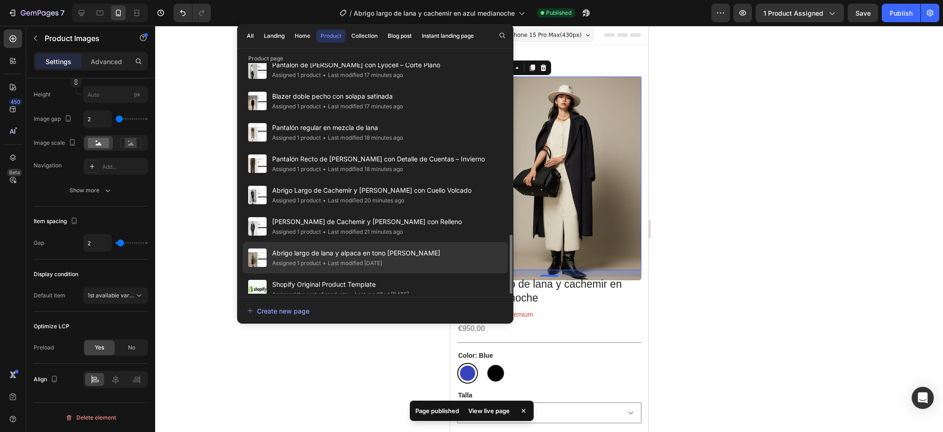
click at [427, 242] on div "Abrigo largo de lana y alpaca en tono [PERSON_NAME] Assigned 1 product • Last m…" at bounding box center [375, 257] width 265 height 31
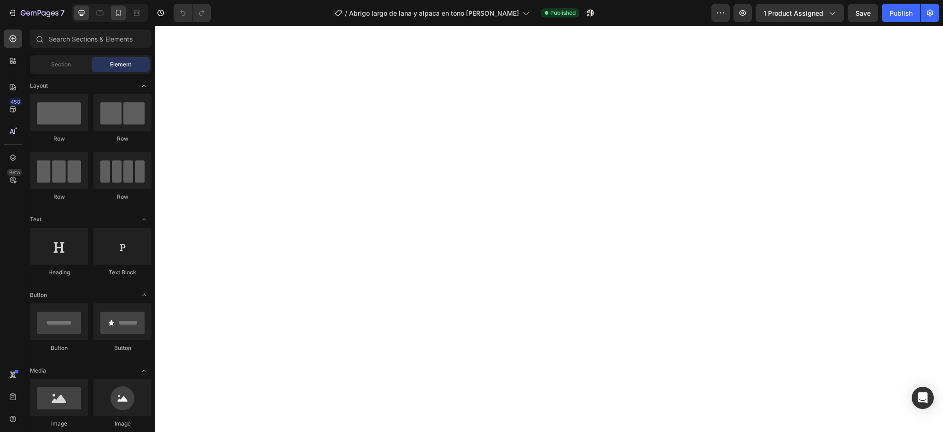
click at [118, 12] on icon at bounding box center [118, 12] width 9 height 9
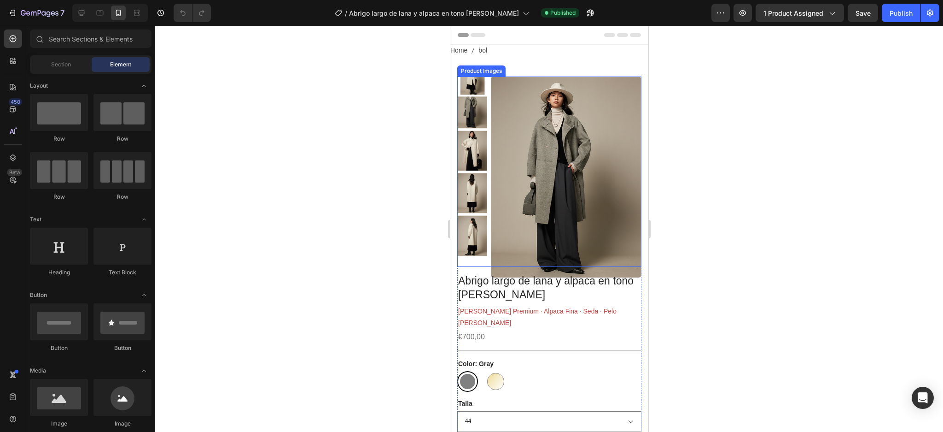
click at [551, 140] on img at bounding box center [566, 176] width 151 height 201
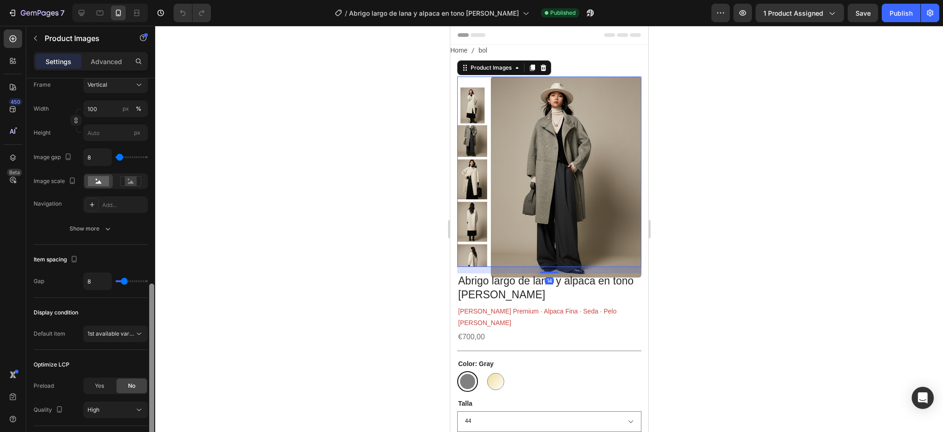
scroll to position [387, 0]
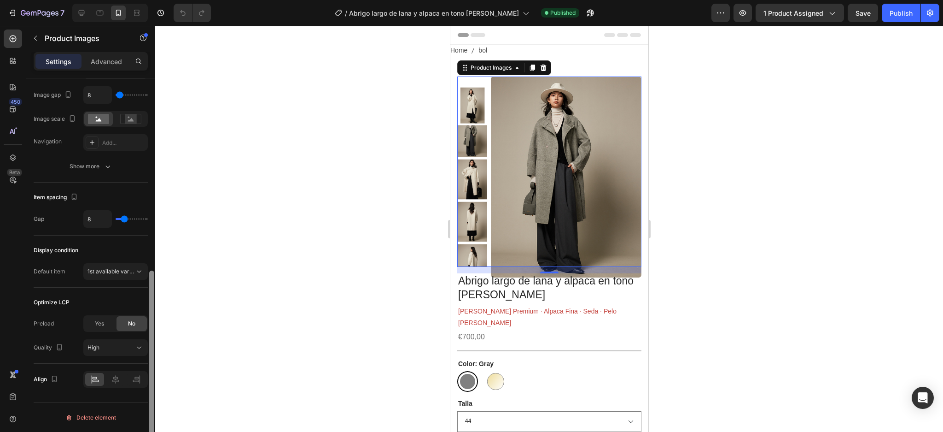
drag, startPoint x: 149, startPoint y: 172, endPoint x: 166, endPoint y: 380, distance: 208.9
click at [166, 0] on div "7 Version history / Abrigo largo de lana y alpaca en tono marfil Published Prev…" at bounding box center [471, 0] width 943 height 0
click at [104, 323] on span "Yes" at bounding box center [99, 323] width 9 height 8
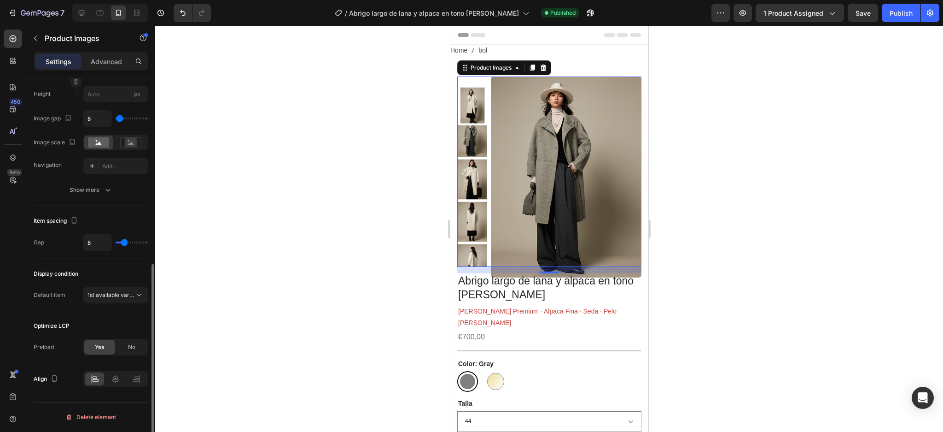
scroll to position [363, 0]
click at [100, 239] on input "8" at bounding box center [98, 242] width 28 height 17
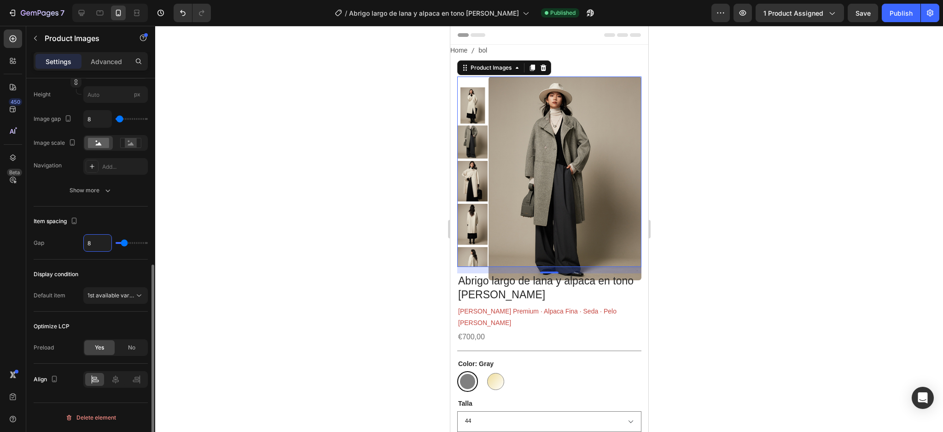
type input "2"
click at [89, 117] on input "8" at bounding box center [98, 119] width 28 height 17
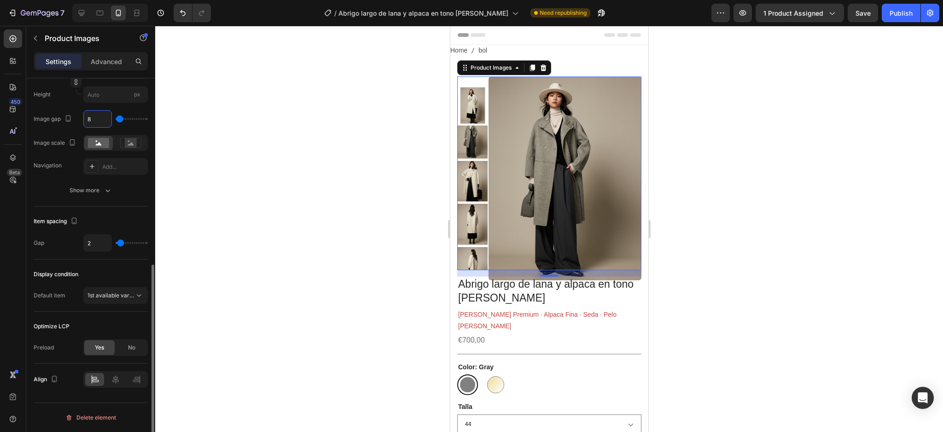
type input "2"
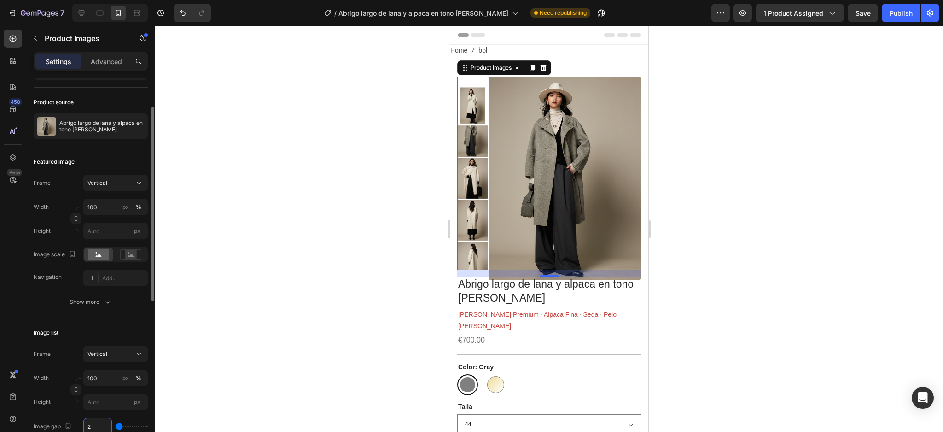
scroll to position [0, 0]
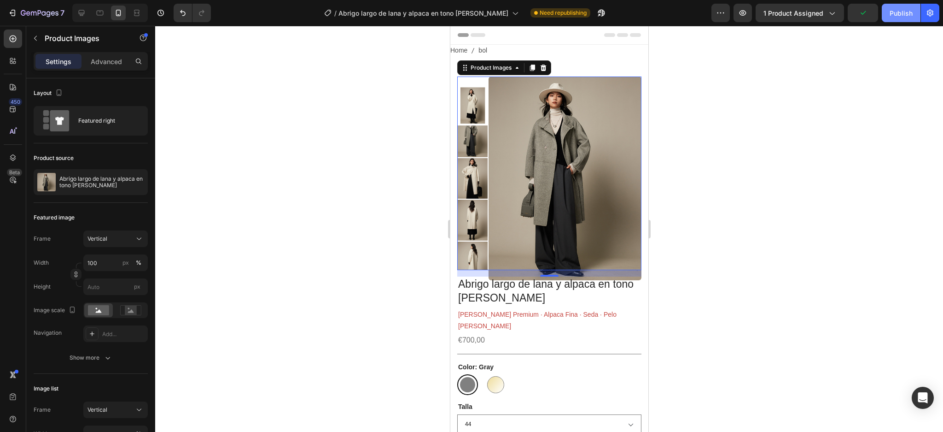
type input "2"
click at [909, 12] on div "Publish" at bounding box center [901, 13] width 23 height 10
click at [510, 50] on nav "Home bol" at bounding box center [549, 51] width 198 height 12
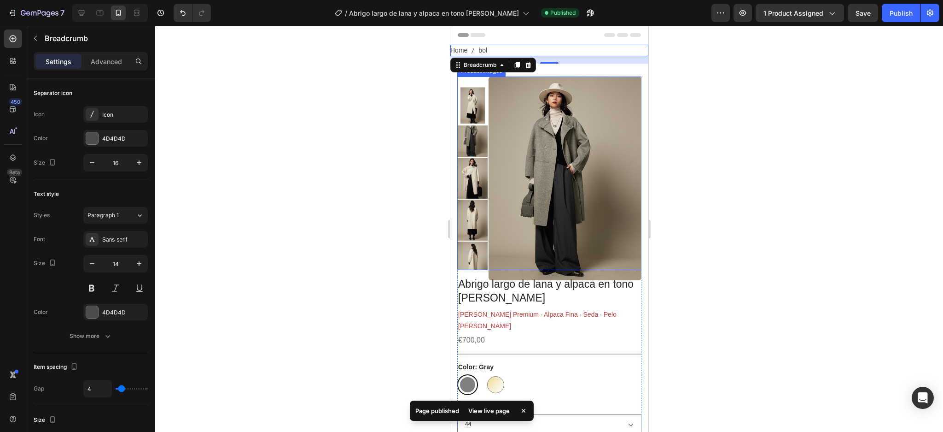
click at [529, 128] on img at bounding box center [564, 178] width 153 height 204
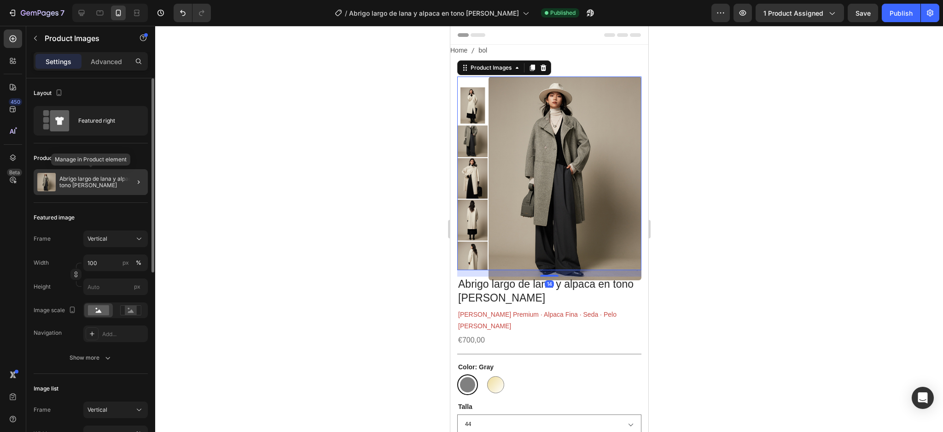
click at [115, 183] on p "Abrigo largo de [PERSON_NAME] y alpaca en tono marfil" at bounding box center [101, 181] width 85 height 13
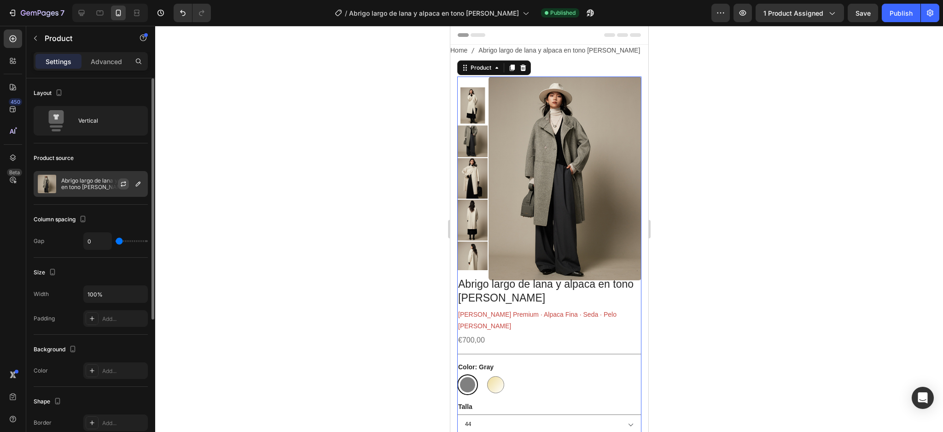
click at [123, 182] on icon "button" at bounding box center [123, 182] width 5 height 3
click at [538, 158] on img at bounding box center [564, 178] width 153 height 204
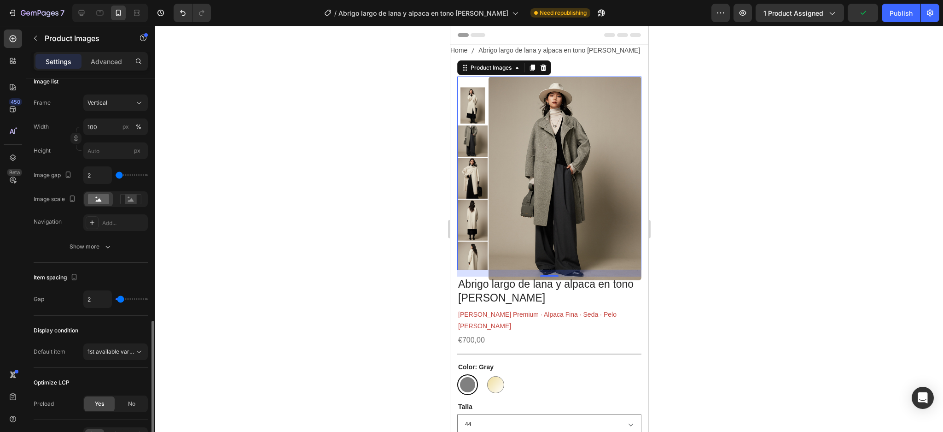
scroll to position [363, 0]
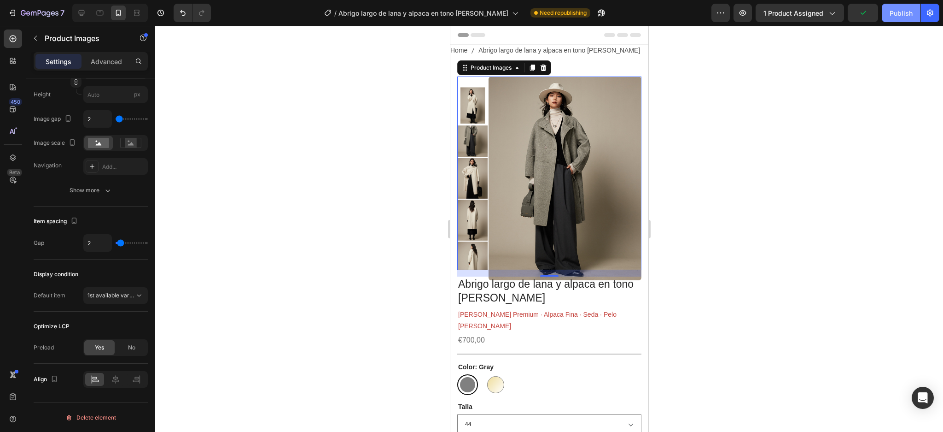
click at [902, 10] on div "Publish" at bounding box center [901, 13] width 23 height 10
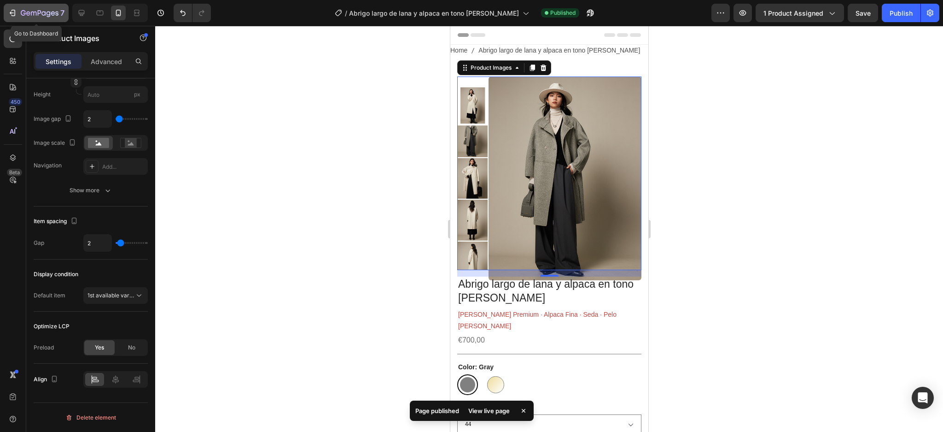
click at [43, 14] on icon "button" at bounding box center [40, 14] width 38 height 8
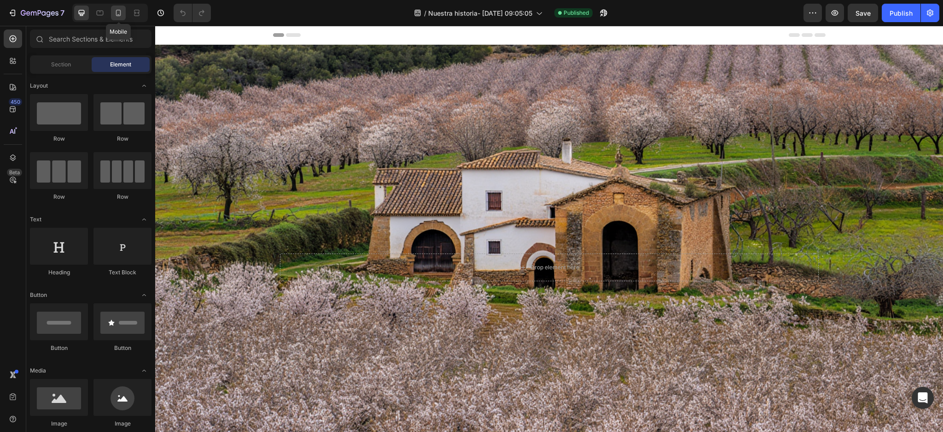
click at [116, 14] on icon at bounding box center [118, 13] width 5 height 6
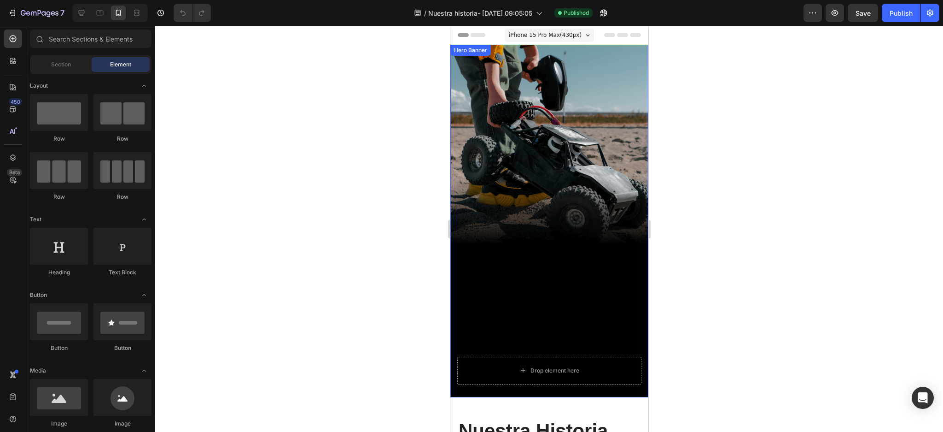
click at [527, 137] on div "Background Image" at bounding box center [549, 221] width 198 height 352
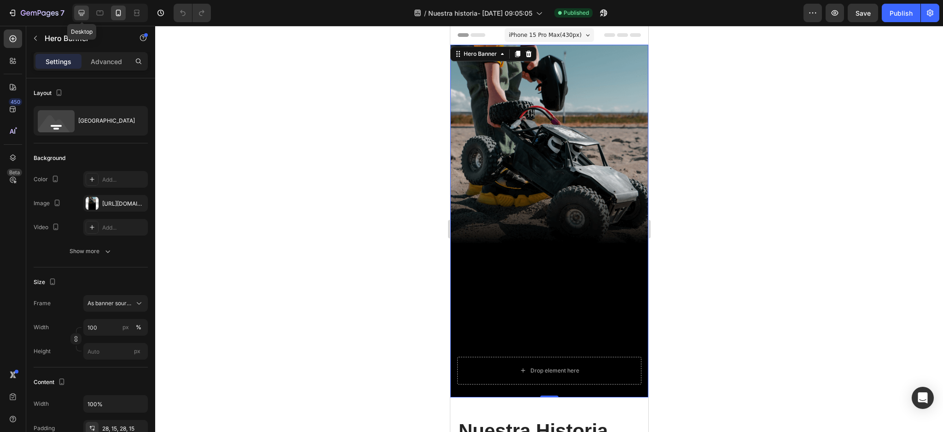
click at [77, 13] on icon at bounding box center [81, 12] width 9 height 9
type input "1200"
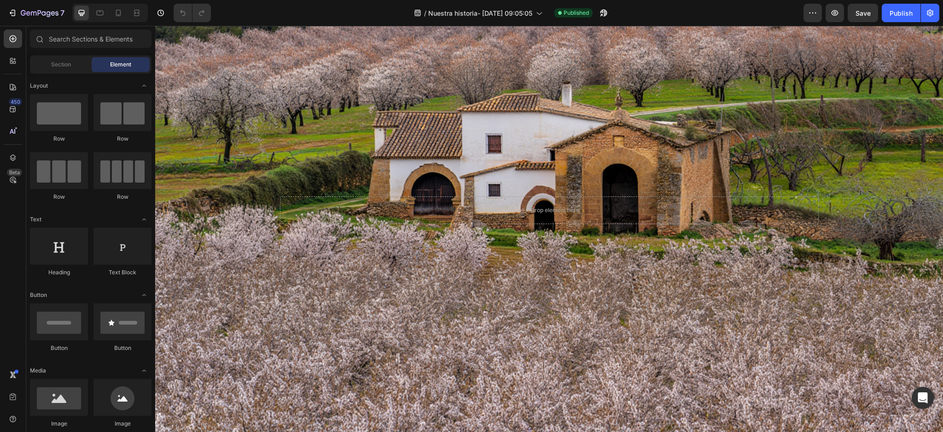
scroll to position [48, 0]
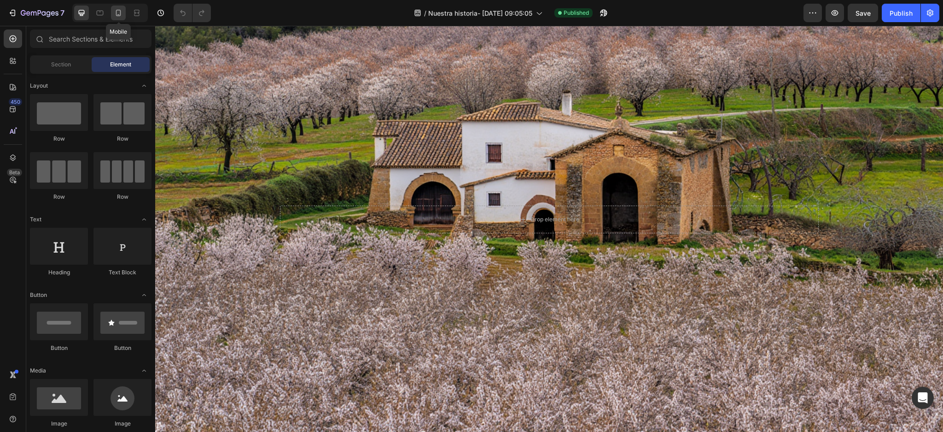
click at [120, 15] on icon at bounding box center [118, 13] width 5 height 6
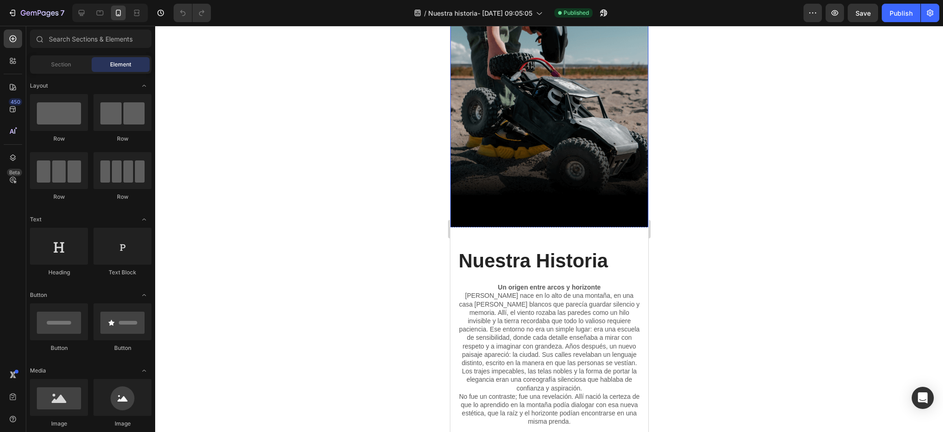
click at [513, 110] on div "Background Image" at bounding box center [549, 173] width 198 height 352
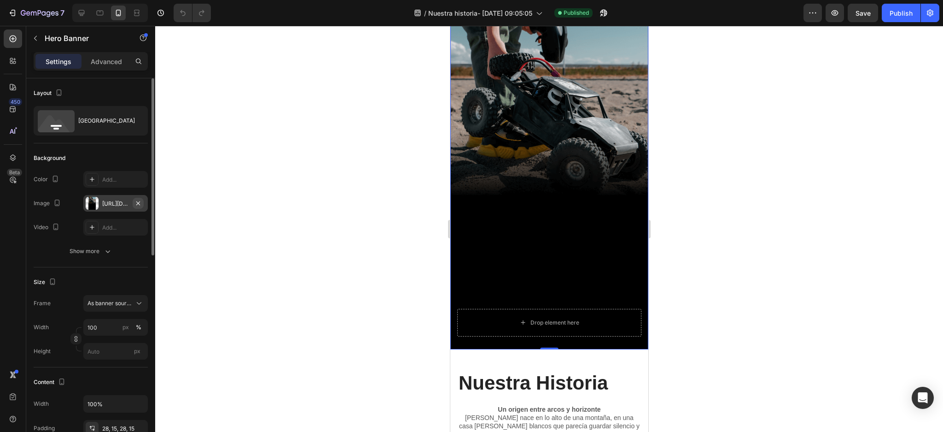
click at [139, 203] on icon "button" at bounding box center [137, 202] width 7 height 7
type input "Auto"
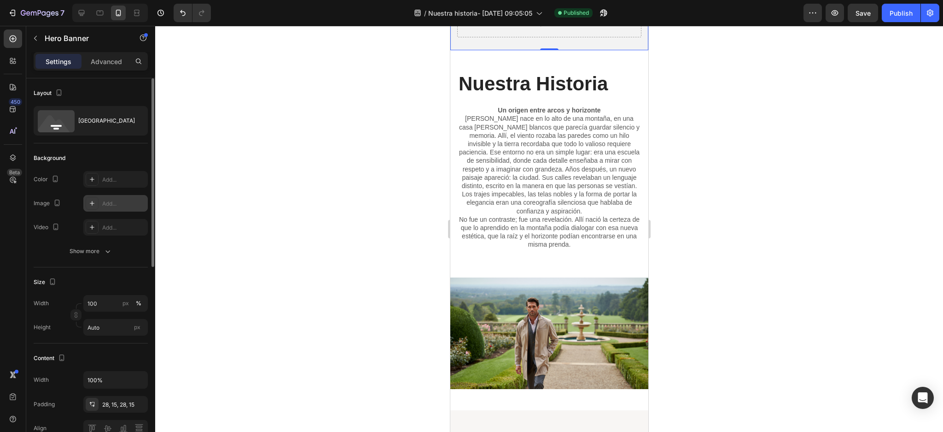
click at [113, 202] on div "Add..." at bounding box center [123, 203] width 43 height 8
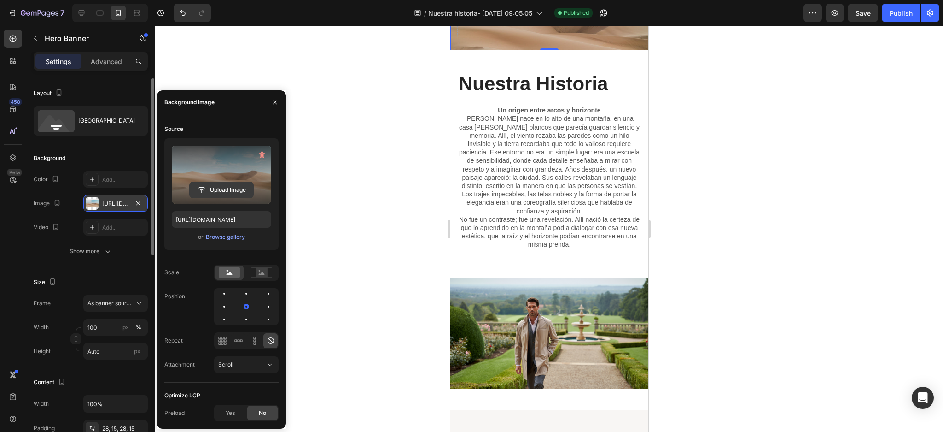
click at [217, 193] on input "file" at bounding box center [222, 190] width 64 height 16
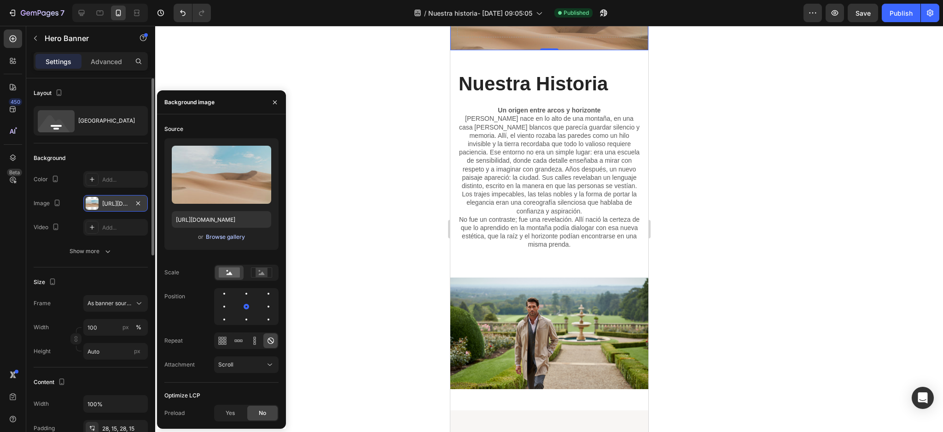
click at [228, 235] on div "Browse gallery" at bounding box center [225, 237] width 39 height 8
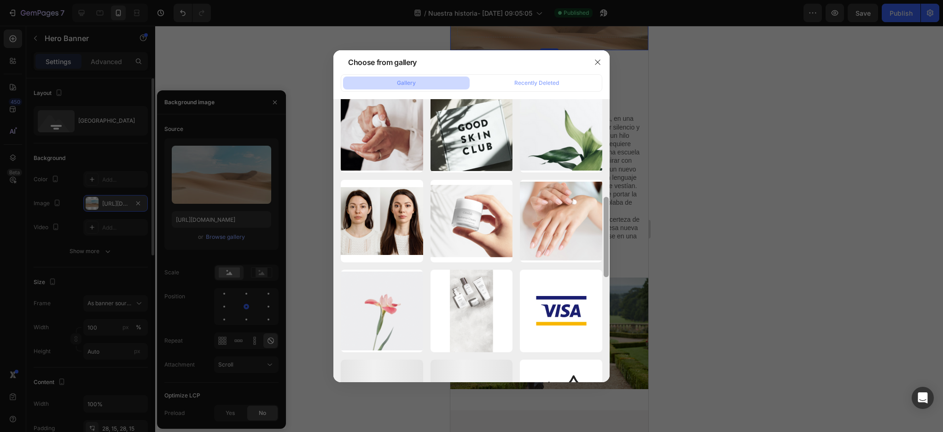
drag, startPoint x: 606, startPoint y: 139, endPoint x: 608, endPoint y: 294, distance: 155.3
click at [608, 294] on div at bounding box center [606, 253] width 7 height 283
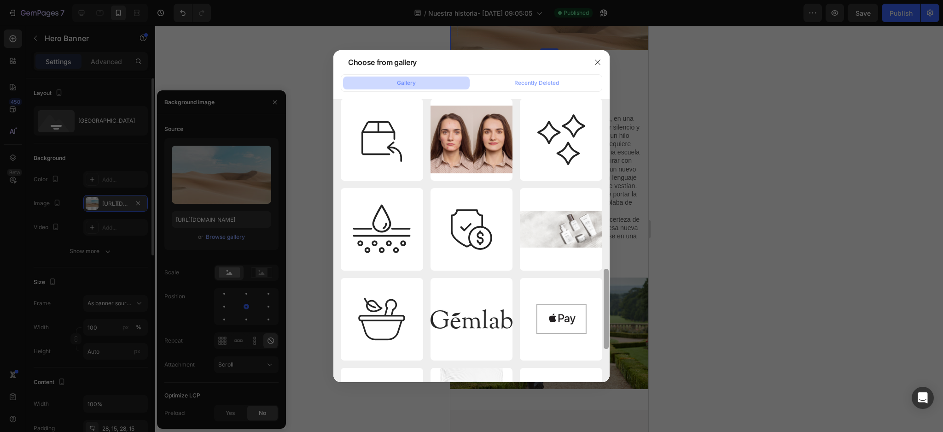
scroll to position [561, 0]
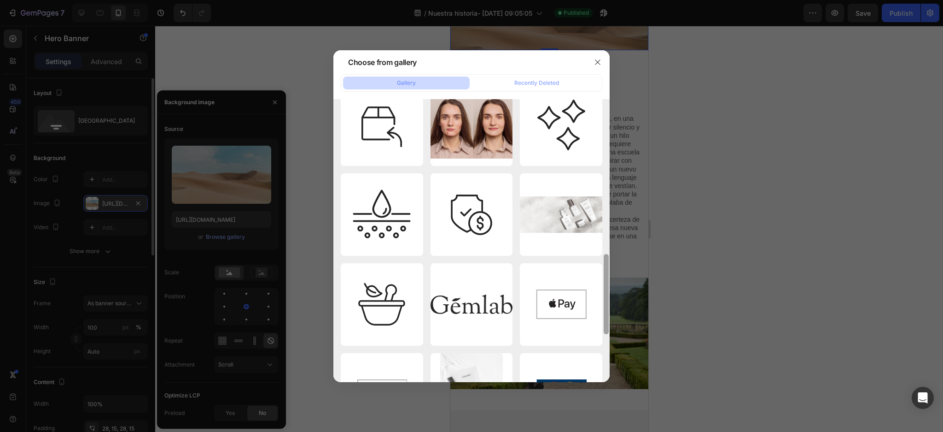
drag, startPoint x: 607, startPoint y: 238, endPoint x: 607, endPoint y: 313, distance: 74.6
click at [607, 313] on div at bounding box center [606, 294] width 5 height 80
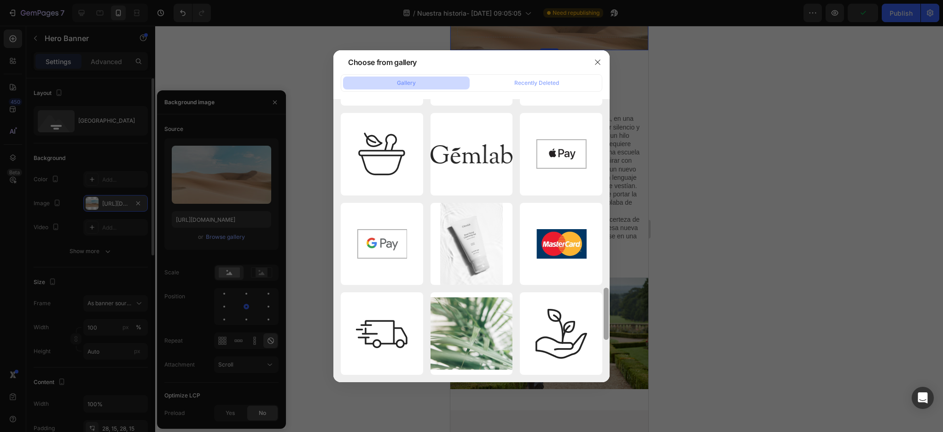
scroll to position [759, 0]
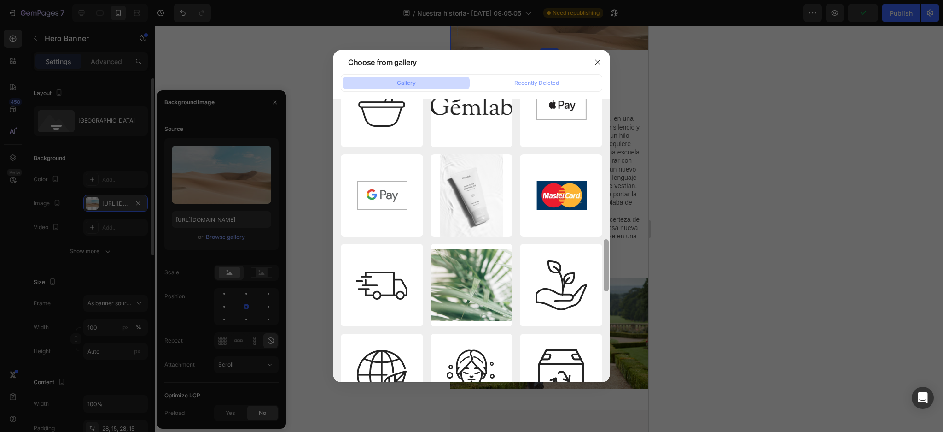
drag, startPoint x: 606, startPoint y: 273, endPoint x: 606, endPoint y: 330, distance: 56.7
click at [606, 330] on div at bounding box center [606, 240] width 7 height 283
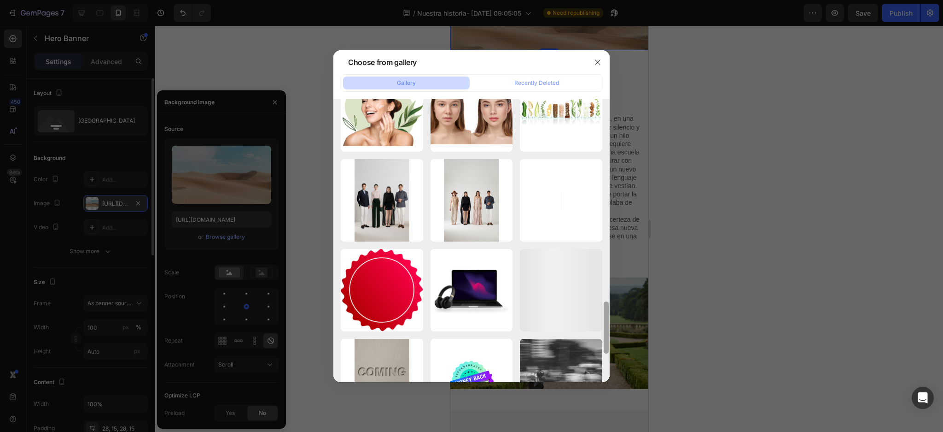
drag, startPoint x: 606, startPoint y: 270, endPoint x: 608, endPoint y: 335, distance: 65.4
click at [608, 335] on div at bounding box center [606, 327] width 5 height 52
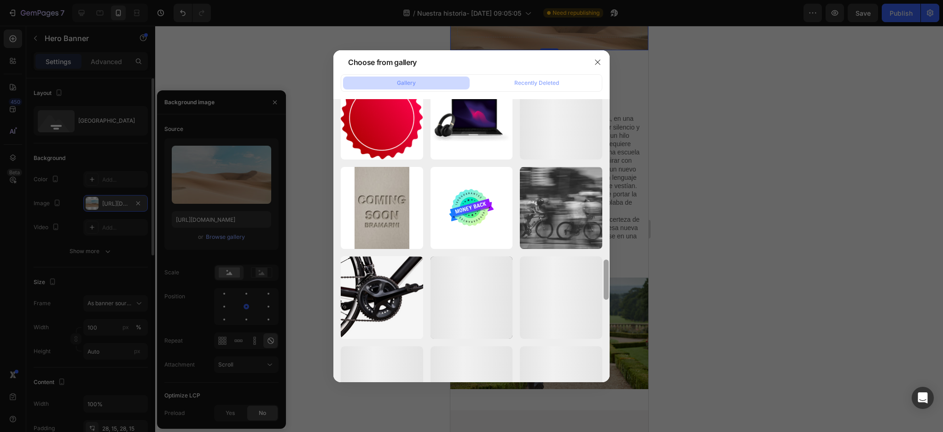
drag, startPoint x: 608, startPoint y: 318, endPoint x: 608, endPoint y: 355, distance: 36.8
click at [608, 355] on div at bounding box center [606, 220] width 7 height 283
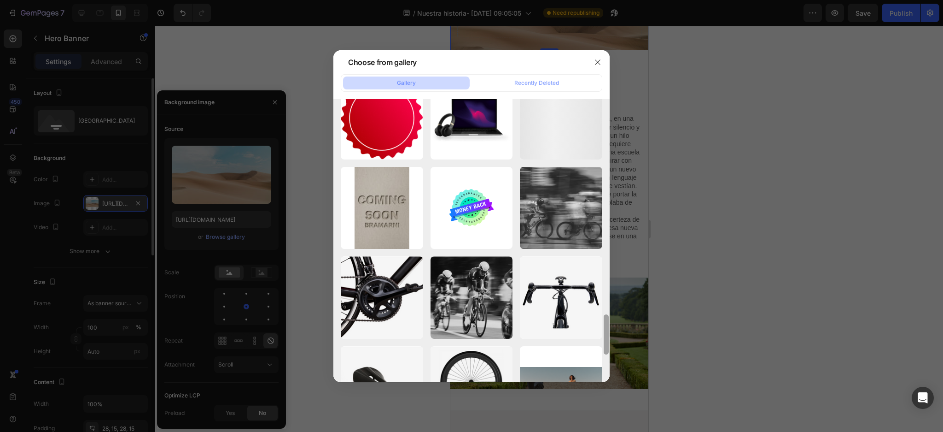
scroll to position [1312, 0]
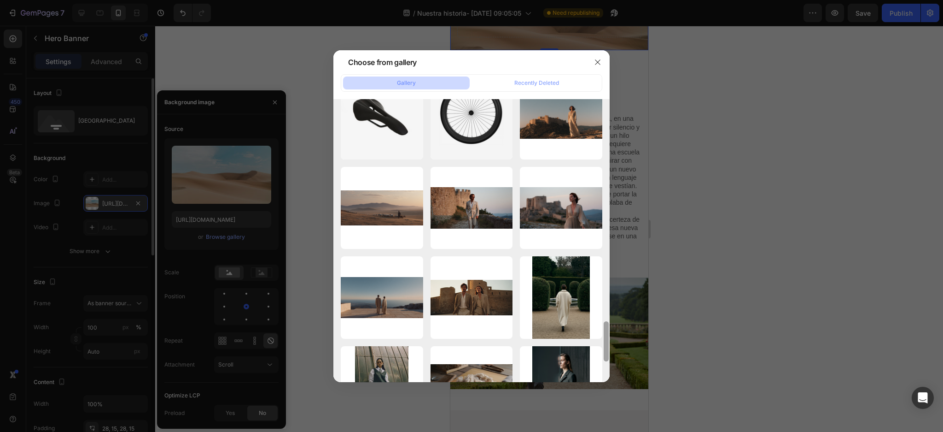
drag, startPoint x: 607, startPoint y: 307, endPoint x: 609, endPoint y: 342, distance: 35.5
click at [609, 342] on div at bounding box center [606, 240] width 7 height 283
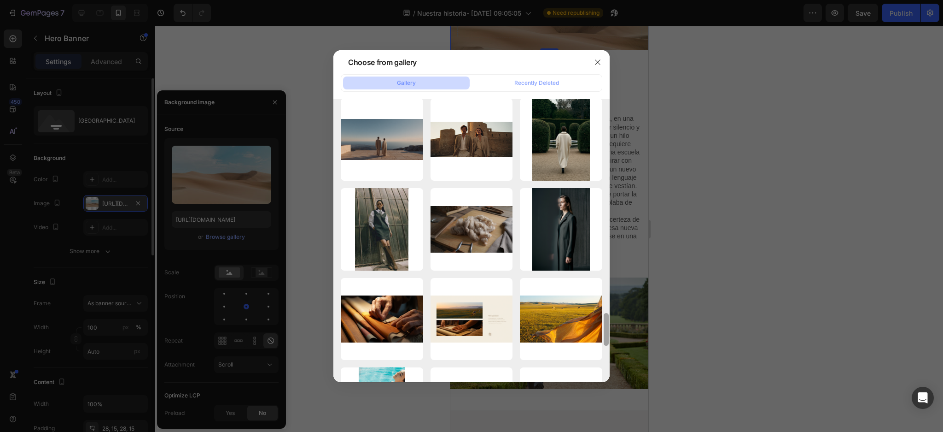
scroll to position [1731, 0]
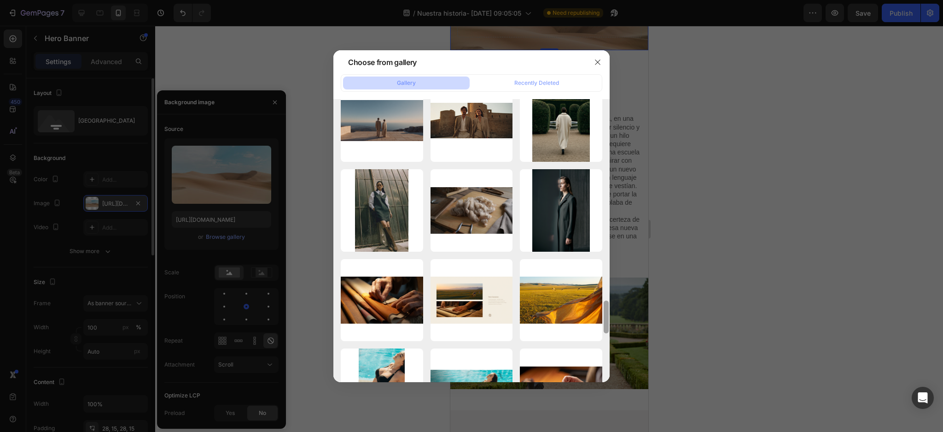
drag, startPoint x: 608, startPoint y: 330, endPoint x: 608, endPoint y: 355, distance: 24.4
click at [608, 355] on div at bounding box center [606, 240] width 7 height 283
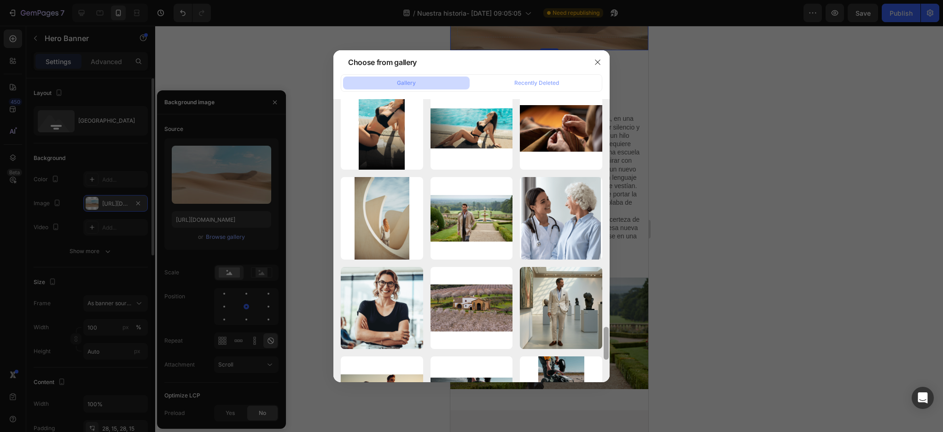
scroll to position [2003, 0]
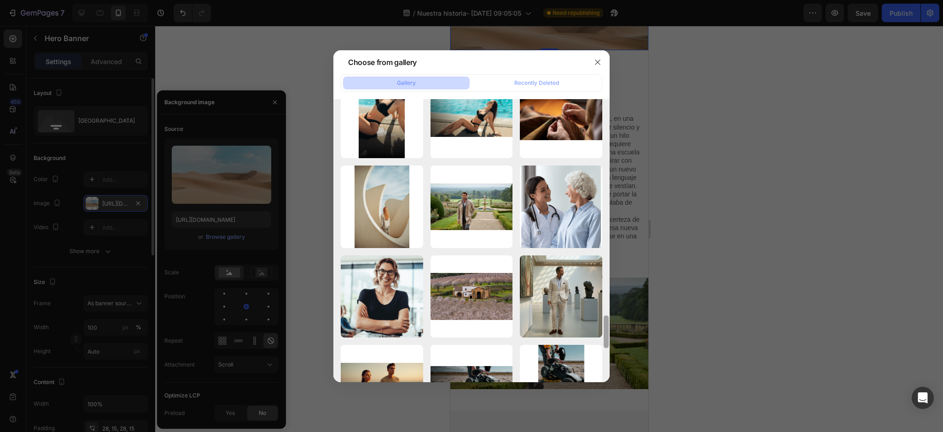
drag, startPoint x: 608, startPoint y: 320, endPoint x: 609, endPoint y: 352, distance: 31.8
click at [609, 352] on div at bounding box center [606, 224] width 7 height 283
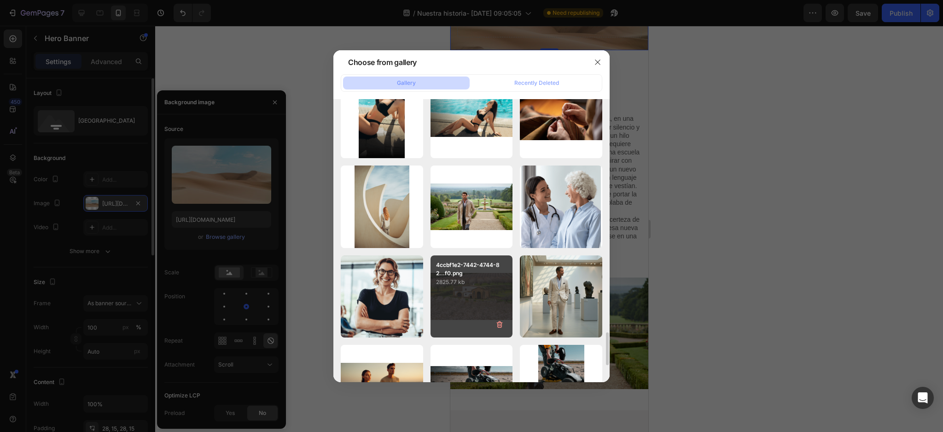
click at [504, 304] on div "4ccbf1e2-7442-4744-82...f0.png 2825.77 kb" at bounding box center [472, 296] width 82 height 82
type input "https://cdn.shopify.com/s/files/1/0918/1059/5150/files/gempages_570051270333695…"
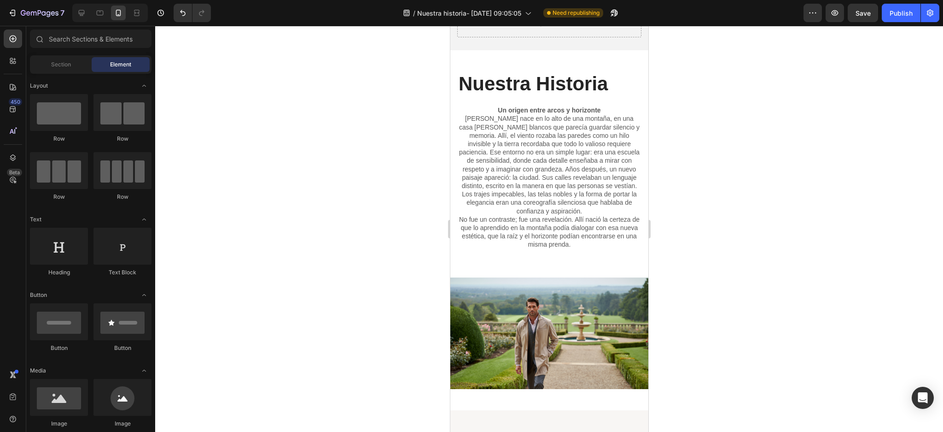
scroll to position [0, 0]
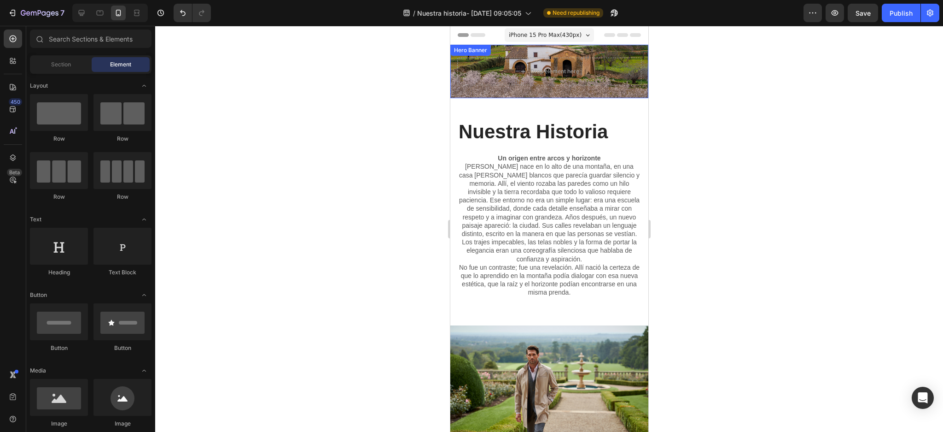
click at [509, 88] on div "Drop element here" at bounding box center [549, 71] width 198 height 53
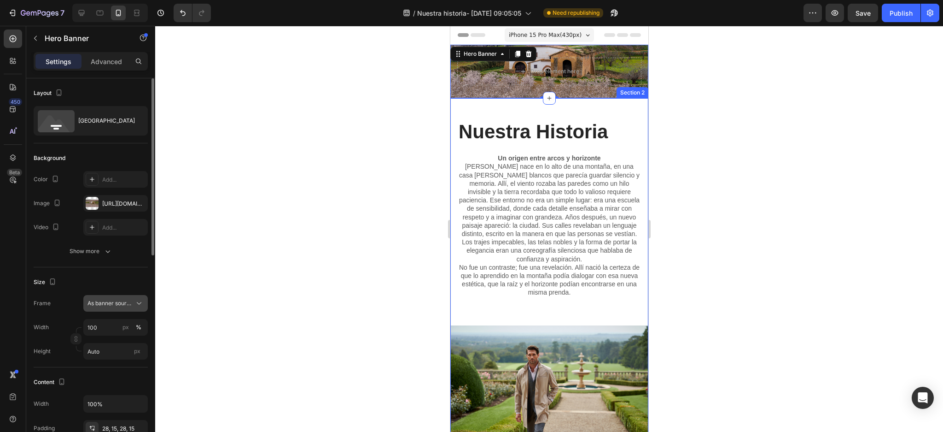
click at [131, 302] on span "As banner source" at bounding box center [110, 303] width 45 height 8
click at [118, 341] on div "Custom" at bounding box center [113, 342] width 53 height 8
click at [116, 323] on input "100" at bounding box center [115, 327] width 64 height 17
click at [112, 362] on p "Default 100%" at bounding box center [113, 366] width 53 height 8
click at [112, 345] on input "Auto" at bounding box center [115, 351] width 64 height 17
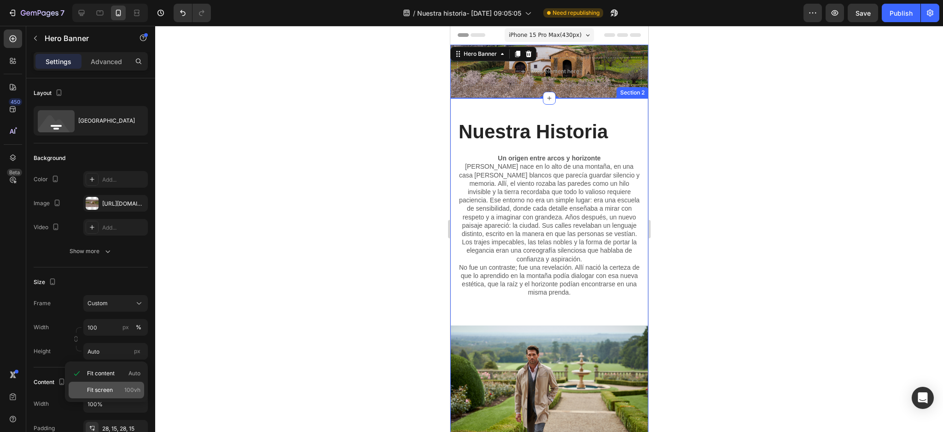
click at [111, 386] on span "Fit screen" at bounding box center [100, 390] width 26 height 8
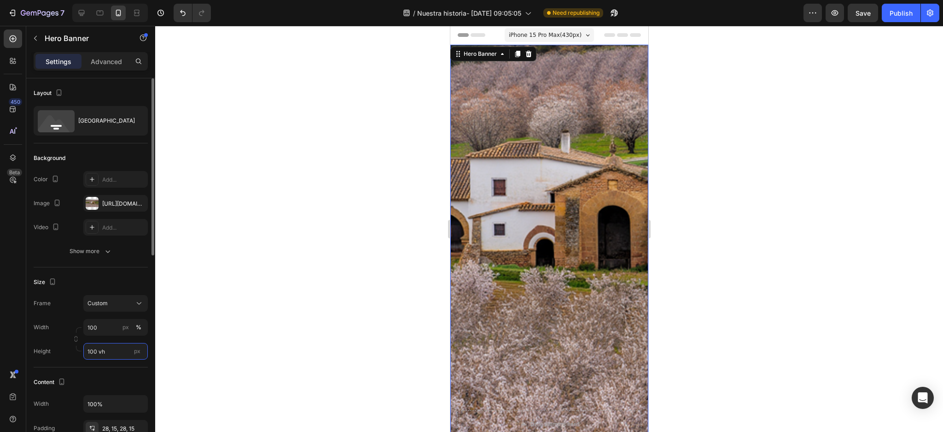
click at [111, 352] on input "100 vh" at bounding box center [115, 351] width 64 height 17
click at [107, 371] on span "Fit content" at bounding box center [101, 373] width 28 height 8
type input "Auto"
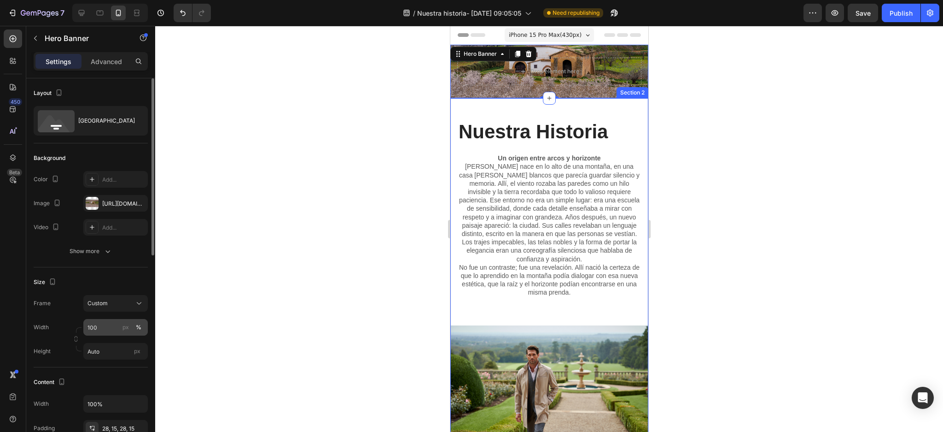
click at [112, 323] on div "Frame Custom Width 100 px % Height Auto px" at bounding box center [91, 327] width 114 height 64
click at [112, 327] on input "100" at bounding box center [115, 327] width 64 height 17
type input "150"
click at [122, 300] on div "Custom" at bounding box center [110, 303] width 45 height 8
click at [118, 317] on div "As banner source" at bounding box center [107, 325] width 74 height 17
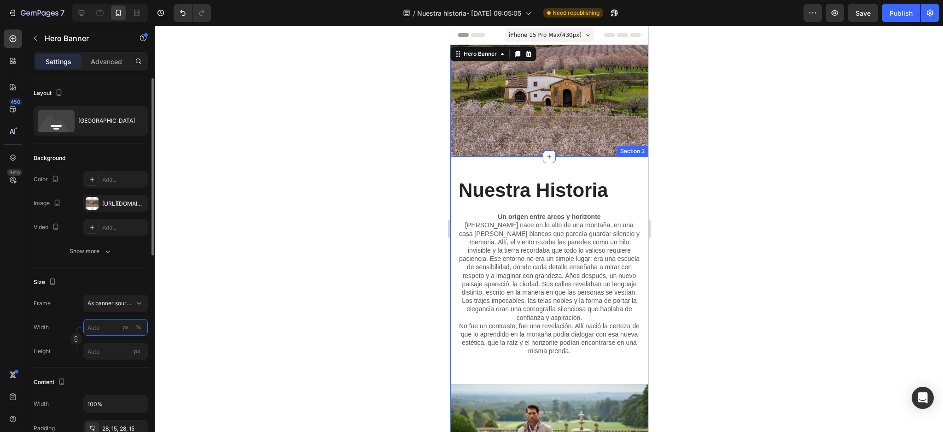
click at [119, 332] on input "px %" at bounding box center [115, 327] width 64 height 17
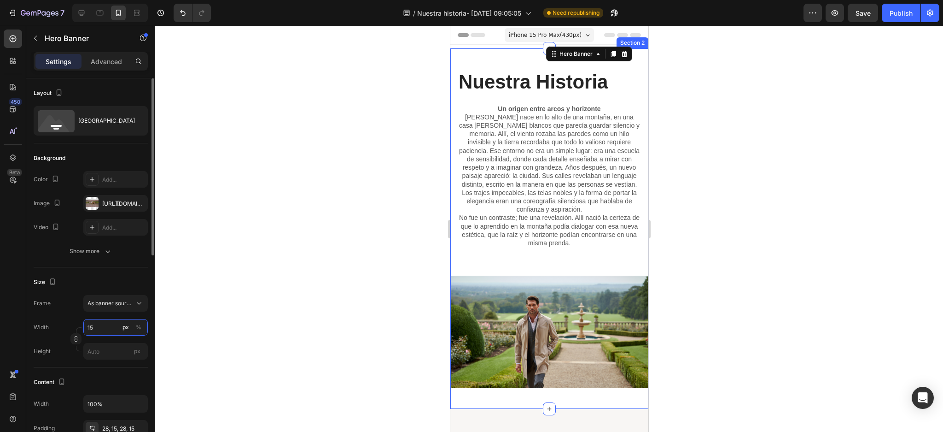
type input "1"
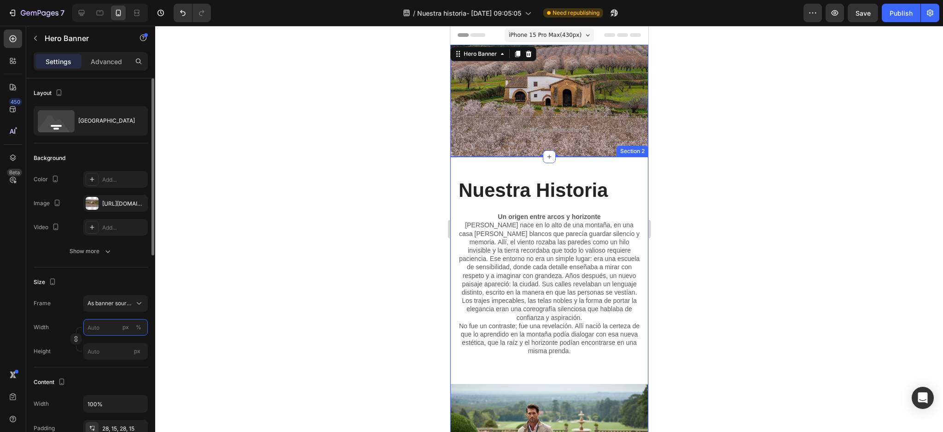
type input "1"
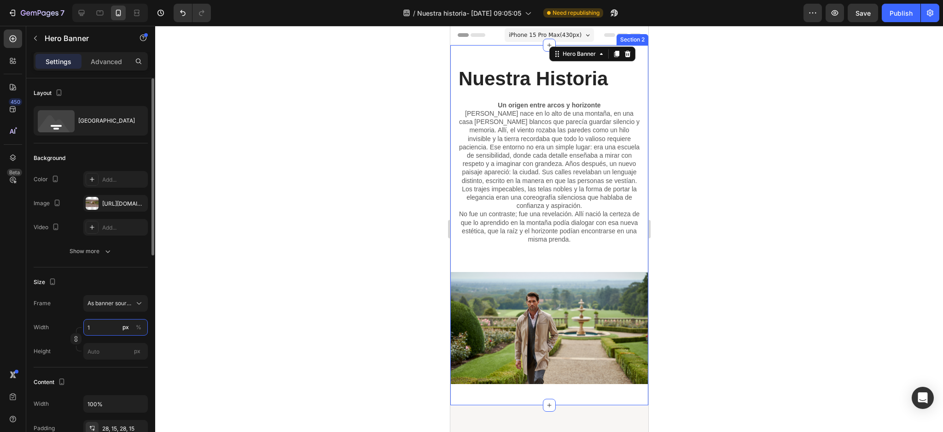
click at [94, 328] on input "1" at bounding box center [115, 327] width 64 height 17
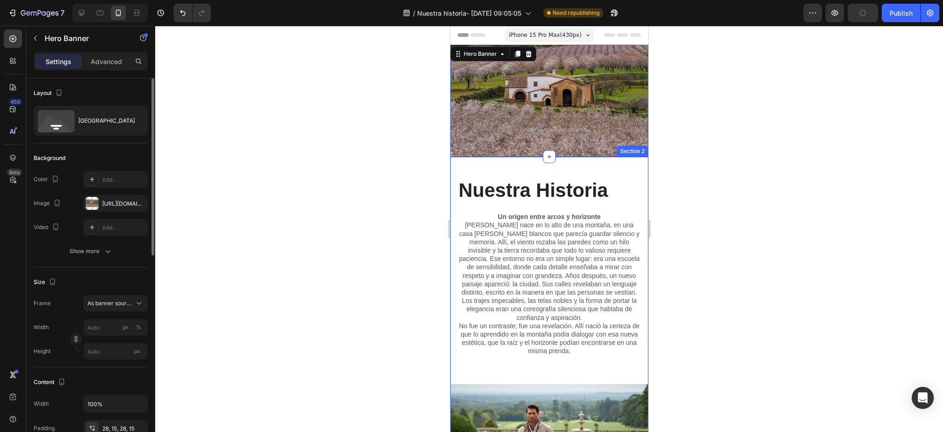
click at [123, 281] on div "Size" at bounding box center [91, 282] width 114 height 15
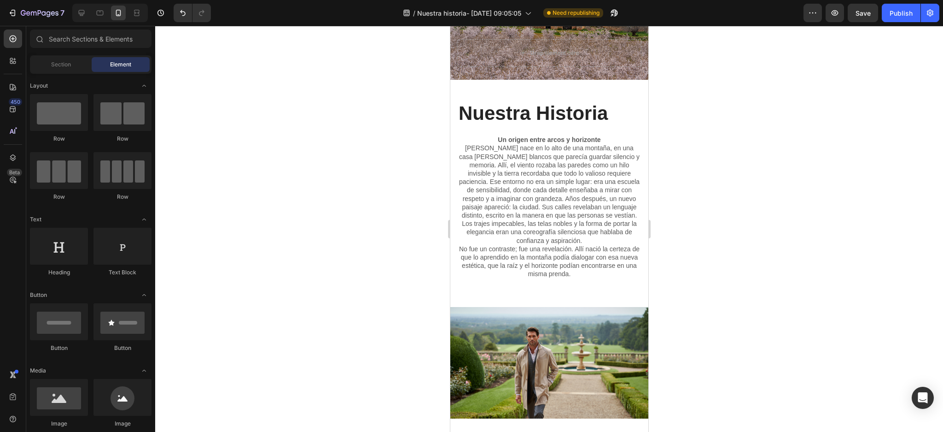
scroll to position [95, 0]
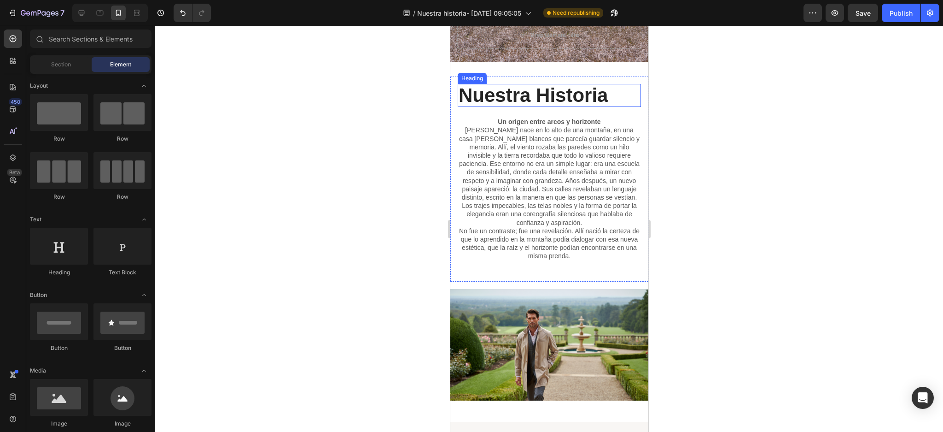
click at [464, 102] on h2 "Nuestra Historia" at bounding box center [548, 95] width 183 height 23
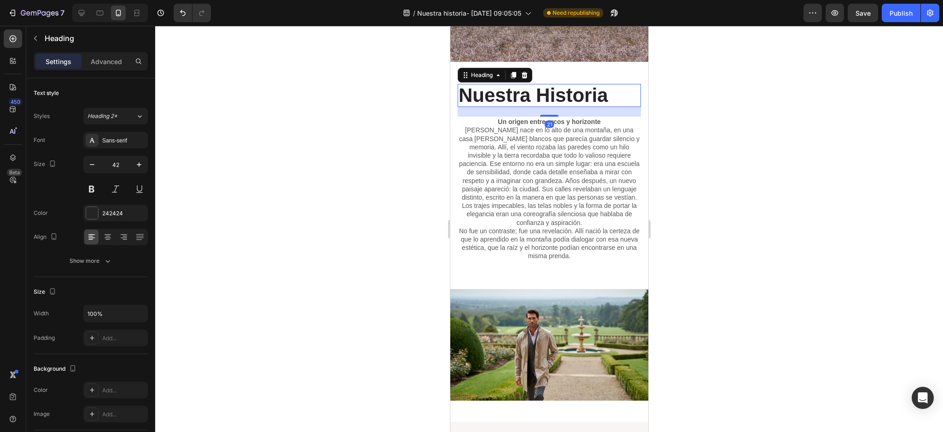
click at [463, 107] on h2 "Nuestra Historia" at bounding box center [548, 95] width 183 height 23
click at [514, 87] on p "Nuestra Historia" at bounding box center [548, 95] width 181 height 21
click at [532, 84] on h2 "Nuestra Historia" at bounding box center [548, 95] width 183 height 23
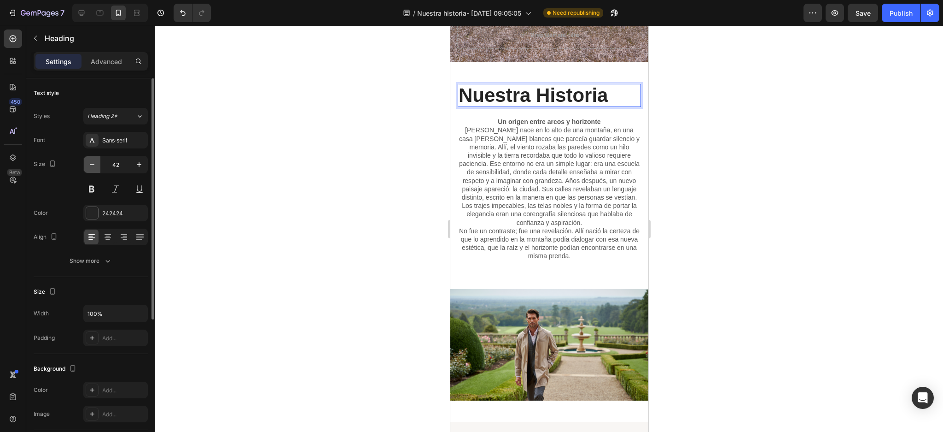
click at [99, 167] on button "button" at bounding box center [92, 164] width 17 height 17
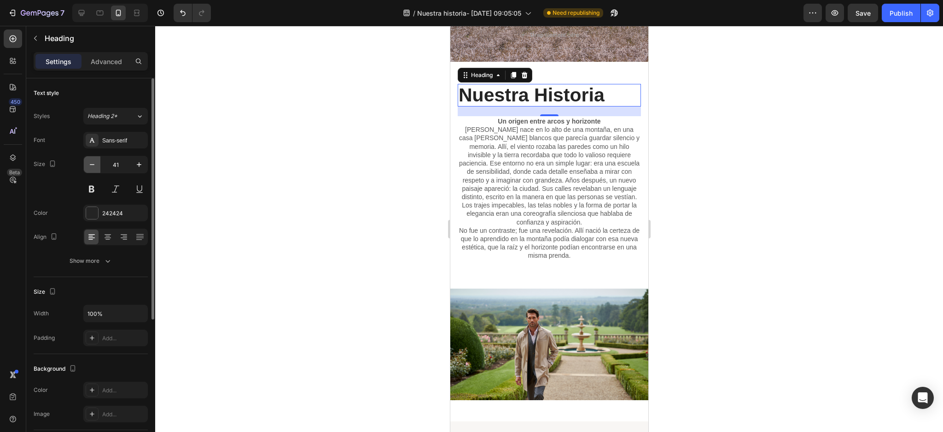
click at [99, 167] on button "button" at bounding box center [92, 164] width 17 height 17
click at [139, 163] on icon "button" at bounding box center [139, 164] width 5 height 5
type input "42"
click at [361, 151] on div at bounding box center [549, 229] width 788 height 406
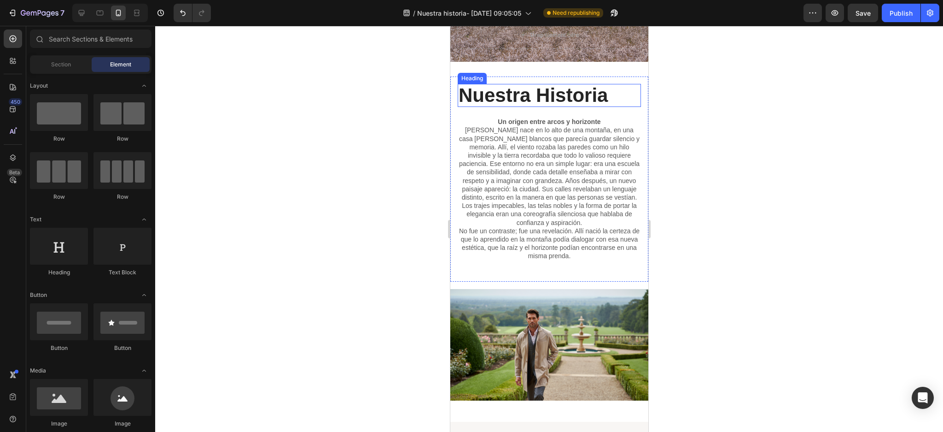
click at [468, 106] on p "Nuestra Historia" at bounding box center [548, 95] width 181 height 21
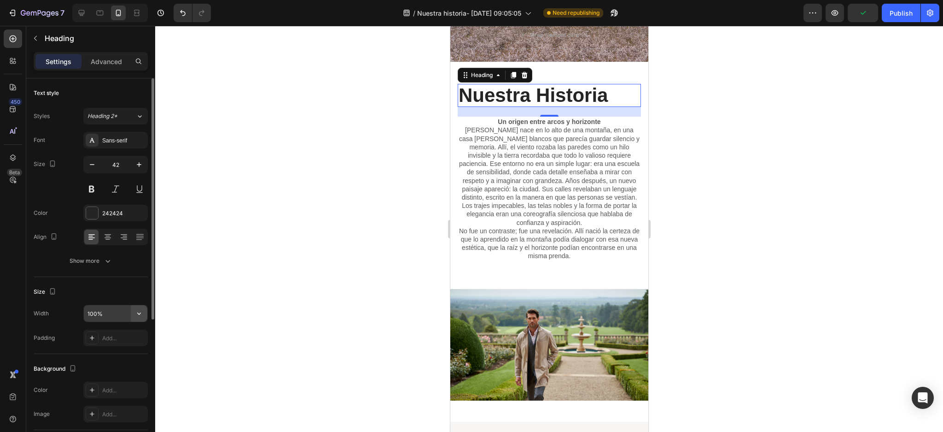
click at [137, 312] on icon "button" at bounding box center [138, 313] width 9 height 9
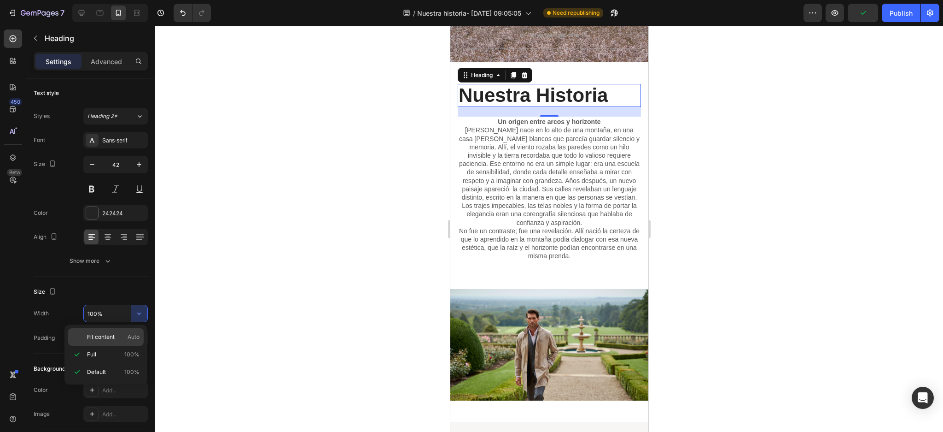
click at [117, 335] on p "Fit content Auto" at bounding box center [113, 337] width 53 height 8
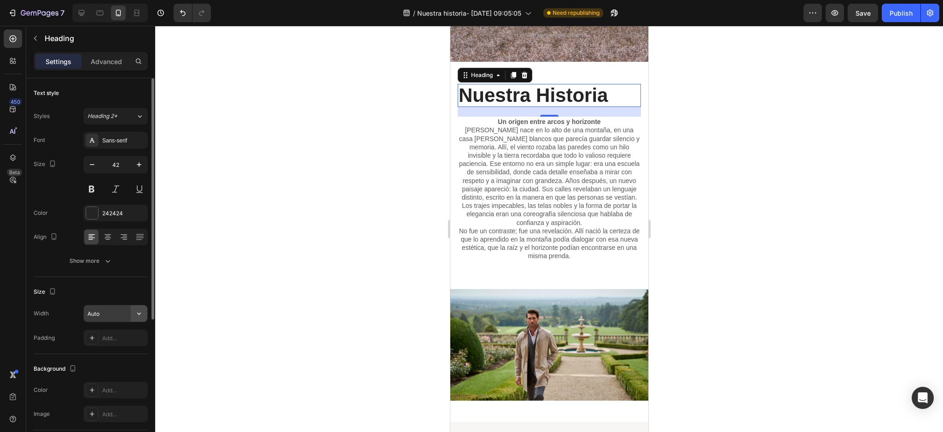
click at [139, 309] on icon "button" at bounding box center [138, 313] width 9 height 9
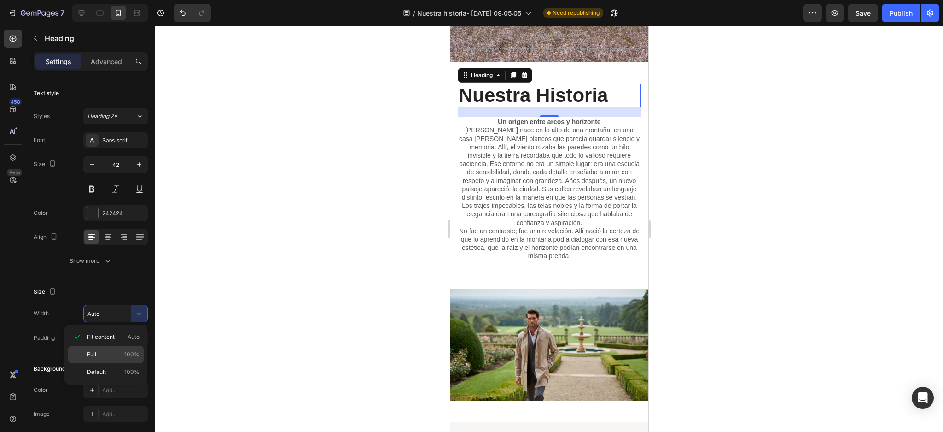
click at [100, 357] on p "Full 100%" at bounding box center [113, 354] width 53 height 8
type input "100%"
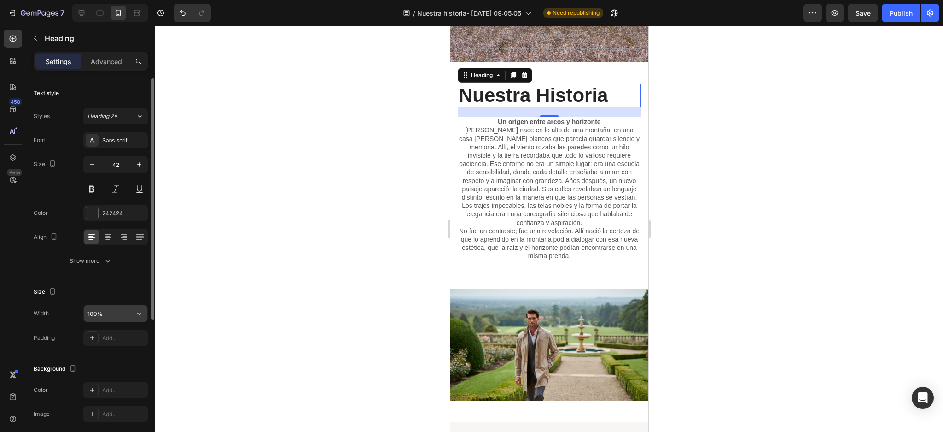
click at [133, 315] on button "button" at bounding box center [139, 313] width 17 height 17
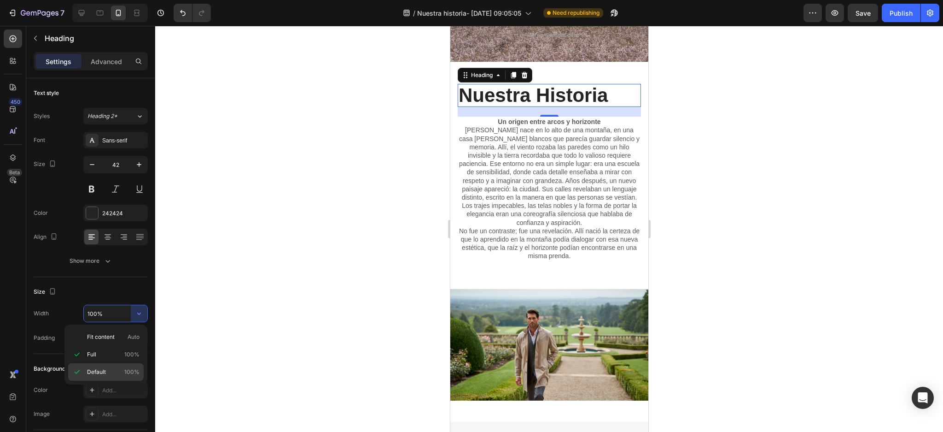
click at [93, 371] on span "Default" at bounding box center [96, 372] width 19 height 8
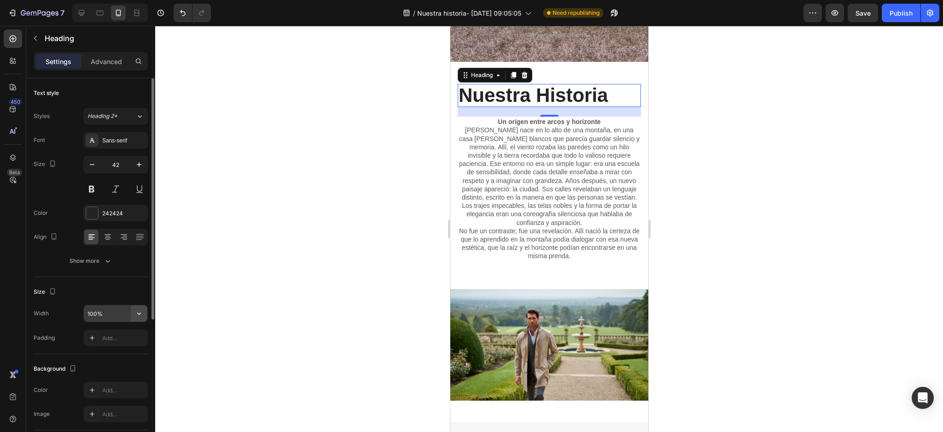
click at [141, 310] on icon "button" at bounding box center [138, 313] width 9 height 9
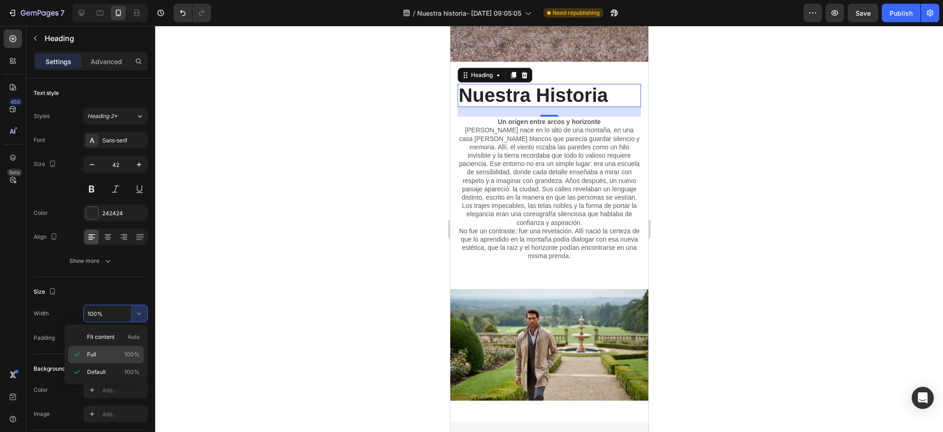
click at [109, 346] on div "Full 100%" at bounding box center [106, 354] width 76 height 18
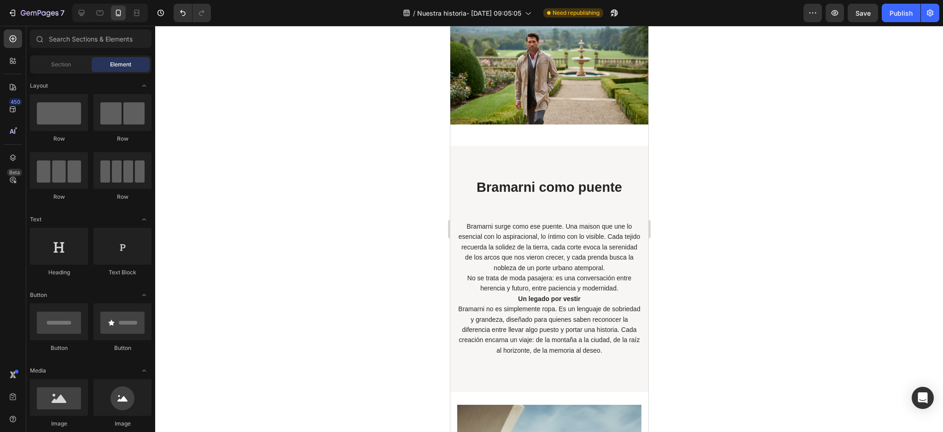
scroll to position [346, 0]
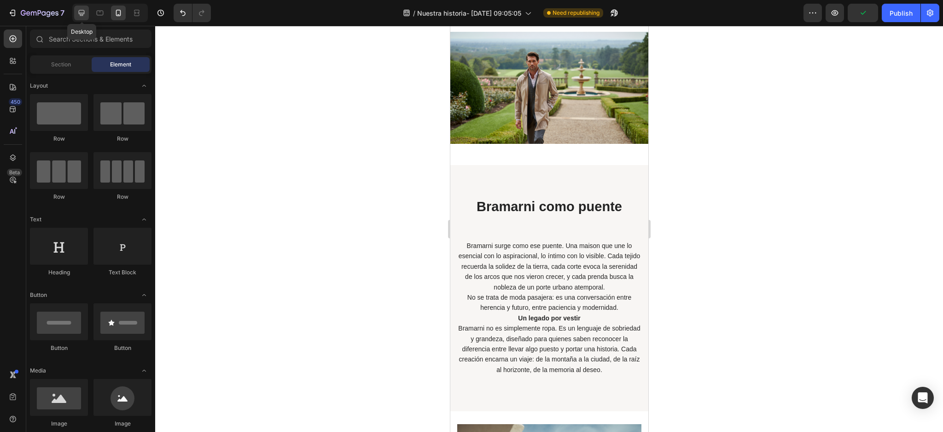
click at [75, 10] on div at bounding box center [81, 13] width 15 height 15
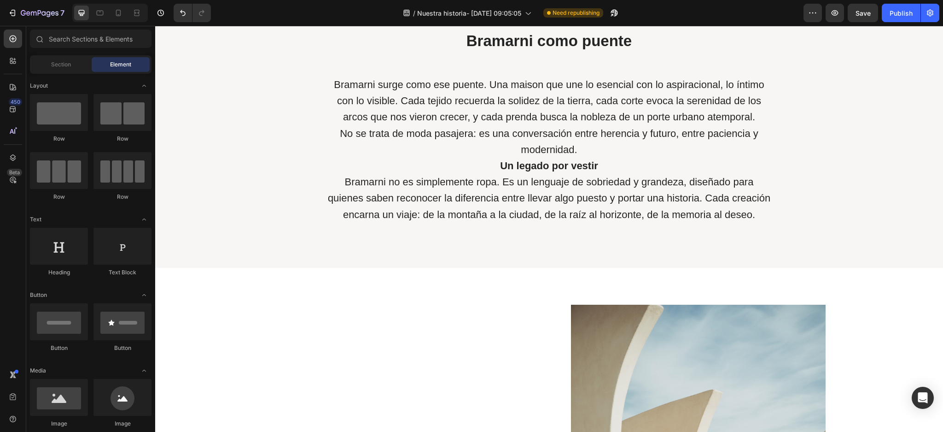
scroll to position [879, 0]
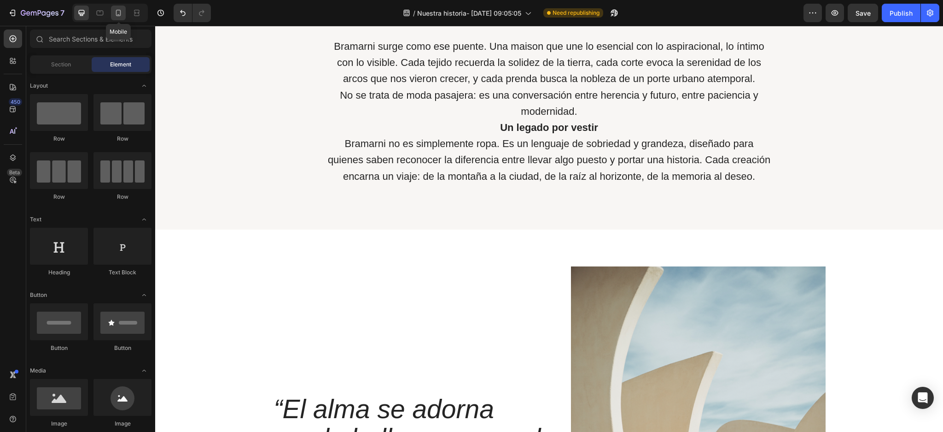
click at [116, 17] on icon at bounding box center [118, 12] width 9 height 9
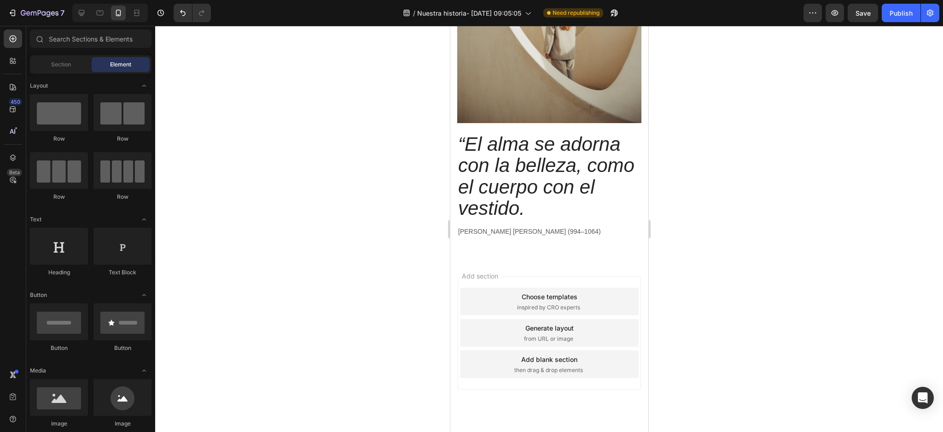
scroll to position [1254, 0]
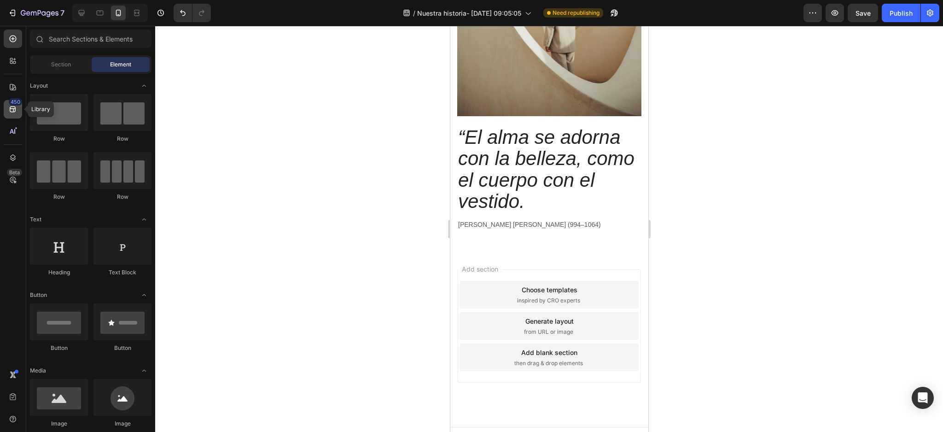
click at [7, 110] on div "450" at bounding box center [13, 109] width 18 height 18
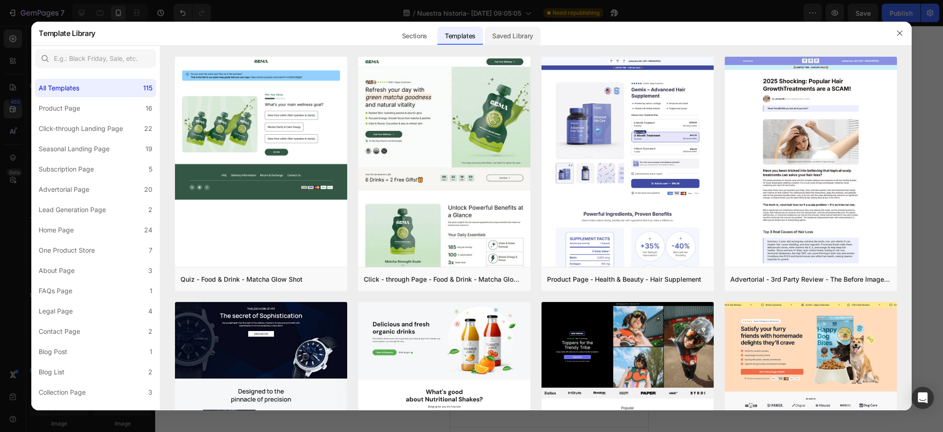
click at [500, 34] on div "Saved Library" at bounding box center [513, 36] width 56 height 18
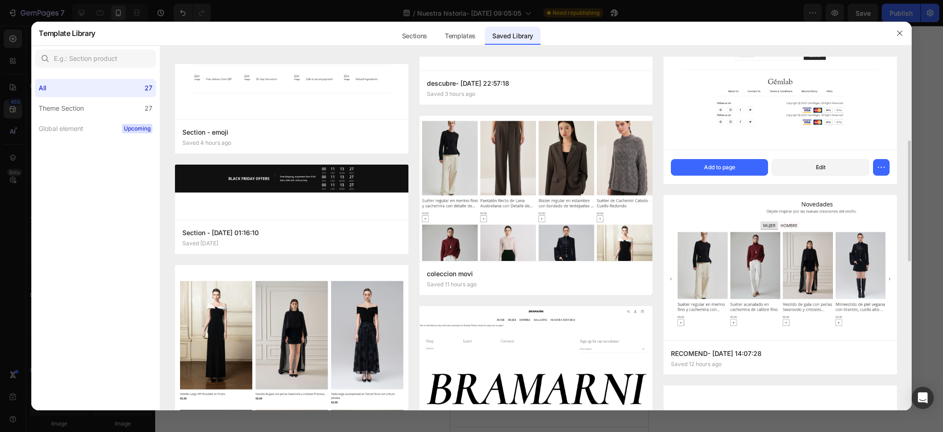
scroll to position [368, 0]
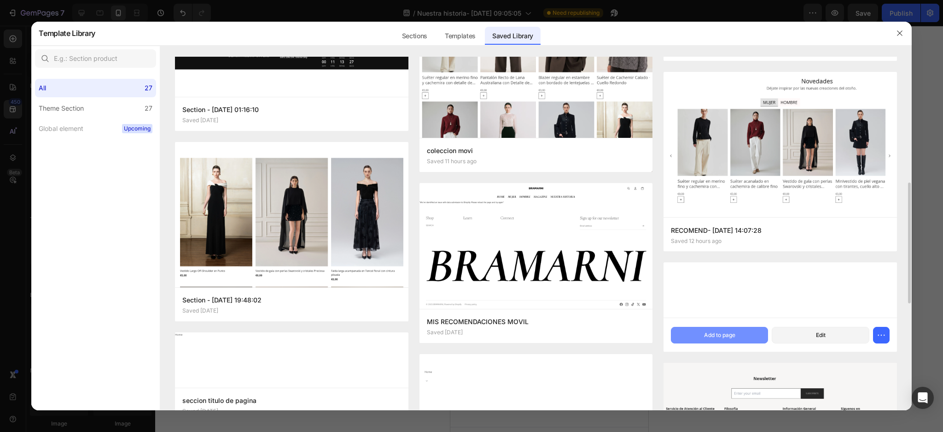
click at [707, 330] on button "Add to page" at bounding box center [719, 335] width 97 height 17
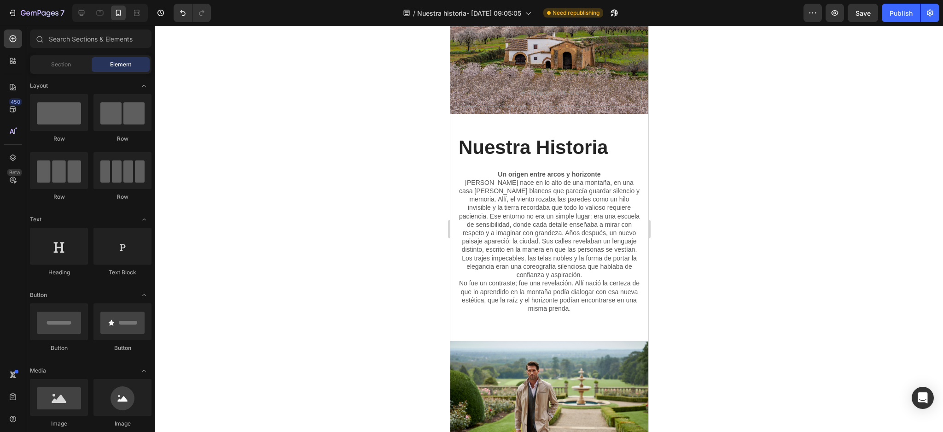
scroll to position [0, 0]
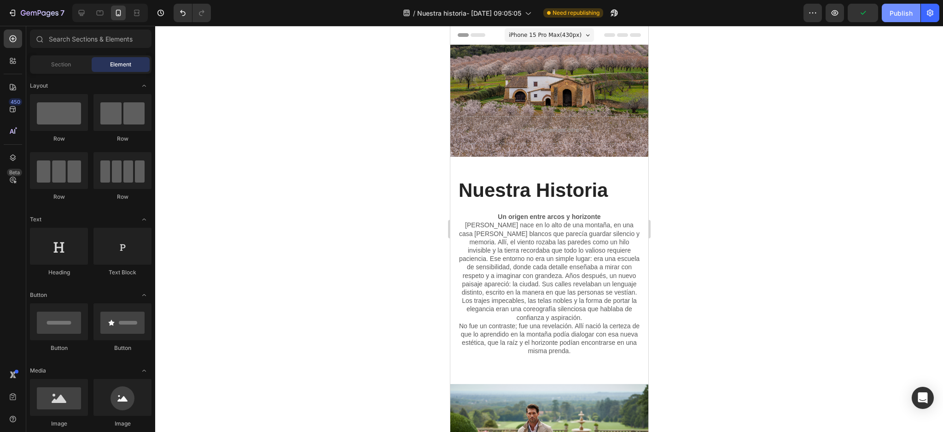
click at [895, 15] on div "Publish" at bounding box center [901, 13] width 23 height 10
click at [83, 17] on icon at bounding box center [81, 12] width 9 height 9
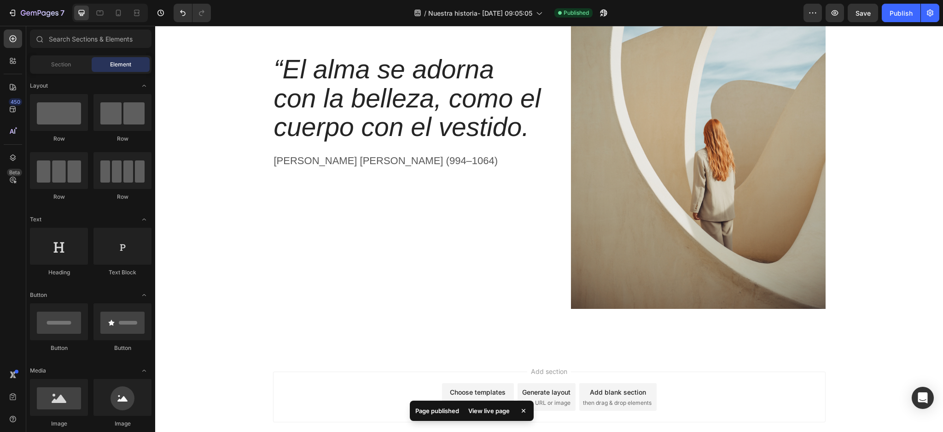
scroll to position [1605, 0]
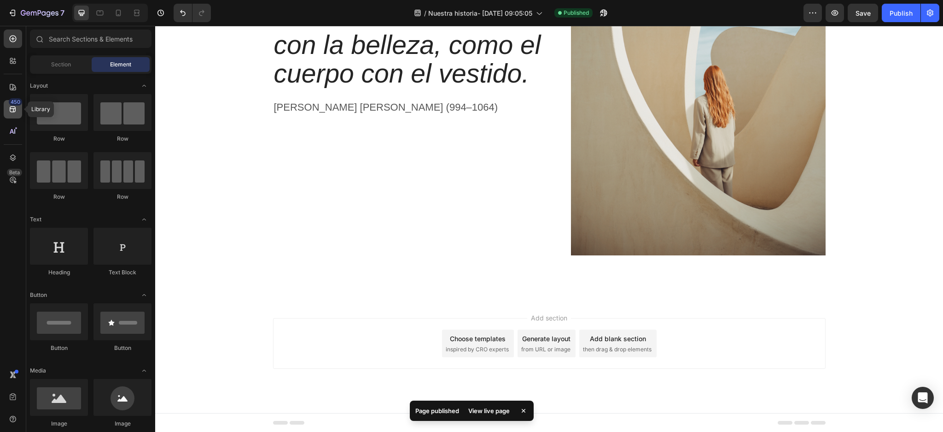
click at [11, 105] on icon at bounding box center [12, 109] width 9 height 9
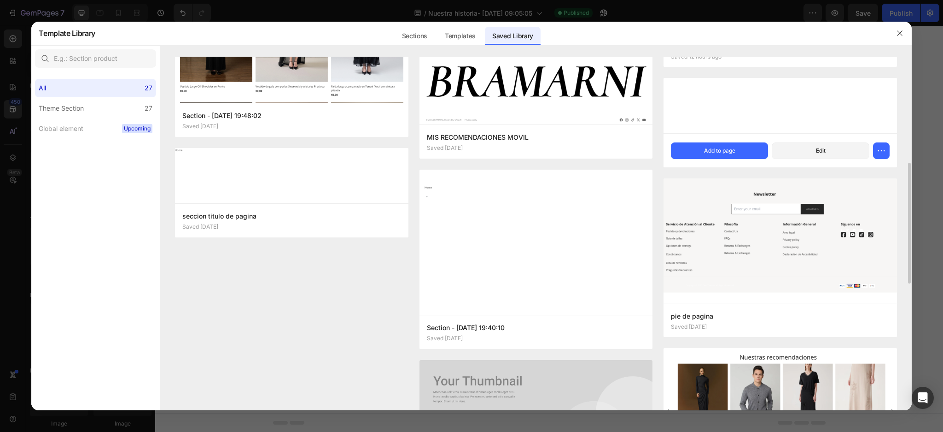
scroll to position [614, 0]
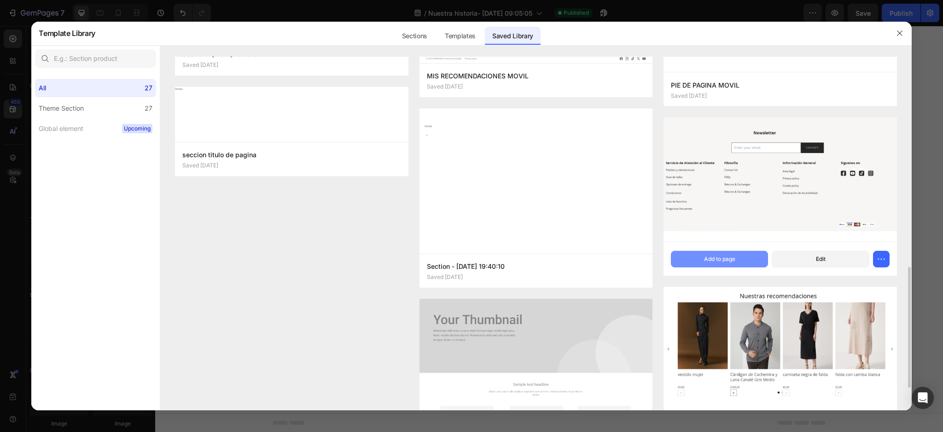
click at [733, 258] on div "Add to page" at bounding box center [719, 259] width 31 height 8
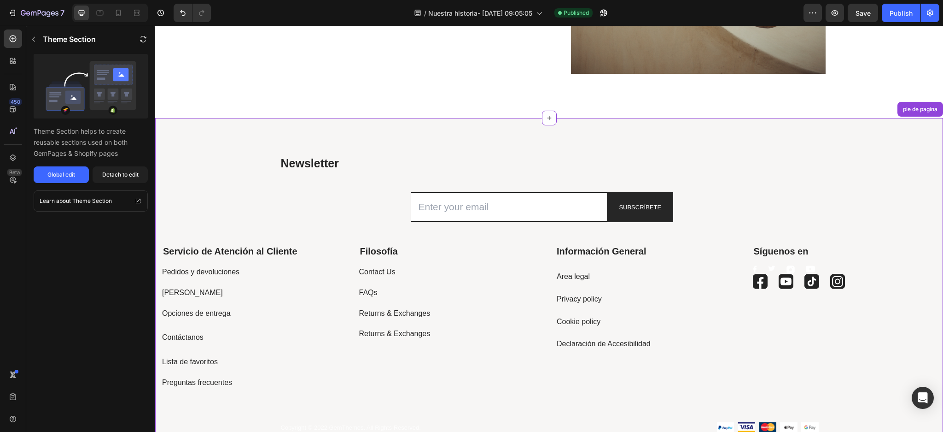
scroll to position [1879, 0]
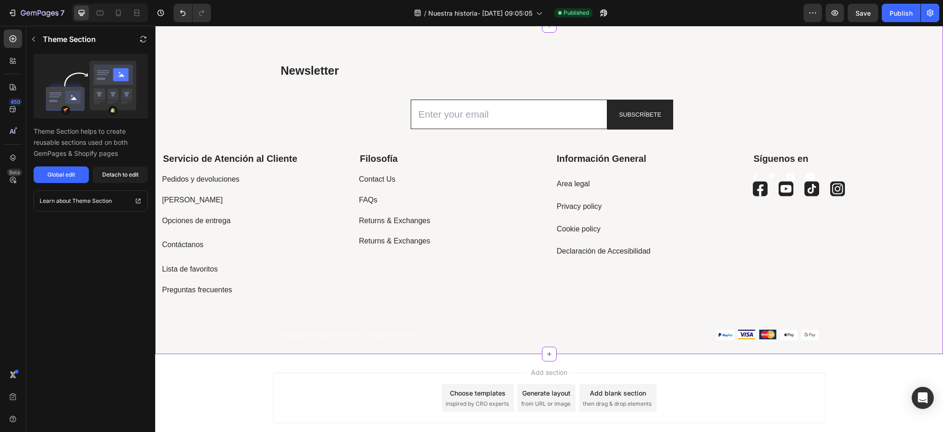
click at [897, 3] on div "7 Version history / Nuestra historia- Aug 26, 09:05:05 Published Preview Save P…" at bounding box center [471, 13] width 943 height 26
click at [894, 10] on div "Publish" at bounding box center [901, 13] width 23 height 10
click at [129, 177] on div "Detach to edit" at bounding box center [120, 174] width 36 height 8
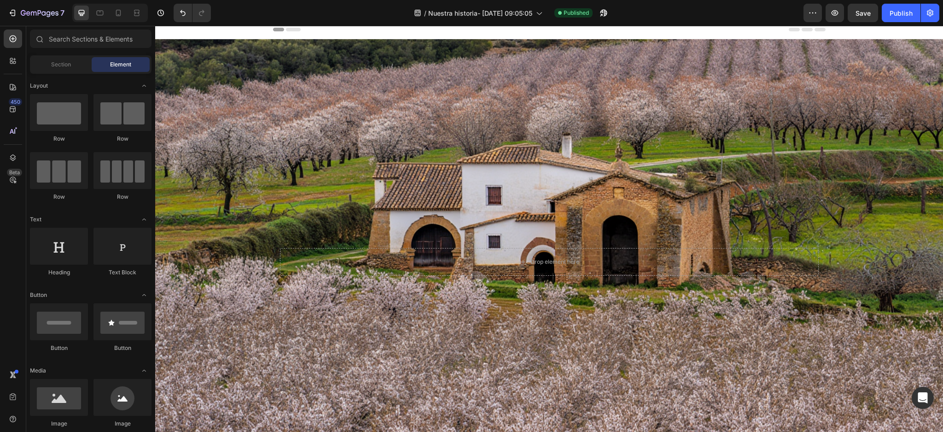
scroll to position [0, 0]
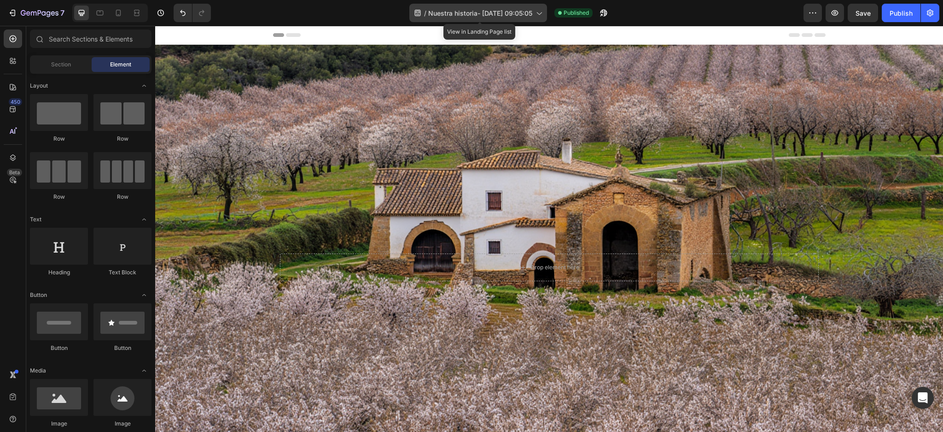
click at [534, 8] on div "/ Nuestra historia- Aug 26, 09:05:05" at bounding box center [478, 13] width 138 height 18
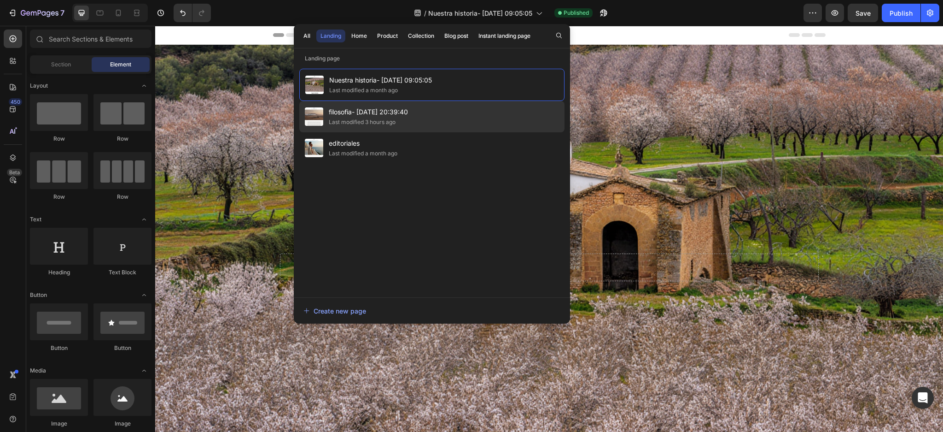
click at [421, 115] on div "filosofia- Aug 26, 20:39:40 Last modified 3 hours ago" at bounding box center [431, 116] width 265 height 31
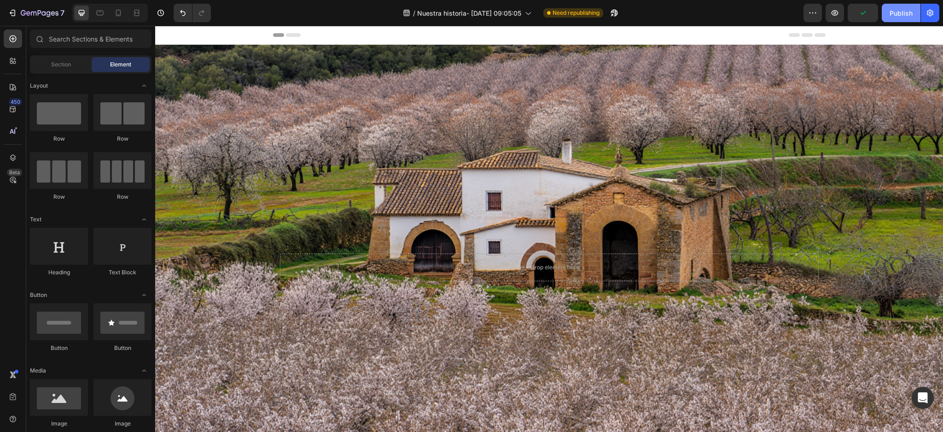
click at [895, 17] on div "Publish" at bounding box center [901, 13] width 23 height 10
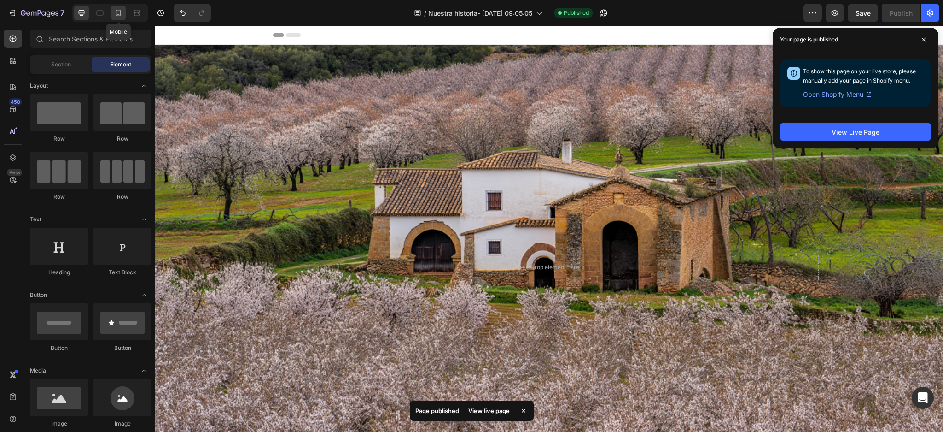
click at [121, 14] on icon at bounding box center [118, 13] width 5 height 6
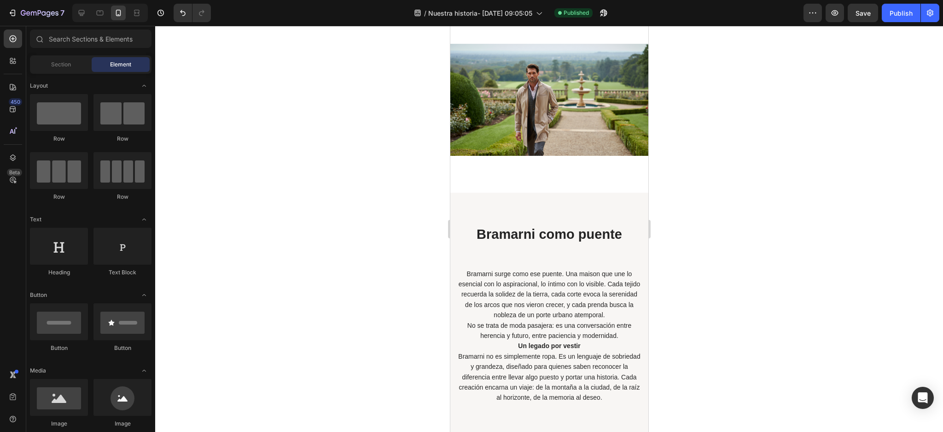
scroll to position [21, 0]
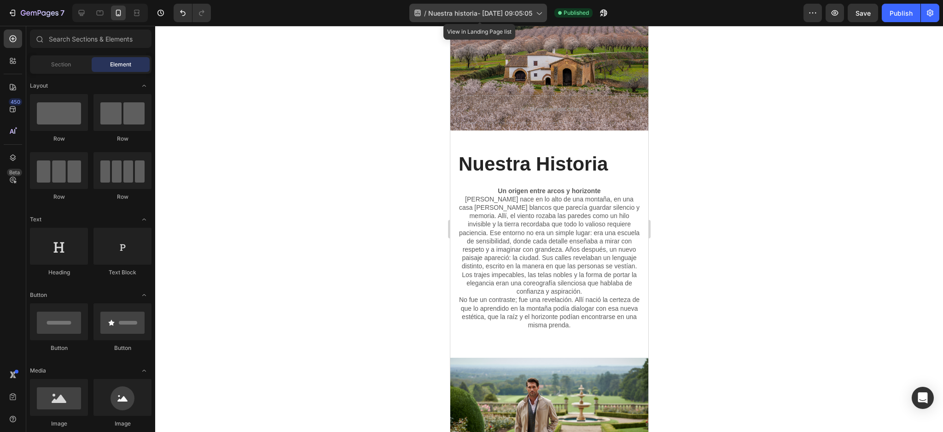
click at [531, 13] on span "Nuestra historia- [DATE] 09:05:05" at bounding box center [480, 13] width 104 height 10
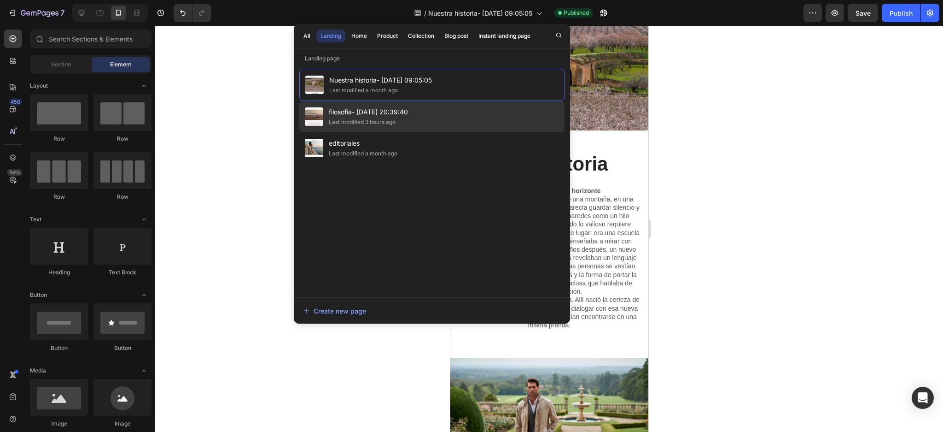
click at [422, 117] on div "filosofia- Aug 26, 20:39:40 Last modified 3 hours ago" at bounding box center [431, 116] width 265 height 31
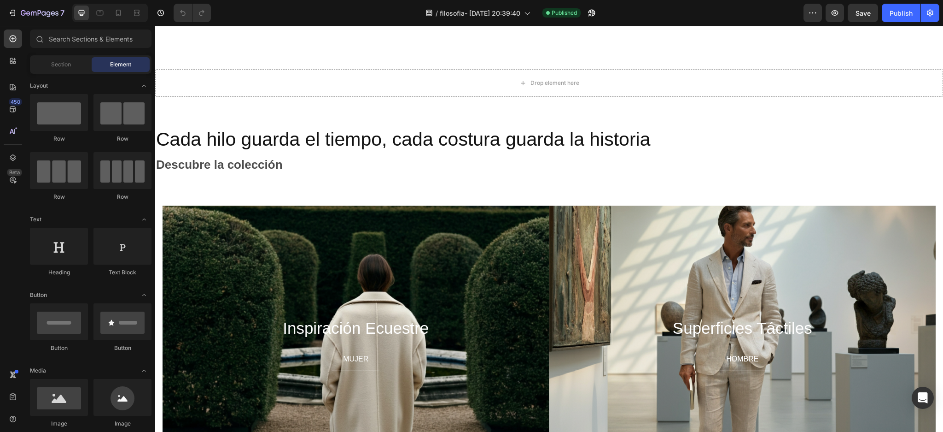
scroll to position [699, 0]
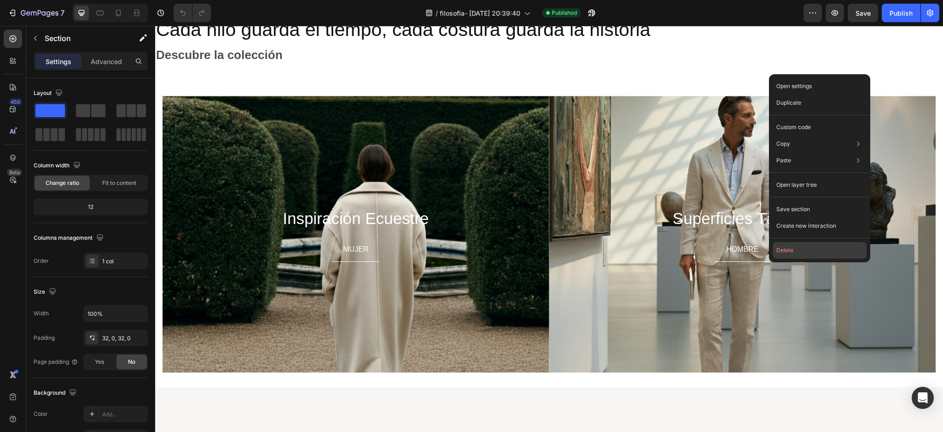
click at [803, 247] on button "Delete" at bounding box center [820, 250] width 94 height 17
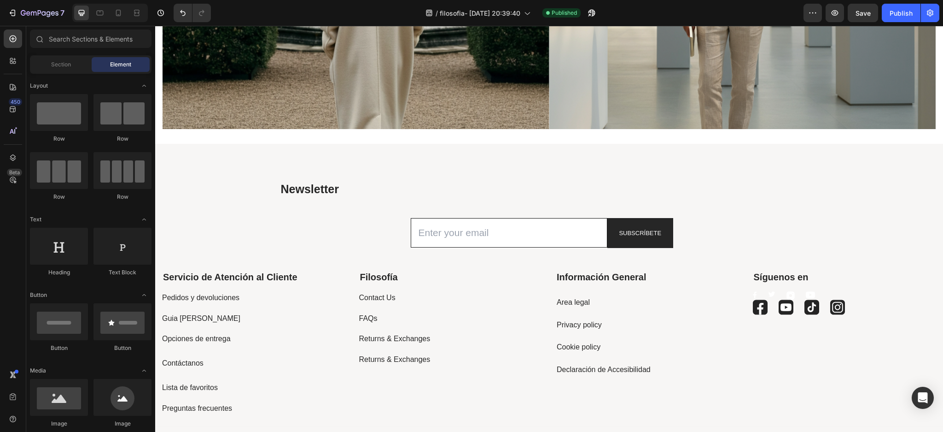
scroll to position [989, 0]
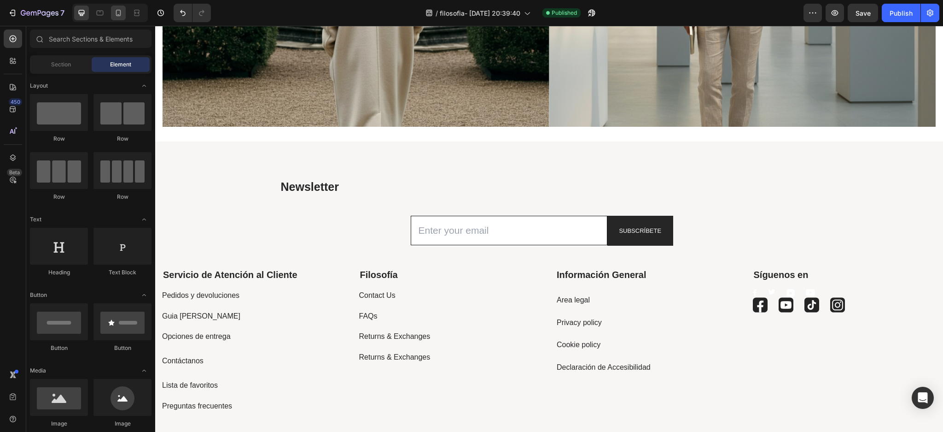
click at [118, 19] on div at bounding box center [118, 13] width 15 height 15
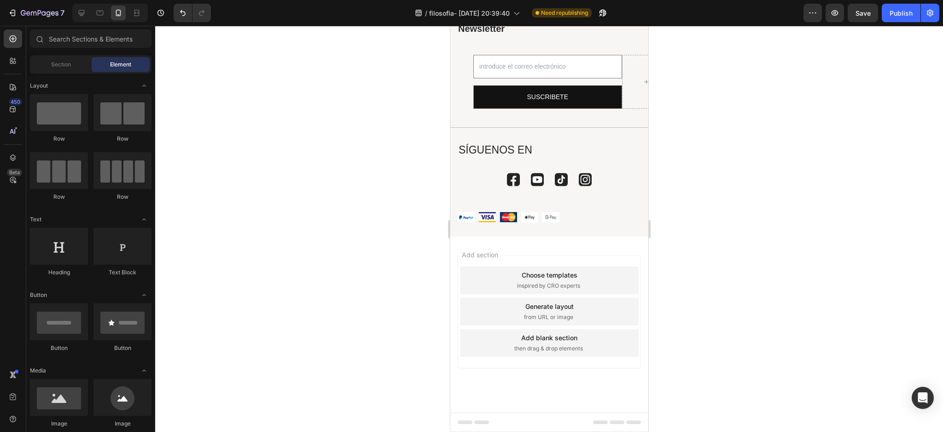
scroll to position [640, 0]
click at [15, 114] on div "450" at bounding box center [13, 109] width 18 height 18
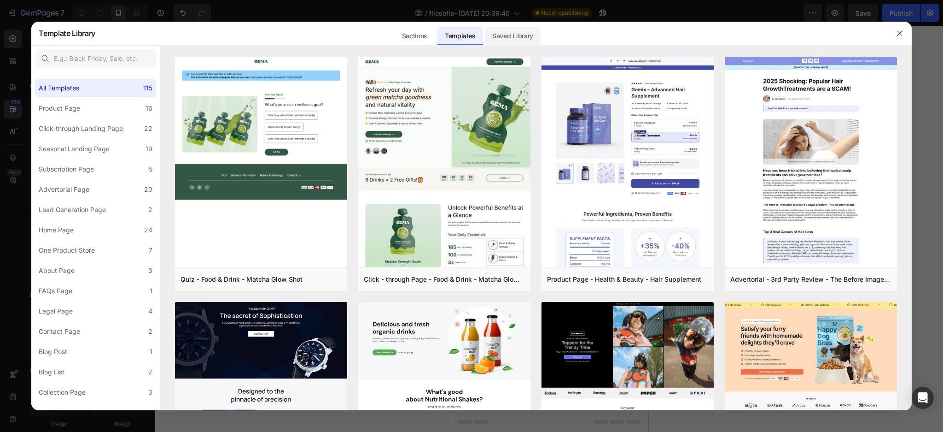
click at [520, 29] on div "Saved Library" at bounding box center [513, 36] width 56 height 18
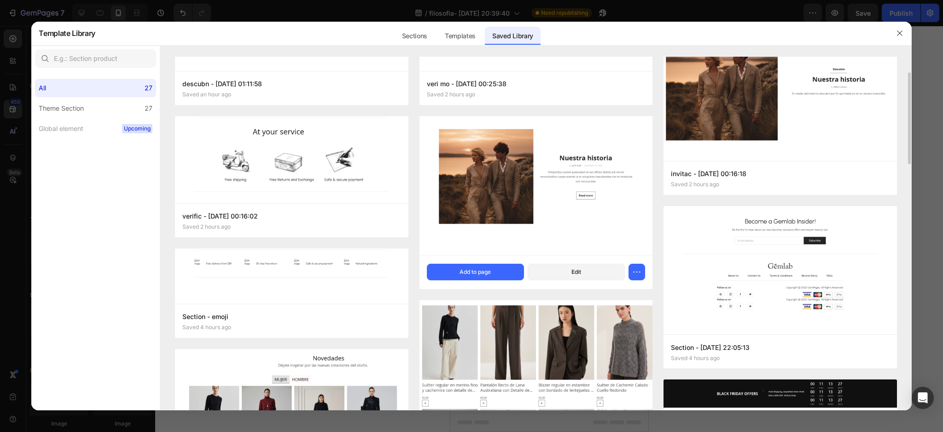
scroll to position [0, 0]
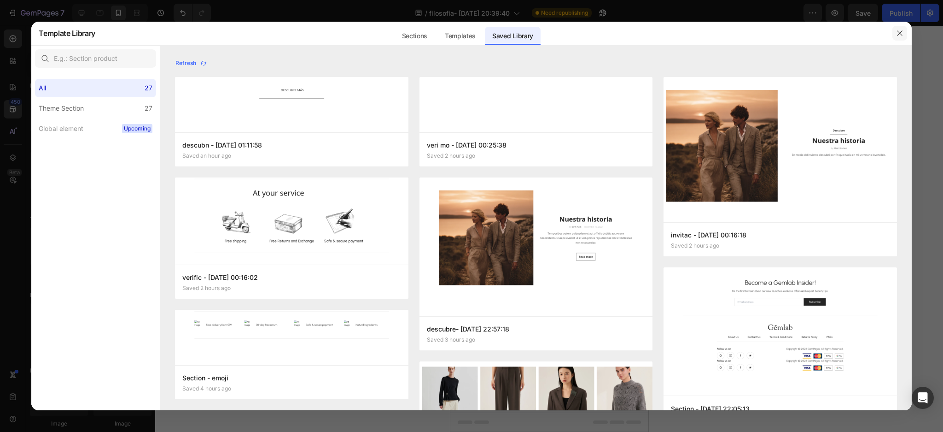
click at [903, 33] on icon "button" at bounding box center [899, 32] width 7 height 7
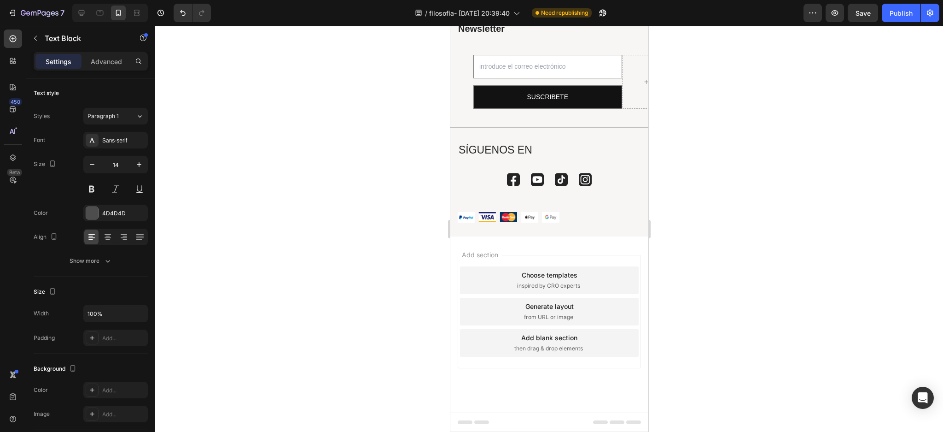
click at [692, 201] on div at bounding box center [549, 229] width 788 height 406
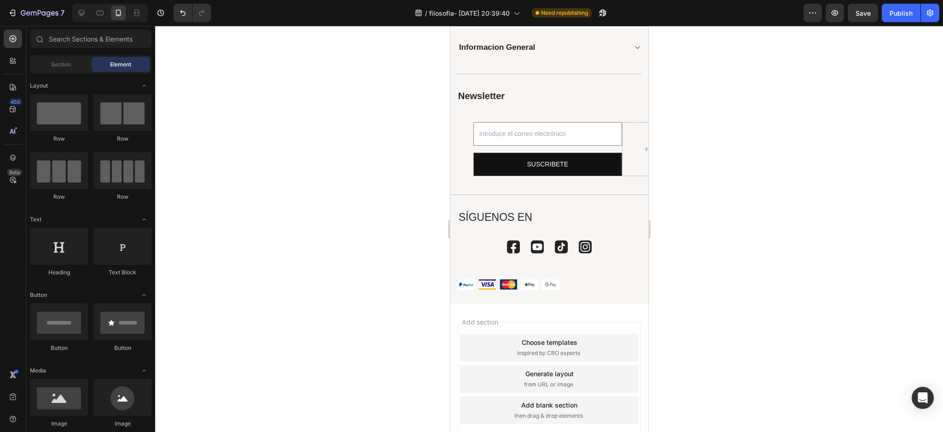
drag, startPoint x: 1100, startPoint y: 231, endPoint x: 1100, endPoint y: 201, distance: 29.9
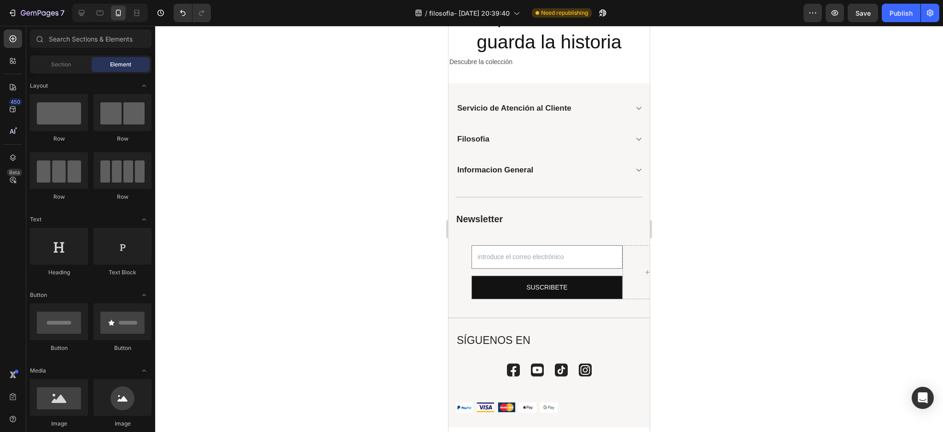
scroll to position [646, 0]
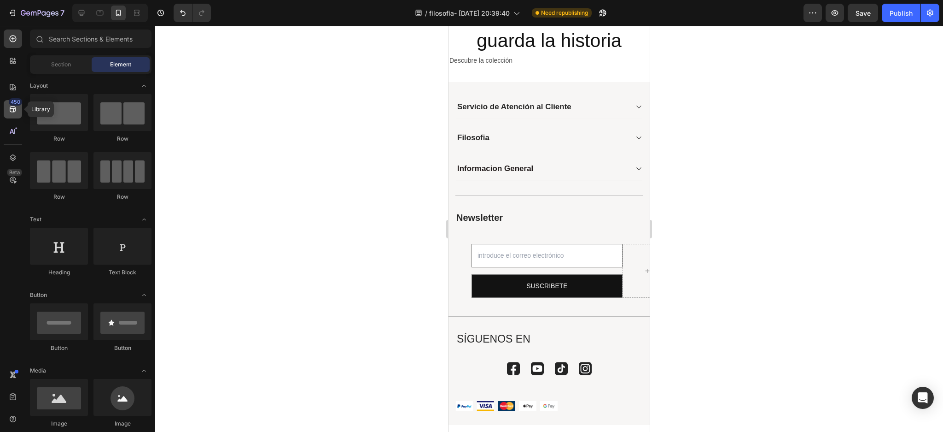
click at [11, 112] on icon at bounding box center [12, 109] width 9 height 9
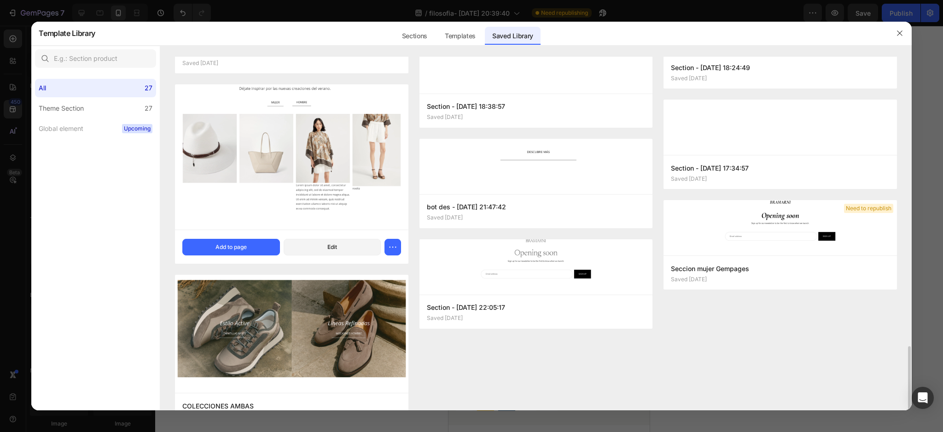
scroll to position [1010, 0]
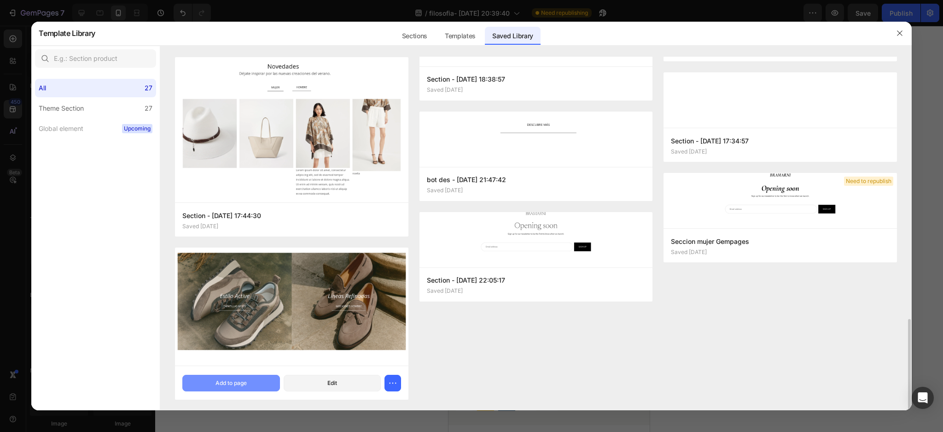
click at [241, 383] on div "Add to page" at bounding box center [231, 383] width 31 height 8
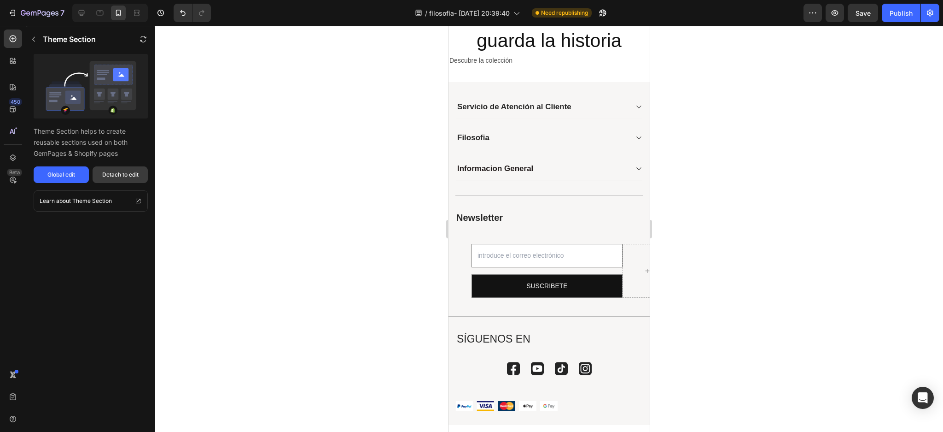
click at [126, 175] on div "Detach to edit" at bounding box center [120, 174] width 36 height 8
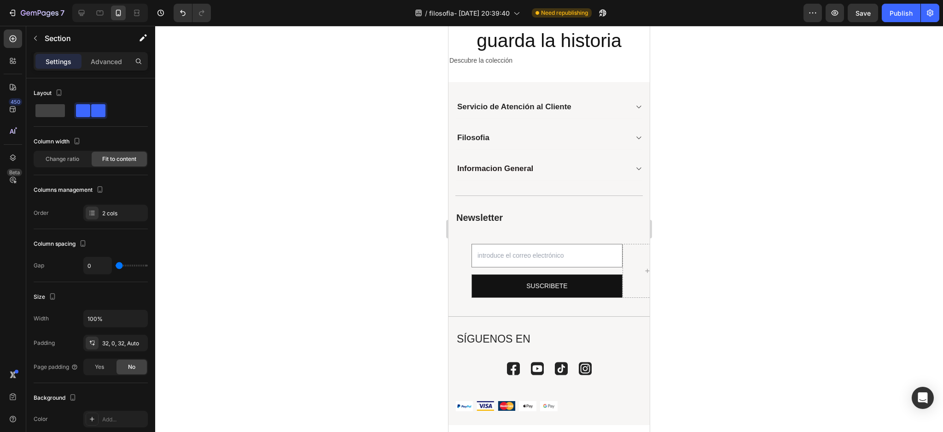
click at [81, 22] on div at bounding box center [110, 13] width 76 height 18
click at [82, 16] on icon at bounding box center [81, 12] width 9 height 9
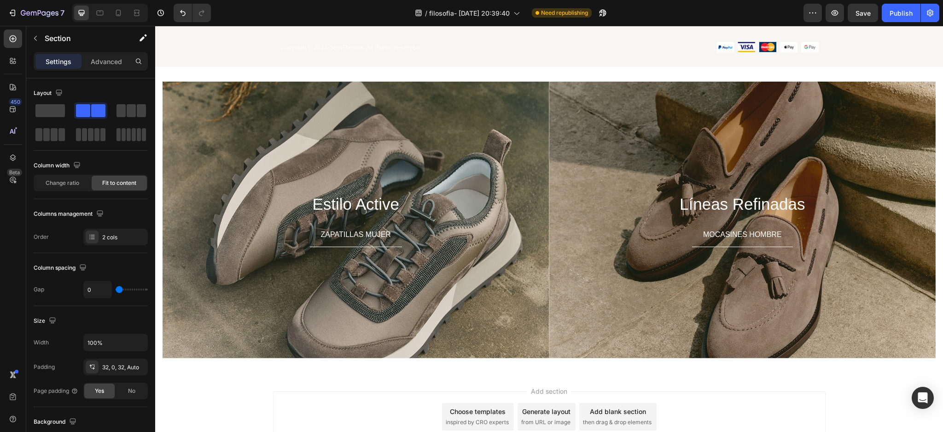
scroll to position [1148, 0]
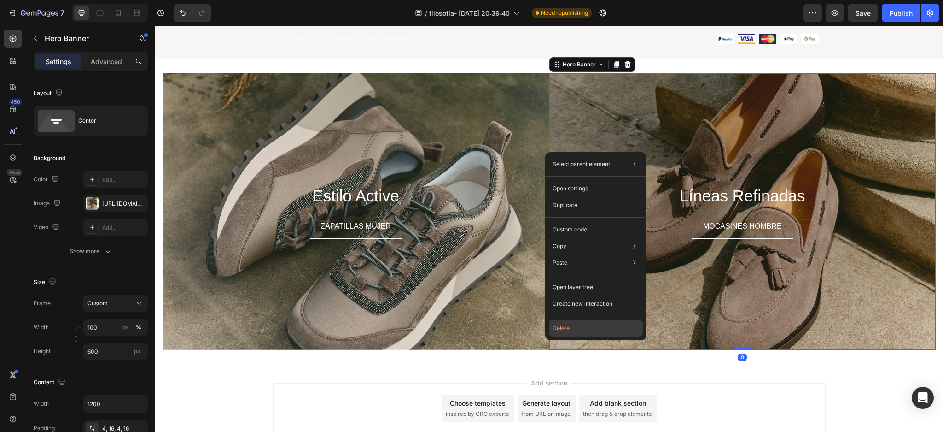
click at [558, 327] on button "Delete" at bounding box center [596, 328] width 94 height 17
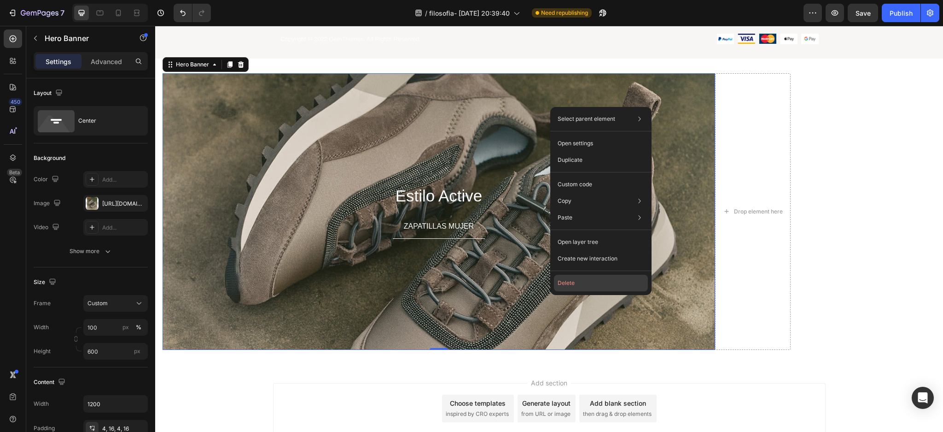
click at [578, 287] on button "Delete" at bounding box center [601, 283] width 94 height 17
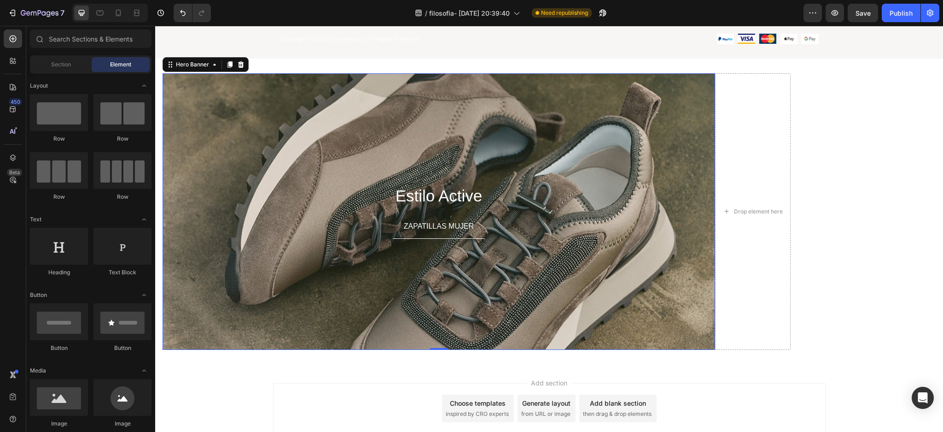
scroll to position [964, 0]
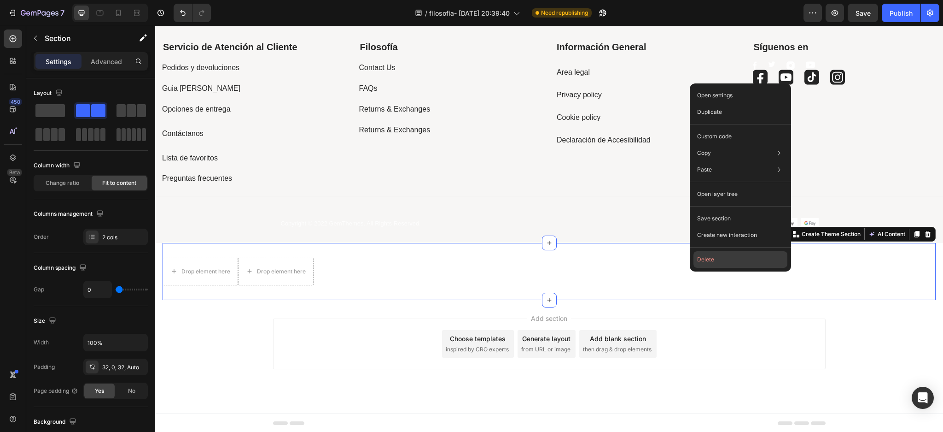
click at [714, 265] on button "Delete" at bounding box center [741, 259] width 94 height 17
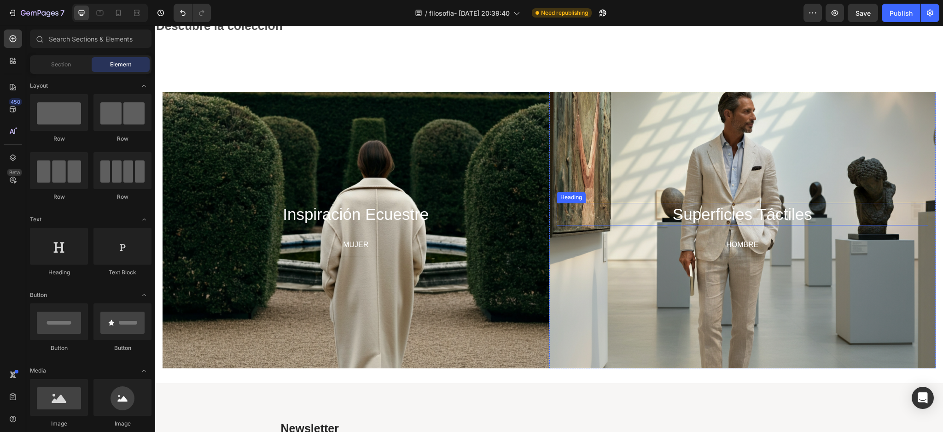
scroll to position [497, 0]
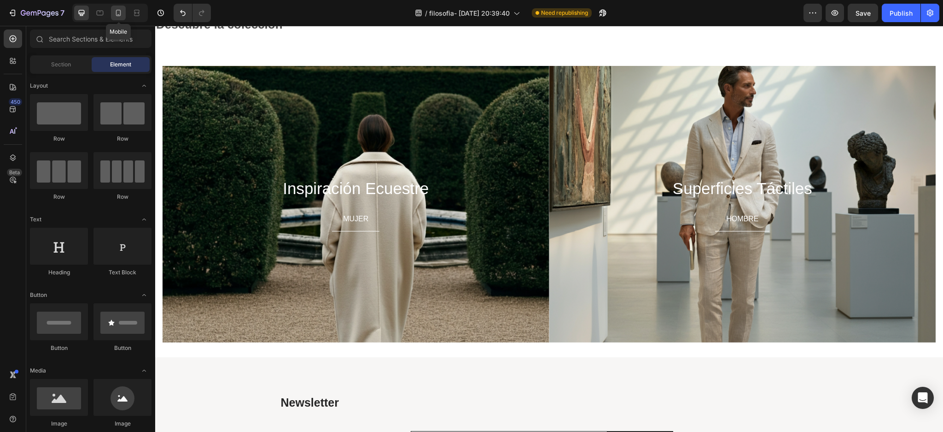
click at [117, 15] on icon at bounding box center [118, 12] width 9 height 9
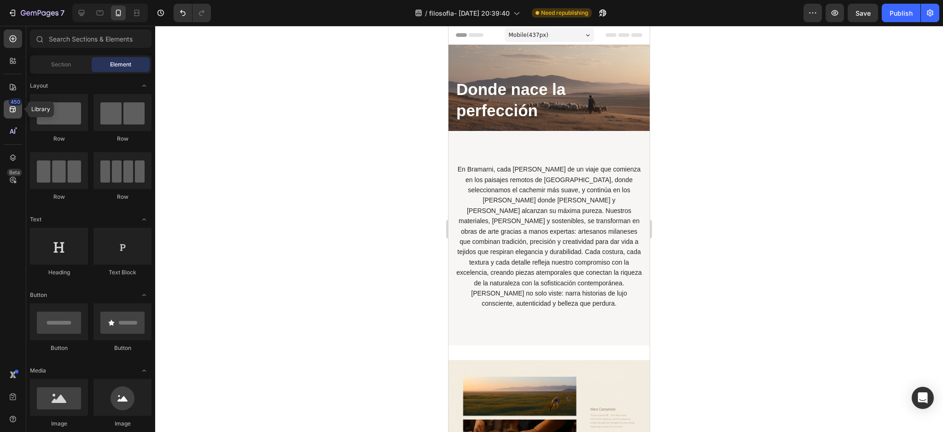
click at [10, 109] on icon at bounding box center [13, 109] width 6 height 6
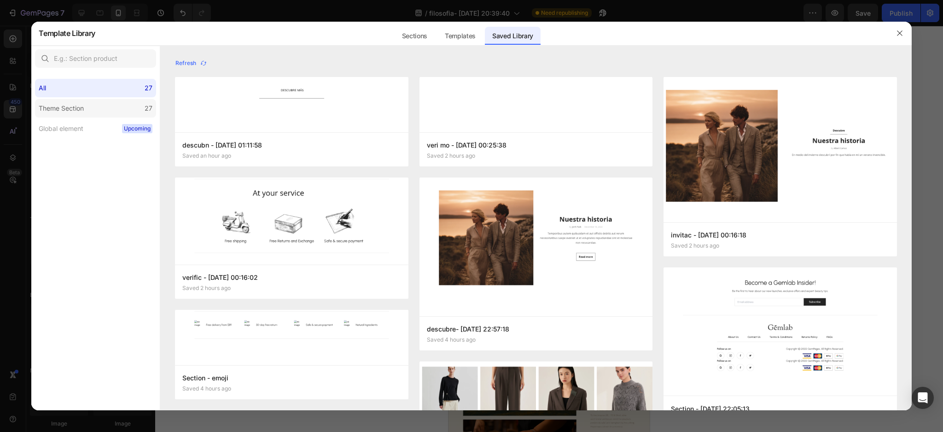
click at [76, 115] on label "Theme Section 27" at bounding box center [95, 108] width 121 height 18
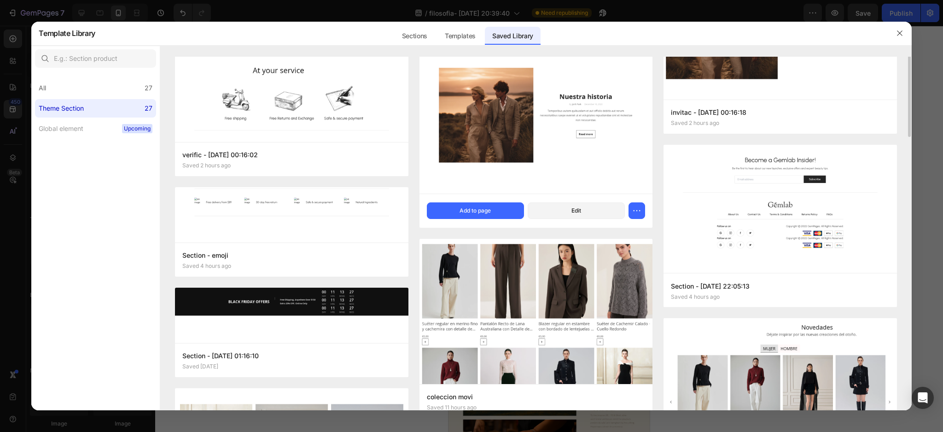
scroll to position [61, 0]
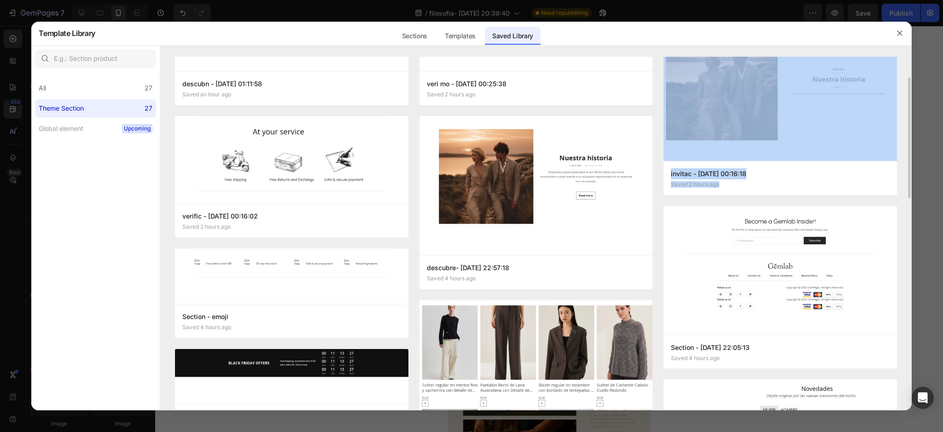
drag, startPoint x: 911, startPoint y: 157, endPoint x: 908, endPoint y: 186, distance: 29.6
click at [908, 185] on div "Refresh descubn - Sep 29 01:11:58 Saved an hour ago Add to page Edit verific - …" at bounding box center [535, 171] width 751 height 353
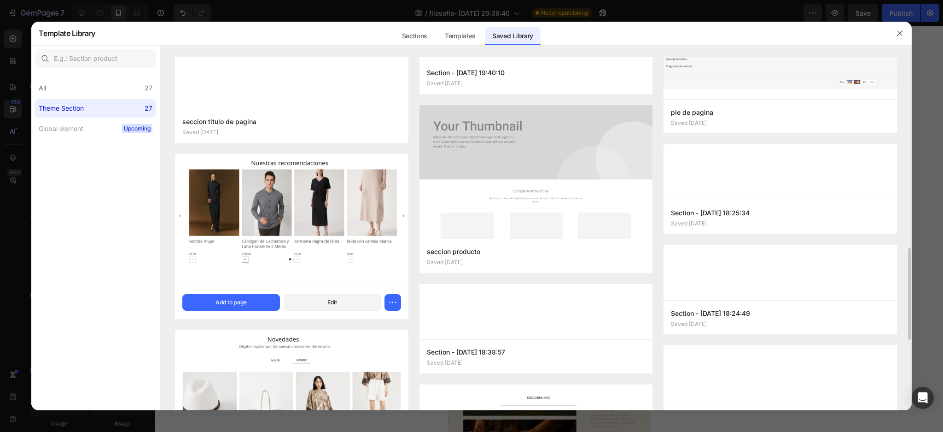
scroll to position [798, 0]
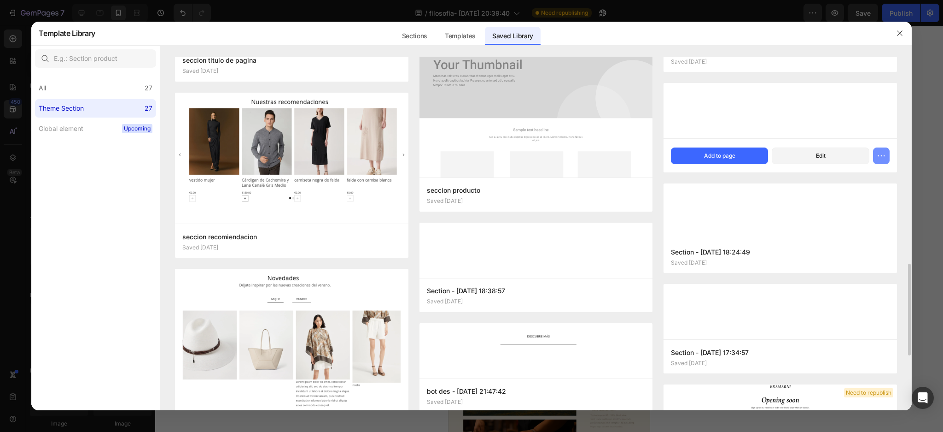
click at [883, 152] on icon "button" at bounding box center [881, 155] width 9 height 9
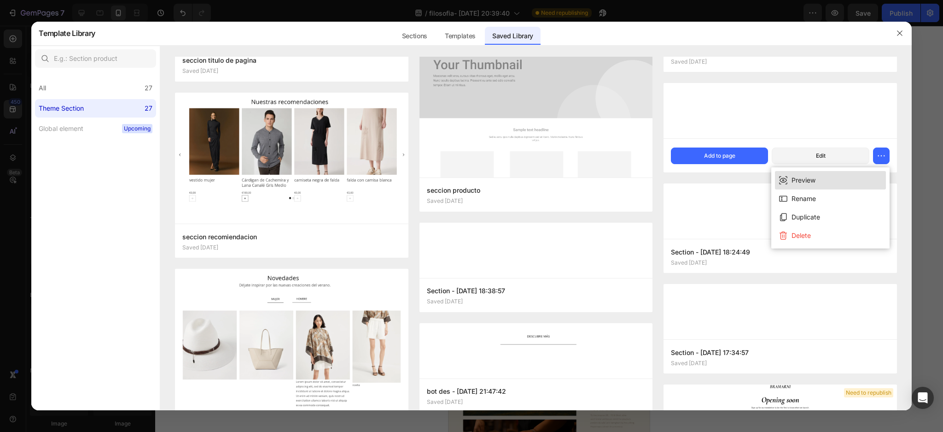
click at [829, 180] on button "Preview" at bounding box center [830, 180] width 111 height 18
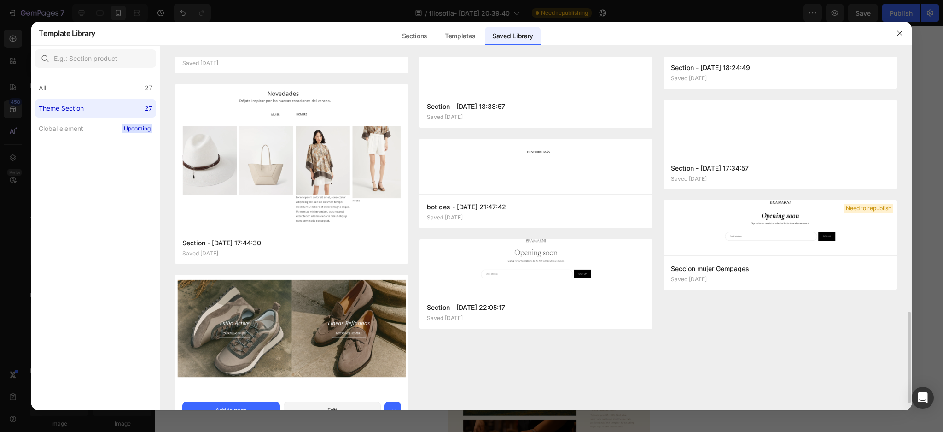
scroll to position [1010, 0]
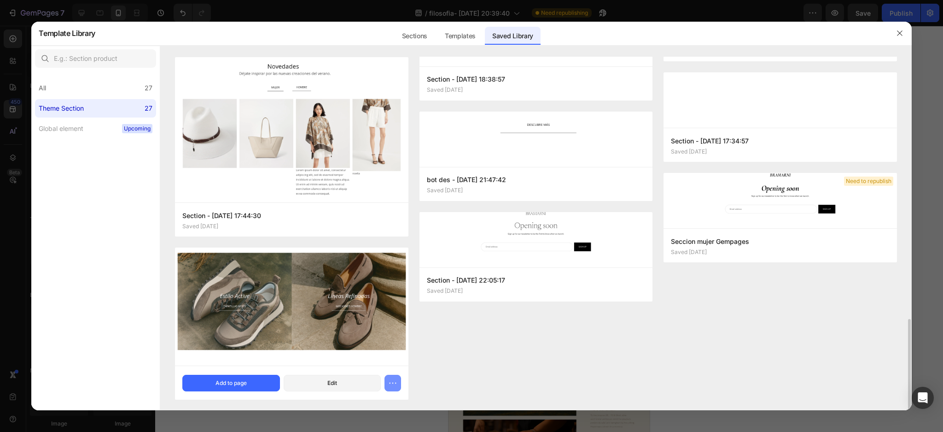
click at [388, 380] on icon "button" at bounding box center [392, 382] width 9 height 9
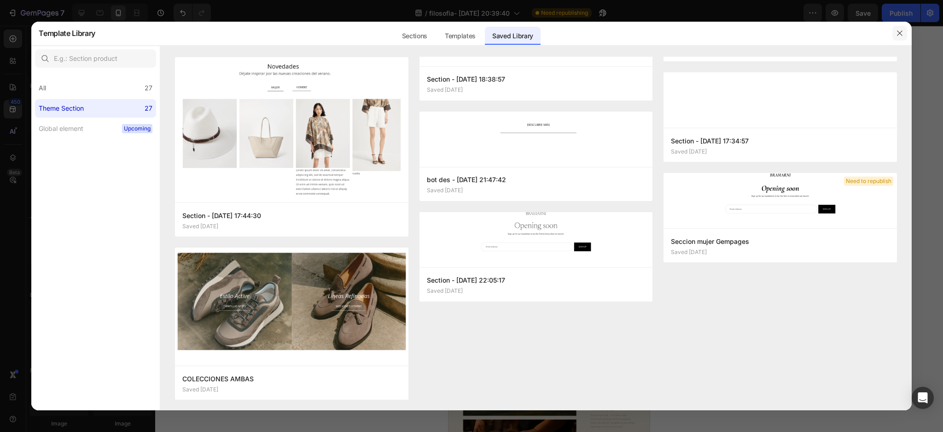
click at [900, 27] on button "button" at bounding box center [900, 33] width 15 height 15
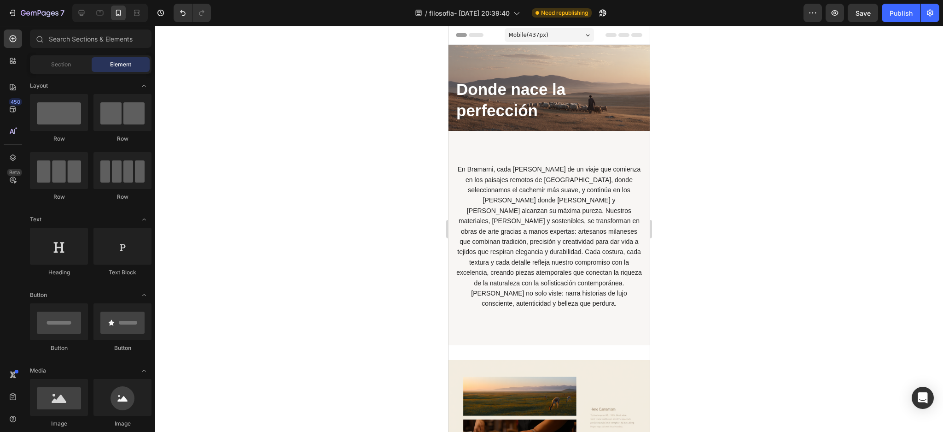
click at [72, 11] on div at bounding box center [110, 13] width 76 height 18
click at [87, 11] on div at bounding box center [81, 13] width 15 height 15
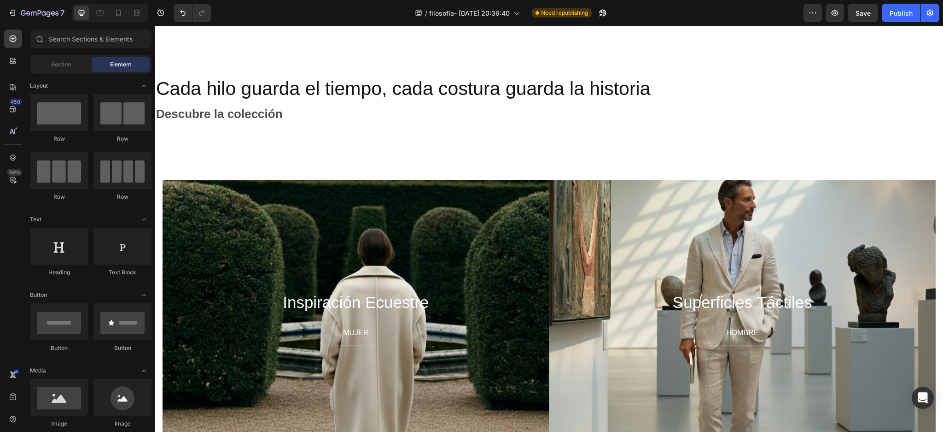
scroll to position [727, 0]
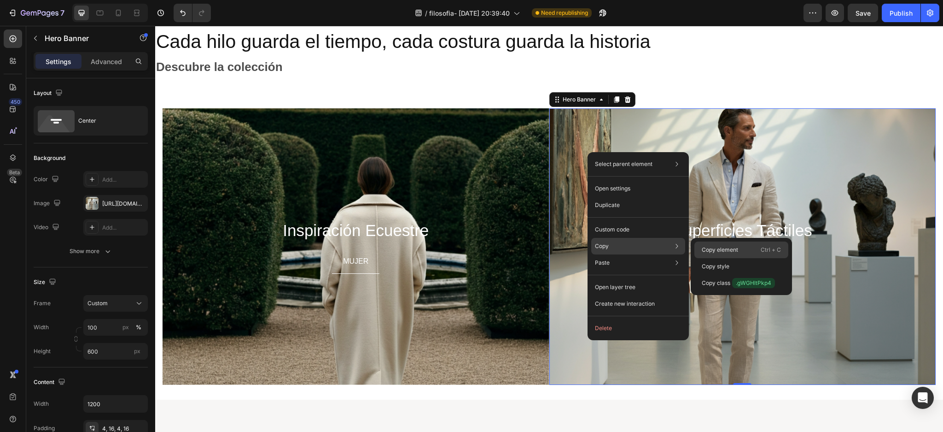
click at [717, 246] on p "Copy element" at bounding box center [720, 250] width 36 height 8
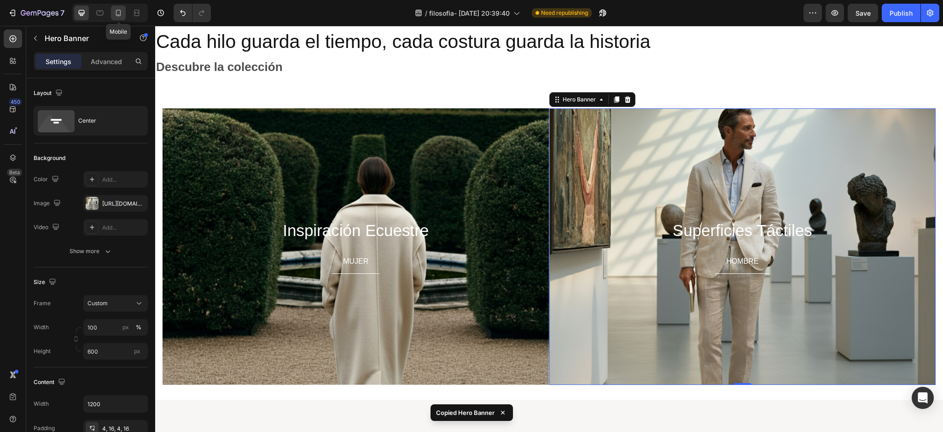
click at [111, 16] on div at bounding box center [118, 13] width 15 height 15
type input "100%"
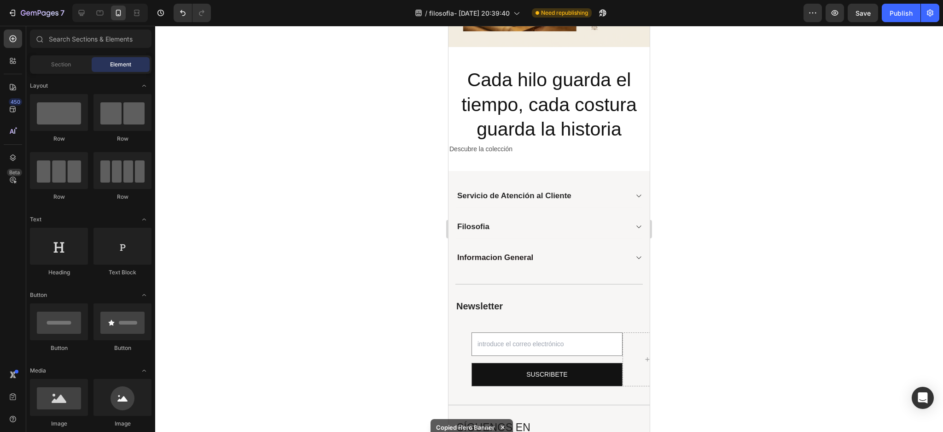
scroll to position [678, 0]
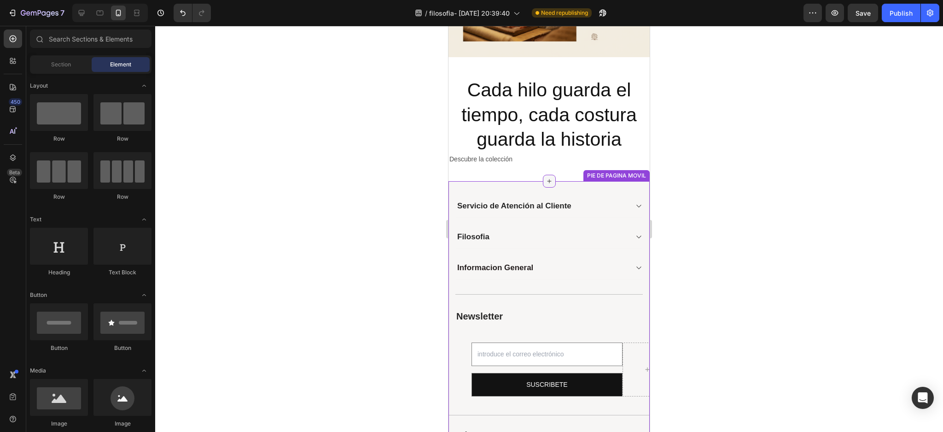
click at [544, 186] on img at bounding box center [549, 243] width 201 height 114
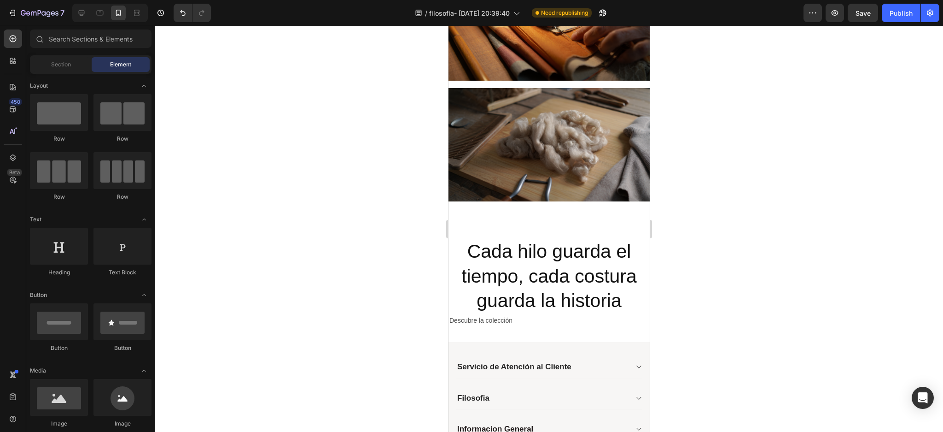
scroll to position [799, 0]
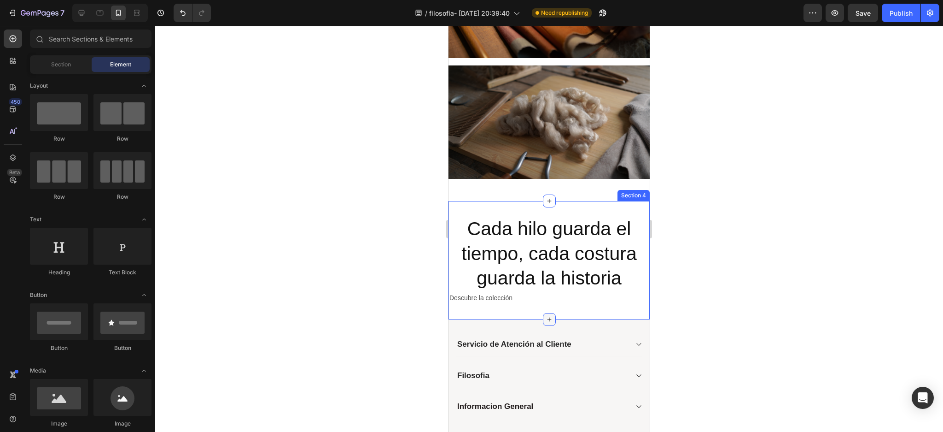
click at [546, 316] on icon at bounding box center [549, 319] width 7 height 7
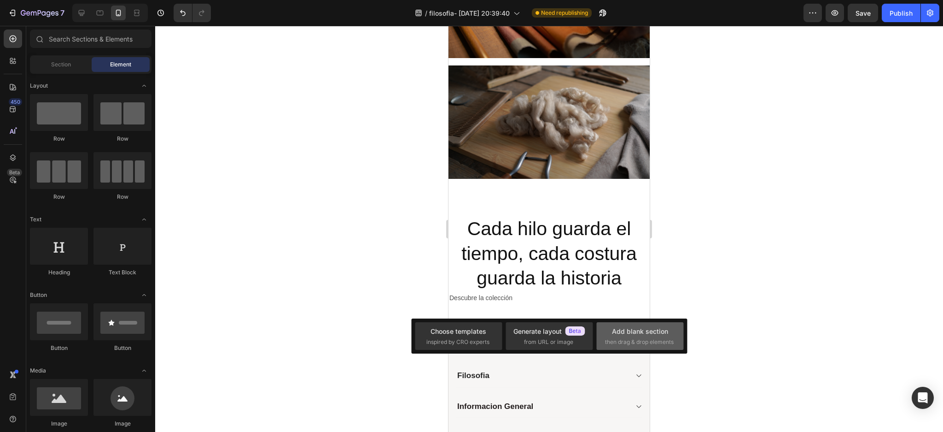
click at [632, 332] on div "Add blank section" at bounding box center [640, 331] width 56 height 10
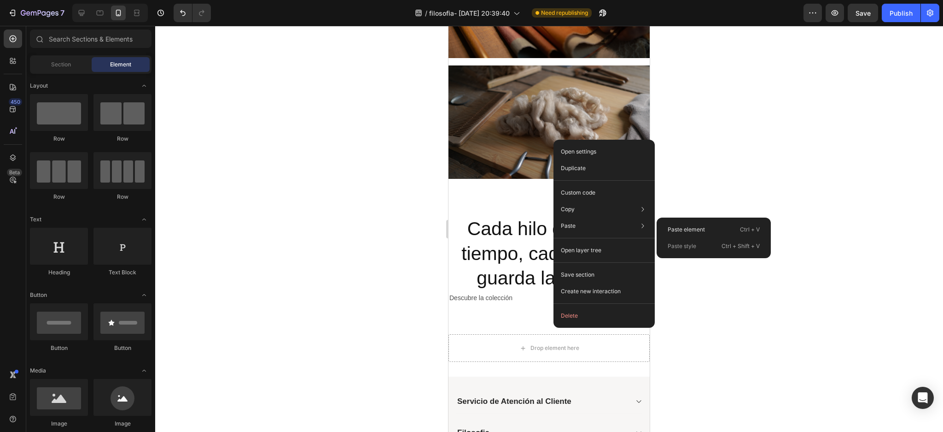
click at [693, 224] on div "Paste element Ctrl + V" at bounding box center [714, 229] width 107 height 17
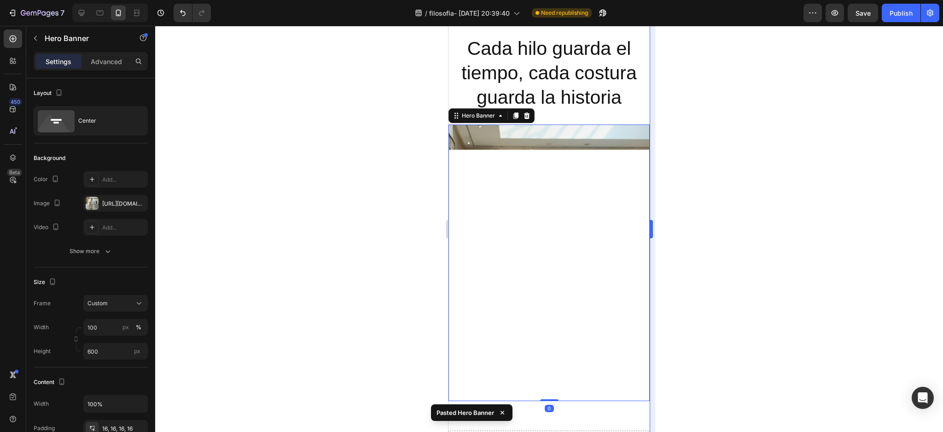
scroll to position [1029, 0]
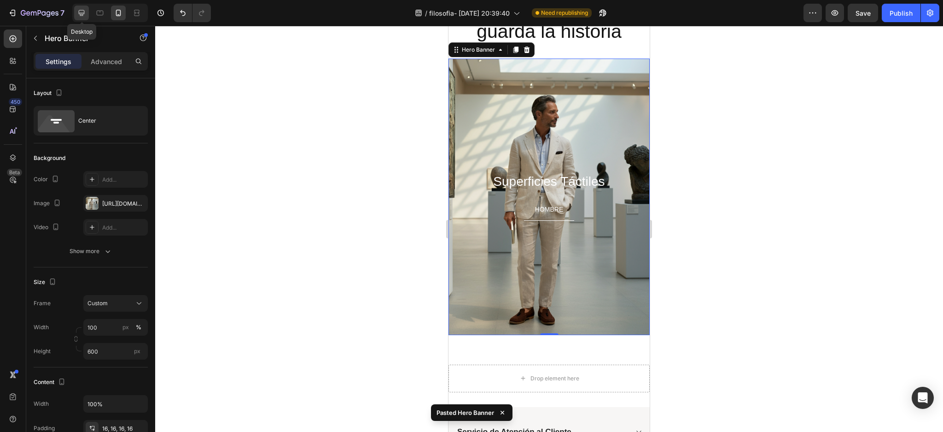
click at [87, 15] on div at bounding box center [81, 13] width 15 height 15
type input "1200"
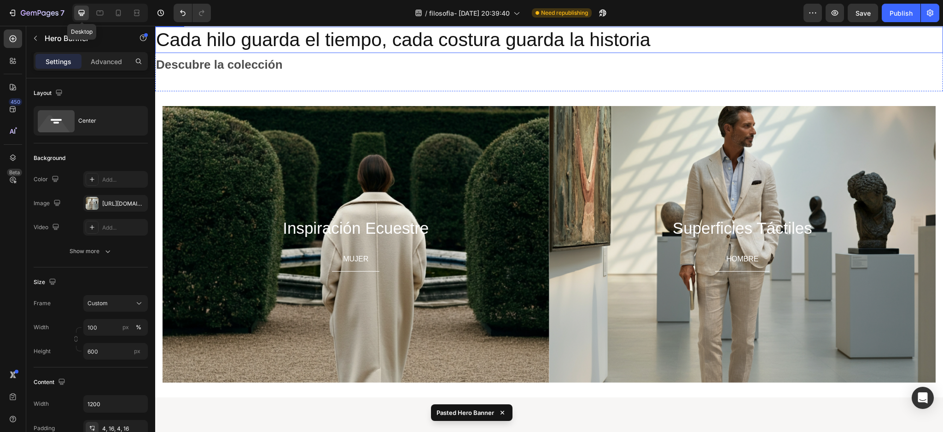
scroll to position [997, 0]
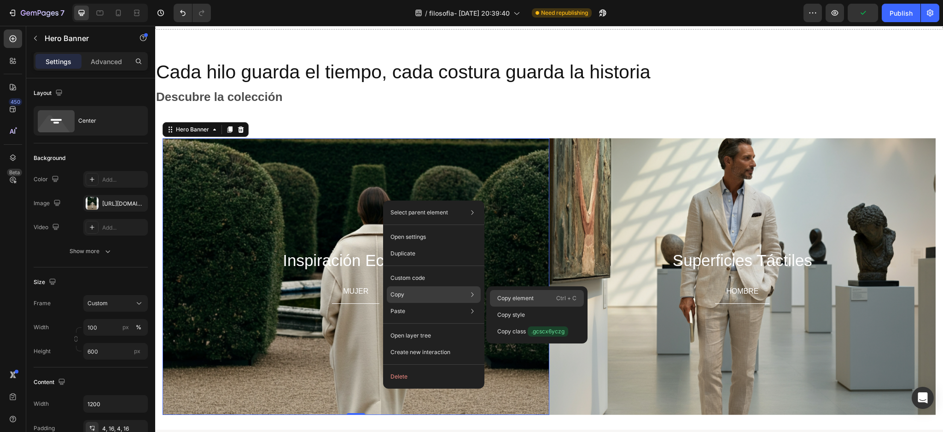
click at [518, 292] on div "Copy element Ctrl + C" at bounding box center [537, 298] width 94 height 17
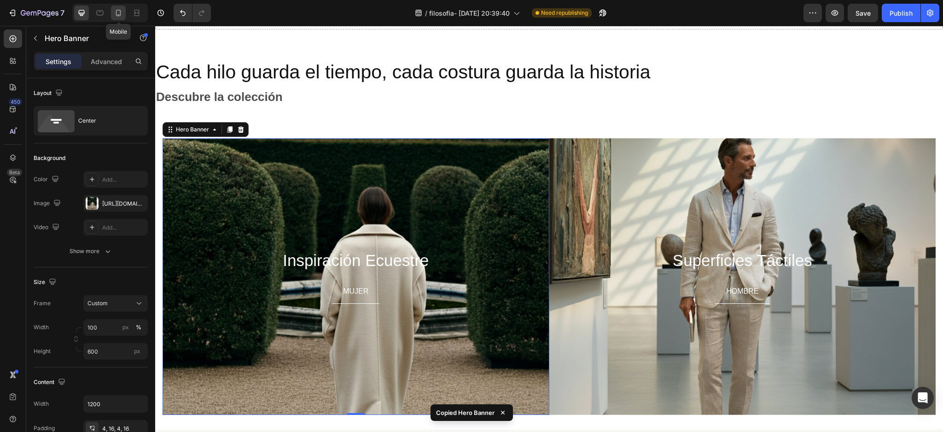
click at [117, 12] on icon at bounding box center [118, 12] width 9 height 9
type input "100%"
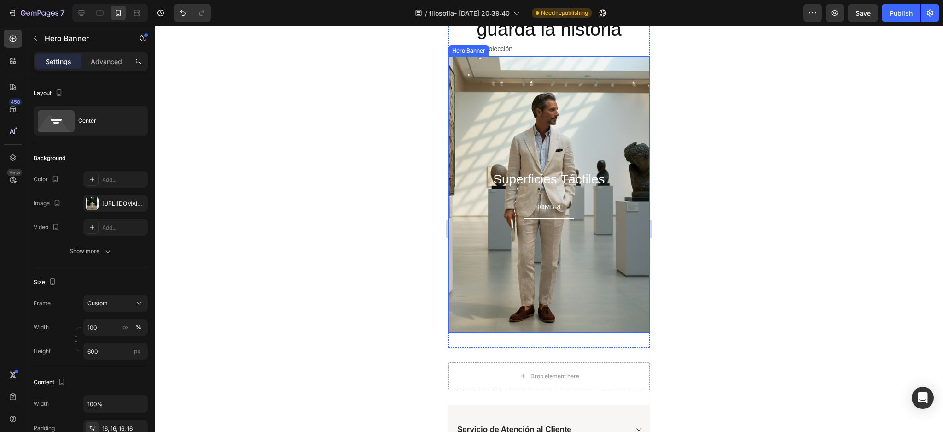
scroll to position [1088, 0]
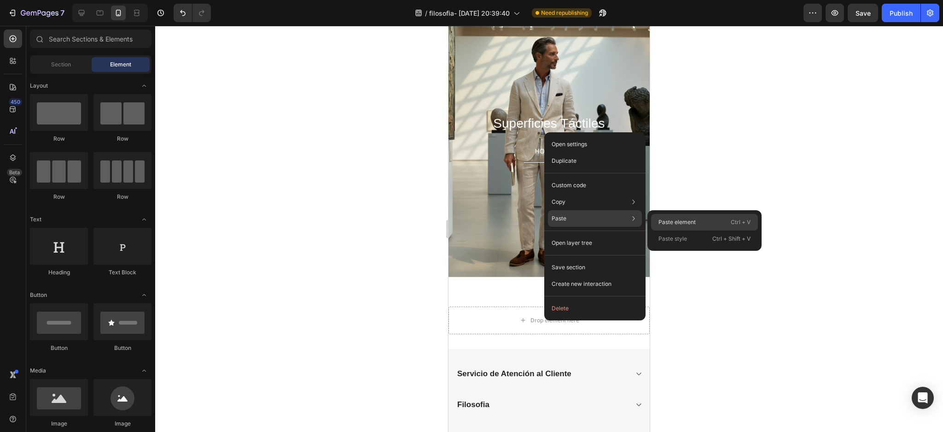
drag, startPoint x: 660, startPoint y: 218, endPoint x: 187, endPoint y: 222, distance: 472.1
click at [660, 218] on p "Paste element" at bounding box center [677, 222] width 37 height 8
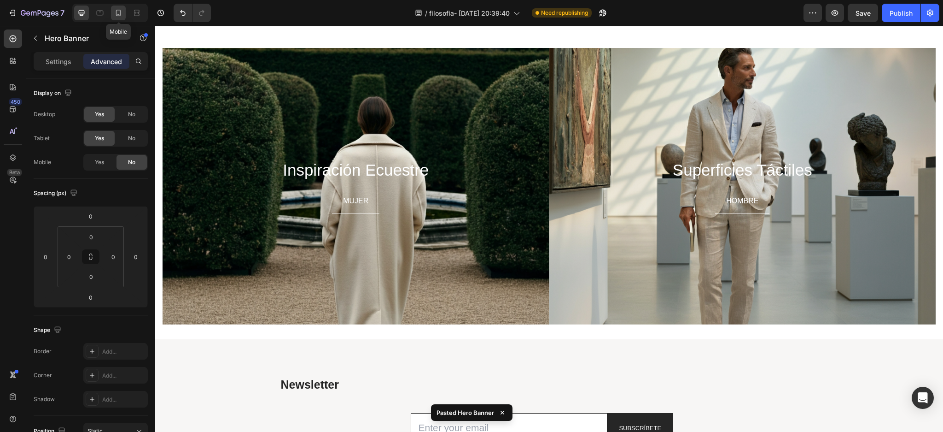
click at [115, 14] on icon at bounding box center [118, 12] width 9 height 9
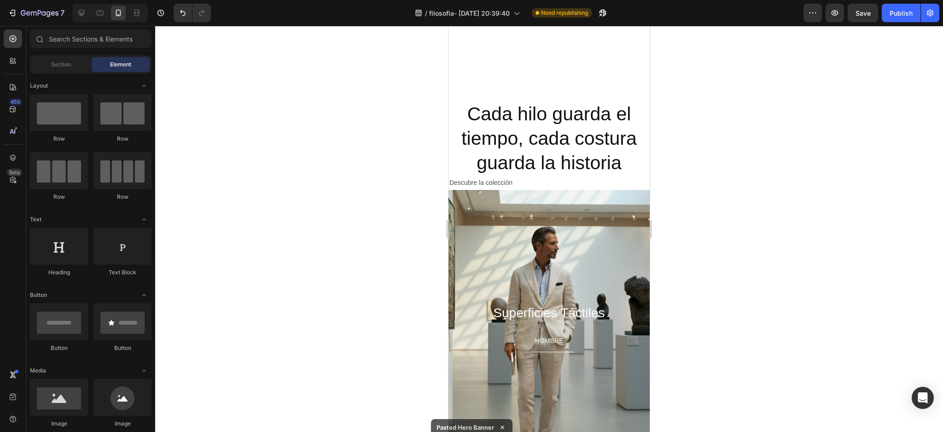
scroll to position [1043, 0]
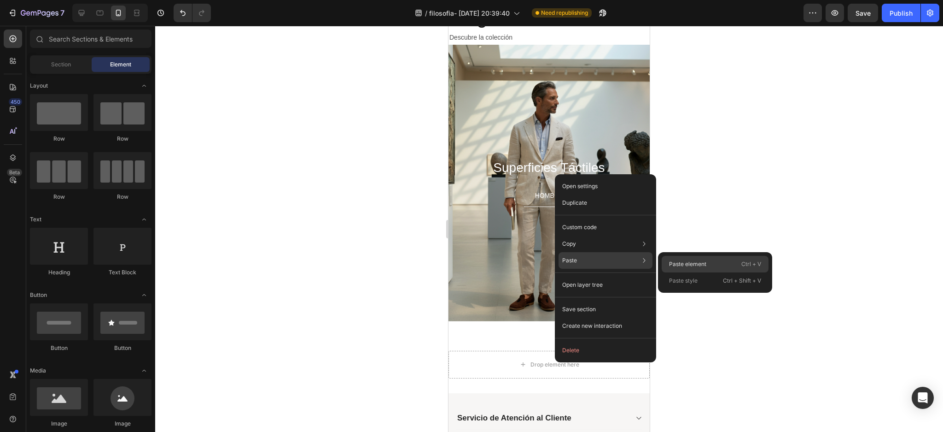
click at [678, 257] on div "Paste element Ctrl + V" at bounding box center [715, 264] width 107 height 17
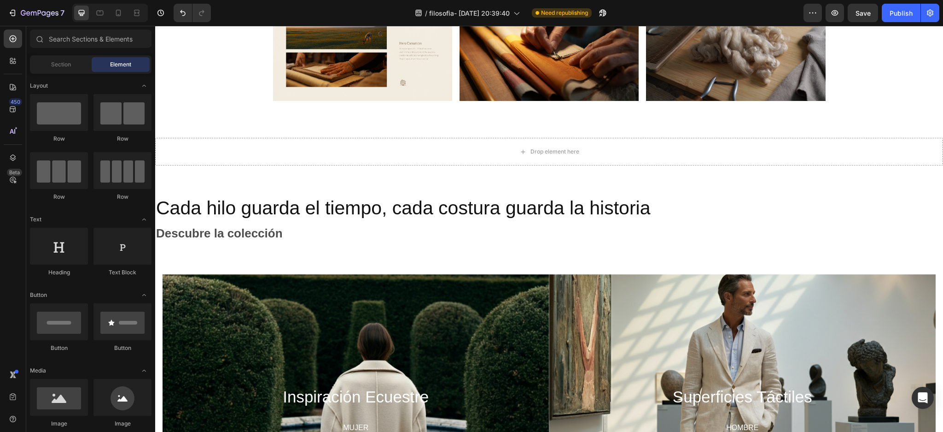
scroll to position [612, 0]
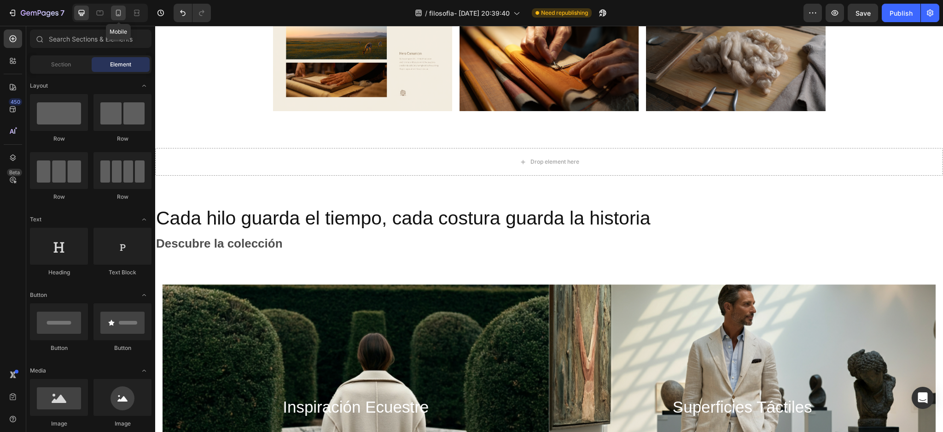
click at [115, 11] on icon at bounding box center [118, 12] width 9 height 9
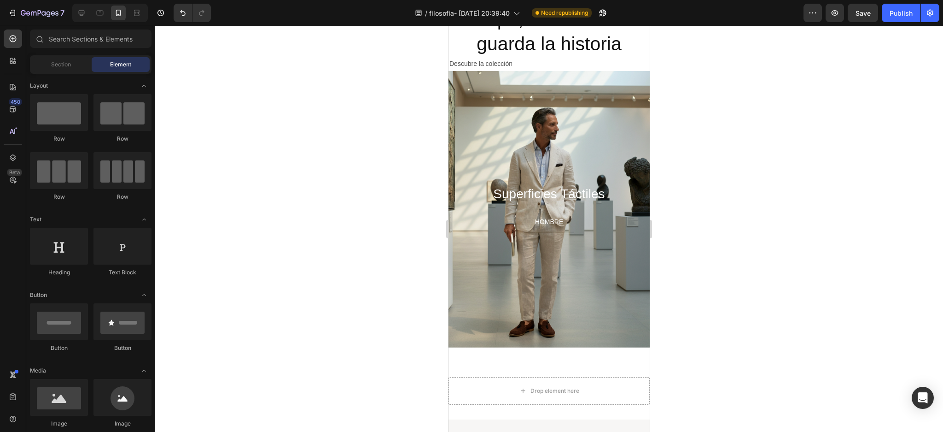
scroll to position [1147, 0]
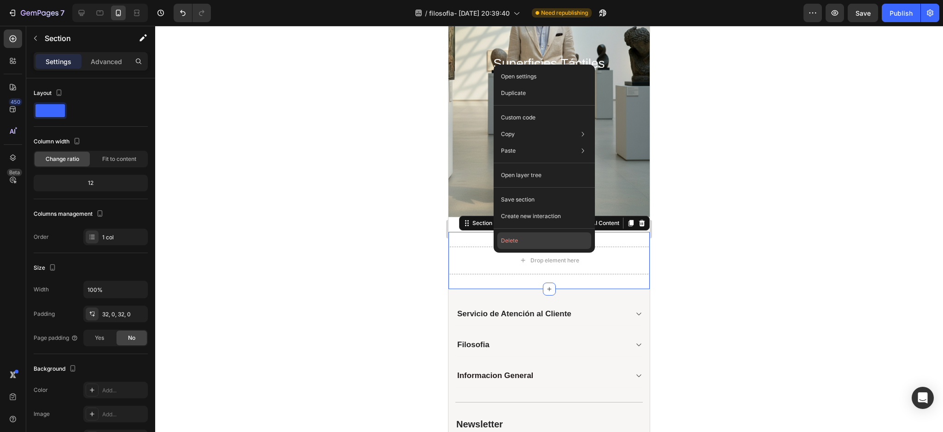
drag, startPoint x: 525, startPoint y: 242, endPoint x: 157, endPoint y: 239, distance: 367.6
click at [525, 242] on button "Delete" at bounding box center [544, 240] width 94 height 17
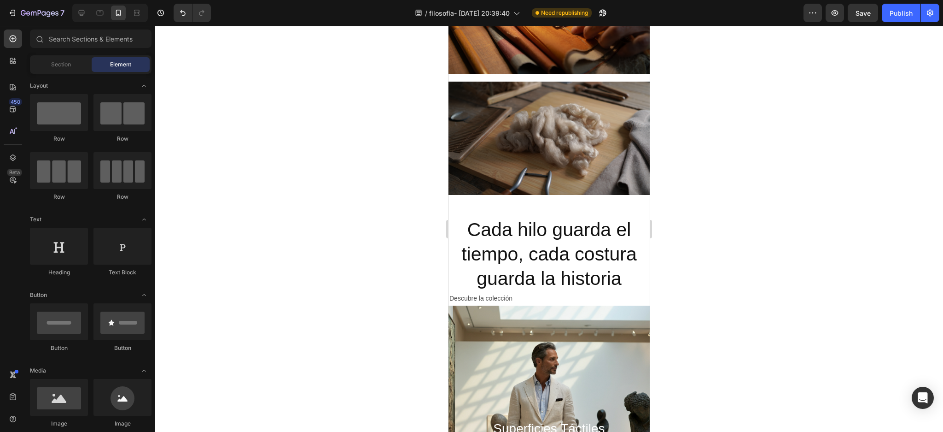
scroll to position [780, 0]
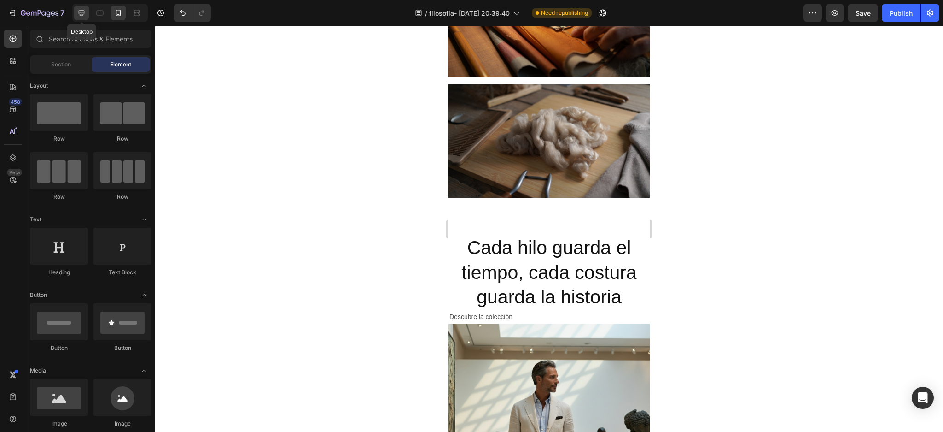
click at [89, 11] on div at bounding box center [81, 13] width 15 height 15
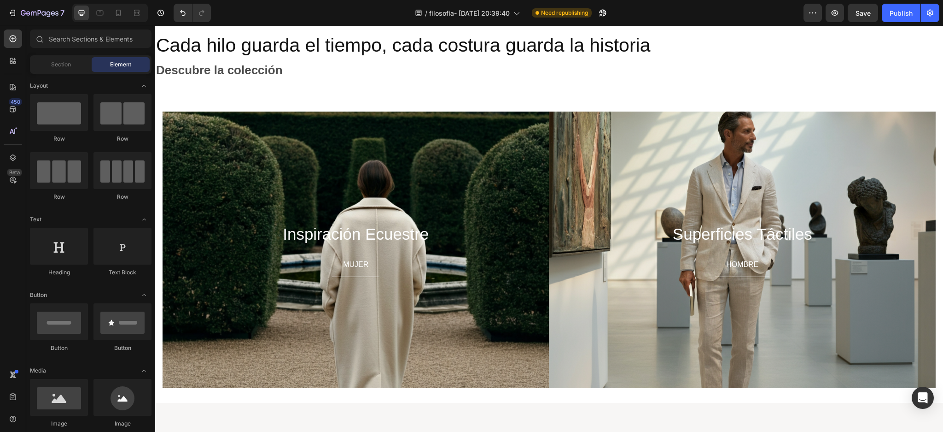
scroll to position [773, 0]
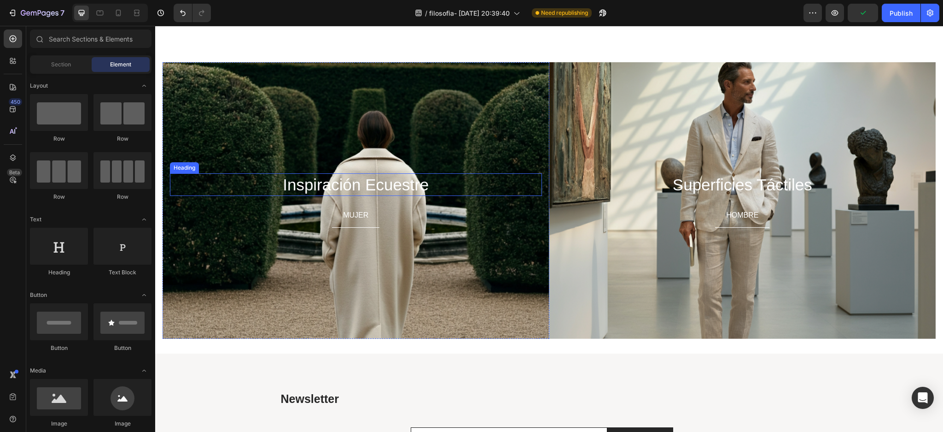
click at [228, 195] on h2 "Inspiración Ecuestre" at bounding box center [356, 184] width 372 height 23
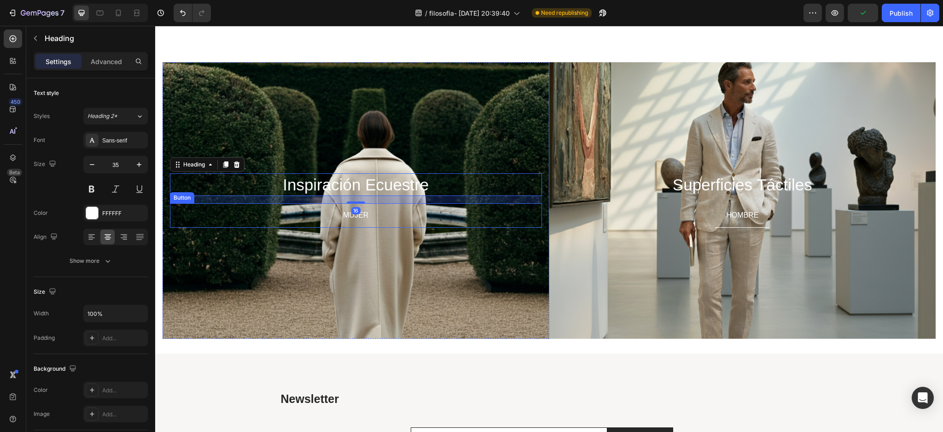
click at [227, 227] on div "Inspiración Ecuestre Heading 16 MUJER Button" at bounding box center [356, 200] width 387 height 58
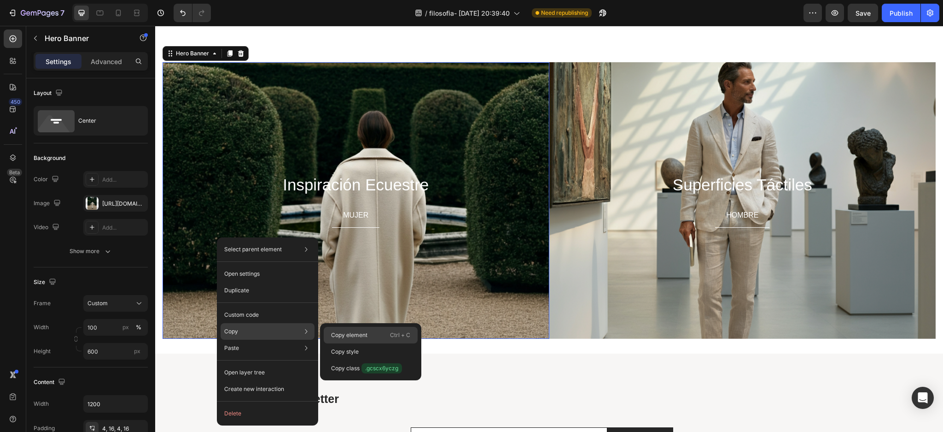
click at [350, 337] on p "Copy element" at bounding box center [349, 335] width 36 height 8
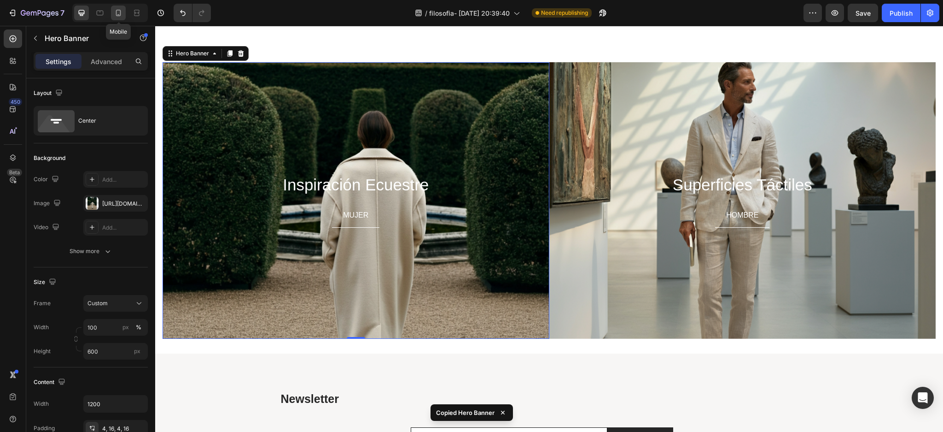
click at [117, 17] on icon at bounding box center [118, 12] width 9 height 9
type input "100%"
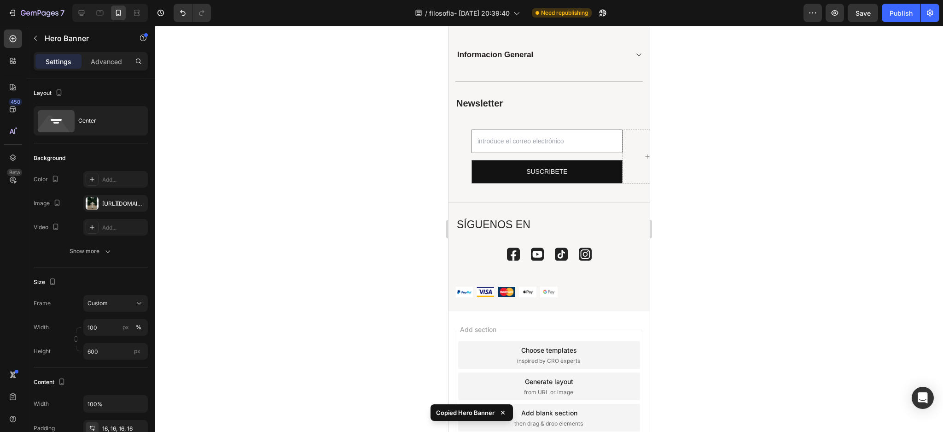
scroll to position [1135, 0]
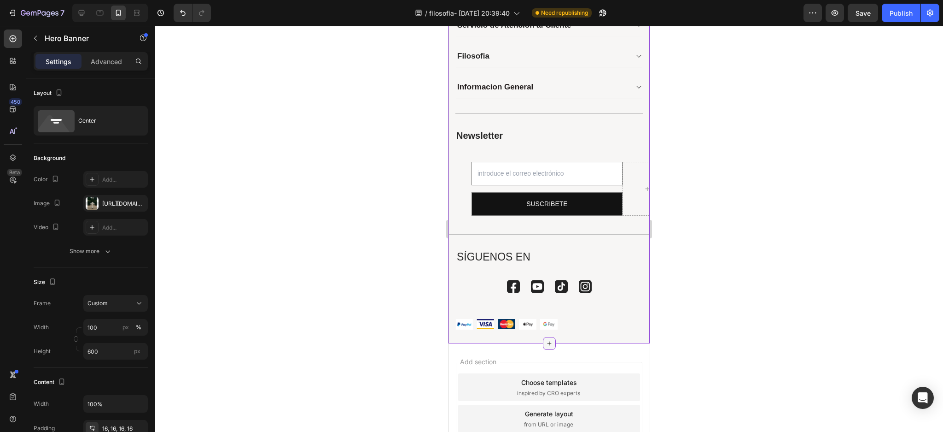
click at [546, 345] on icon at bounding box center [549, 342] width 7 height 7
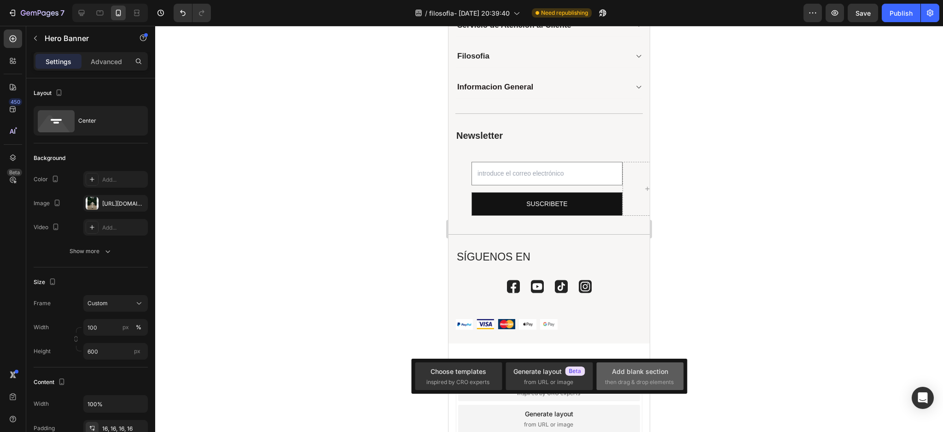
click at [622, 375] on div "Add blank section then drag & drop elements" at bounding box center [640, 376] width 70 height 20
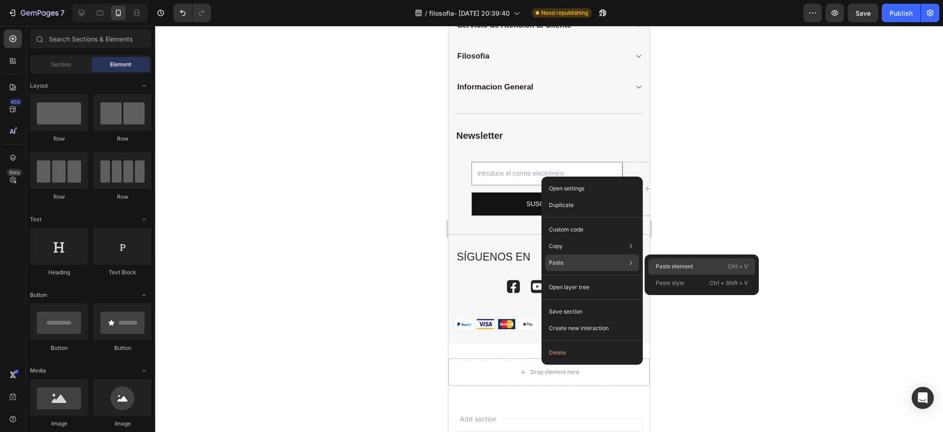
click at [675, 265] on p "Paste element" at bounding box center [674, 266] width 37 height 8
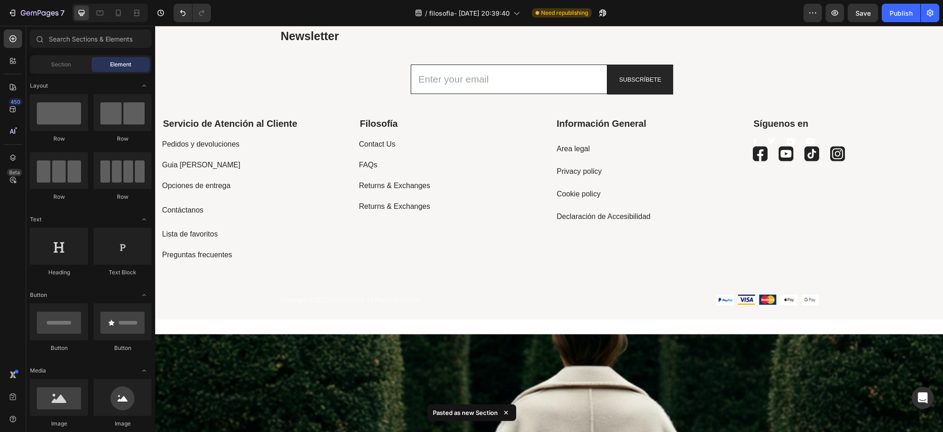
scroll to position [1454, 0]
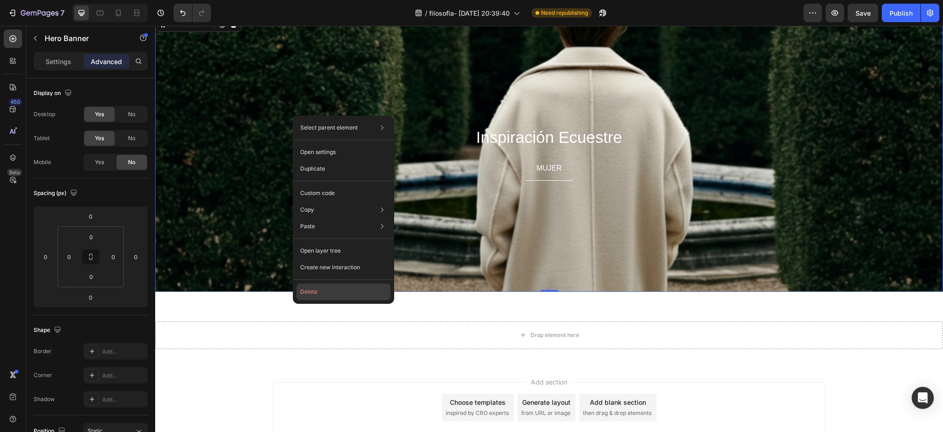
click at [327, 297] on button "Delete" at bounding box center [344, 291] width 94 height 17
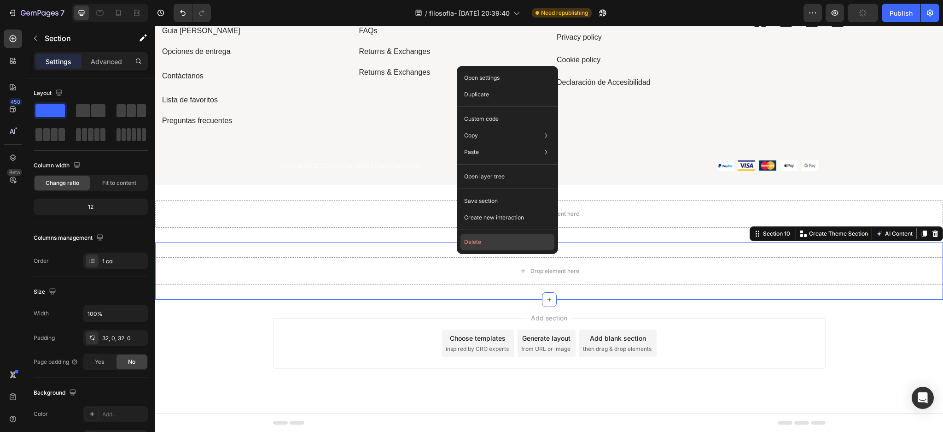
click at [475, 246] on button "Delete" at bounding box center [508, 242] width 94 height 17
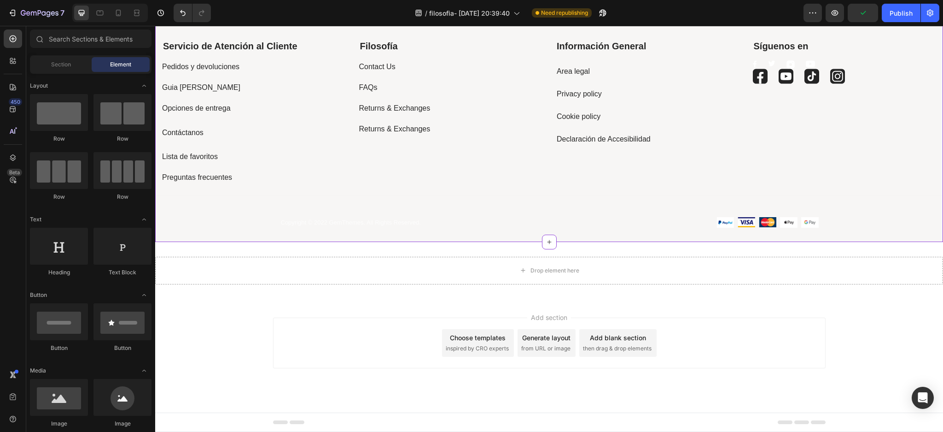
scroll to position [1212, 0]
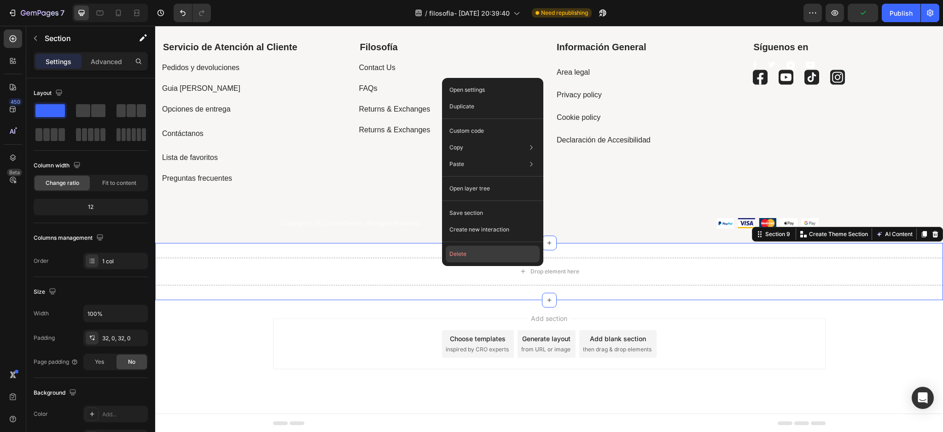
click at [466, 257] on button "Delete" at bounding box center [493, 254] width 94 height 17
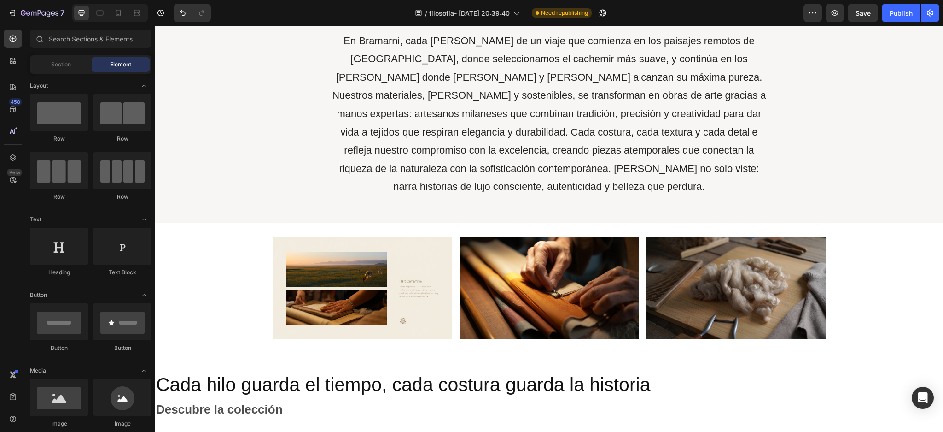
scroll to position [377, 0]
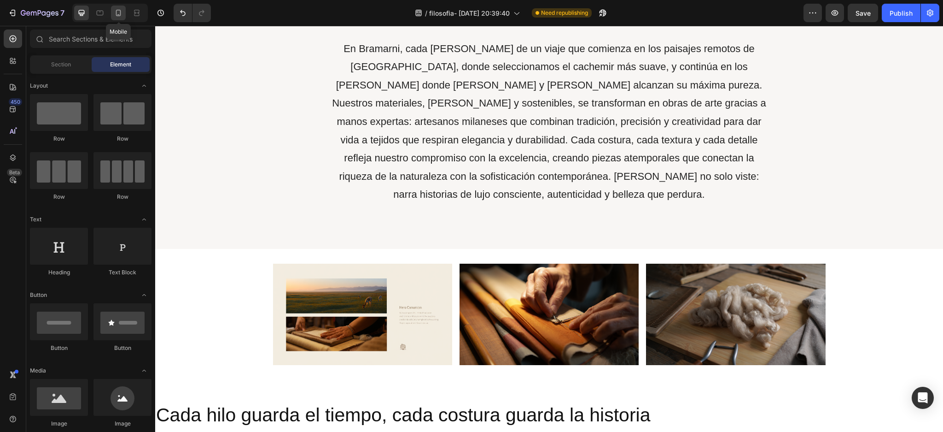
click at [115, 11] on icon at bounding box center [118, 12] width 9 height 9
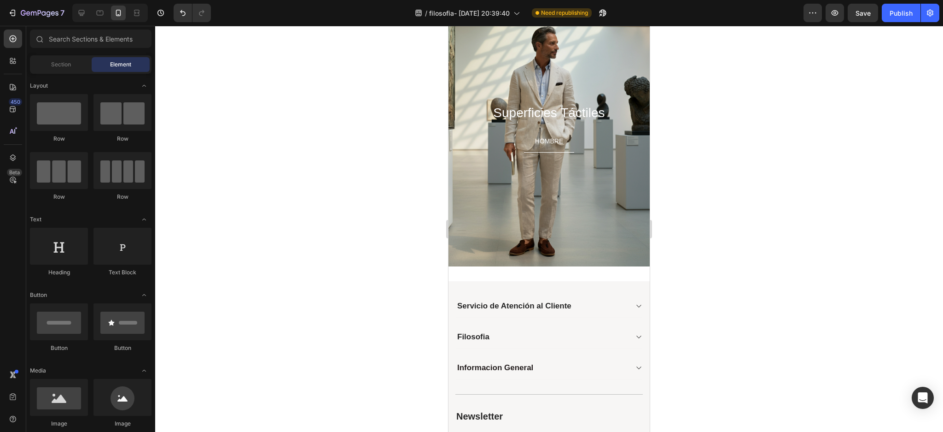
scroll to position [824, 0]
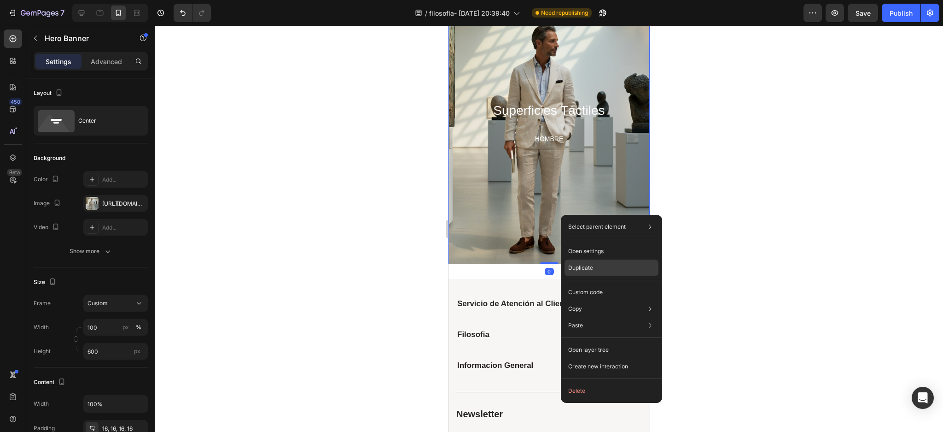
click at [579, 268] on p "Duplicate" at bounding box center [580, 267] width 25 height 8
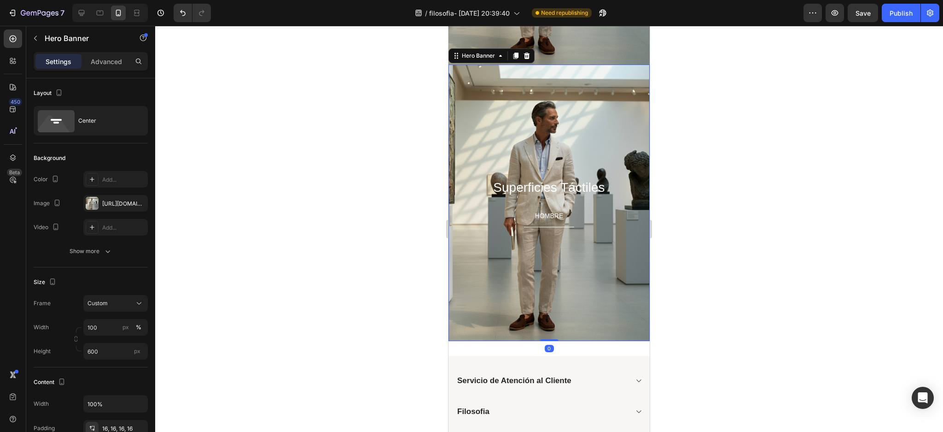
scroll to position [1029, 0]
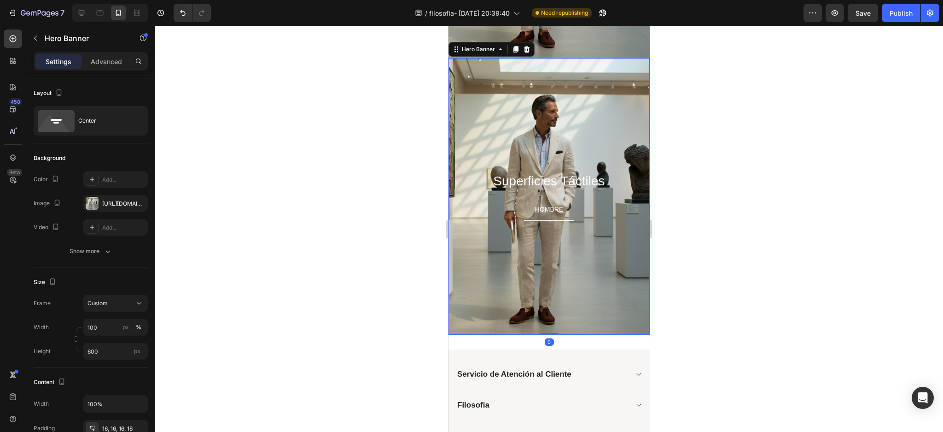
click at [534, 133] on div "Overlay" at bounding box center [549, 196] width 201 height 276
click at [98, 210] on div "[URL][DOMAIN_NAME]" at bounding box center [115, 203] width 64 height 17
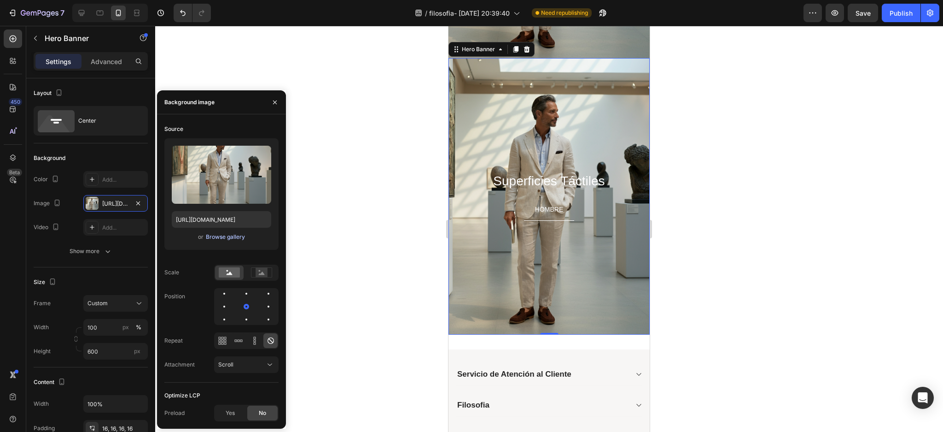
click at [209, 234] on div "Browse gallery" at bounding box center [225, 237] width 39 height 8
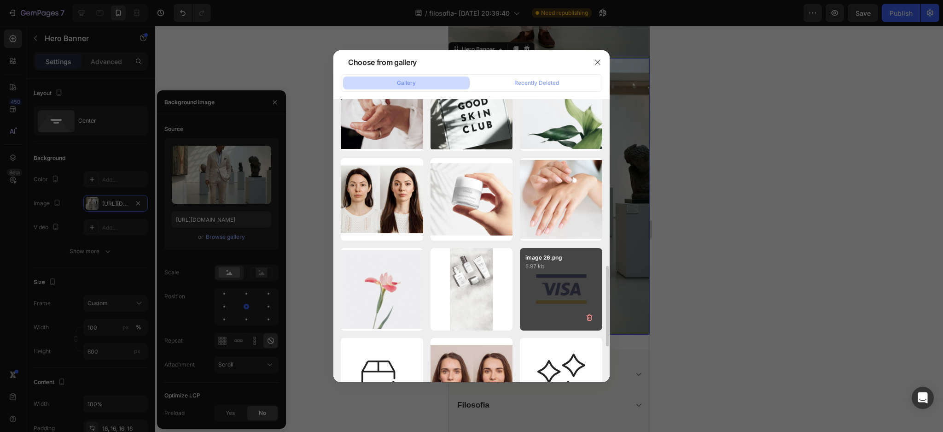
scroll to position [368, 0]
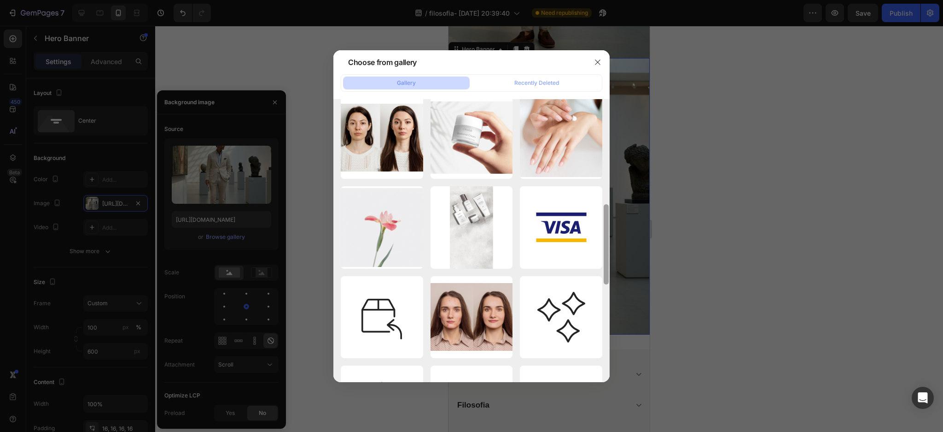
drag, startPoint x: 605, startPoint y: 214, endPoint x: 607, endPoint y: 269, distance: 55.8
click at [606, 256] on div at bounding box center [606, 244] width 5 height 80
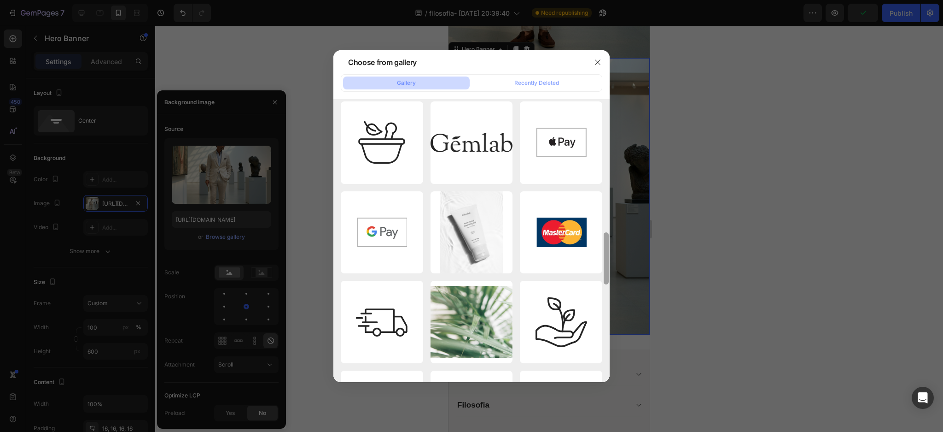
drag, startPoint x: 607, startPoint y: 269, endPoint x: 607, endPoint y: 321, distance: 51.1
click at [607, 321] on div at bounding box center [606, 240] width 7 height 283
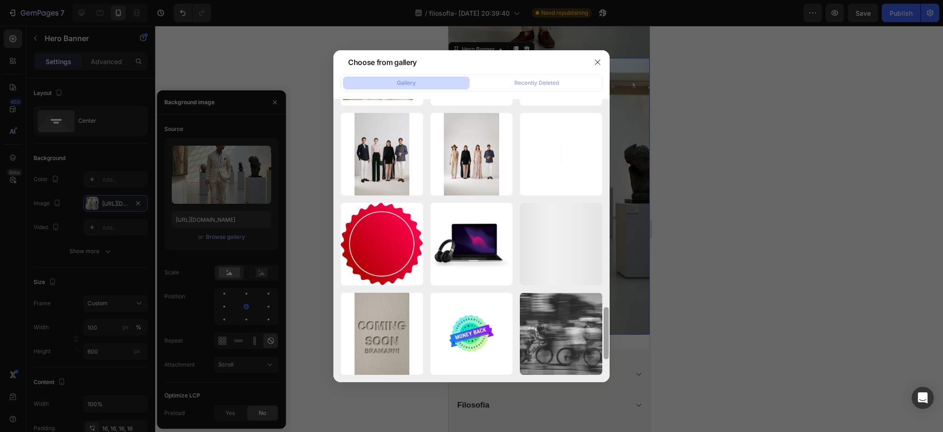
drag, startPoint x: 608, startPoint y: 258, endPoint x: 607, endPoint y: 339, distance: 80.2
click at [607, 339] on div at bounding box center [606, 333] width 5 height 52
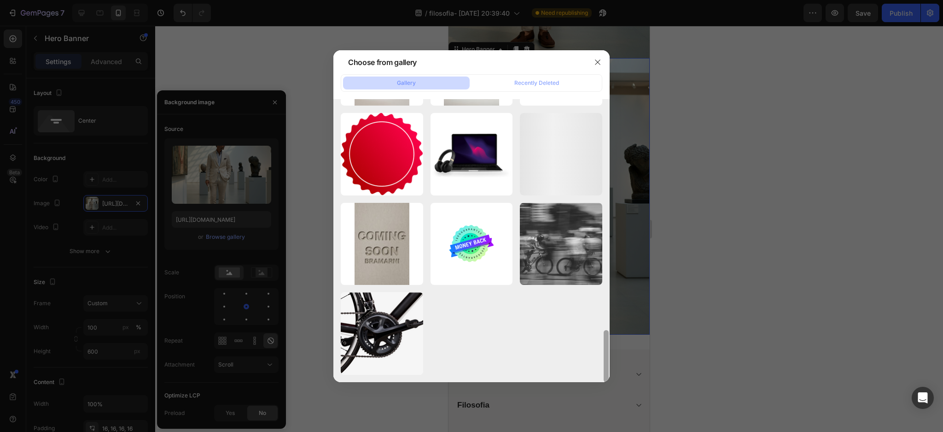
drag, startPoint x: 604, startPoint y: 323, endPoint x: 607, endPoint y: 352, distance: 29.1
click at [607, 352] on div at bounding box center [606, 240] width 7 height 283
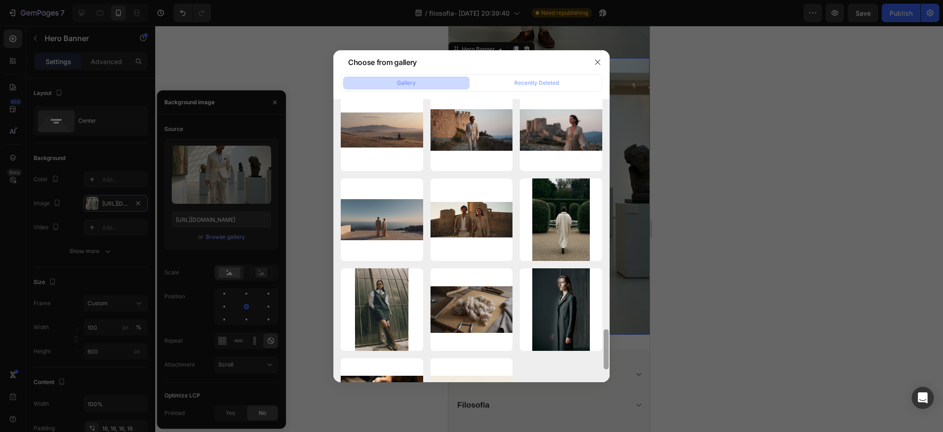
scroll to position [1641, 0]
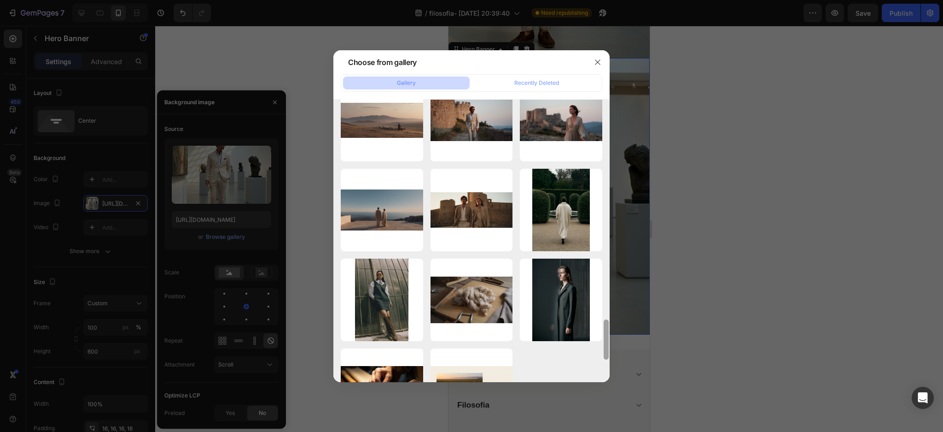
drag, startPoint x: 606, startPoint y: 306, endPoint x: 605, endPoint y: 353, distance: 46.5
click at [605, 353] on div at bounding box center [606, 339] width 5 height 40
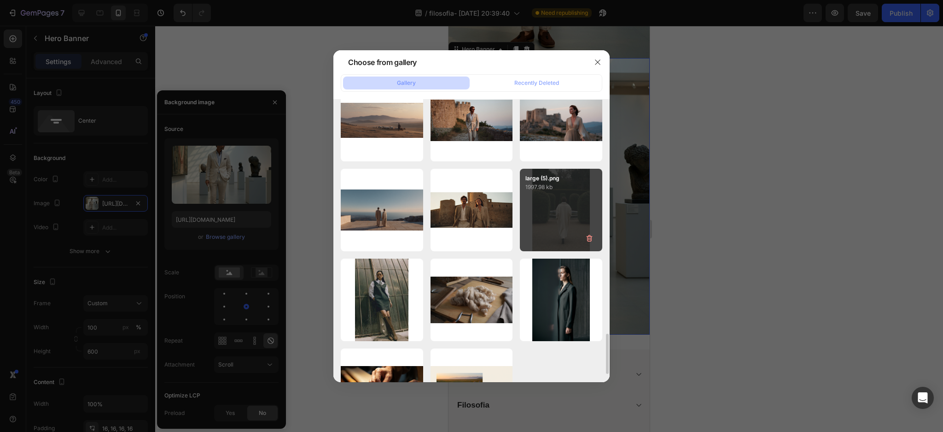
click at [567, 227] on div "large (5).png 1997.98 kb" at bounding box center [561, 210] width 82 height 82
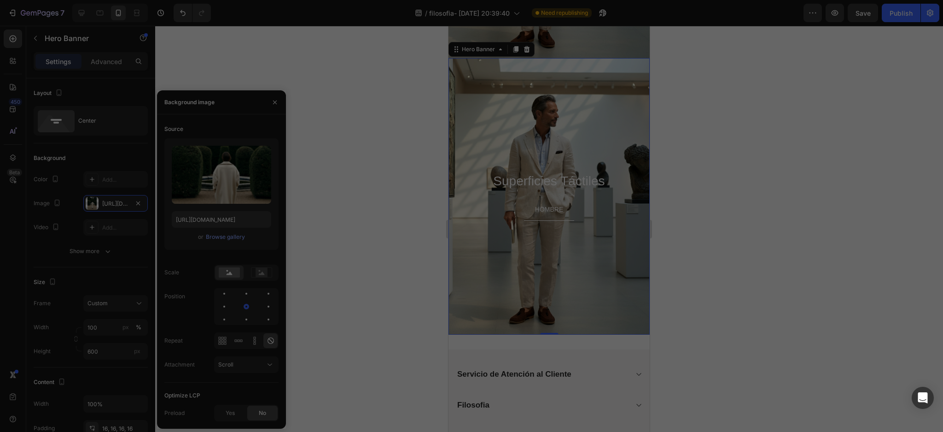
type input "https://cdn.shopify.com/s/files/1/0918/1059/5150/files/gempages_570051270333695…"
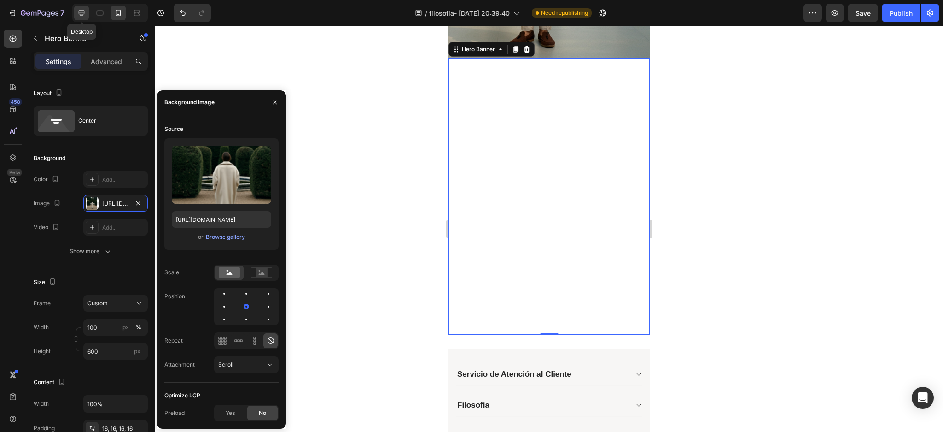
click at [86, 16] on div at bounding box center [81, 13] width 15 height 15
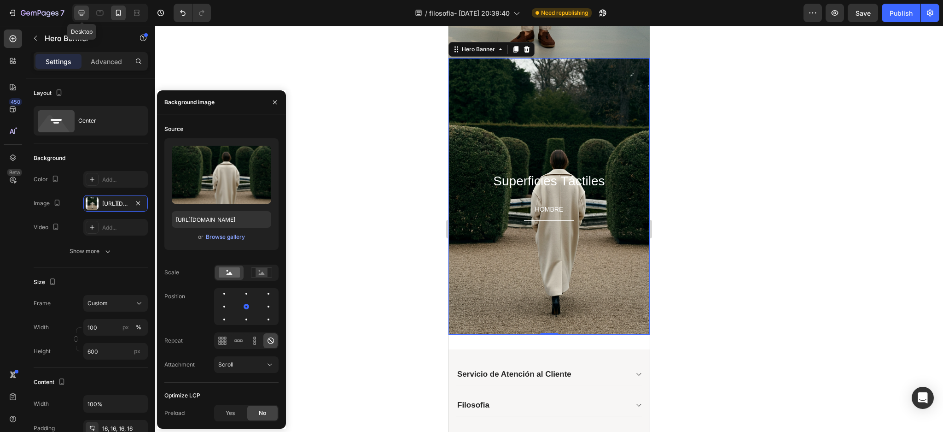
type input "1200"
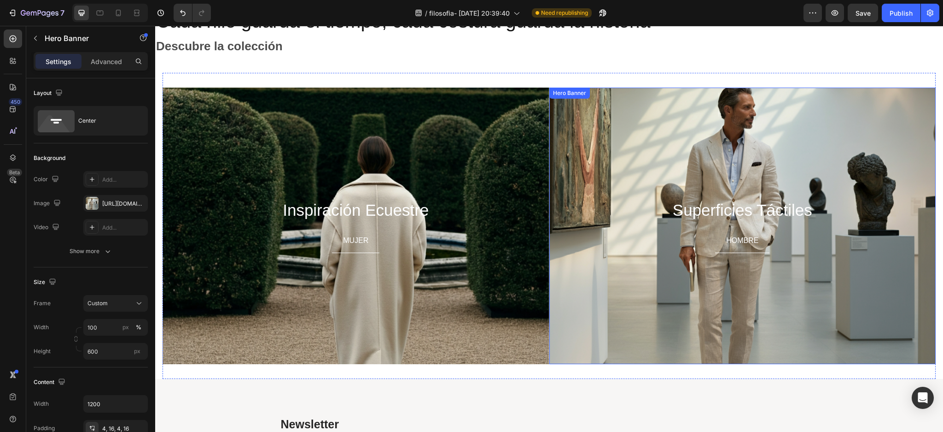
scroll to position [690, 0]
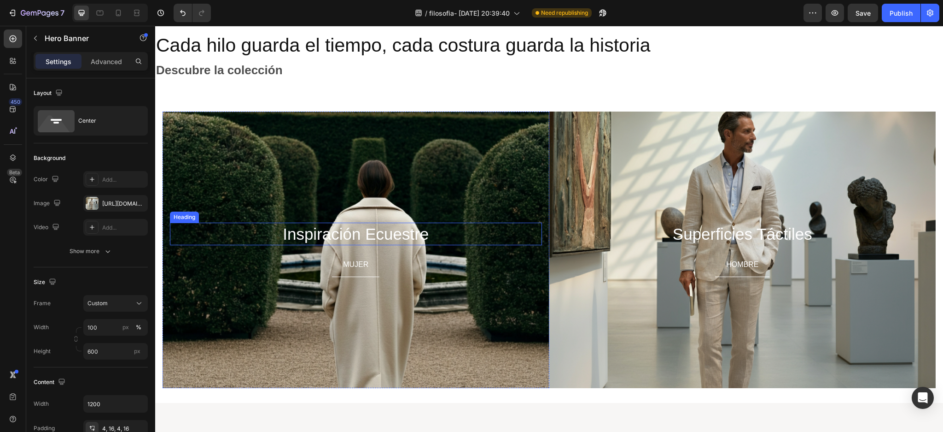
click at [423, 233] on h2 "Inspiración Ecuestre" at bounding box center [356, 233] width 372 height 23
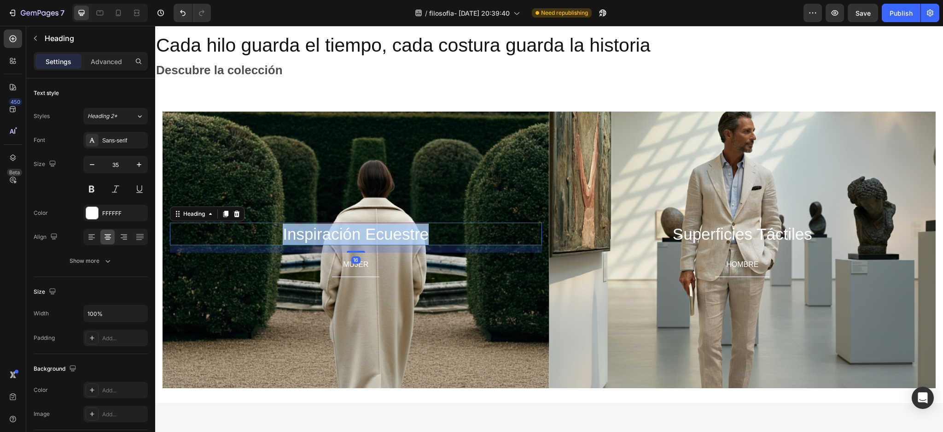
click at [423, 233] on p "Inspiración Ecuestre" at bounding box center [356, 233] width 370 height 21
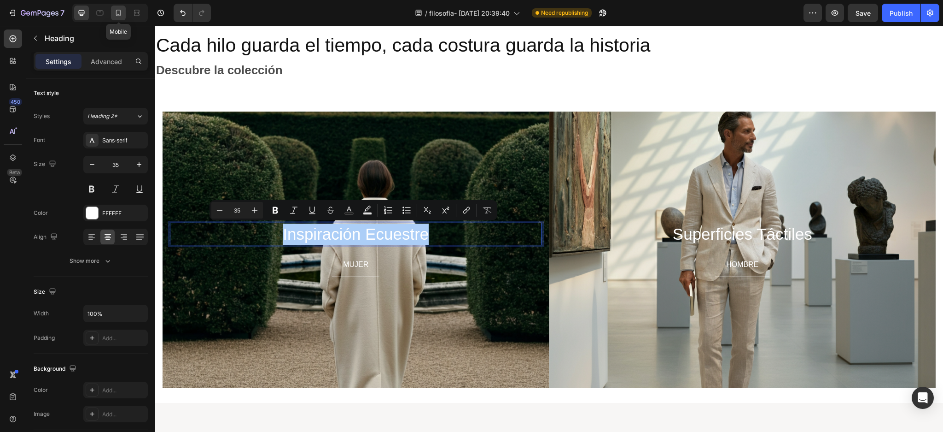
click at [121, 14] on icon at bounding box center [118, 13] width 5 height 6
type input "28"
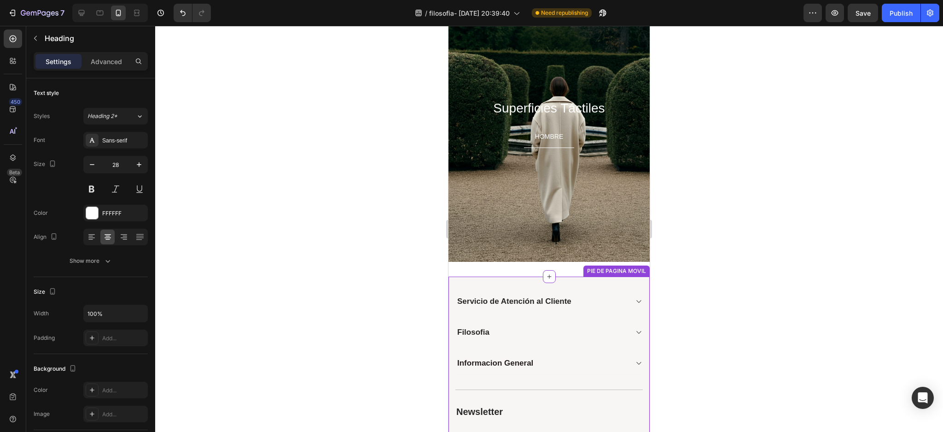
scroll to position [1083, 0]
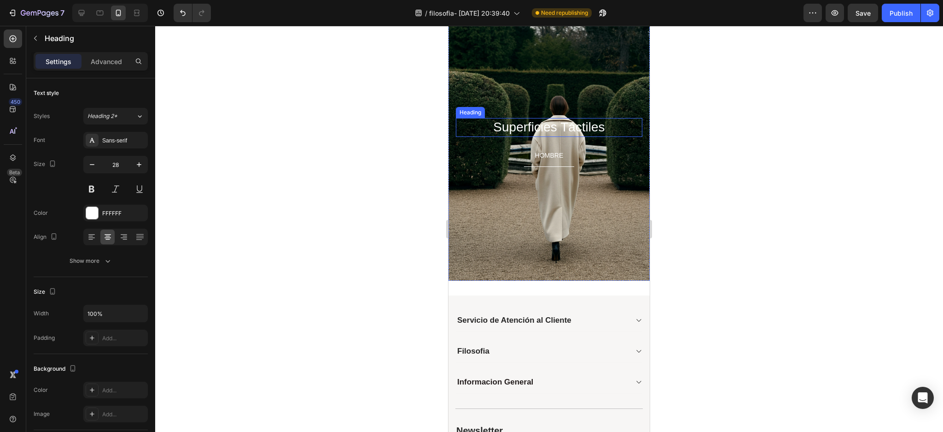
click at [544, 126] on h2 "Superficies Táctiles" at bounding box center [549, 127] width 187 height 18
click at [544, 126] on p "Superficies Táctiles" at bounding box center [549, 127] width 185 height 17
click at [543, 151] on p "HOMBRE" at bounding box center [549, 156] width 28 height 12
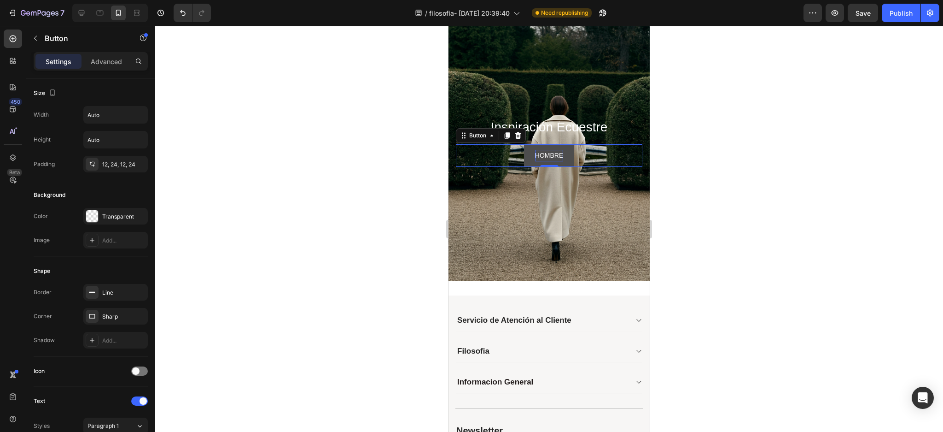
click at [543, 153] on p "HOMBRE" at bounding box center [549, 156] width 28 height 12
click at [387, 187] on div at bounding box center [549, 229] width 788 height 406
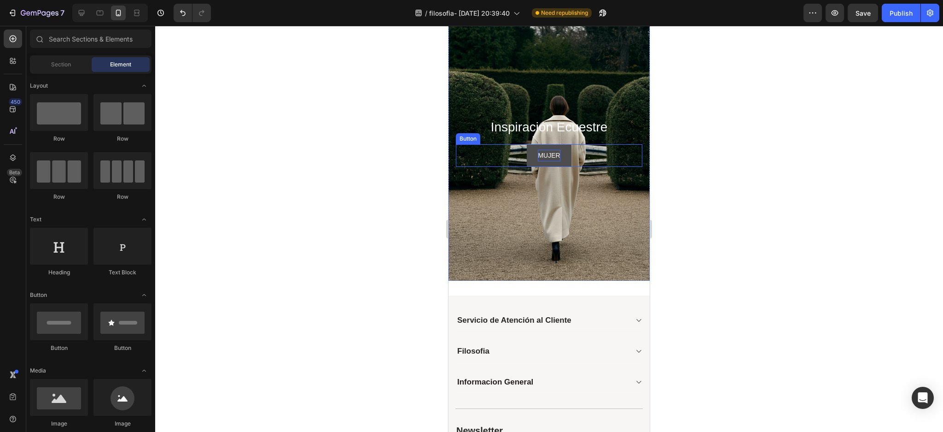
click at [559, 157] on link "MUJER" at bounding box center [549, 155] width 44 height 23
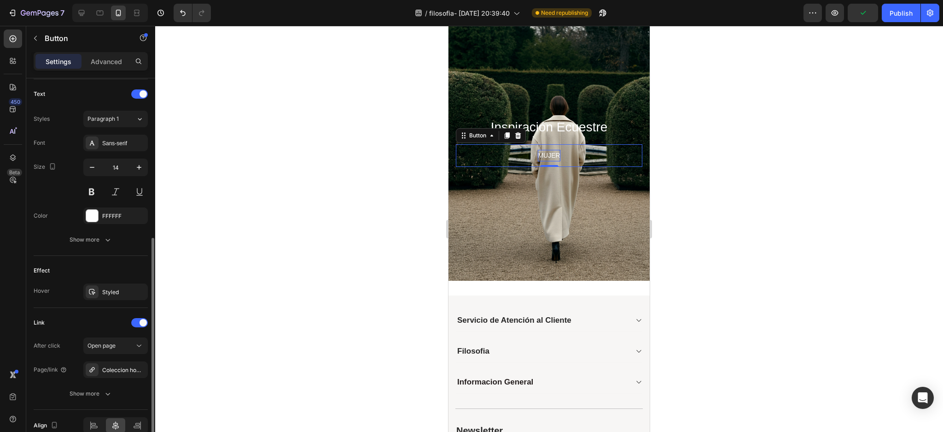
scroll to position [352, 0]
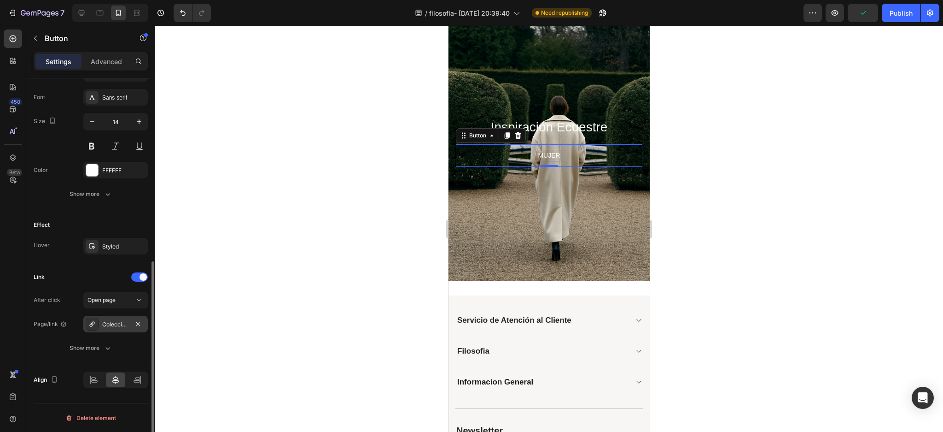
click at [112, 324] on div "Coleccion hombre" at bounding box center [115, 324] width 27 height 8
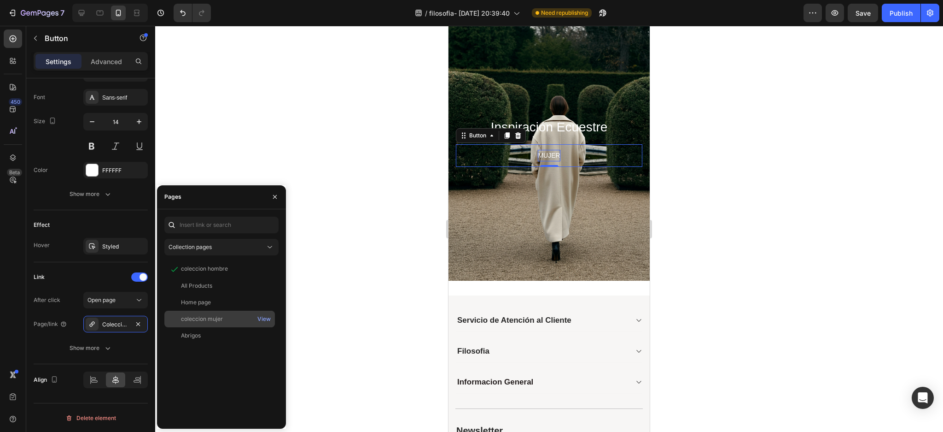
click at [196, 318] on div "coleccion mujer" at bounding box center [202, 319] width 42 height 8
click at [277, 194] on icon "button" at bounding box center [274, 196] width 7 height 7
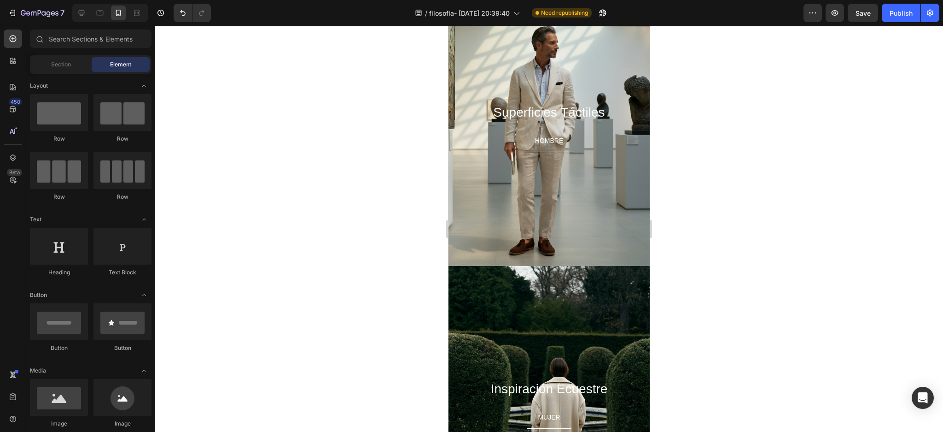
scroll to position [769, 0]
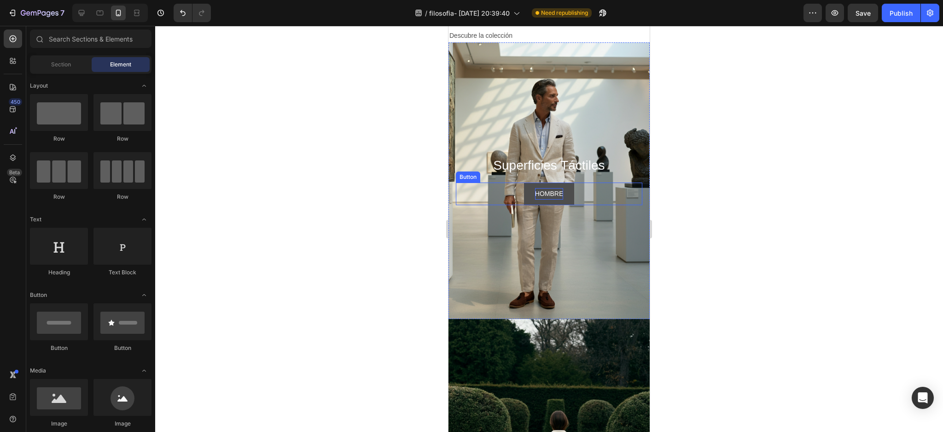
click at [556, 195] on p "HOMBRE" at bounding box center [549, 194] width 28 height 12
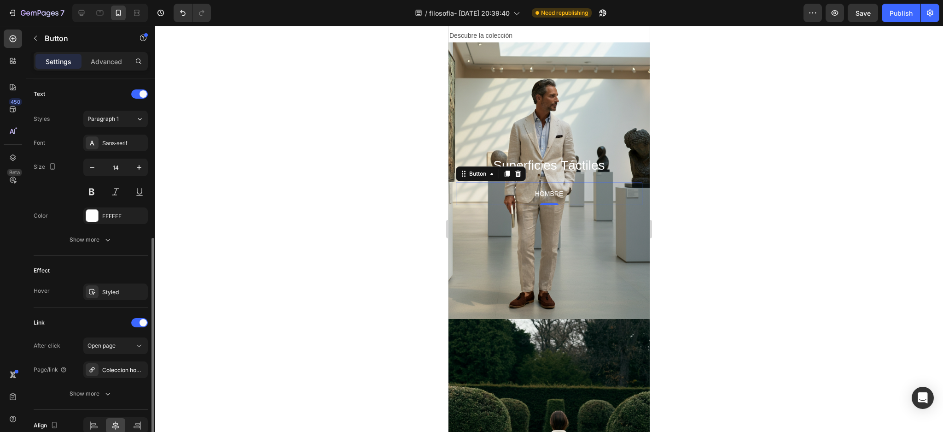
scroll to position [352, 0]
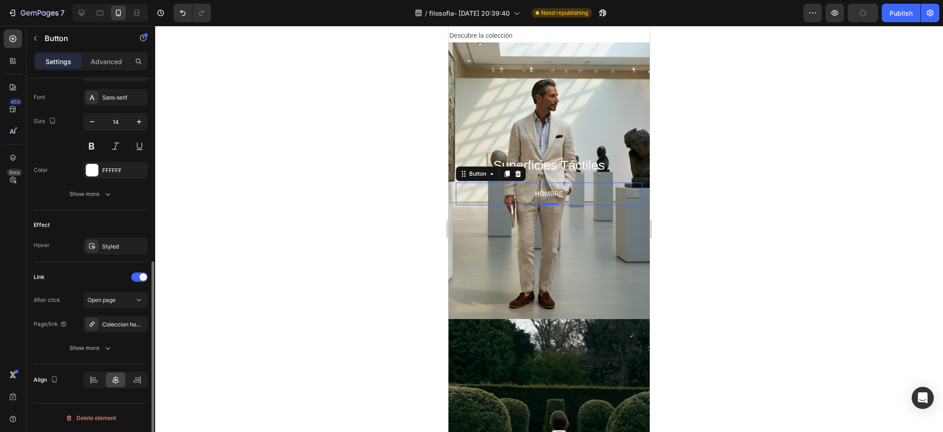
click at [244, 294] on div at bounding box center [549, 229] width 788 height 406
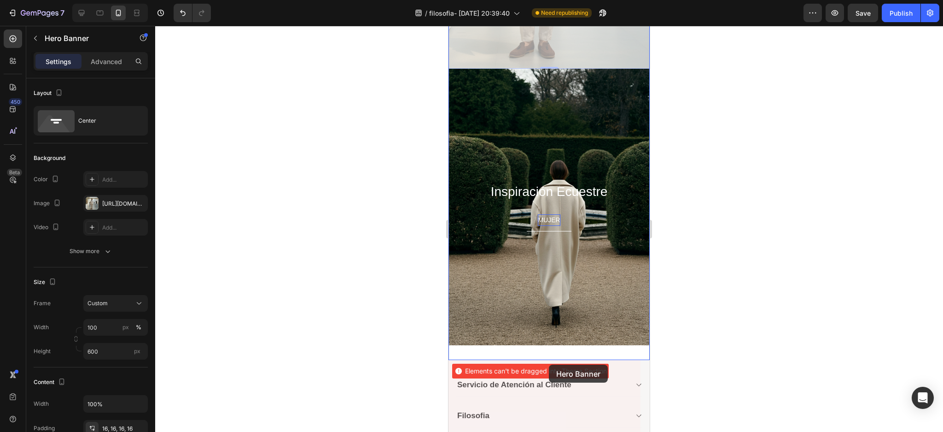
scroll to position [1036, 0]
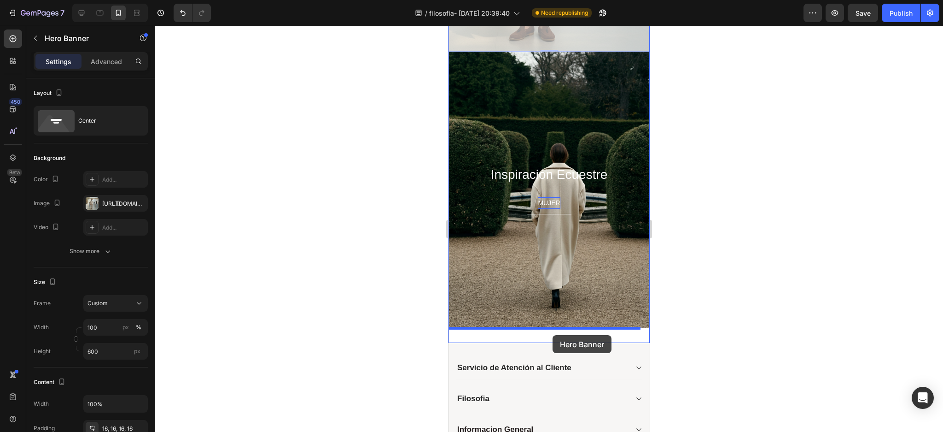
drag, startPoint x: 598, startPoint y: 142, endPoint x: 553, endPoint y: 335, distance: 197.8
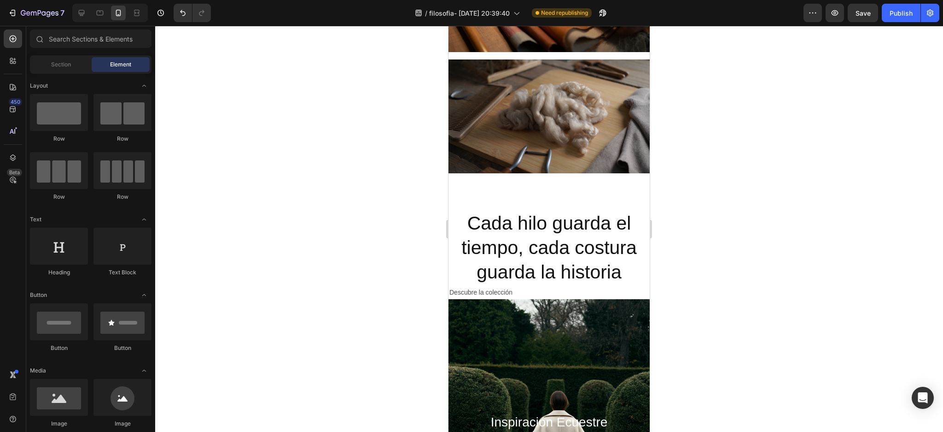
scroll to position [526, 0]
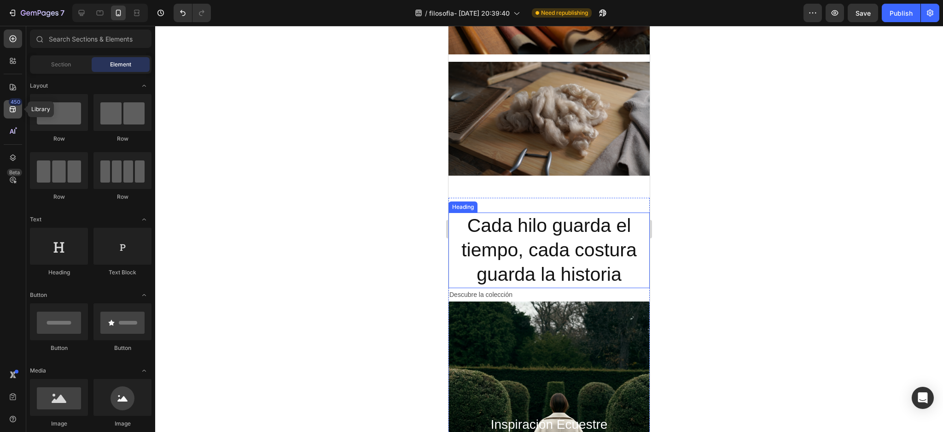
click at [6, 111] on div "450" at bounding box center [13, 109] width 18 height 18
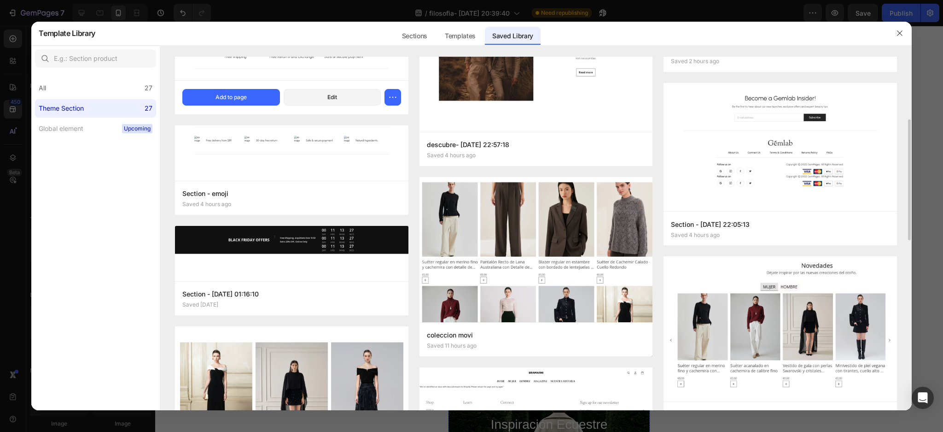
scroll to position [0, 0]
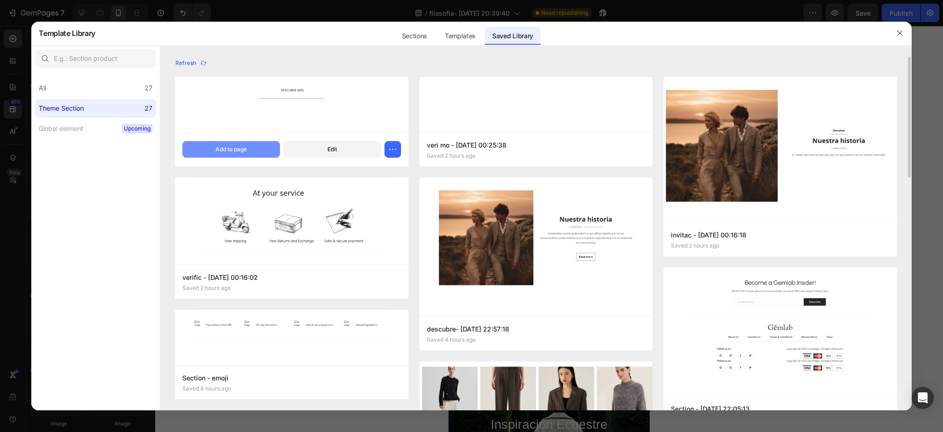
click at [236, 151] on div "Add to page" at bounding box center [231, 149] width 31 height 8
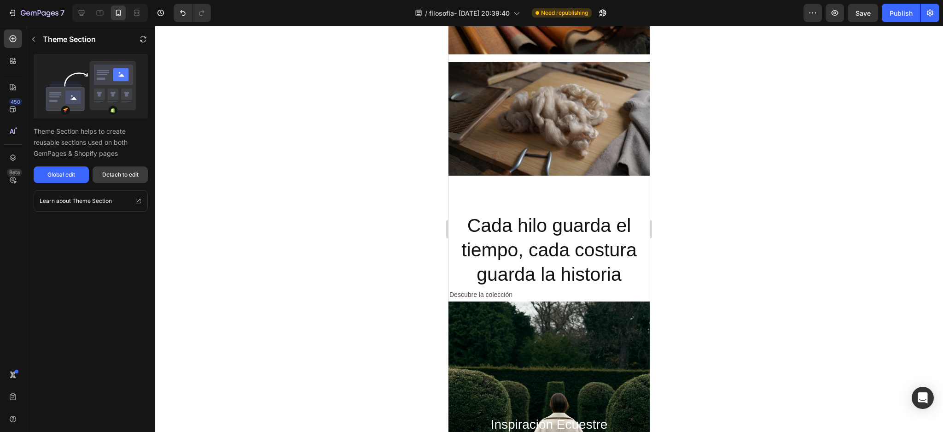
click at [118, 176] on div "Detach to edit" at bounding box center [120, 174] width 36 height 8
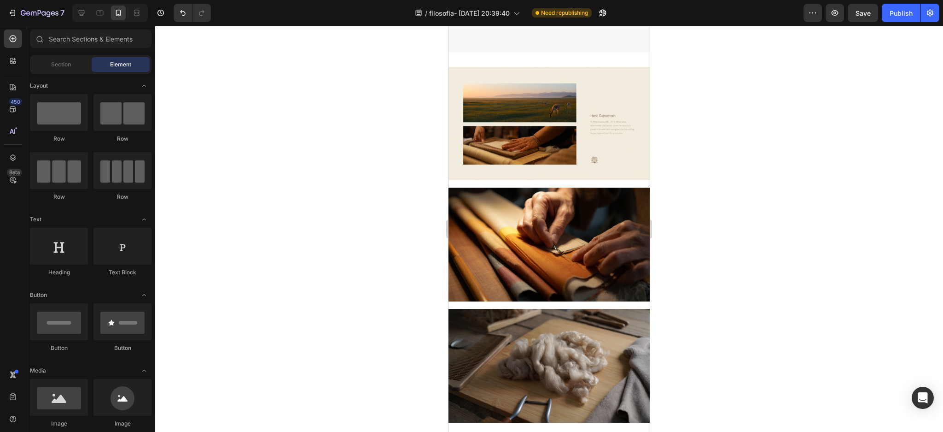
scroll to position [264, 0]
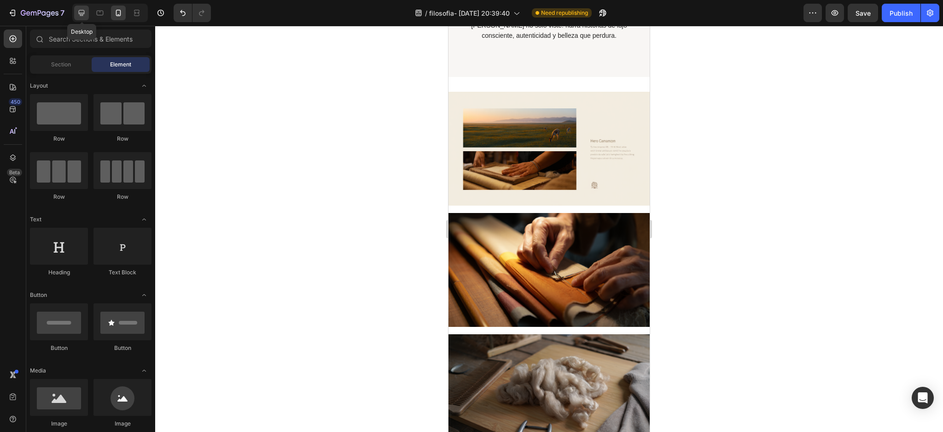
click at [81, 15] on icon at bounding box center [82, 13] width 6 height 6
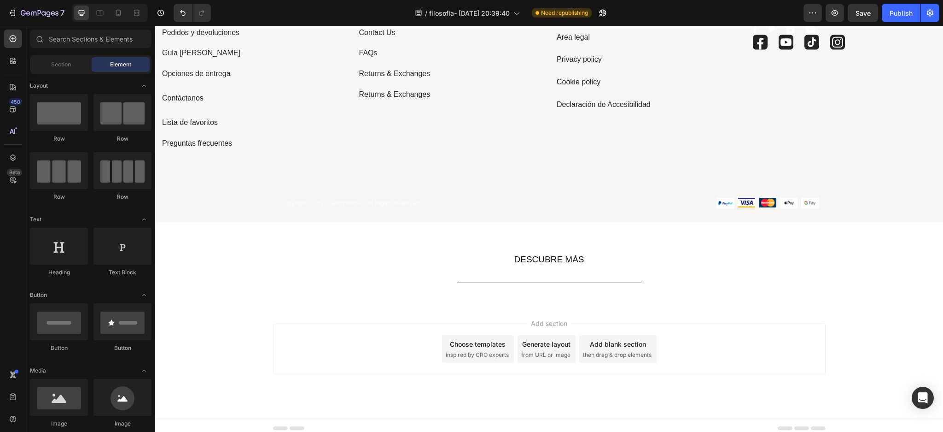
scroll to position [916, 0]
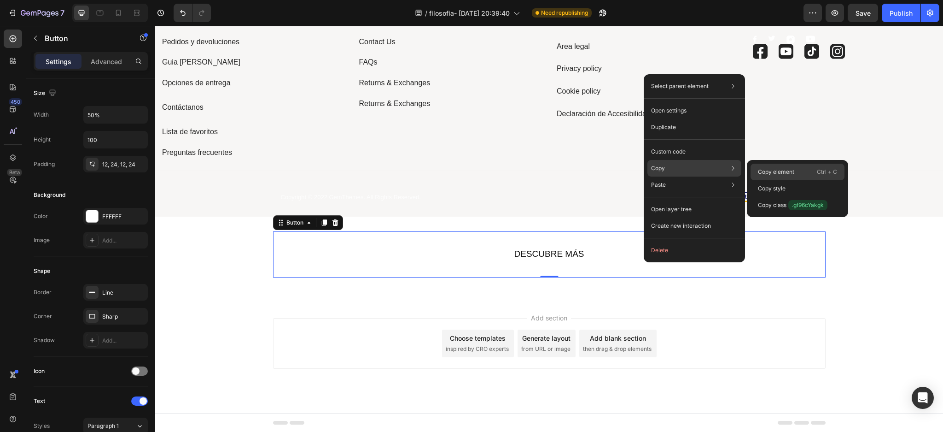
click at [771, 173] on p "Copy element" at bounding box center [776, 172] width 36 height 8
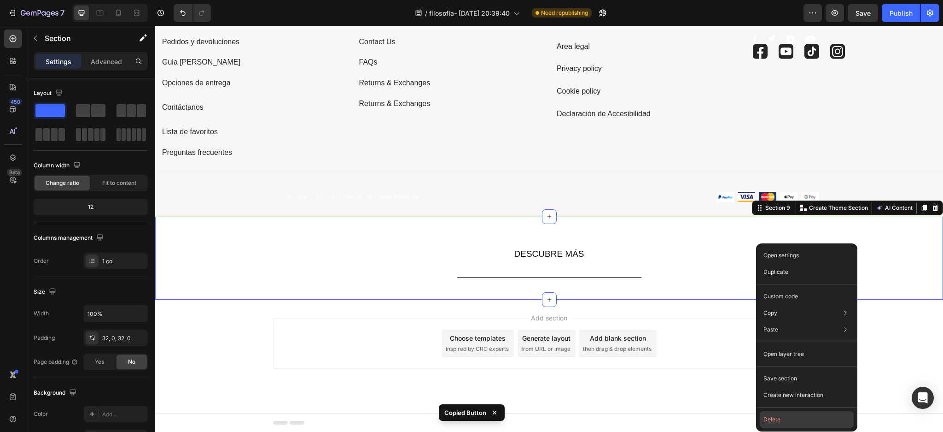
drag, startPoint x: 794, startPoint y: 415, endPoint x: 627, endPoint y: 391, distance: 168.8
click at [794, 415] on button "Delete" at bounding box center [807, 419] width 94 height 17
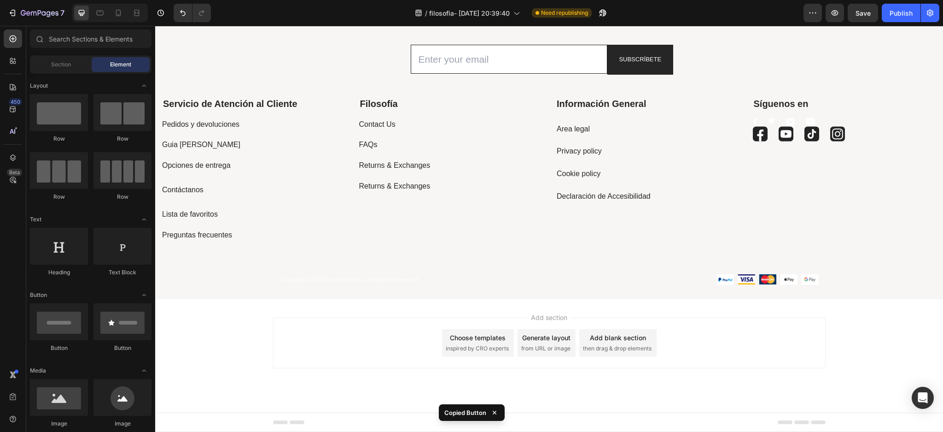
scroll to position [833, 0]
click at [116, 10] on icon at bounding box center [118, 12] width 9 height 9
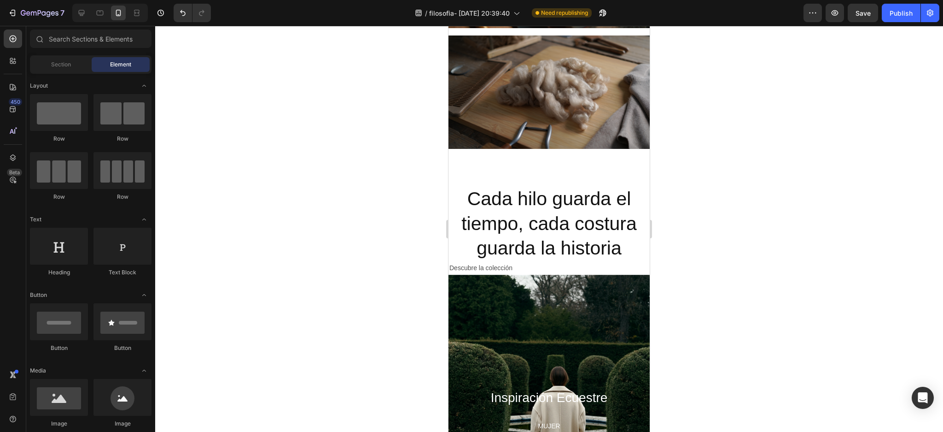
scroll to position [504, 0]
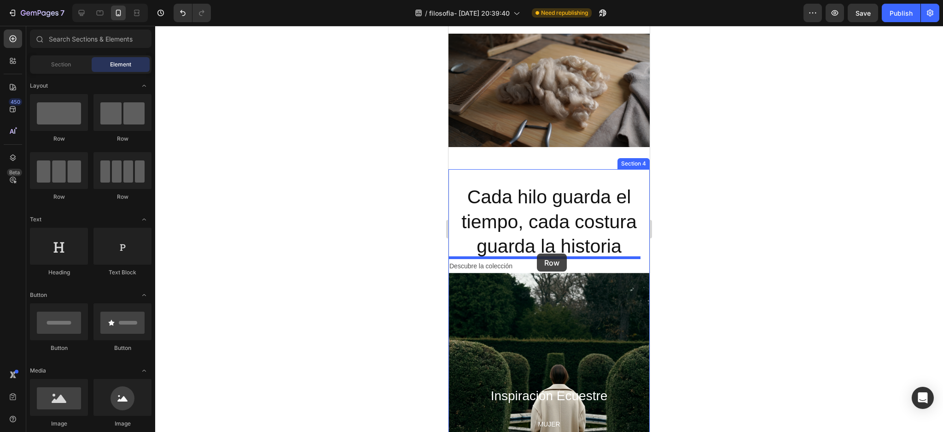
drag, startPoint x: 518, startPoint y: 138, endPoint x: 537, endPoint y: 253, distance: 116.8
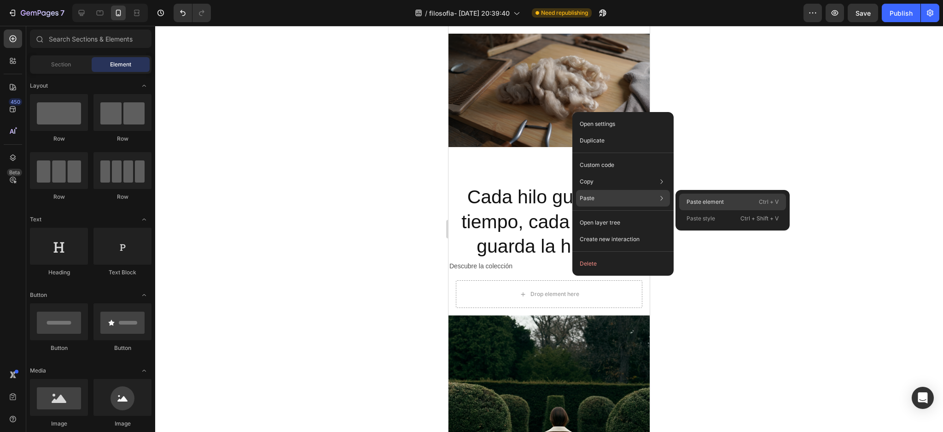
click at [688, 199] on p "Paste element" at bounding box center [705, 202] width 37 height 8
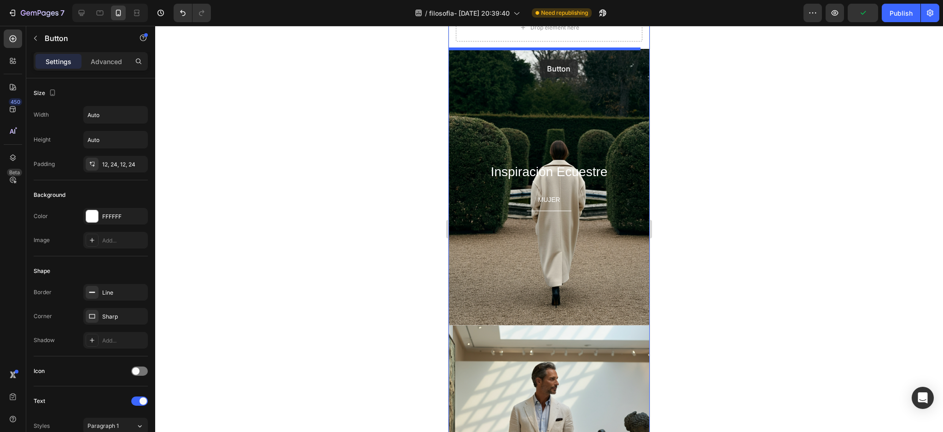
scroll to position [708, 0]
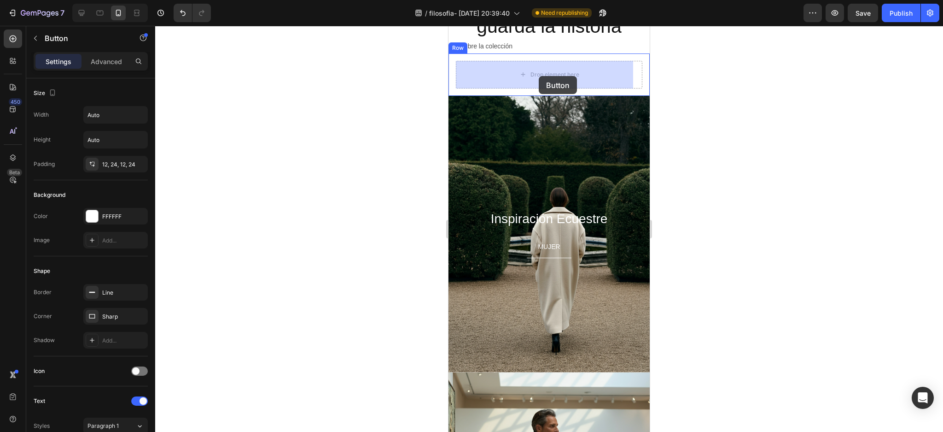
drag, startPoint x: 572, startPoint y: 287, endPoint x: 539, endPoint y: 76, distance: 213.0
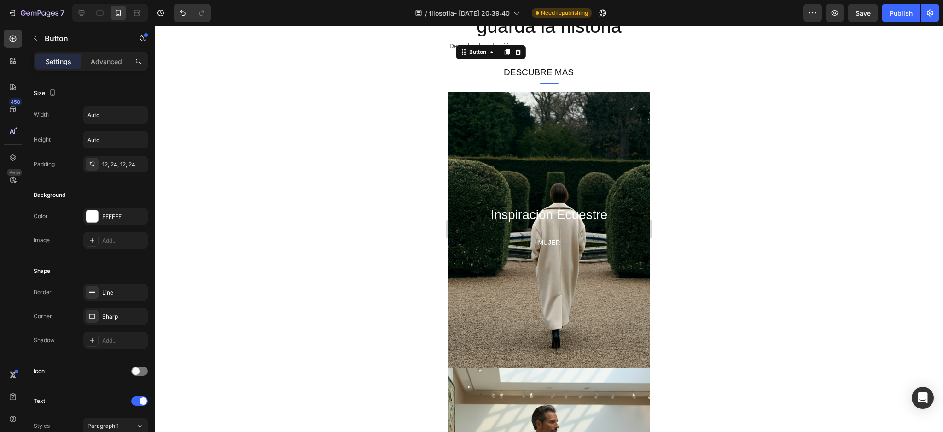
click at [695, 80] on div at bounding box center [549, 229] width 788 height 406
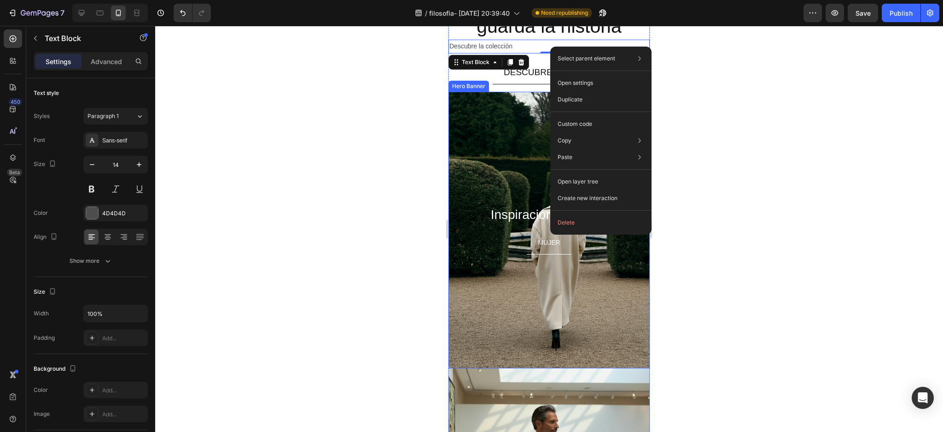
click at [364, 126] on div at bounding box center [549, 229] width 788 height 406
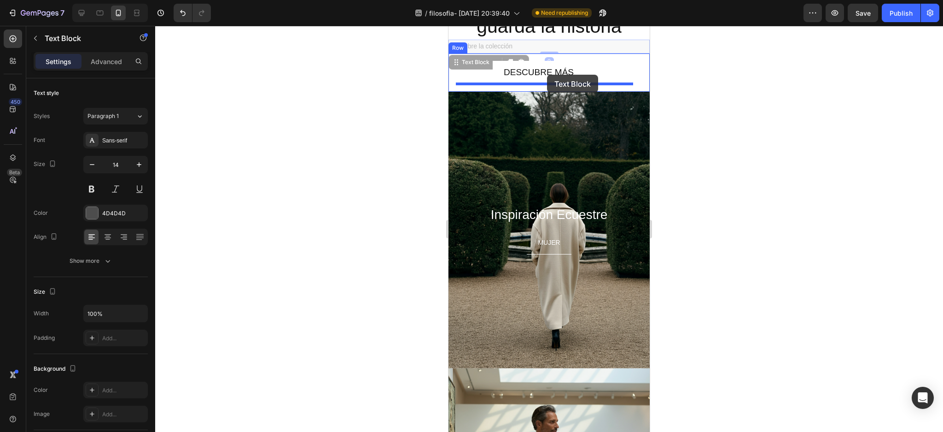
drag, startPoint x: 550, startPoint y: 45, endPoint x: 547, endPoint y: 75, distance: 30.0
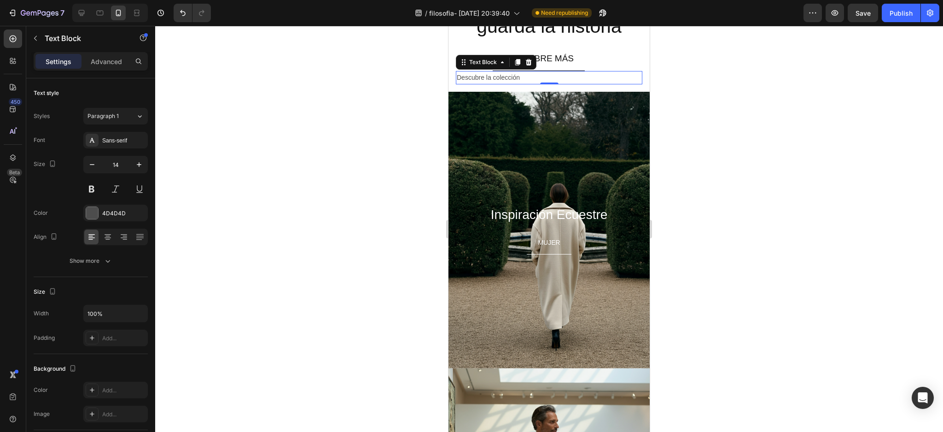
click at [381, 104] on div at bounding box center [549, 229] width 788 height 406
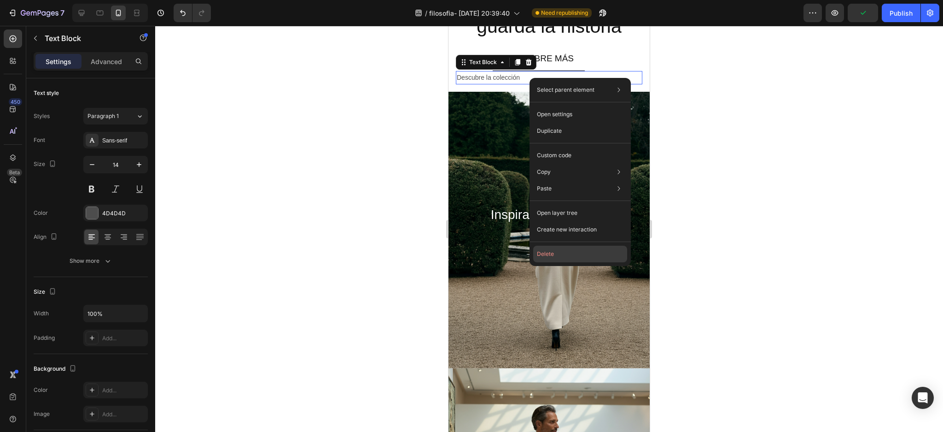
click at [554, 247] on button "Delete" at bounding box center [580, 254] width 94 height 17
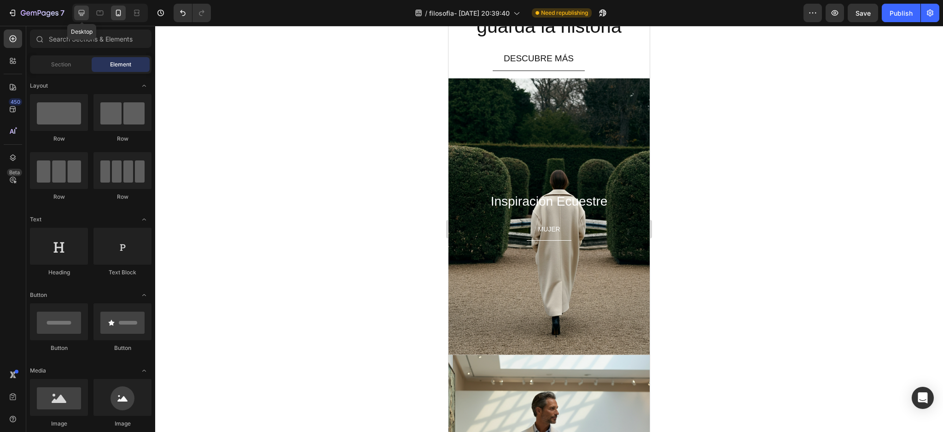
click at [80, 18] on div at bounding box center [81, 13] width 15 height 15
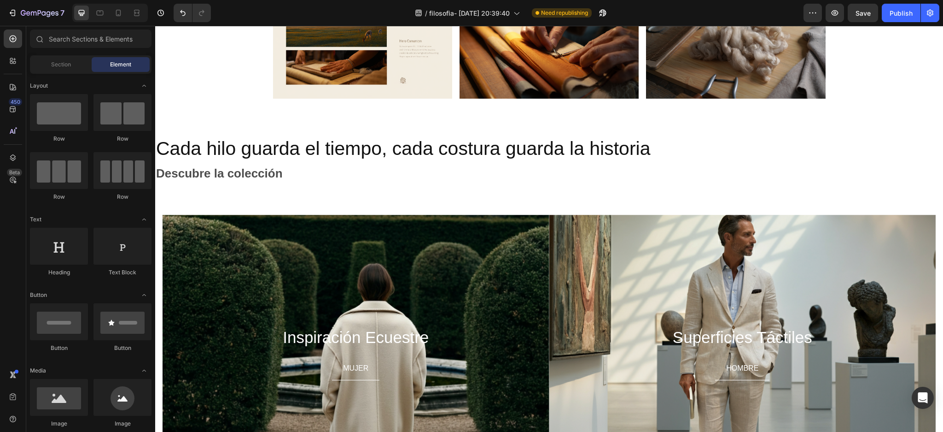
scroll to position [269, 0]
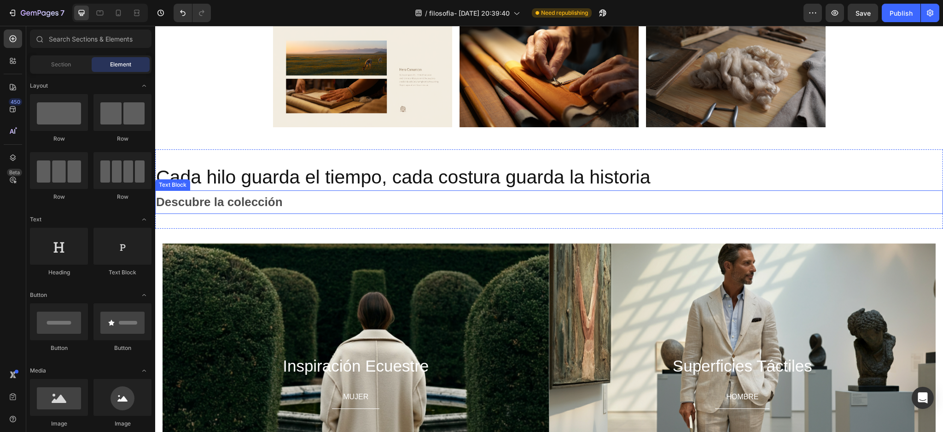
click at [525, 206] on p "Descubre la colección" at bounding box center [549, 202] width 786 height 22
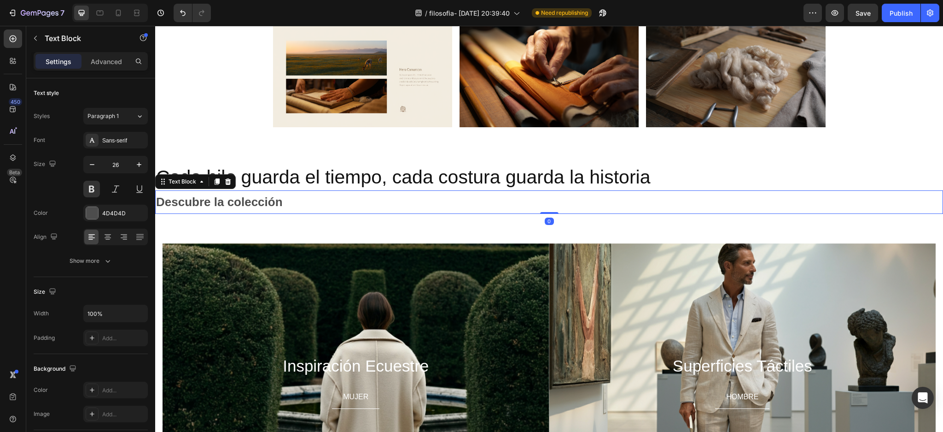
click at [527, 202] on p "Descubre la colección" at bounding box center [549, 202] width 786 height 22
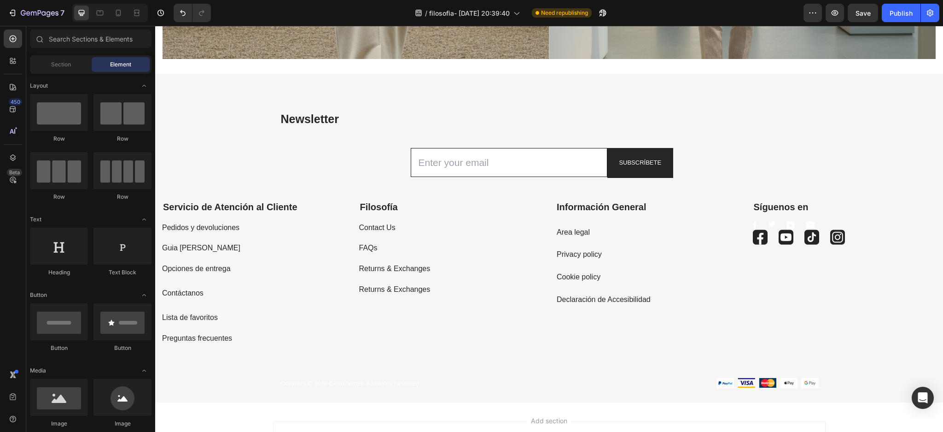
scroll to position [731, 0]
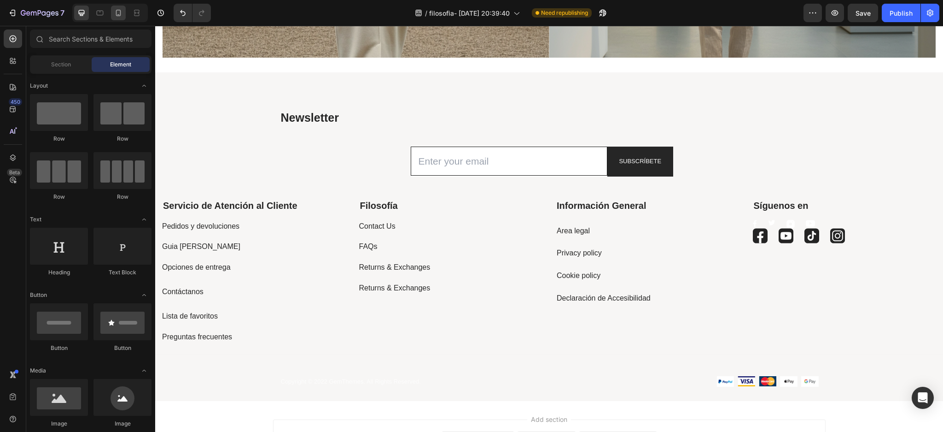
click at [112, 11] on div at bounding box center [118, 13] width 15 height 15
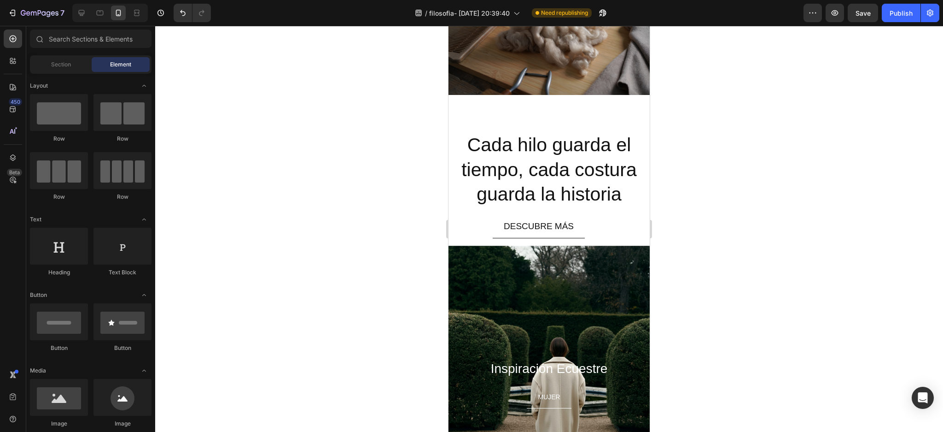
scroll to position [537, 0]
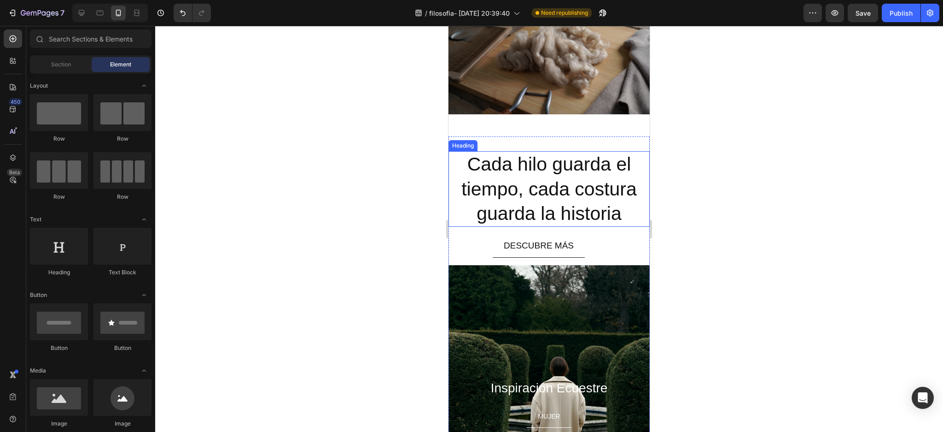
click at [456, 151] on h2 "Cada hilo guarda el tiempo, cada costura guarda la historia" at bounding box center [549, 189] width 201 height 76
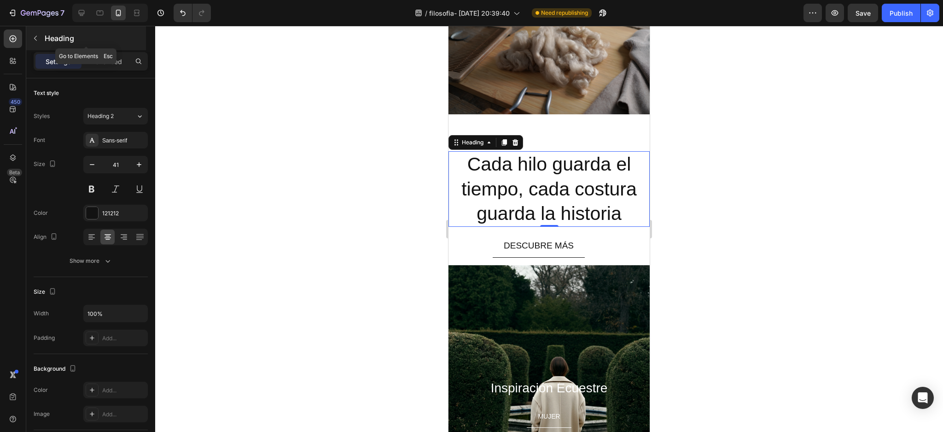
click at [38, 44] on button "button" at bounding box center [35, 38] width 15 height 15
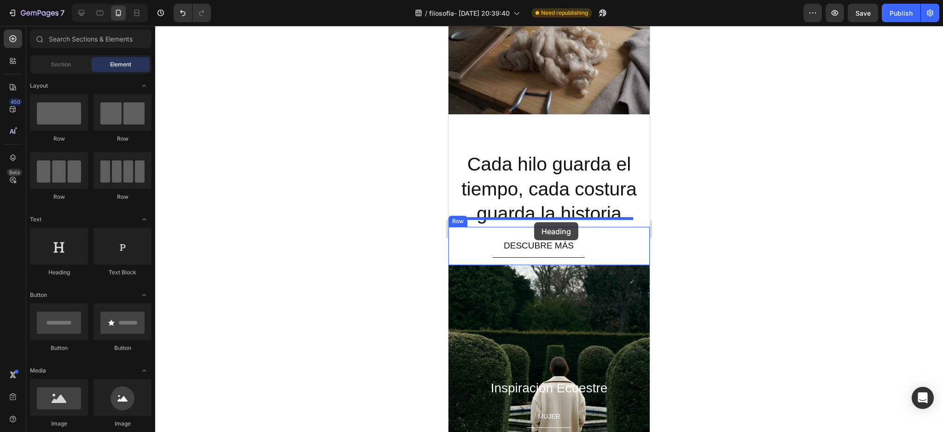
drag, startPoint x: 516, startPoint y: 276, endPoint x: 534, endPoint y: 222, distance: 57.4
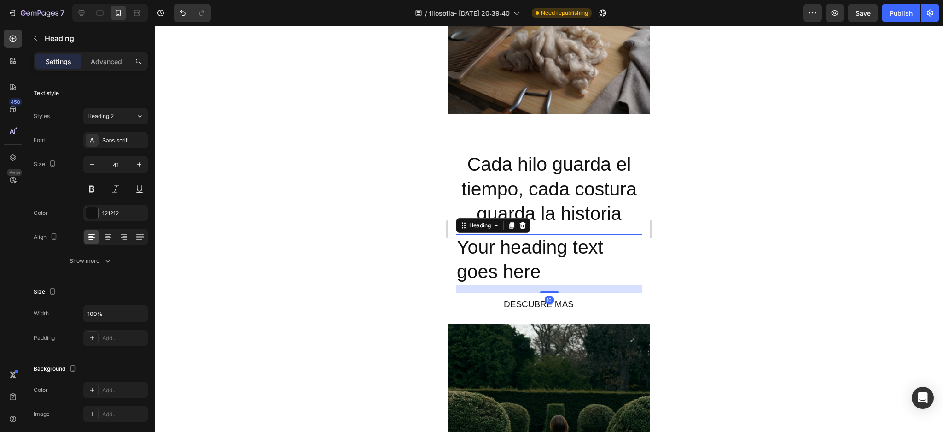
click at [532, 251] on h2 "Your heading text goes here" at bounding box center [549, 259] width 187 height 51
click at [532, 251] on p "Your heading text goes here" at bounding box center [549, 259] width 185 height 49
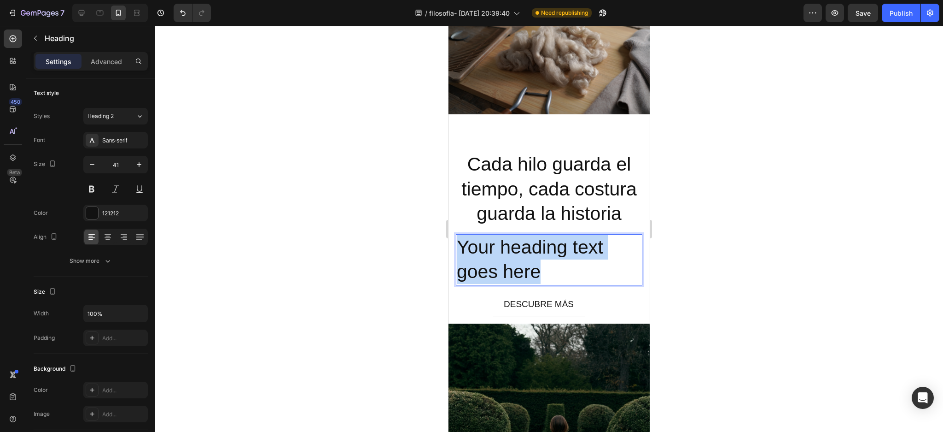
click at [532, 251] on p "Your heading text goes here" at bounding box center [549, 259] width 185 height 49
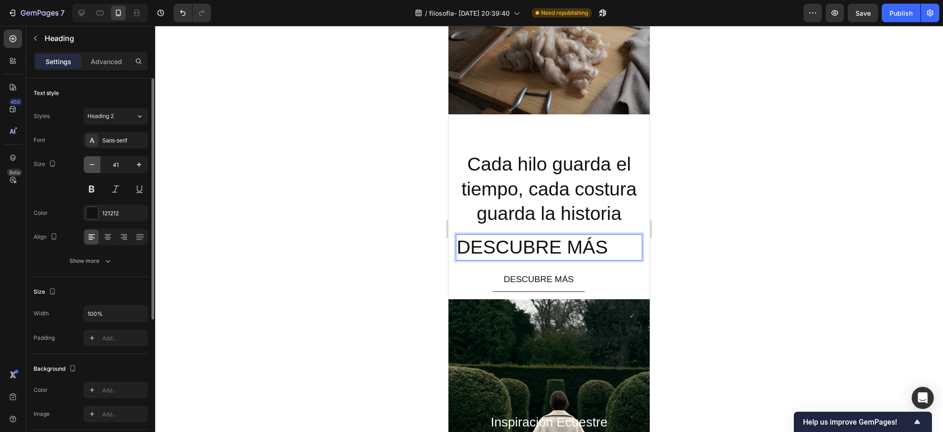
click at [89, 163] on icon "button" at bounding box center [92, 164] width 9 height 9
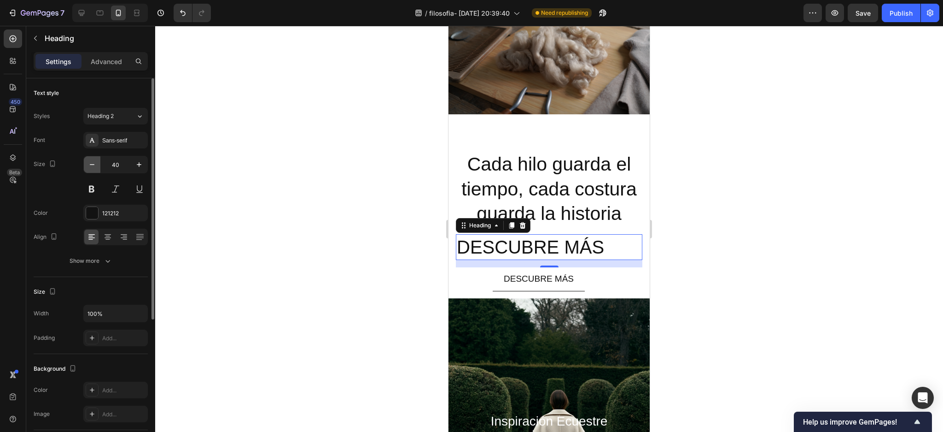
click at [89, 163] on icon "button" at bounding box center [92, 164] width 9 height 9
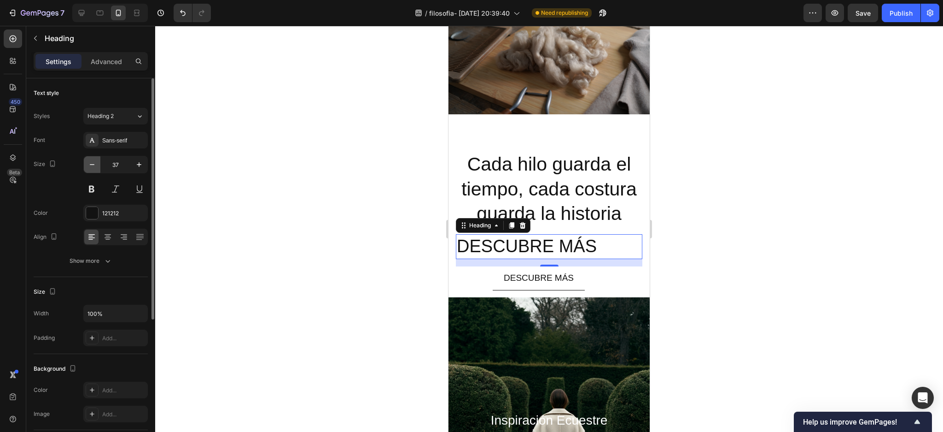
click at [89, 163] on icon "button" at bounding box center [92, 164] width 9 height 9
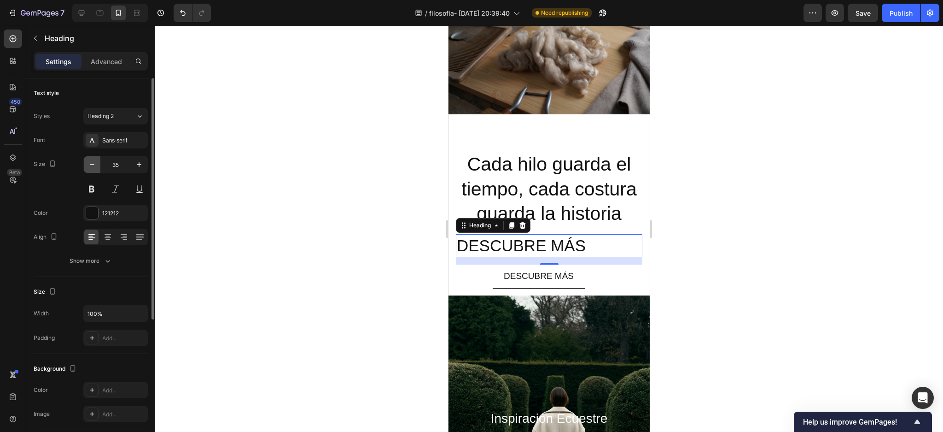
click at [89, 163] on icon "button" at bounding box center [92, 164] width 9 height 9
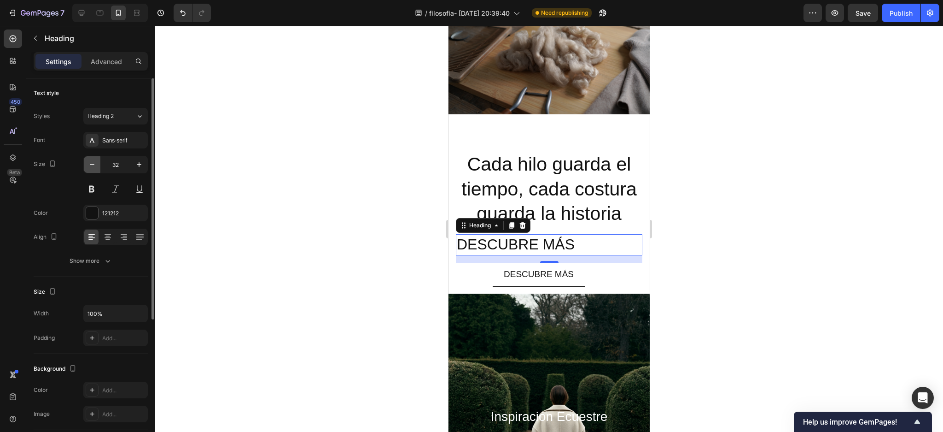
click at [89, 163] on icon "button" at bounding box center [92, 164] width 9 height 9
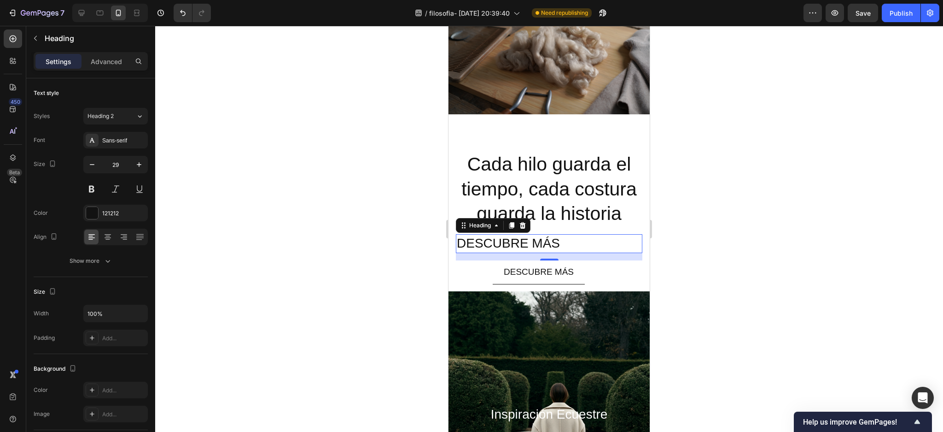
type input "28"
click at [284, 248] on div at bounding box center [549, 229] width 788 height 406
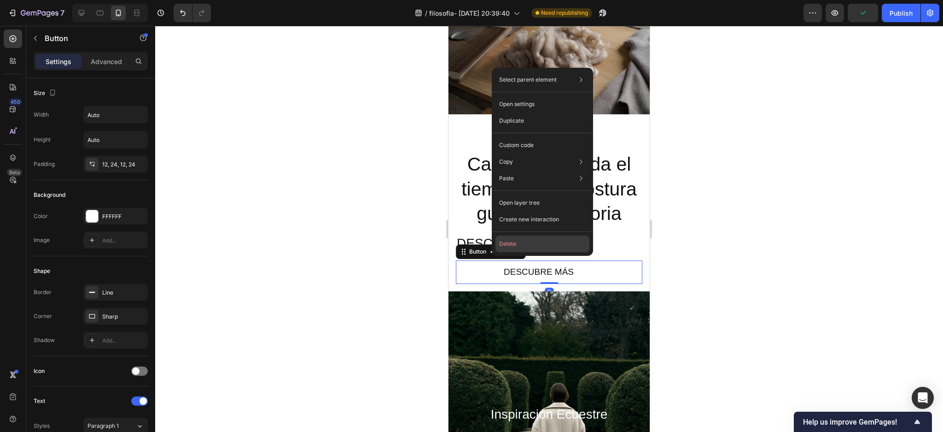
click at [521, 239] on button "Delete" at bounding box center [543, 243] width 94 height 17
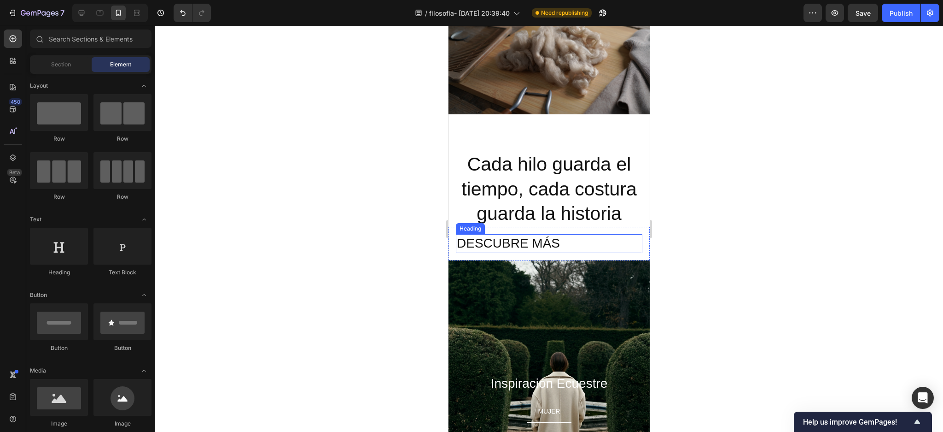
click at [458, 235] on p "DESCUBRE MÁS" at bounding box center [549, 243] width 185 height 17
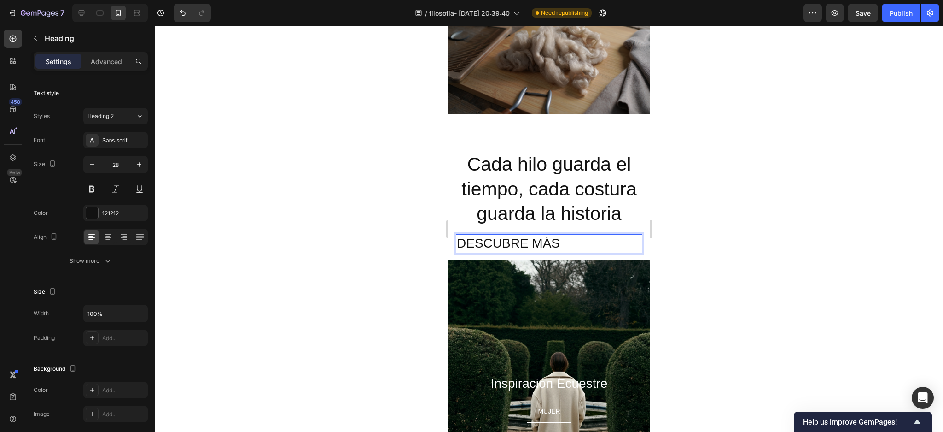
click at [256, 183] on div at bounding box center [549, 229] width 788 height 406
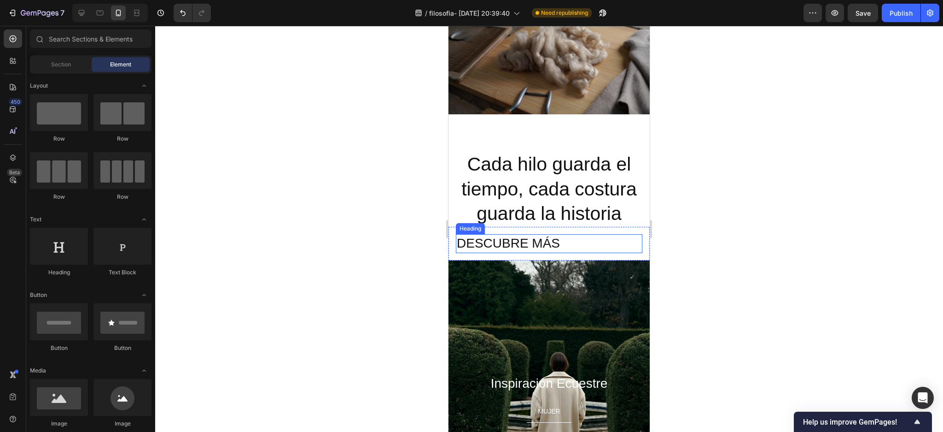
click at [477, 235] on p "DESCUBRE MÁS" at bounding box center [549, 243] width 185 height 17
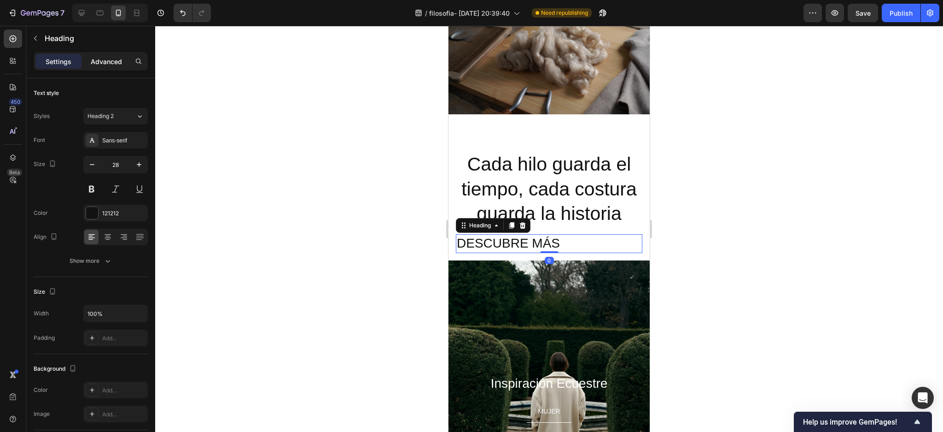
click at [104, 57] on p "Advanced" at bounding box center [106, 62] width 31 height 10
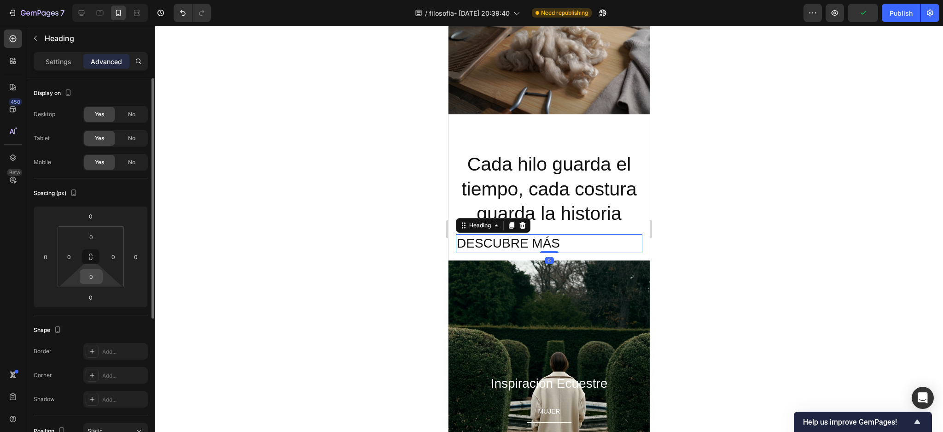
click at [97, 273] on input "0" at bounding box center [91, 276] width 18 height 14
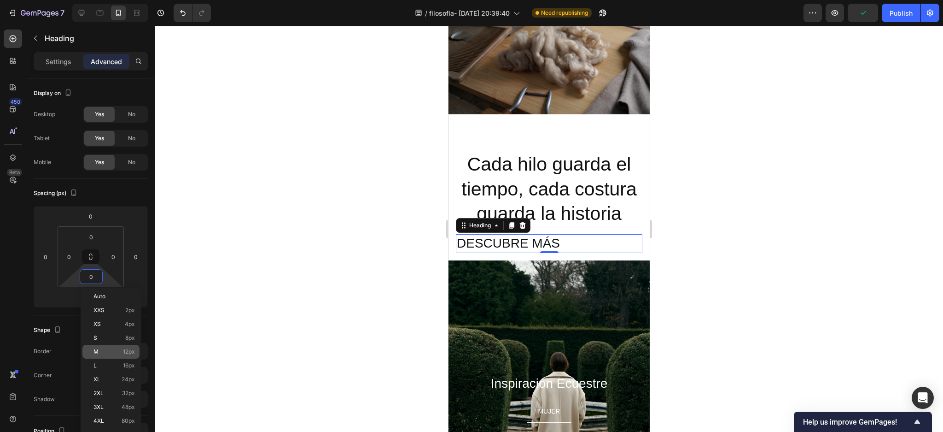
click at [107, 349] on p "M 12px" at bounding box center [114, 351] width 41 height 6
type input "12"
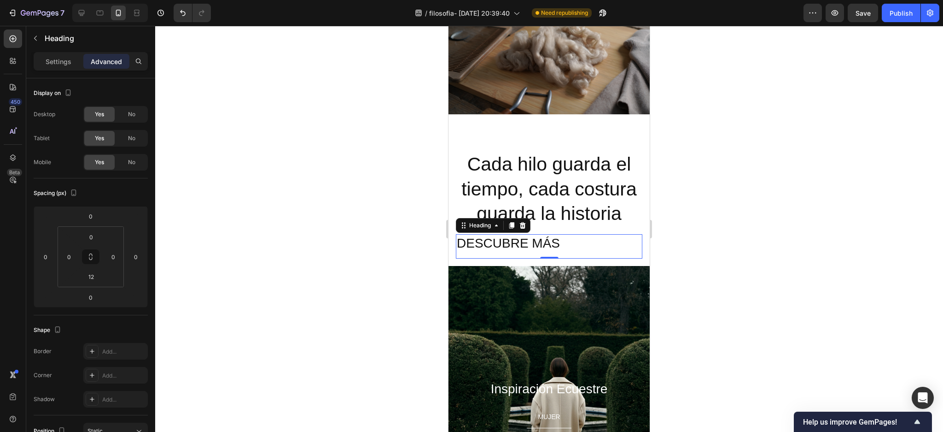
click at [292, 292] on div at bounding box center [549, 229] width 788 height 406
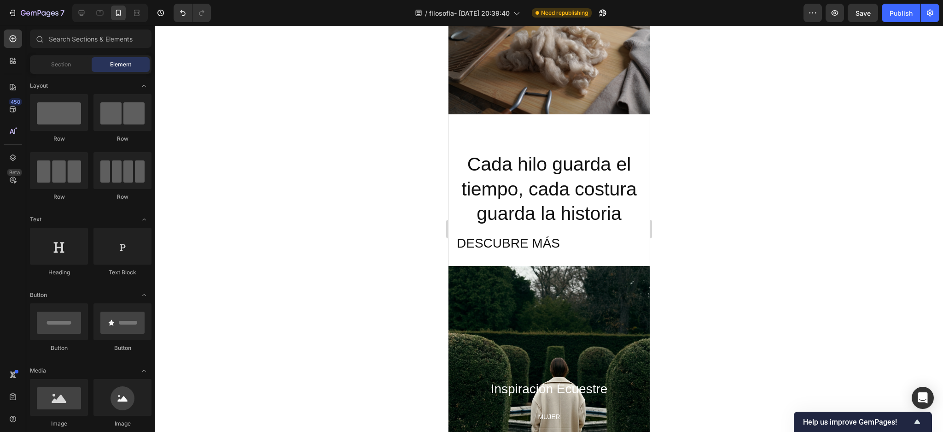
click at [118, 61] on span "Element" at bounding box center [120, 64] width 21 height 8
click at [549, 235] on p "DESCUBRE MÁS" at bounding box center [549, 243] width 185 height 17
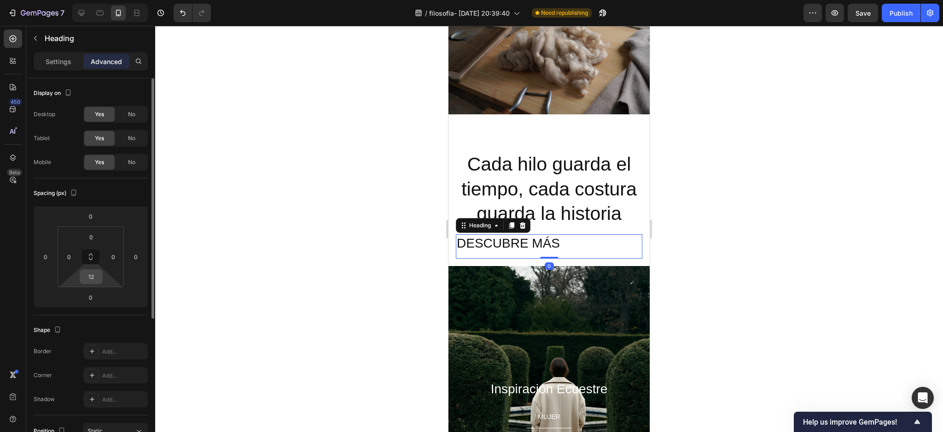
click at [93, 275] on input "12" at bounding box center [91, 276] width 18 height 14
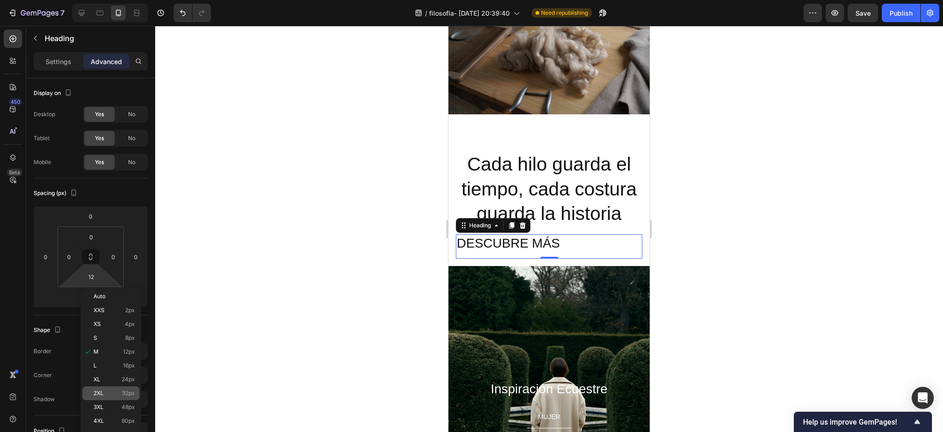
click at [97, 393] on span "2XL" at bounding box center [99, 393] width 10 height 6
type input "32"
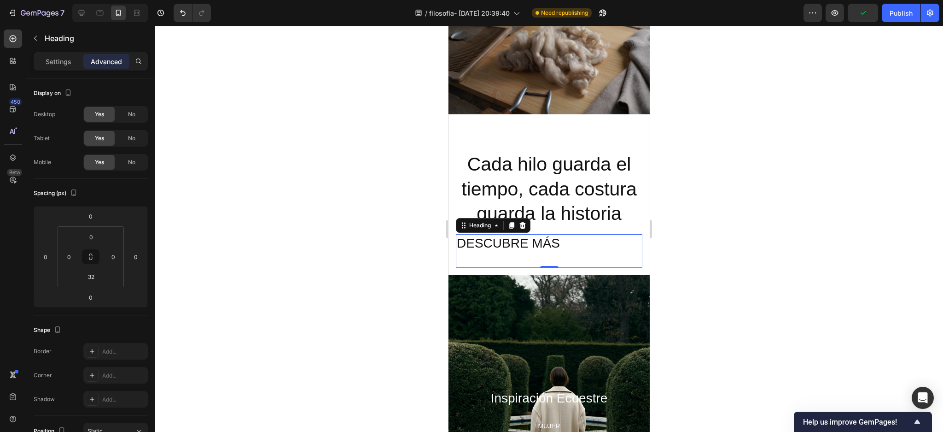
click at [229, 314] on div at bounding box center [549, 229] width 788 height 406
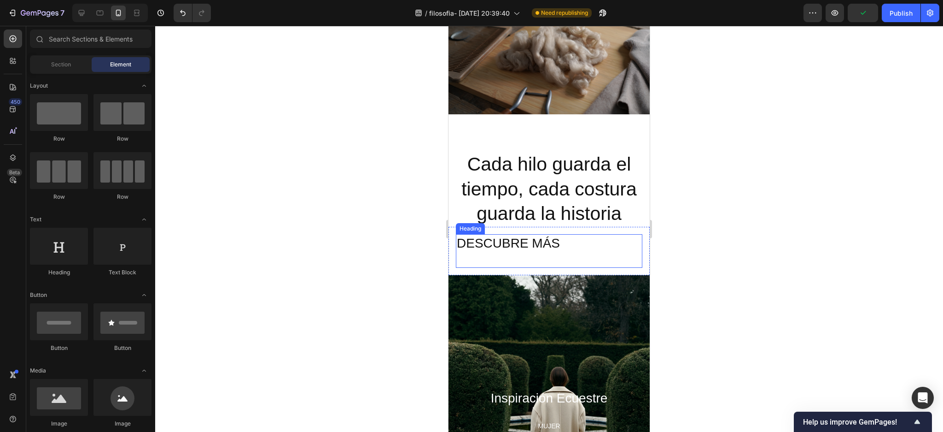
click at [538, 235] on p "DESCUBRE MÁS" at bounding box center [549, 243] width 185 height 17
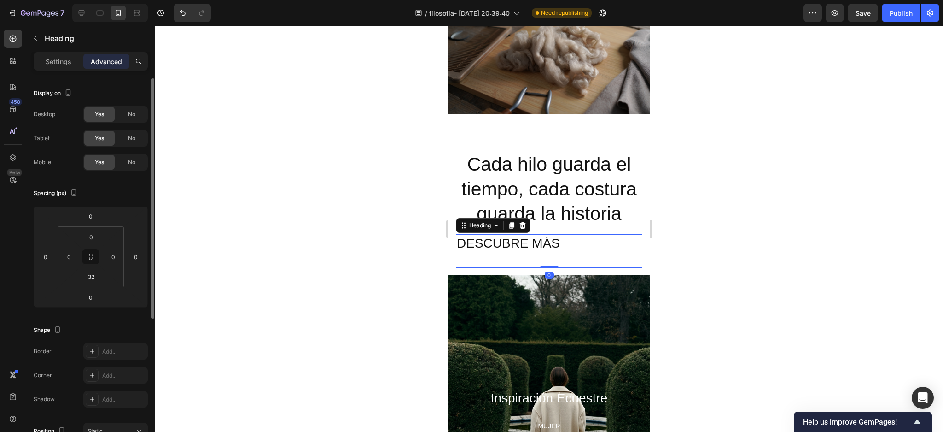
click at [47, 65] on p "Settings" at bounding box center [59, 62] width 26 height 10
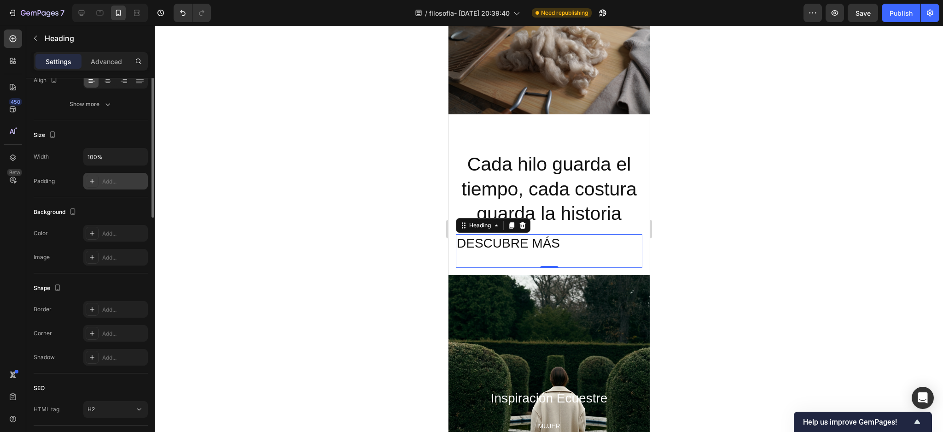
scroll to position [34, 0]
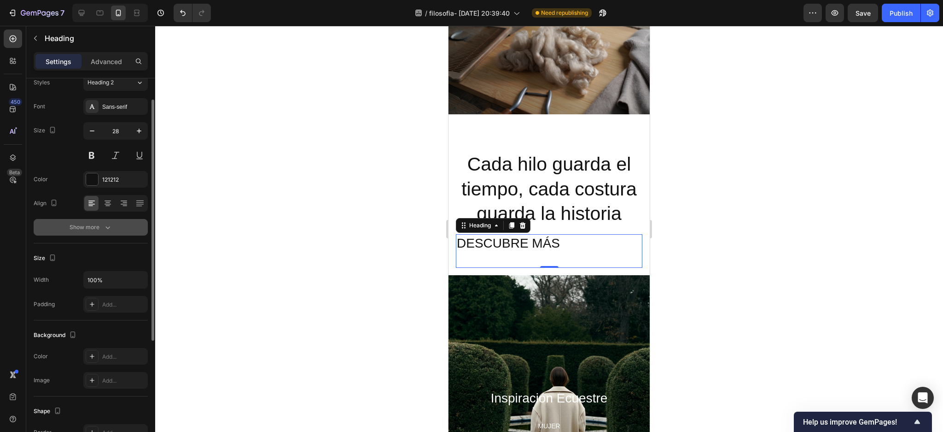
click at [100, 227] on div "Show more" at bounding box center [91, 226] width 43 height 9
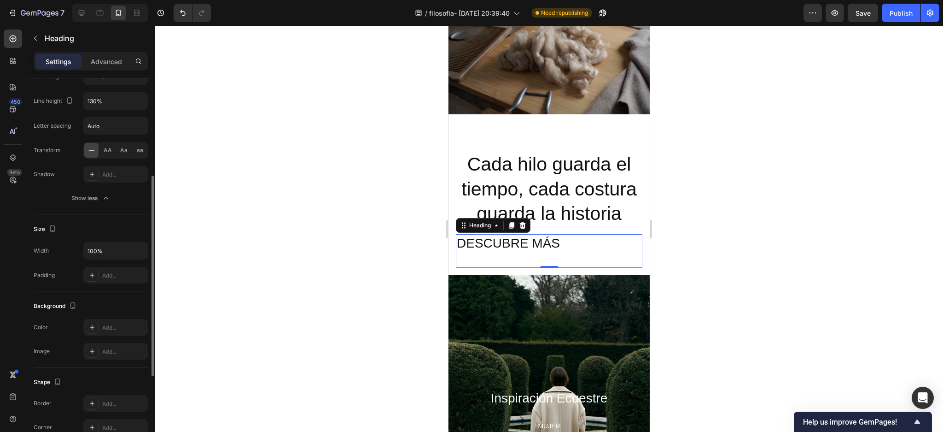
scroll to position [246, 0]
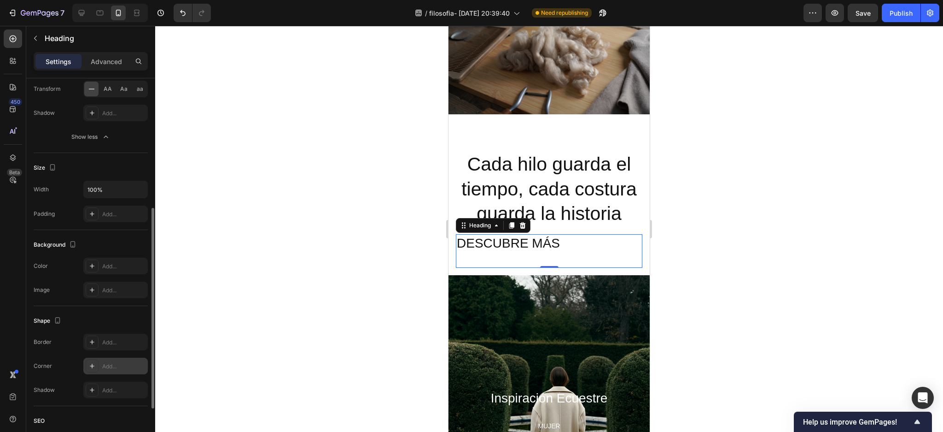
click at [105, 366] on div "Add..." at bounding box center [123, 366] width 43 height 8
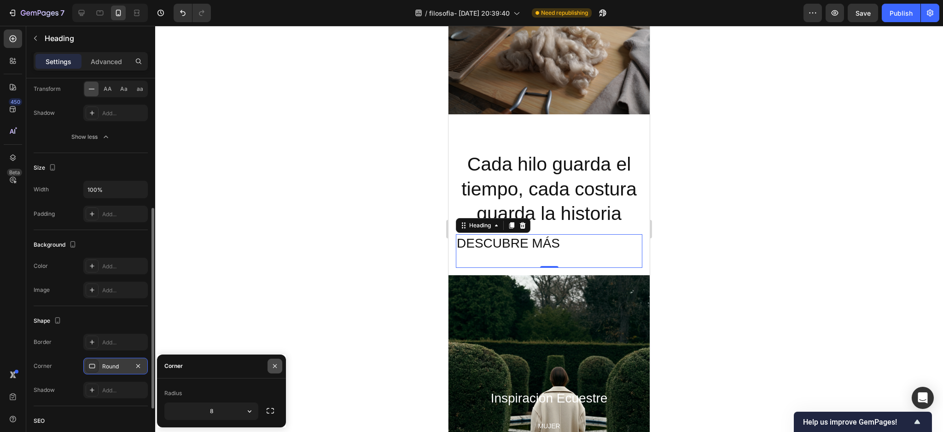
click at [278, 366] on icon "button" at bounding box center [274, 365] width 7 height 7
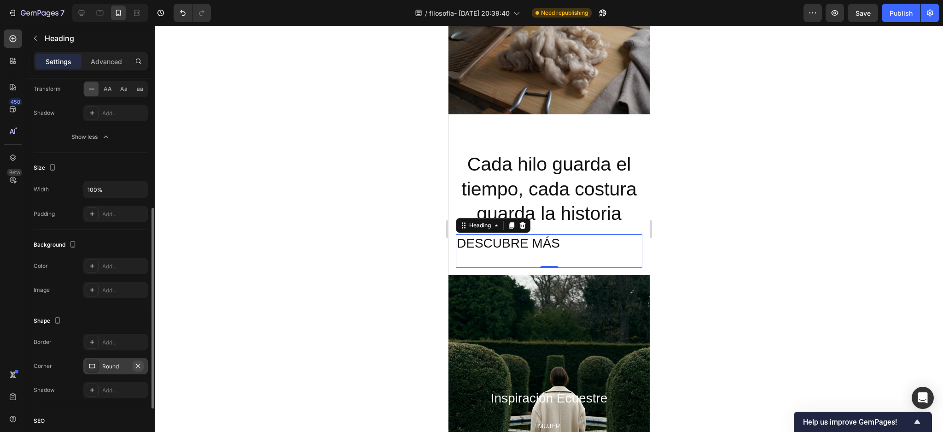
click at [136, 366] on icon "button" at bounding box center [137, 365] width 7 height 7
click at [113, 346] on div "Add..." at bounding box center [123, 342] width 43 height 8
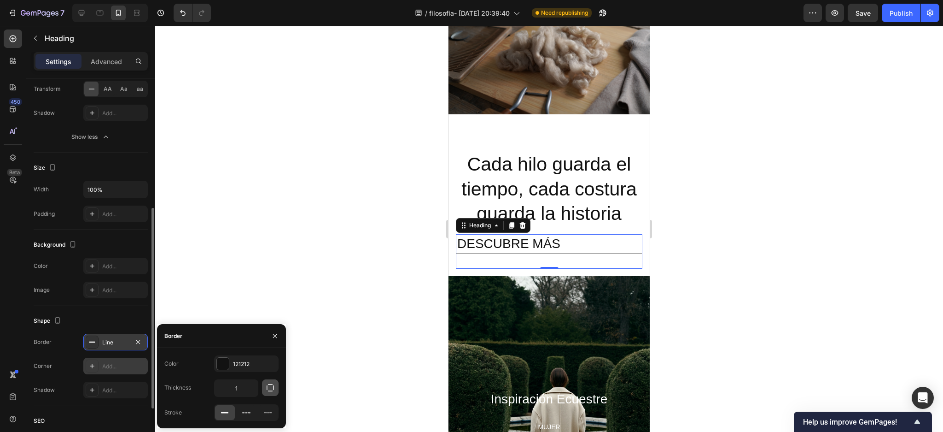
click at [268, 391] on icon "button" at bounding box center [270, 387] width 9 height 9
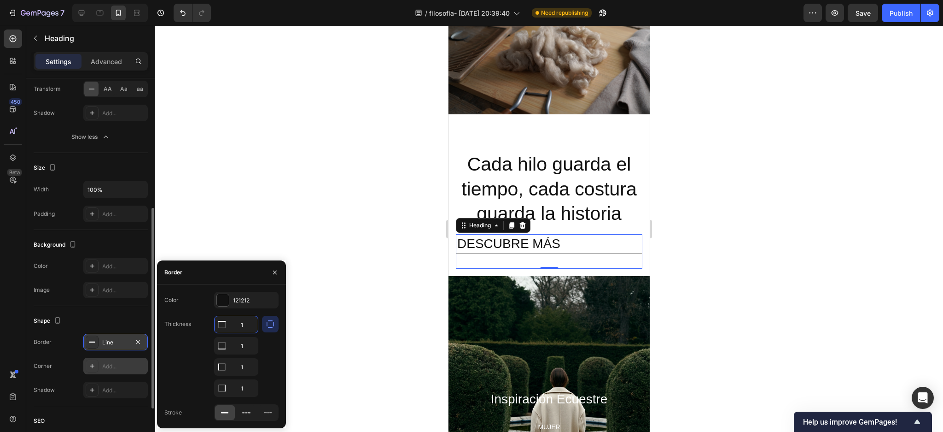
click at [241, 326] on input "1" at bounding box center [236, 324] width 43 height 17
type input "0"
click at [244, 365] on input "1" at bounding box center [236, 366] width 43 height 17
type input "0"
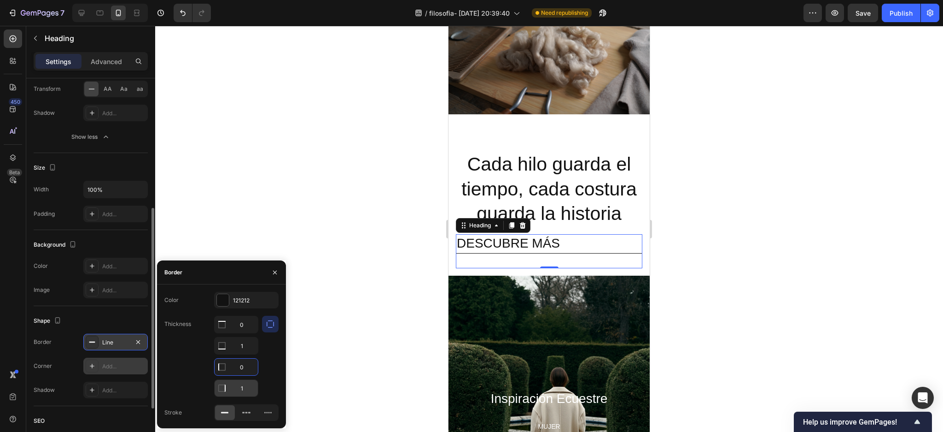
click at [244, 390] on input "1" at bounding box center [236, 388] width 43 height 17
type input "0"
click at [270, 275] on button "button" at bounding box center [275, 272] width 15 height 15
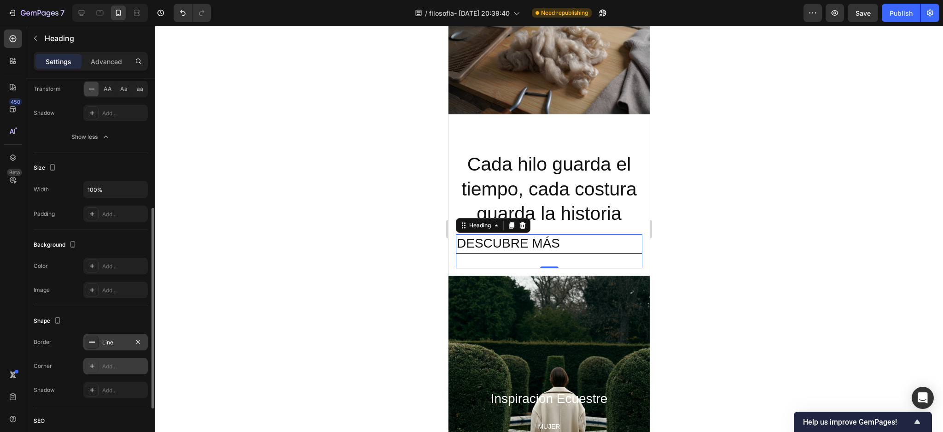
click at [260, 314] on div at bounding box center [549, 229] width 788 height 406
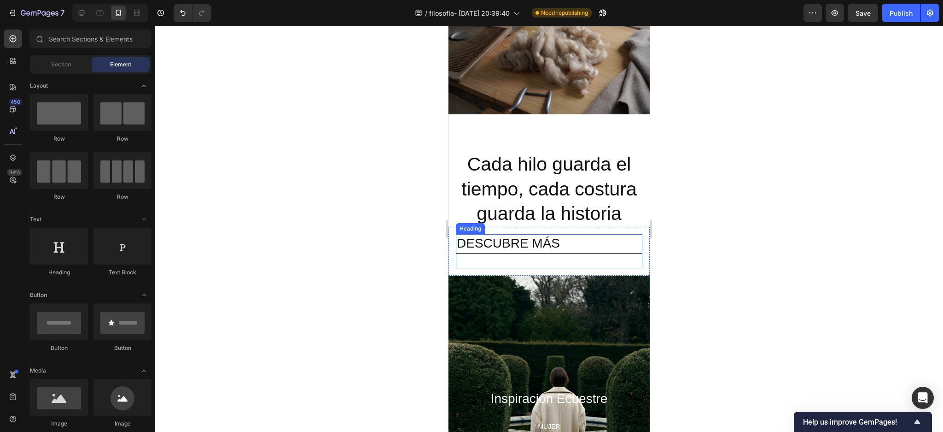
click at [513, 235] on p "DESCUBRE MÁS" at bounding box center [549, 243] width 185 height 17
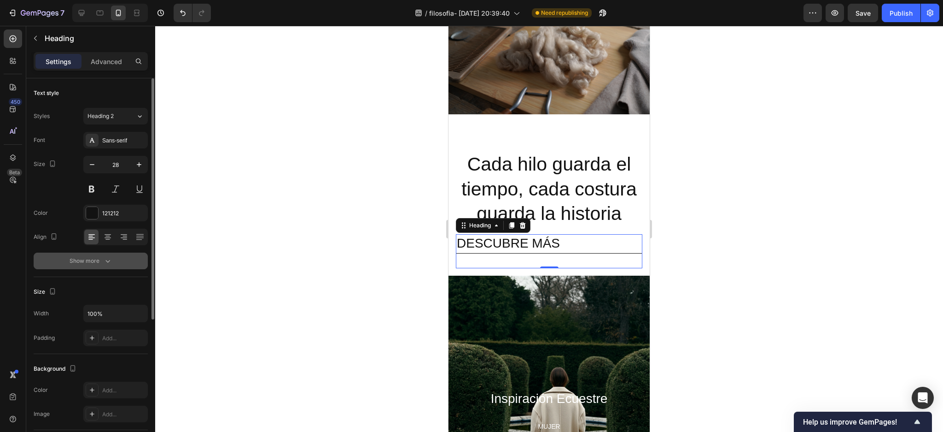
click at [106, 263] on icon "button" at bounding box center [107, 260] width 9 height 9
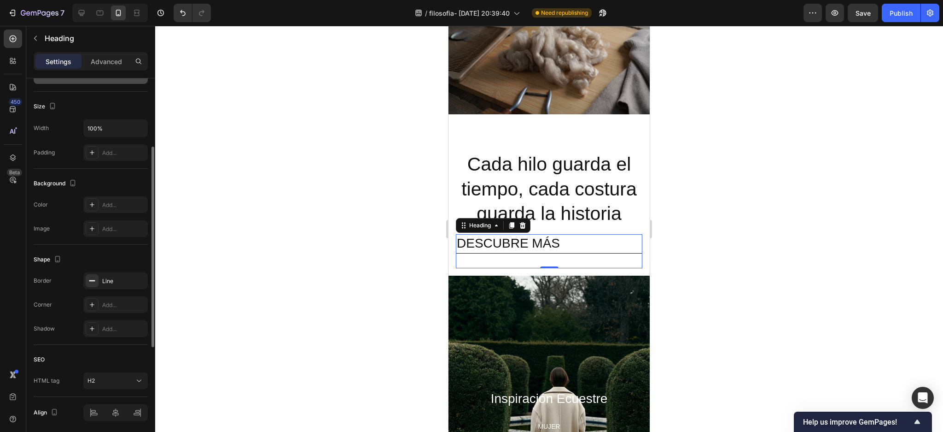
scroll to position [340, 0]
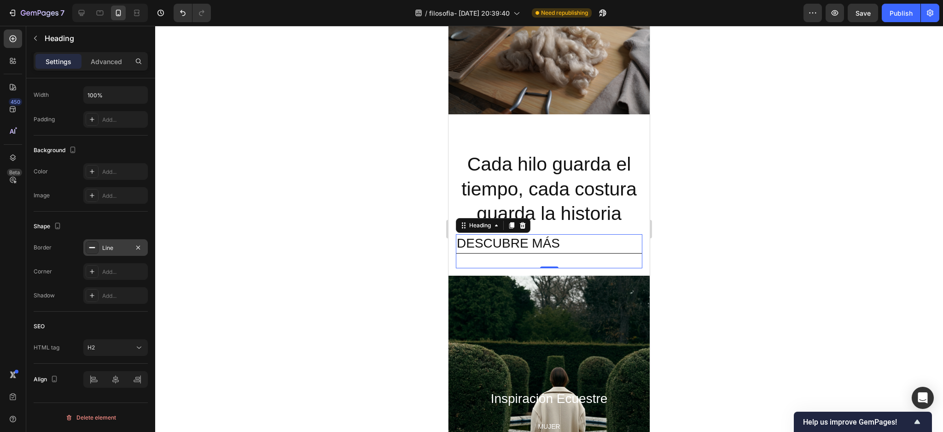
click at [111, 252] on div "Line" at bounding box center [115, 247] width 64 height 17
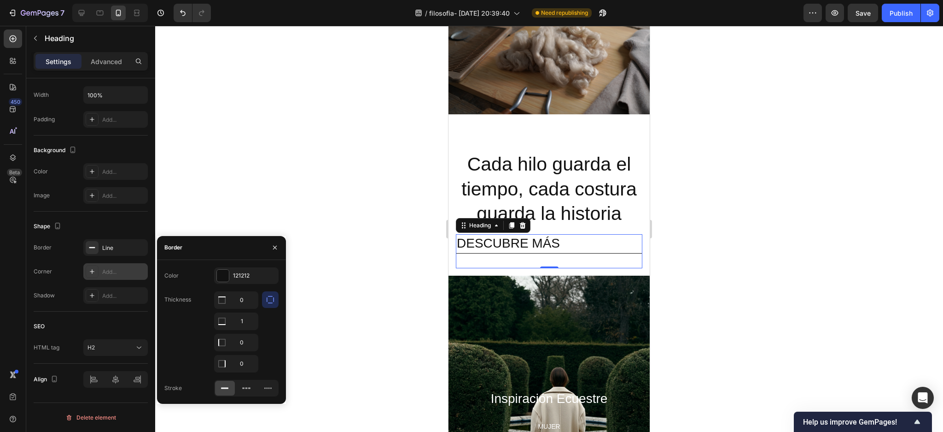
click at [111, 269] on div "Add..." at bounding box center [123, 272] width 43 height 8
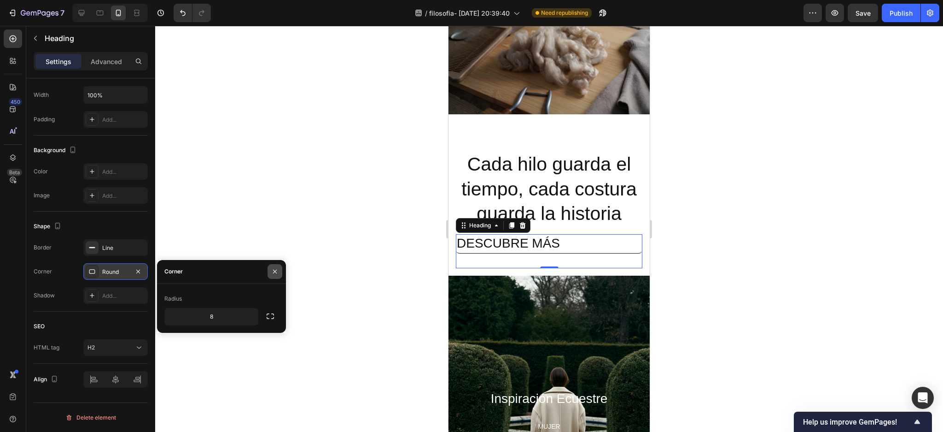
click at [273, 269] on icon "button" at bounding box center [274, 271] width 7 height 7
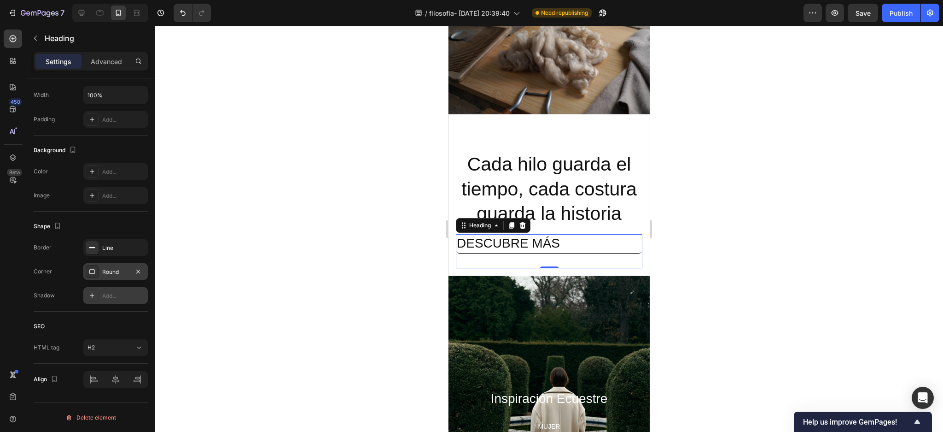
click at [109, 295] on div "Add..." at bounding box center [123, 296] width 43 height 8
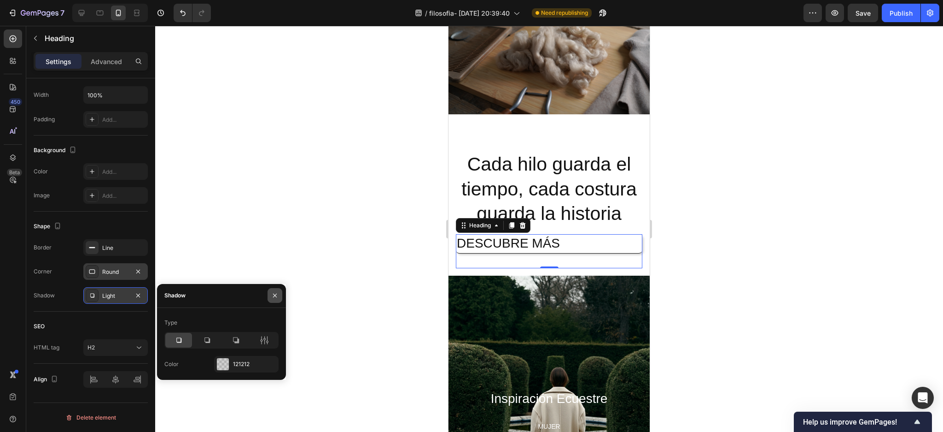
click at [275, 297] on icon "button" at bounding box center [274, 295] width 7 height 7
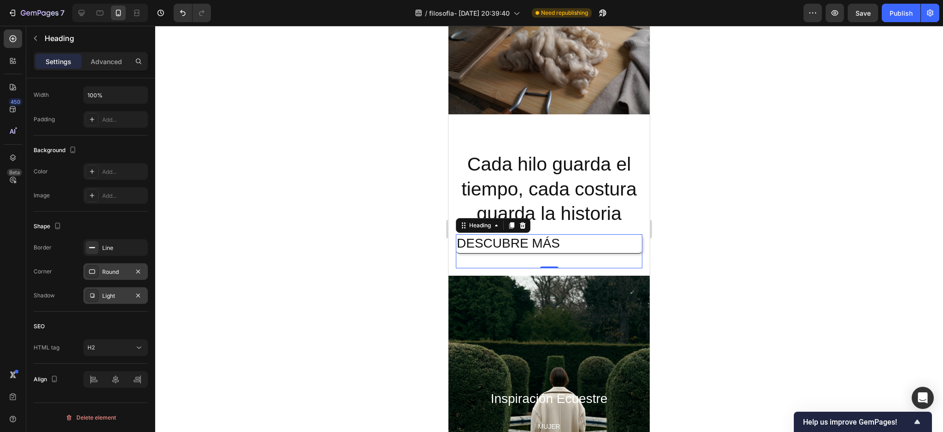
click at [138, 293] on icon "button" at bounding box center [137, 295] width 7 height 7
click at [138, 276] on button "button" at bounding box center [138, 271] width 11 height 11
click at [110, 247] on div "Line" at bounding box center [115, 248] width 27 height 8
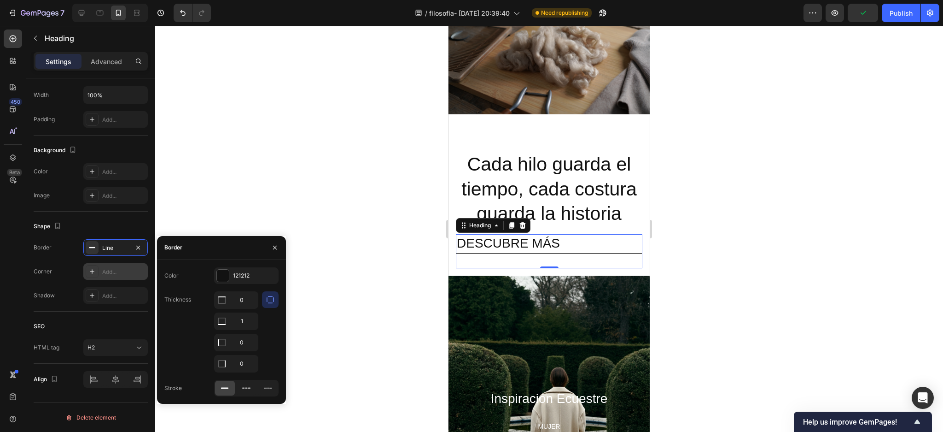
click at [273, 302] on icon "button" at bounding box center [270, 299] width 9 height 9
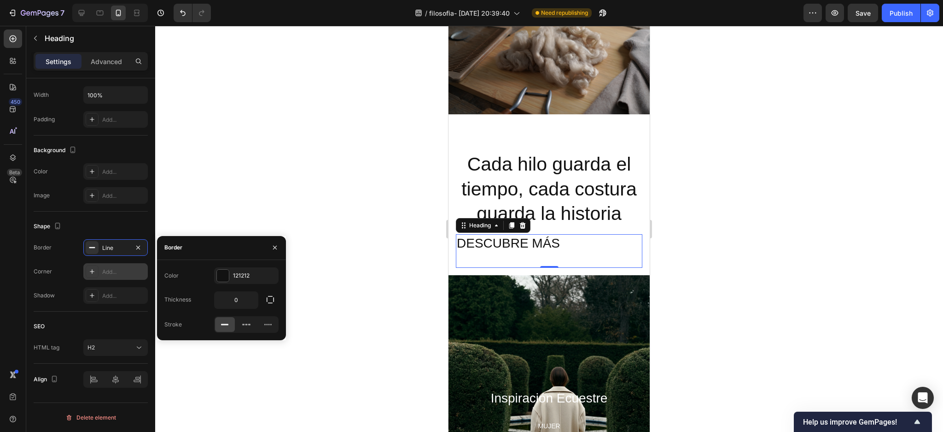
drag, startPoint x: 273, startPoint y: 302, endPoint x: 187, endPoint y: 300, distance: 86.6
click at [187, 300] on div "Thickness" at bounding box center [177, 299] width 27 height 8
click at [275, 303] on icon "button" at bounding box center [270, 299] width 9 height 9
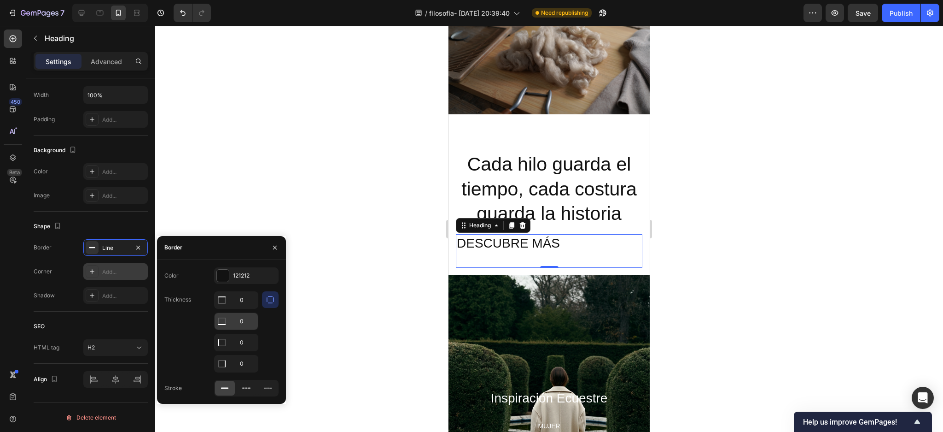
click at [239, 322] on input "0" at bounding box center [236, 321] width 43 height 17
type input "1"
click at [275, 248] on icon "button" at bounding box center [275, 248] width 4 height 4
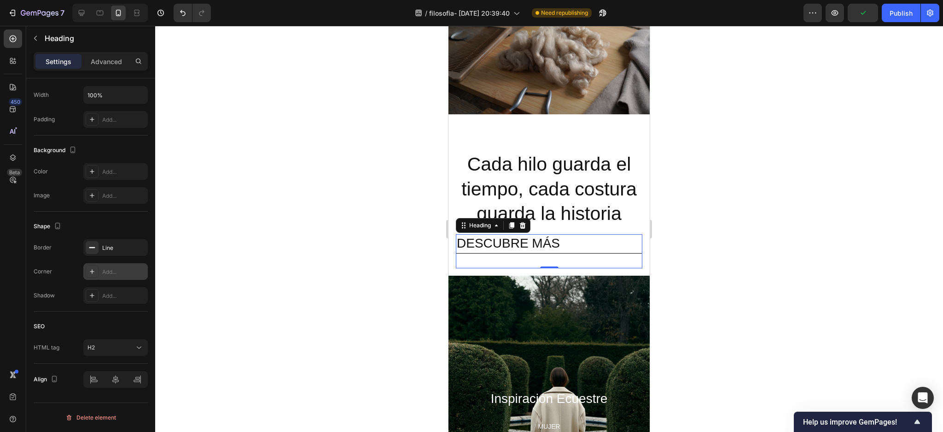
click at [254, 263] on div at bounding box center [549, 229] width 788 height 406
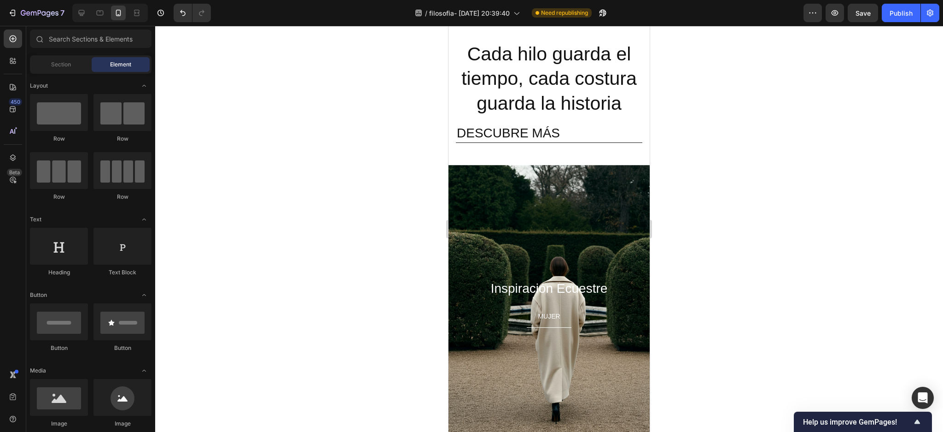
scroll to position [676, 0]
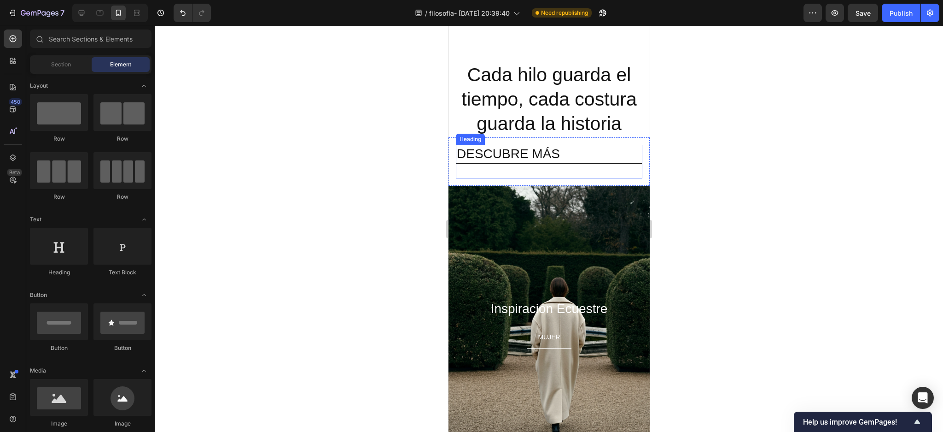
click at [535, 145] on h2 "DESCUBRE MÁS" at bounding box center [549, 154] width 187 height 19
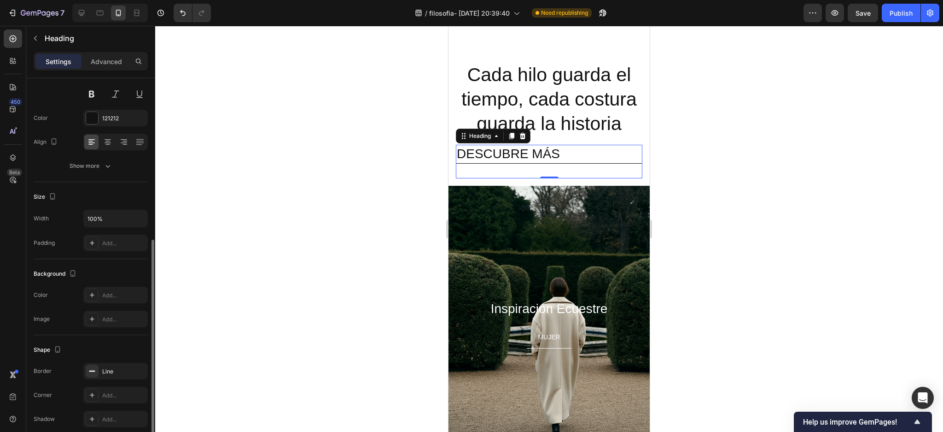
scroll to position [218, 0]
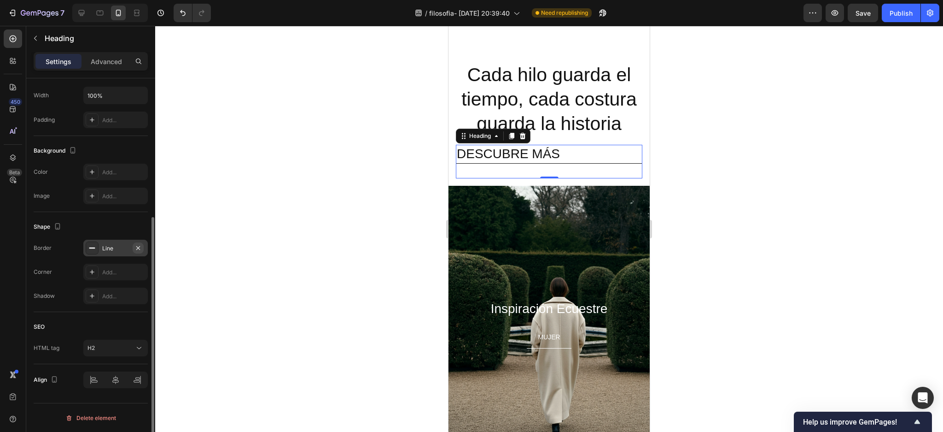
click at [138, 246] on icon "button" at bounding box center [137, 247] width 7 height 7
click at [292, 253] on div at bounding box center [549, 229] width 788 height 406
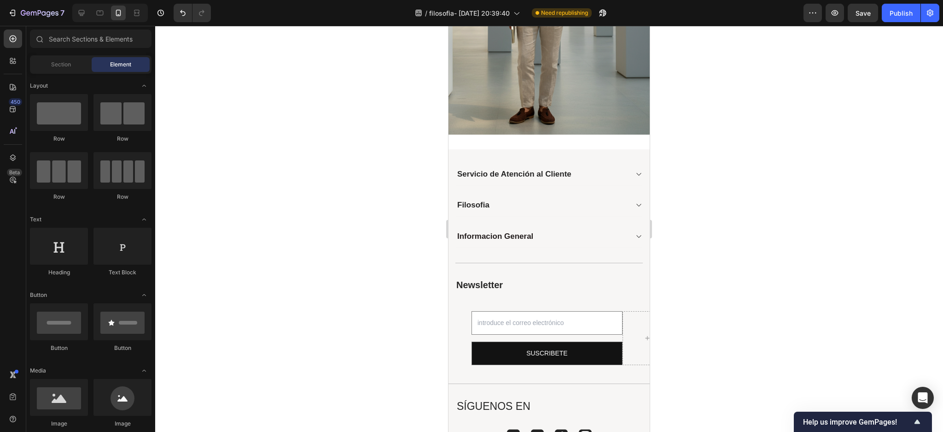
scroll to position [1269, 0]
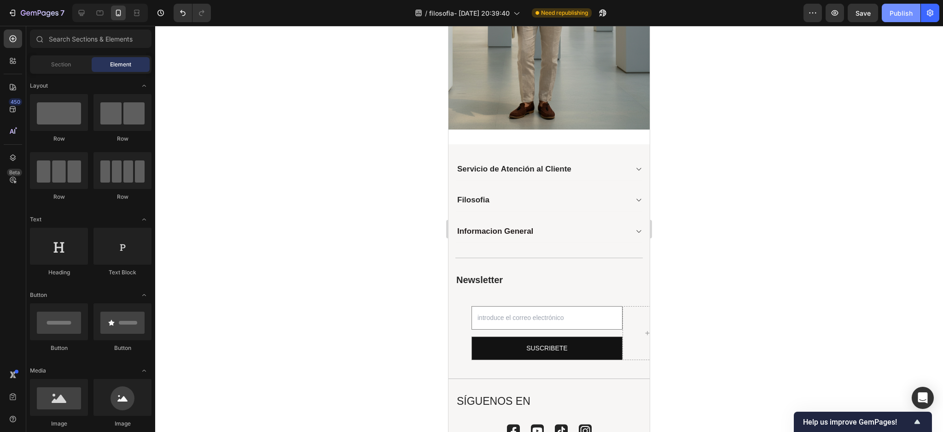
click at [910, 16] on div "Publish" at bounding box center [901, 13] width 23 height 10
click at [77, 18] on div at bounding box center [81, 13] width 15 height 15
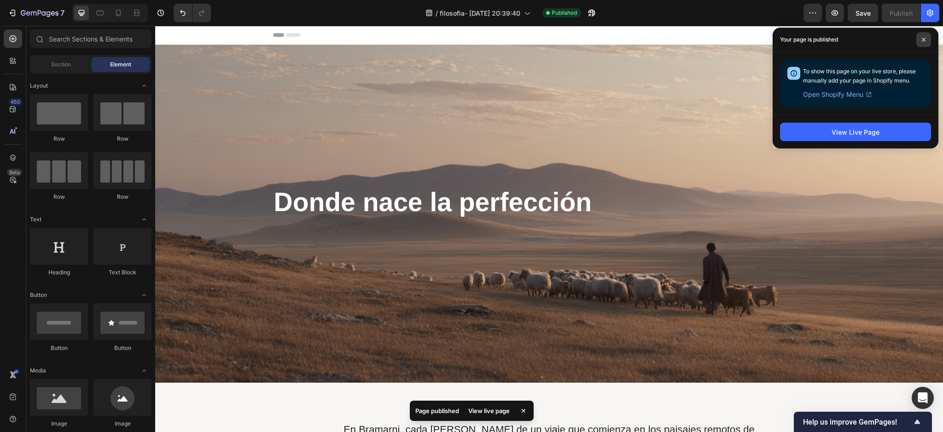
click at [923, 36] on span at bounding box center [924, 39] width 15 height 15
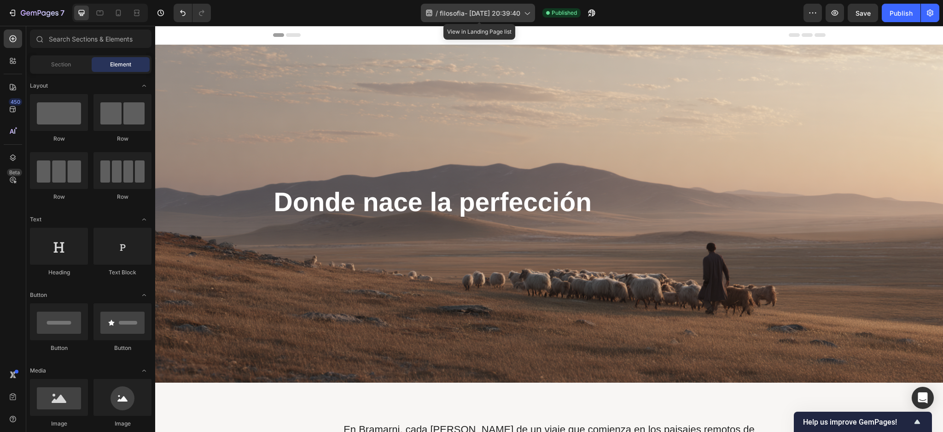
click at [532, 12] on icon at bounding box center [526, 12] width 9 height 9
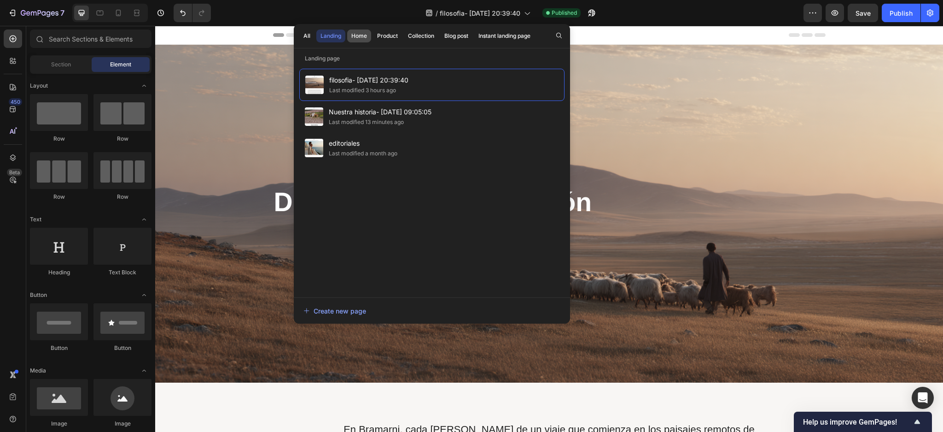
click at [357, 37] on div "Home" at bounding box center [359, 36] width 16 height 8
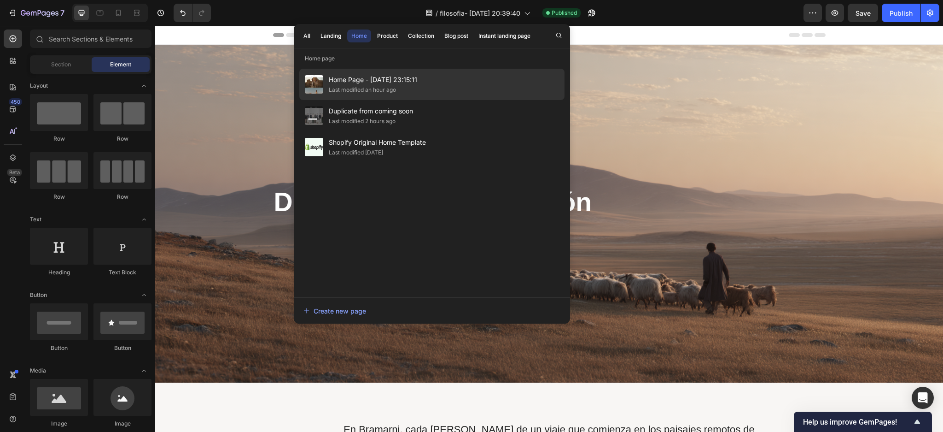
click at [360, 83] on span "Home Page - [DATE] 23:15:11" at bounding box center [373, 79] width 88 height 11
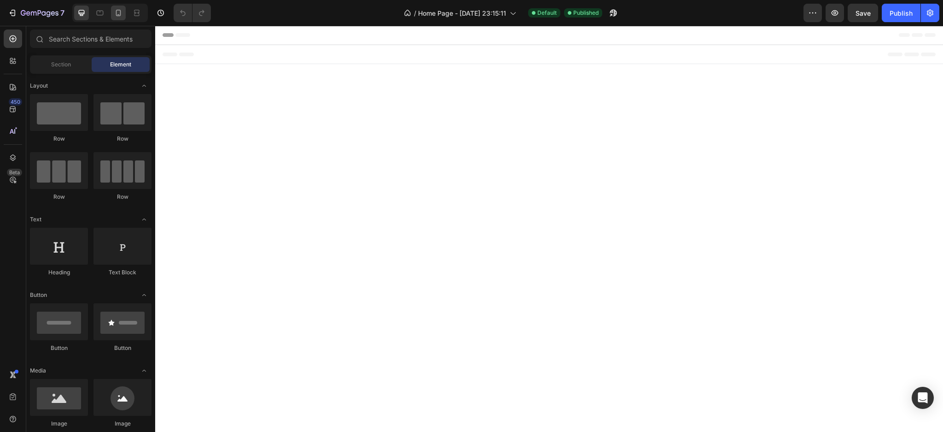
click at [119, 12] on icon at bounding box center [118, 12] width 9 height 9
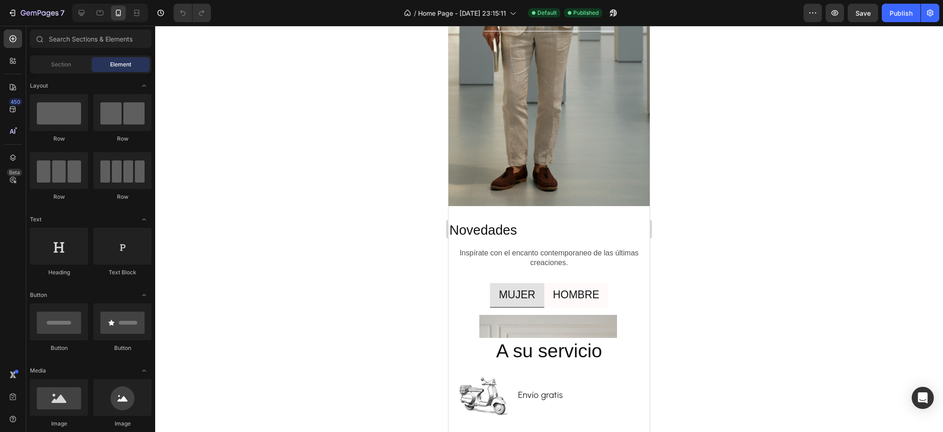
scroll to position [1316, 0]
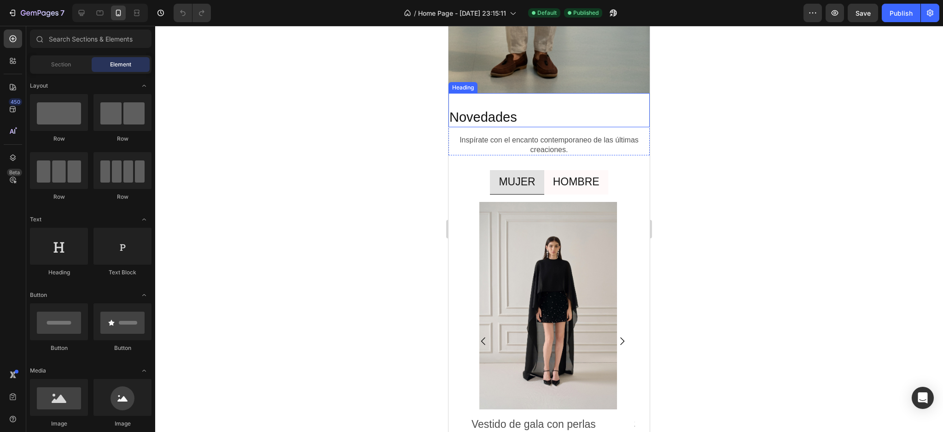
click at [537, 117] on h2 "Novedades" at bounding box center [549, 117] width 201 height 19
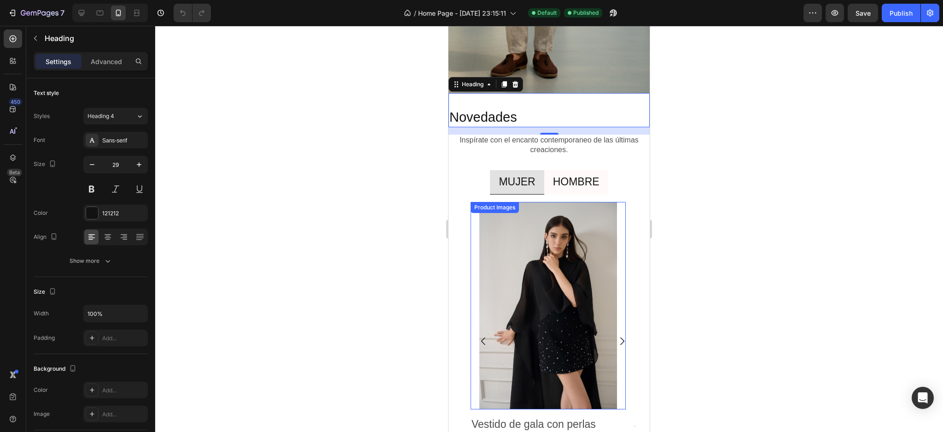
click at [490, 315] on img at bounding box center [548, 305] width 155 height 207
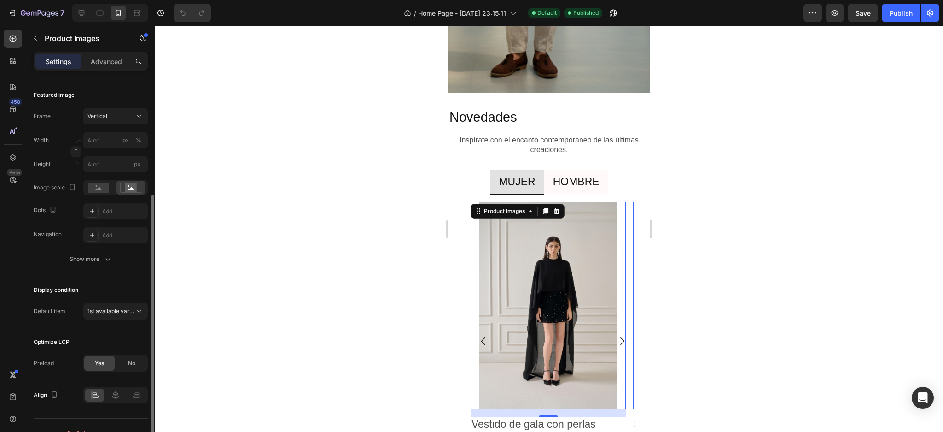
scroll to position [138, 0]
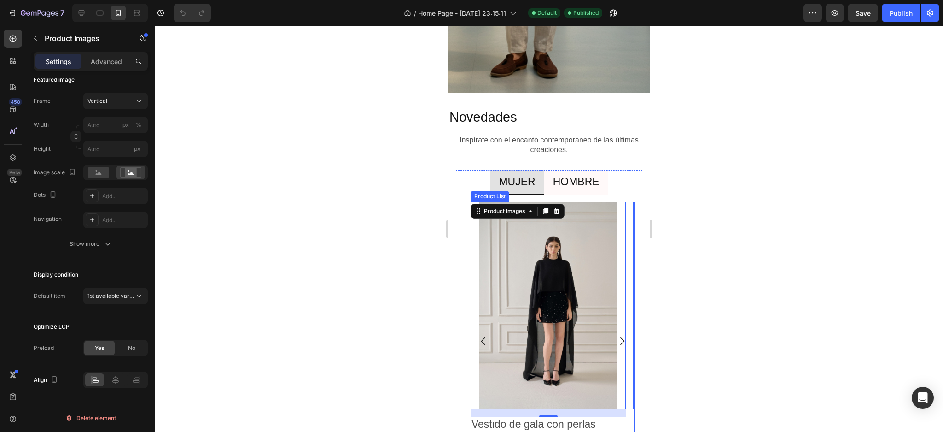
click at [482, 342] on icon "Carousel Back Arrow" at bounding box center [483, 340] width 11 height 11
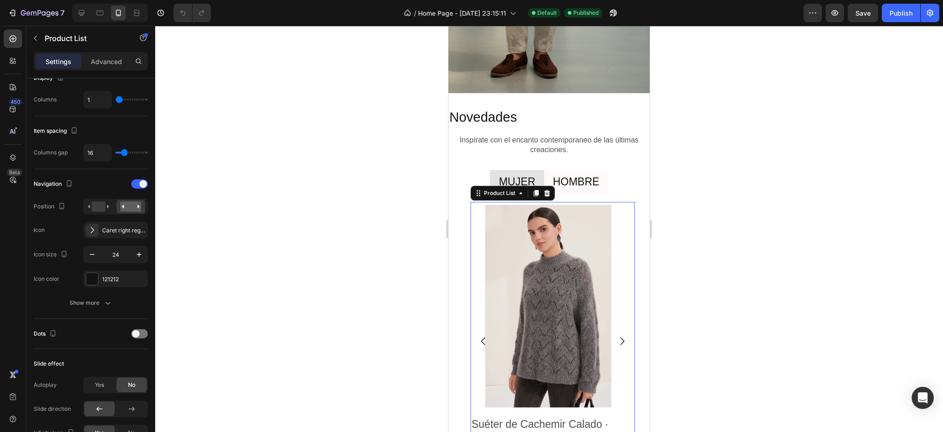
scroll to position [0, 0]
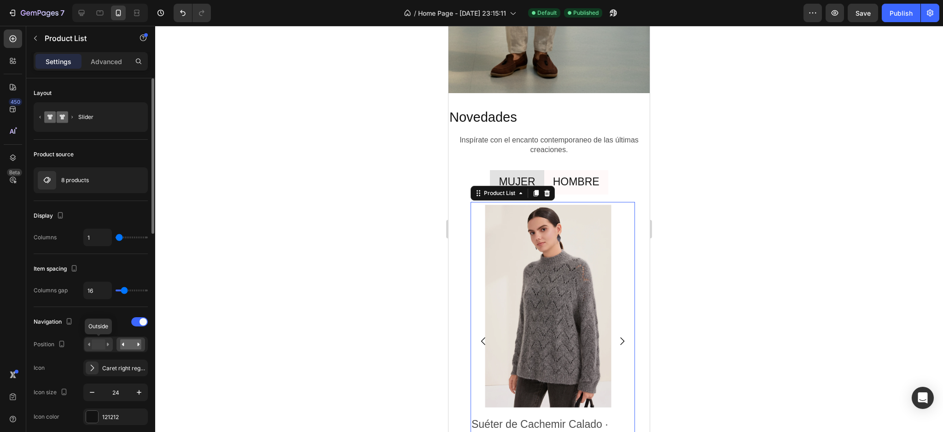
click at [101, 346] on rect at bounding box center [98, 344] width 13 height 10
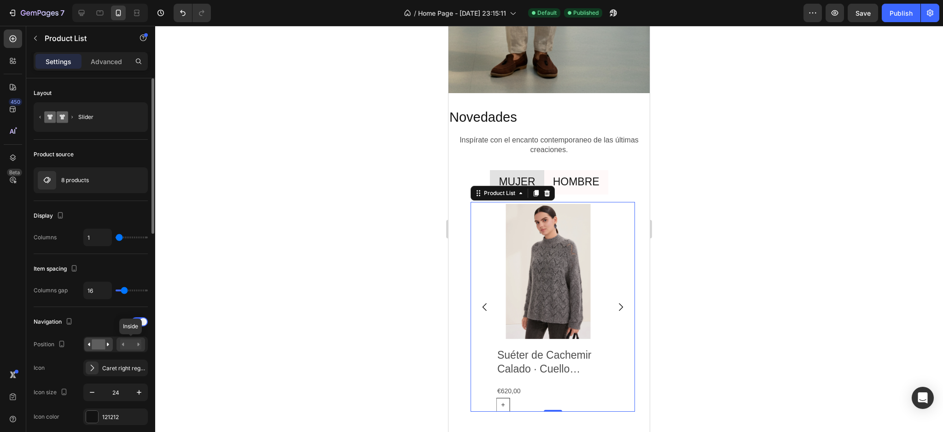
click at [126, 345] on rect at bounding box center [130, 344] width 21 height 10
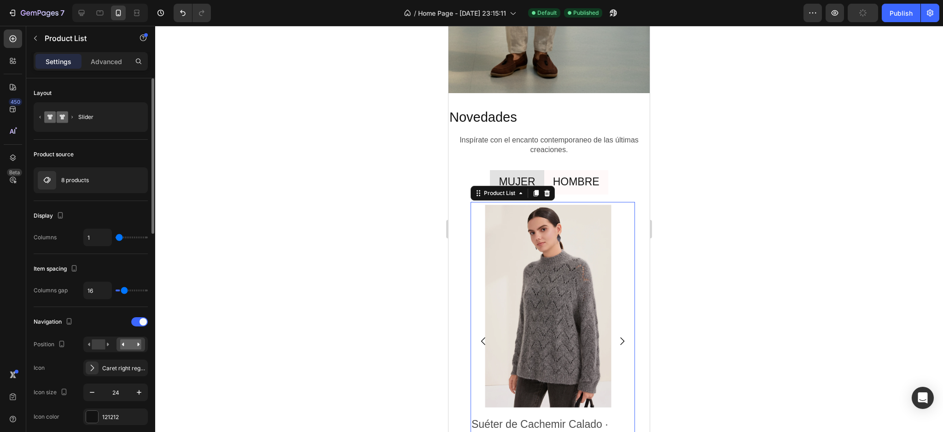
type input "2"
type input "7"
type input "11"
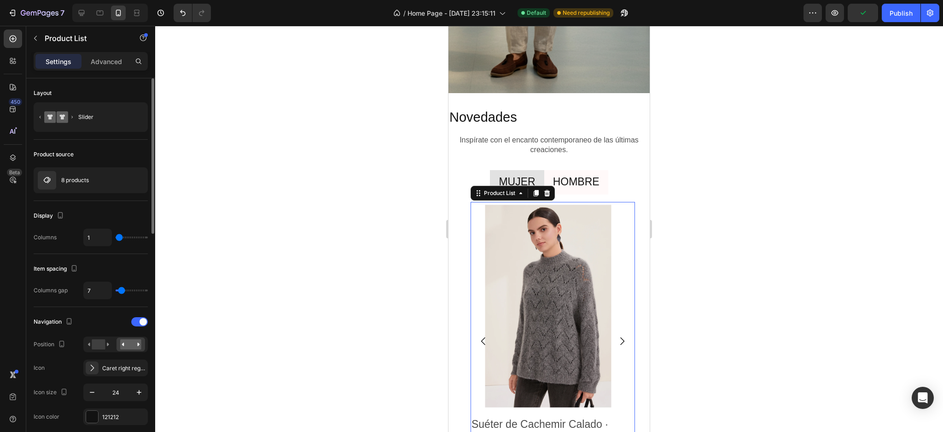
type input "11"
type input "16"
type input "24"
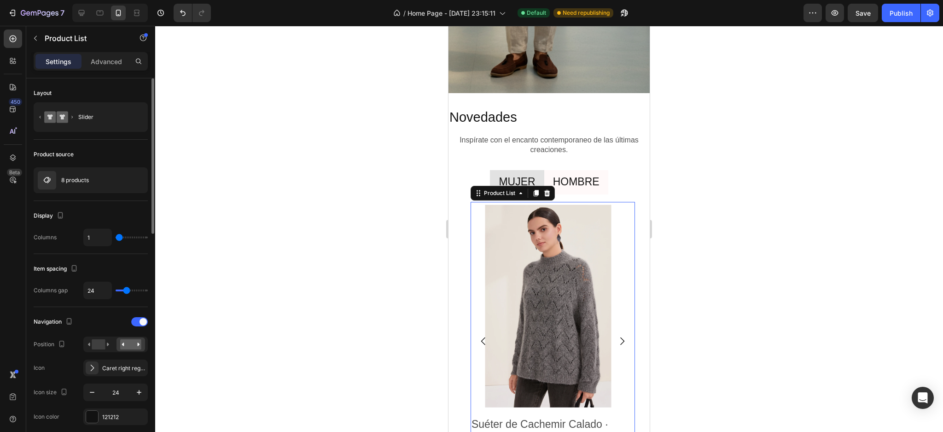
type input "18"
type input "15"
click at [123, 291] on input "range" at bounding box center [132, 290] width 32 height 2
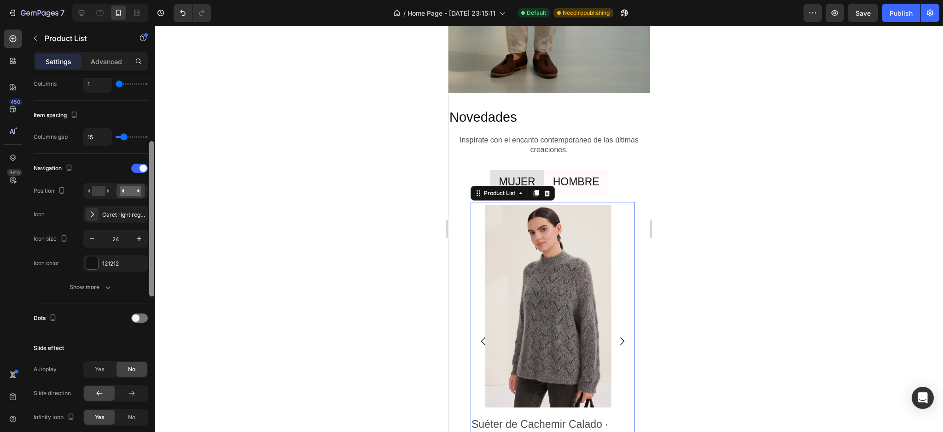
scroll to position [156, 0]
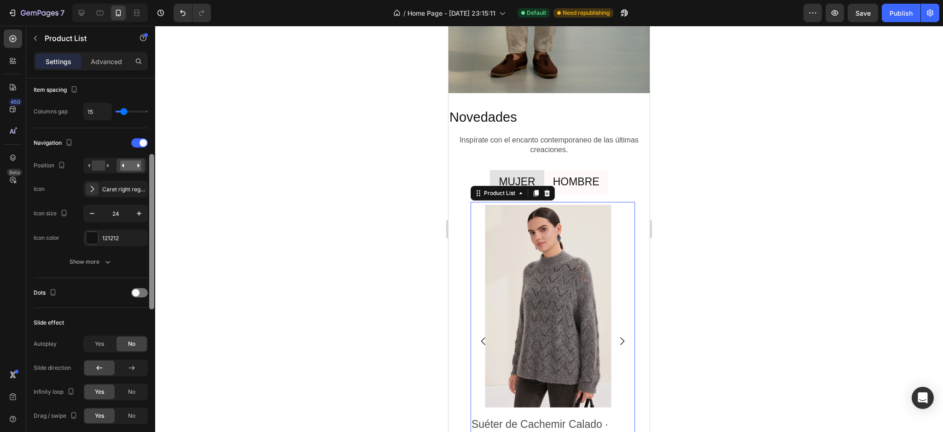
drag, startPoint x: 150, startPoint y: 210, endPoint x: 152, endPoint y: 284, distance: 74.2
click at [152, 284] on div at bounding box center [151, 231] width 5 height 155
click at [53, 290] on icon "button" at bounding box center [52, 290] width 9 height 9
click at [71, 290] on div "Dots" at bounding box center [91, 290] width 114 height 15
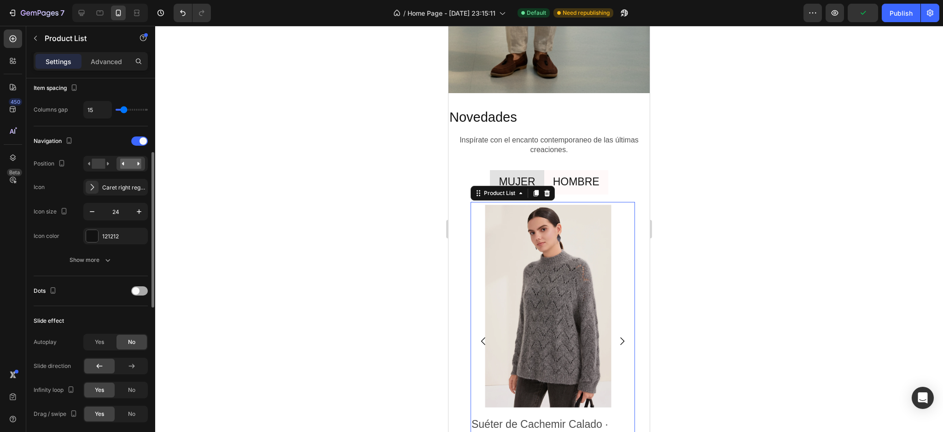
click at [140, 288] on div at bounding box center [139, 290] width 17 height 9
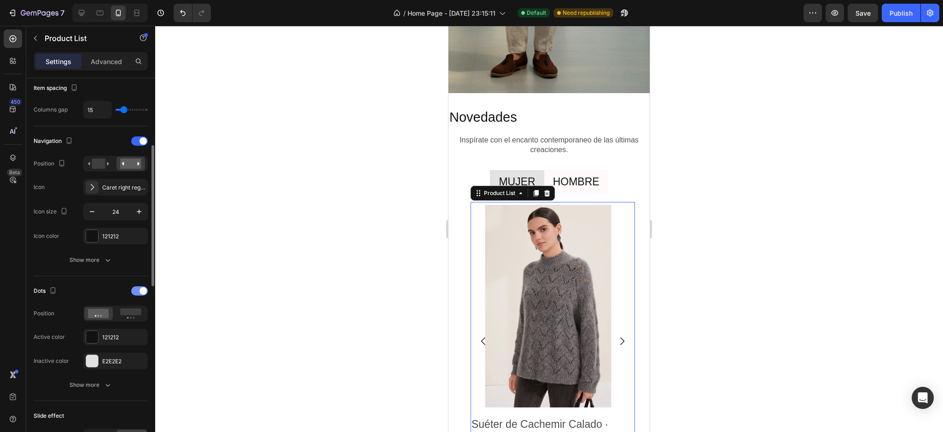
click at [140, 288] on span at bounding box center [143, 290] width 7 height 7
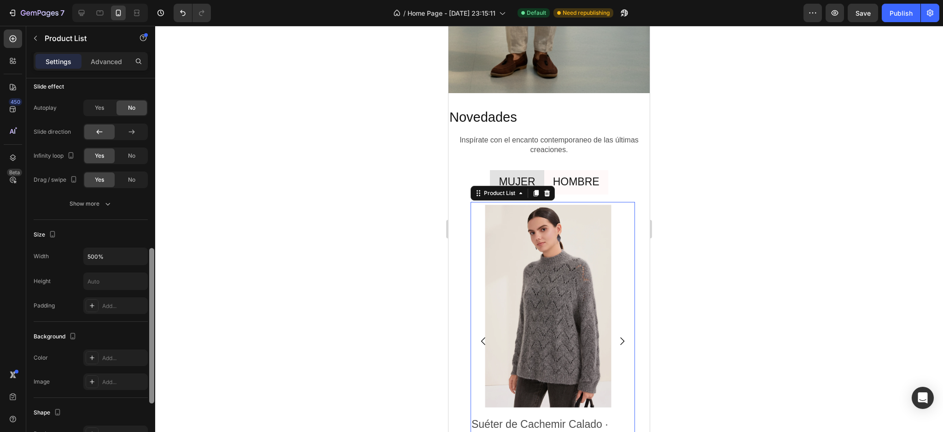
scroll to position [549, 0]
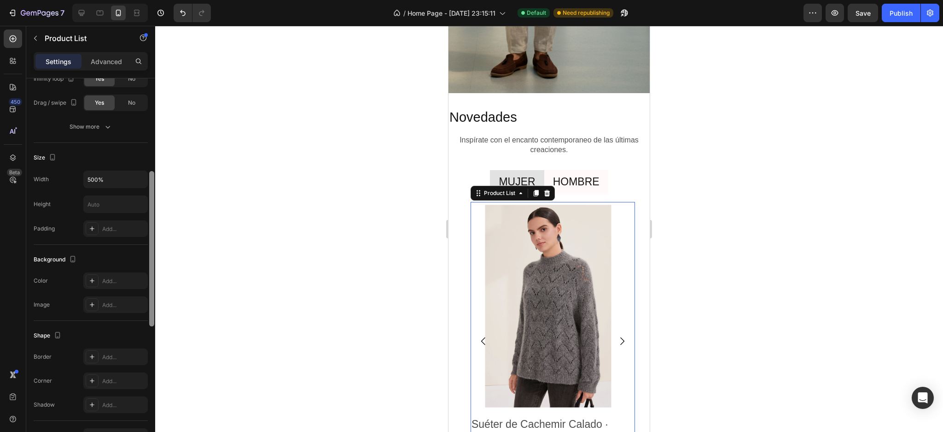
drag, startPoint x: 152, startPoint y: 272, endPoint x: 147, endPoint y: 380, distance: 107.9
click at [148, 375] on div at bounding box center [151, 190] width 7 height 380
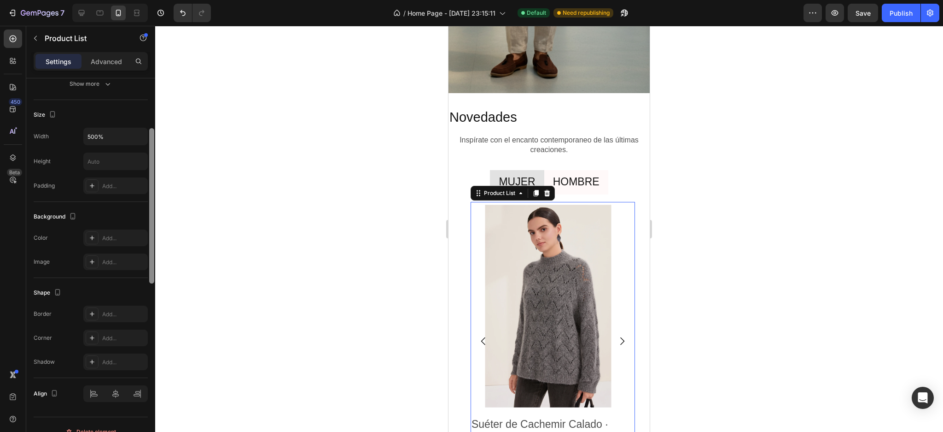
click at [148, 339] on div at bounding box center [151, 149] width 7 height 380
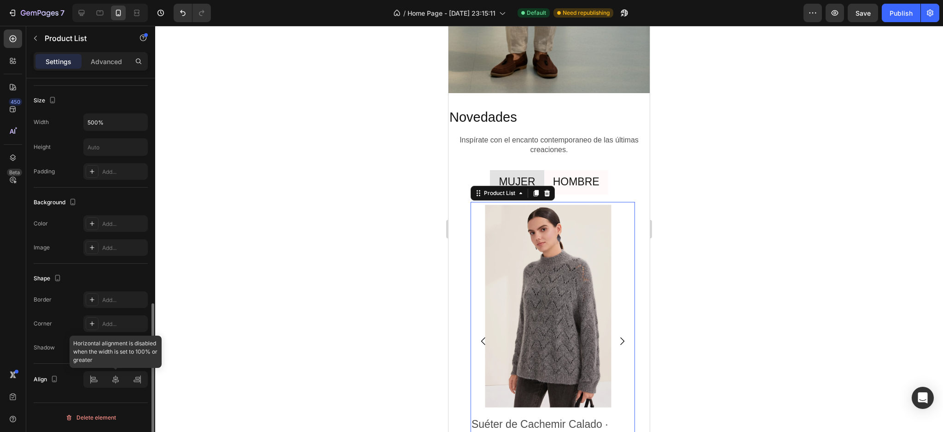
click at [147, 382] on div at bounding box center [115, 379] width 64 height 17
click at [145, 391] on div "Align" at bounding box center [91, 378] width 114 height 31
click at [180, 216] on div at bounding box center [549, 229] width 788 height 406
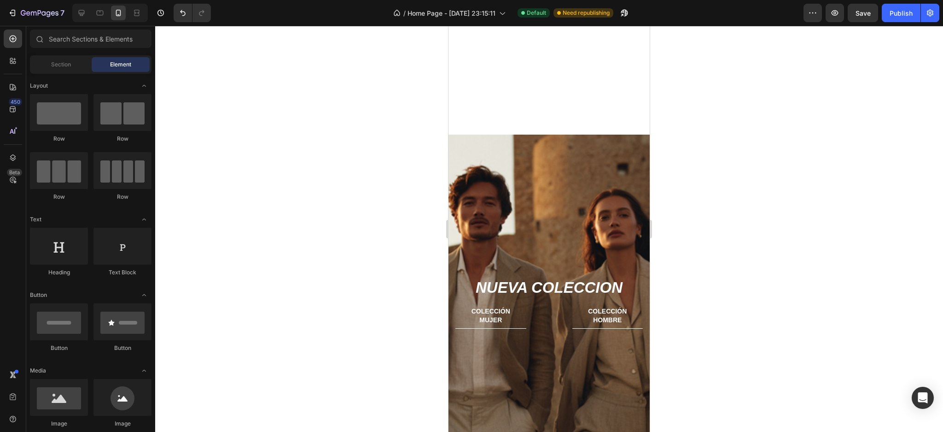
scroll to position [212, 0]
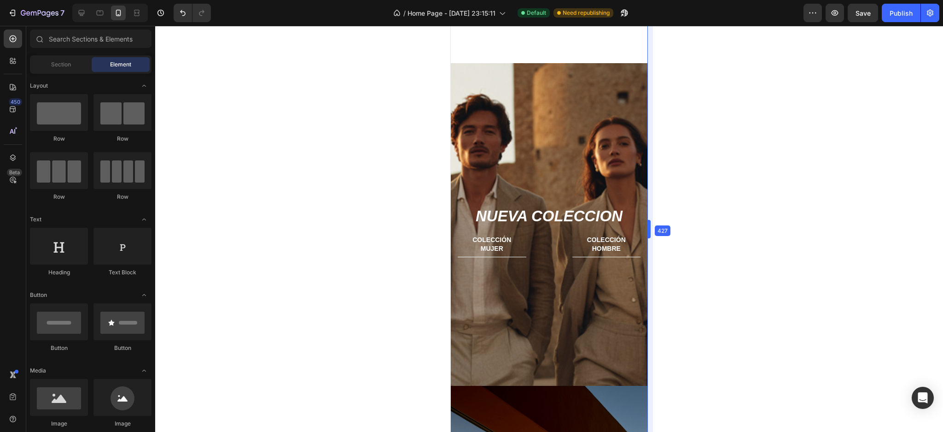
drag, startPoint x: 650, startPoint y: 146, endPoint x: 194, endPoint y: 110, distance: 457.5
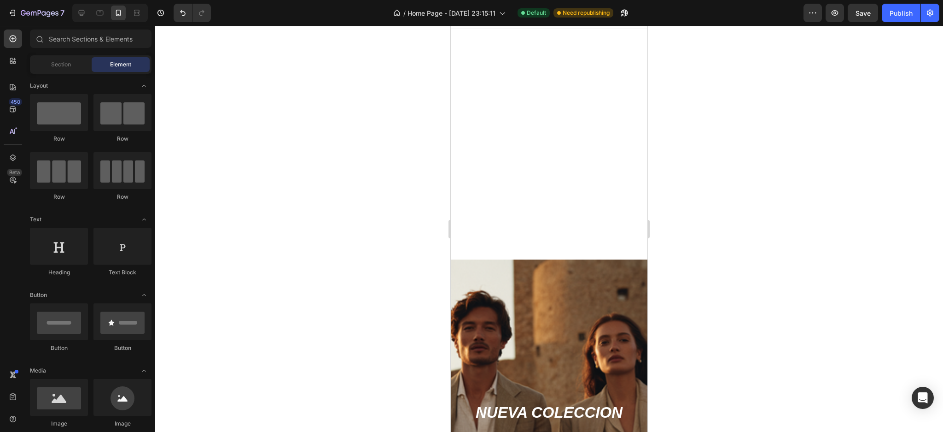
scroll to position [0, 0]
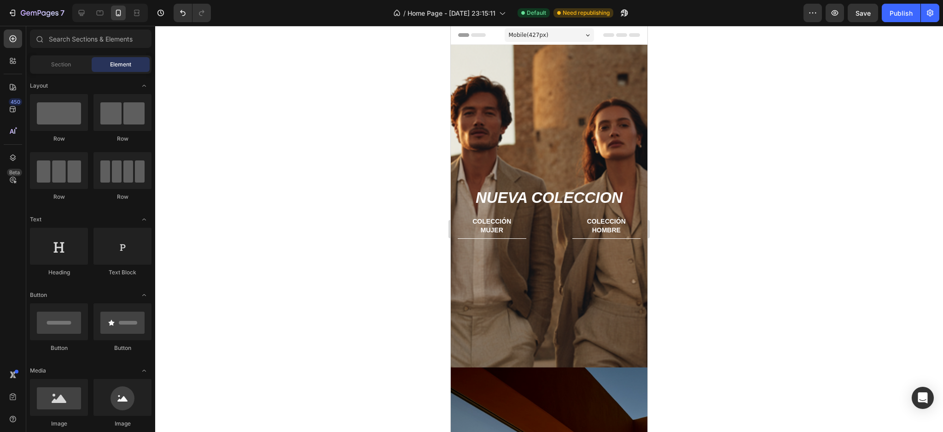
click at [576, 33] on div "Mobile ( 427 px)" at bounding box center [549, 35] width 89 height 14
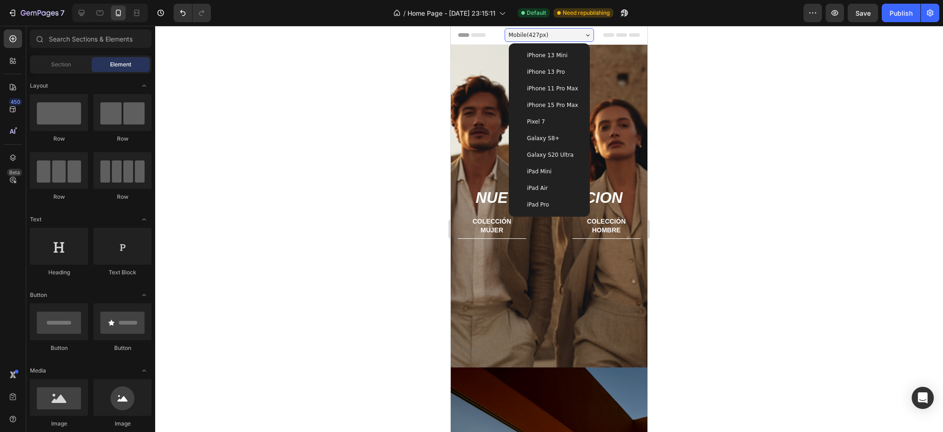
click at [544, 97] on div "iPhone 15 Pro Max" at bounding box center [550, 105] width 74 height 17
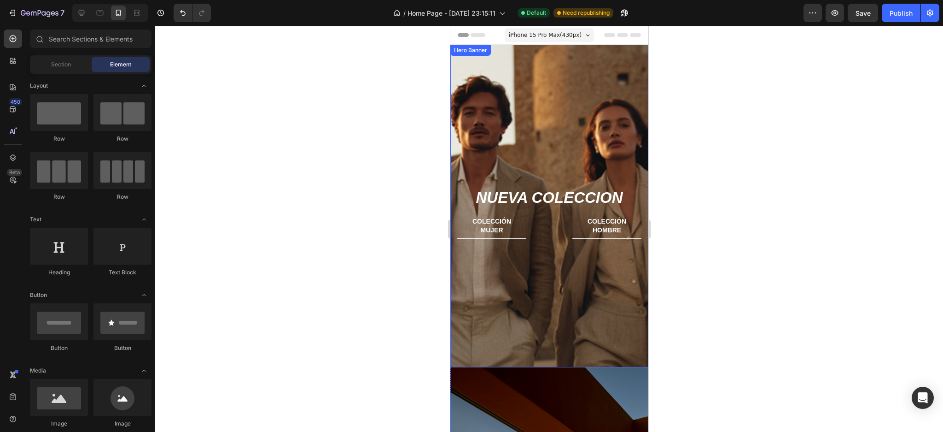
click at [636, 121] on div "Background Image" at bounding box center [549, 206] width 198 height 322
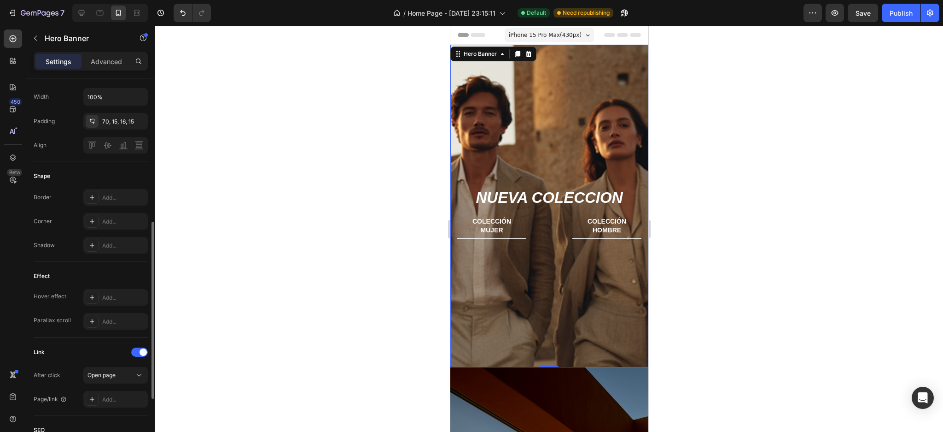
scroll to position [246, 0]
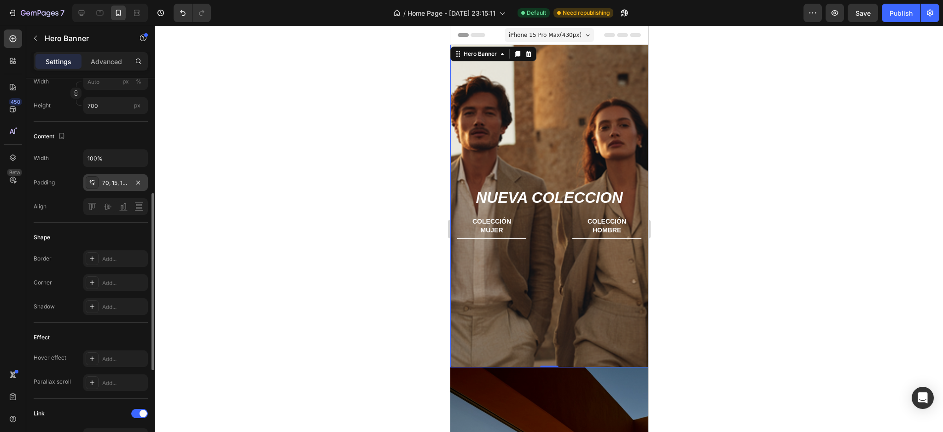
click at [122, 180] on div "70, 15, 16, 15" at bounding box center [115, 183] width 27 height 8
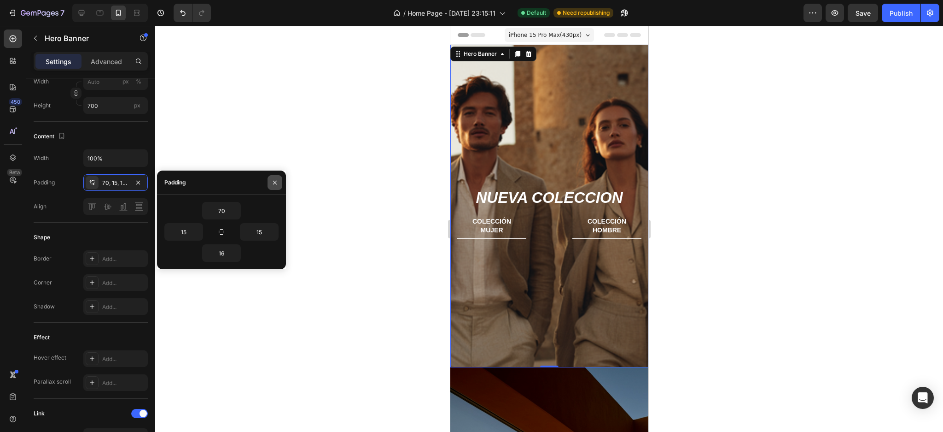
click at [274, 180] on icon "button" at bounding box center [274, 182] width 7 height 7
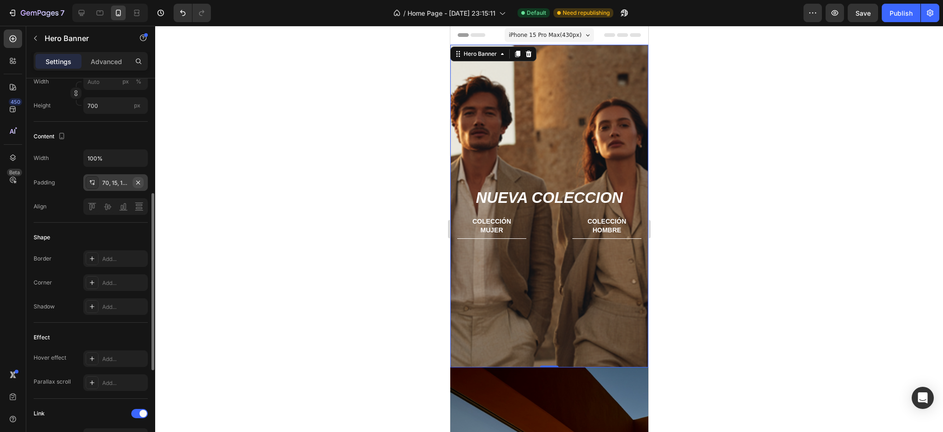
click at [140, 184] on icon "button" at bounding box center [137, 182] width 7 height 7
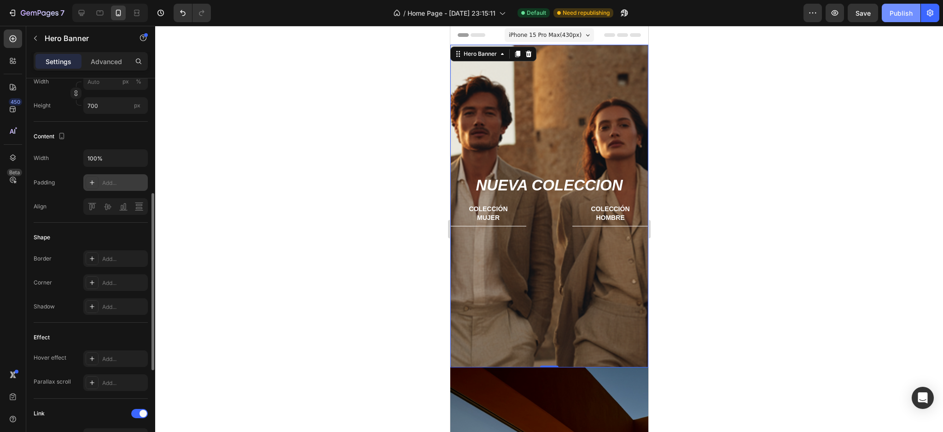
click at [890, 15] on div "Publish" at bounding box center [901, 13] width 23 height 10
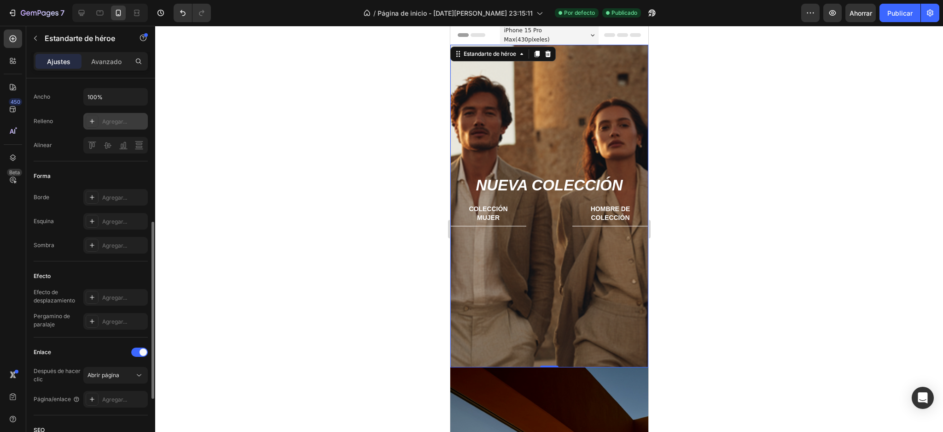
scroll to position [368, 0]
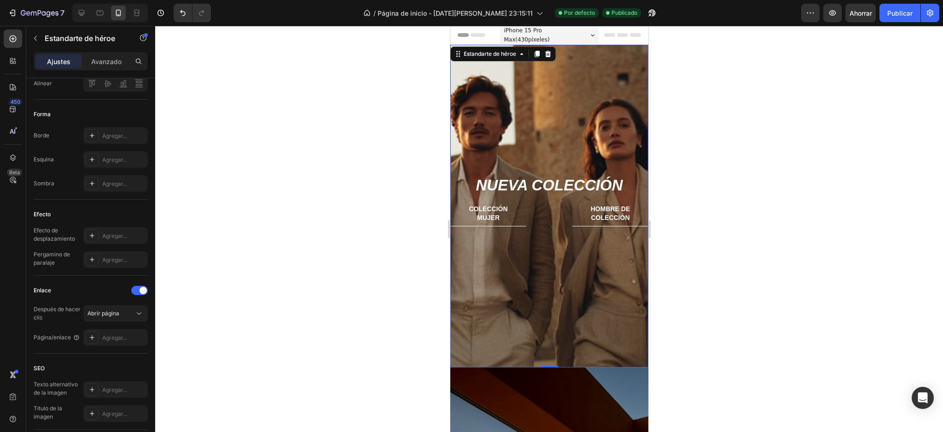
click at [513, 272] on div "Imagen de fondo" at bounding box center [549, 206] width 198 height 322
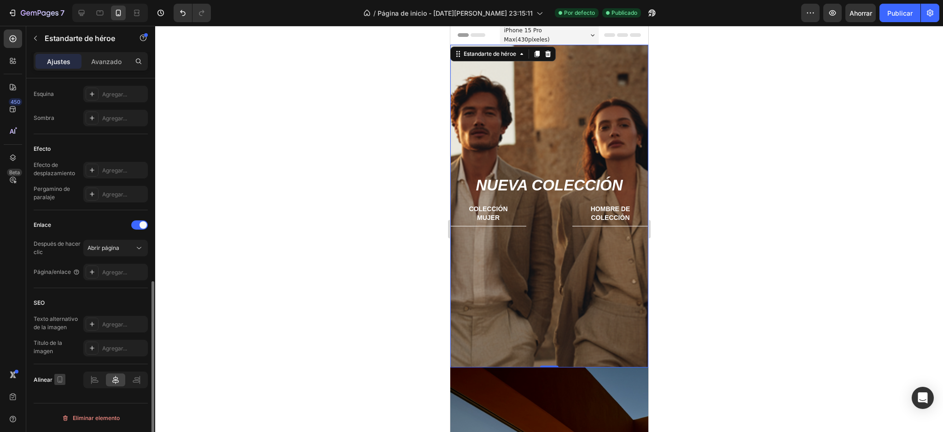
click at [60, 376] on icon "button" at bounding box center [59, 378] width 9 height 9
click at [71, 389] on div "Alinear" at bounding box center [91, 379] width 114 height 31
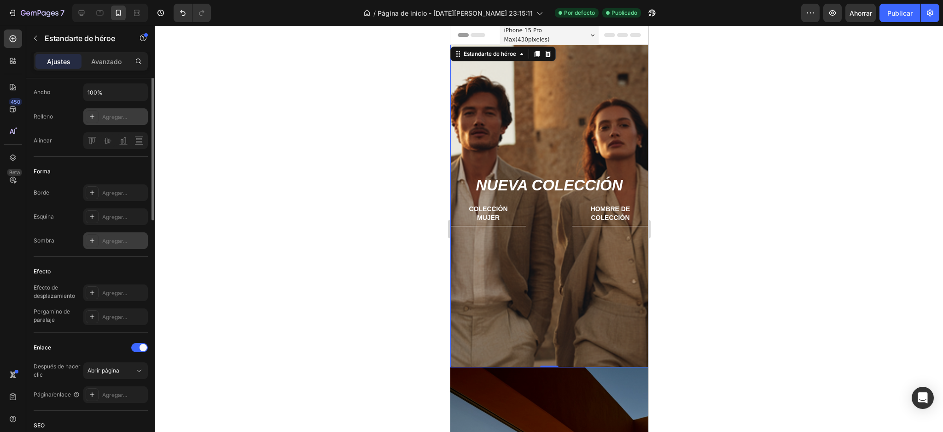
scroll to position [188, 0]
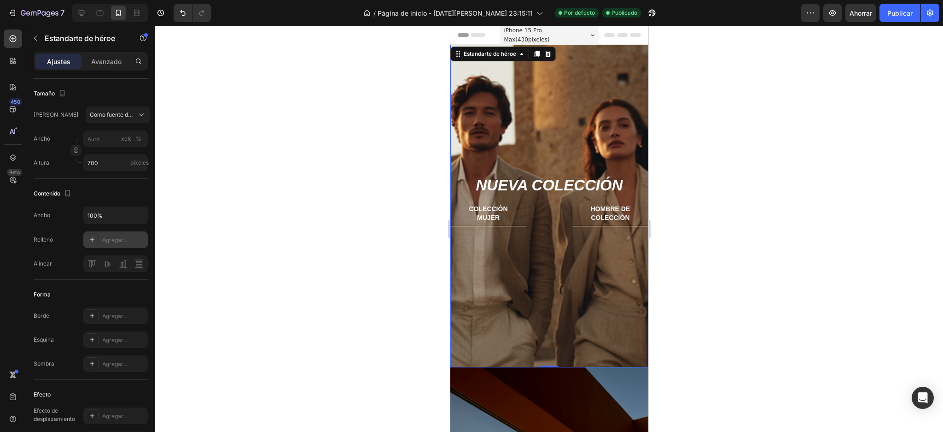
click at [96, 243] on div at bounding box center [92, 239] width 13 height 13
type input "16"
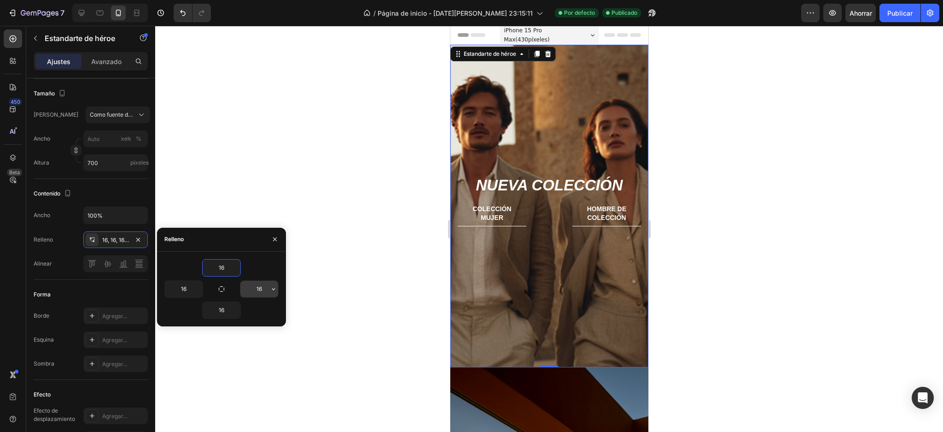
click at [266, 289] on input "16" at bounding box center [259, 289] width 38 height 17
type input "0"
click at [187, 293] on input "16" at bounding box center [184, 289] width 38 height 17
click at [194, 290] on icon "button" at bounding box center [197, 288] width 7 height 7
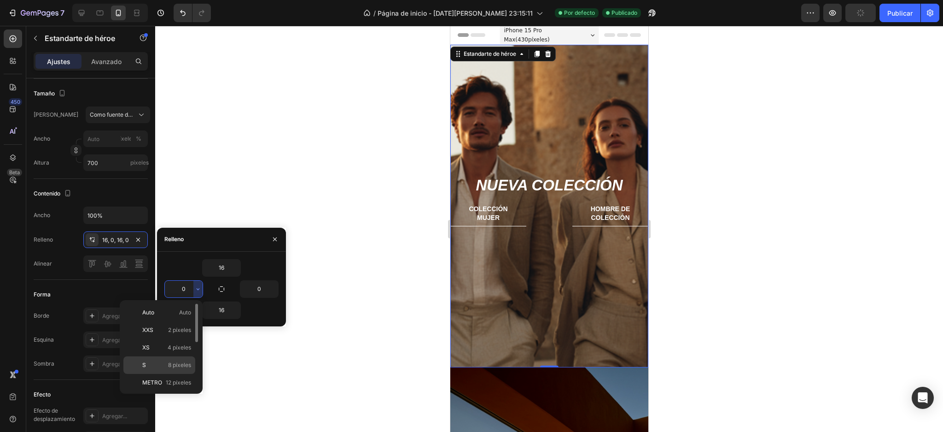
click at [170, 365] on font "8 píxeles" at bounding box center [179, 364] width 23 height 7
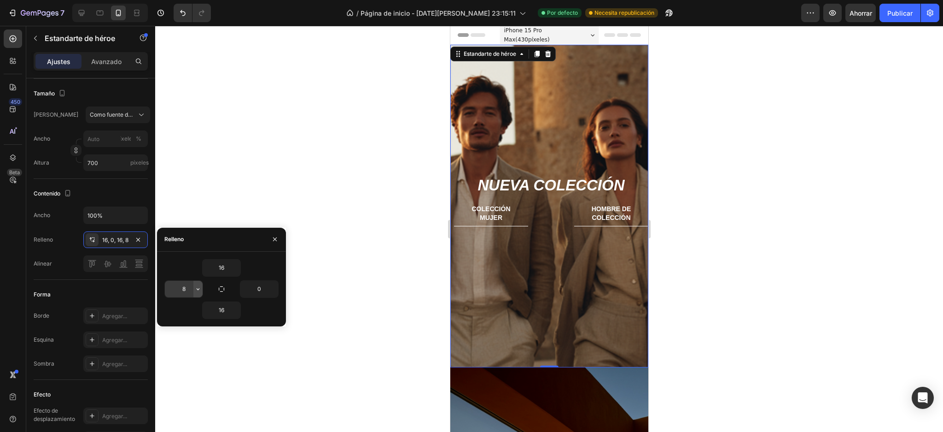
click at [193, 287] on button "button" at bounding box center [197, 289] width 9 height 17
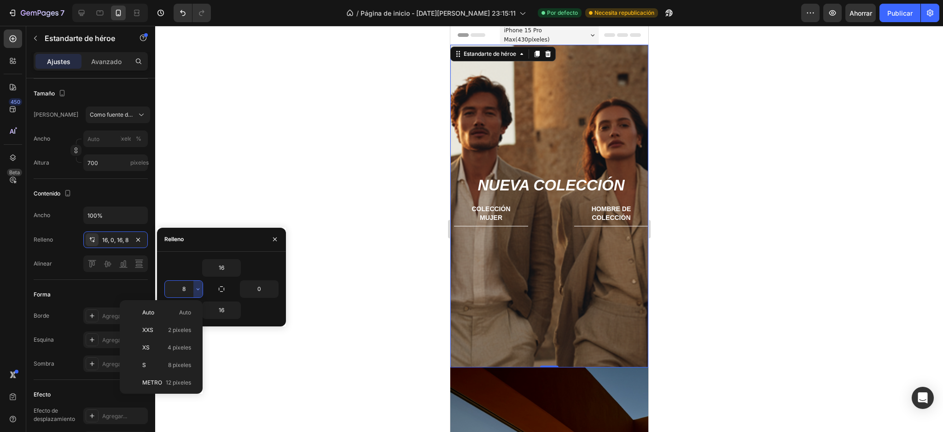
click at [188, 289] on input "8" at bounding box center [184, 289] width 38 height 17
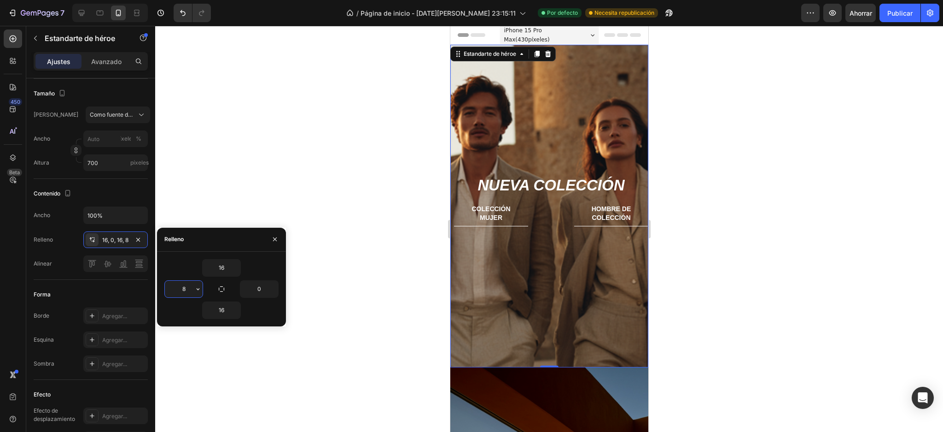
click at [188, 289] on input "8" at bounding box center [184, 289] width 38 height 17
type input "16"
click at [260, 287] on input "0" at bounding box center [259, 289] width 38 height 17
type input "16"
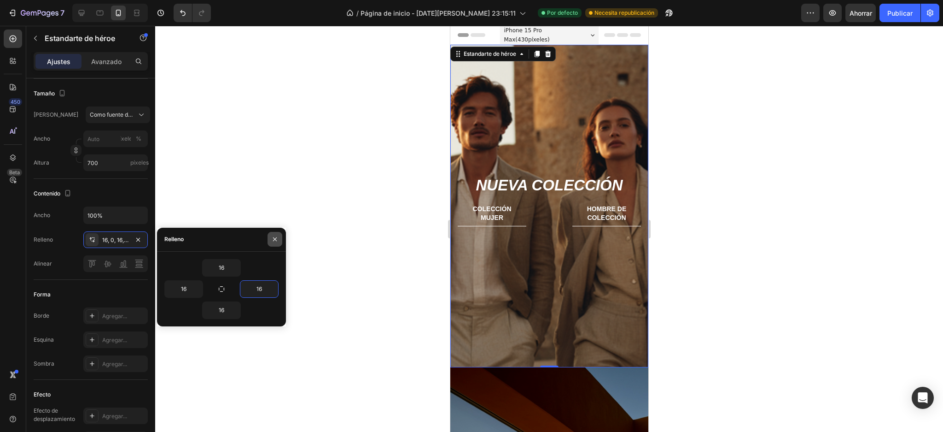
click at [271, 232] on button "button" at bounding box center [275, 239] width 15 height 15
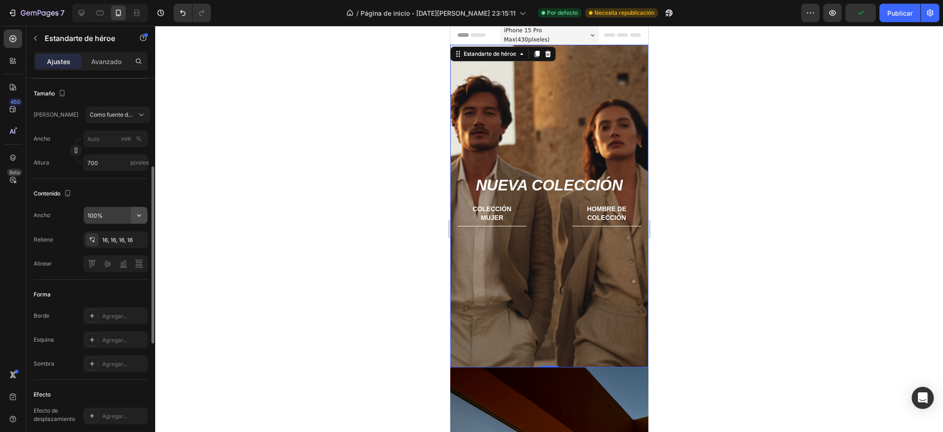
click at [135, 211] on icon "button" at bounding box center [138, 215] width 9 height 9
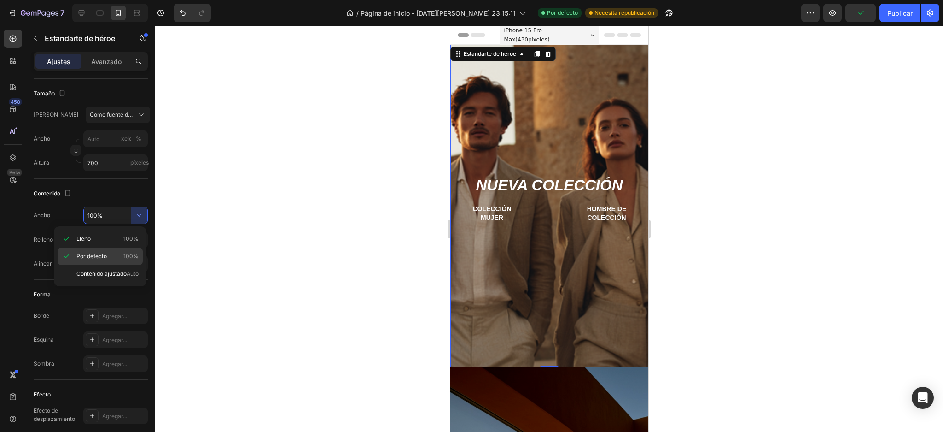
click at [120, 253] on p "Por defecto 100%" at bounding box center [107, 256] width 62 height 8
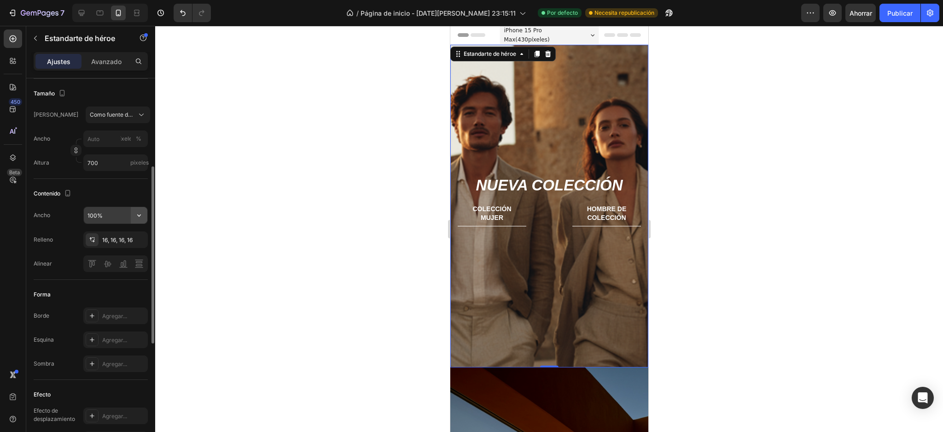
click at [134, 209] on button "button" at bounding box center [139, 215] width 17 height 17
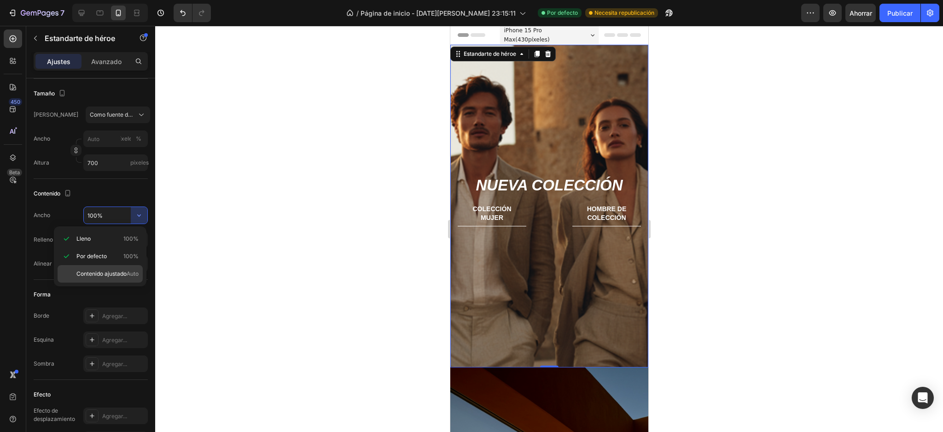
click at [123, 271] on font "Contenido ajustado" at bounding box center [101, 273] width 50 height 7
type input "Auto"
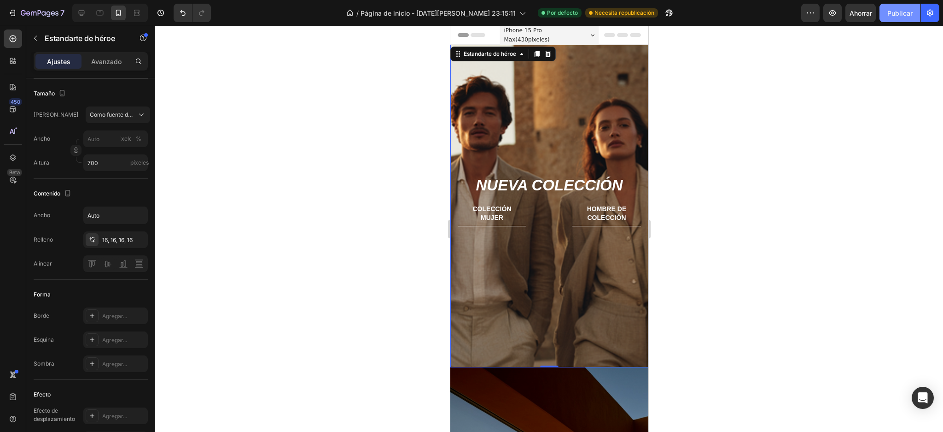
click at [912, 13] on font "Publicar" at bounding box center [900, 13] width 25 height 8
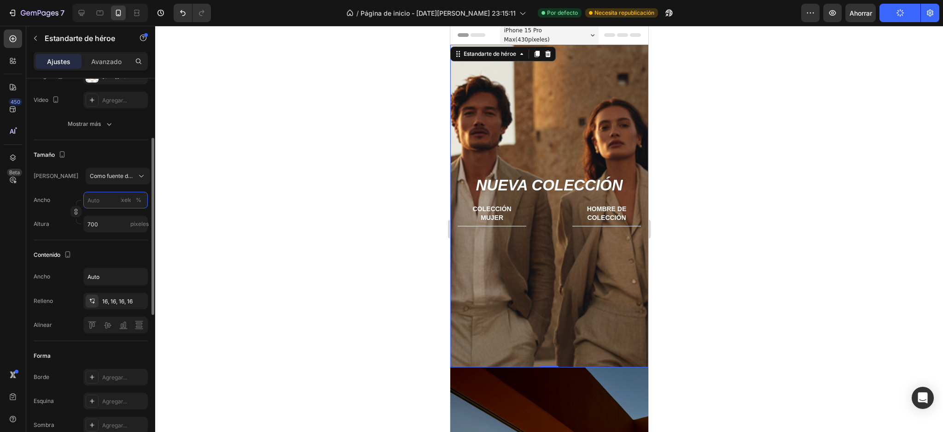
click at [104, 207] on input "píxeles %" at bounding box center [115, 200] width 64 height 17
click at [109, 219] on p "Lleno 100%" at bounding box center [113, 222] width 53 height 8
type input "100"
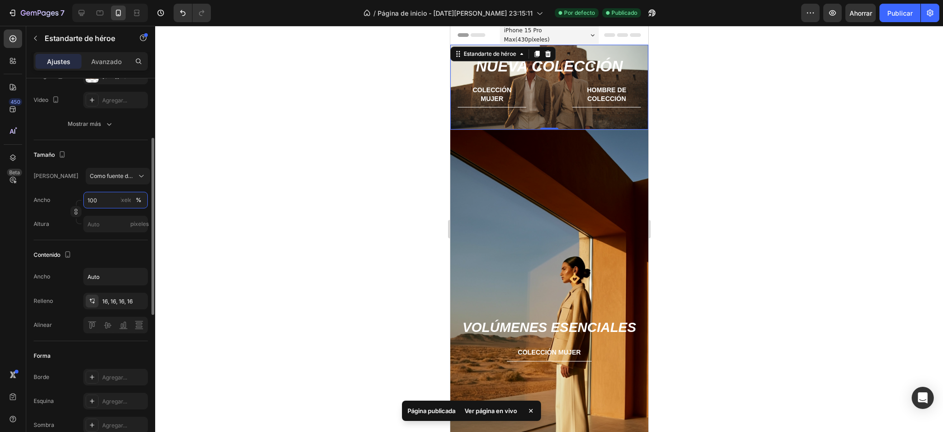
click at [112, 193] on input "100" at bounding box center [115, 200] width 64 height 17
click at [105, 238] on font "Por defecto" at bounding box center [102, 238] width 30 height 7
click at [111, 198] on input "100" at bounding box center [115, 200] width 64 height 17
click at [124, 174] on font "Como fuente de banner" at bounding box center [120, 175] width 61 height 7
click at [119, 197] on font "Como fuente de banner" at bounding box center [109, 201] width 41 height 15
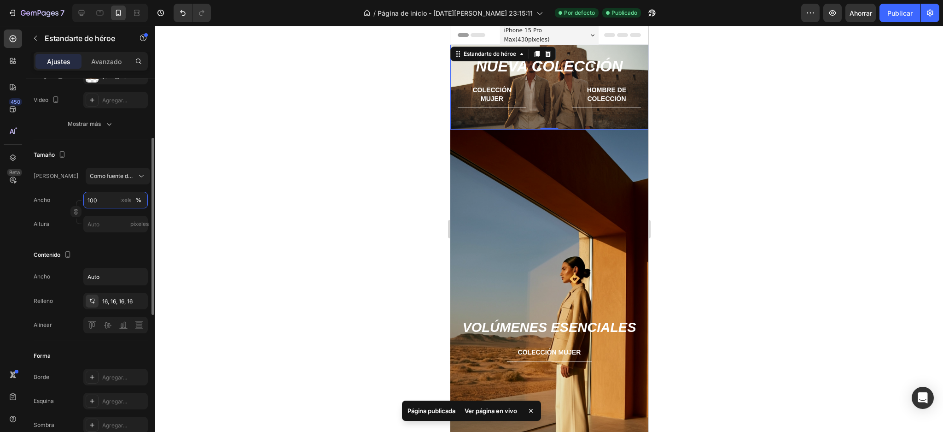
click at [118, 199] on input "100" at bounding box center [115, 200] width 64 height 17
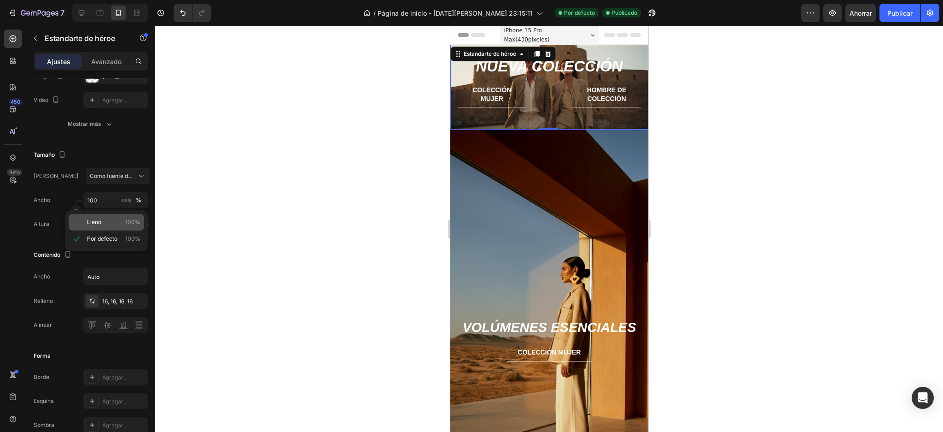
click at [115, 226] on div "Lleno 100%" at bounding box center [107, 222] width 76 height 17
click at [183, 214] on div at bounding box center [549, 229] width 788 height 406
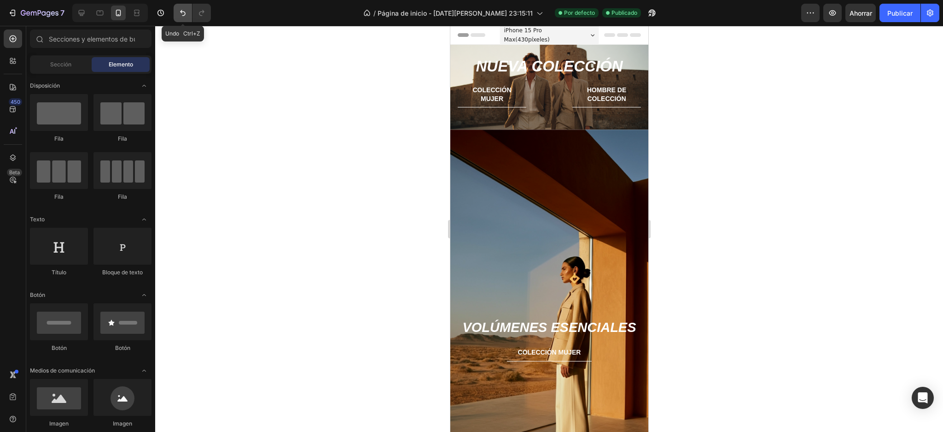
click at [180, 17] on icon "Deshacer/Rehacer" at bounding box center [182, 12] width 9 height 9
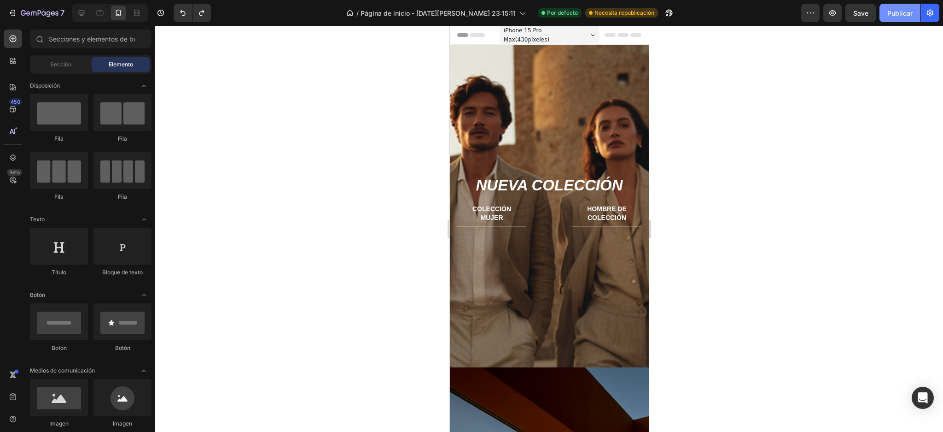
click at [895, 14] on font "Publicar" at bounding box center [900, 13] width 25 height 8
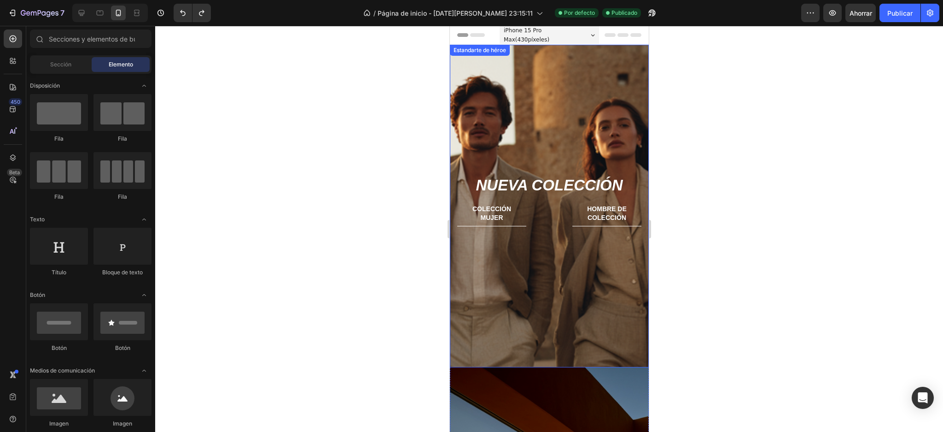
click at [573, 130] on div "Imagen de fondo" at bounding box center [549, 206] width 199 height 322
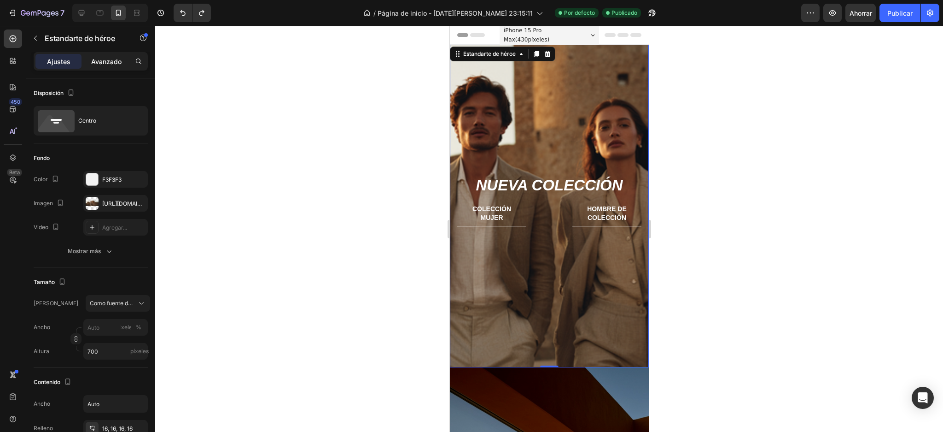
click at [105, 58] on font "Avanzado" at bounding box center [106, 62] width 30 height 8
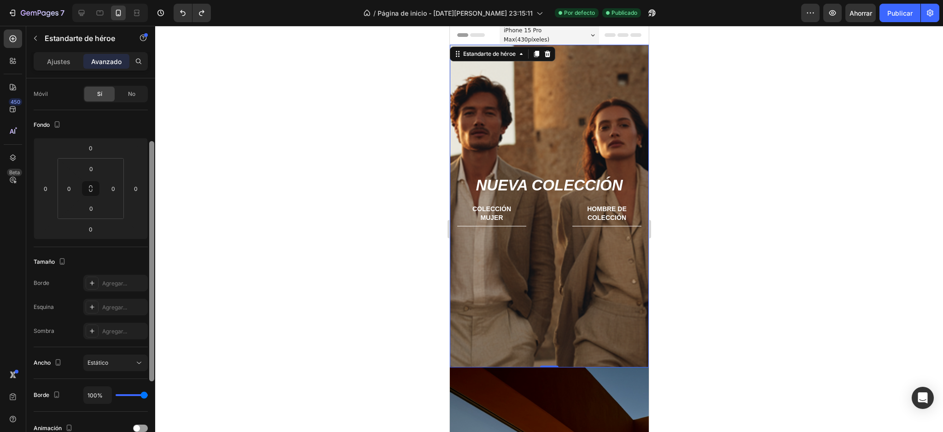
drag, startPoint x: 152, startPoint y: 298, endPoint x: 150, endPoint y: 350, distance: 51.2
click at [150, 350] on div at bounding box center [151, 261] width 5 height 240
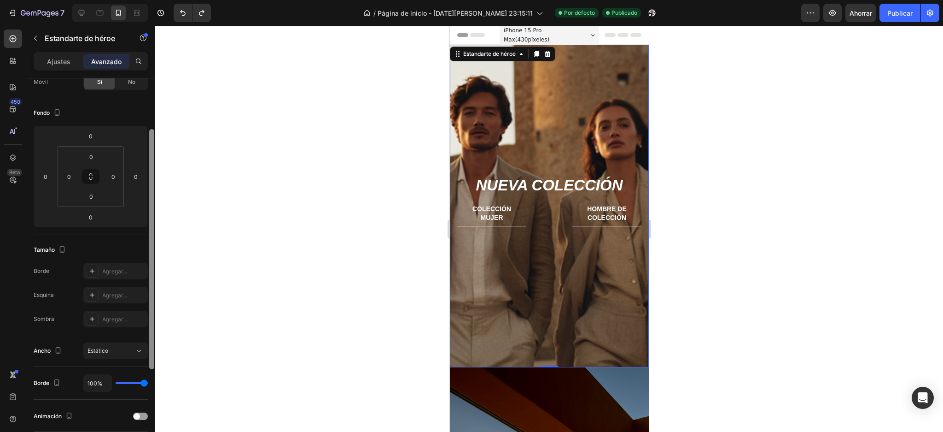
click at [151, 351] on div at bounding box center [151, 249] width 5 height 240
click at [151, 351] on div at bounding box center [151, 250] width 5 height 240
click at [151, 351] on div at bounding box center [151, 249] width 5 height 240
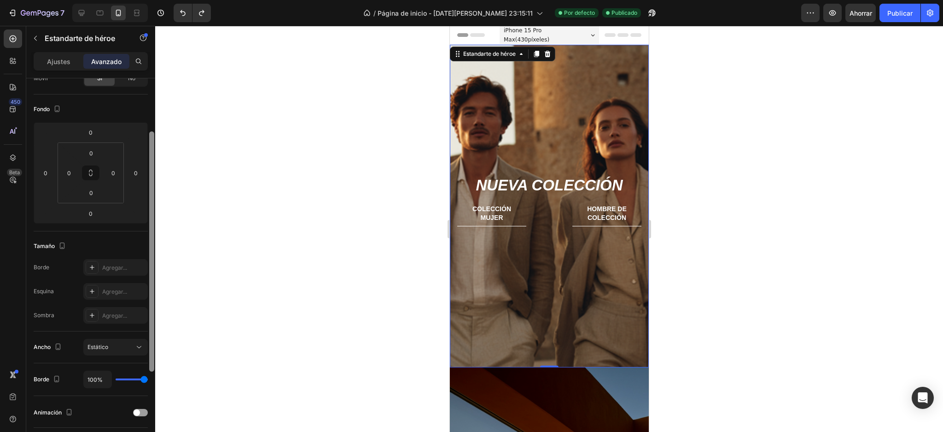
click at [151, 352] on div at bounding box center [151, 251] width 5 height 240
click at [131, 350] on div "Estático" at bounding box center [111, 347] width 47 height 8
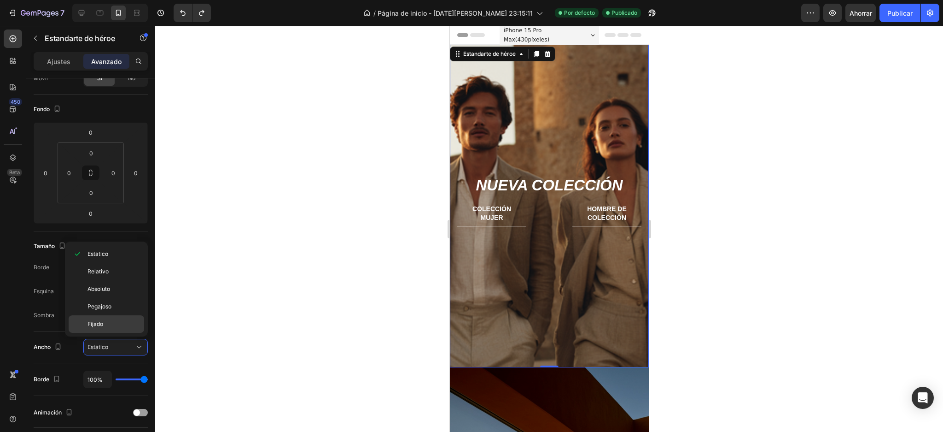
click at [131, 323] on p "Fijado" at bounding box center [114, 324] width 53 height 8
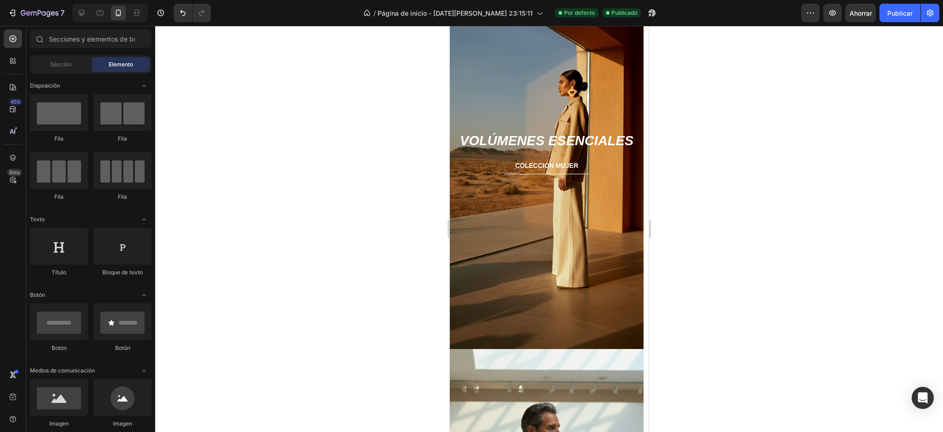
scroll to position [0, 0]
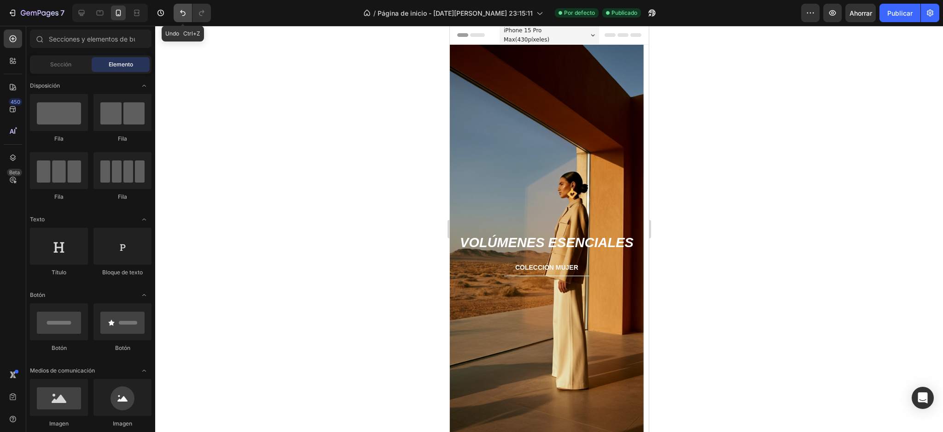
click at [182, 11] on icon "Deshacer/Rehacer" at bounding box center [182, 12] width 9 height 9
click at [181, 18] on button "Deshacer/Rehacer" at bounding box center [183, 13] width 18 height 18
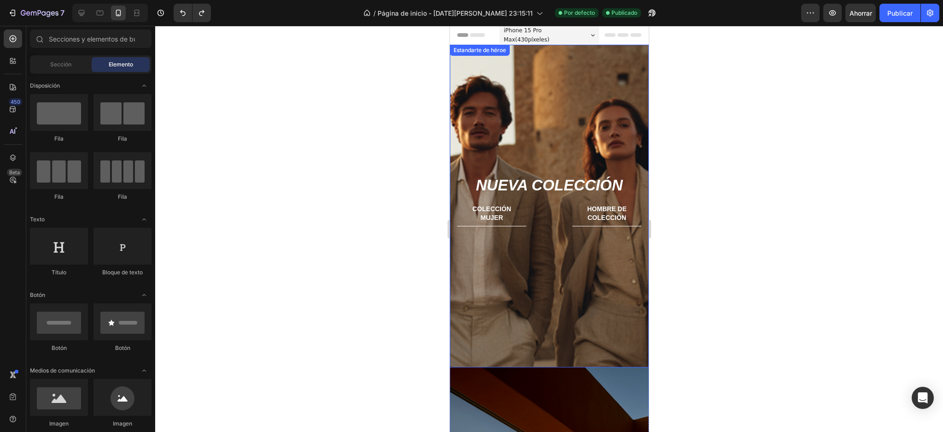
click at [539, 140] on div "Imagen de fondo" at bounding box center [549, 206] width 199 height 322
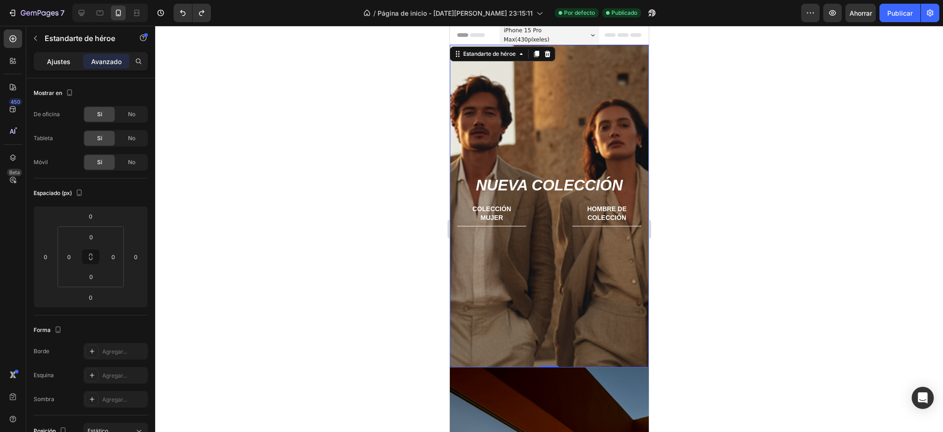
click at [54, 65] on p "Ajustes" at bounding box center [58, 62] width 23 height 10
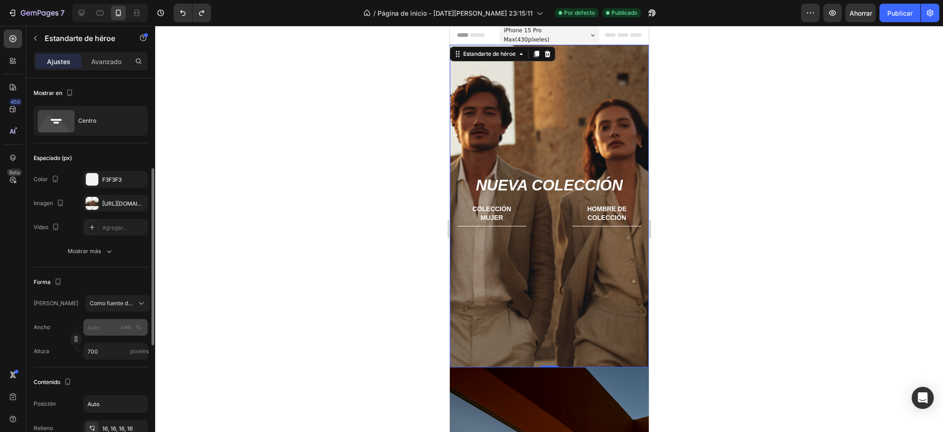
scroll to position [61, 0]
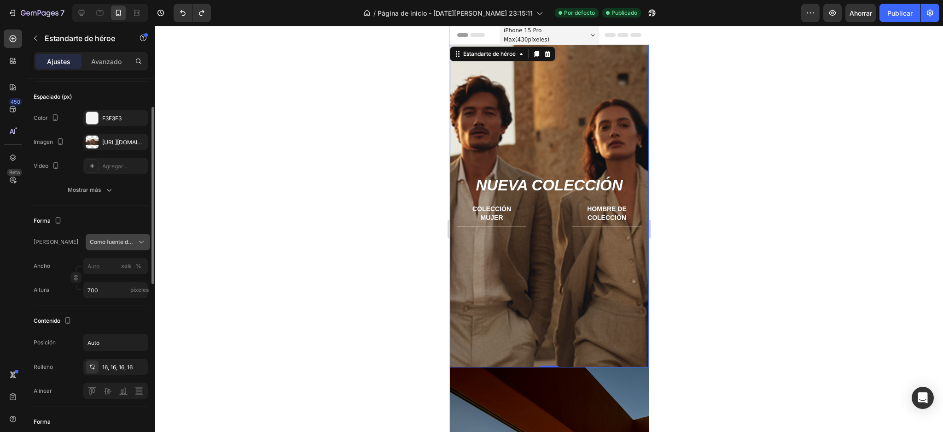
click at [133, 240] on div "Como fuente de banner" at bounding box center [118, 241] width 56 height 9
click at [80, 206] on div "Forma [PERSON_NAME] fuente de banner Como fuente de banner Costumbre Ancho píxe…" at bounding box center [91, 256] width 114 height 100
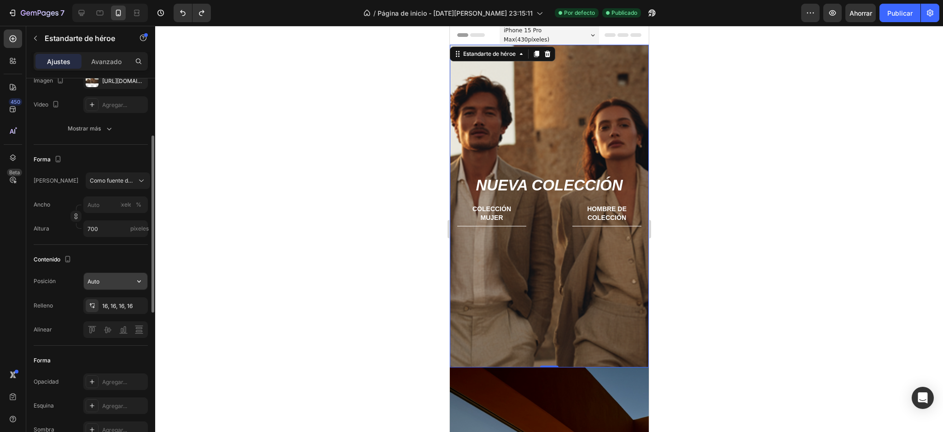
click at [134, 281] on icon "button" at bounding box center [138, 280] width 9 height 9
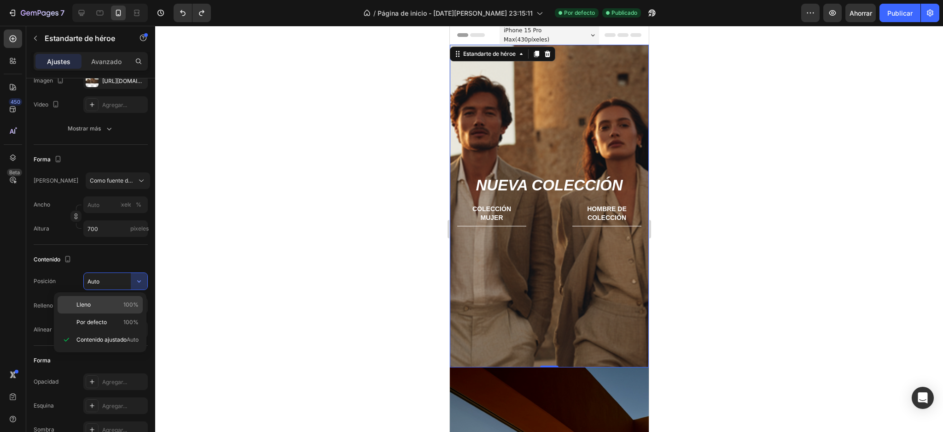
click at [122, 305] on p "Lleno 100%" at bounding box center [107, 304] width 62 height 8
type input "100%"
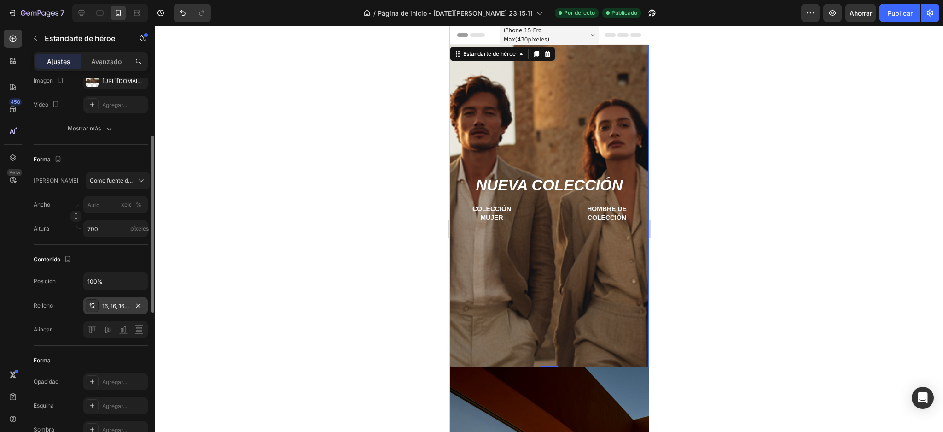
click at [125, 303] on font "16, 16, 16, 16" at bounding box center [117, 305] width 30 height 7
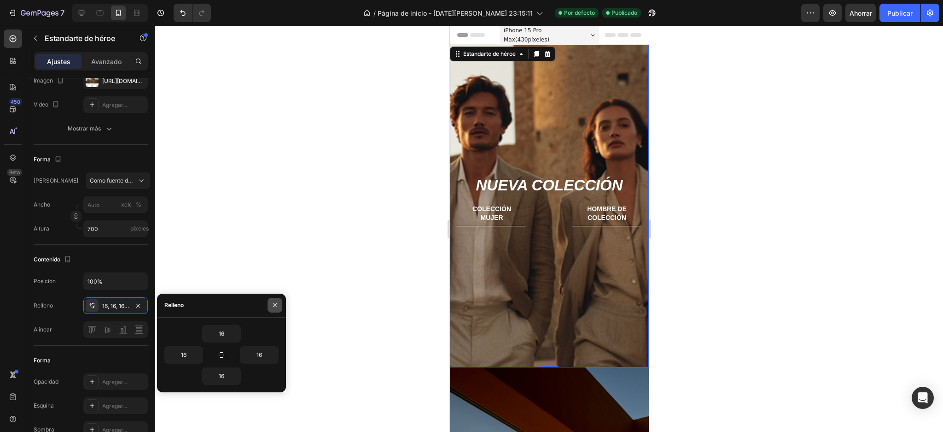
click at [270, 300] on button "button" at bounding box center [275, 305] width 15 height 15
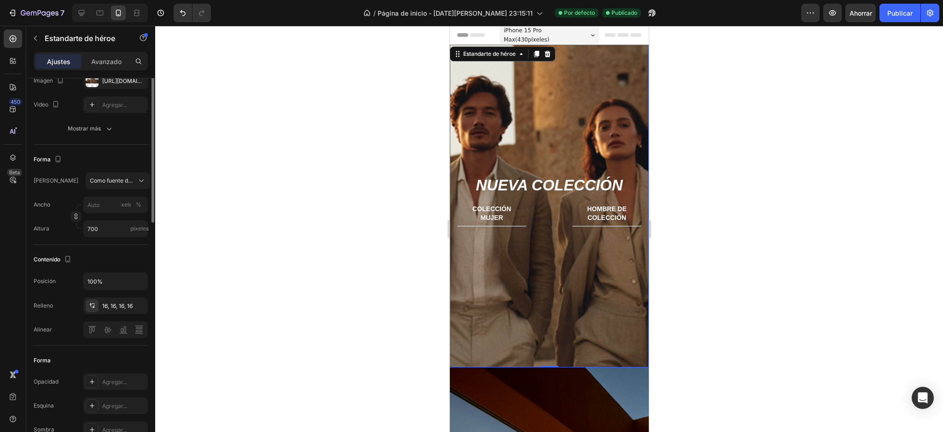
scroll to position [61, 0]
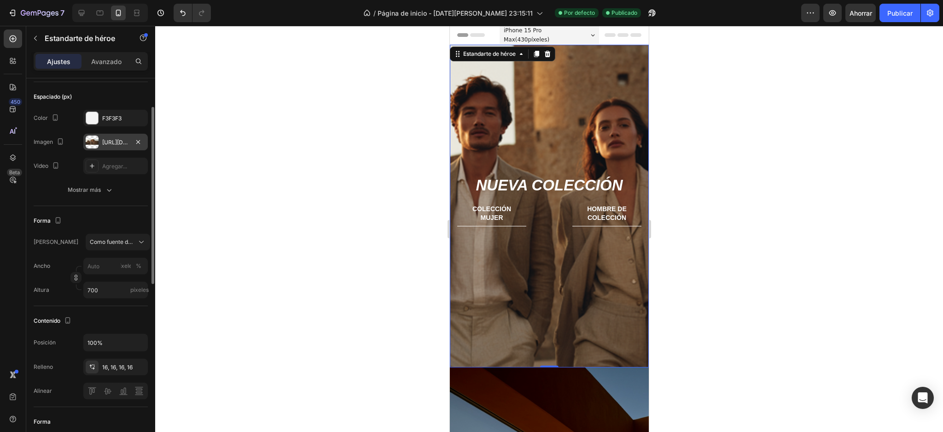
click at [98, 144] on div at bounding box center [92, 141] width 13 height 13
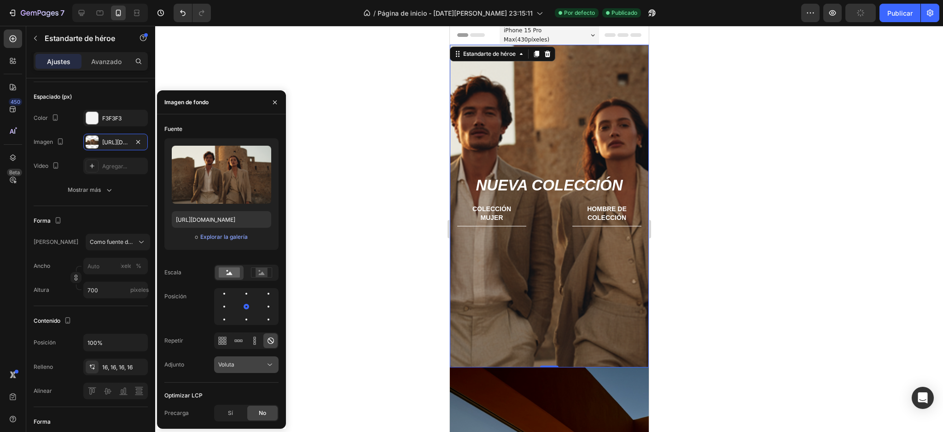
click at [263, 364] on div "Voluta" at bounding box center [241, 364] width 47 height 8
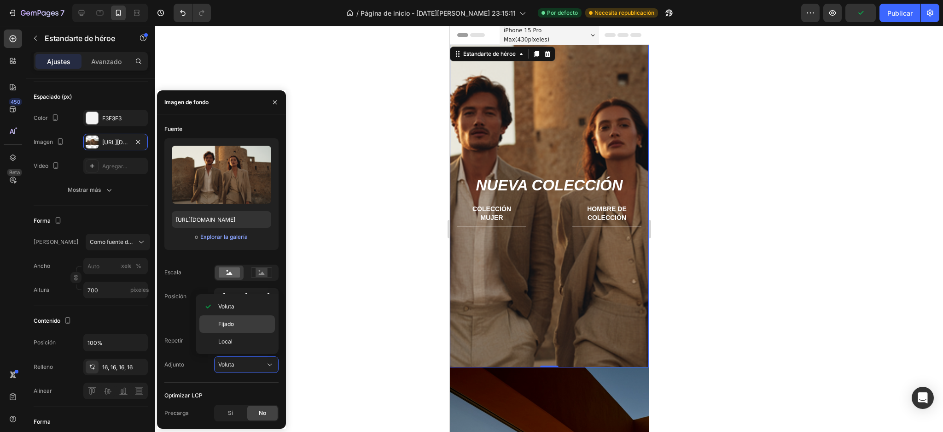
click at [248, 325] on p "Fijado" at bounding box center [244, 324] width 53 height 8
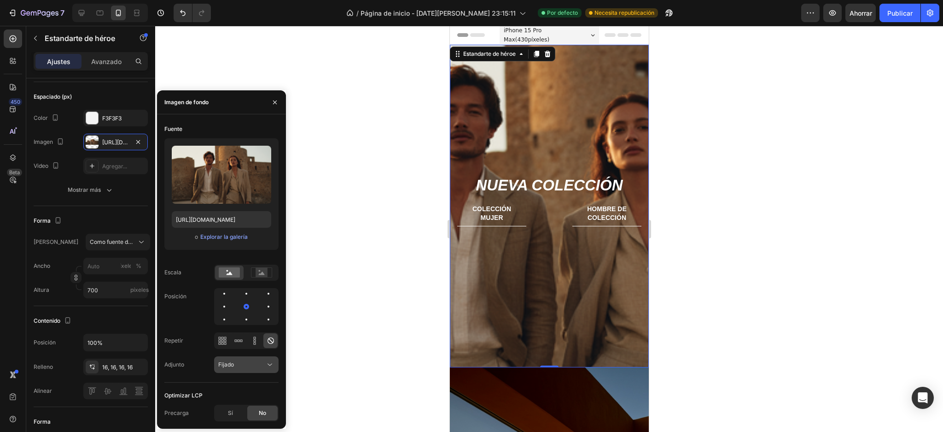
click at [258, 368] on div "Fijado" at bounding box center [241, 364] width 47 height 8
click at [242, 339] on p "Local" at bounding box center [244, 341] width 53 height 8
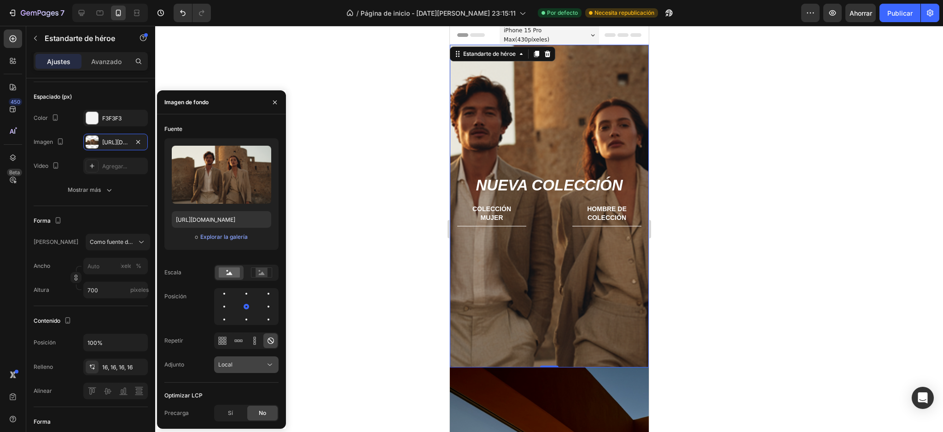
click at [248, 369] on button "Local" at bounding box center [246, 364] width 64 height 17
click at [240, 306] on p "Voluta" at bounding box center [244, 306] width 53 height 8
click at [229, 409] on font "Sí" at bounding box center [230, 412] width 5 height 7
click at [274, 101] on icon "button" at bounding box center [274, 102] width 7 height 7
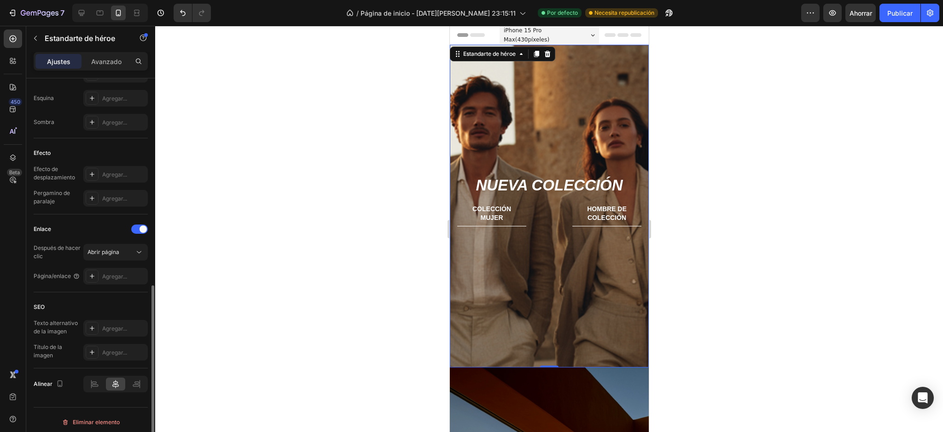
scroll to position [434, 0]
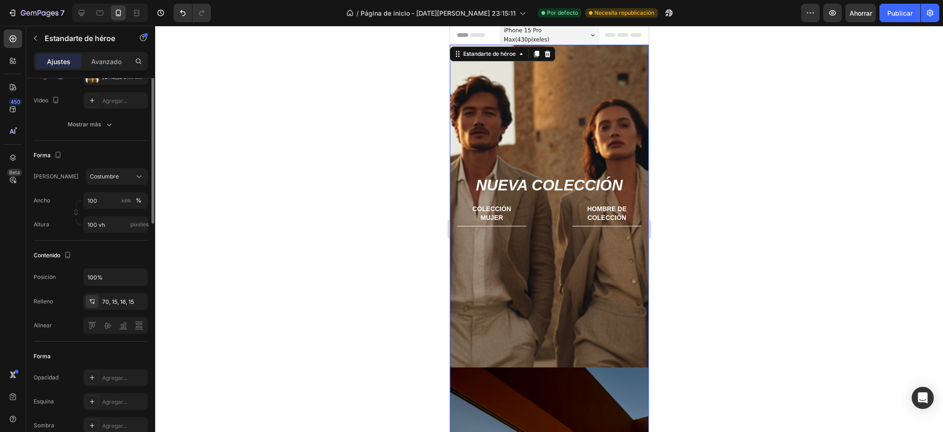
scroll to position [65, 0]
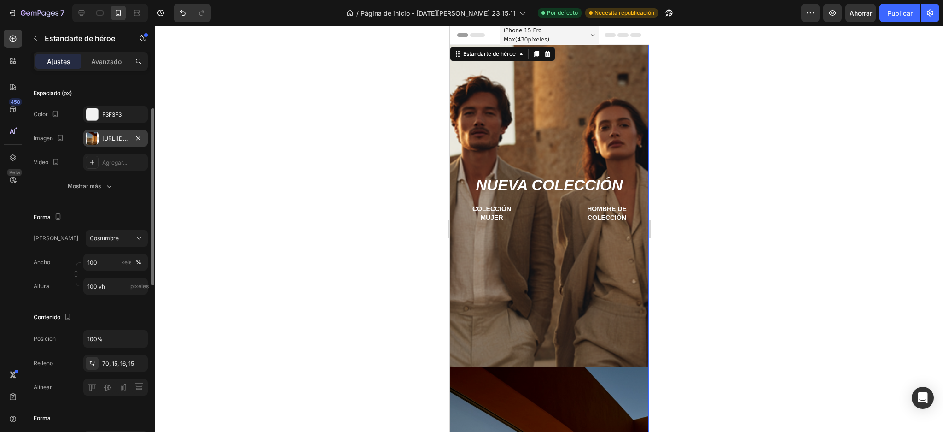
click at [112, 140] on font "[URL][DOMAIN_NAME]" at bounding box center [131, 138] width 59 height 7
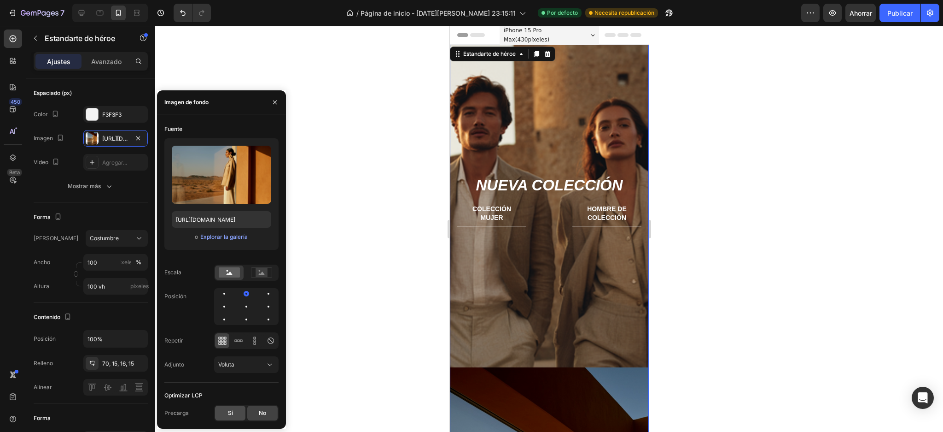
click at [227, 412] on div "Sí" at bounding box center [230, 412] width 30 height 15
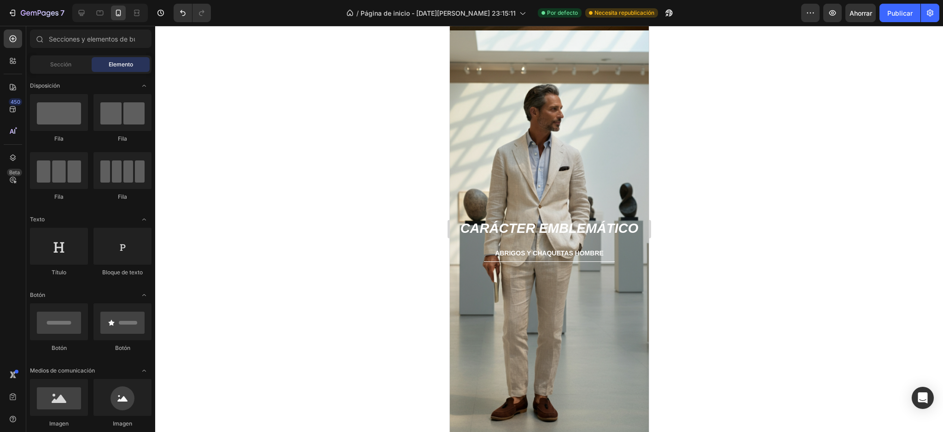
drag, startPoint x: 643, startPoint y: 87, endPoint x: 1106, endPoint y: 225, distance: 482.5
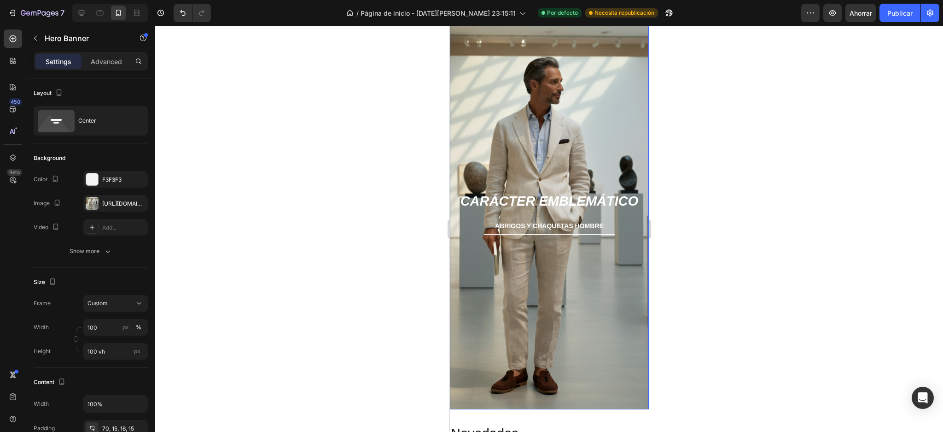
click at [609, 132] on div "Imagen de fondo" at bounding box center [549, 206] width 199 height 406
click at [107, 200] on font "[URL][DOMAIN_NAME]" at bounding box center [131, 203] width 59 height 7
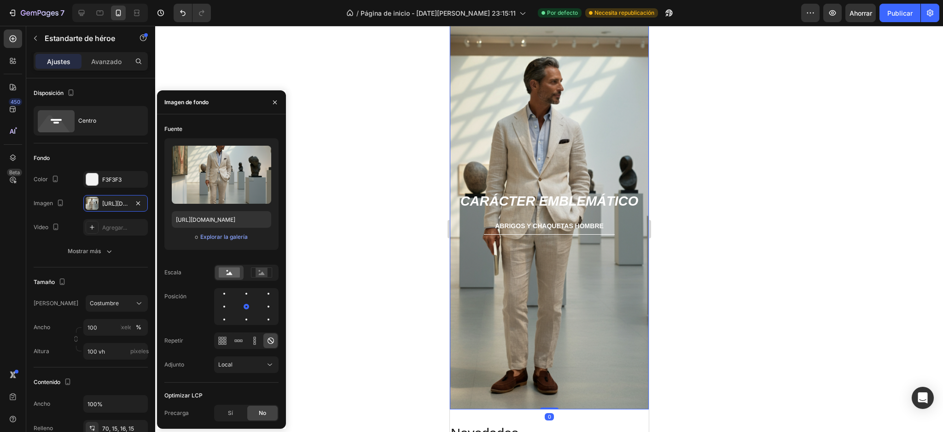
click at [224, 411] on div "Sí" at bounding box center [230, 412] width 30 height 15
click at [304, 313] on div at bounding box center [549, 229] width 788 height 406
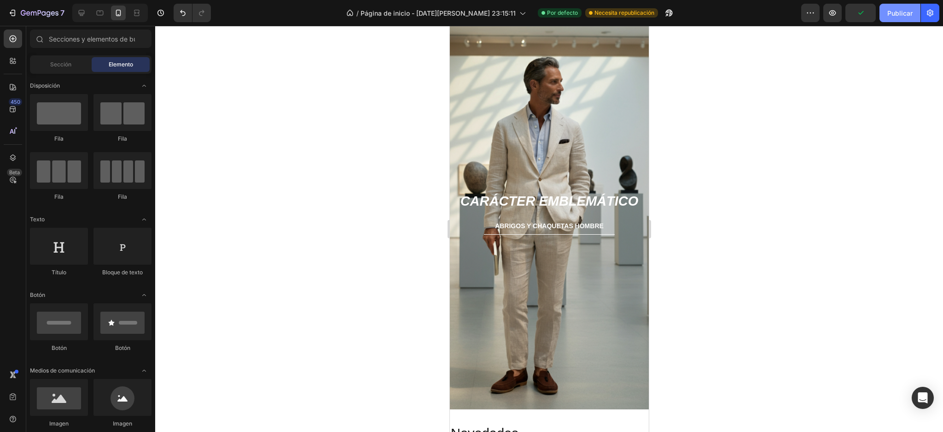
click at [906, 10] on font "Publicar" at bounding box center [900, 13] width 25 height 8
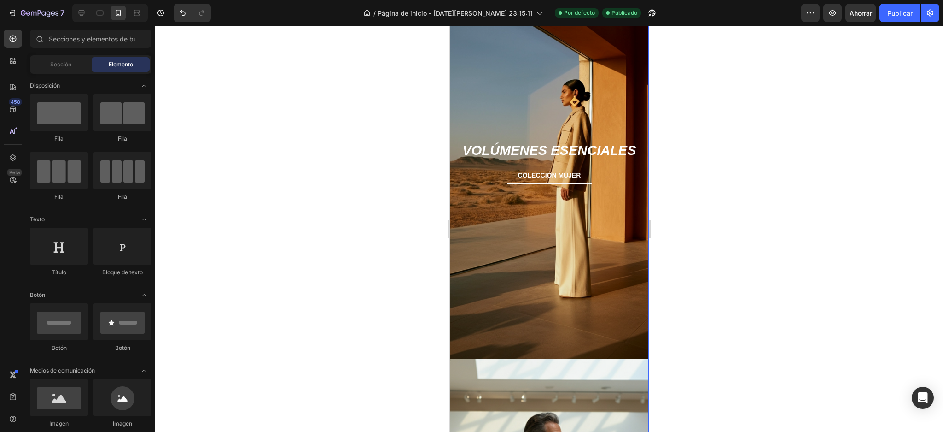
drag, startPoint x: 591, startPoint y: 144, endPoint x: 595, endPoint y: 140, distance: 5.5
click at [591, 143] on font "volúmenes esenciales" at bounding box center [549, 150] width 174 height 15
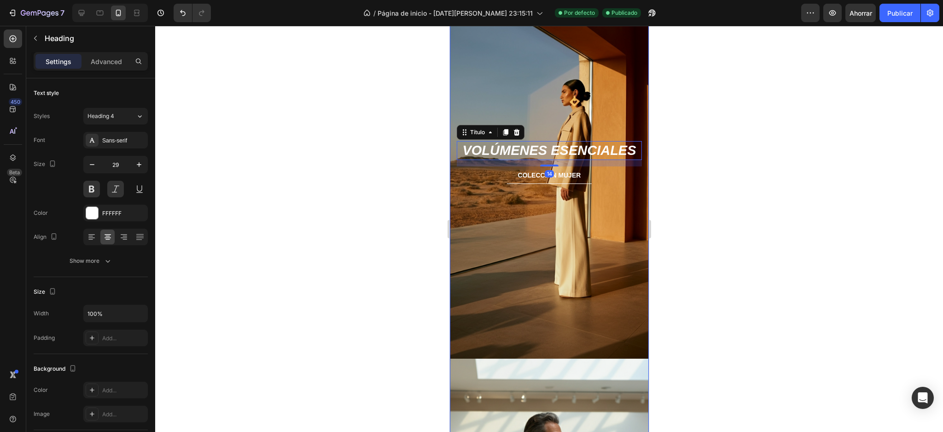
click at [607, 113] on div "volúmenes esenciales Título 14 colección mujer Botón" at bounding box center [549, 156] width 199 height 94
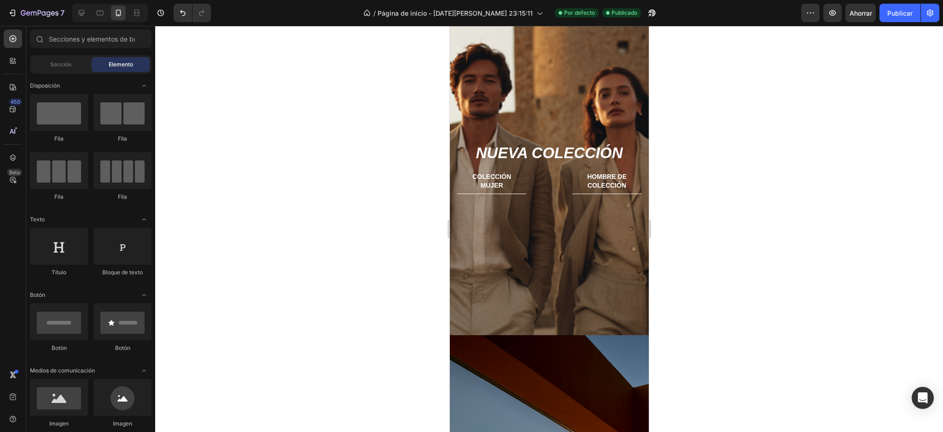
scroll to position [155, 0]
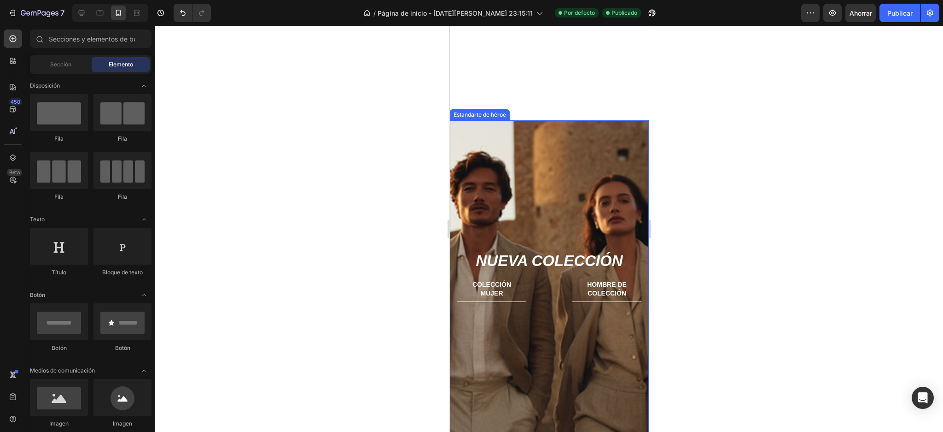
click at [613, 131] on div "Imagen de fondo" at bounding box center [549, 281] width 199 height 322
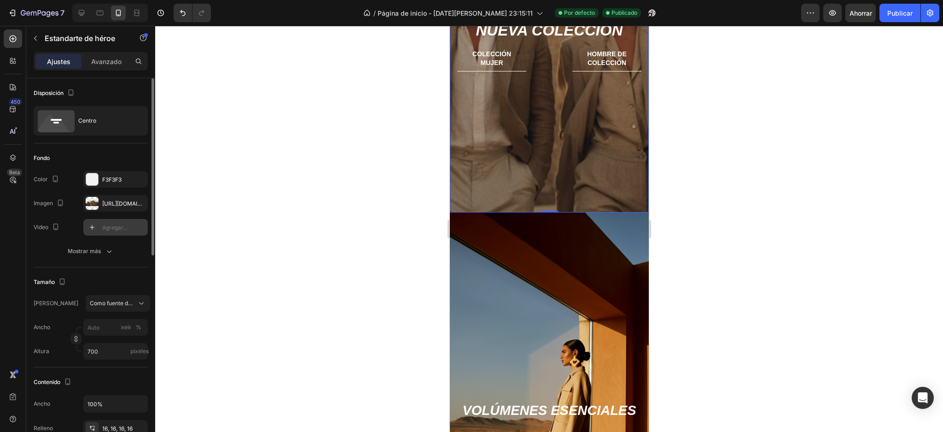
scroll to position [61, 0]
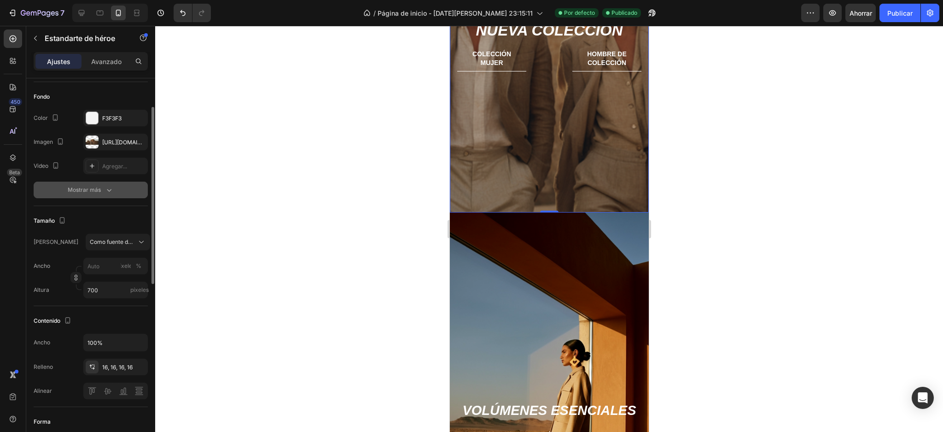
click at [106, 192] on icon "button" at bounding box center [109, 189] width 9 height 9
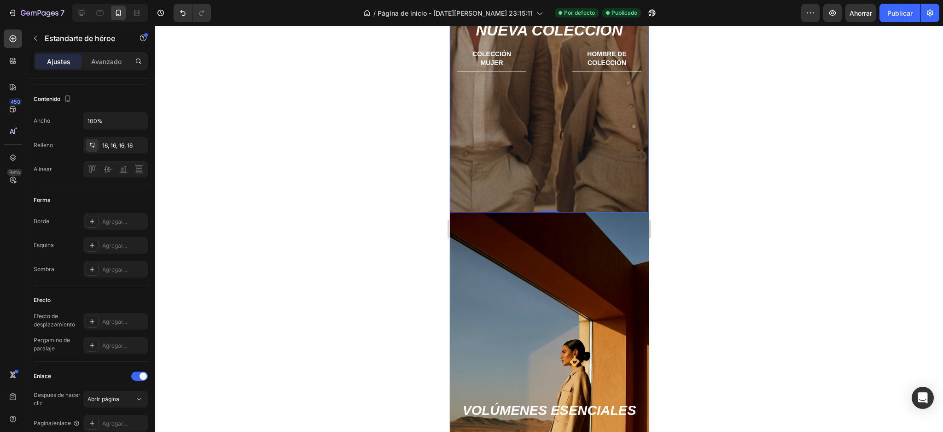
scroll to position [458, 0]
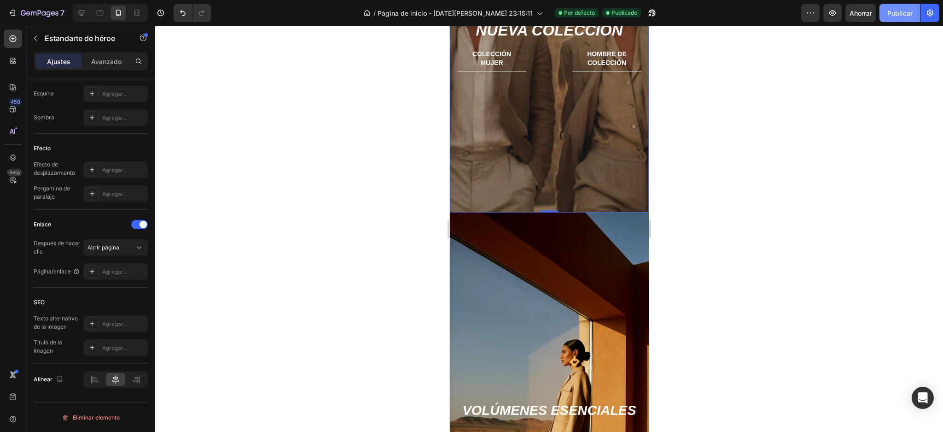
click at [900, 12] on font "Publicar" at bounding box center [900, 13] width 25 height 8
click at [529, 140] on div "Imagen de fondo" at bounding box center [549, 51] width 199 height 322
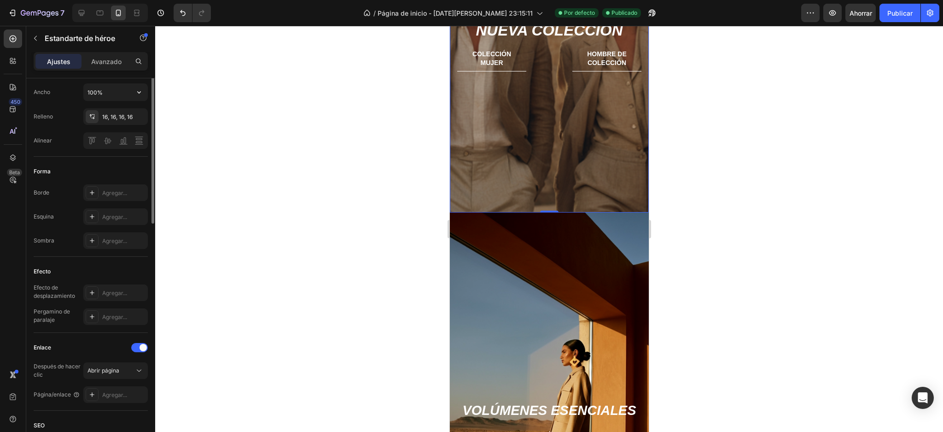
scroll to position [212, 0]
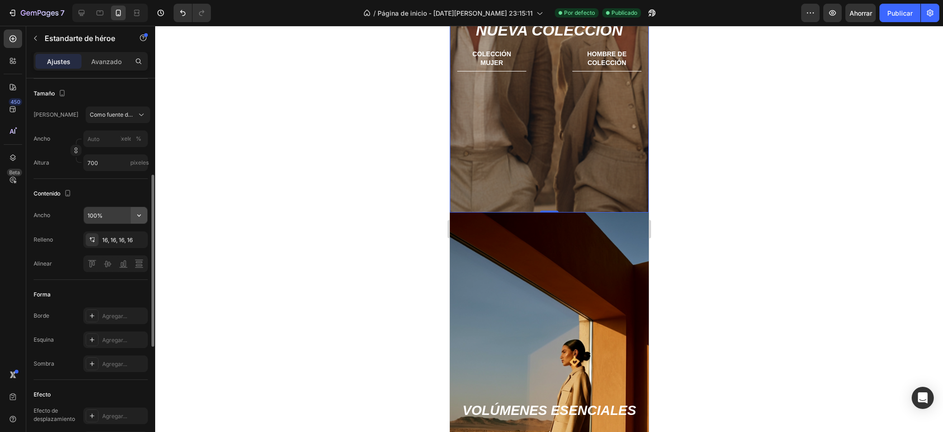
click at [134, 217] on button "button" at bounding box center [139, 215] width 17 height 17
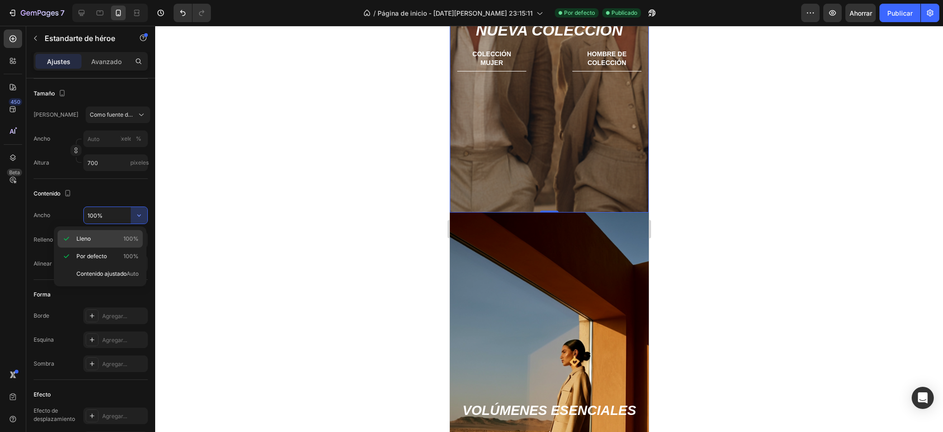
click at [123, 237] on p "Lleno 100%" at bounding box center [107, 238] width 62 height 8
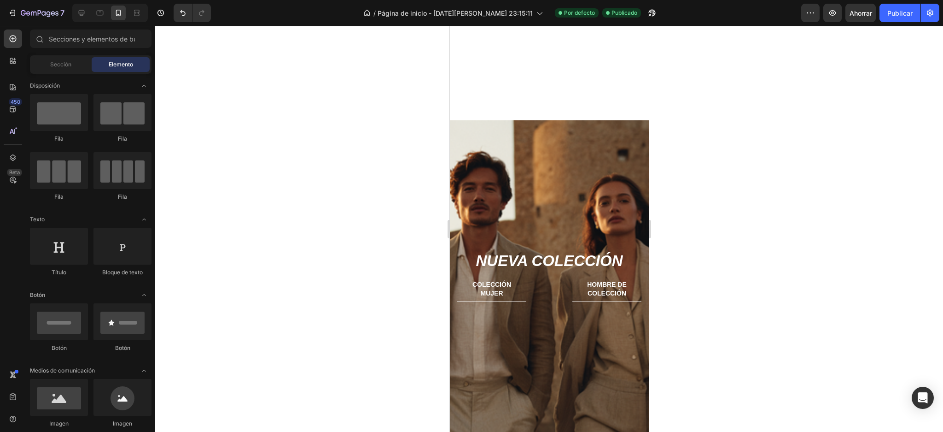
scroll to position [587, 0]
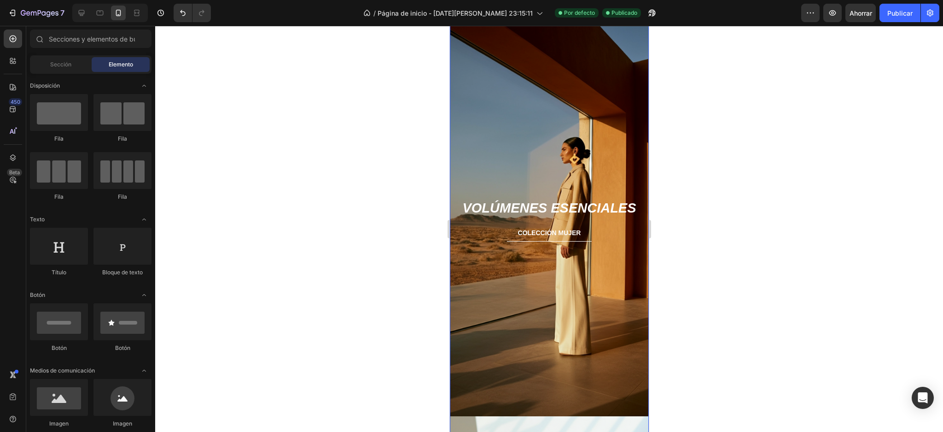
click at [568, 123] on div "Imagen de fondo" at bounding box center [549, 213] width 199 height 406
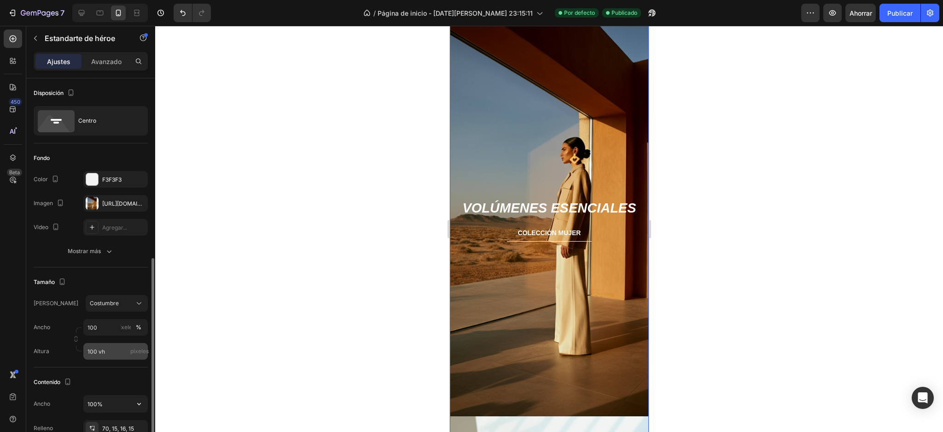
scroll to position [123, 0]
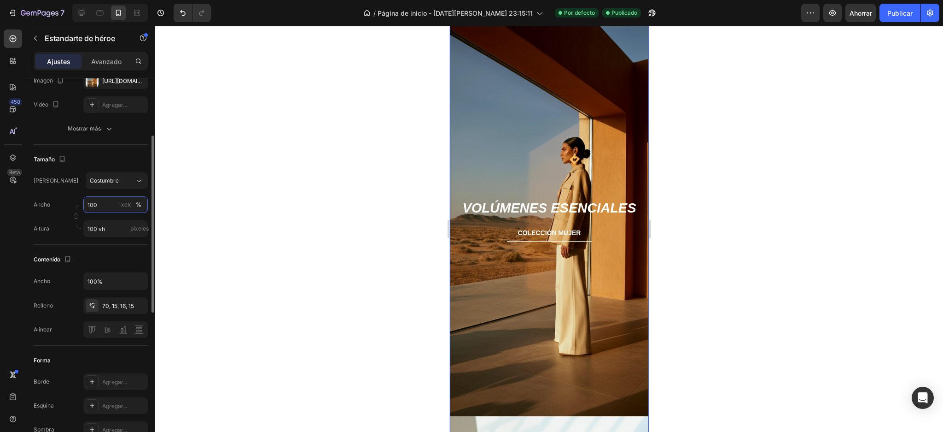
click at [113, 204] on input "100" at bounding box center [115, 204] width 64 height 17
click at [112, 228] on p "Lleno 100%" at bounding box center [113, 226] width 53 height 8
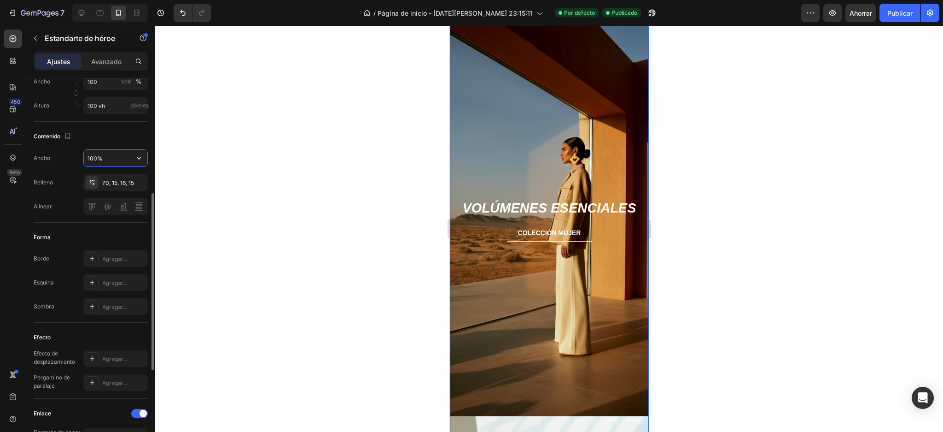
click at [127, 159] on input "100%" at bounding box center [116, 158] width 64 height 17
click at [137, 157] on icon "button" at bounding box center [138, 157] width 9 height 9
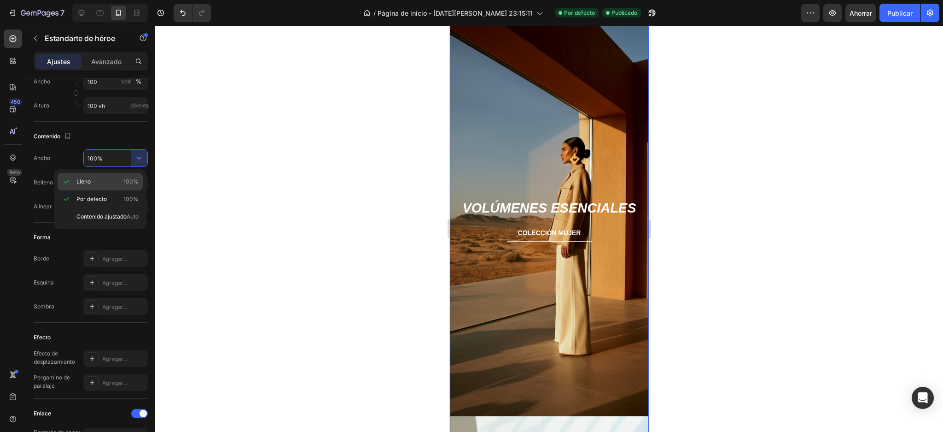
click at [123, 184] on p "Lleno 100%" at bounding box center [107, 181] width 62 height 8
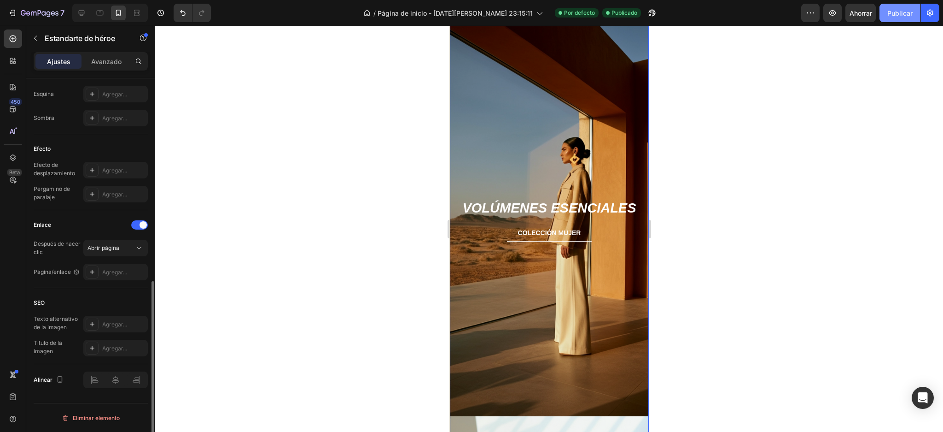
click at [894, 14] on font "Publicar" at bounding box center [900, 13] width 25 height 8
